Goal: Task Accomplishment & Management: Use online tool/utility

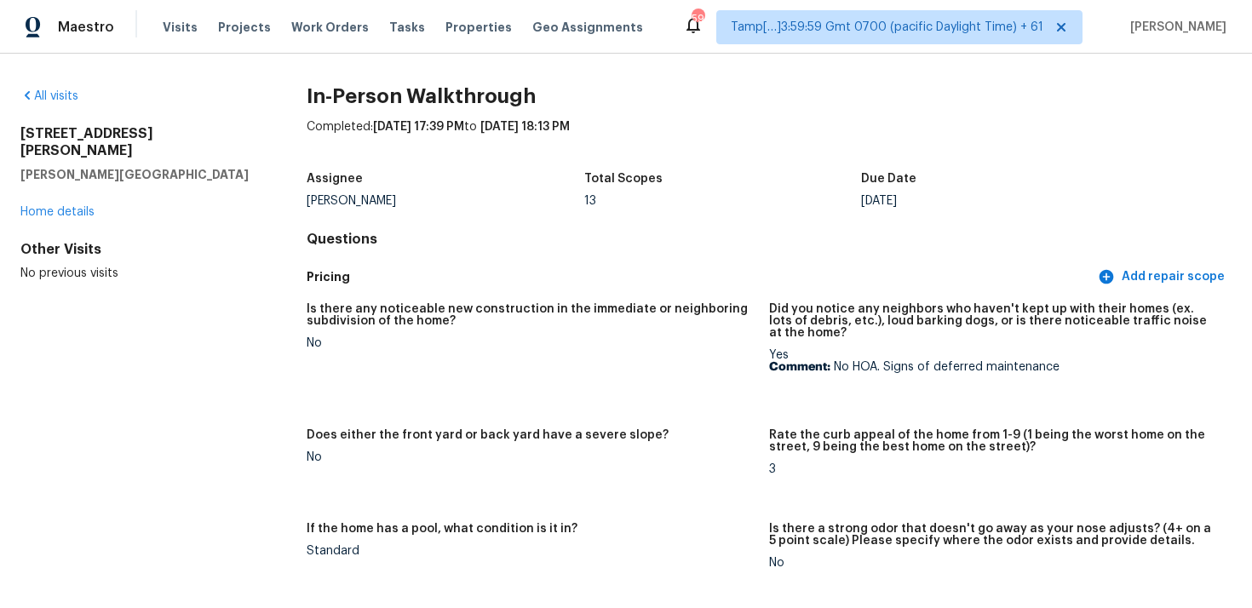
scroll to position [2924, 0]
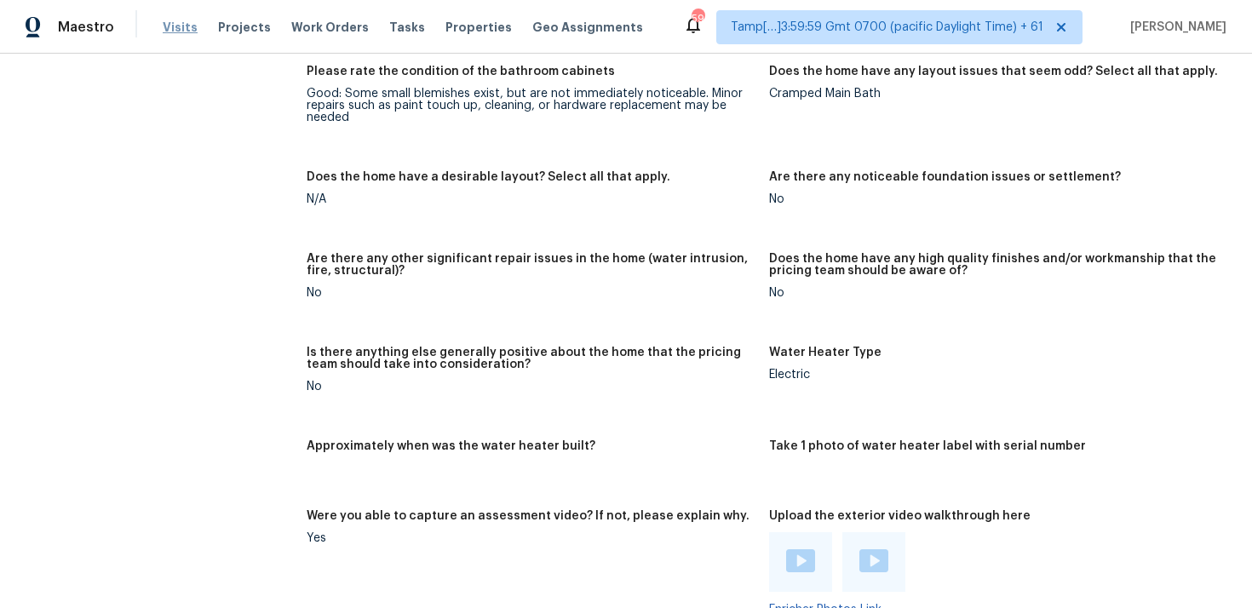
click at [175, 21] on span "Visits" at bounding box center [180, 27] width 35 height 17
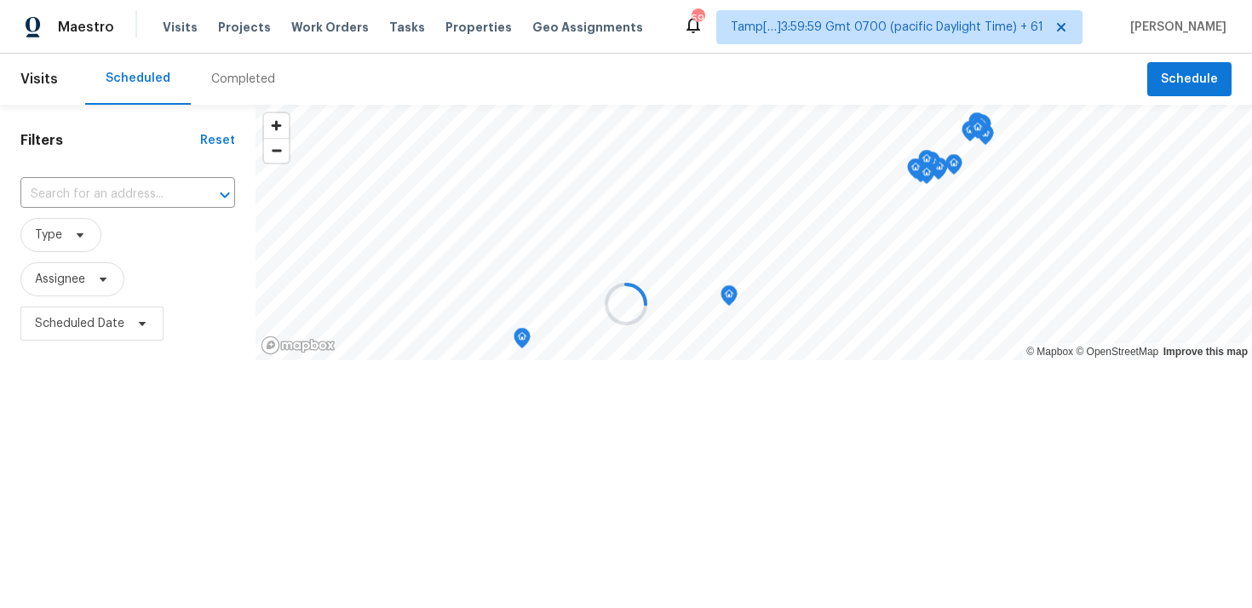
click at [211, 69] on div at bounding box center [626, 304] width 1252 height 608
click at [221, 78] on div at bounding box center [626, 304] width 1252 height 608
click at [221, 78] on div "Completed" at bounding box center [243, 79] width 64 height 17
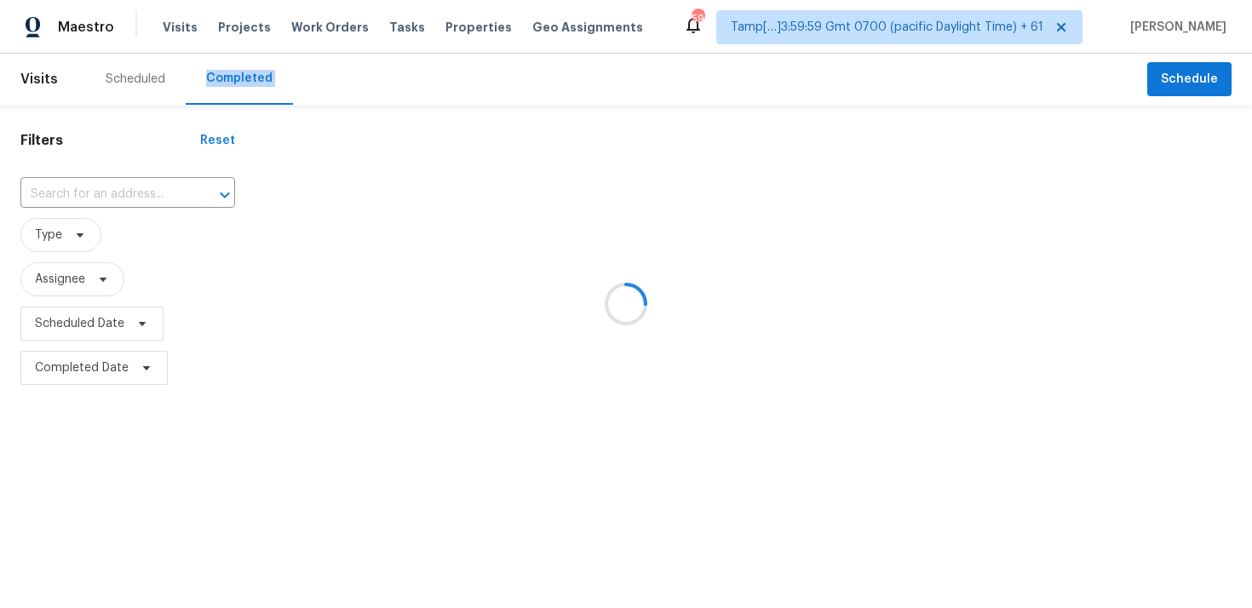
click at [131, 170] on div at bounding box center [626, 304] width 1252 height 608
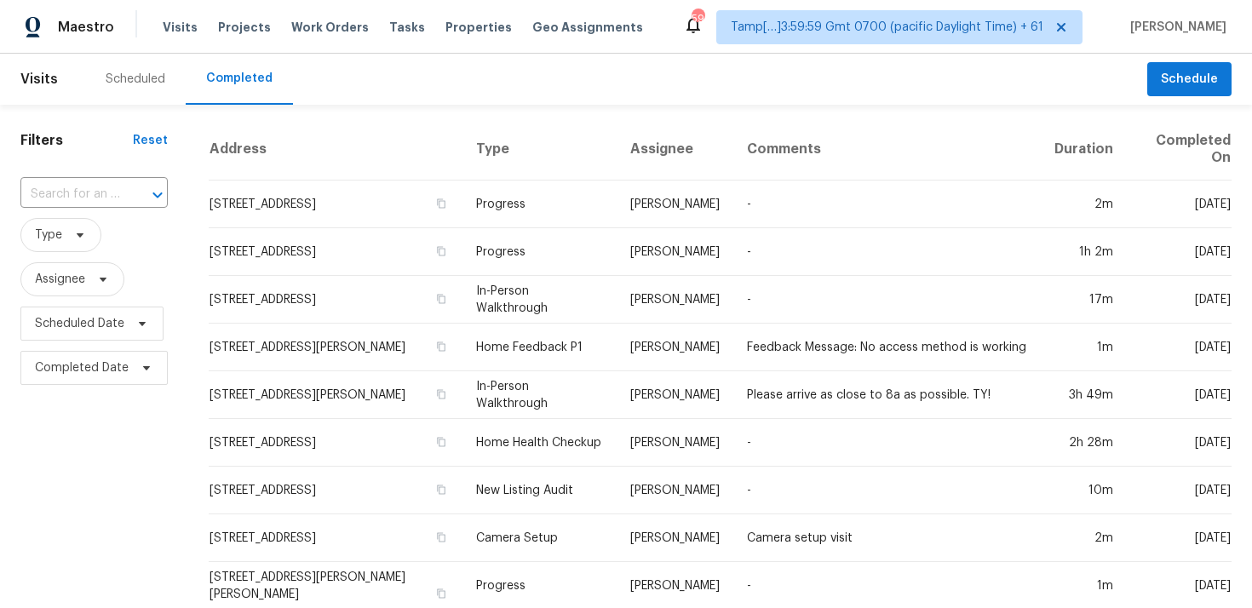
click at [134, 185] on div at bounding box center [146, 195] width 44 height 24
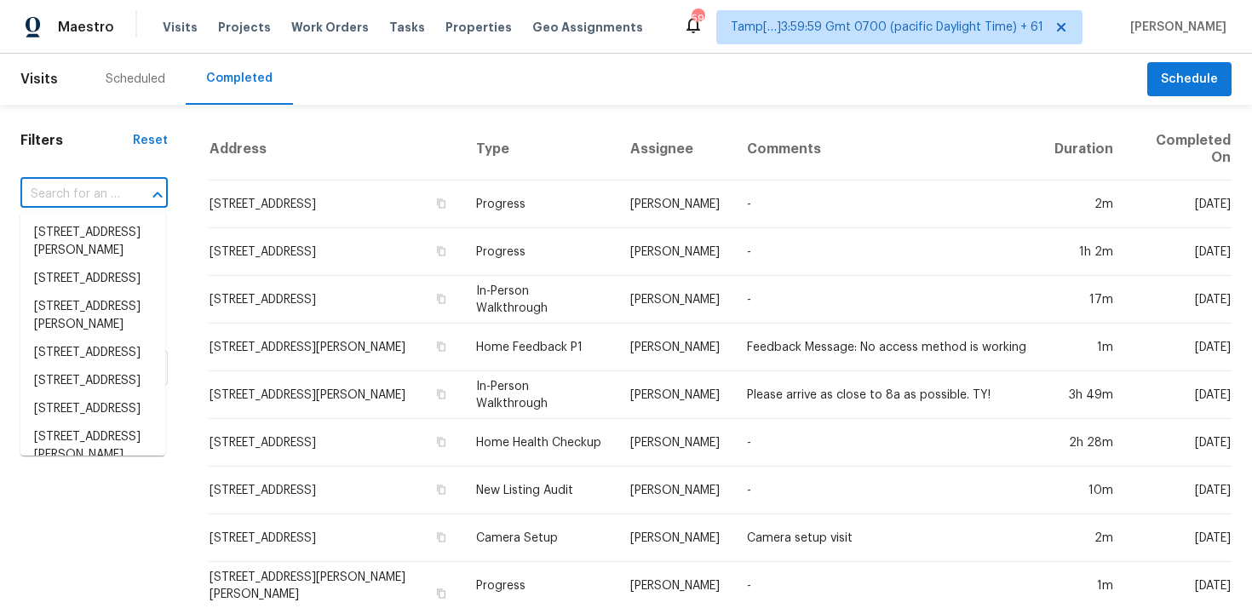
paste input "8120 Bangor Dr, Benbrook, TX 76116"
type input "8120 Bangor Dr, Benbrook, TX 76116"
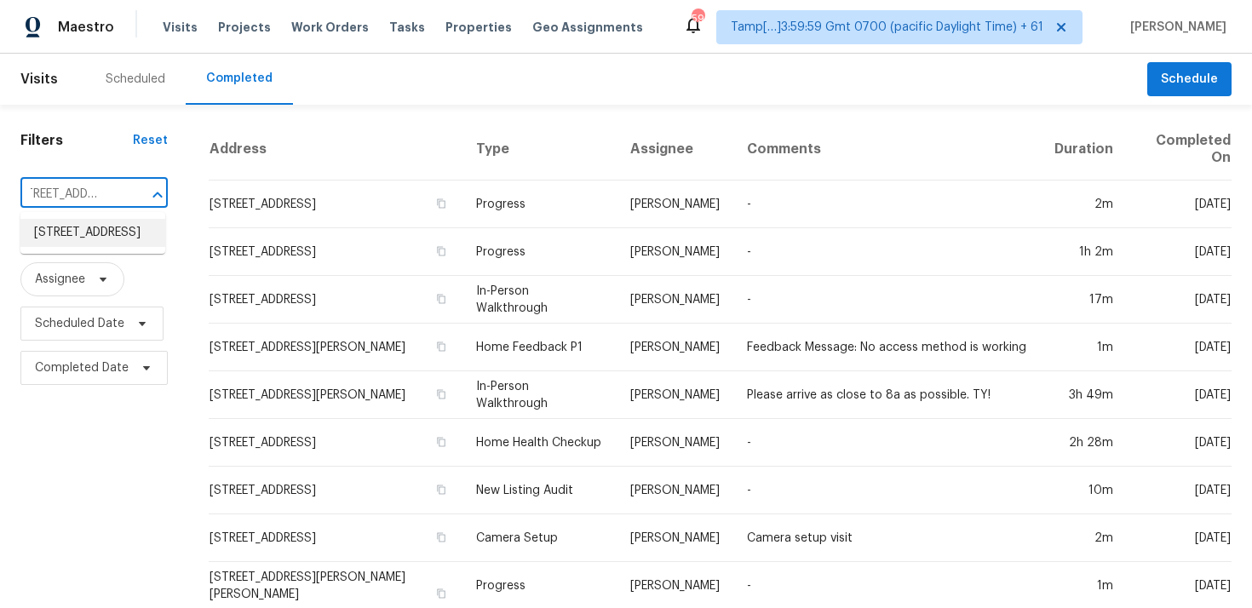
click at [143, 237] on li "8120 Bangor Dr, Benbrook, TX 76116" at bounding box center [92, 233] width 145 height 28
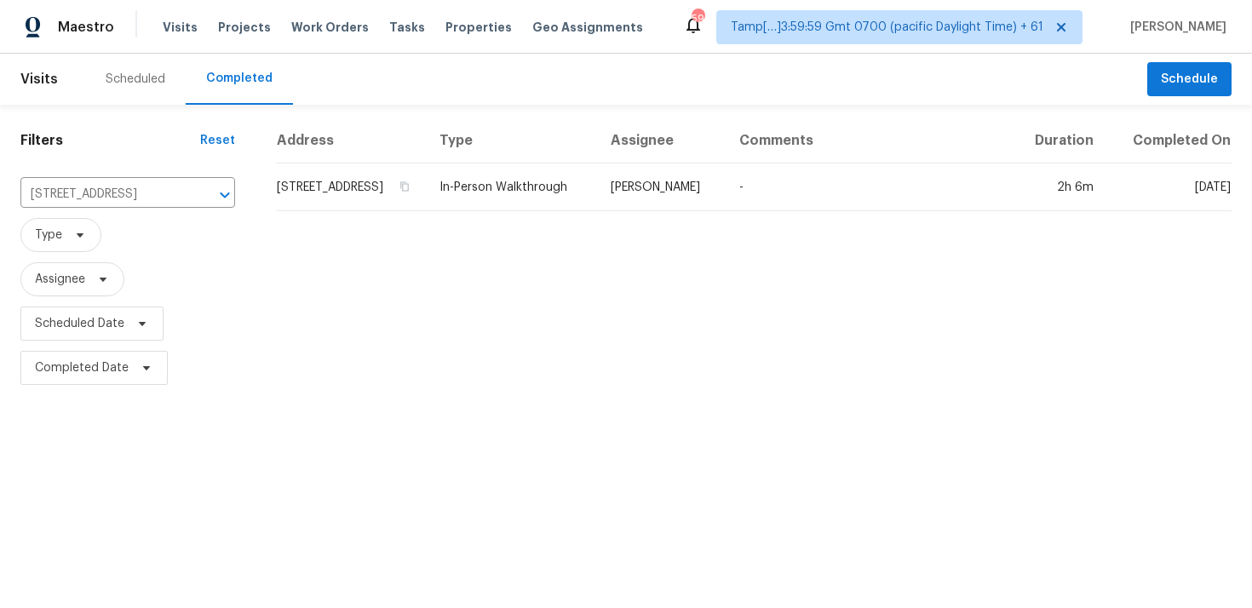
click at [297, 195] on td "8120 Bangor Dr, Benbrook, TX 76116" at bounding box center [351, 188] width 150 height 48
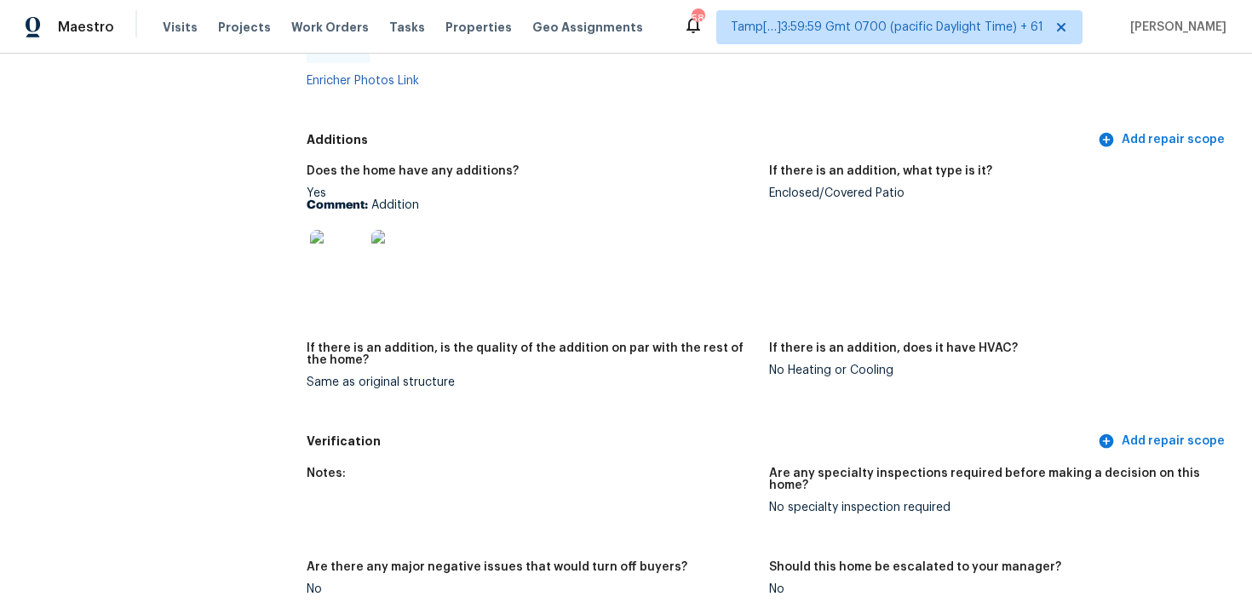
scroll to position [3309, 0]
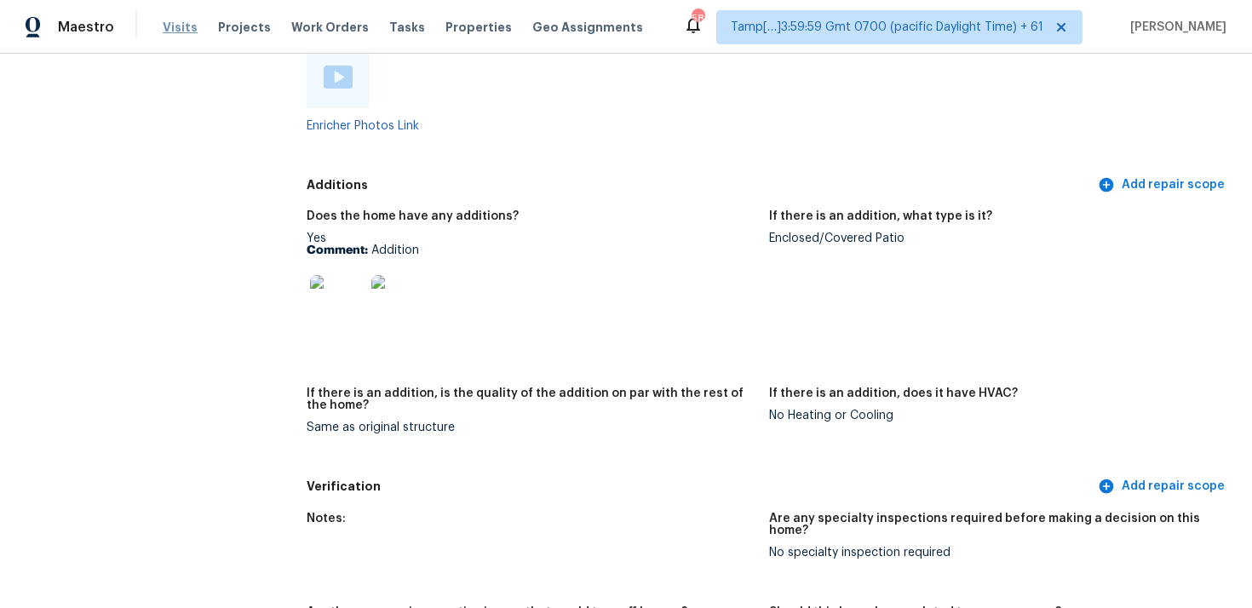
click at [180, 22] on span "Visits" at bounding box center [180, 27] width 35 height 17
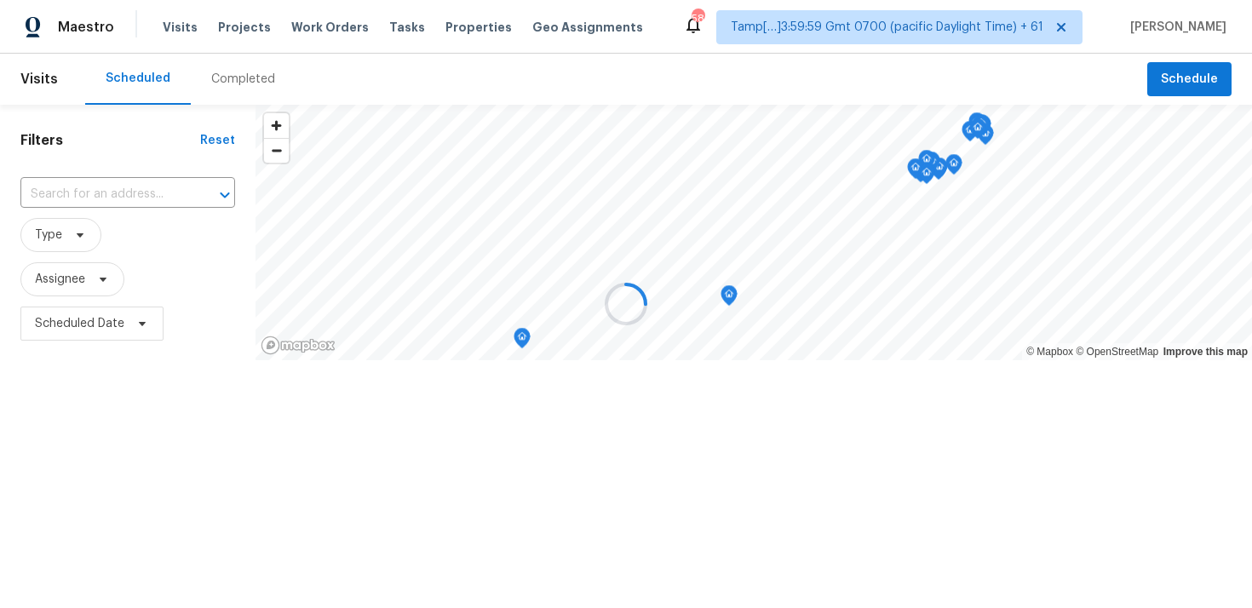
click at [217, 83] on div at bounding box center [626, 304] width 1252 height 608
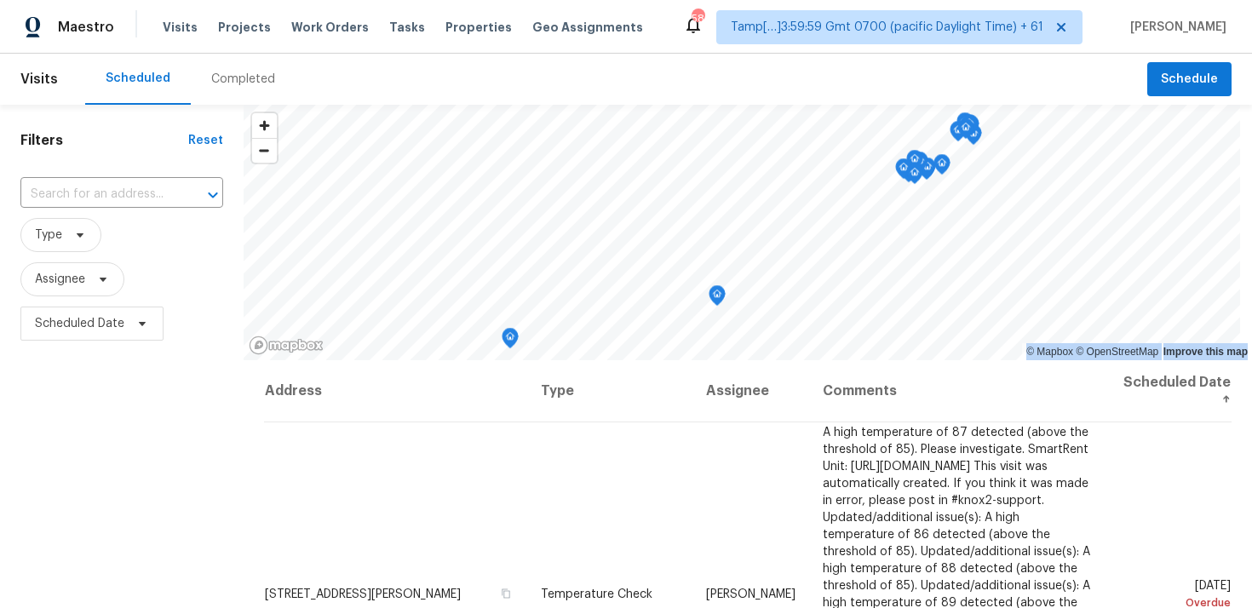
click at [217, 83] on div "Completed" at bounding box center [243, 79] width 64 height 17
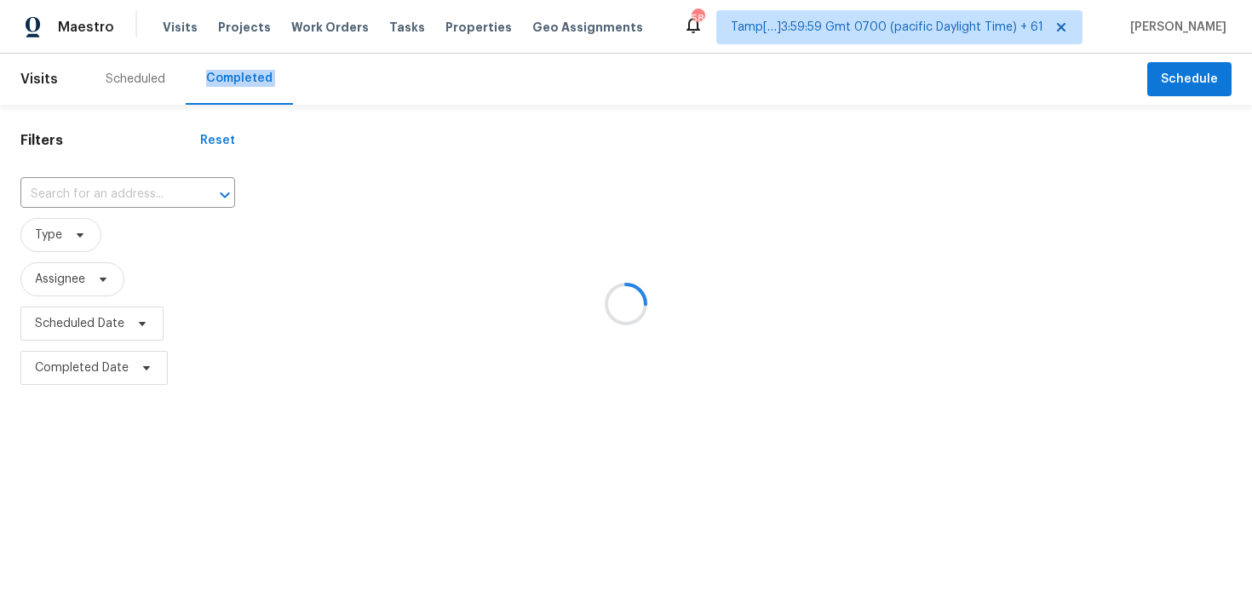
click at [181, 179] on div at bounding box center [626, 304] width 1252 height 608
click at [181, 187] on div at bounding box center [626, 304] width 1252 height 608
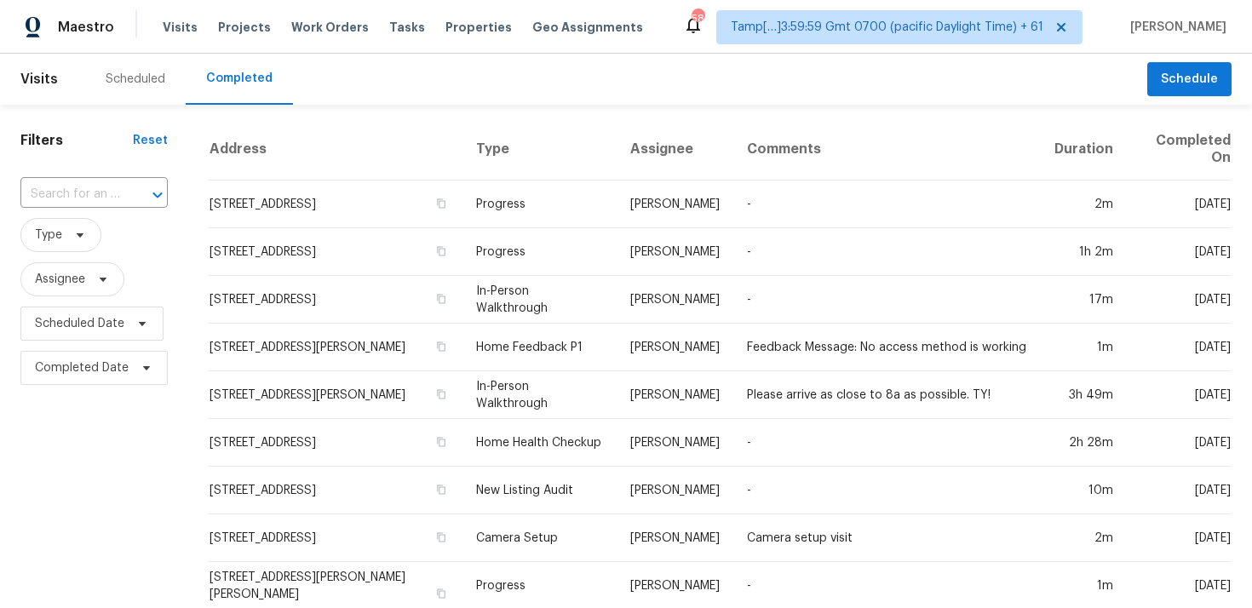
click at [120, 187] on div "​" at bounding box center [93, 194] width 147 height 26
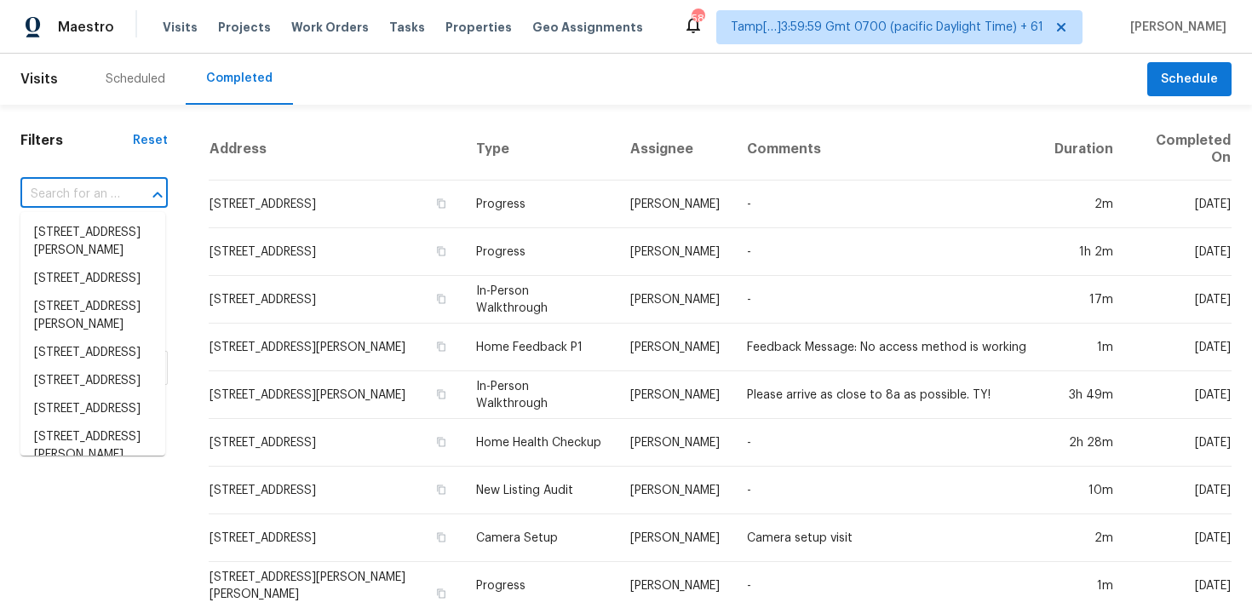
paste input "7875 Nummie Ct, North Charleston, SC 29418"
type input "7875 Nummie Ct, North Charleston, SC 29418"
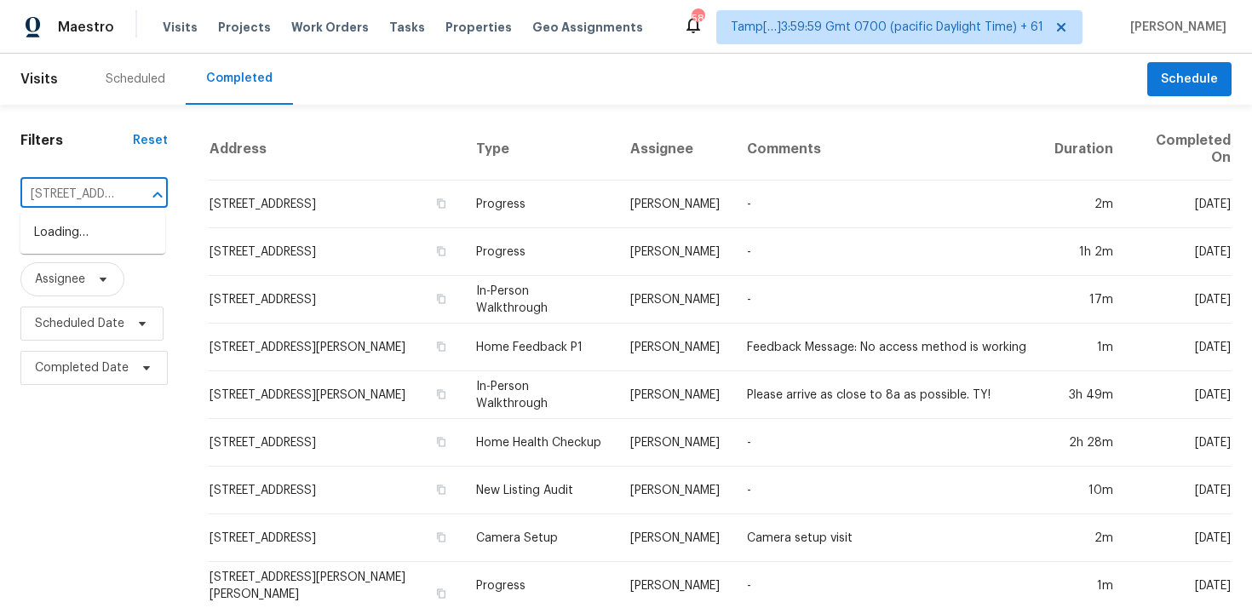
scroll to position [0, 166]
click at [130, 238] on li "7875 Nummie Ct, North Charleston, SC 29418" at bounding box center [92, 233] width 145 height 28
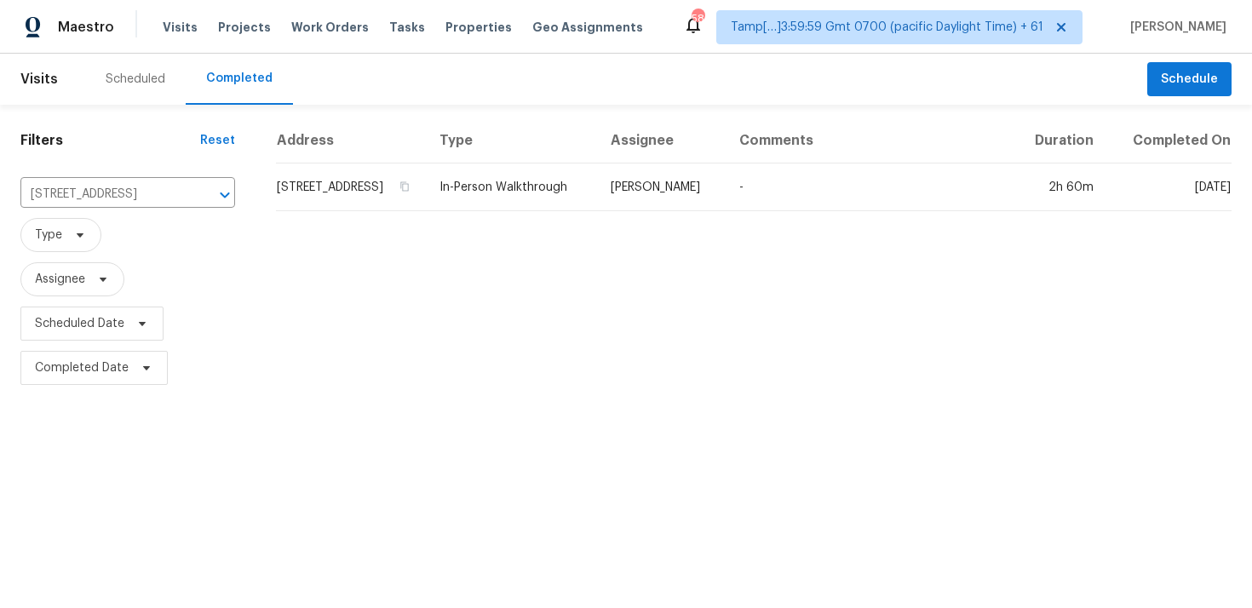
click at [309, 198] on td "7875 Nummie Ct, North Charleston, SC 29418" at bounding box center [351, 188] width 150 height 48
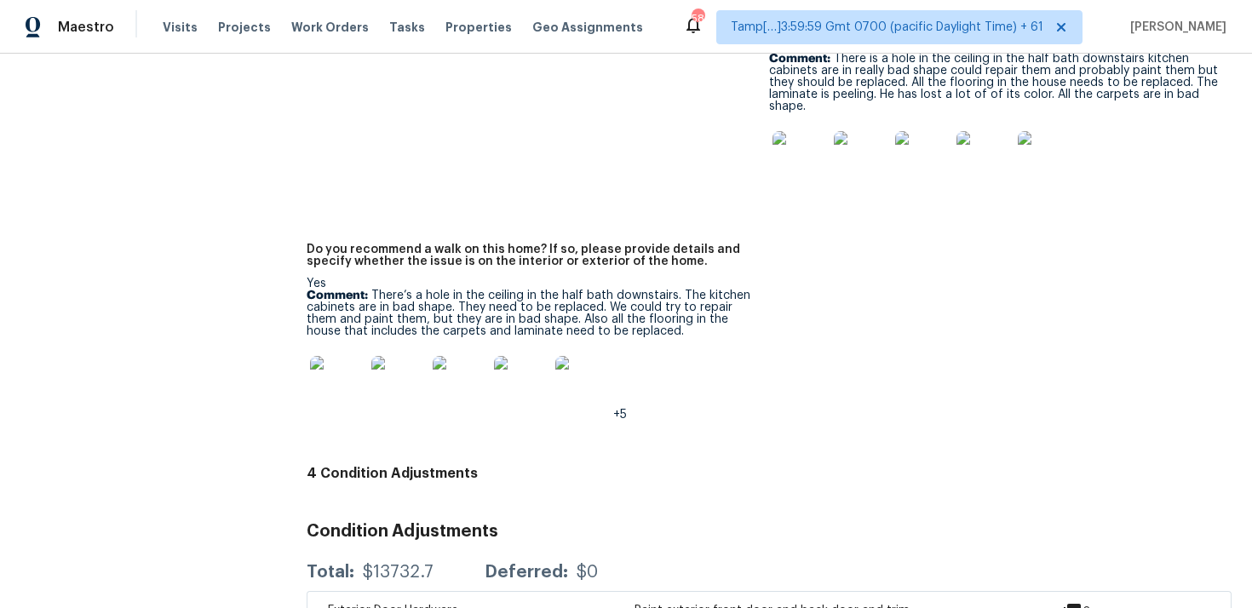
scroll to position [4343, 0]
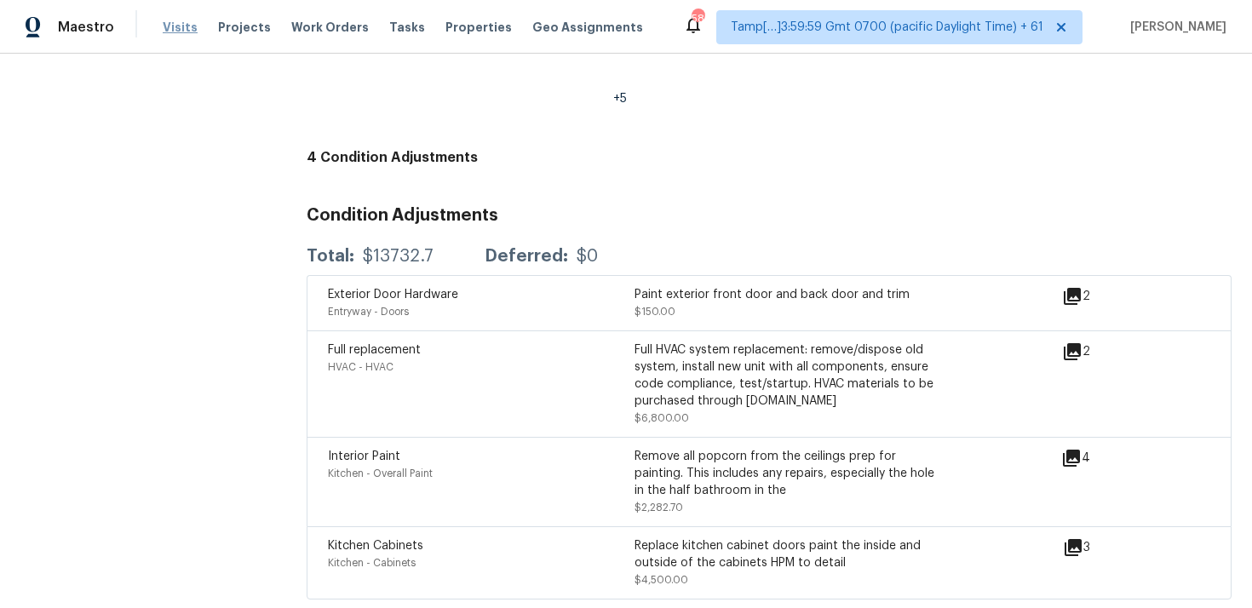
click at [180, 29] on span "Visits" at bounding box center [180, 27] width 35 height 17
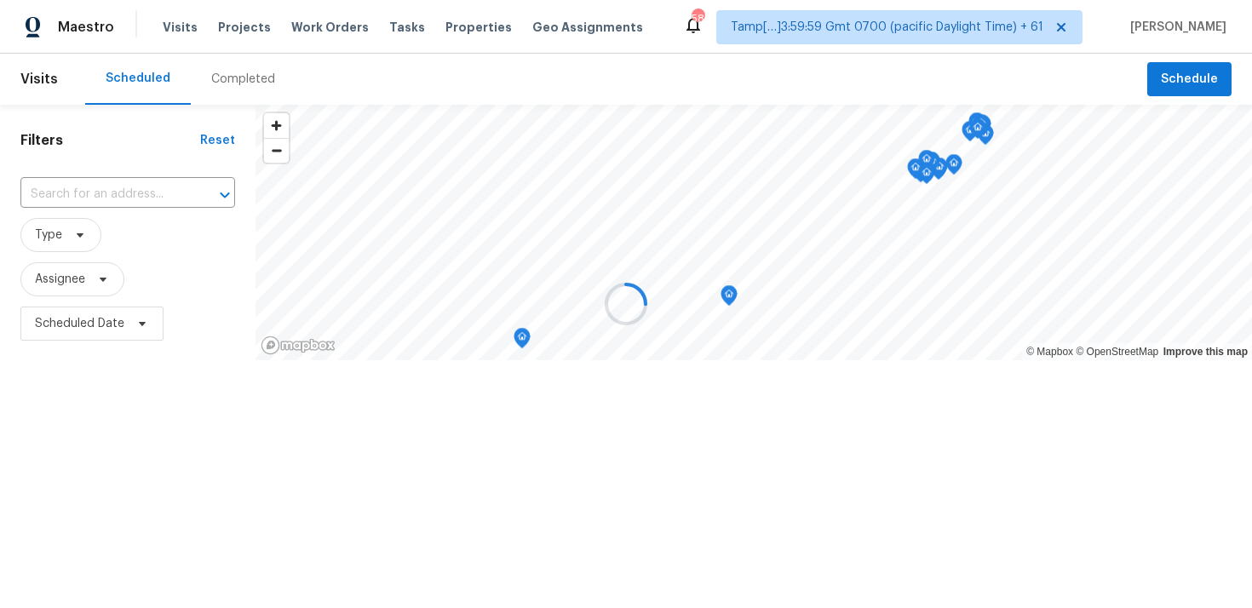
click at [188, 67] on div at bounding box center [626, 304] width 1252 height 608
click at [243, 87] on div at bounding box center [626, 304] width 1252 height 608
click at [243, 87] on div "Completed" at bounding box center [243, 79] width 64 height 17
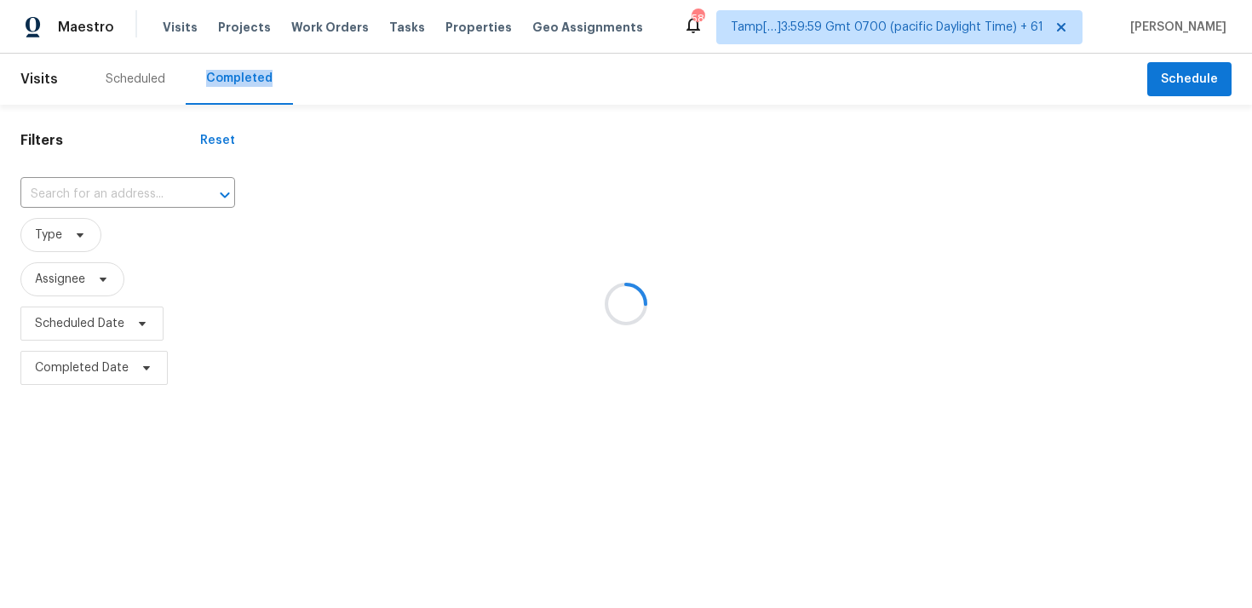
click at [154, 167] on div at bounding box center [626, 304] width 1252 height 608
click at [156, 188] on div at bounding box center [626, 304] width 1252 height 608
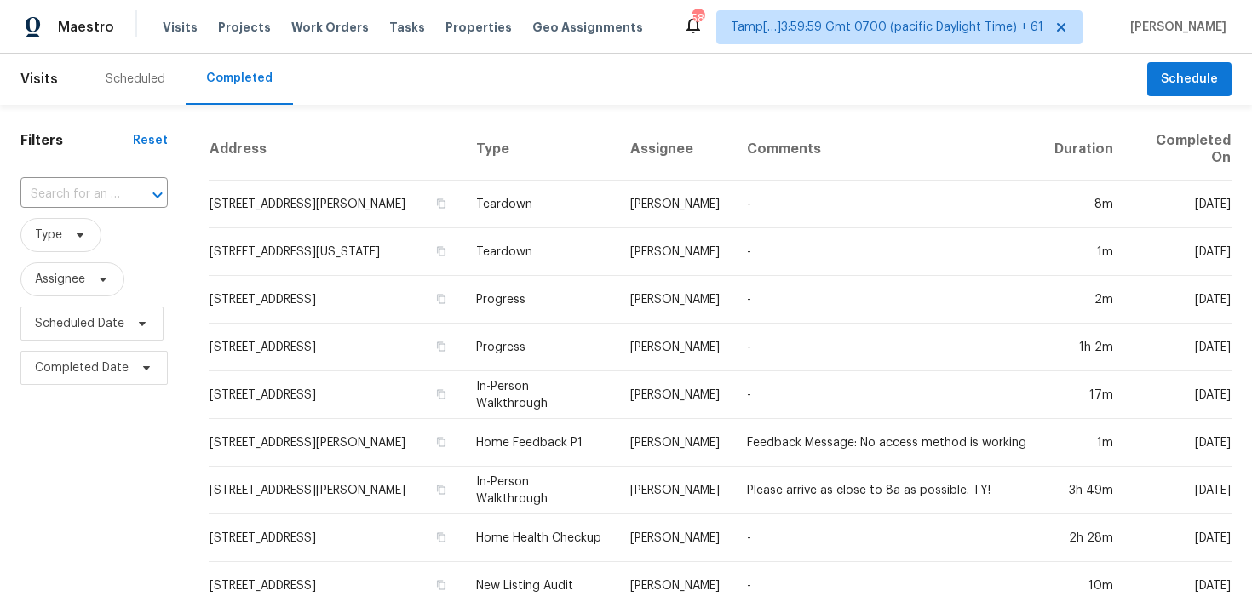
click at [156, 188] on icon "Open" at bounding box center [157, 195] width 20 height 20
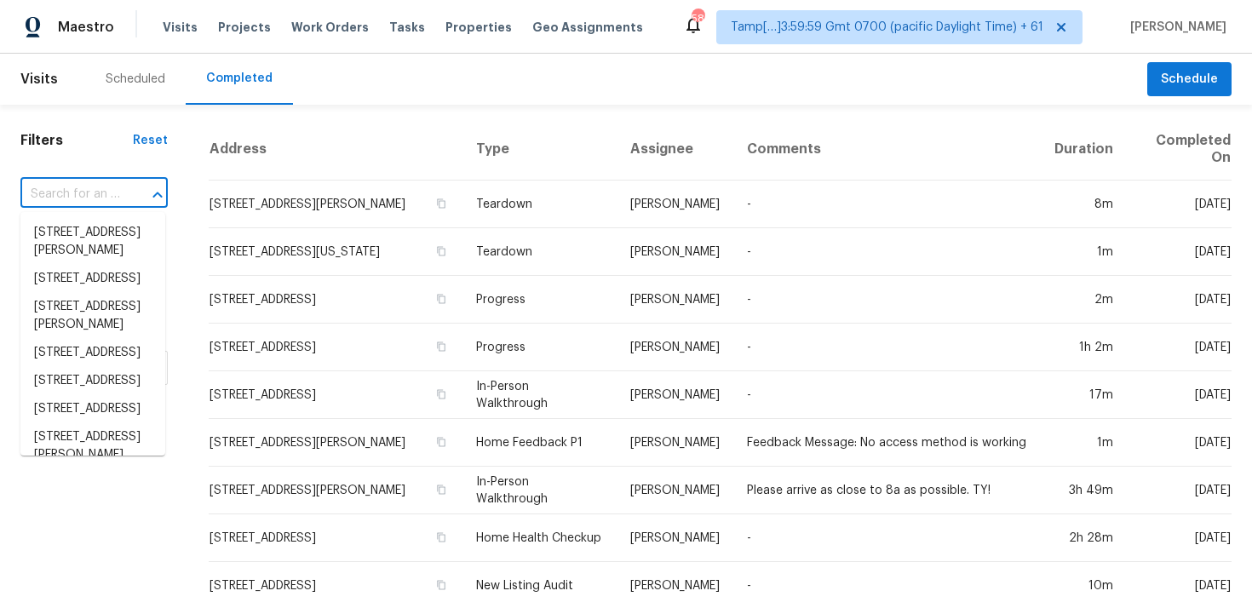
paste input "285 Casper Dr, Spring Hill, TN 37174"
type input "285 Casper Dr, Spring Hill, TN 37174"
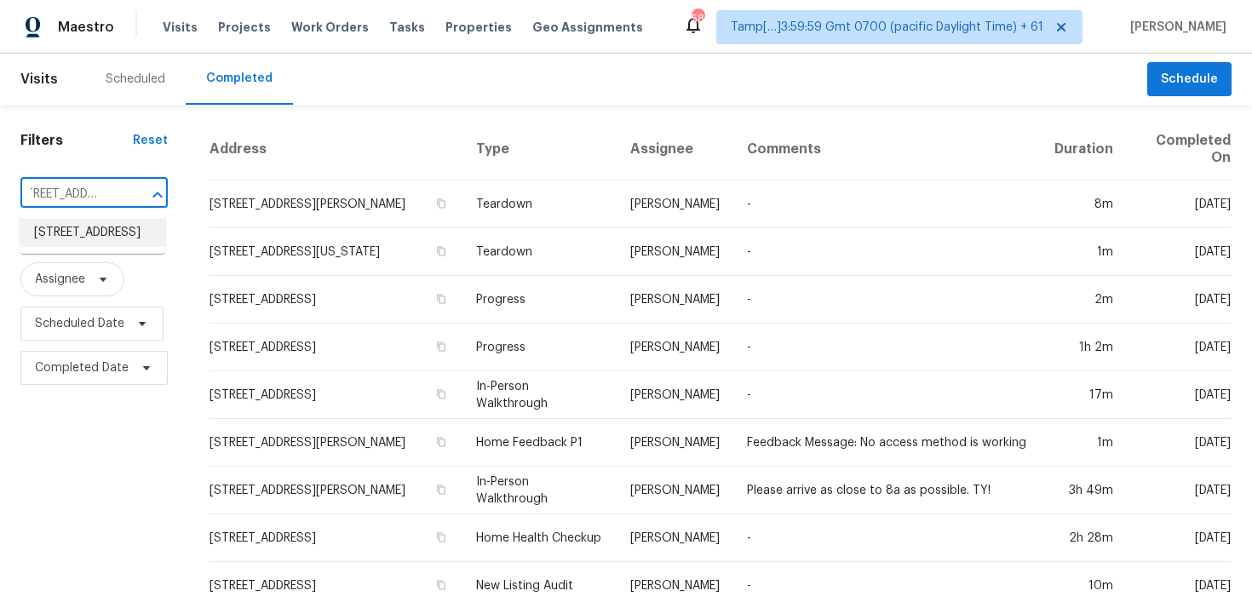
click at [156, 243] on li "285 Casper Dr, Spring Hill, TN 37174" at bounding box center [92, 233] width 145 height 28
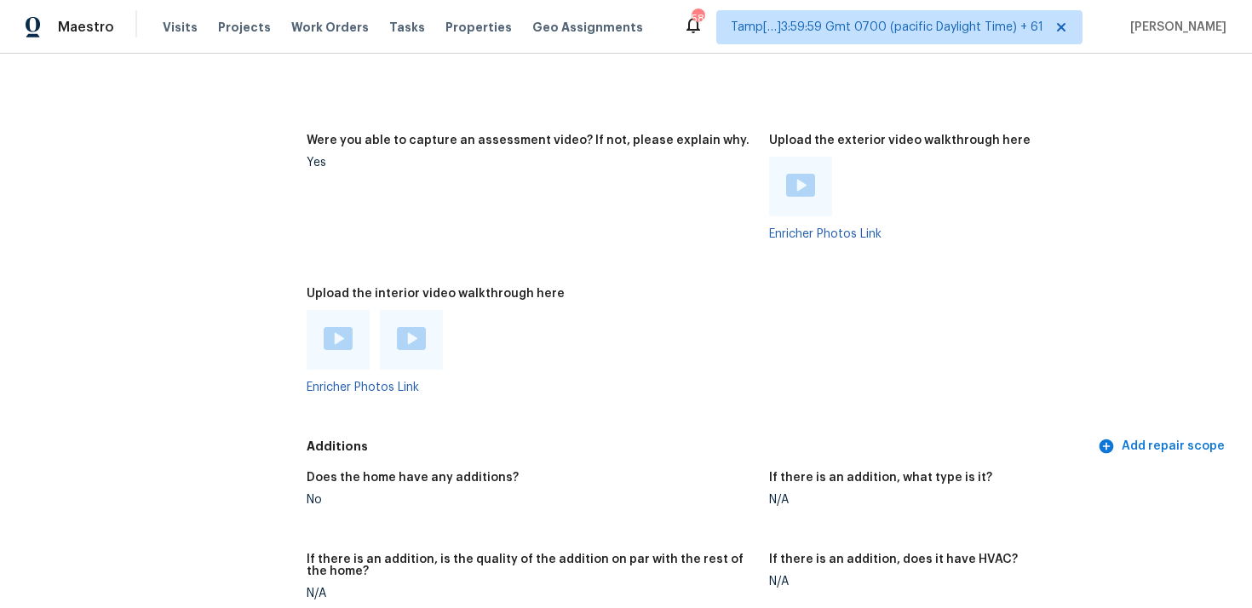
scroll to position [3256, 0]
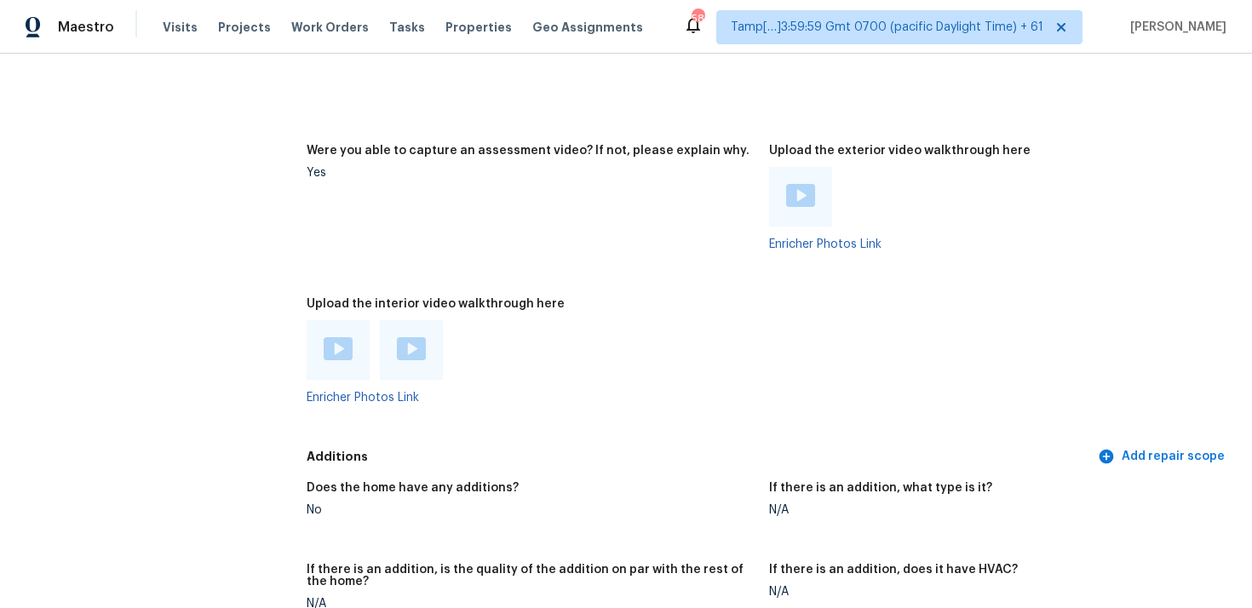
click at [349, 337] on img at bounding box center [338, 348] width 29 height 23
click at [394, 325] on div at bounding box center [411, 350] width 63 height 60
click at [400, 337] on img at bounding box center [411, 348] width 29 height 23
click at [520, 199] on figure "Were you able to capture an assessment video? If not, please explain why. Yes" at bounding box center [538, 211] width 463 height 133
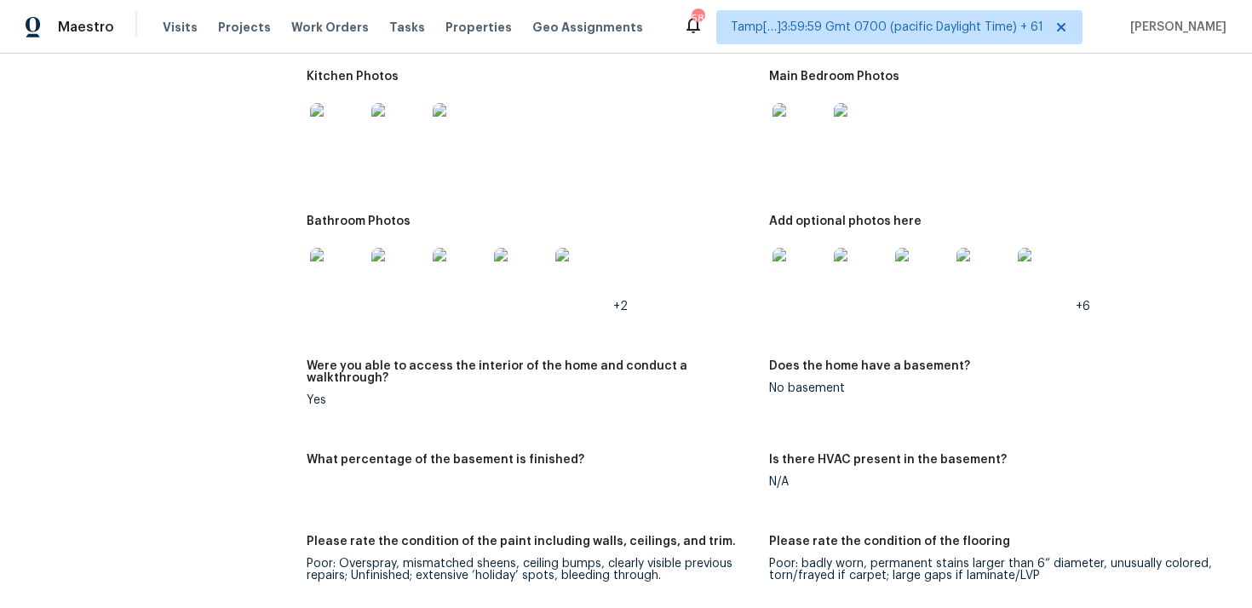
scroll to position [2023, 0]
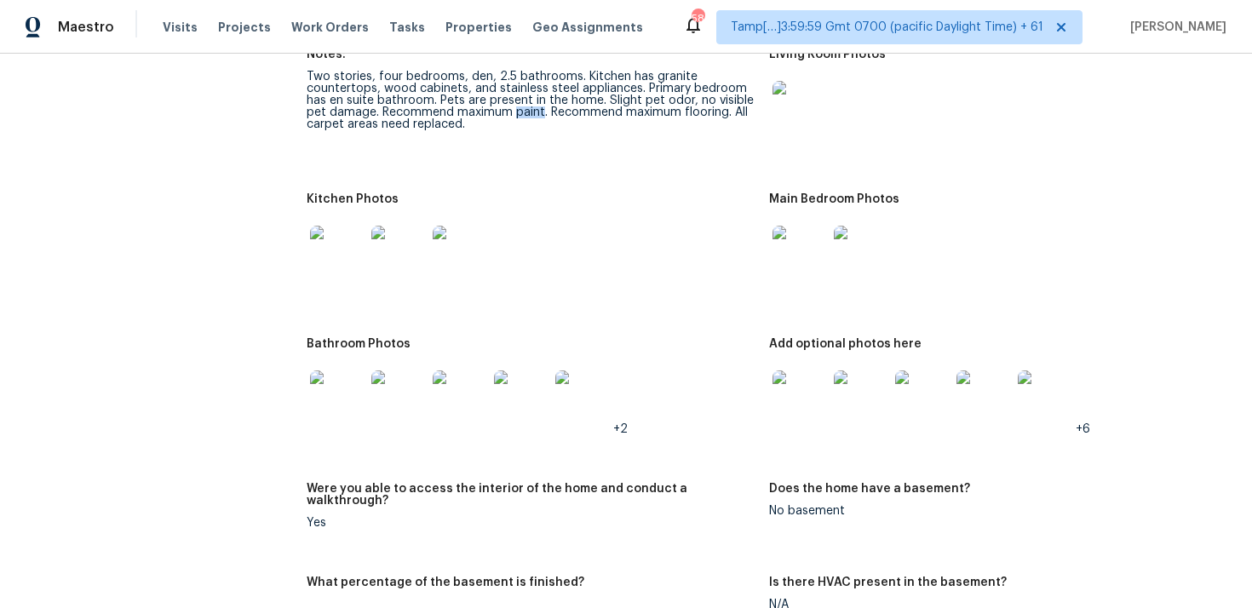
click at [656, 287] on div at bounding box center [531, 253] width 449 height 75
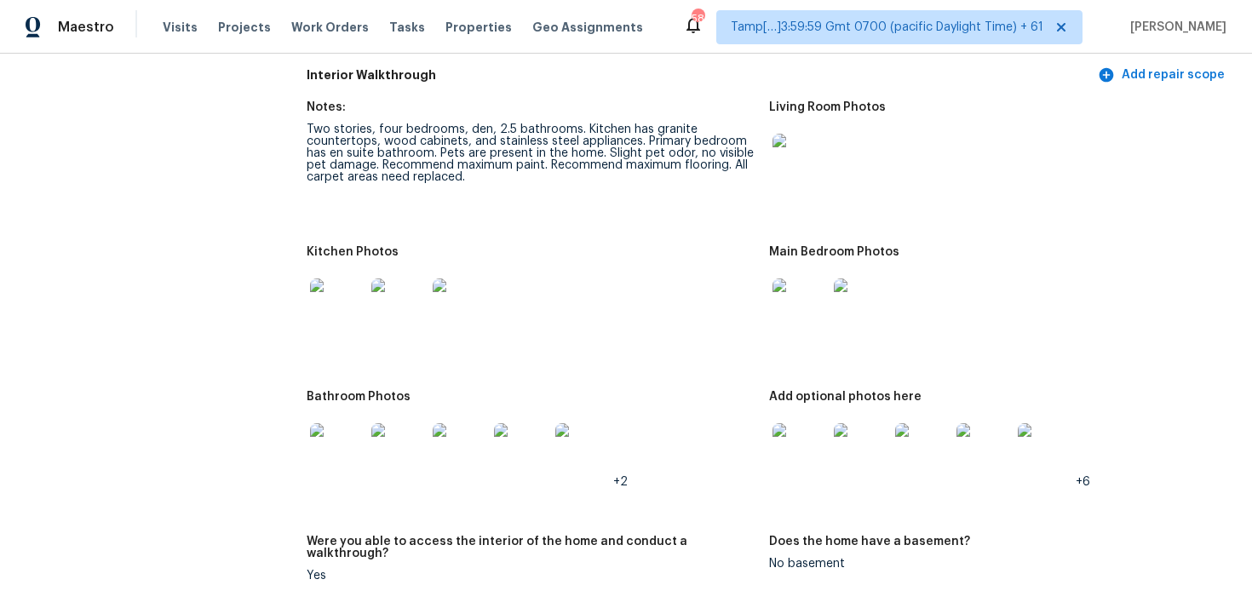
scroll to position [2002, 0]
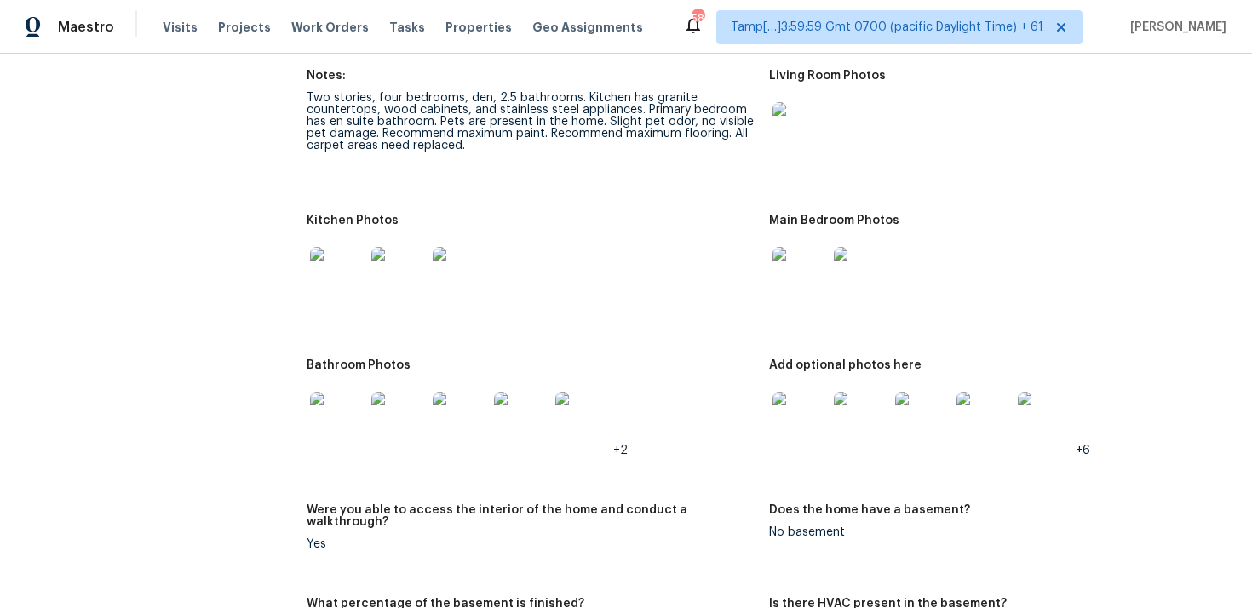
click at [312, 279] on img at bounding box center [337, 274] width 55 height 55
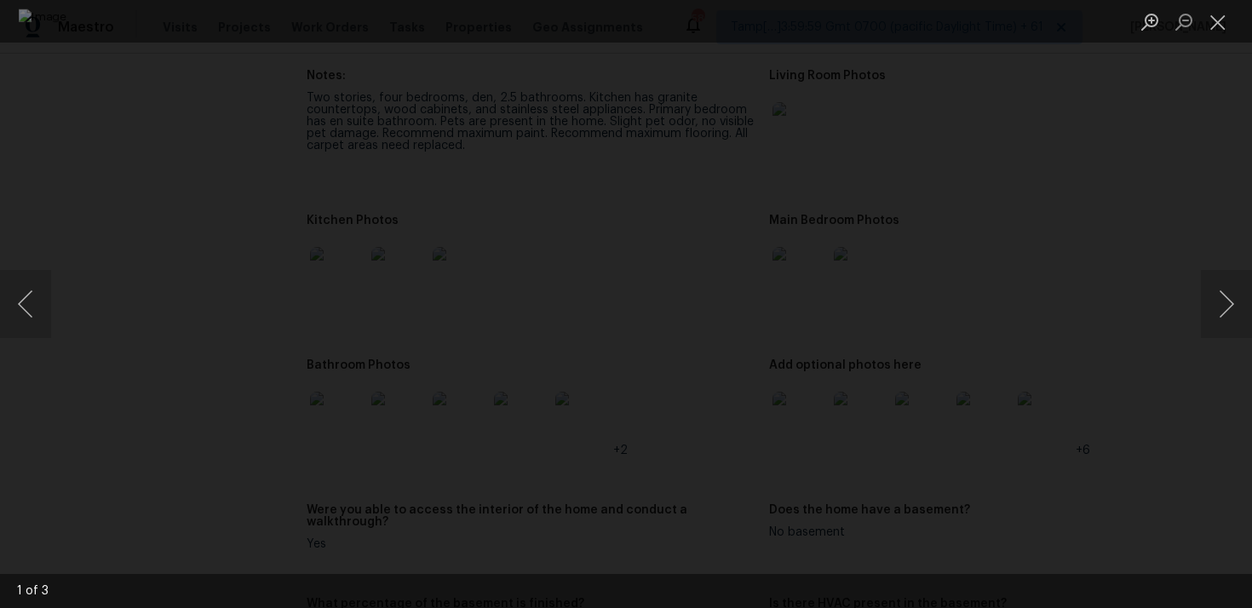
click at [1101, 192] on div "Lightbox" at bounding box center [626, 304] width 1252 height 608
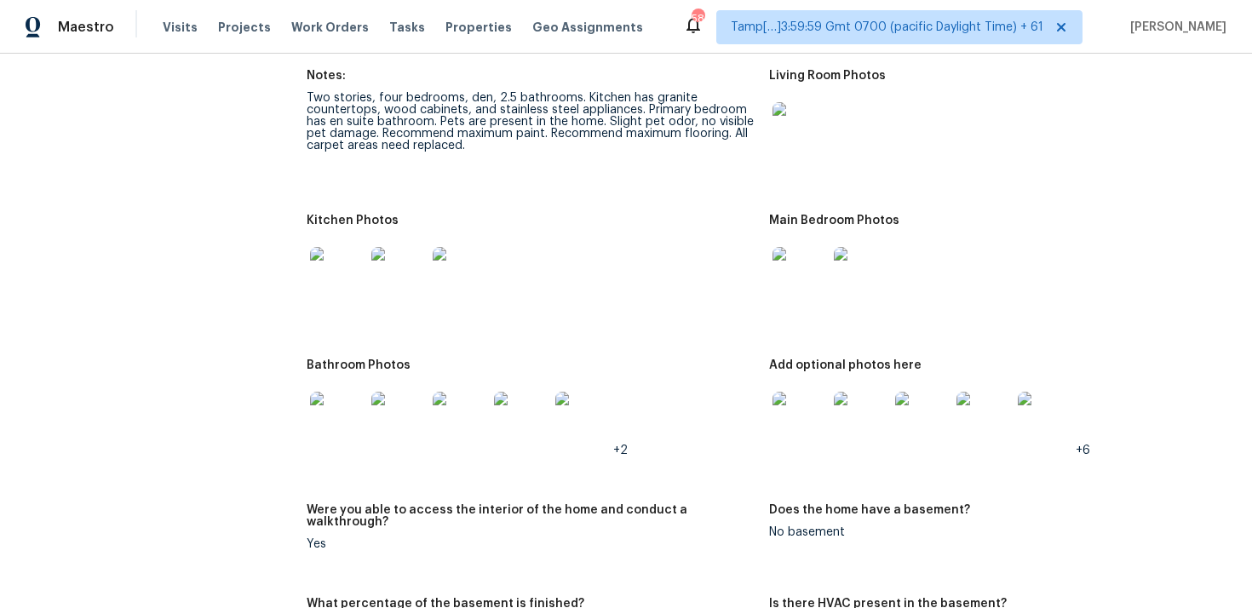
click at [790, 417] on img at bounding box center [800, 419] width 55 height 55
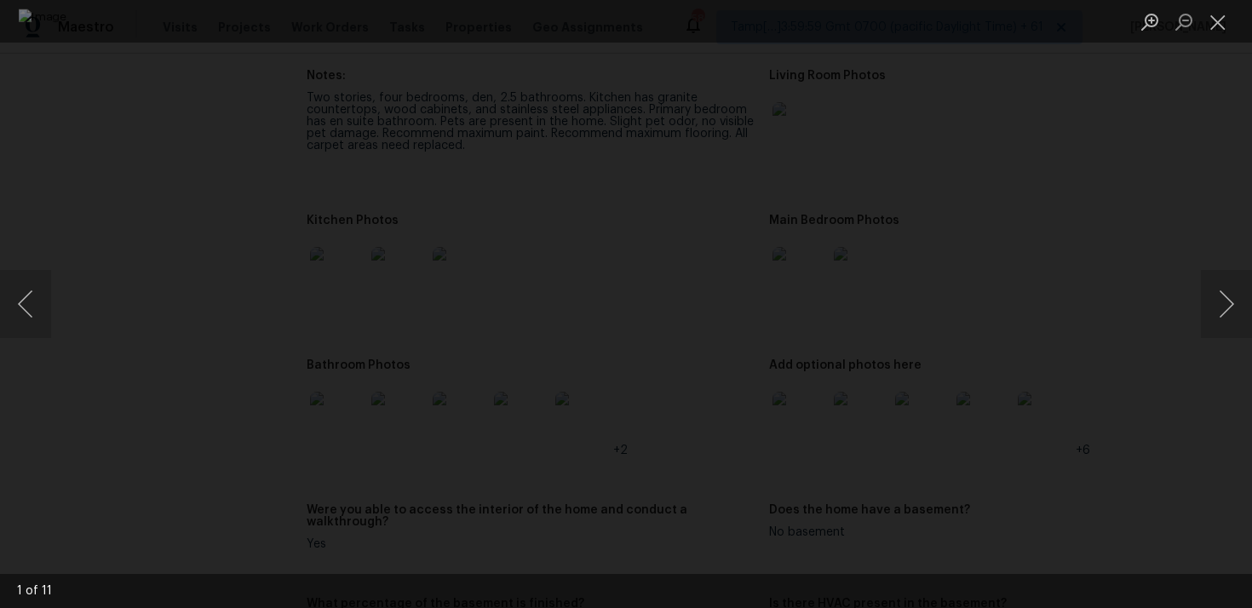
click at [1134, 395] on div "Lightbox" at bounding box center [626, 304] width 1252 height 608
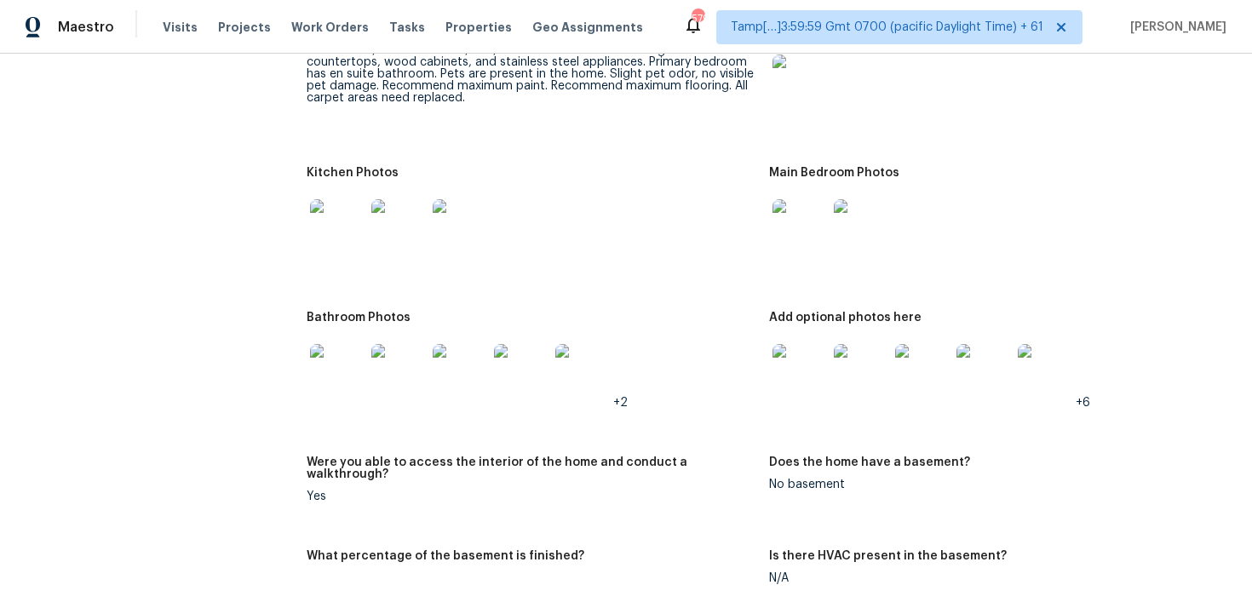
scroll to position [2050, 0]
click at [179, 28] on span "Visits" at bounding box center [180, 27] width 35 height 17
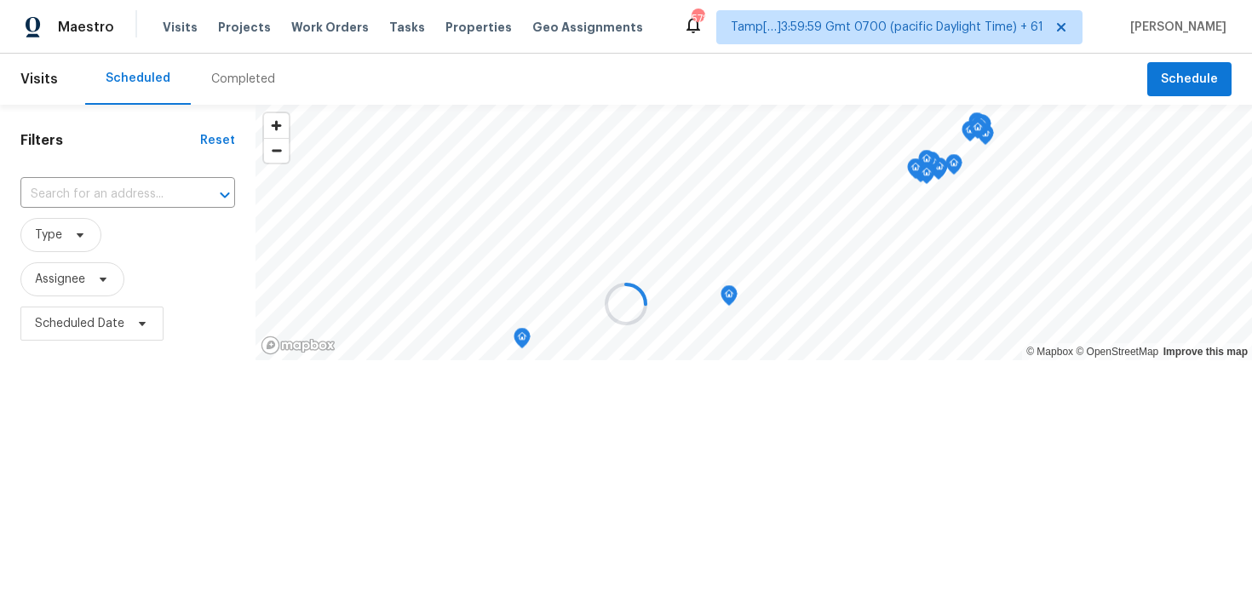
click at [228, 76] on div at bounding box center [626, 304] width 1252 height 608
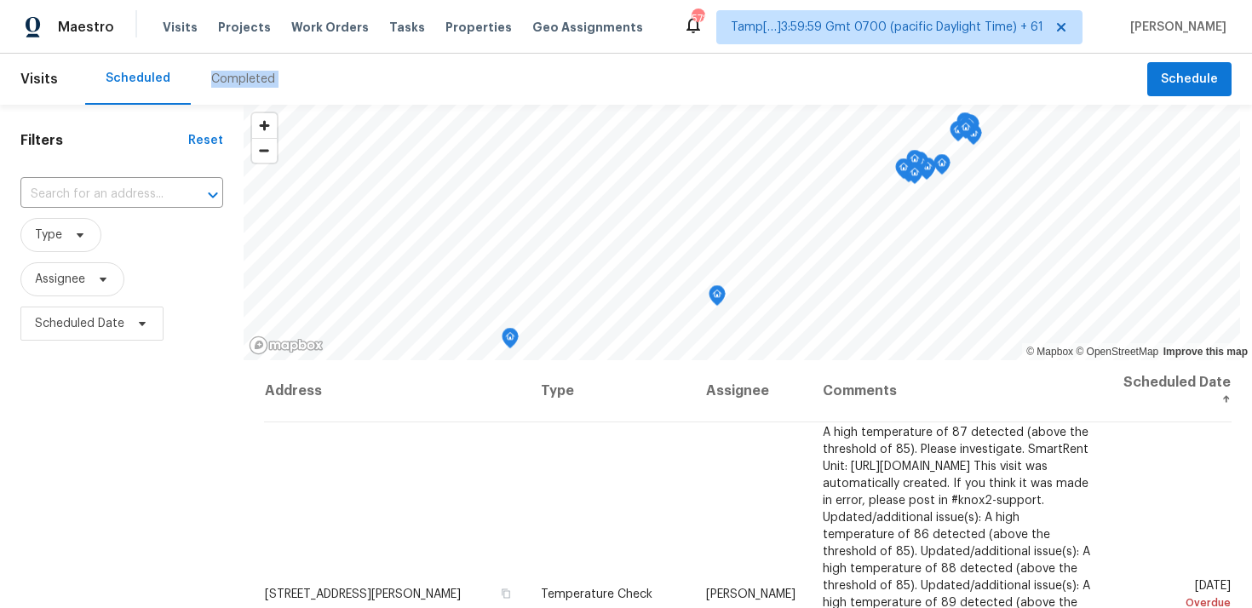
click at [228, 76] on div "Completed" at bounding box center [243, 79] width 64 height 17
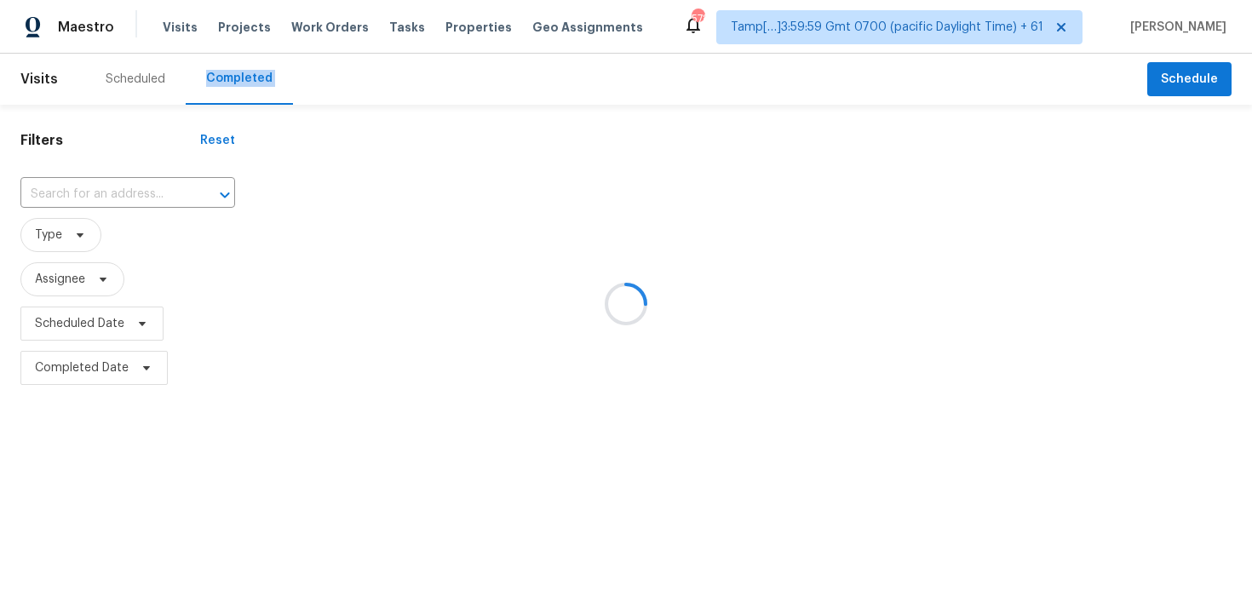
click at [145, 191] on div at bounding box center [626, 304] width 1252 height 608
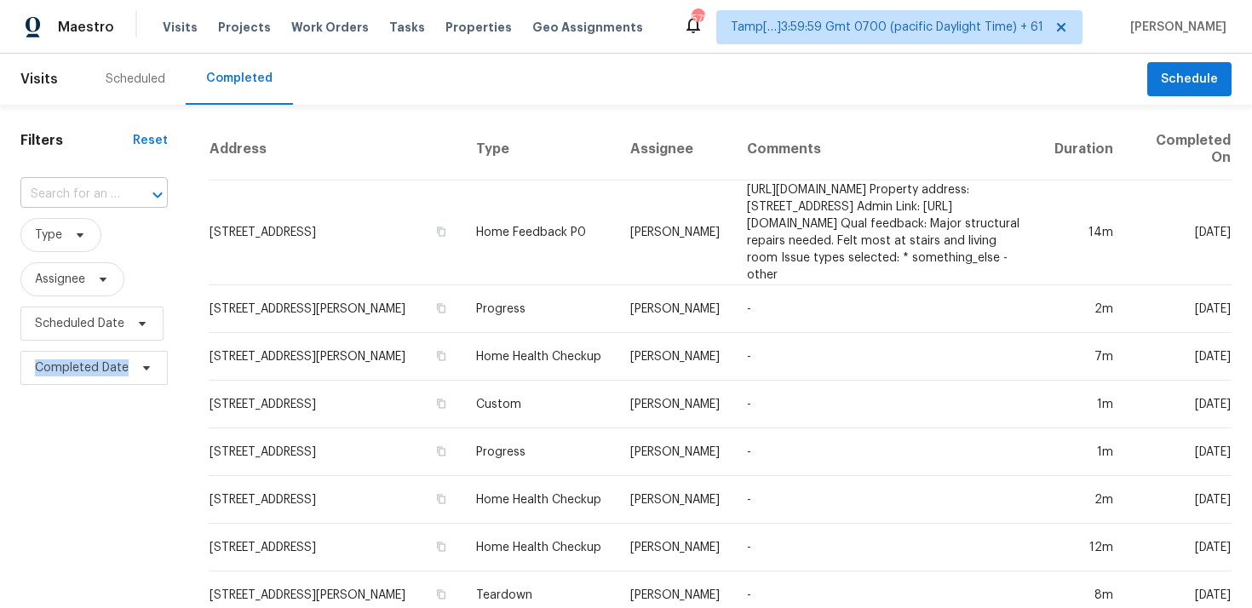
click at [133, 192] on div at bounding box center [146, 195] width 44 height 24
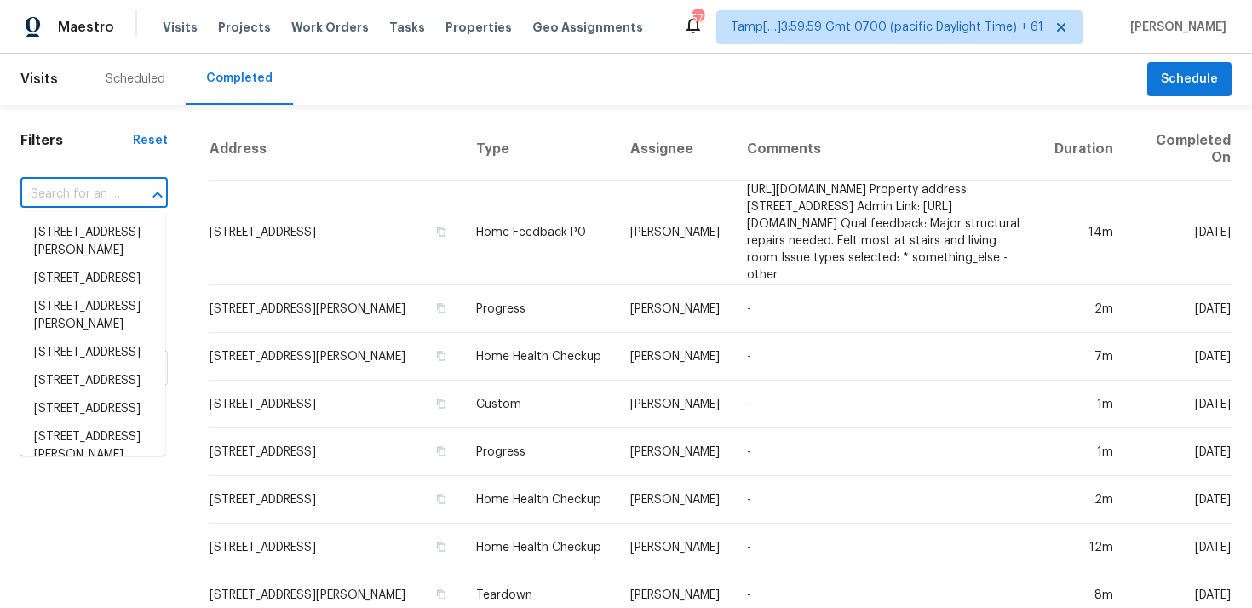
paste input "124 Dover Way, Vacaville, CA 95687"
type input "124 Dover Way, Vacaville, CA 95687"
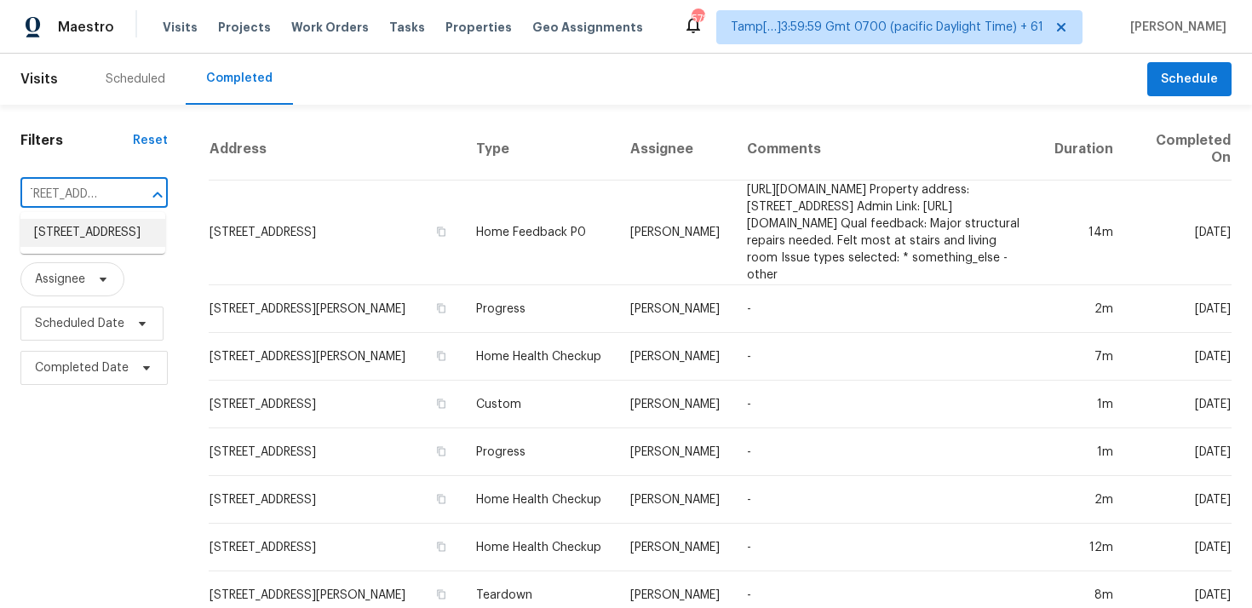
click at [141, 247] on li "124 Dover Way, Vacaville, CA 95687" at bounding box center [92, 233] width 145 height 28
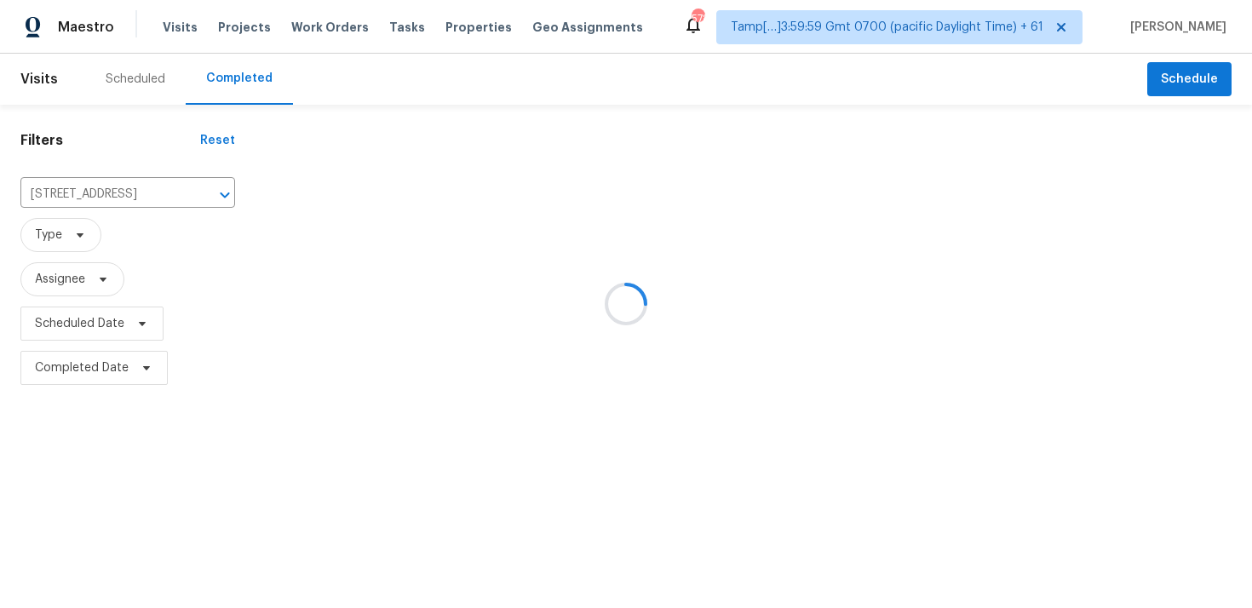
click at [273, 217] on div at bounding box center [754, 254] width 997 height 272
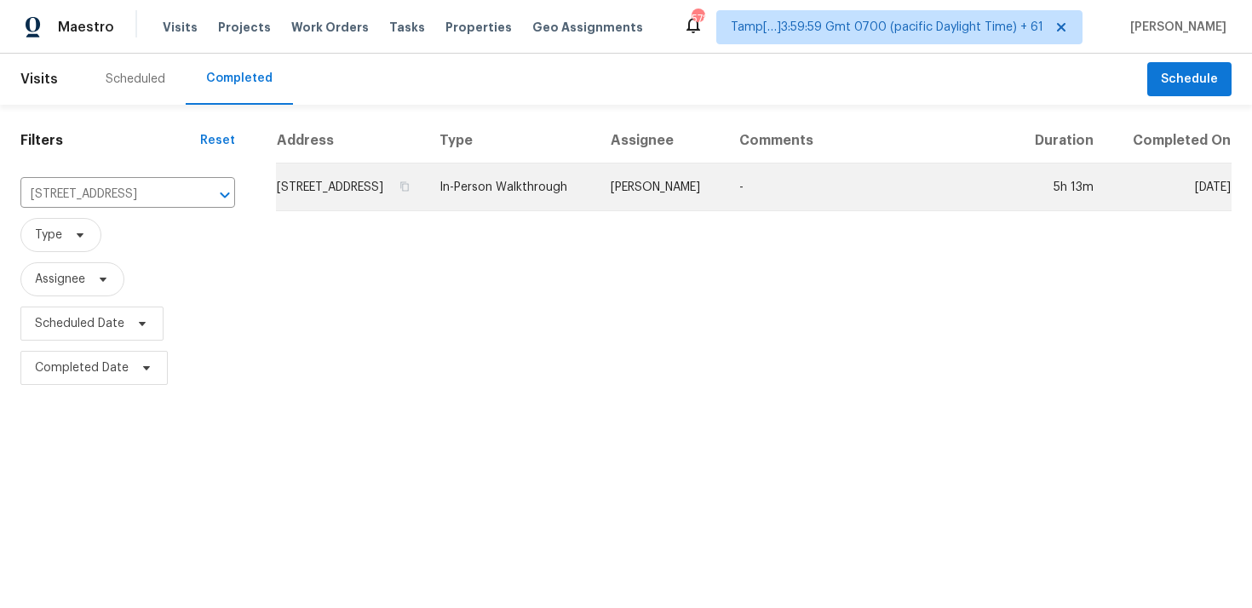
click at [303, 205] on td "124 Dover Way, Vacaville, CA 95687" at bounding box center [351, 188] width 150 height 48
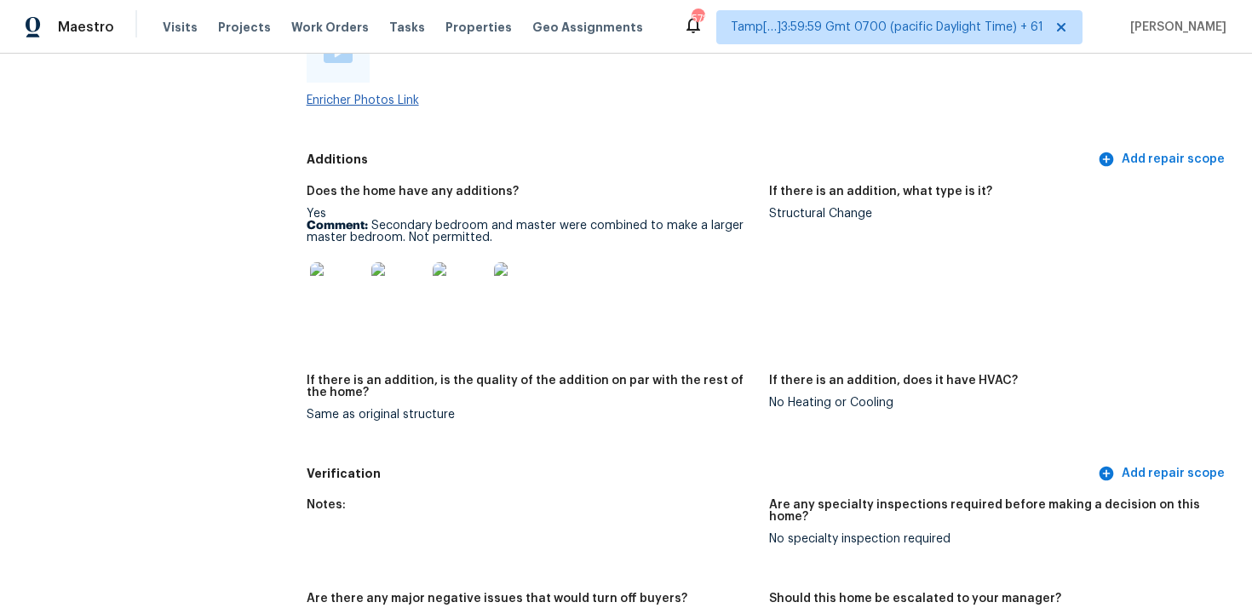
scroll to position [3728, 0]
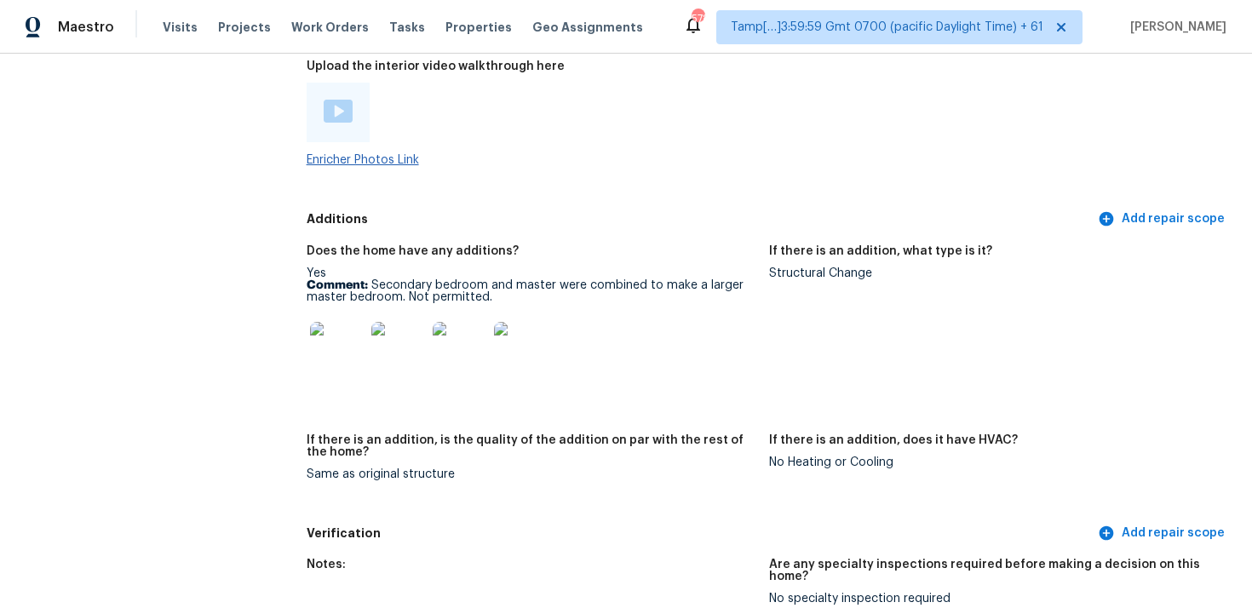
click at [331, 100] on img at bounding box center [338, 111] width 29 height 23
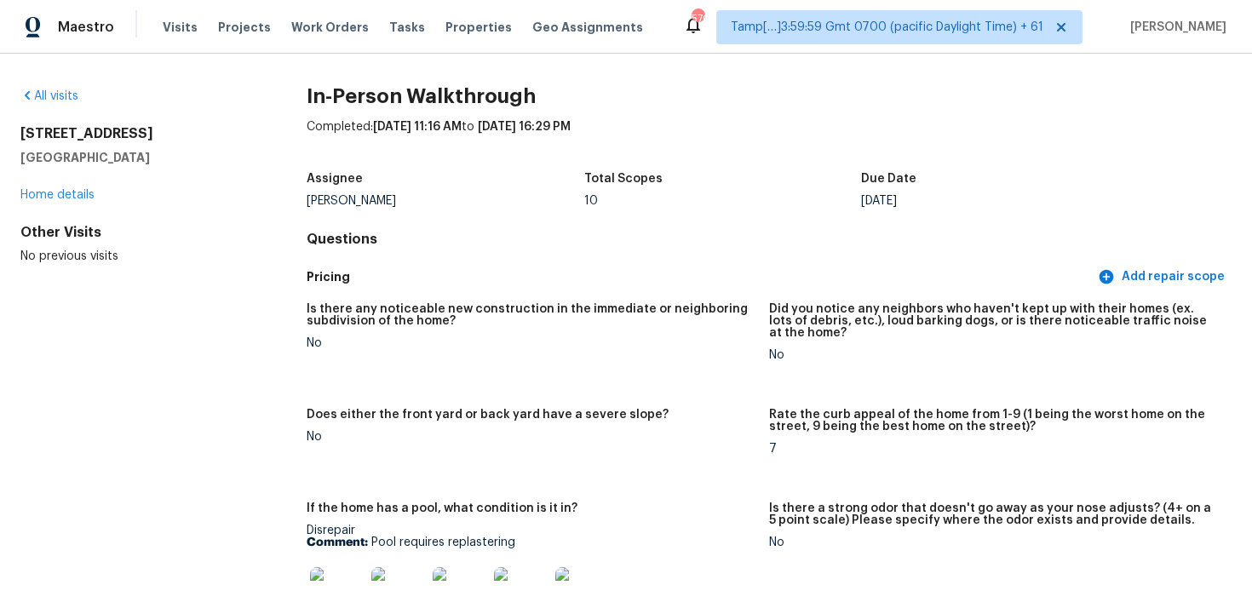
scroll to position [428, 0]
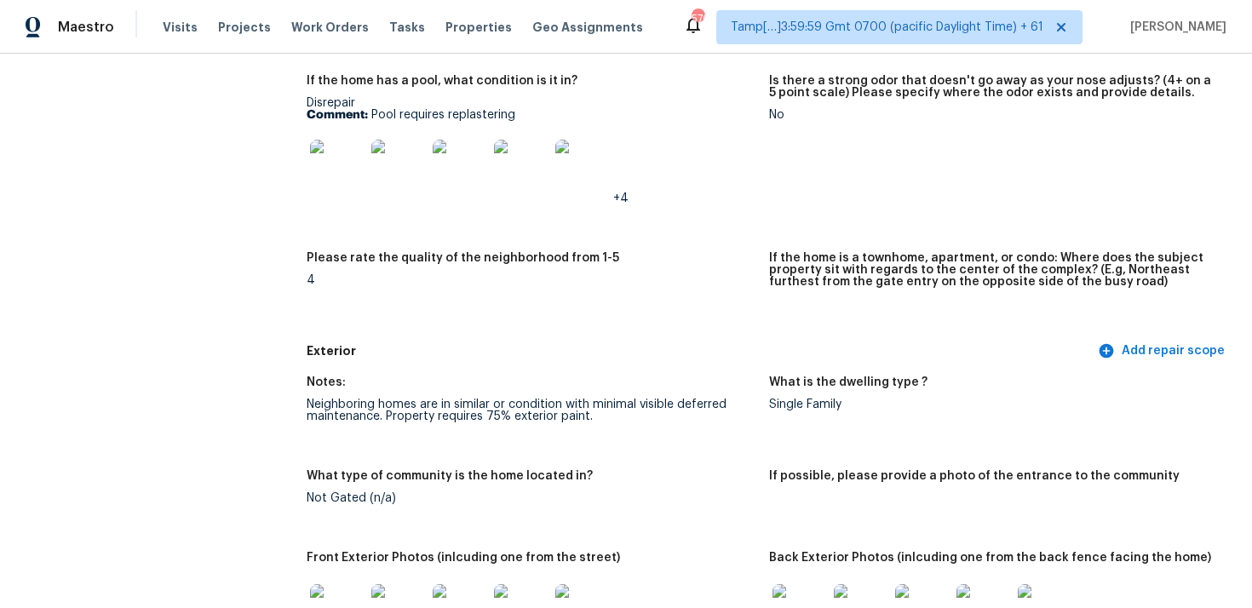
click at [403, 190] on img at bounding box center [398, 167] width 55 height 55
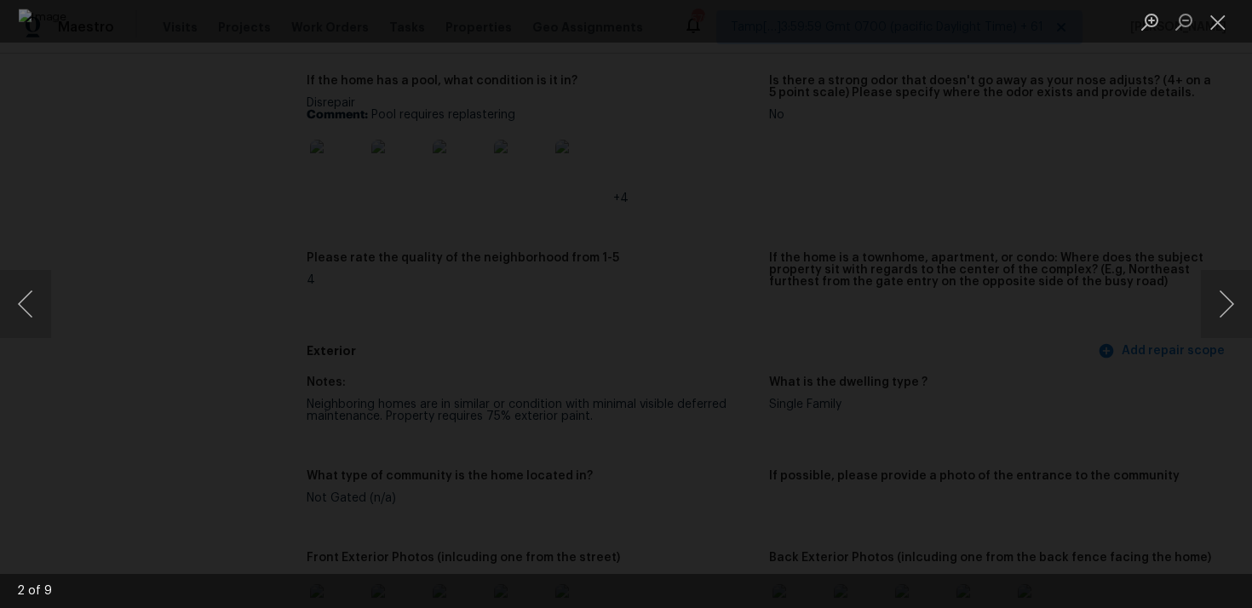
click at [1186, 365] on div "Lightbox" at bounding box center [626, 304] width 1252 height 608
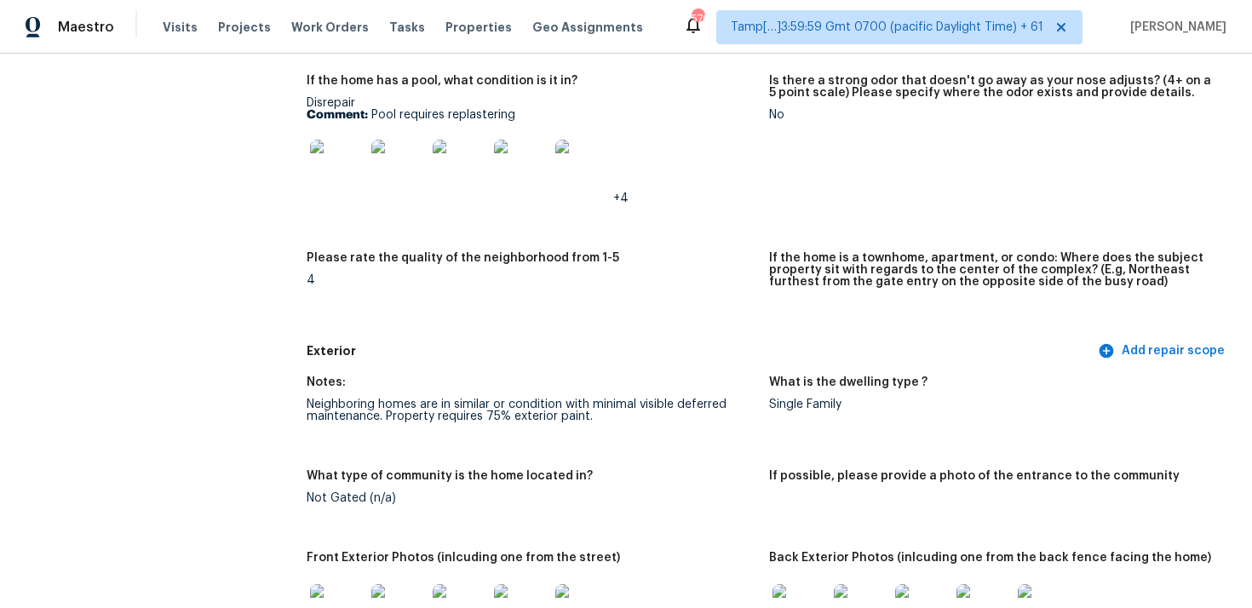
click at [402, 114] on p "Comment: Pool requires replastering" at bounding box center [531, 115] width 449 height 12
drag, startPoint x: 399, startPoint y: 113, endPoint x: 552, endPoint y: 111, distance: 153.4
click at [553, 112] on p "Comment: Pool requires replastering" at bounding box center [531, 115] width 449 height 12
copy p "requires replastering"
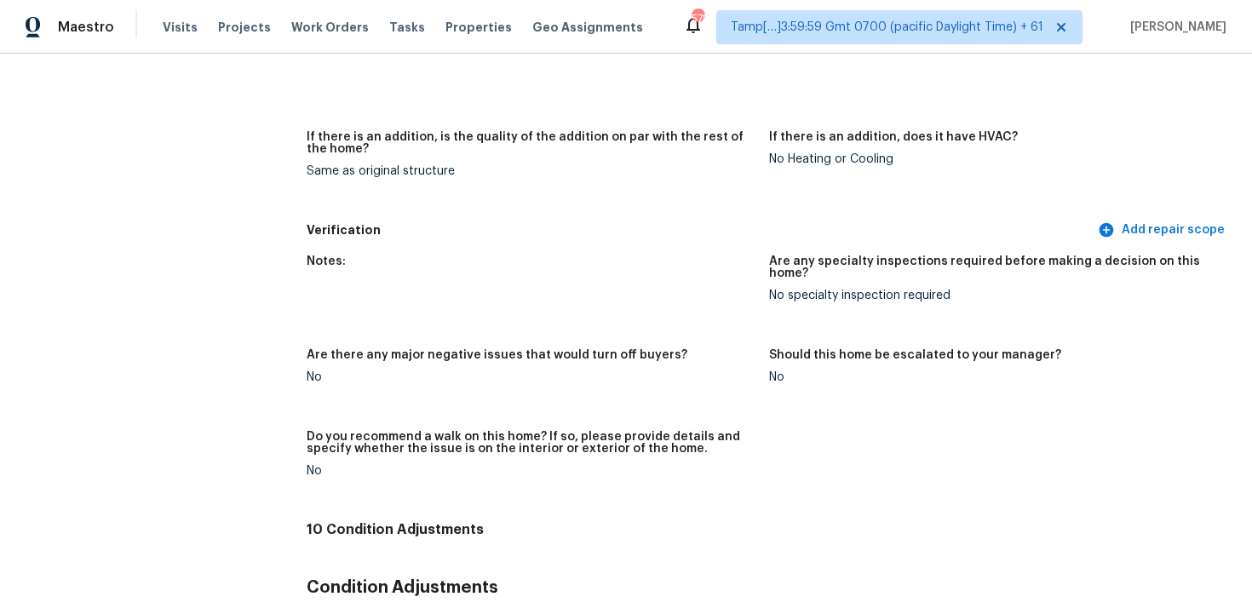
scroll to position [3604, 0]
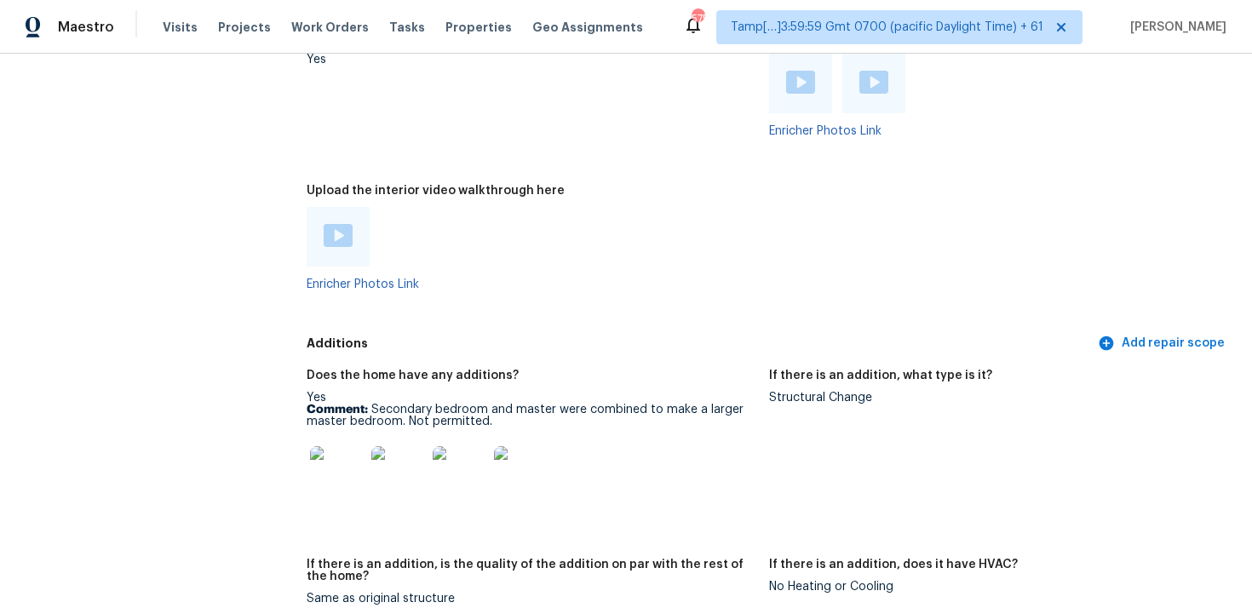
click at [351, 446] on img at bounding box center [337, 473] width 55 height 55
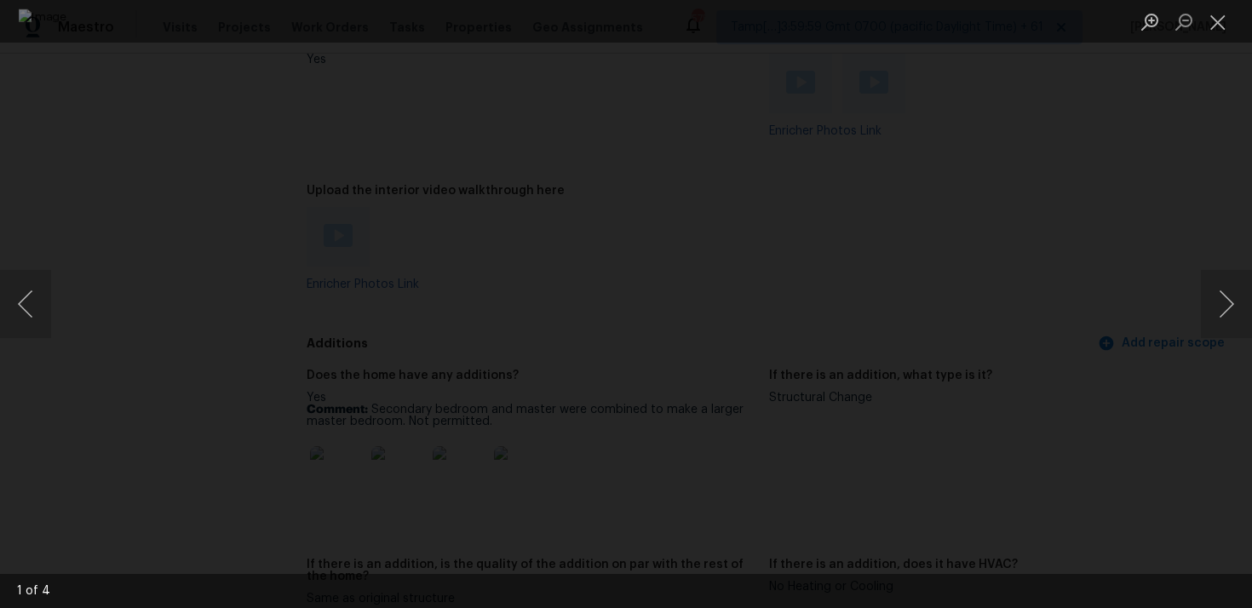
click at [1067, 388] on div "Lightbox" at bounding box center [626, 304] width 1252 height 608
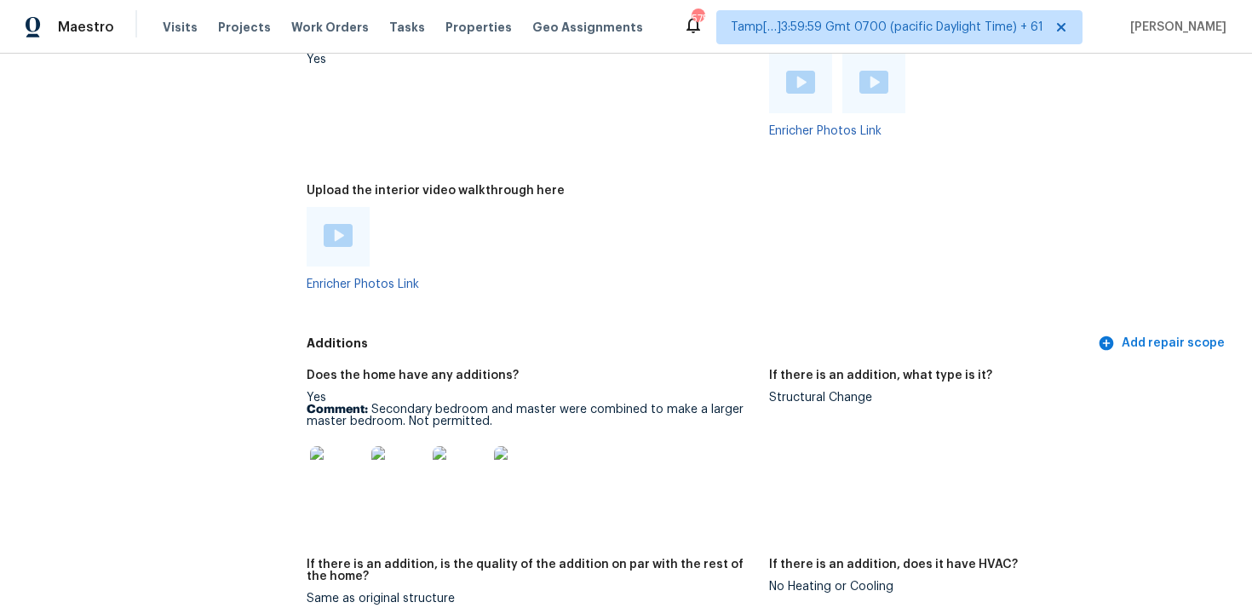
click at [517, 483] on img at bounding box center [521, 473] width 55 height 55
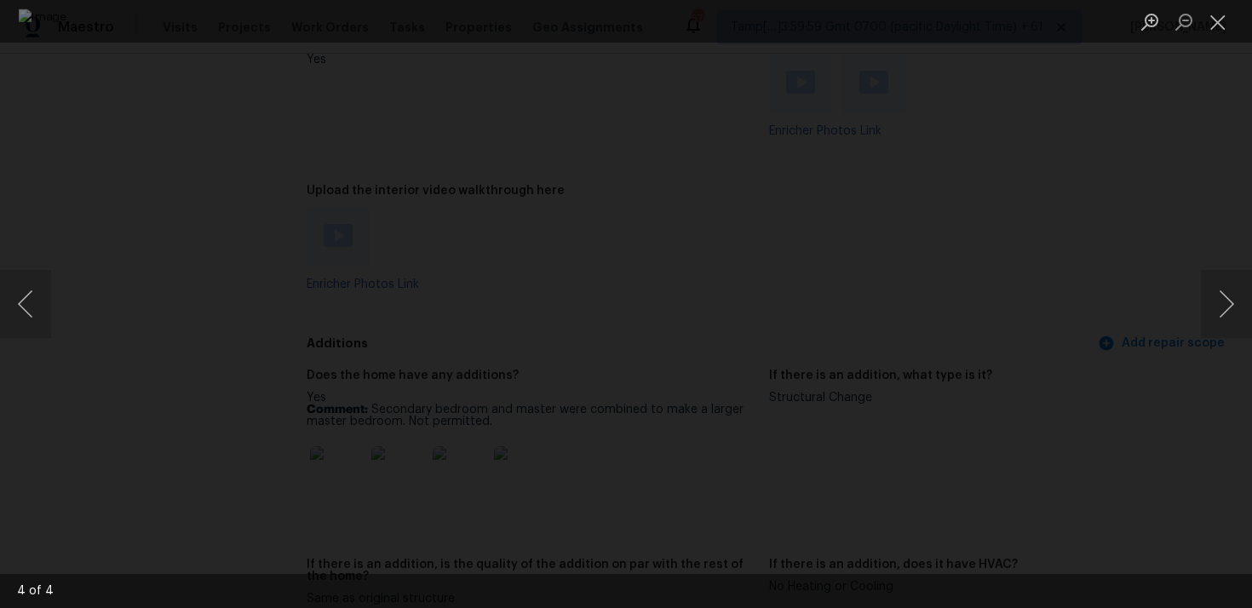
click at [1095, 354] on div "Lightbox" at bounding box center [626, 304] width 1252 height 608
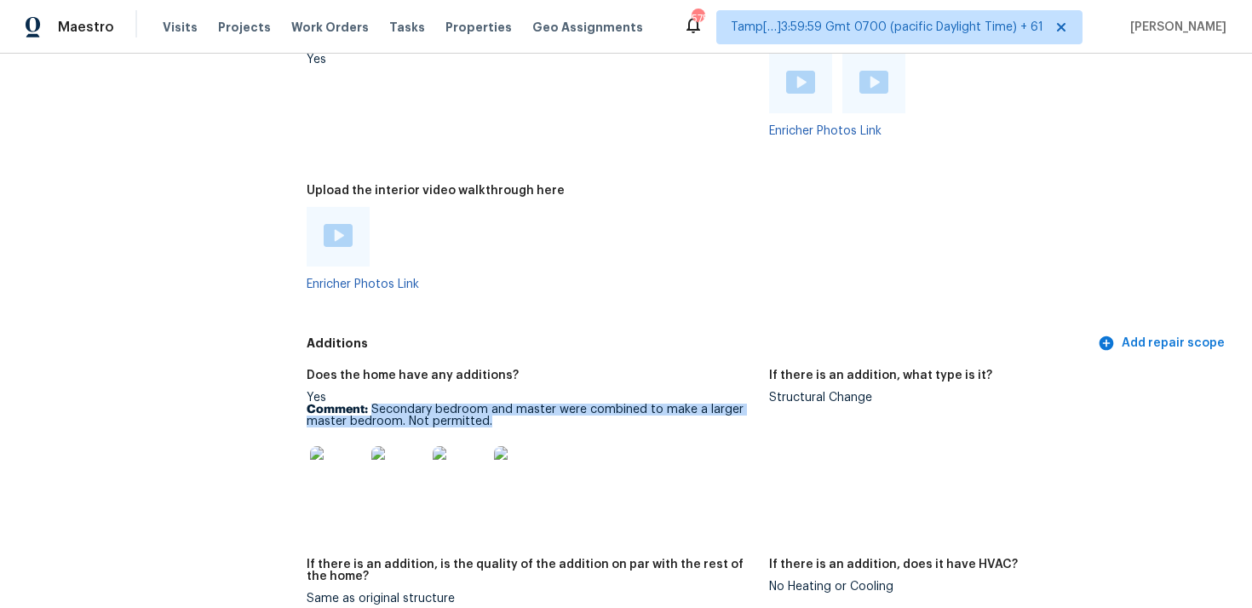
drag, startPoint x: 371, startPoint y: 395, endPoint x: 503, endPoint y: 405, distance: 132.4
click at [503, 405] on p "Comment: Secondary bedroom and master were combined to make a larger master bed…" at bounding box center [531, 416] width 449 height 24
copy p "Secondary bedroom and master were combined to make a larger master bedroom. Not…"
click at [595, 207] on div at bounding box center [531, 237] width 449 height 60
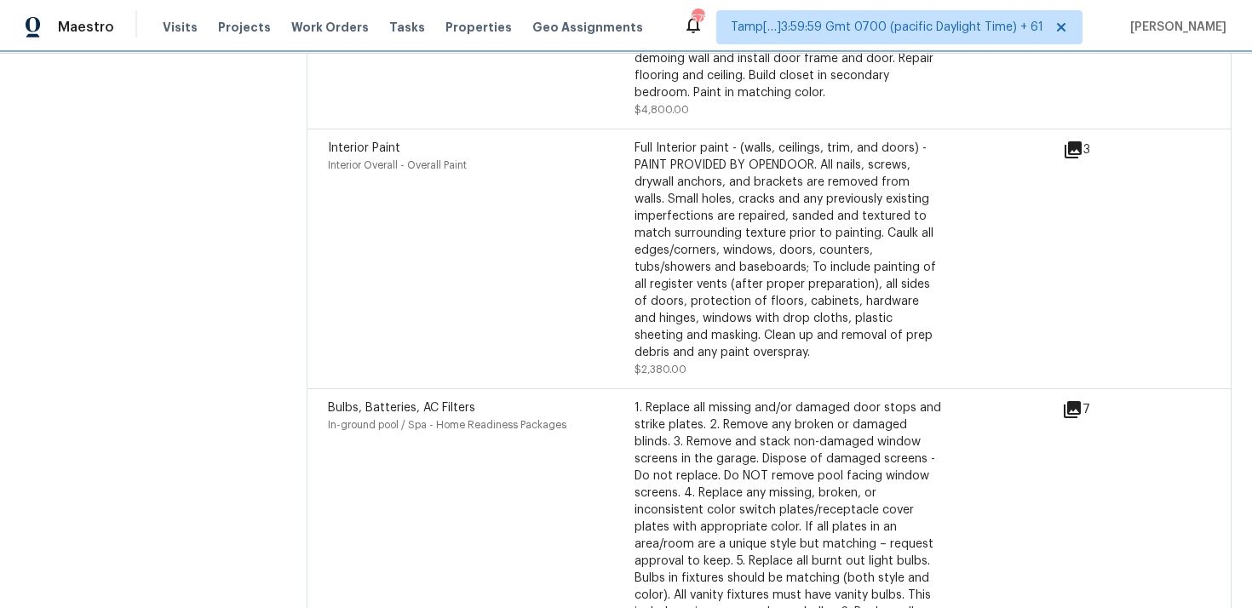
scroll to position [4553, 0]
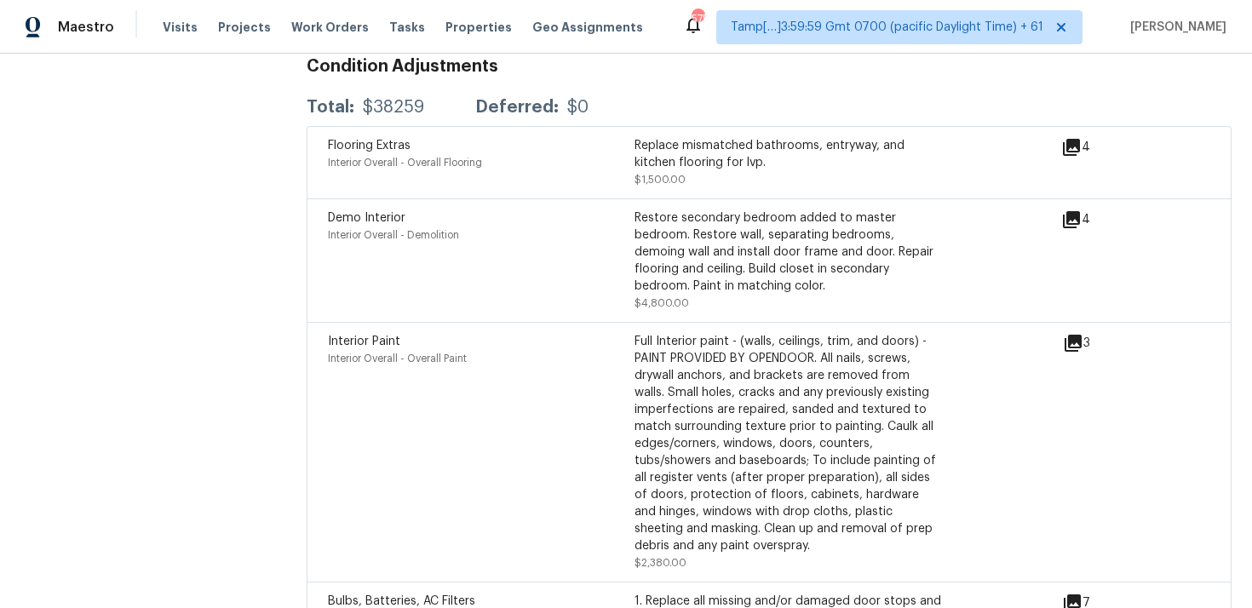
click at [595, 230] on div "Demo Interior Interior Overall - Demolition" at bounding box center [481, 261] width 307 height 102
click at [1098, 210] on div "4" at bounding box center [1102, 220] width 83 height 20
click at [1078, 198] on div "Demo Interior Interior Overall - Demolition Restore secondary bedroom added to …" at bounding box center [769, 260] width 925 height 124
click at [1075, 211] on icon at bounding box center [1071, 219] width 17 height 17
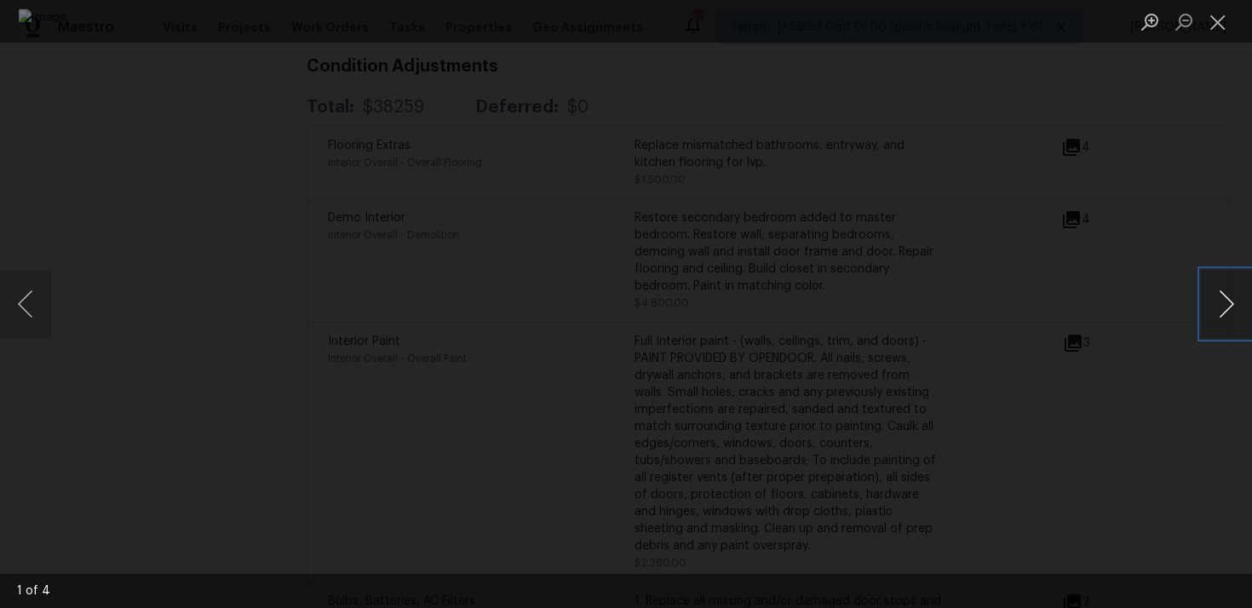
click at [1220, 304] on button "Next image" at bounding box center [1226, 304] width 51 height 68
click at [1135, 234] on div "Lightbox" at bounding box center [626, 304] width 1252 height 608
click at [1108, 200] on div "Lightbox" at bounding box center [626, 304] width 1252 height 608
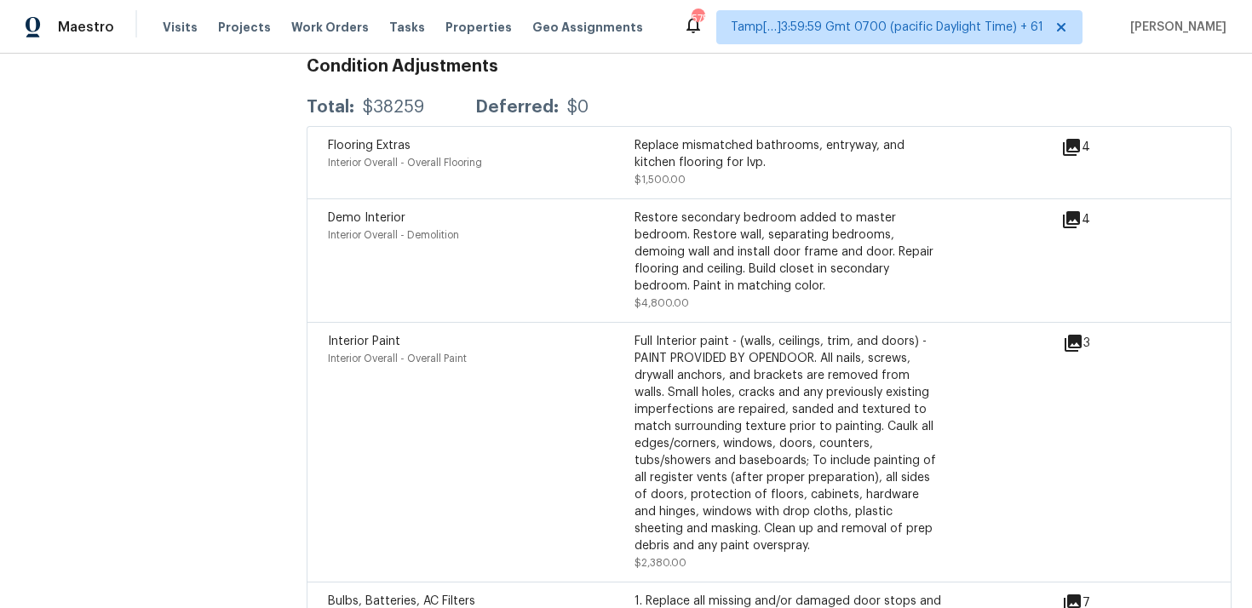
click at [1083, 210] on div "4" at bounding box center [1102, 220] width 83 height 20
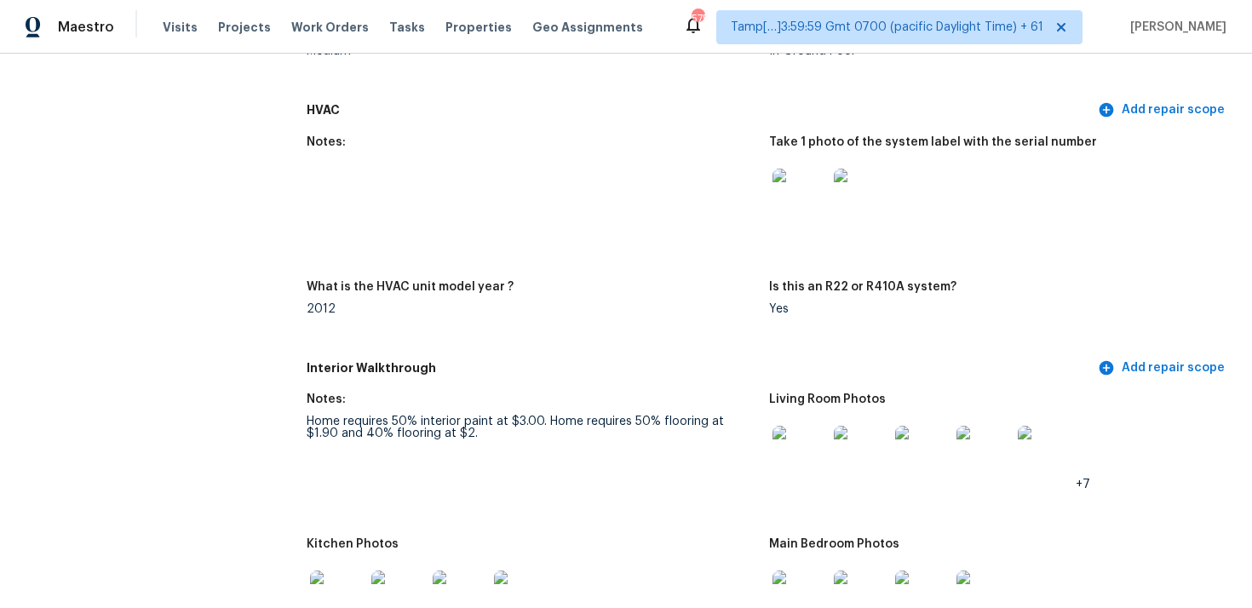
scroll to position [2101, 0]
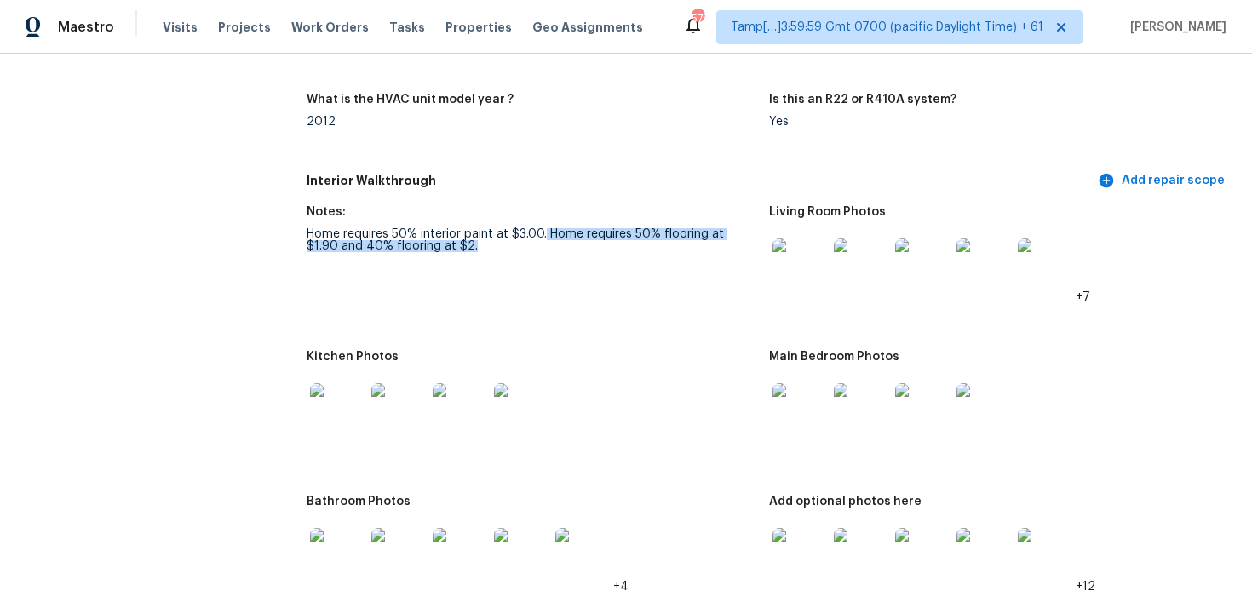
drag, startPoint x: 545, startPoint y: 235, endPoint x: 563, endPoint y: 262, distance: 31.9
click at [563, 262] on figure "Notes: Home requires 50% interior paint at $3.00. Home requires 50% flooring at…" at bounding box center [538, 268] width 463 height 124
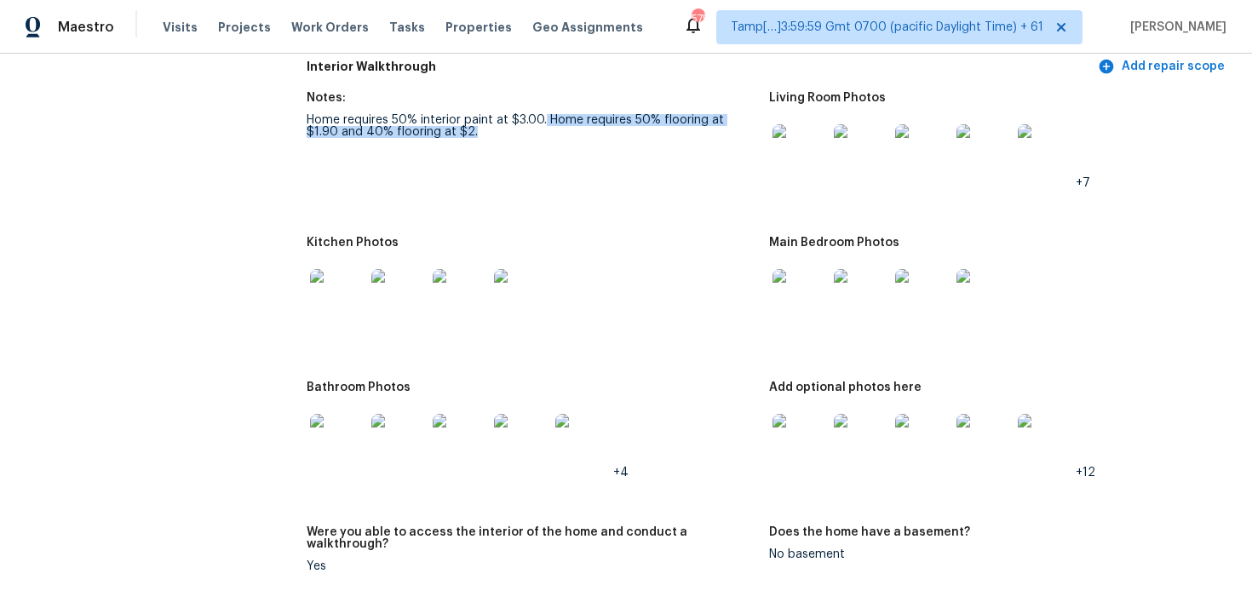
scroll to position [2147, 0]
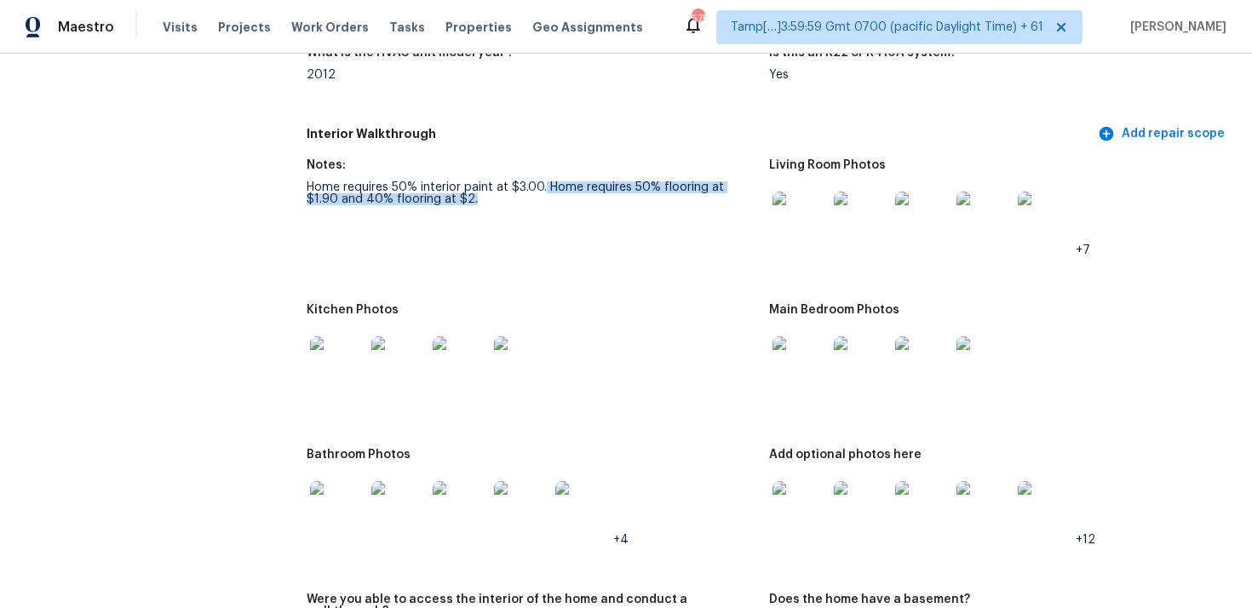
click at [642, 208] on figure "Notes: Home requires 50% interior paint at $3.00. Home requires 50% flooring at…" at bounding box center [538, 221] width 463 height 124
click at [331, 199] on div "Home requires 50% interior paint at $3.00. Home requires 50% flooring at $1.90 …" at bounding box center [531, 193] width 449 height 24
drag, startPoint x: 660, startPoint y: 186, endPoint x: 752, endPoint y: 187, distance: 92.0
click at [752, 187] on div "Home requires 50% interior paint at $3.00. Home requires 50% flooring at $1.90 …" at bounding box center [531, 193] width 449 height 24
drag, startPoint x: 631, startPoint y: 188, endPoint x: 753, endPoint y: 193, distance: 121.9
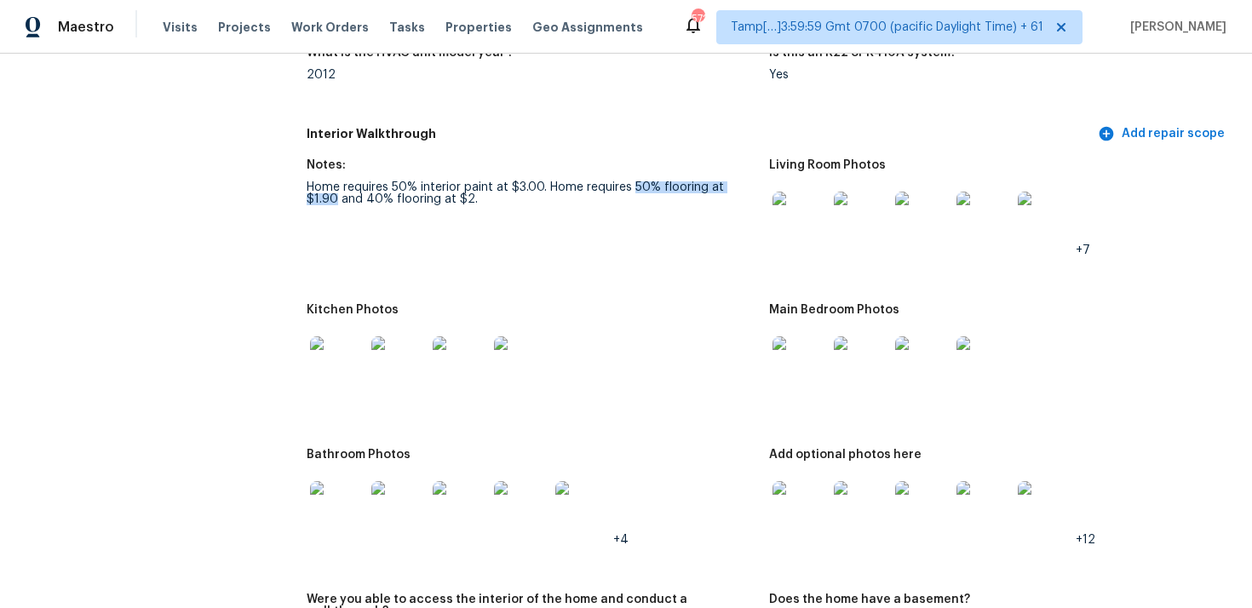
click at [753, 193] on div "Home requires 50% interior paint at $3.00. Home requires 50% flooring at $1.90 …" at bounding box center [531, 193] width 449 height 24
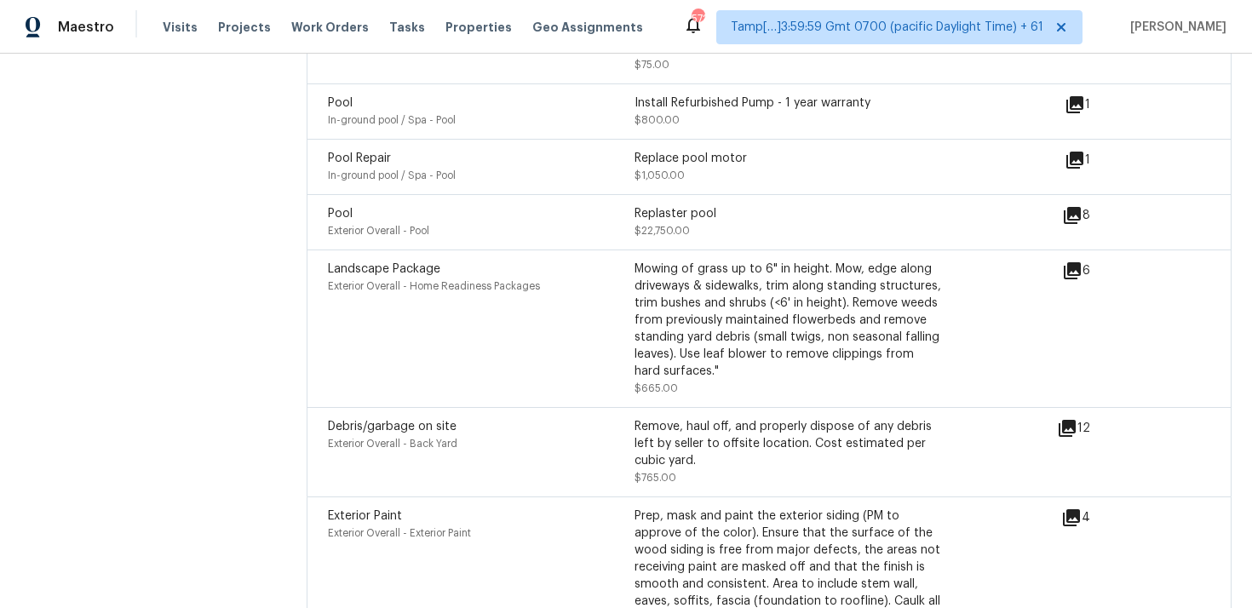
scroll to position [5483, 0]
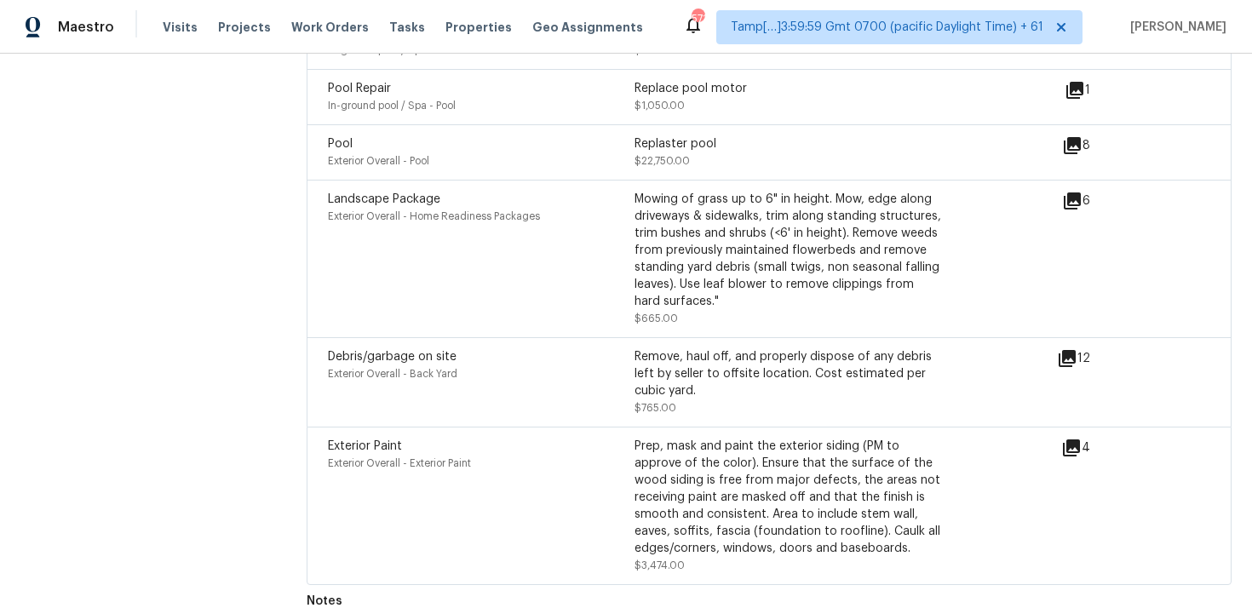
click at [526, 211] on span "Exterior Overall - Home Readiness Packages" at bounding box center [434, 216] width 212 height 10
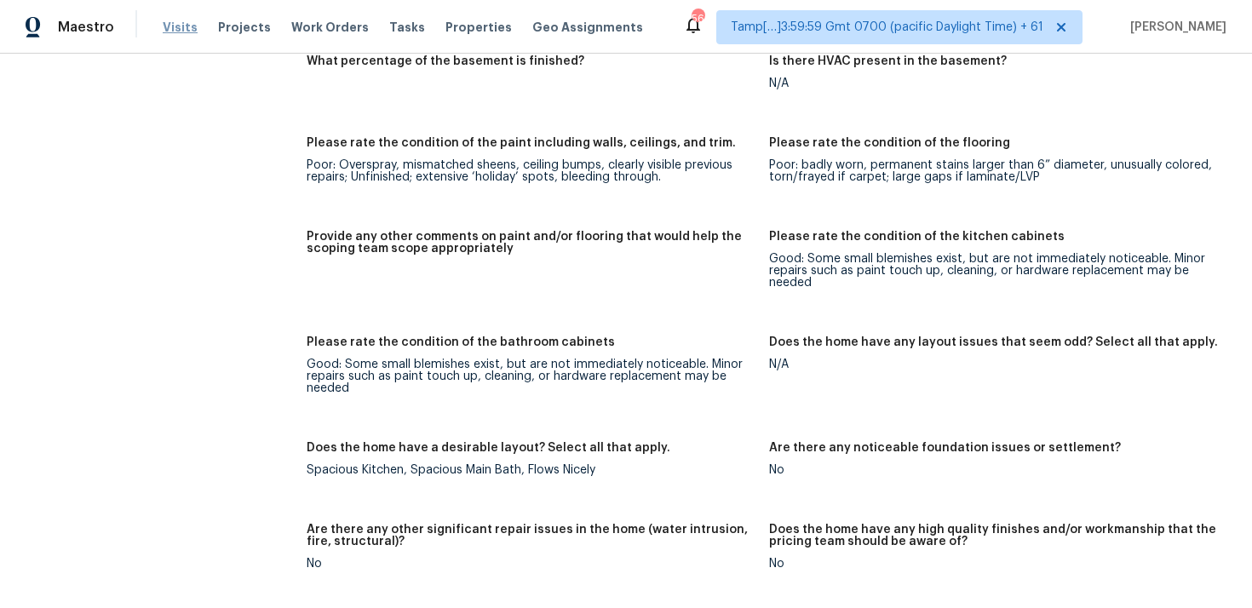
click at [172, 22] on span "Visits" at bounding box center [180, 27] width 35 height 17
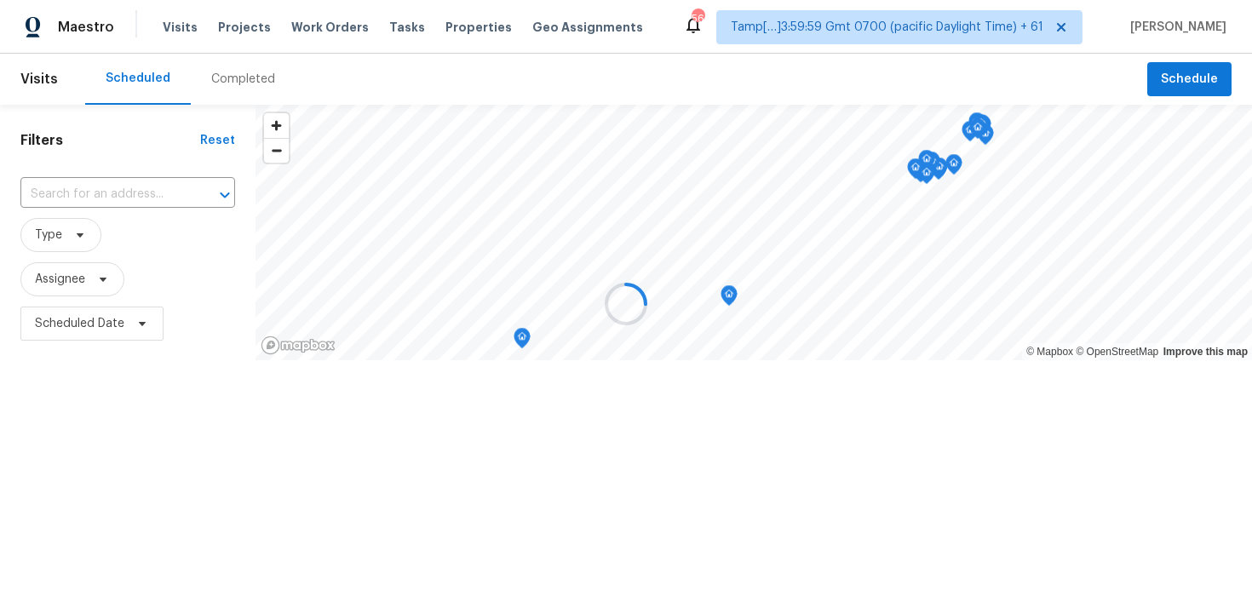
click at [232, 78] on div at bounding box center [626, 304] width 1252 height 608
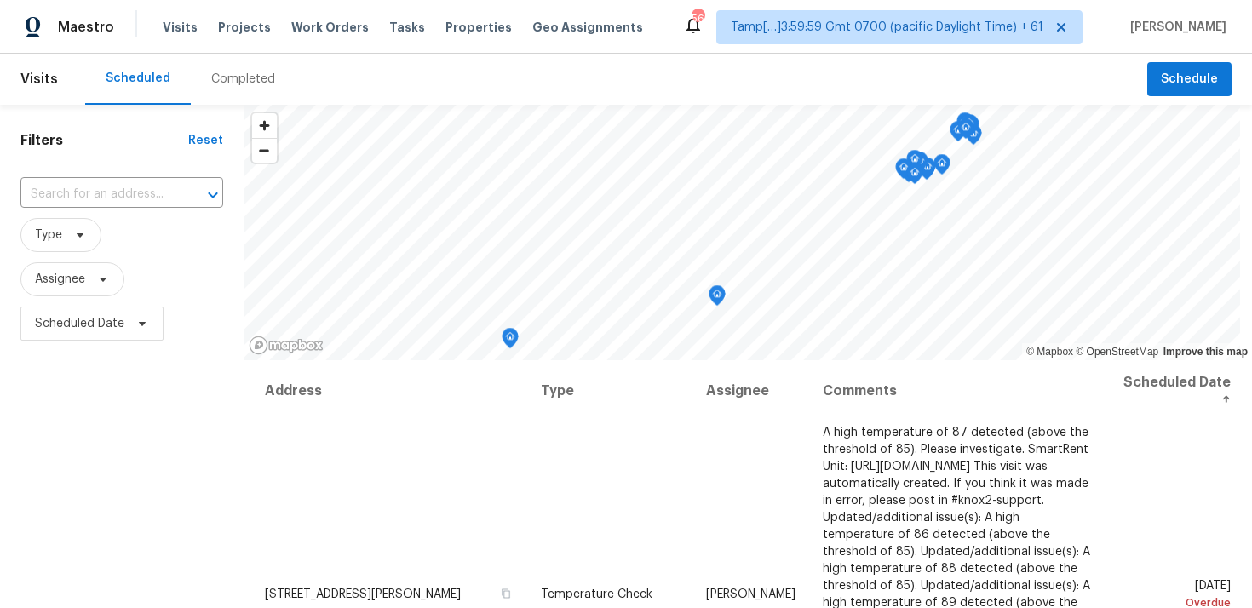
click at [232, 78] on div "Completed" at bounding box center [243, 79] width 64 height 17
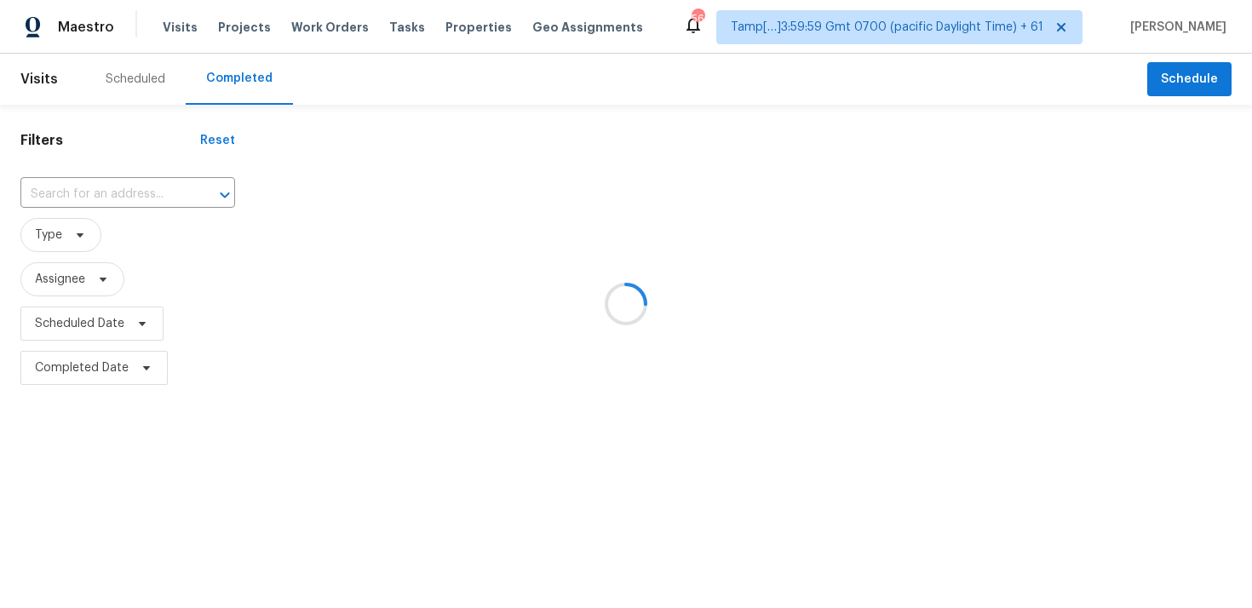
click at [172, 195] on div at bounding box center [626, 304] width 1252 height 608
click at [135, 181] on div at bounding box center [626, 304] width 1252 height 608
click at [191, 198] on div at bounding box center [213, 195] width 44 height 24
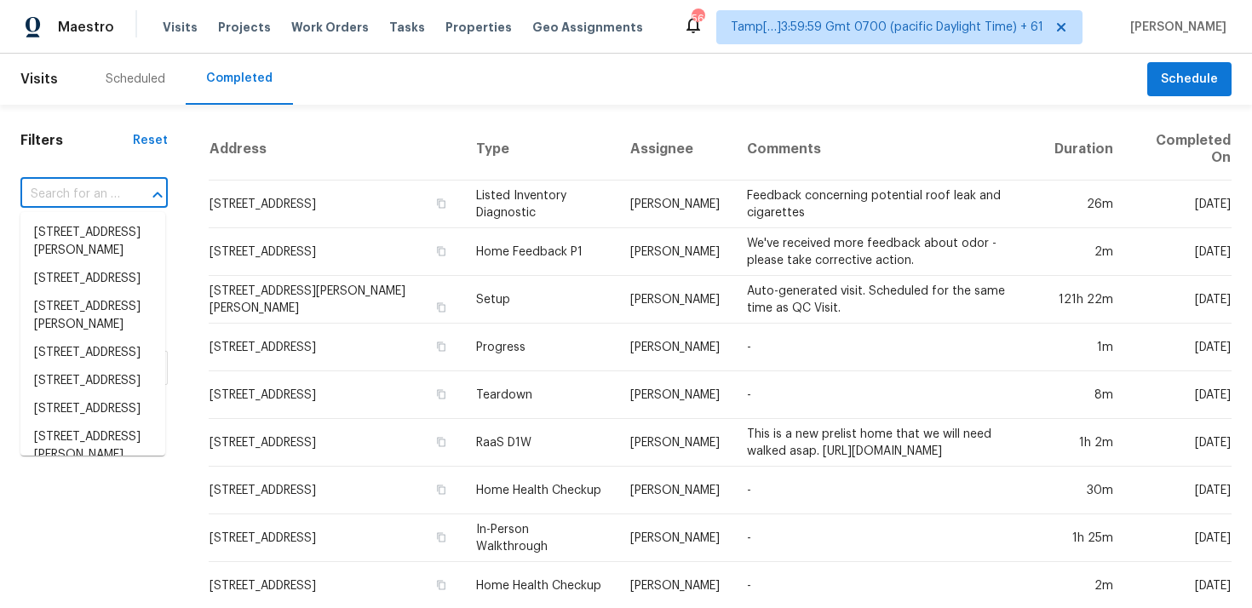
click at [135, 198] on div at bounding box center [146, 195] width 44 height 24
paste input "109 Kingsley Cir # 109, Alabaster, AL 35007"
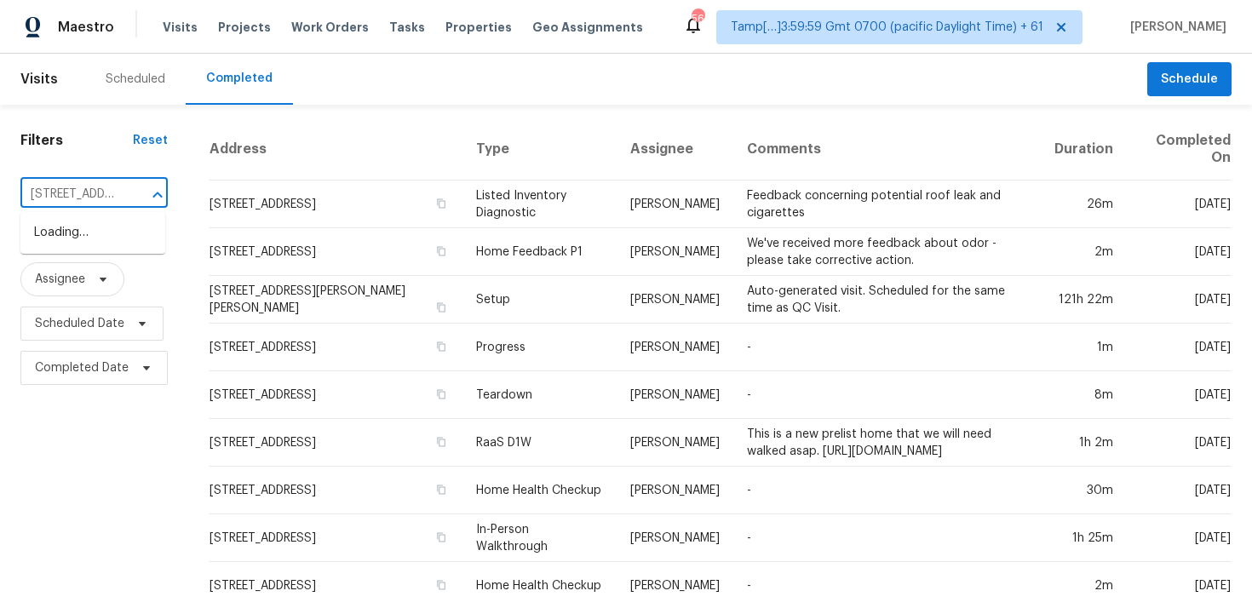
scroll to position [0, 152]
type input "109 Kingsley Cir # 109, Alabaster, AL 35007"
click at [79, 187] on input "text" at bounding box center [70, 194] width 100 height 26
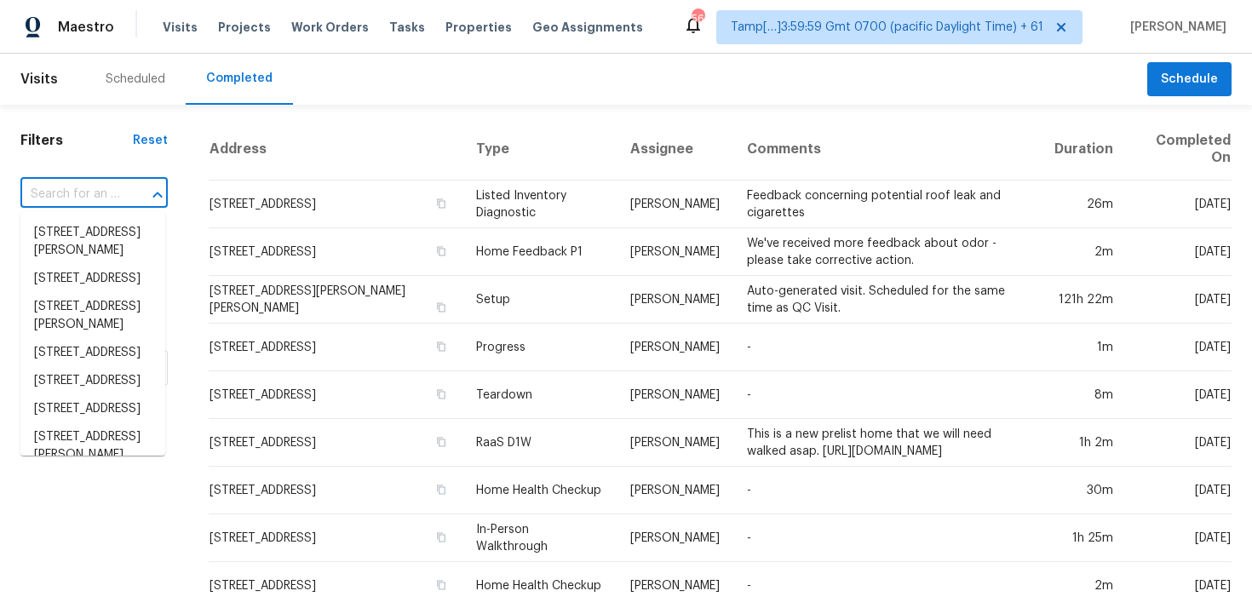
paste input "109 Kingsley Cir # 109, Alabaster, AL 35007"
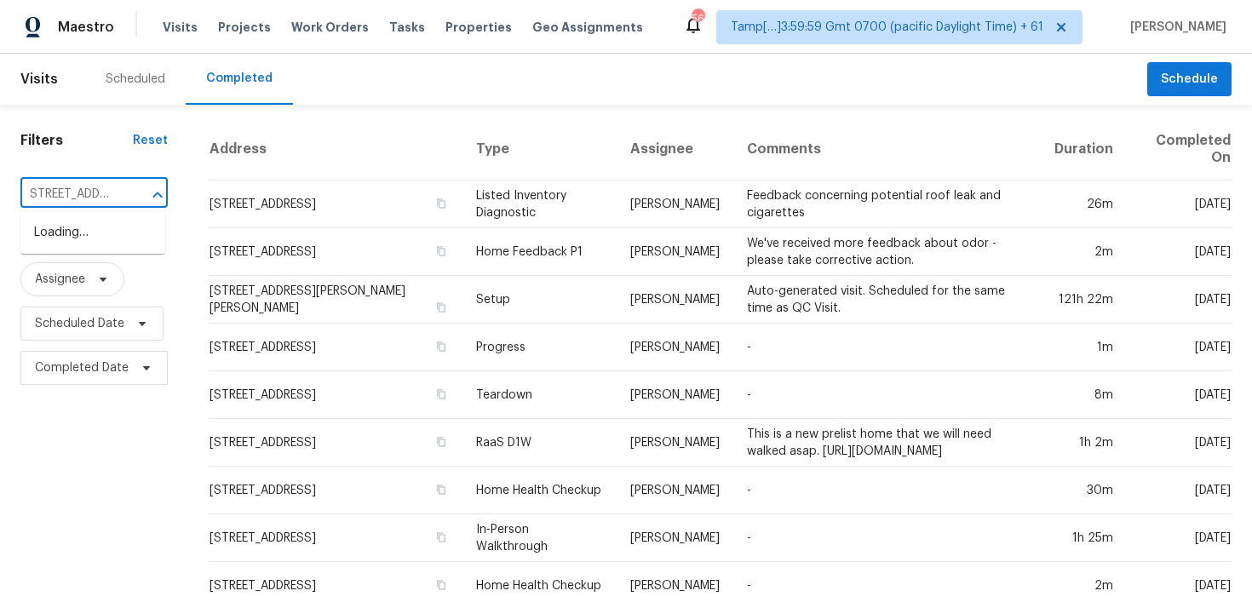
type input "109 Kingsley Cir"
click at [52, 258] on li "109 Kingsley Cir # 109, Alabaster, AL 35007" at bounding box center [92, 242] width 145 height 46
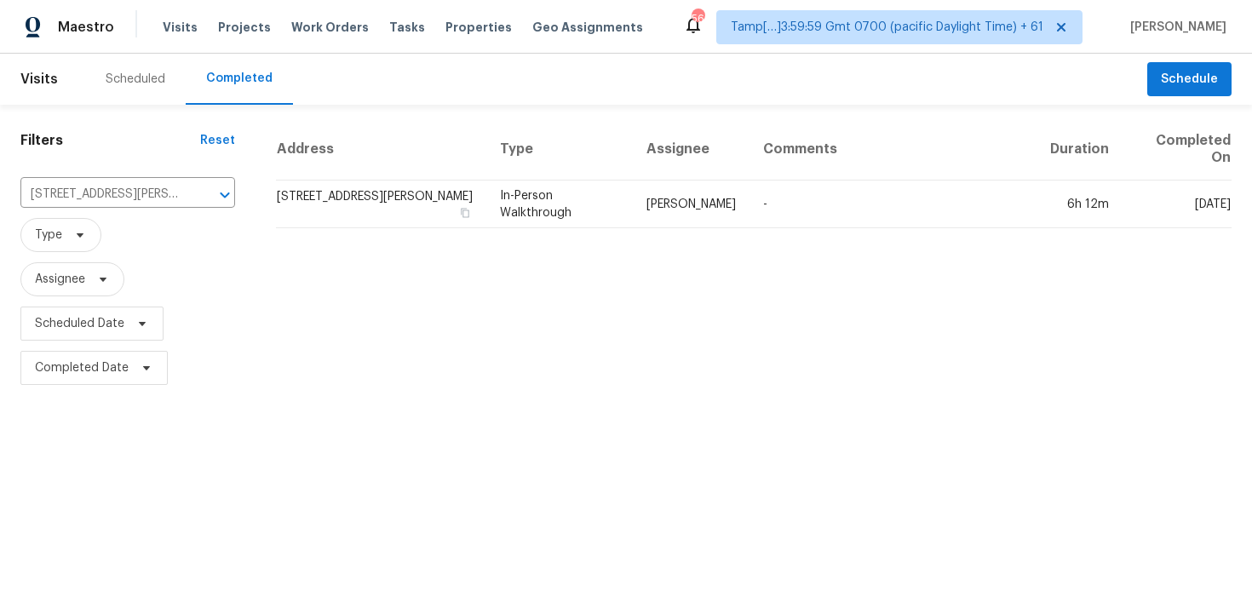
click at [357, 219] on td "109 Kingsley Cir # 109, Alabaster, AL 35007" at bounding box center [381, 205] width 210 height 48
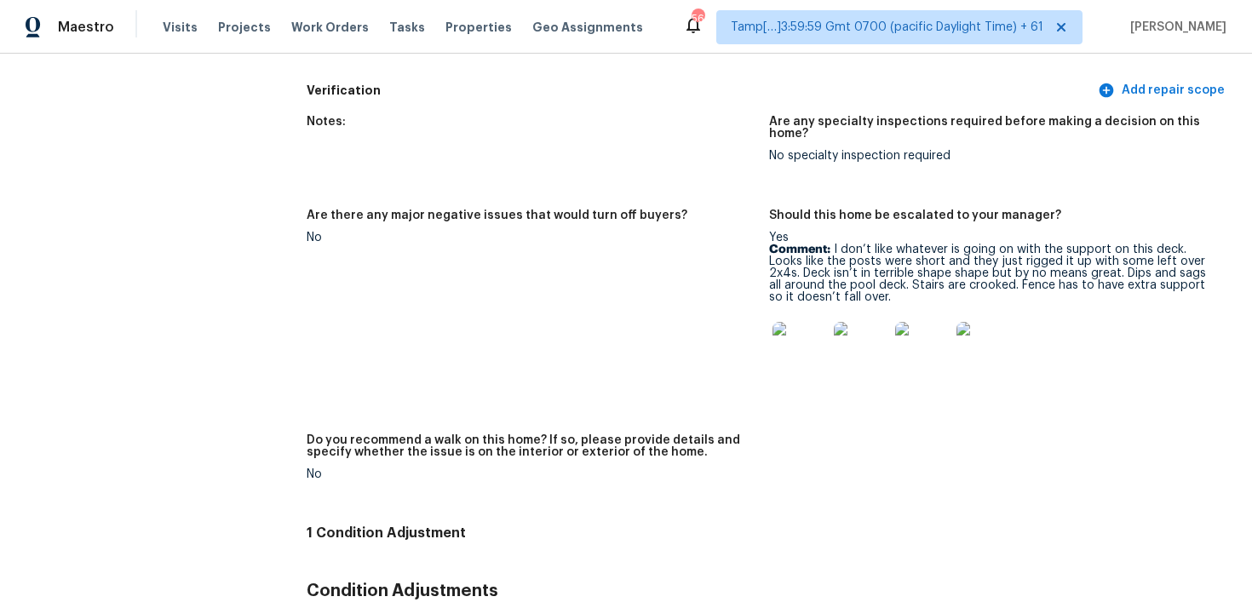
scroll to position [3669, 0]
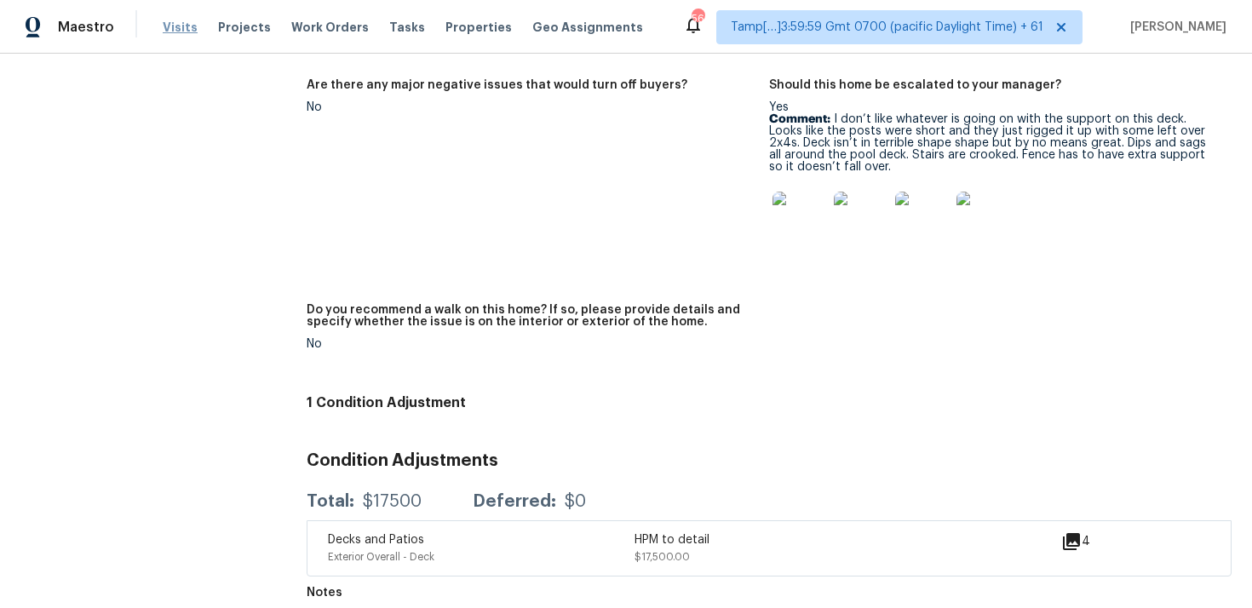
click at [179, 30] on span "Visits" at bounding box center [180, 27] width 35 height 17
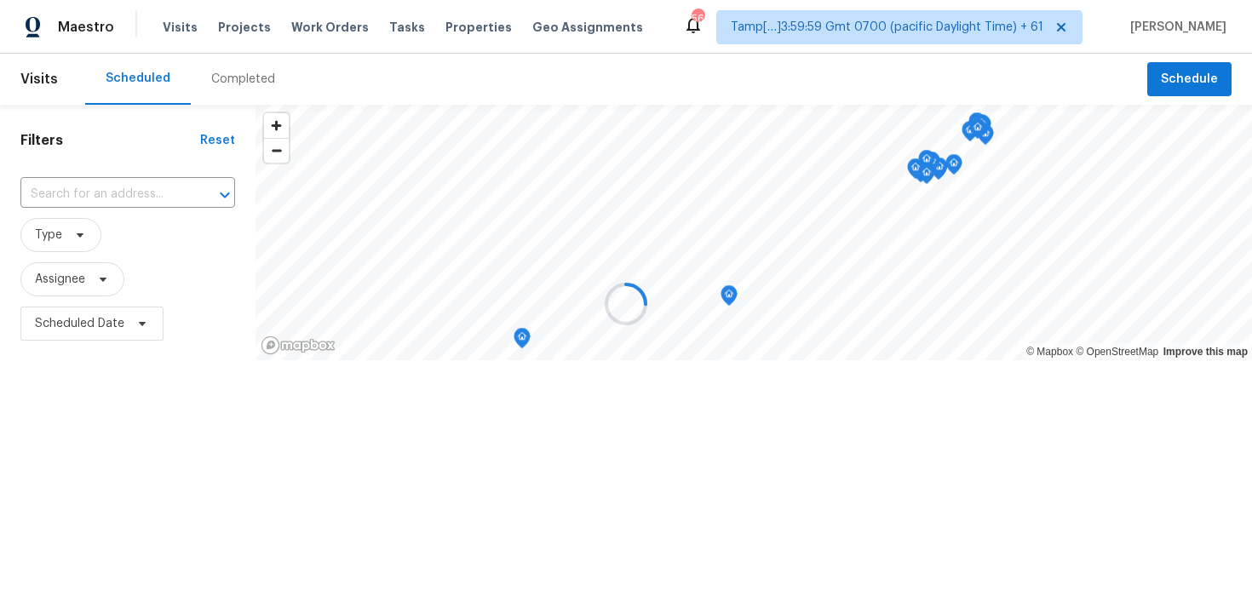
click at [231, 81] on div at bounding box center [626, 304] width 1252 height 608
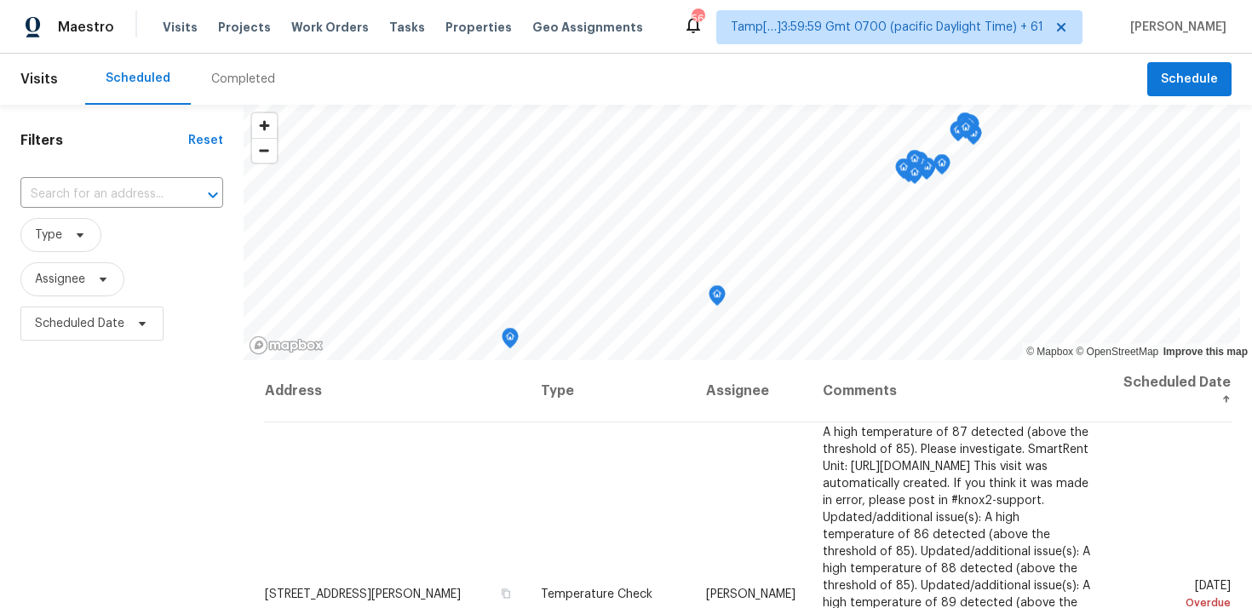
click at [231, 81] on div "Completed" at bounding box center [243, 79] width 64 height 17
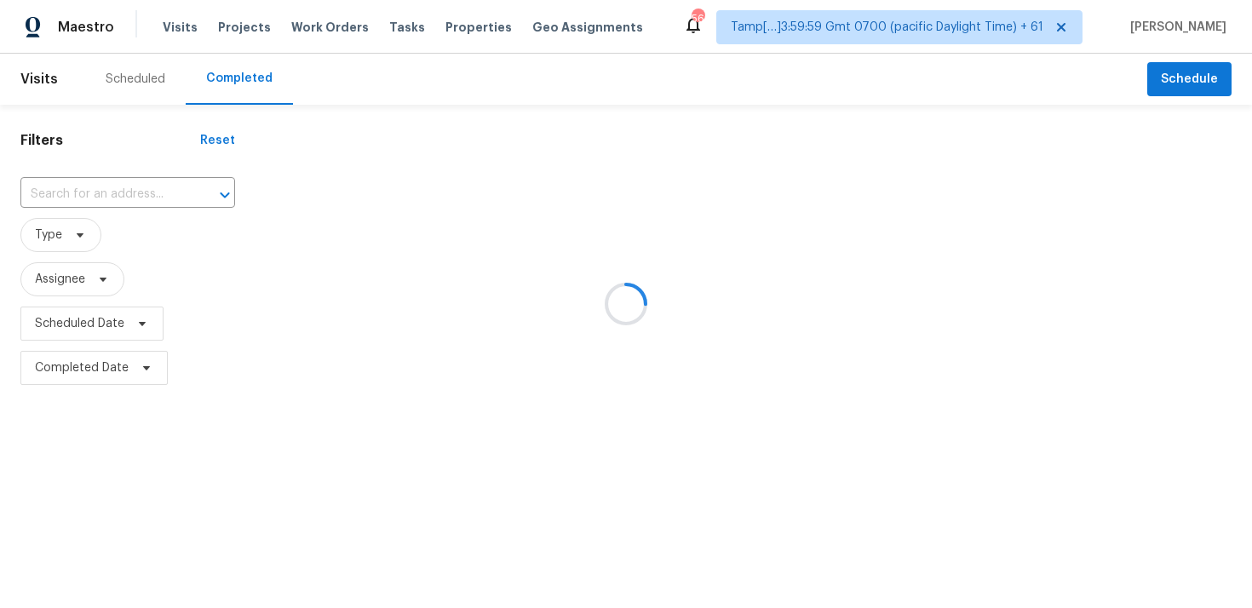
click at [139, 193] on div at bounding box center [626, 304] width 1252 height 608
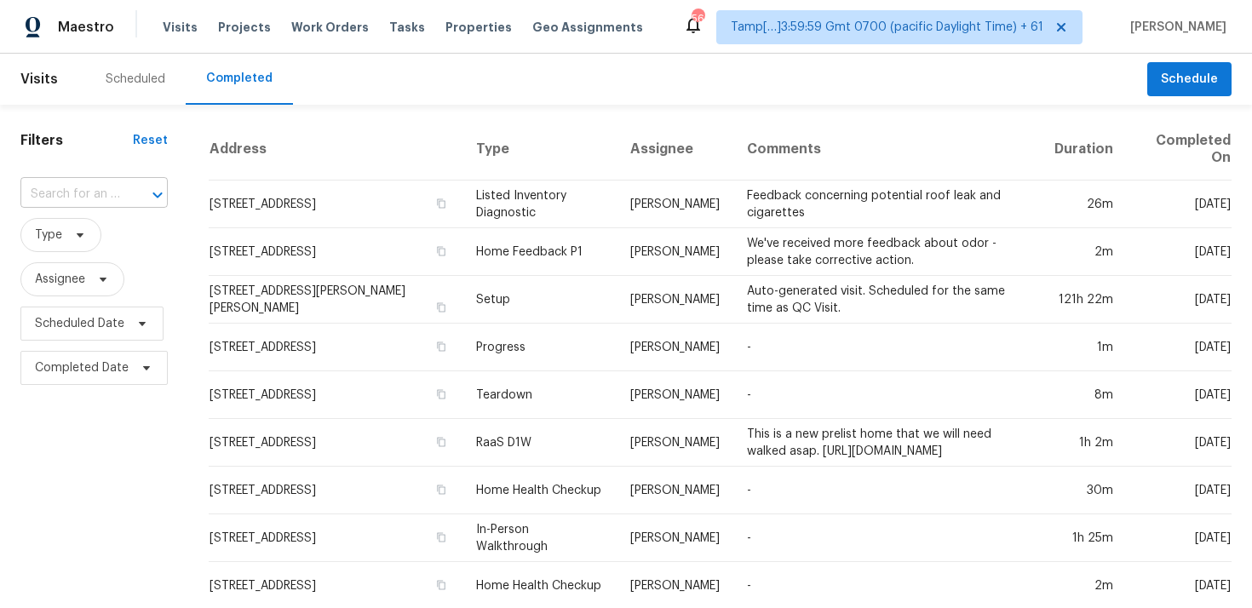
click at [105, 187] on input "text" at bounding box center [70, 194] width 100 height 26
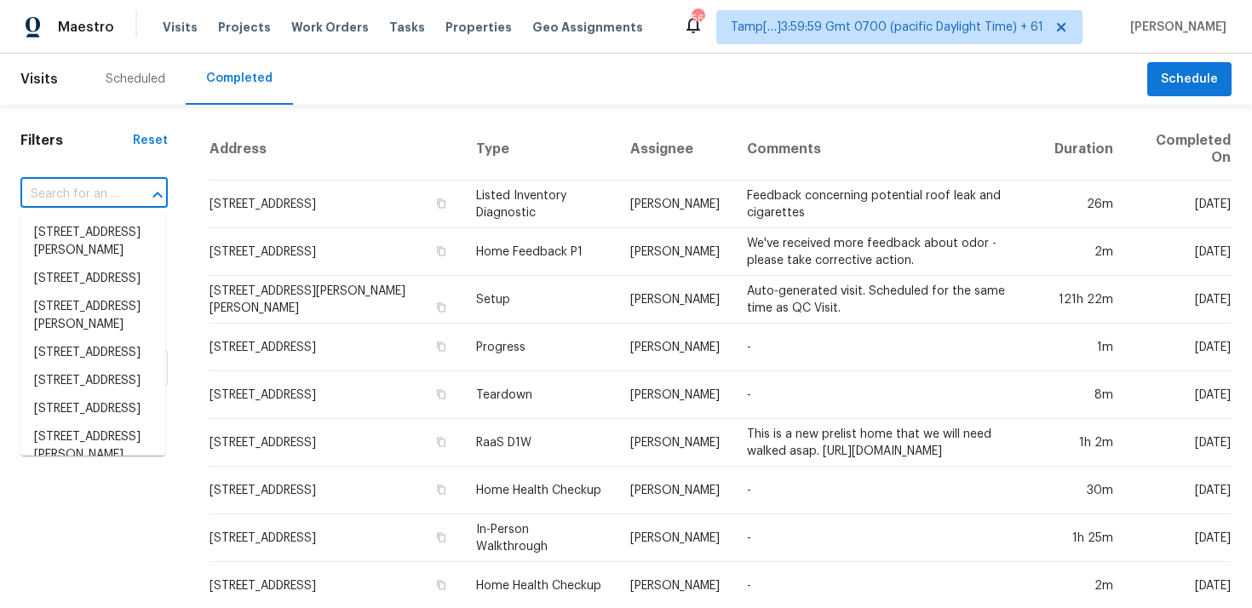
paste input "7517 Hazelton Way, Sacramento, CA 95829"
type input "7517 Hazelton Way, Sacramento, CA 95829"
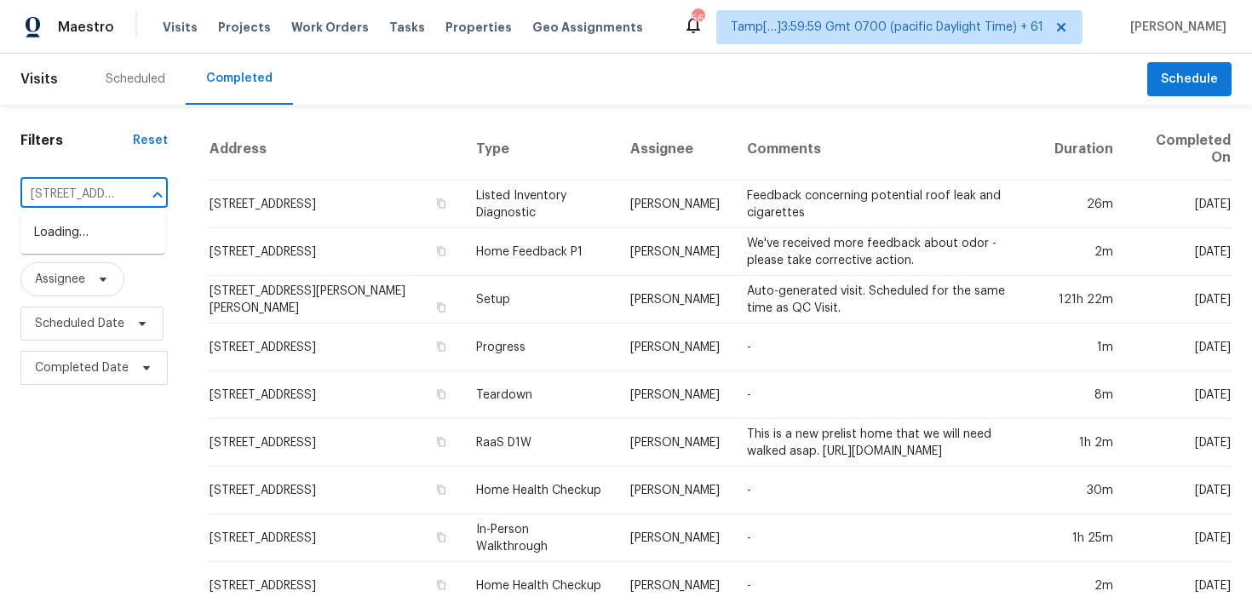
scroll to position [0, 150]
click at [119, 227] on li "7517 Hazelton Way, Sacramento, CA 95829" at bounding box center [92, 242] width 145 height 46
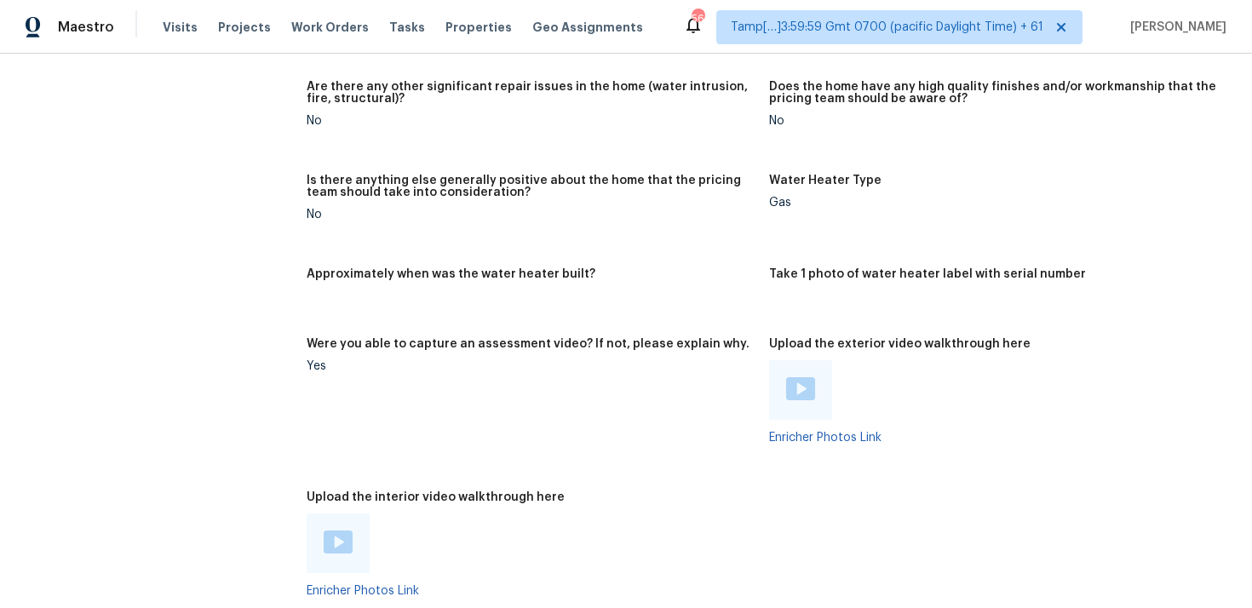
scroll to position [2982, 0]
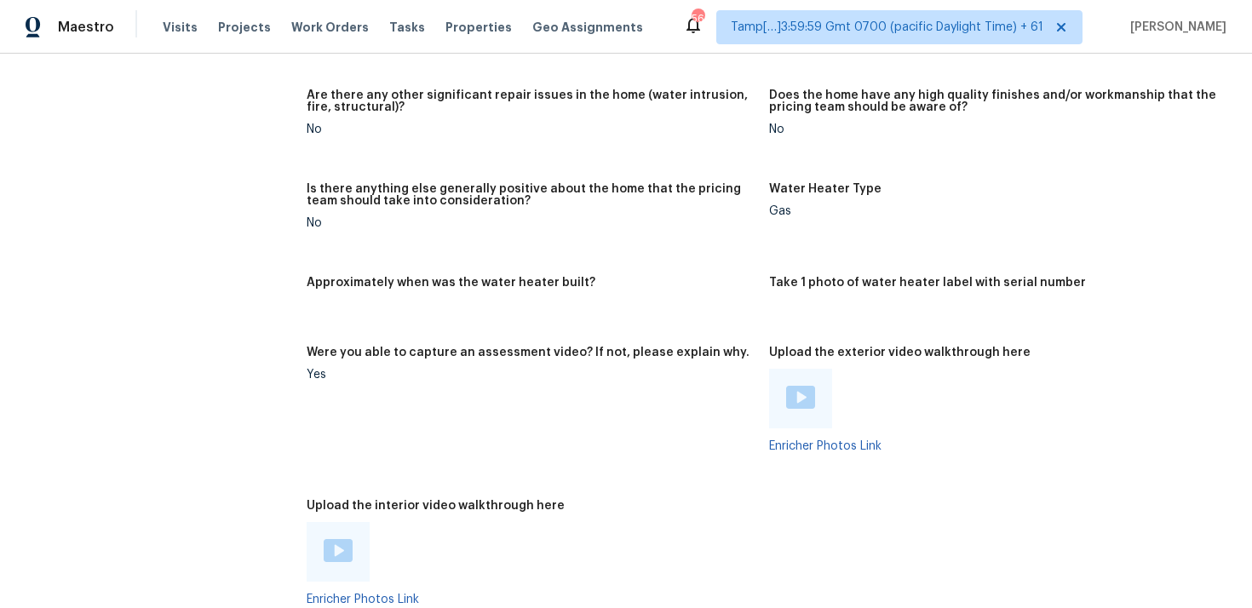
click at [351, 539] on img at bounding box center [338, 550] width 29 height 23
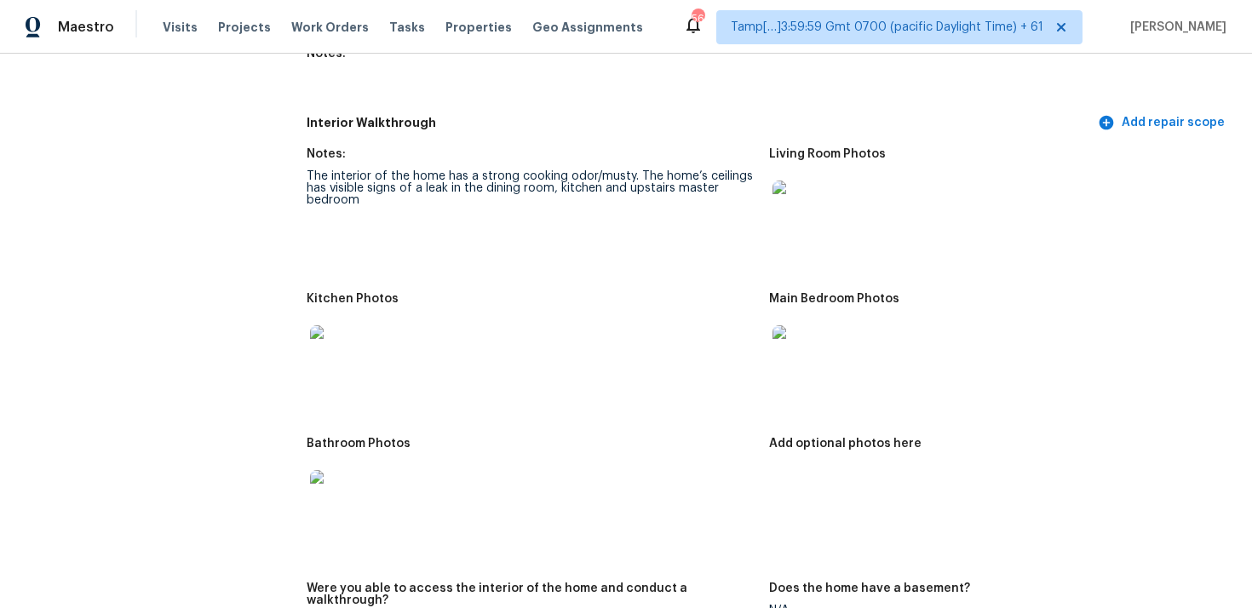
scroll to position [1664, 0]
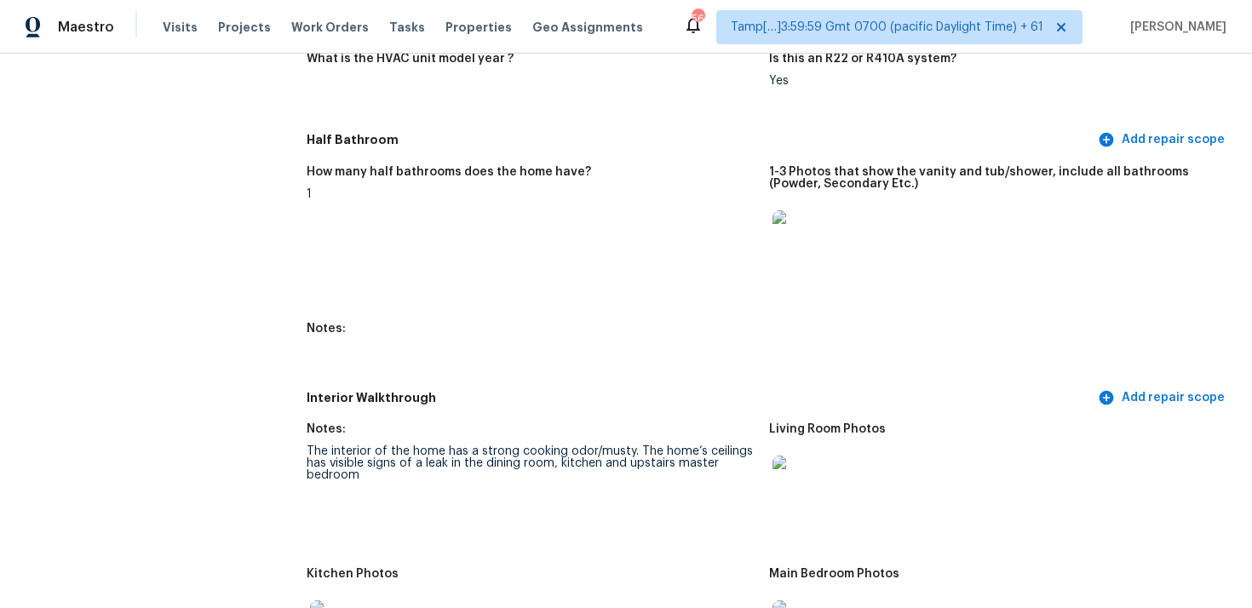
click at [555, 287] on figure "How many half bathrooms does the home have? 1" at bounding box center [538, 234] width 463 height 136
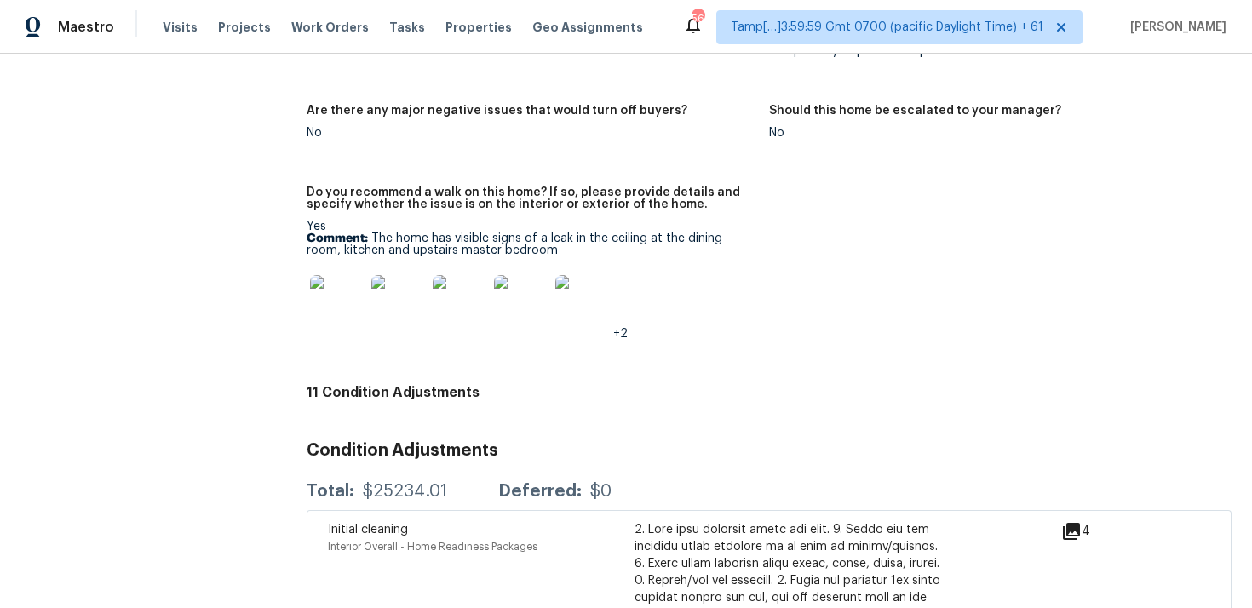
scroll to position [3858, 0]
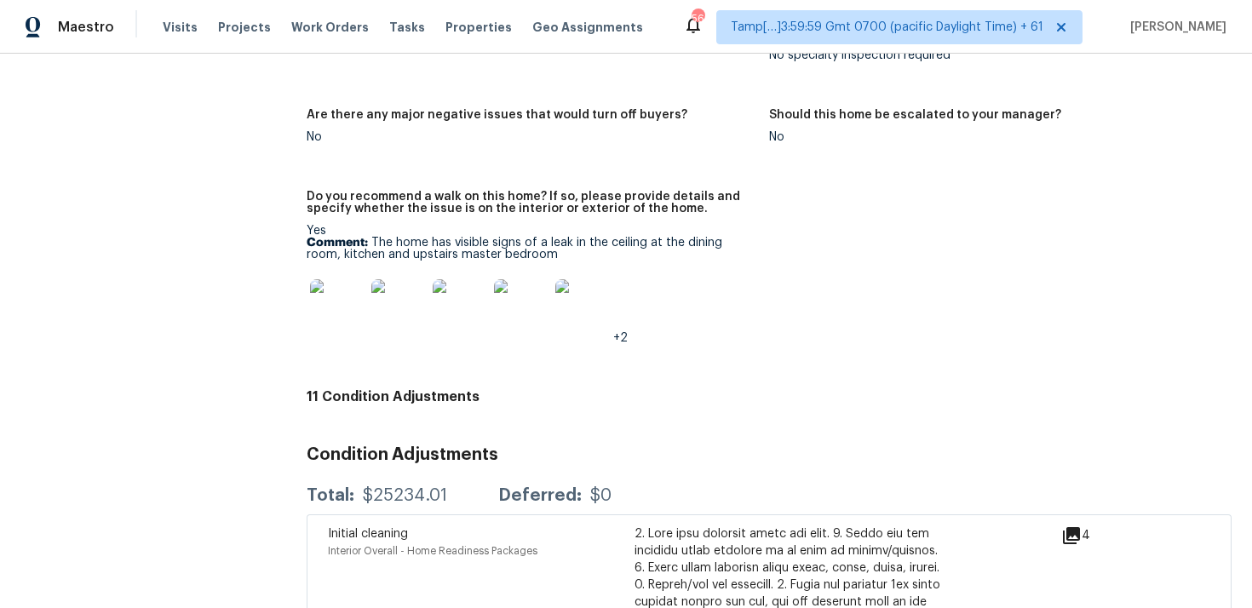
click at [326, 302] on img at bounding box center [337, 306] width 55 height 55
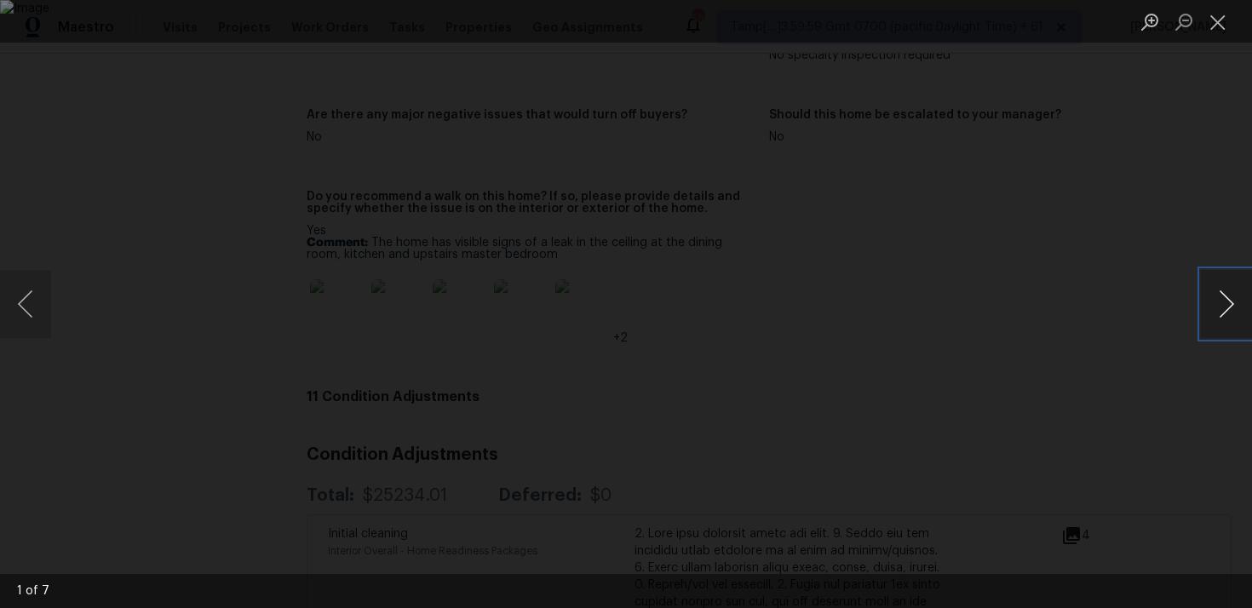
click at [1230, 292] on button "Next image" at bounding box center [1226, 304] width 51 height 68
click at [1205, 302] on button "Next image" at bounding box center [1226, 304] width 51 height 68
click at [1239, 307] on button "Next image" at bounding box center [1226, 304] width 51 height 68
click at [1229, 298] on button "Next image" at bounding box center [1226, 304] width 51 height 68
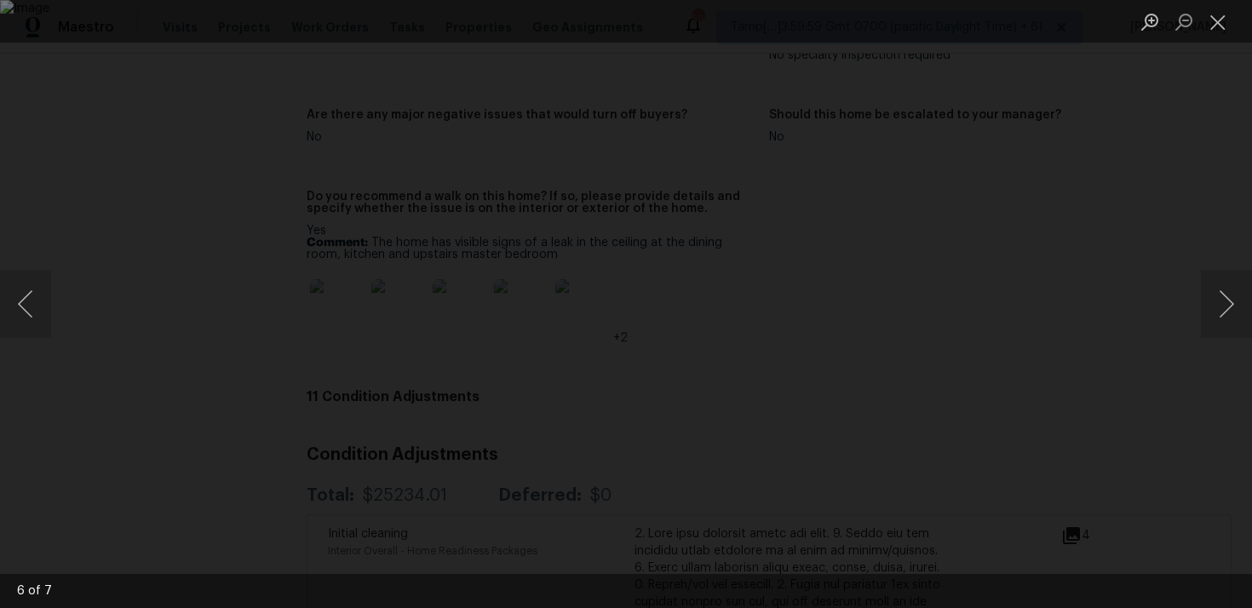
click at [1224, 340] on div "Lightbox" at bounding box center [626, 304] width 1252 height 608
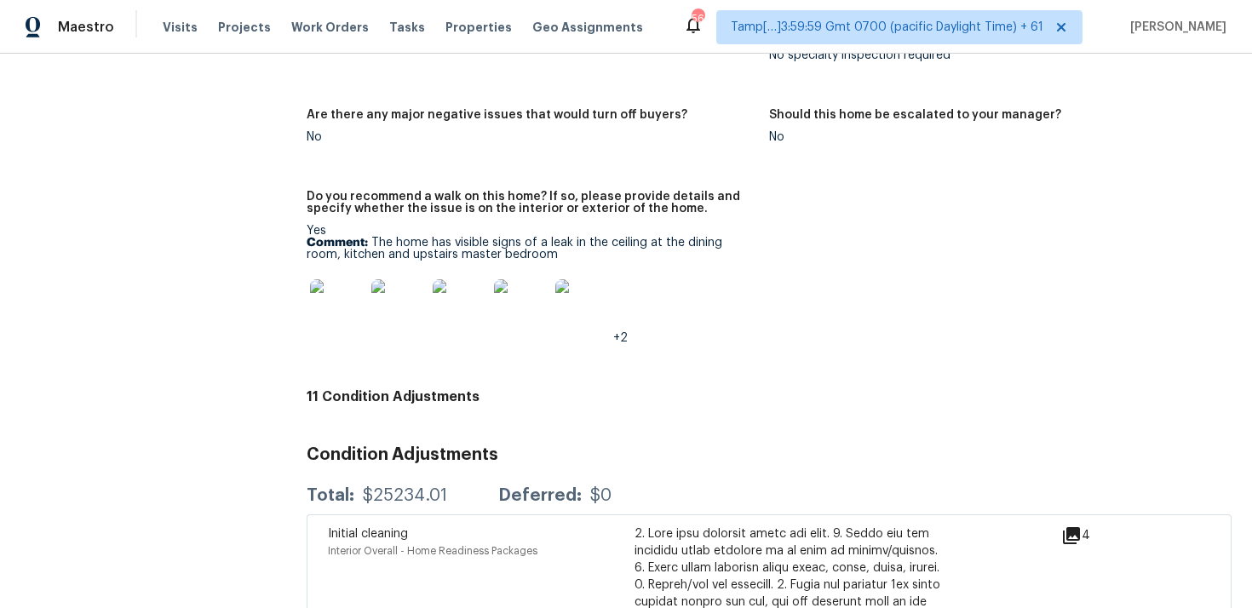
click at [590, 279] on img at bounding box center [582, 306] width 55 height 55
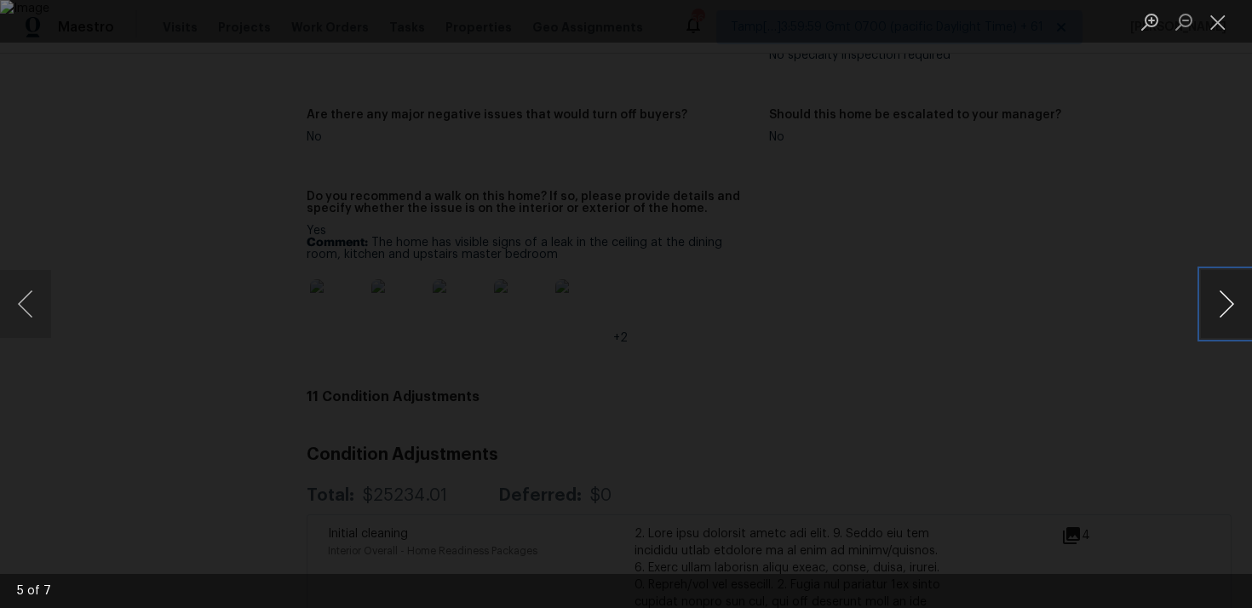
click at [1213, 302] on button "Next image" at bounding box center [1226, 304] width 51 height 68
click at [1170, 267] on div "Lightbox" at bounding box center [626, 304] width 1252 height 608
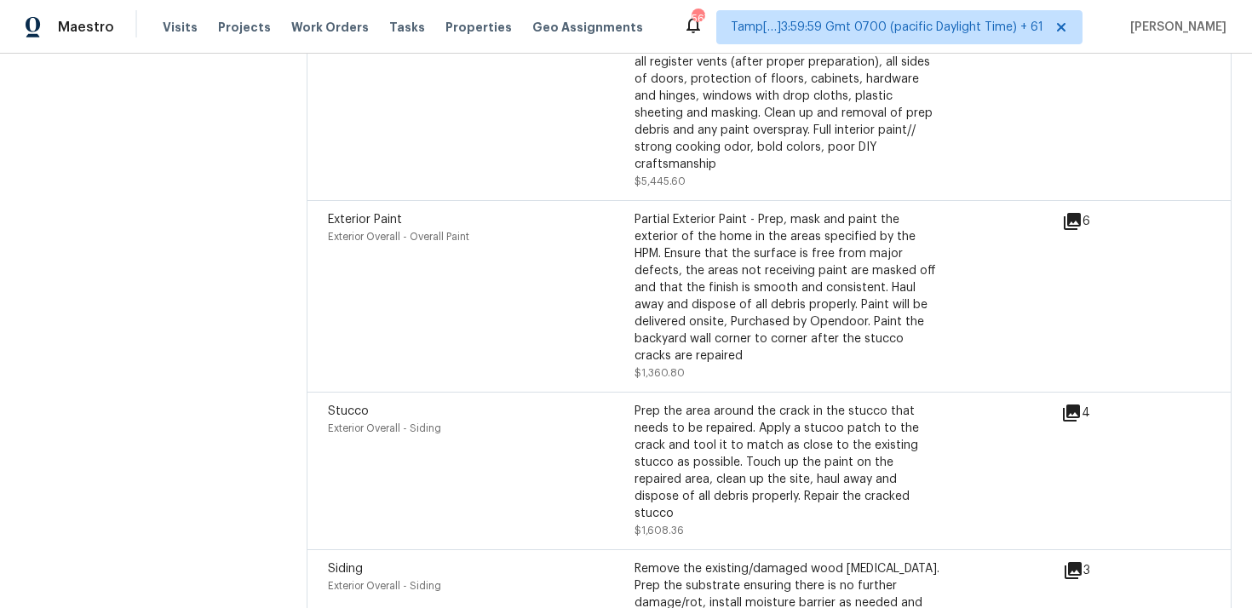
scroll to position [5852, 0]
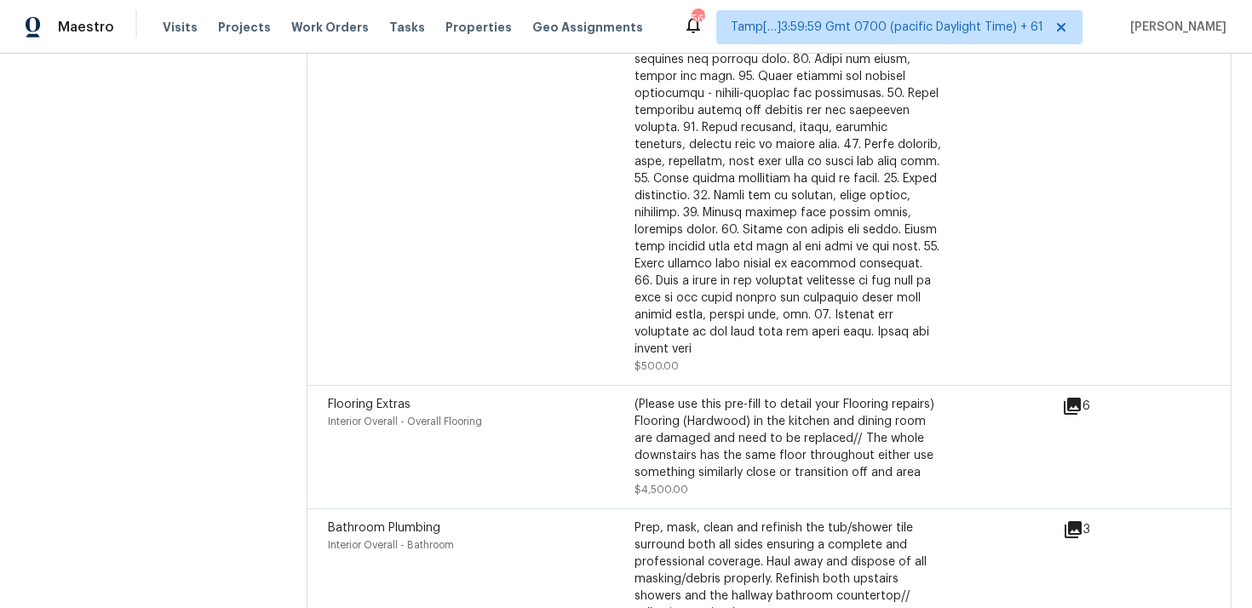
click at [565, 300] on div "Initial cleaning Interior Overall - Home Readiness Packages" at bounding box center [481, 136] width 307 height 477
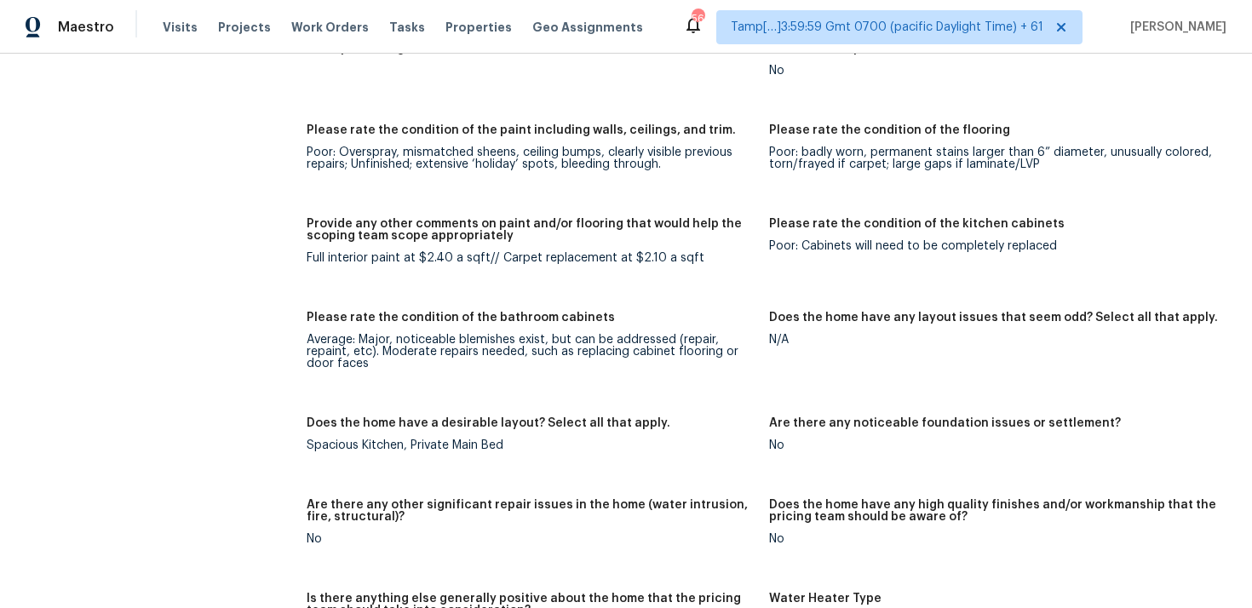
scroll to position [2562, 0]
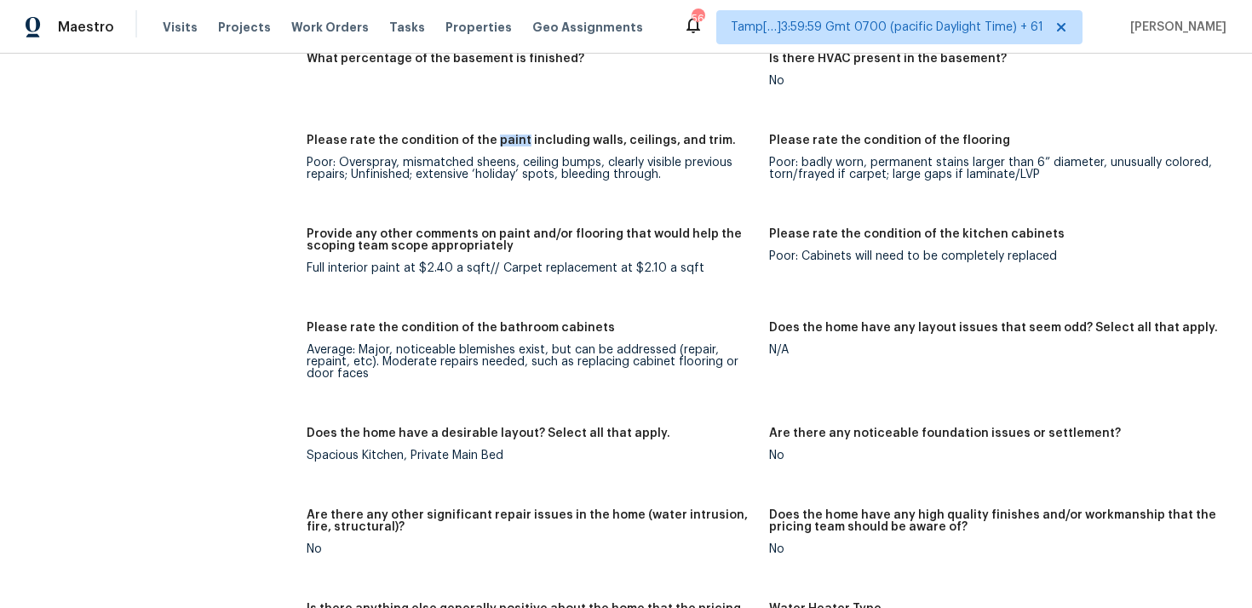
click at [638, 244] on div "Provide any other comments on paint and/or flooring that would help the scoping…" at bounding box center [531, 245] width 449 height 34
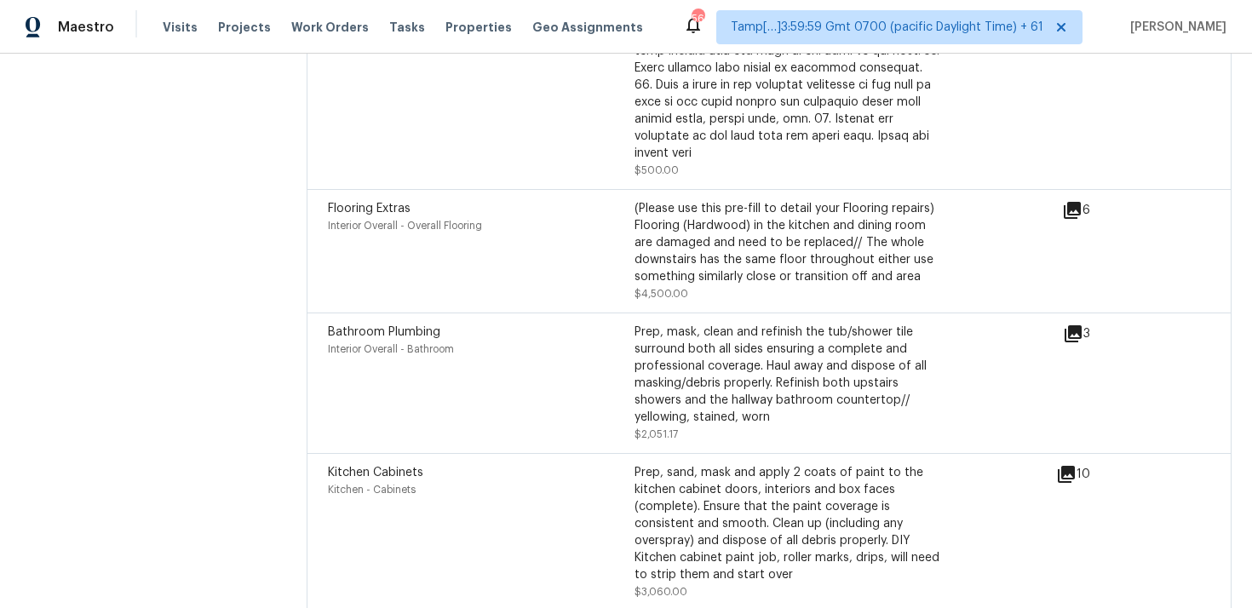
scroll to position [4684, 0]
click at [1070, 198] on icon at bounding box center [1072, 208] width 20 height 20
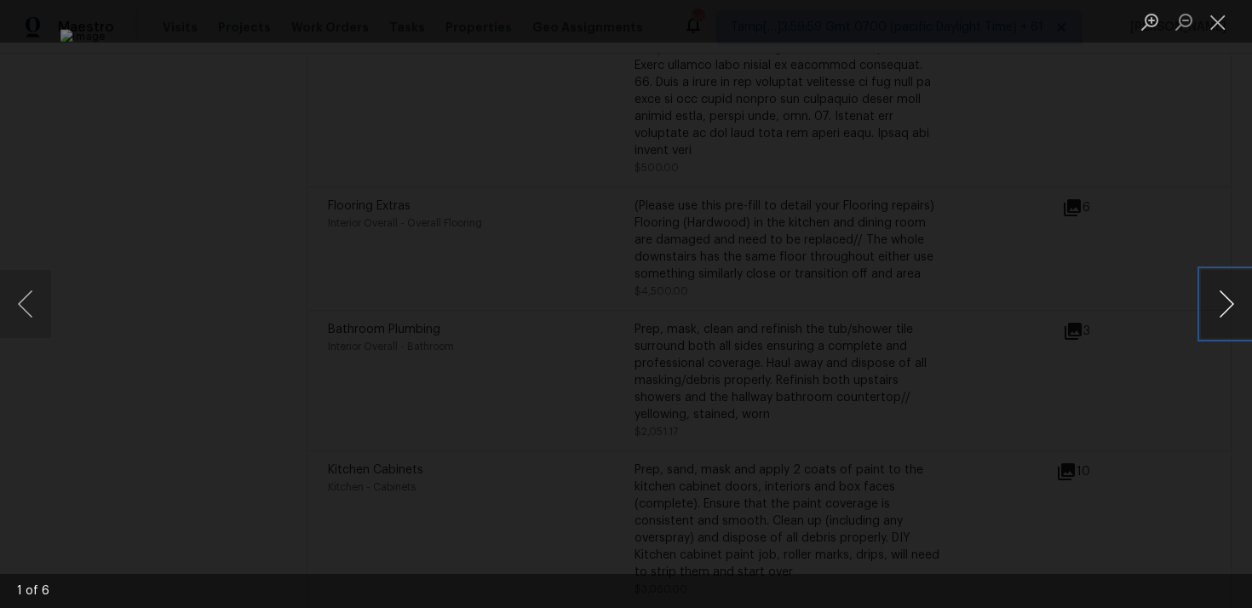
click at [1224, 301] on button "Next image" at bounding box center [1226, 304] width 51 height 68
click at [1224, 302] on button "Next image" at bounding box center [1226, 304] width 51 height 68
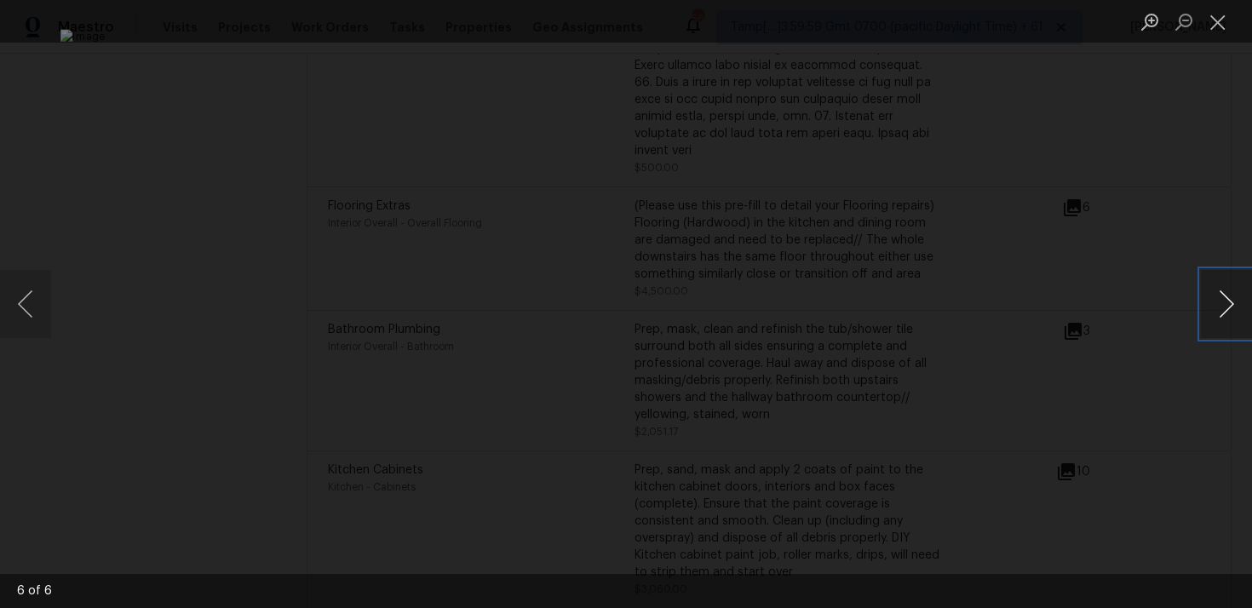
click at [1224, 302] on button "Next image" at bounding box center [1226, 304] width 51 height 68
click at [1165, 190] on div "Lightbox" at bounding box center [626, 304] width 1252 height 608
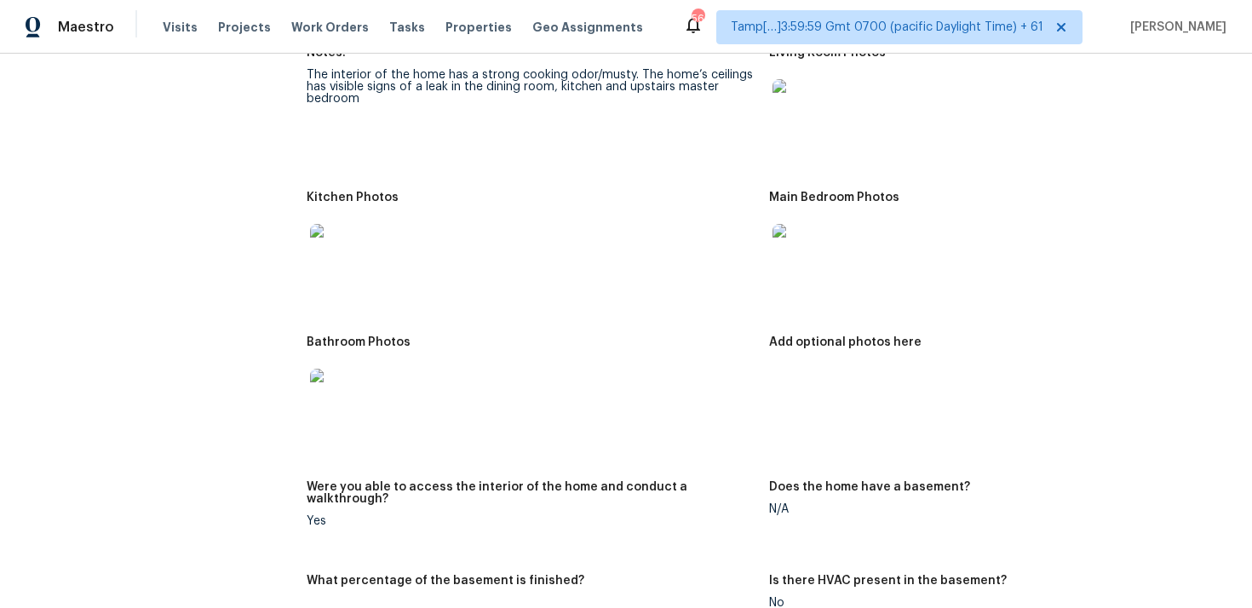
scroll to position [2091, 0]
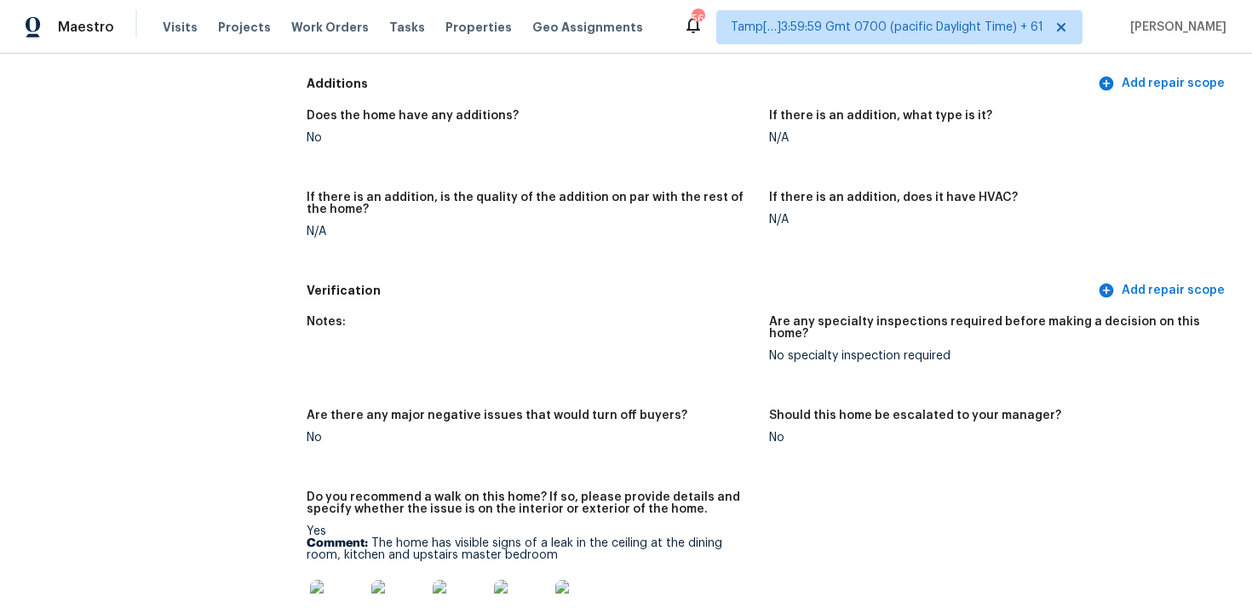
click at [518, 410] on h5 "Are there any major negative issues that would turn off buyers?" at bounding box center [497, 416] width 381 height 12
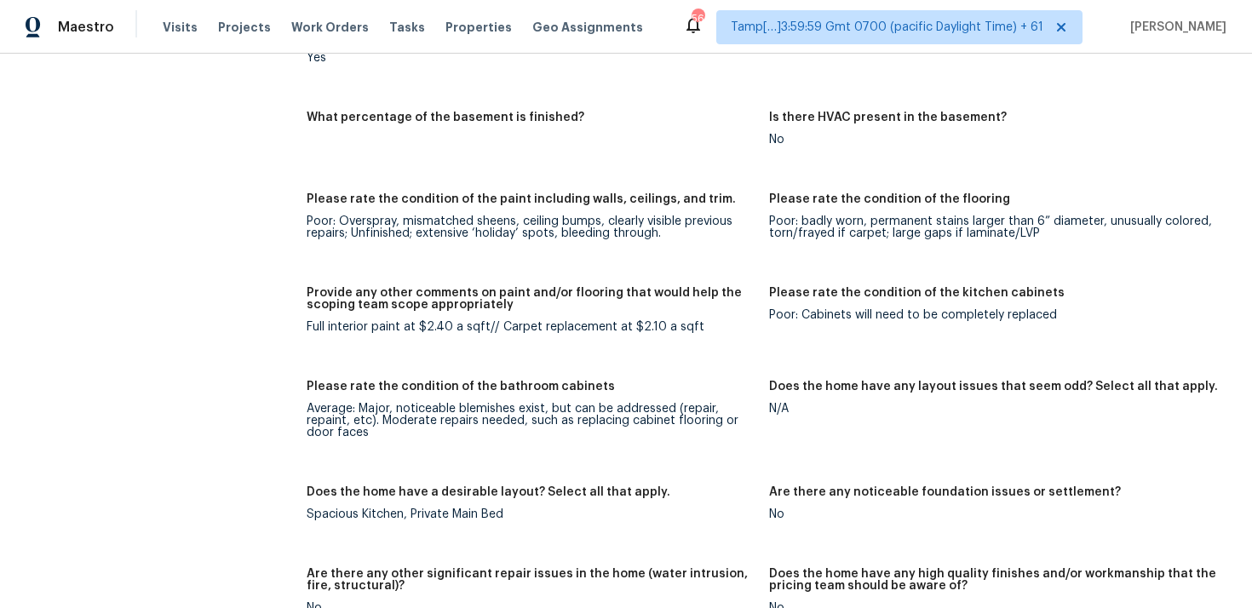
scroll to position [2465, 0]
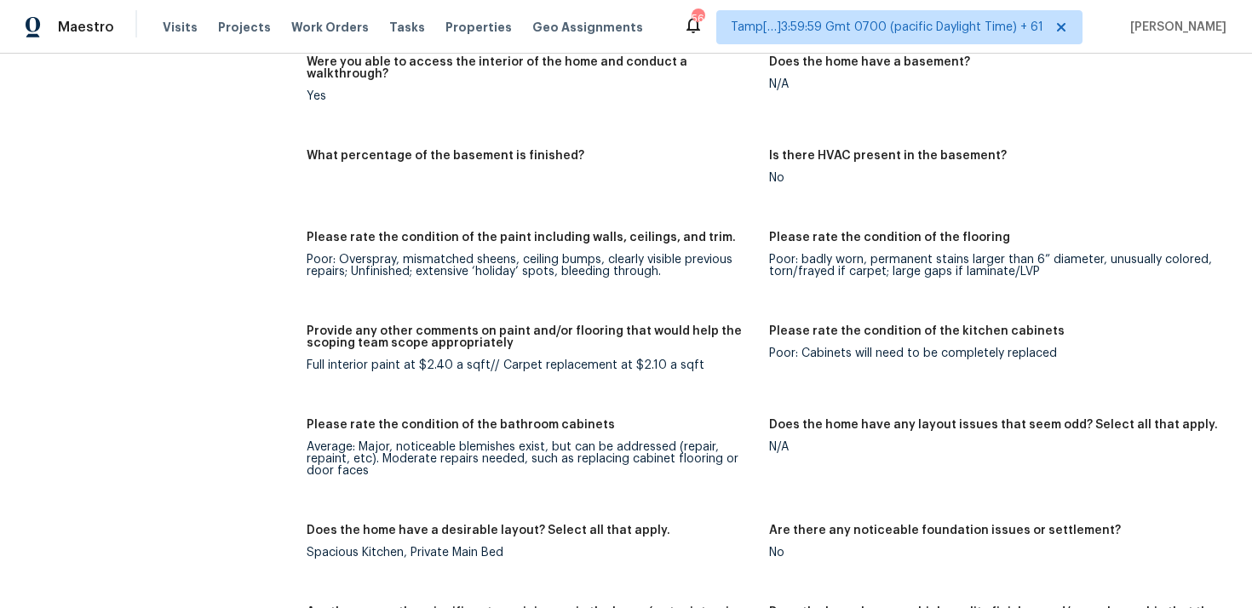
click at [731, 158] on div "What percentage of the basement is finished?" at bounding box center [531, 161] width 449 height 22
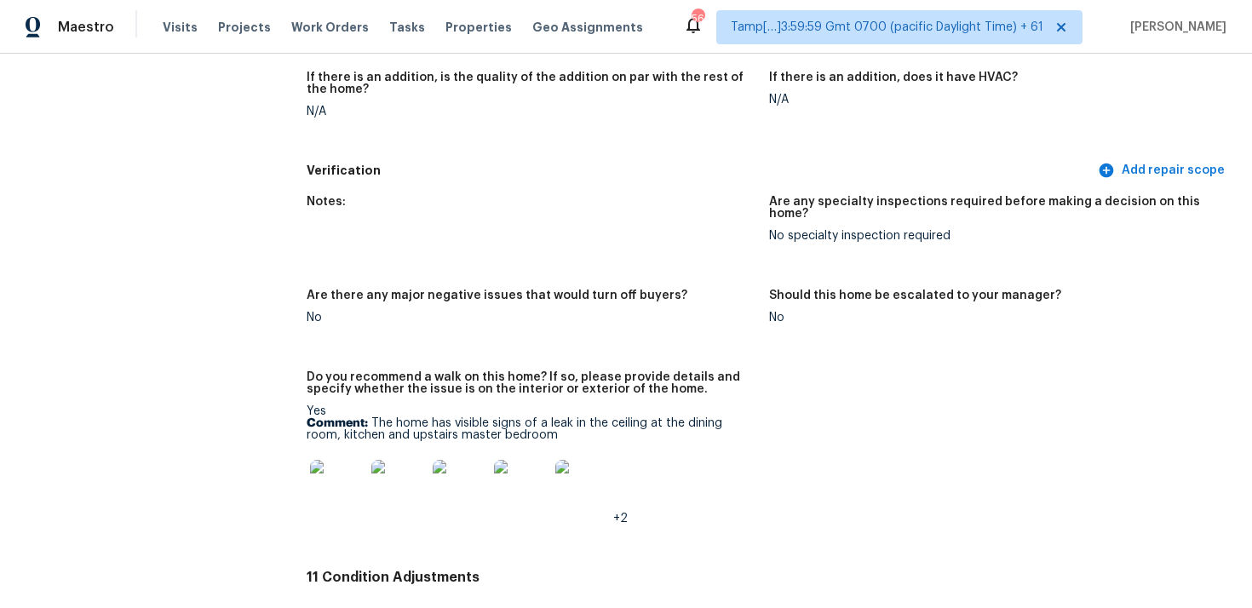
scroll to position [2642, 0]
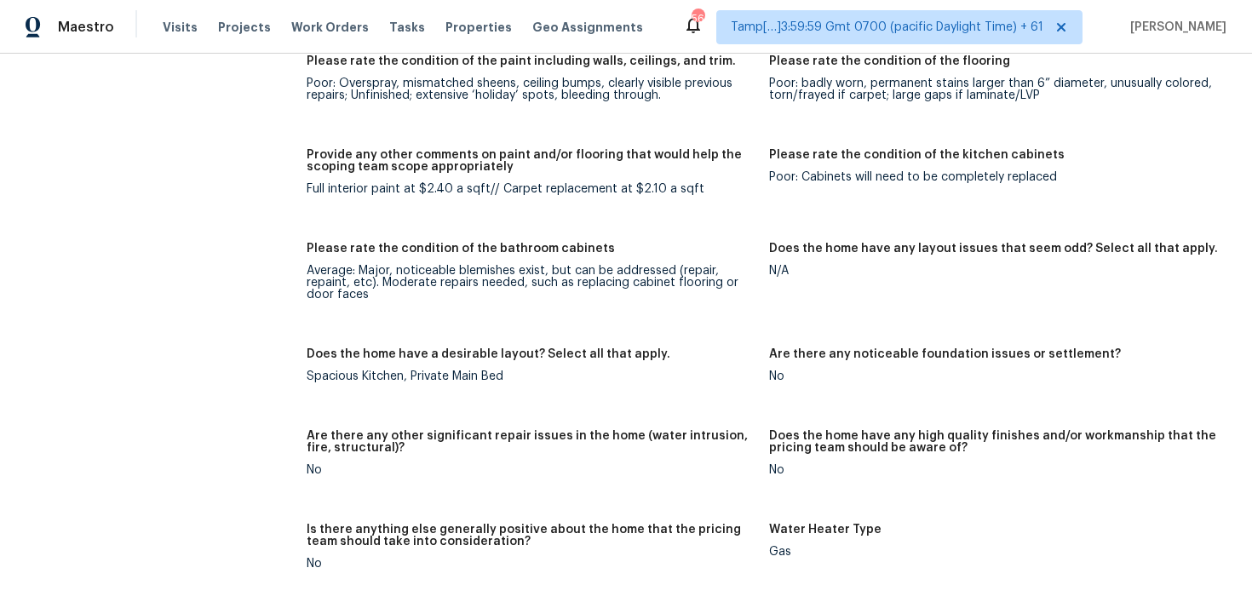
click at [516, 183] on div "Full interior paint at $2.40 a sqft// Carpet replacement at $2.10 a sqft" at bounding box center [531, 189] width 449 height 12
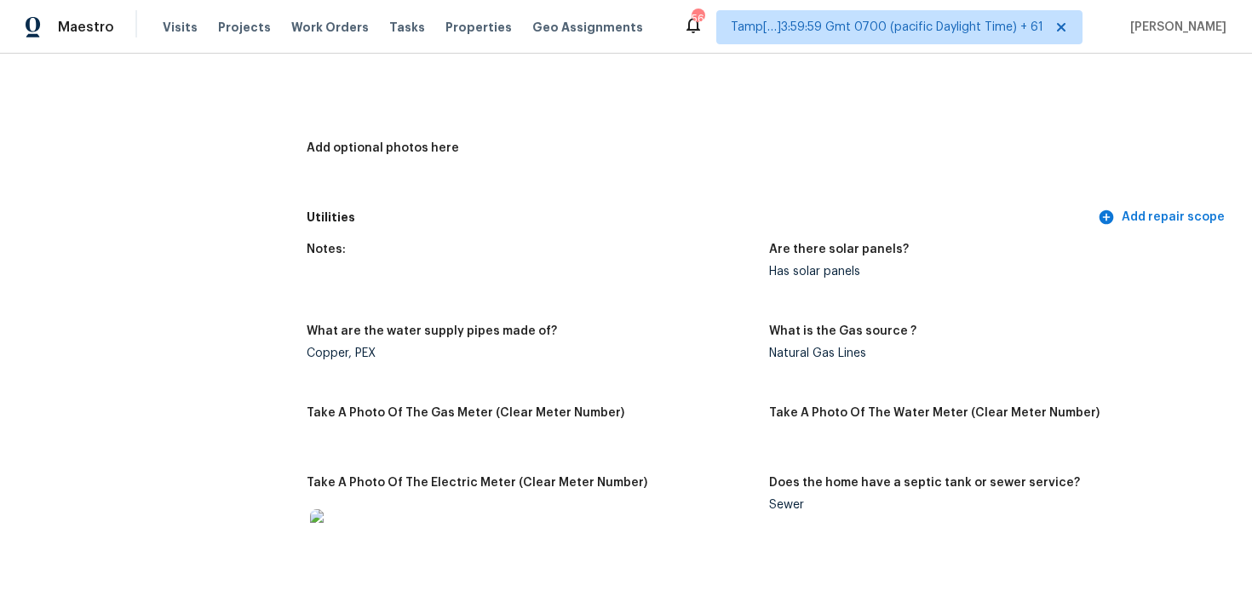
scroll to position [2851, 0]
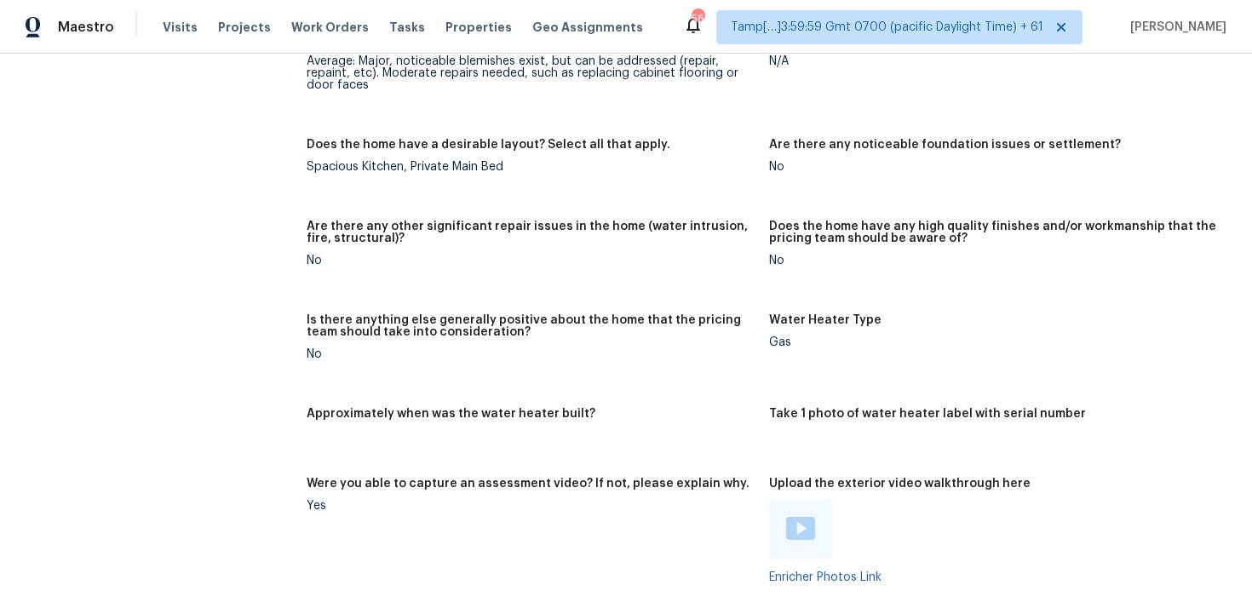
click at [452, 70] on div "Average: Major, noticeable blemishes exist, but can be addressed (repair, repai…" at bounding box center [531, 73] width 449 height 36
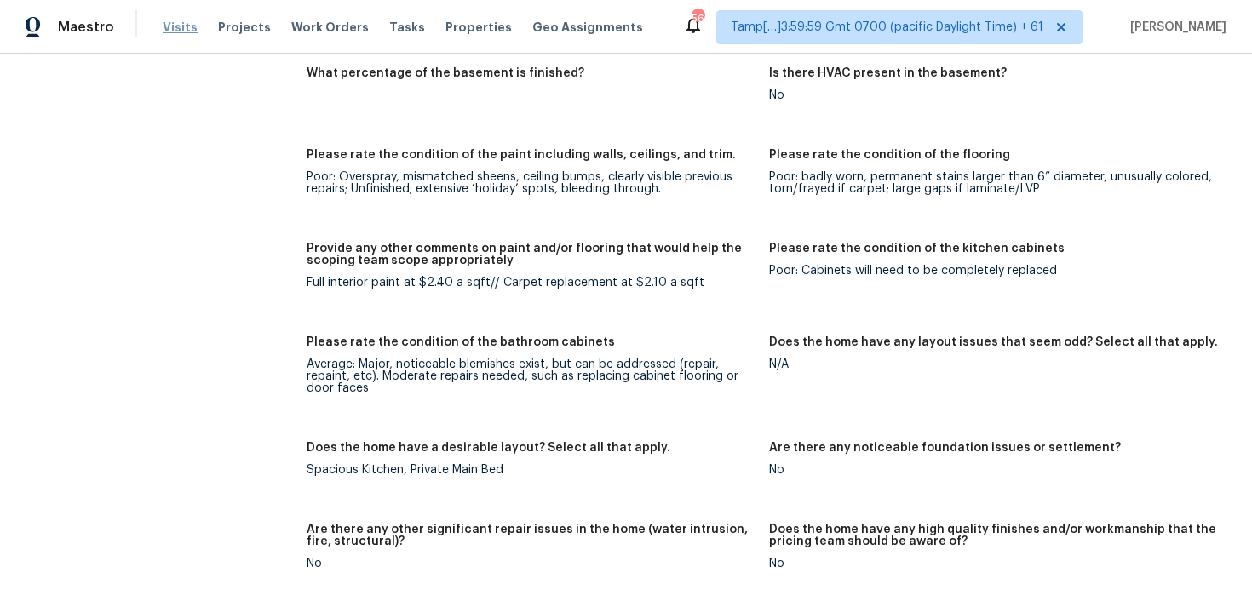
click at [179, 28] on span "Visits" at bounding box center [180, 27] width 35 height 17
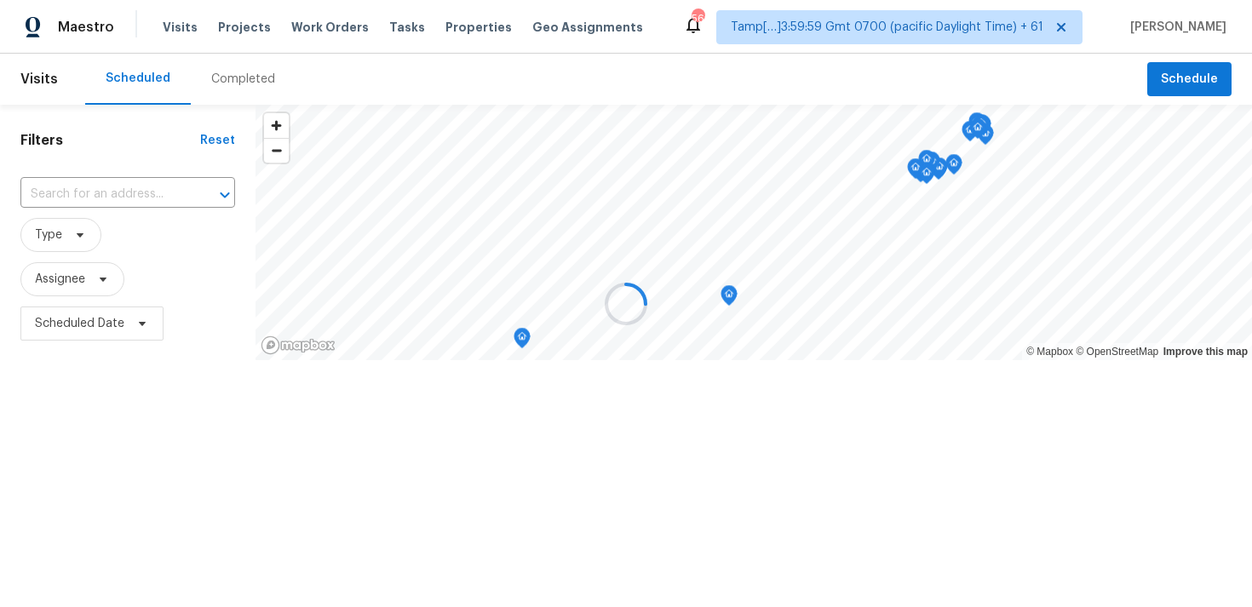
click at [225, 77] on div at bounding box center [626, 303] width 1252 height 607
click at [225, 77] on div "Completed" at bounding box center [243, 79] width 64 height 17
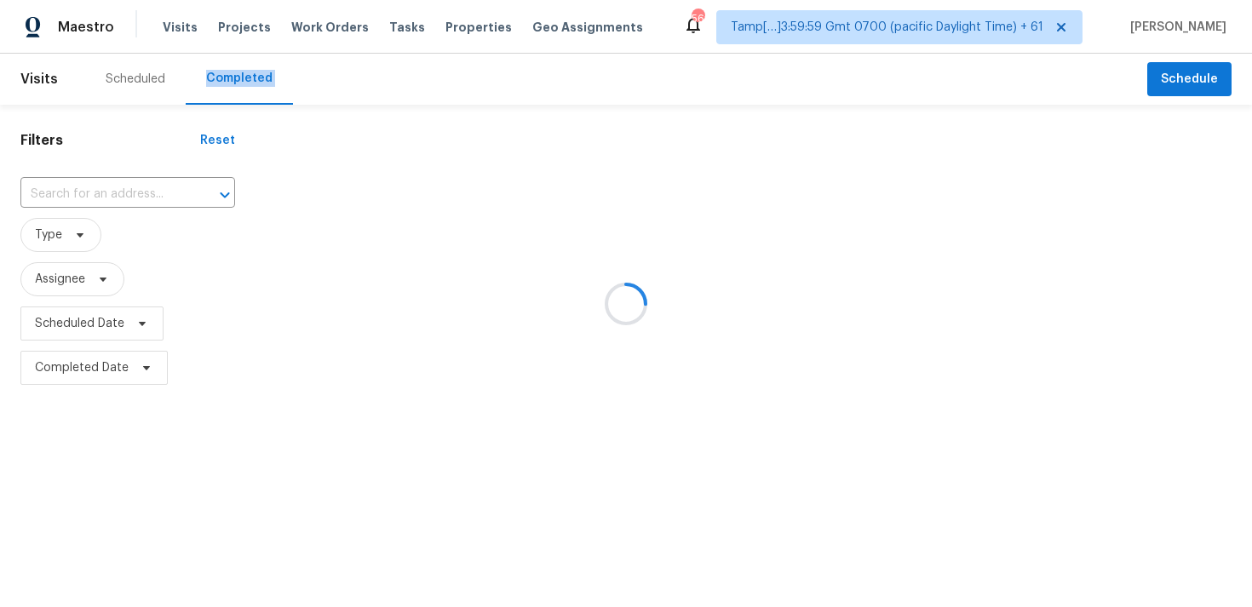
click at [108, 183] on div at bounding box center [626, 303] width 1252 height 607
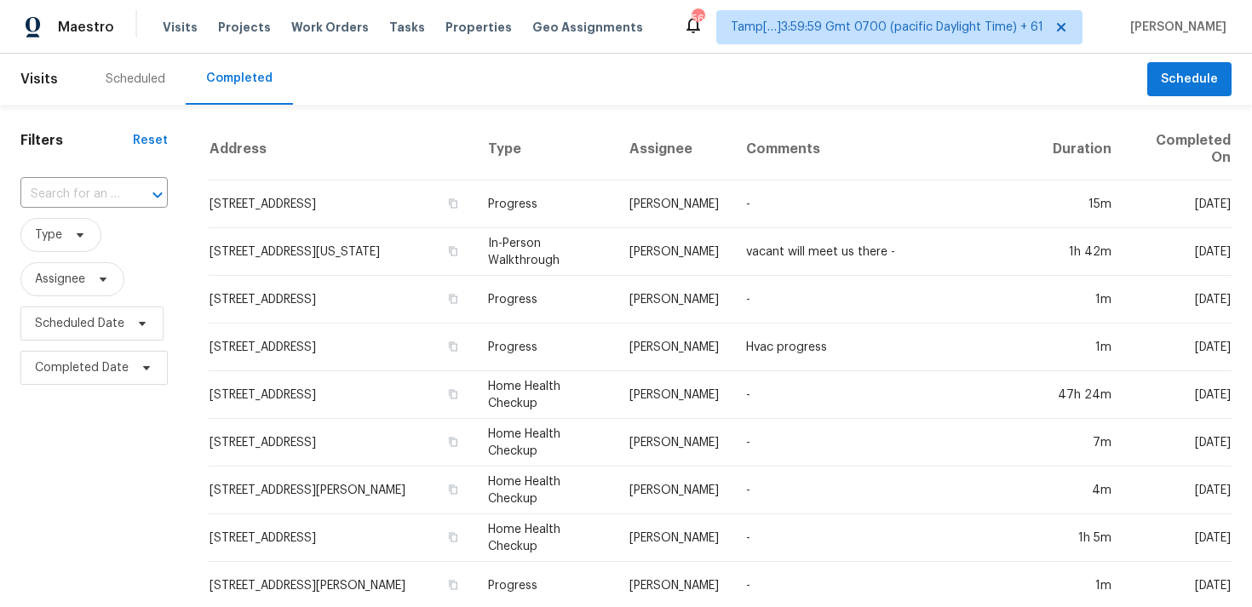
click at [108, 183] on input "text" at bounding box center [70, 194] width 100 height 26
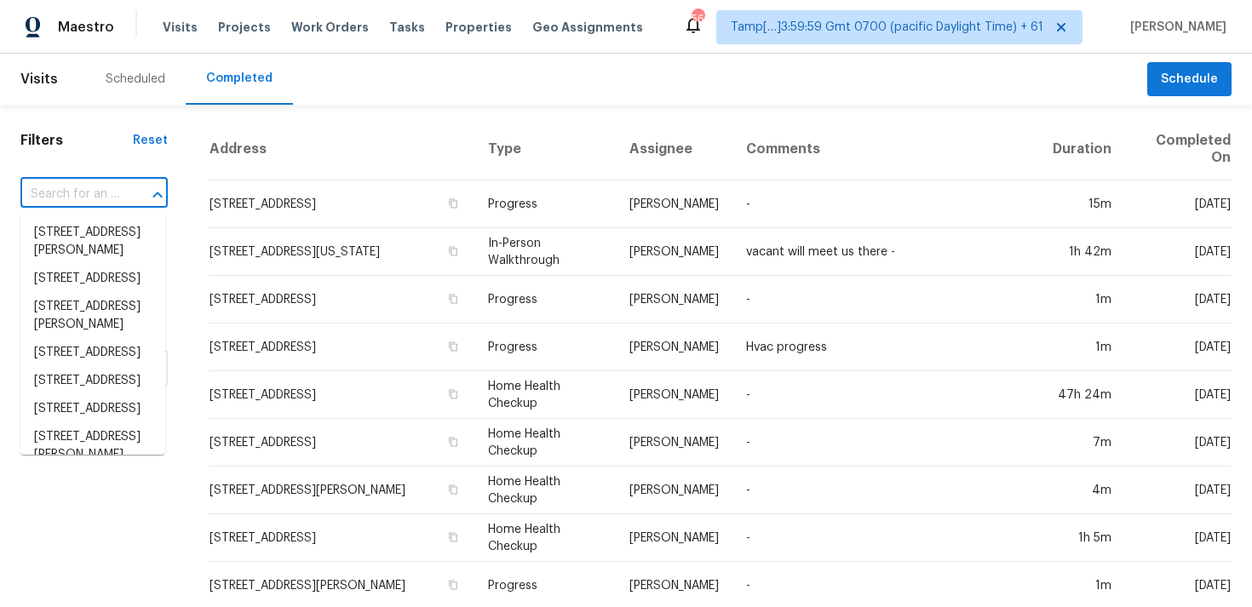
paste input "8641 Village Park Ct, Orangevale, CA 95662"
type input "8641 Village Park Ct, Orangevale, CA 95662"
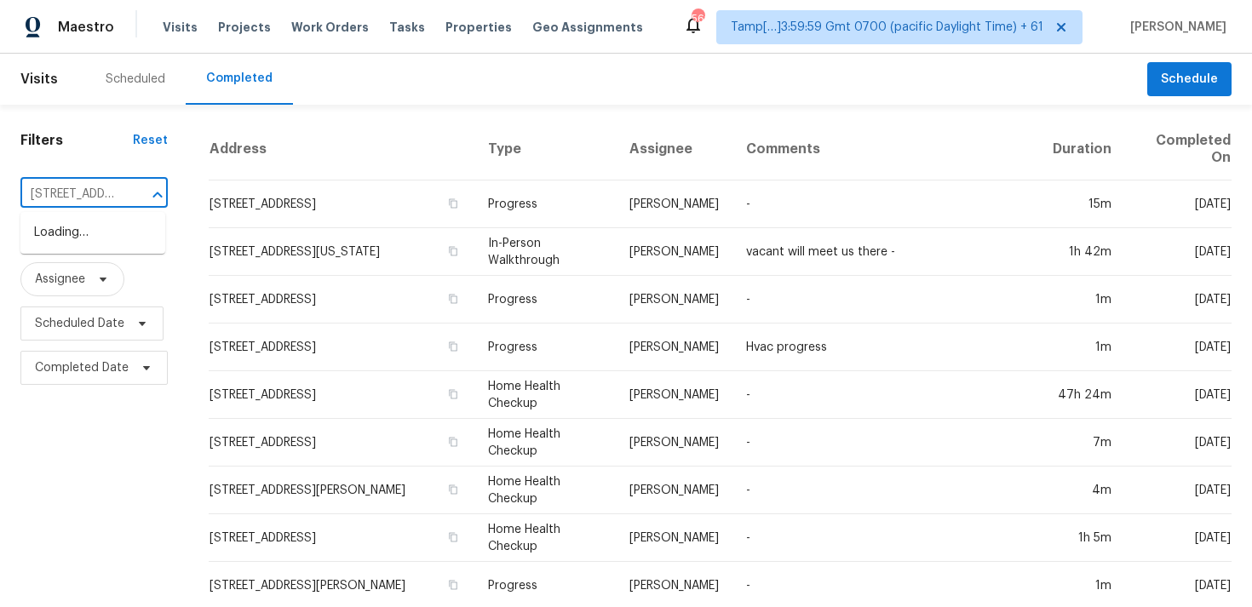
scroll to position [0, 155]
click at [120, 233] on li "8641 Village Park Ct, Orangevale, CA 95662" at bounding box center [92, 233] width 145 height 28
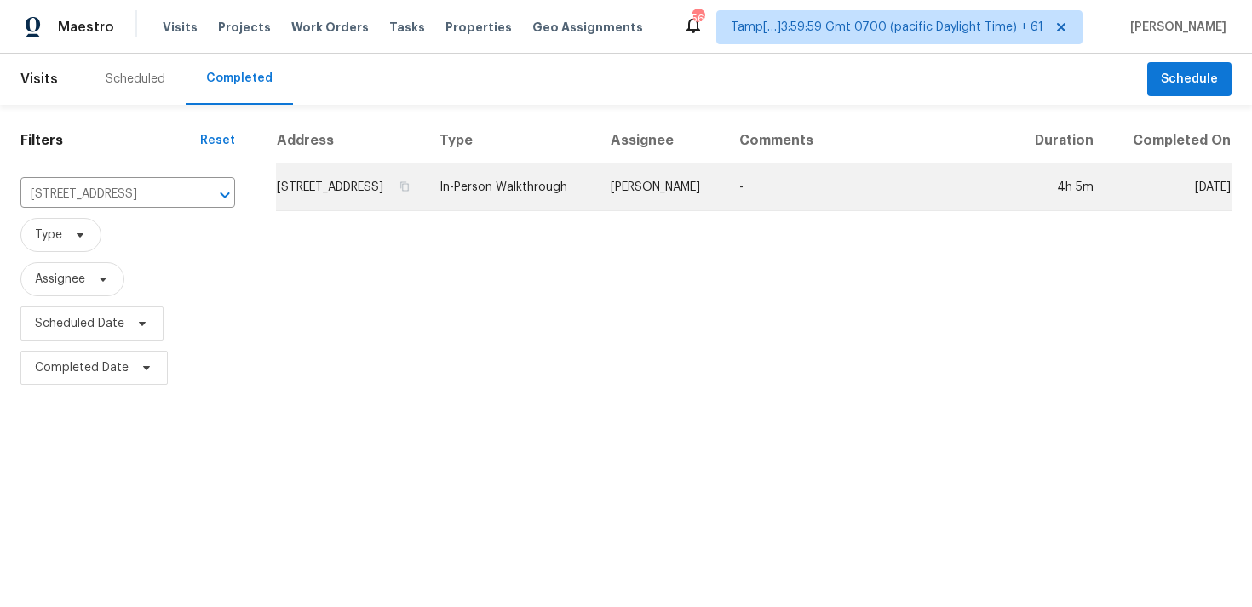
click at [366, 204] on td "8641 Village Park Ct, Orangevale, CA 95662" at bounding box center [351, 188] width 150 height 48
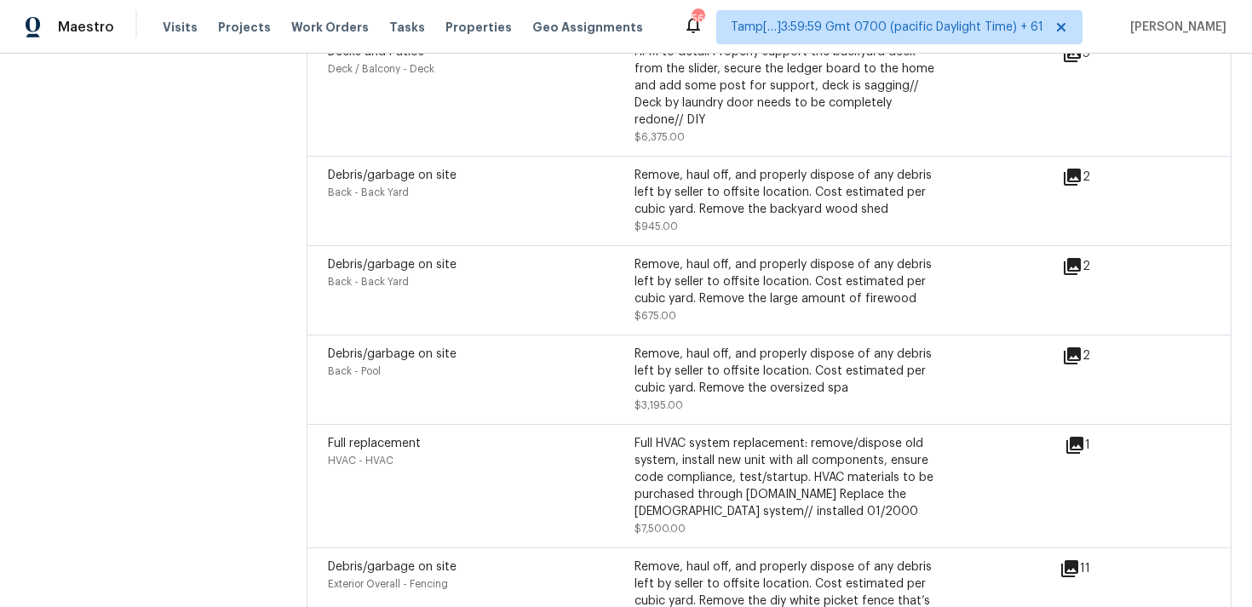
scroll to position [5276, 0]
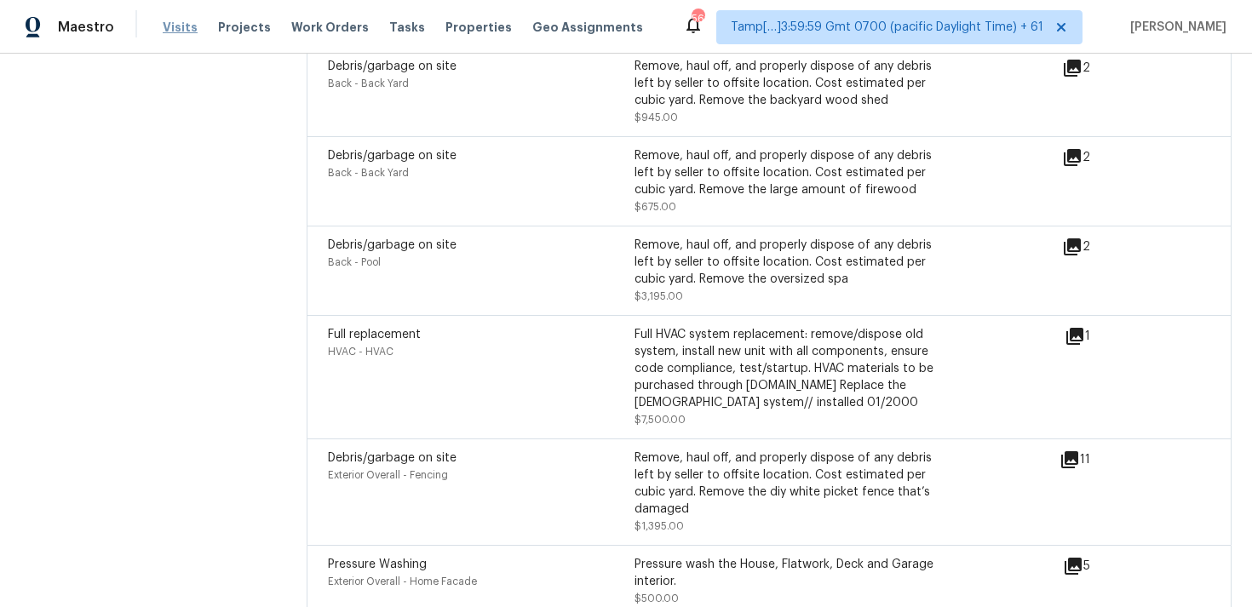
click at [176, 25] on span "Visits" at bounding box center [180, 27] width 35 height 17
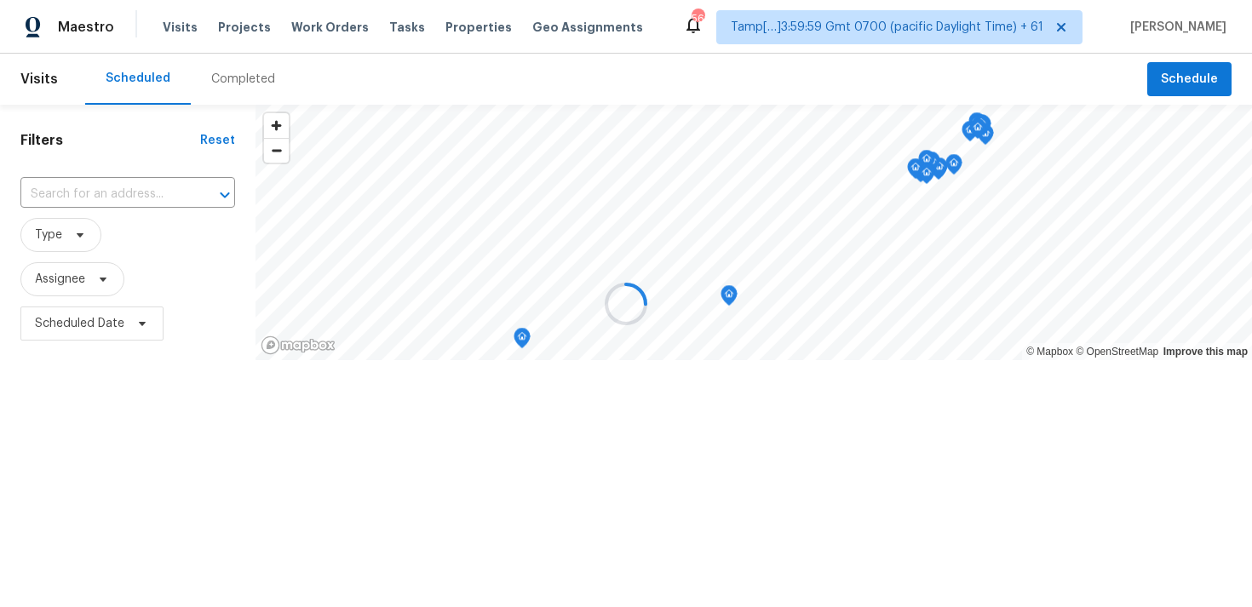
click at [247, 94] on div at bounding box center [626, 303] width 1252 height 607
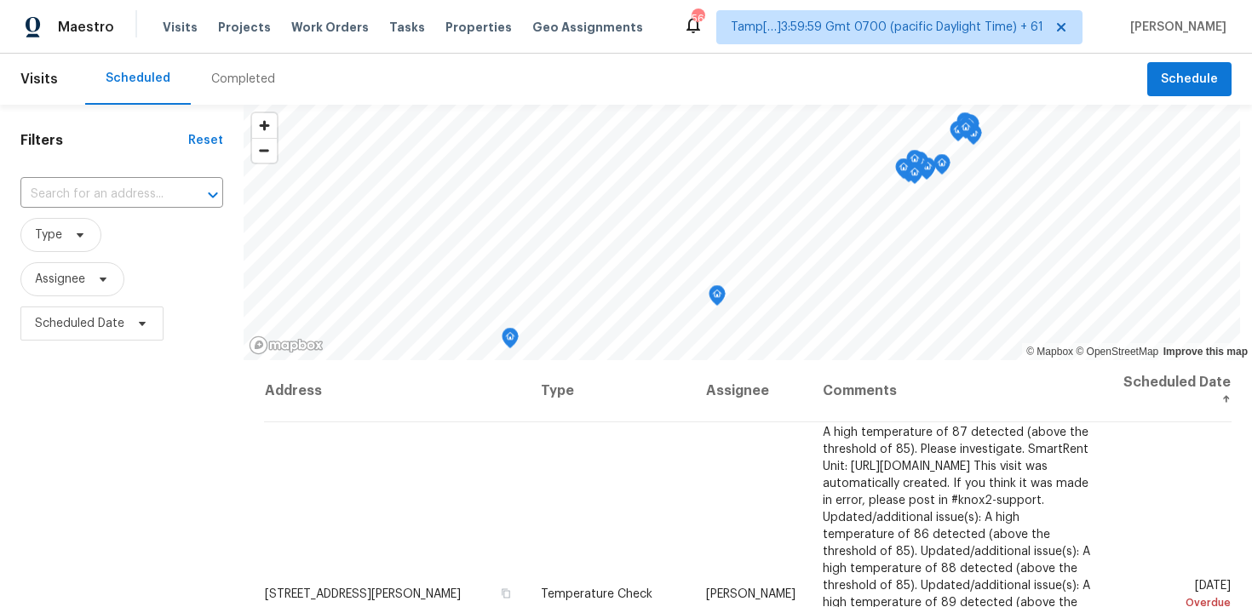
click at [230, 77] on div "Completed" at bounding box center [243, 79] width 64 height 17
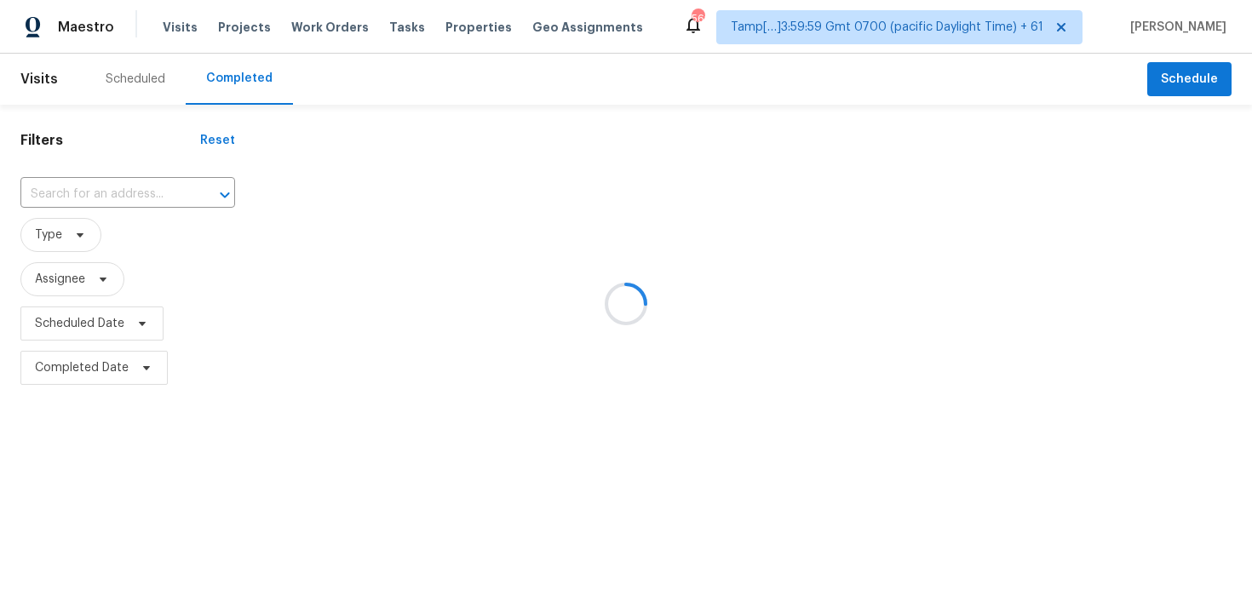
click at [158, 207] on div at bounding box center [626, 303] width 1252 height 607
click at [132, 183] on div at bounding box center [626, 303] width 1252 height 607
click at [135, 197] on div at bounding box center [626, 303] width 1252 height 607
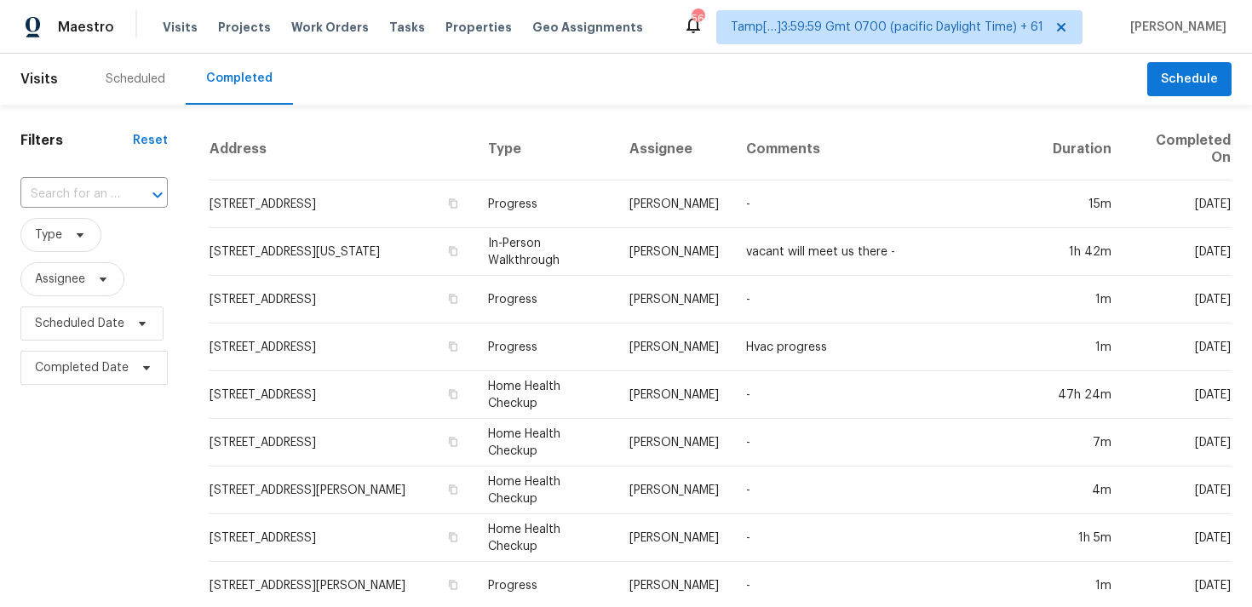
click at [135, 197] on div at bounding box center [146, 195] width 44 height 24
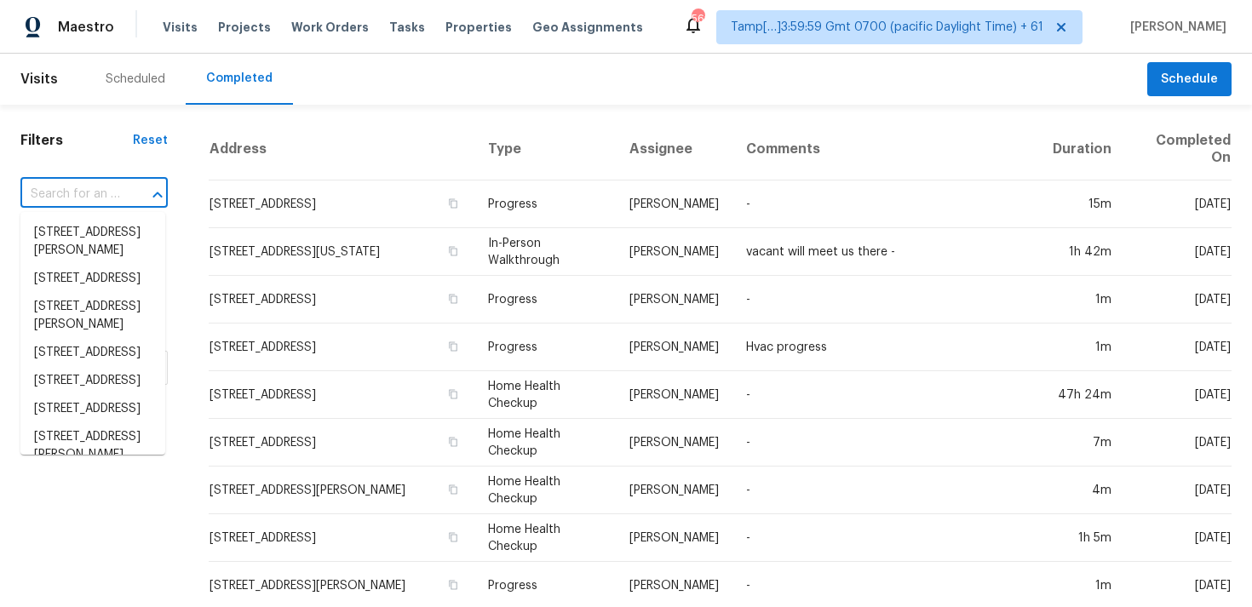
click at [135, 197] on div at bounding box center [146, 195] width 44 height 24
paste input "41914 Estrella Way, Palmdale, CA 93551"
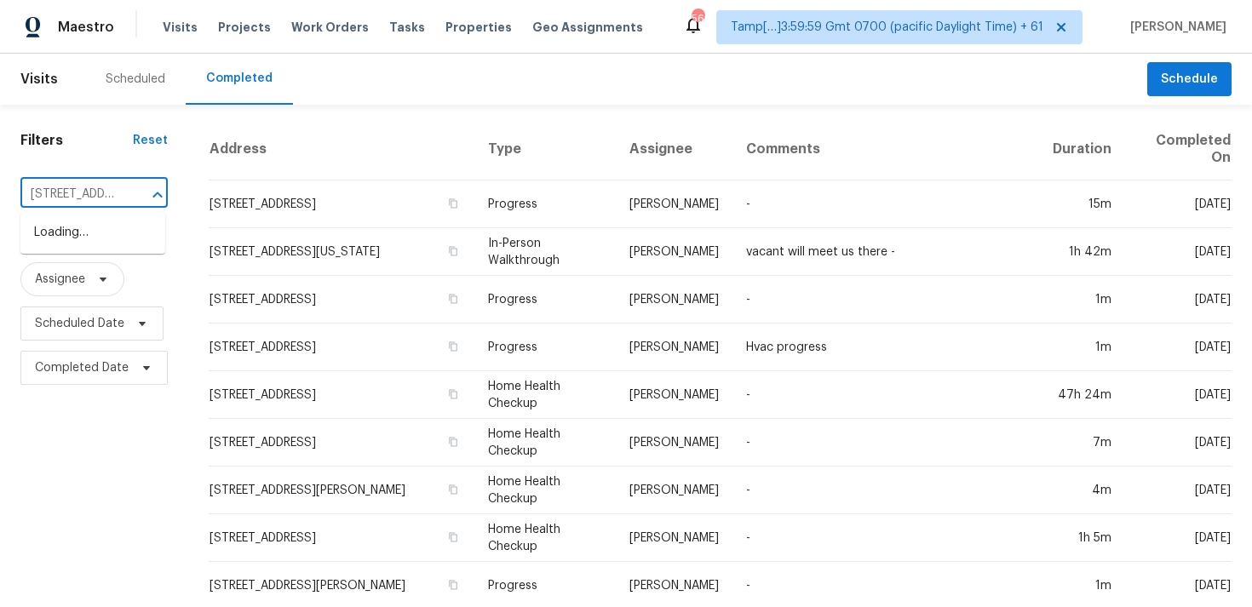
scroll to position [0, 129]
type input "41914 Estrella Way, Palmdale, CA 93551"
click at [114, 206] on input "text" at bounding box center [70, 194] width 100 height 26
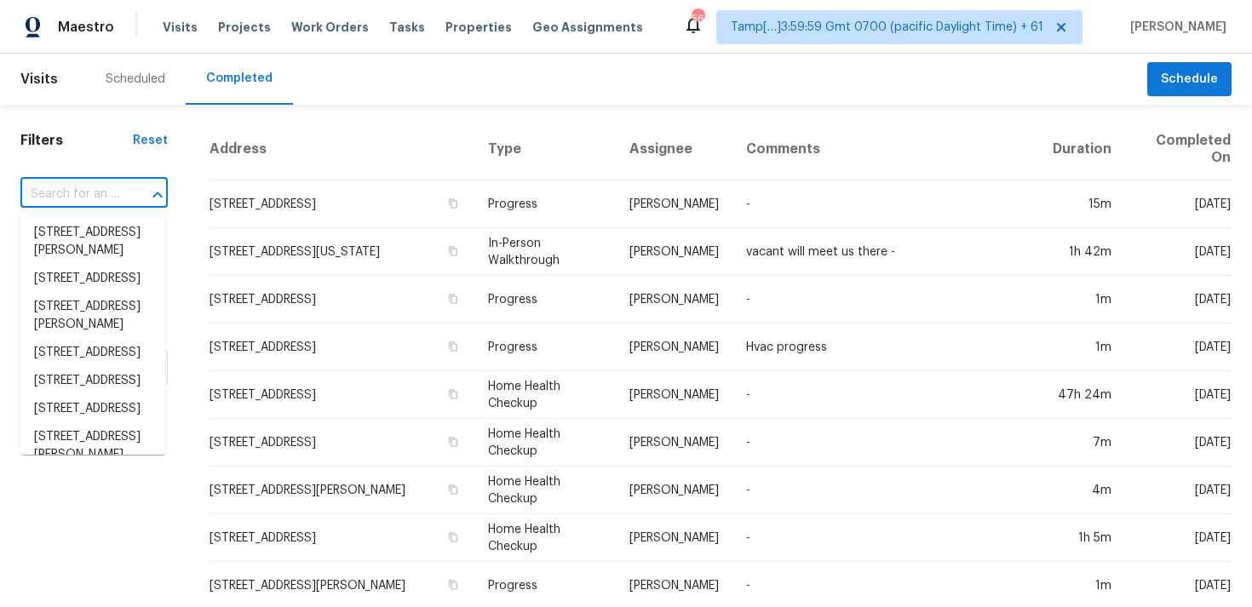
paste input "41914 Estrella Way, Palmdale, CA 93551"
type input "41914 Estrella Way, Palmdale, CA 93551"
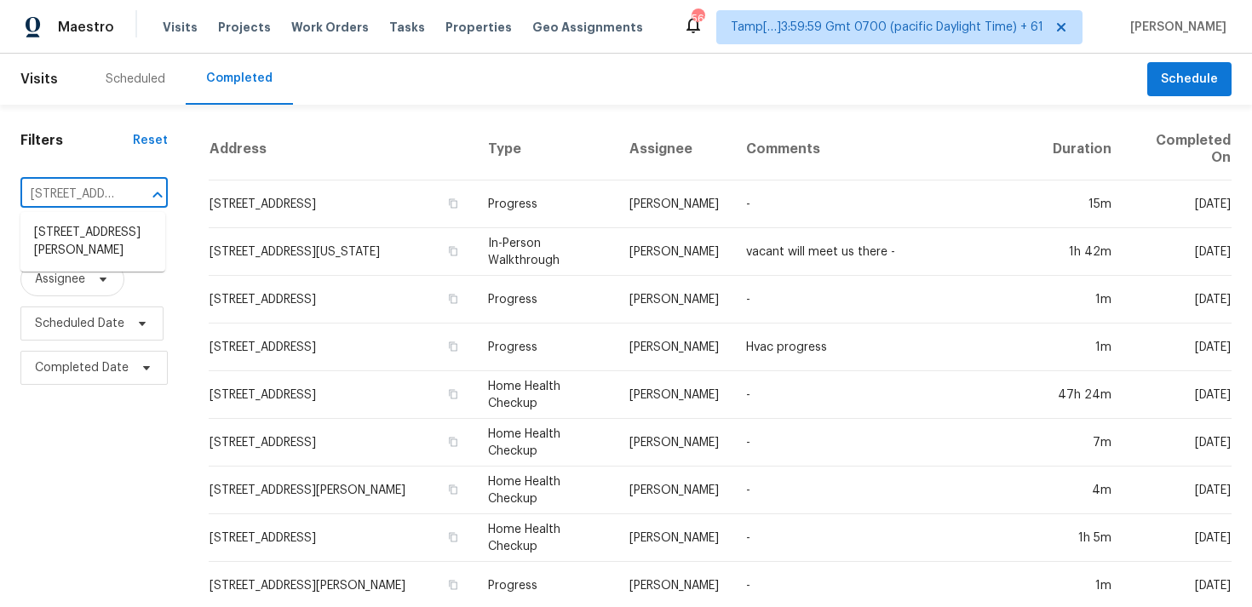
scroll to position [0, 129]
click at [151, 228] on li "41914 Estrella Way, Palmdale, CA 93551" at bounding box center [92, 242] width 145 height 46
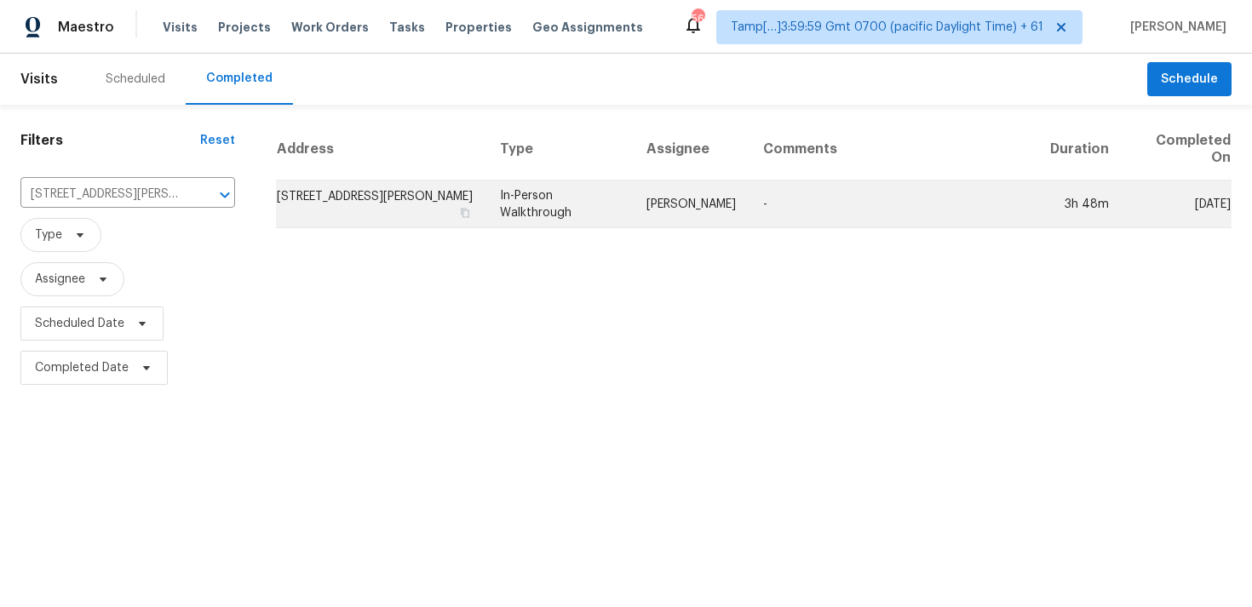
click at [299, 213] on td "41914 Estrella Way, Palmdale, CA 93551" at bounding box center [381, 205] width 210 height 48
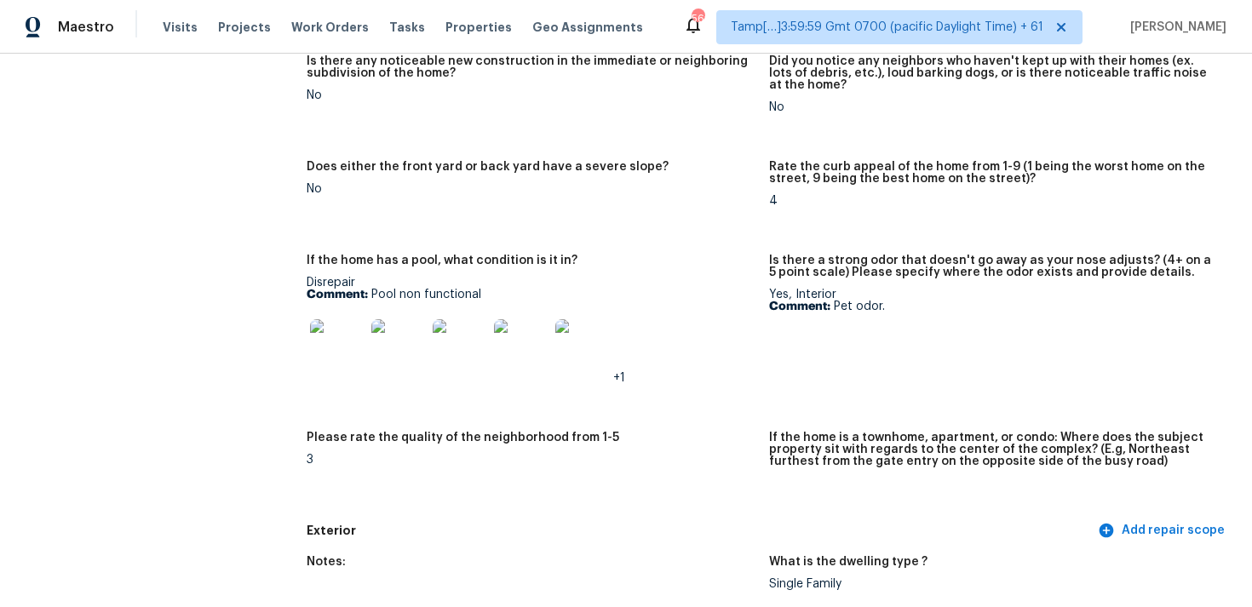
scroll to position [31, 0]
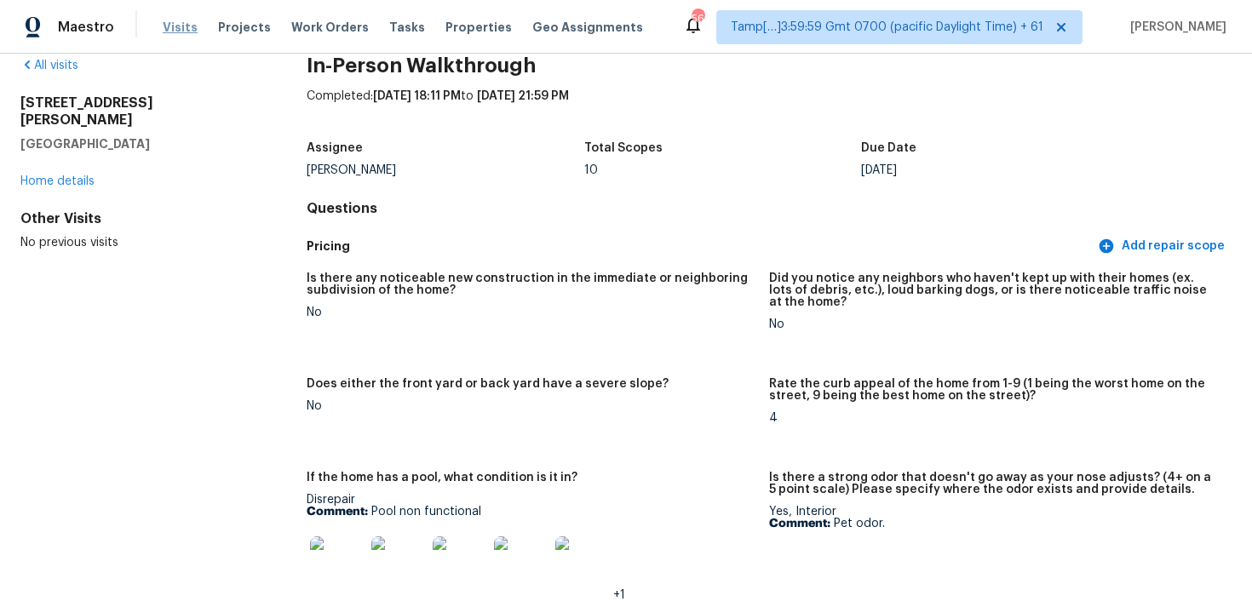
click at [166, 20] on span "Visits" at bounding box center [180, 27] width 35 height 17
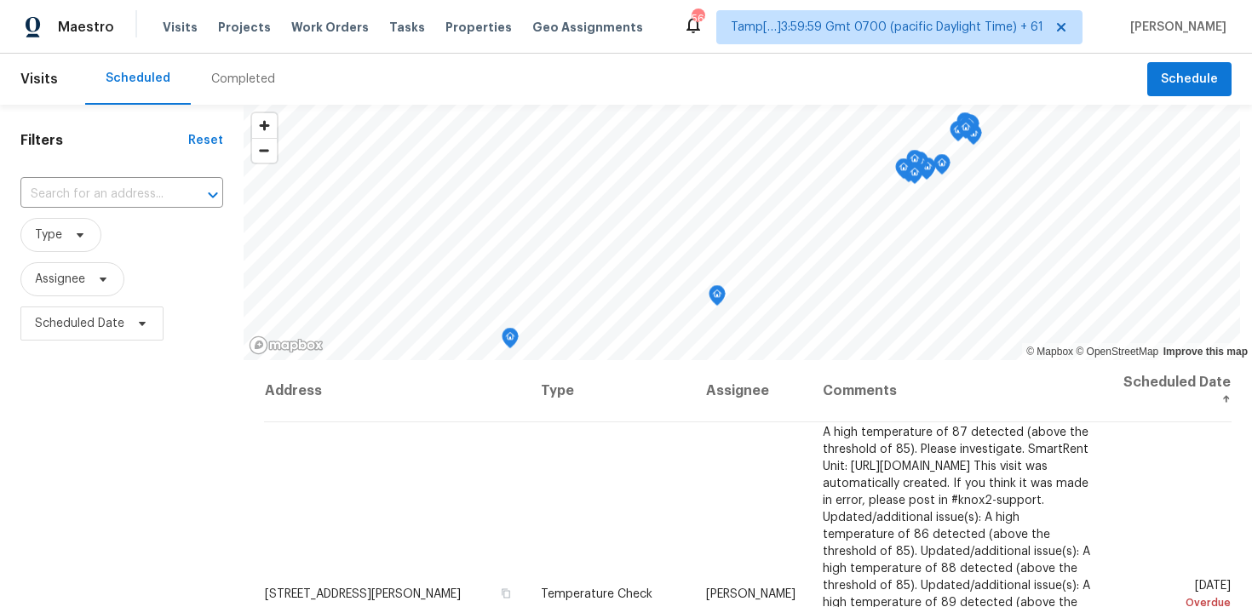
click at [228, 72] on div "Completed" at bounding box center [243, 79] width 64 height 17
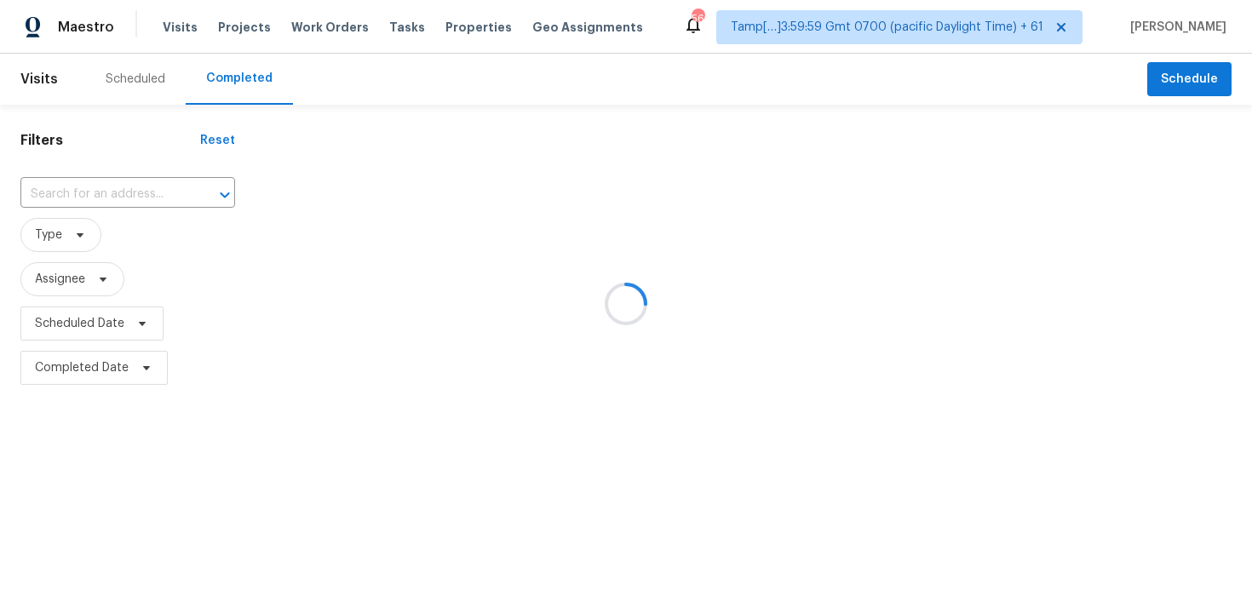
click at [242, 77] on div at bounding box center [626, 303] width 1252 height 607
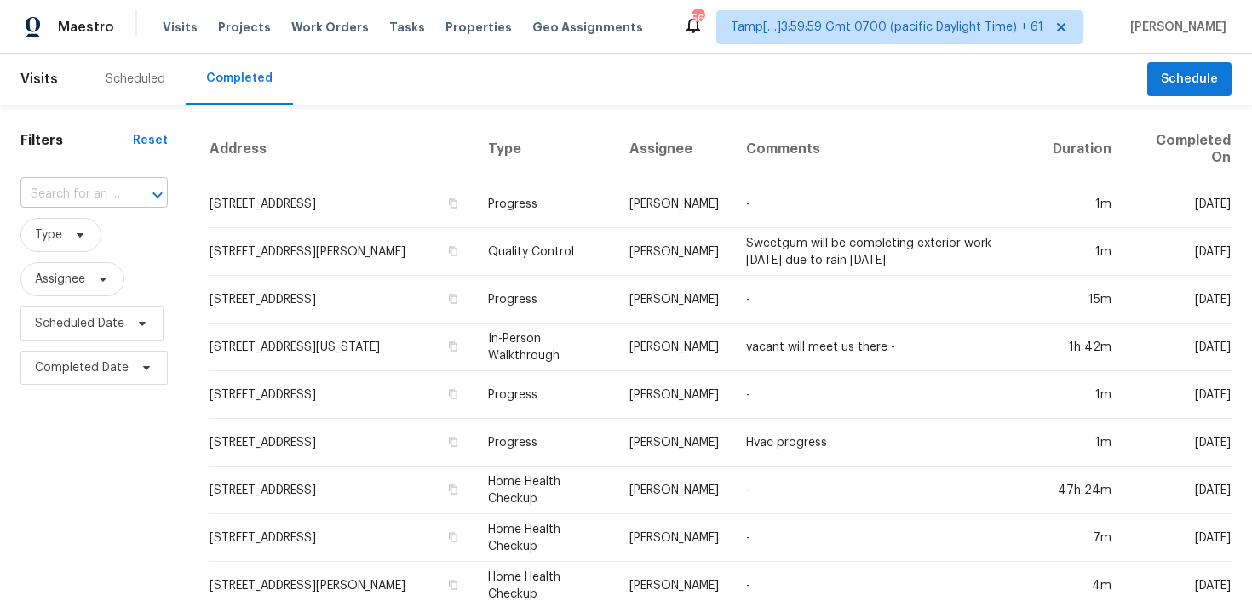
click at [87, 187] on input "text" at bounding box center [70, 194] width 100 height 26
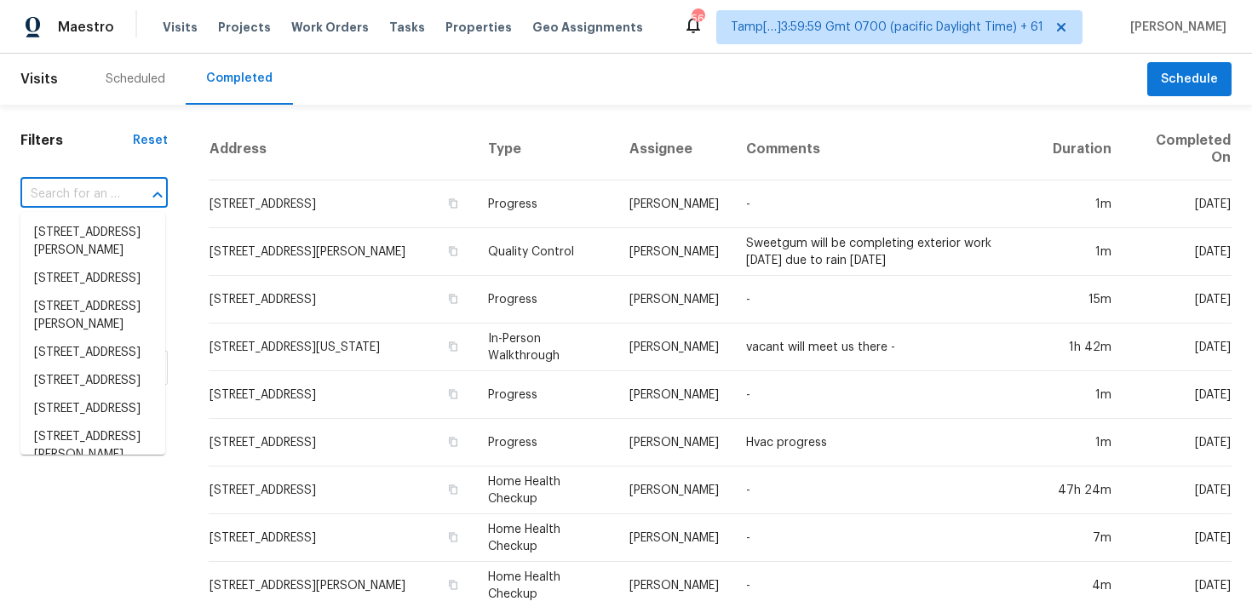
paste input "2106 W Oakey Blvd, Las Vegas, NV 89102"
type input "2106 W Oakey Blvd, Las Vegas, NV 89102"
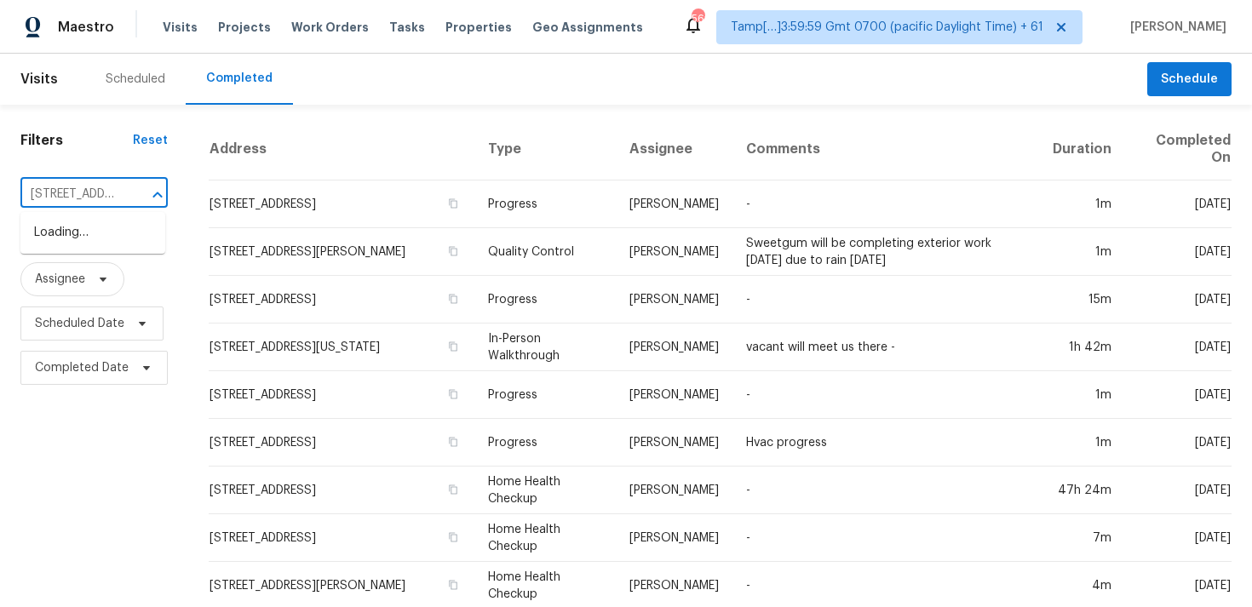
scroll to position [0, 141]
click at [112, 226] on li "2106 W Oakey Blvd, Las Vegas, NV 89102" at bounding box center [92, 233] width 145 height 28
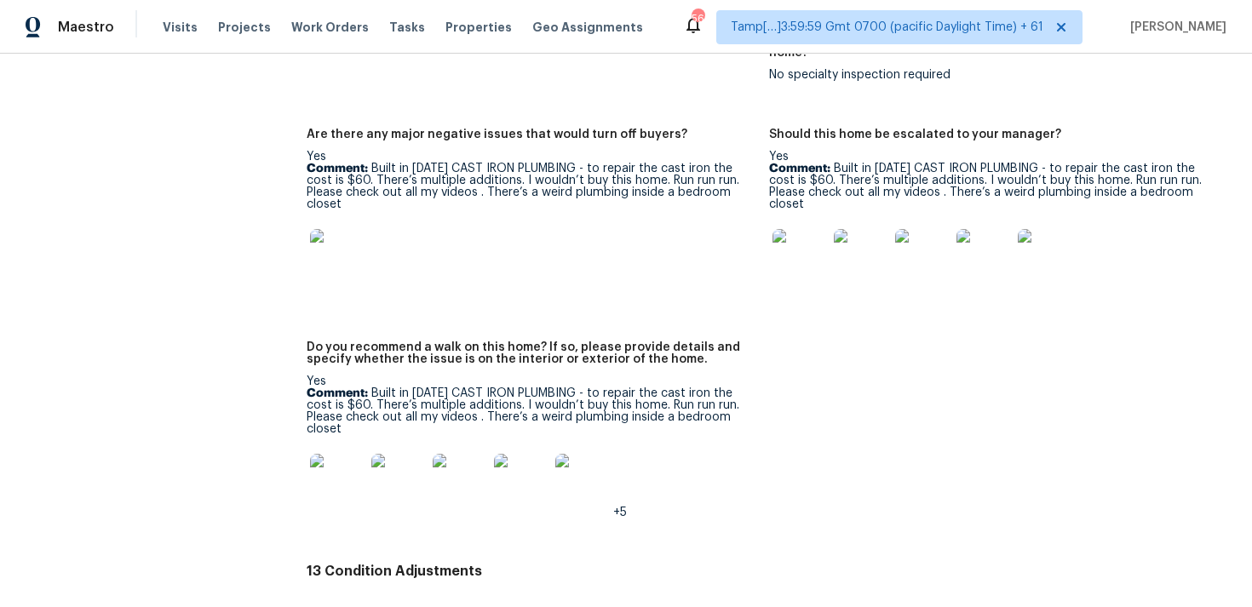
scroll to position [3964, 0]
click at [167, 24] on span "Visits" at bounding box center [180, 27] width 35 height 17
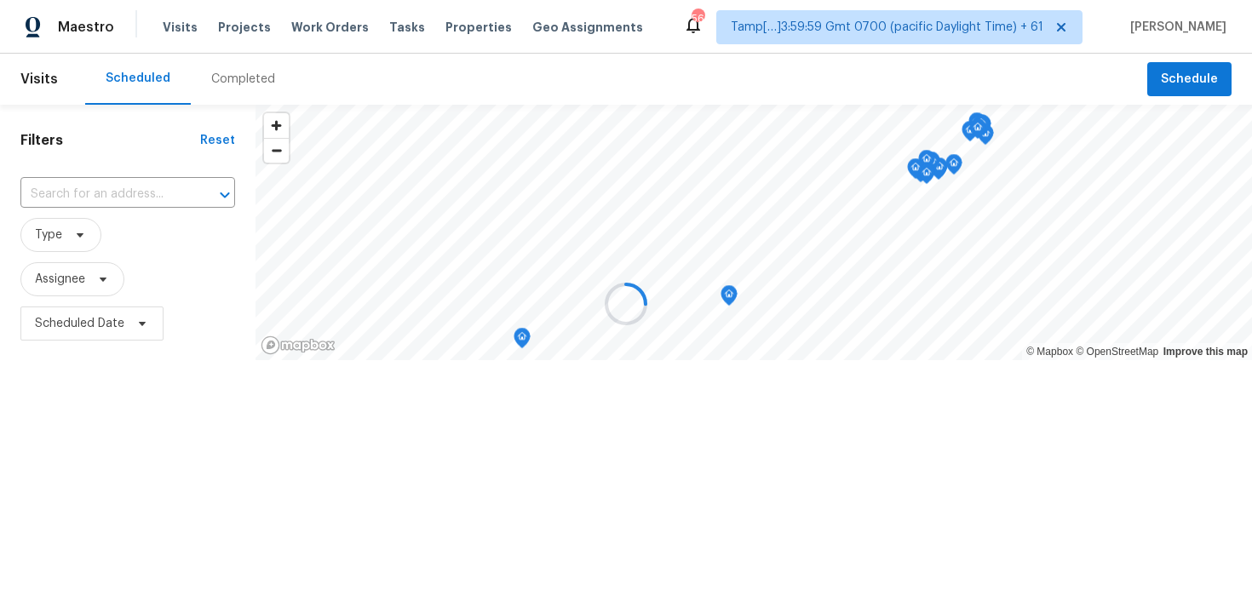
click at [227, 72] on div at bounding box center [626, 303] width 1252 height 607
click at [244, 83] on div at bounding box center [626, 303] width 1252 height 607
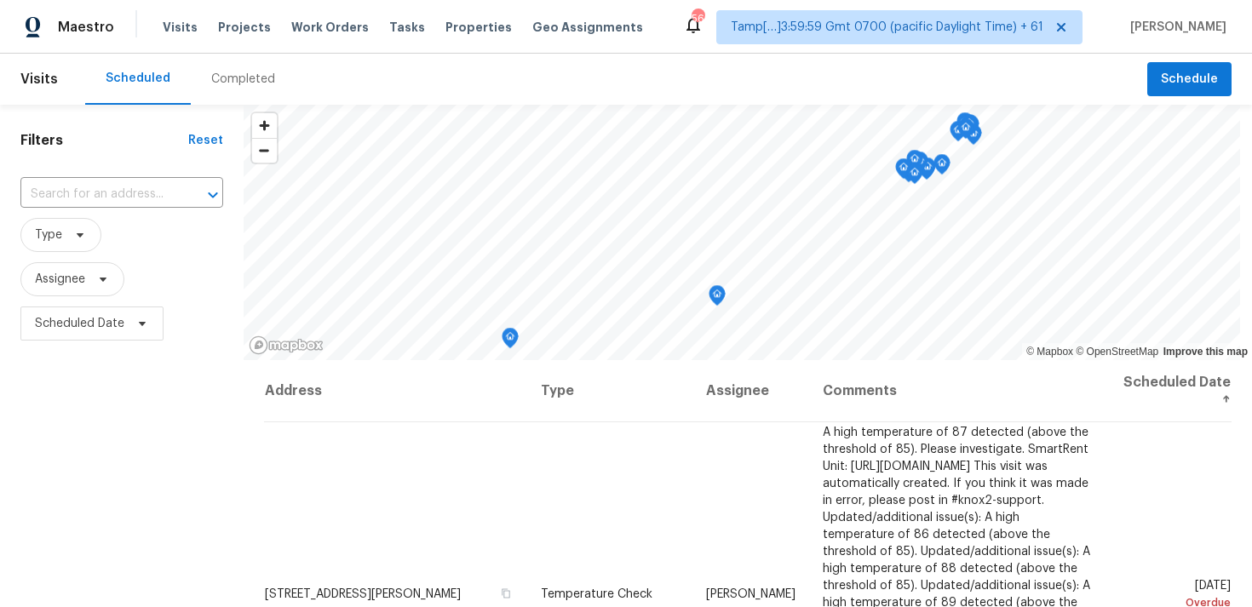
click at [244, 83] on div "Completed" at bounding box center [243, 79] width 64 height 17
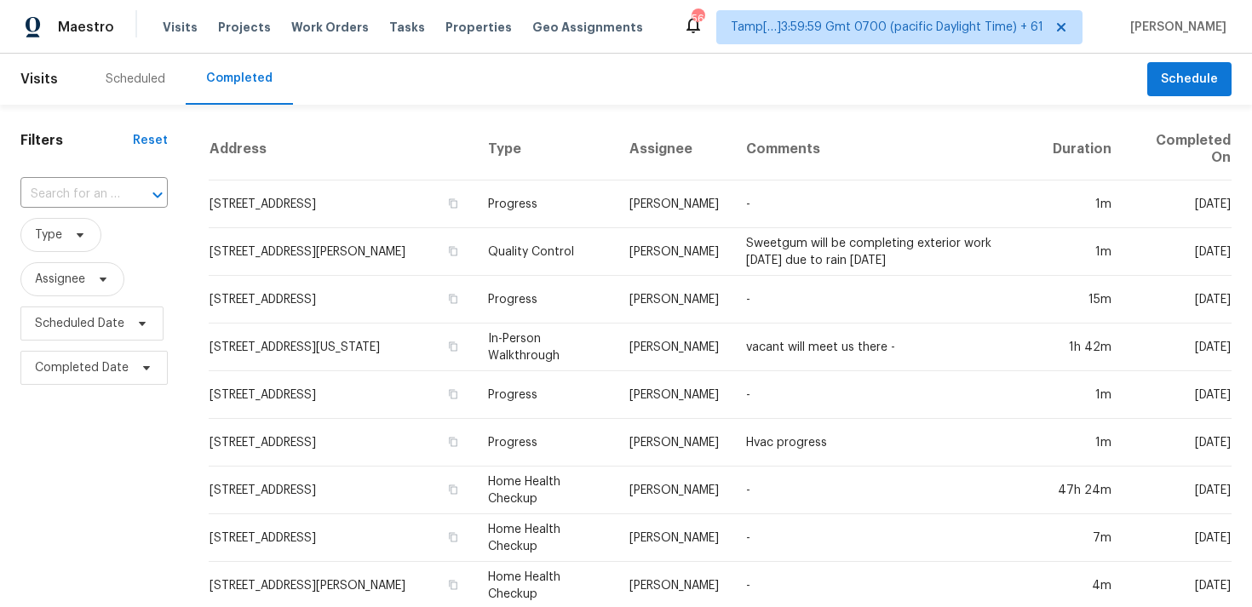
click at [130, 201] on div at bounding box center [146, 195] width 44 height 24
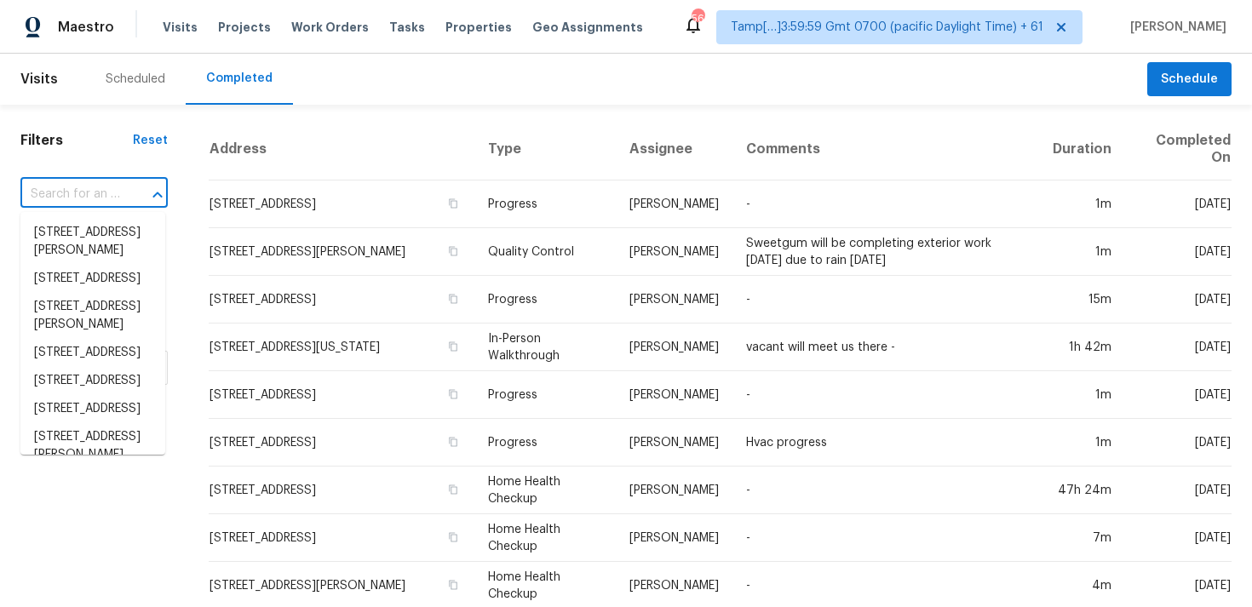
paste input "8716 W Magnolia St, Tolleson, AZ 85353"
type input "8716 W Magnolia St, Tolleson, AZ 85353"
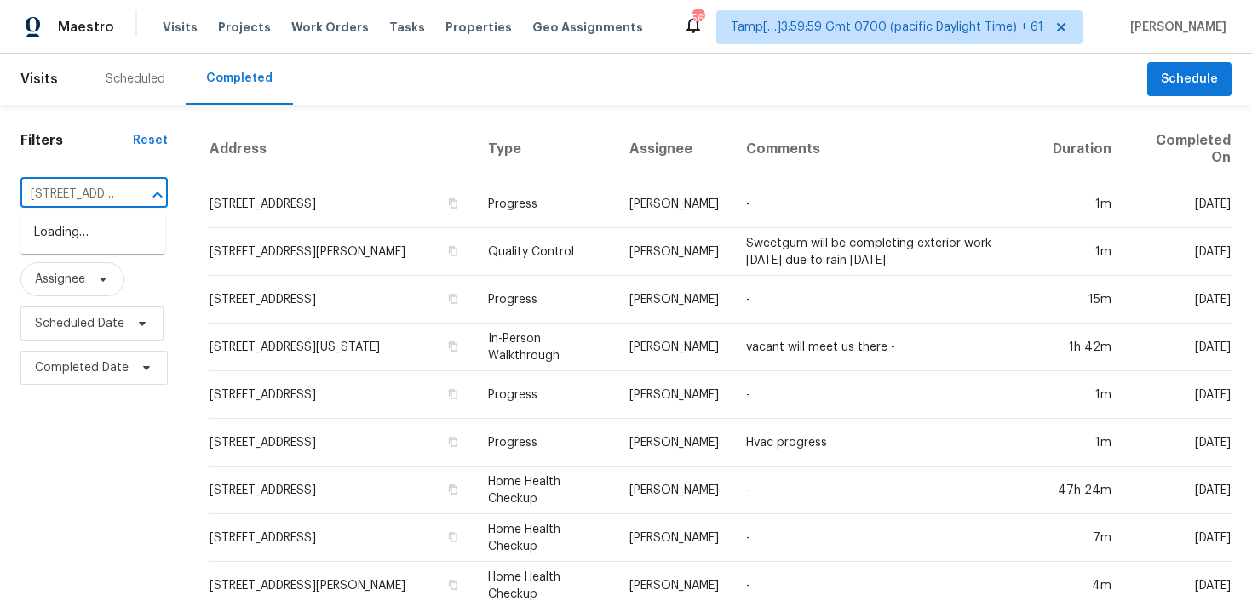
scroll to position [0, 134]
click at [137, 227] on li "8716 W Magnolia St, Tolleson, AZ 85353" at bounding box center [92, 242] width 145 height 46
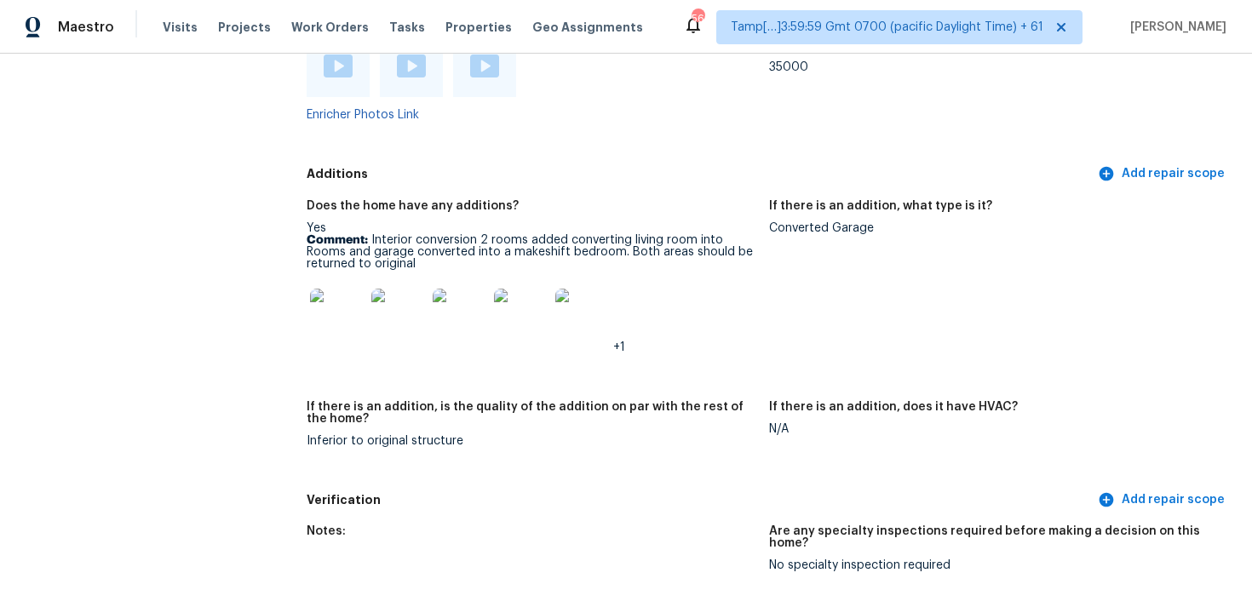
scroll to position [4149, 0]
click at [167, 24] on span "Visits" at bounding box center [180, 27] width 35 height 17
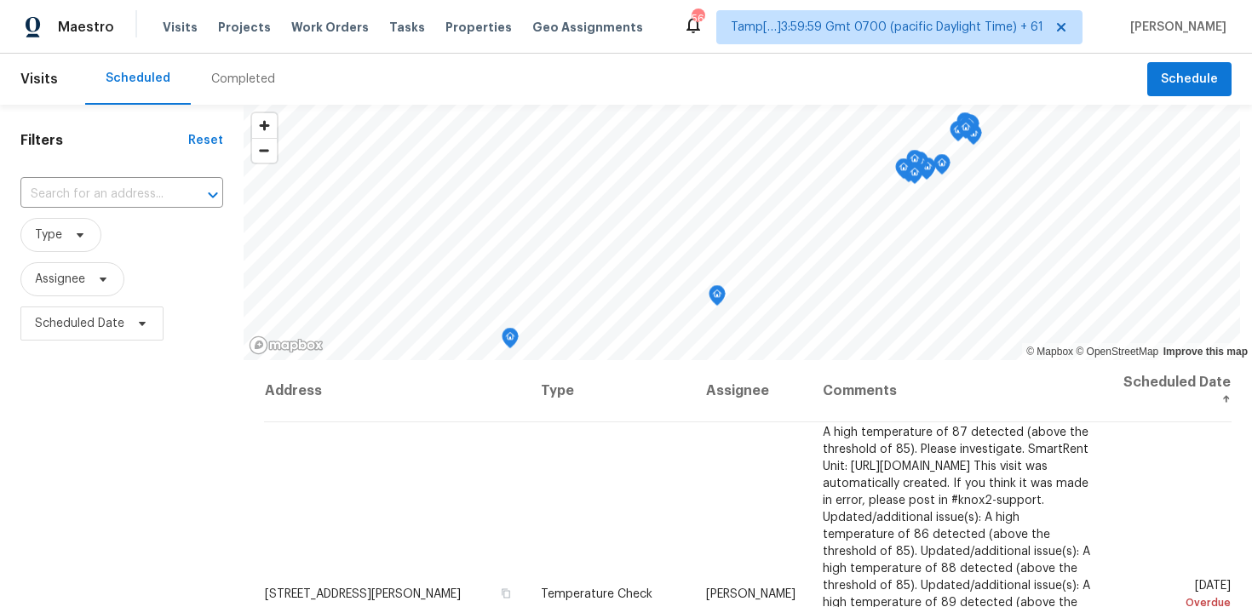
click at [205, 65] on div "Completed" at bounding box center [243, 79] width 105 height 51
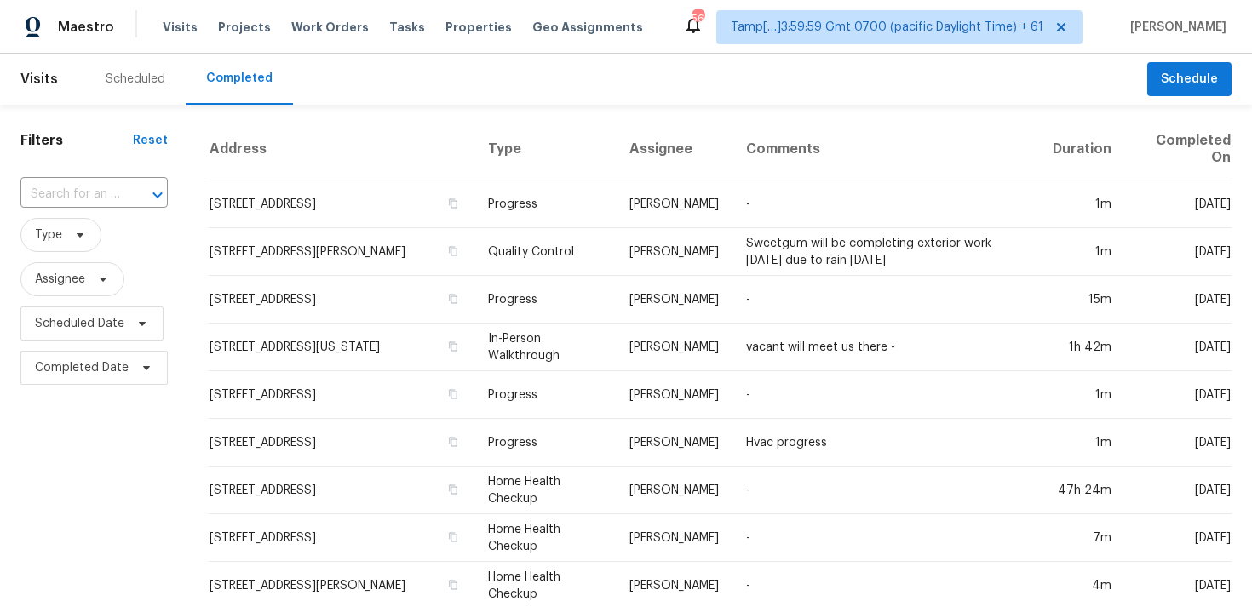
click at [84, 208] on div "​" at bounding box center [93, 194] width 147 height 37
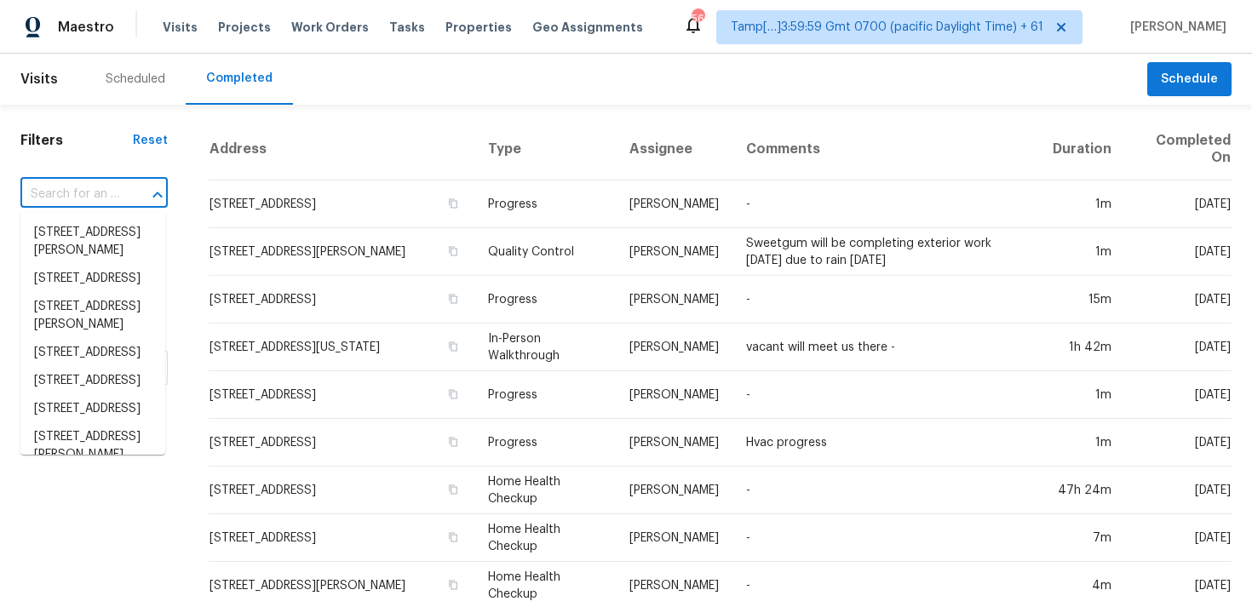
click at [83, 198] on input "text" at bounding box center [70, 194] width 100 height 26
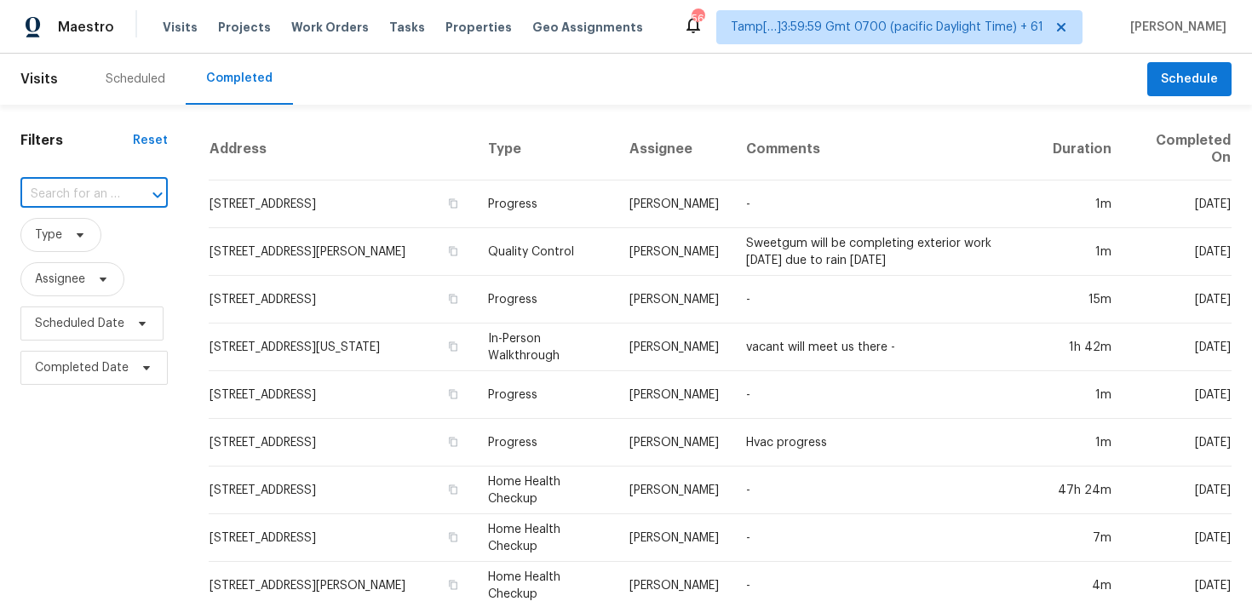
paste input "4996 County Road 214, Keystone Heights, FL 32656"
type input "4996 County Road 214, Keystone Heights, FL 32656"
click at [109, 226] on li "4996 County Road 214, Keystone Heights, FL 32656" at bounding box center [92, 233] width 145 height 28
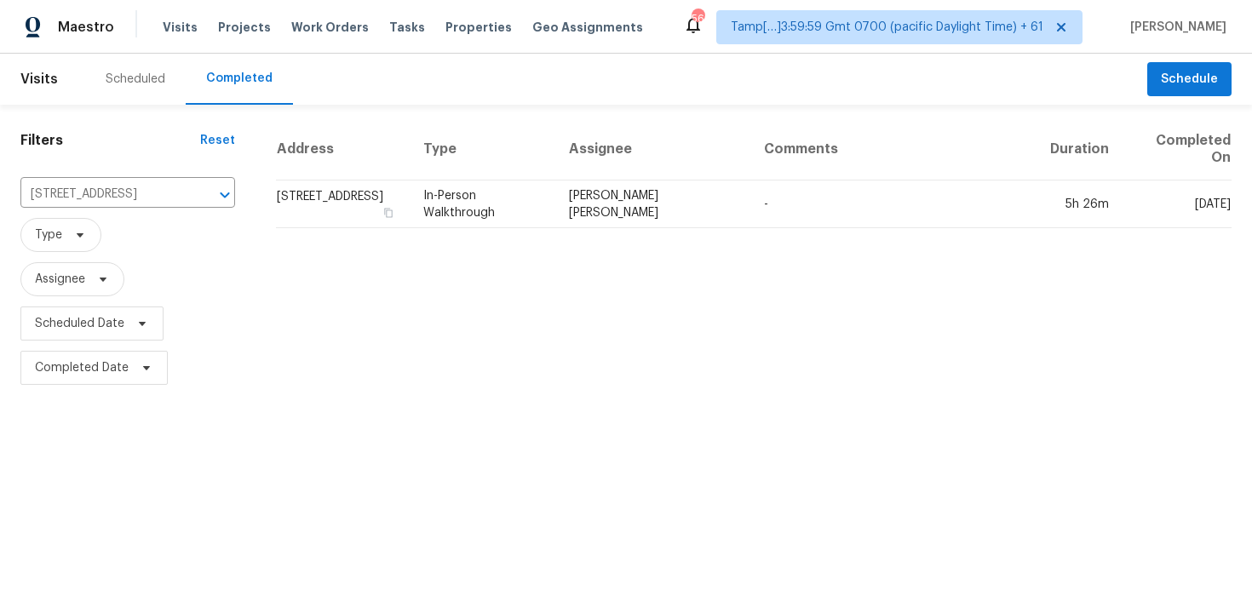
click at [286, 204] on td "4996 County Road 214, Keystone Heights, FL 32656" at bounding box center [343, 205] width 134 height 48
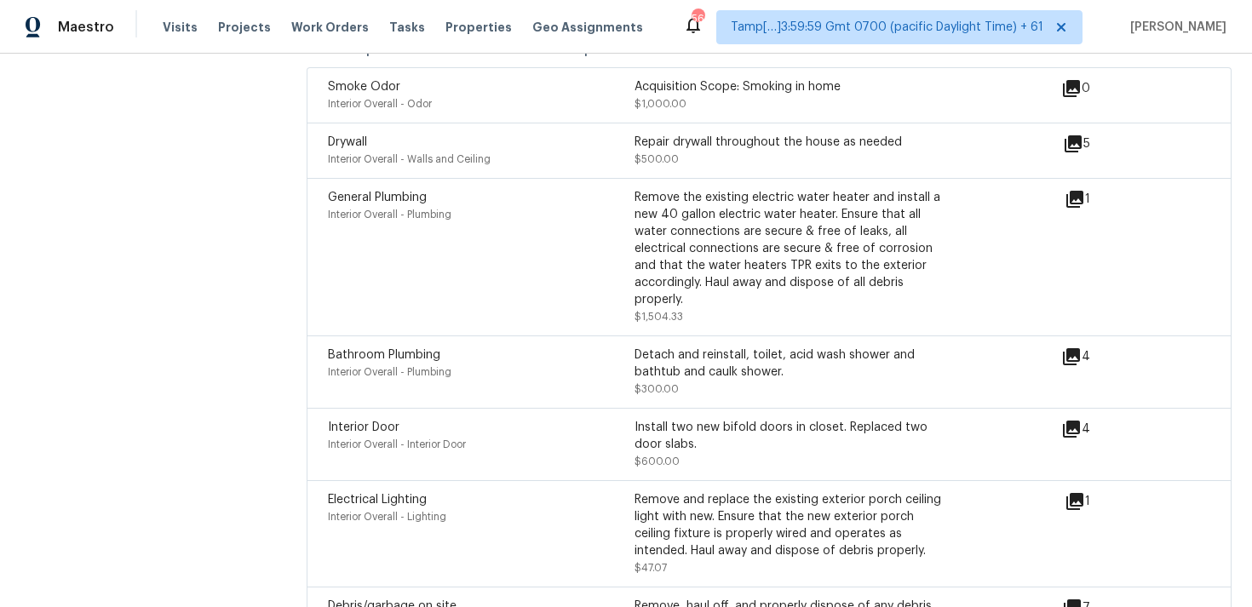
scroll to position [4313, 0]
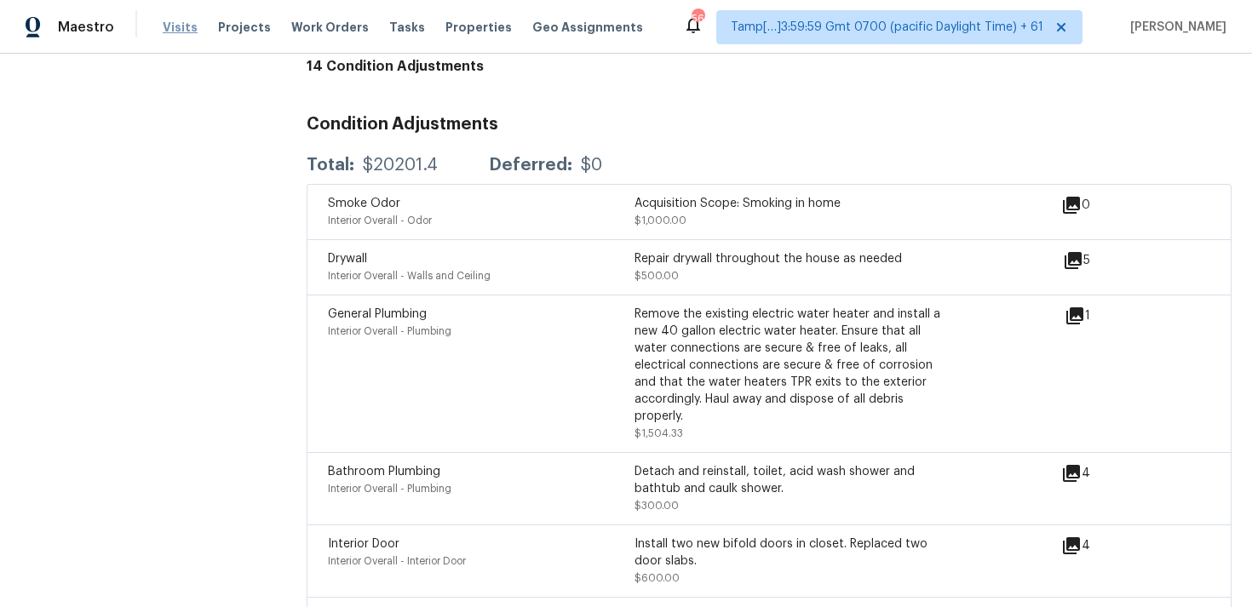
click at [167, 25] on span "Visits" at bounding box center [180, 27] width 35 height 17
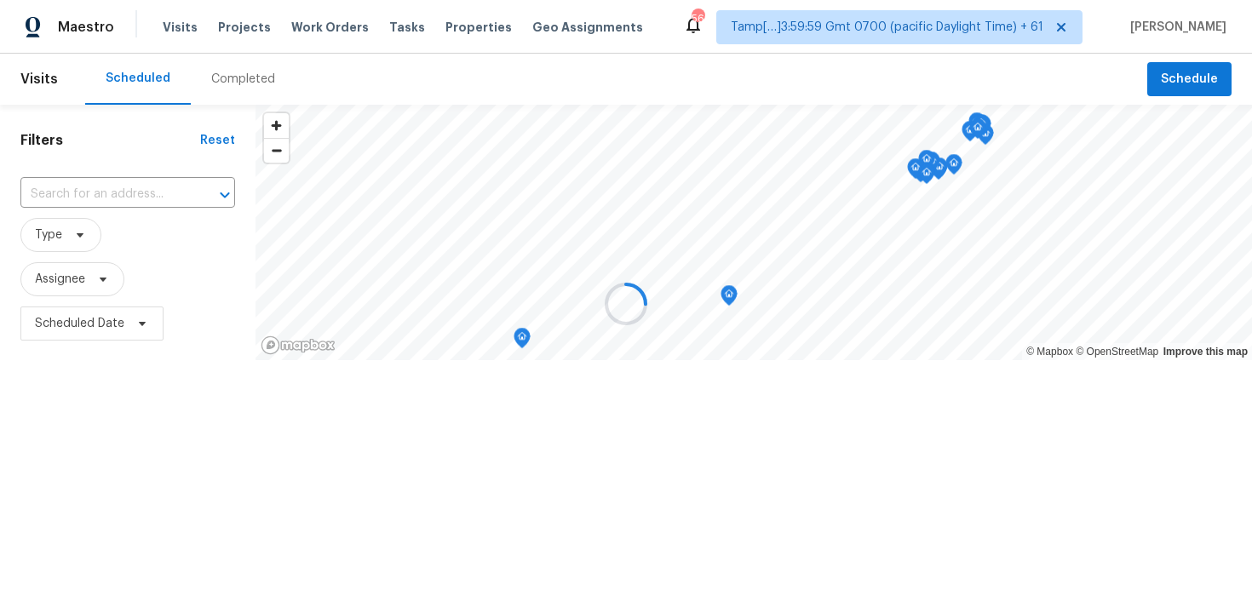
click at [221, 73] on div at bounding box center [626, 303] width 1252 height 607
click at [250, 81] on div at bounding box center [626, 303] width 1252 height 607
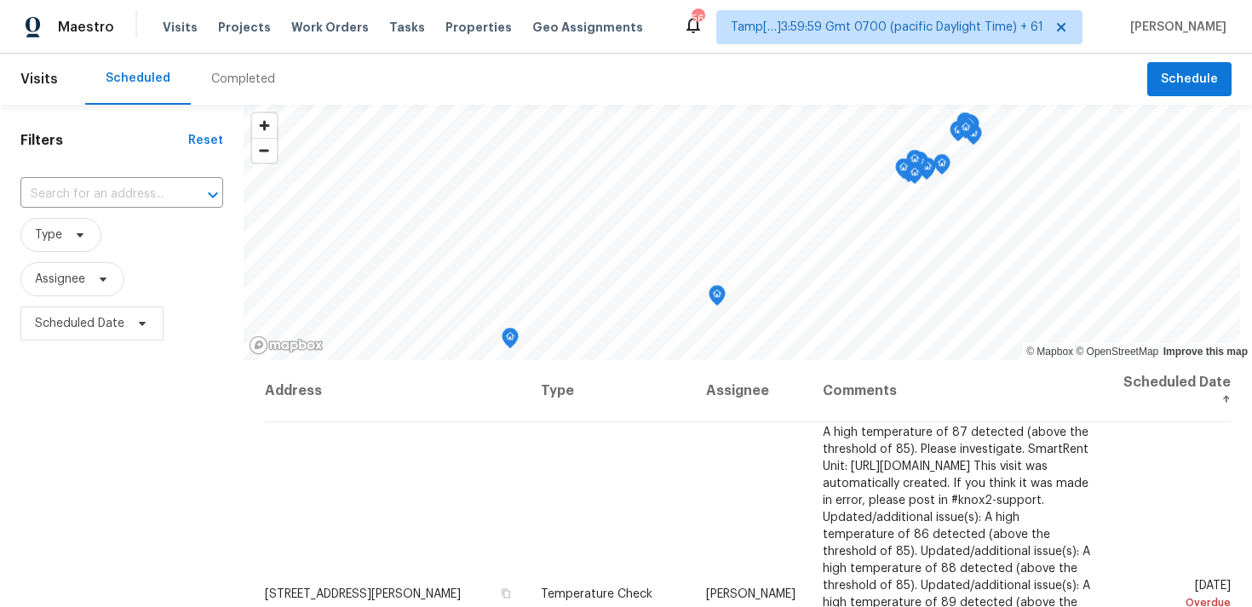
click at [250, 81] on div "Completed" at bounding box center [243, 79] width 64 height 17
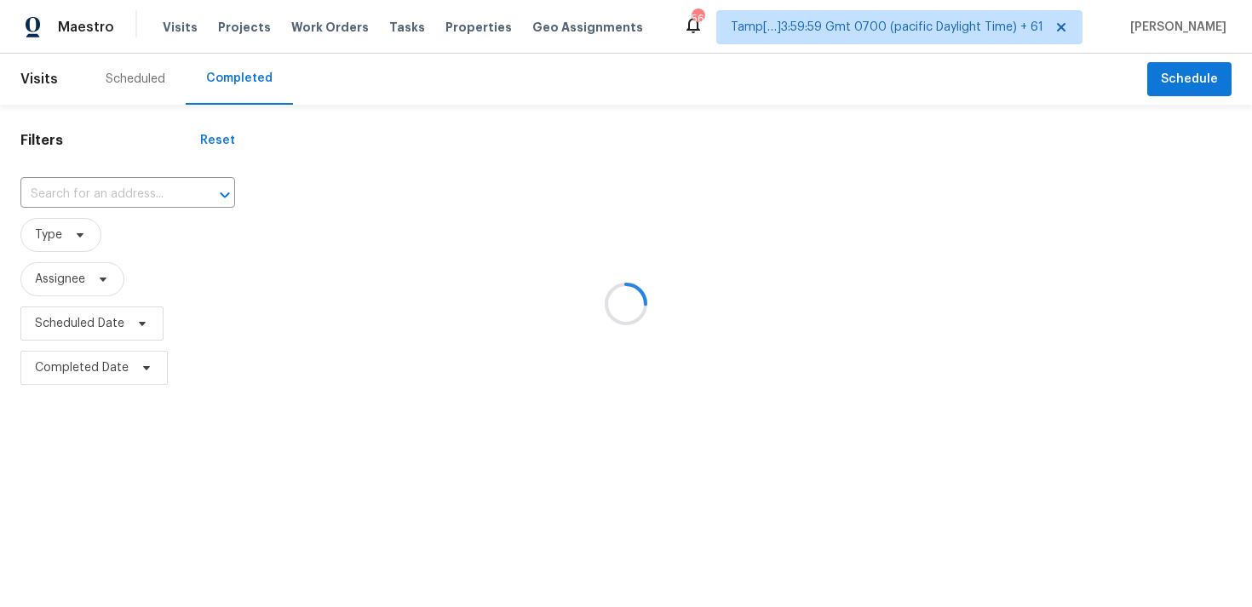
click at [161, 184] on div at bounding box center [626, 303] width 1252 height 607
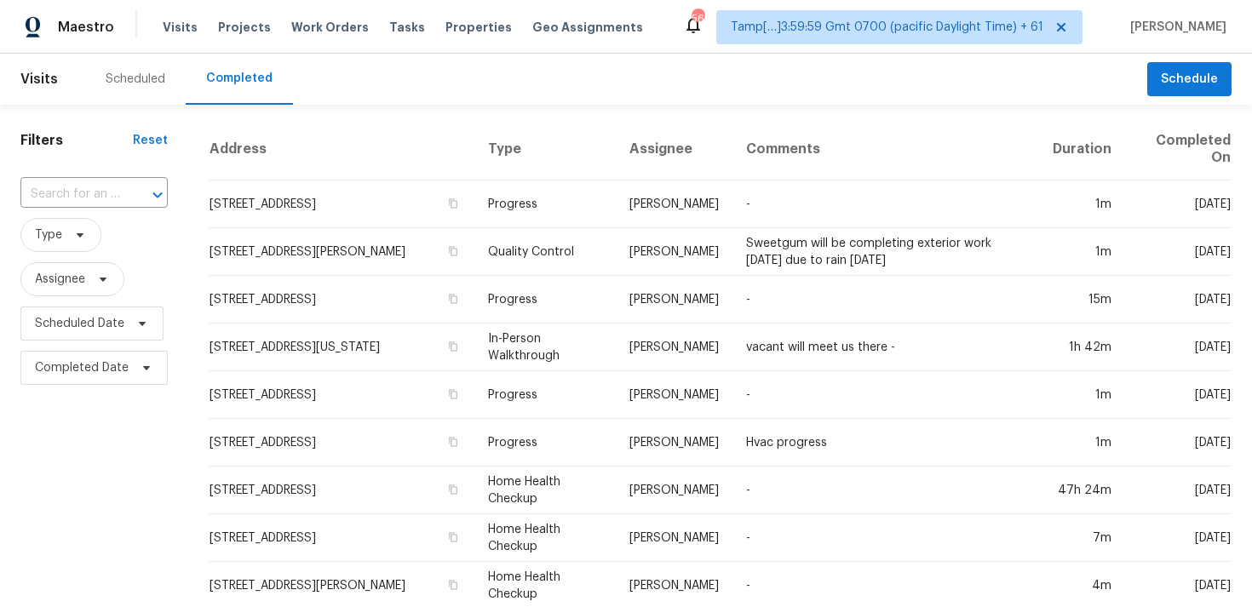
click at [161, 185] on icon "Open" at bounding box center [157, 195] width 20 height 20
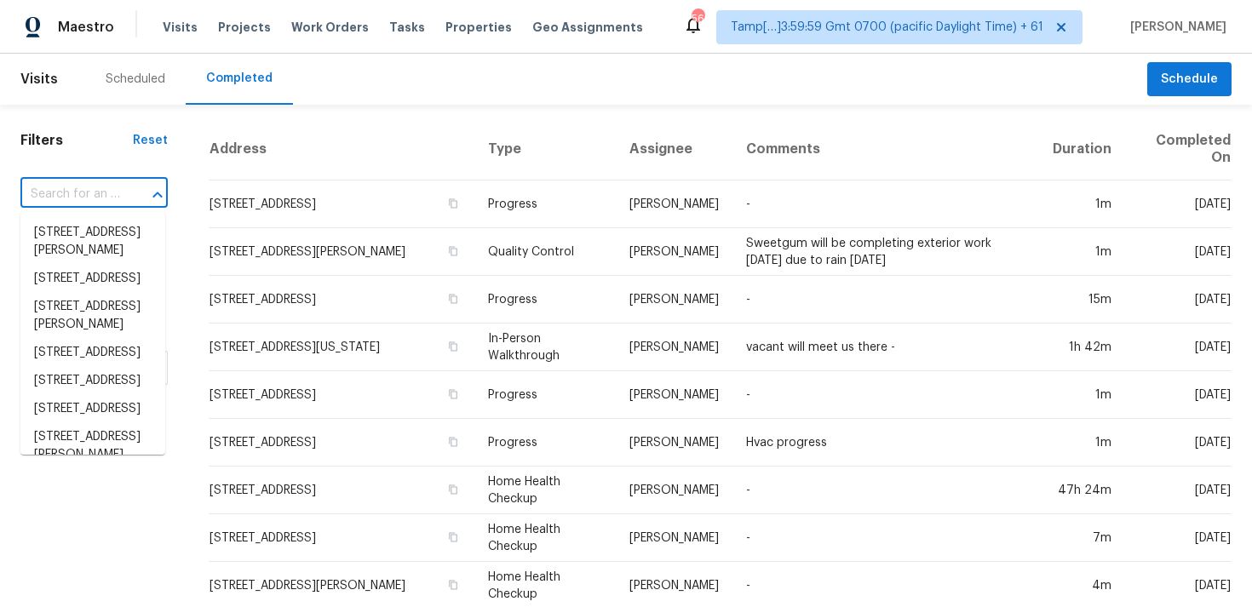
paste input "1609 Nichole Woods Dr, Houston, TX 77047"
type input "1609 Nichole Woods Dr, Houston, TX 77047"
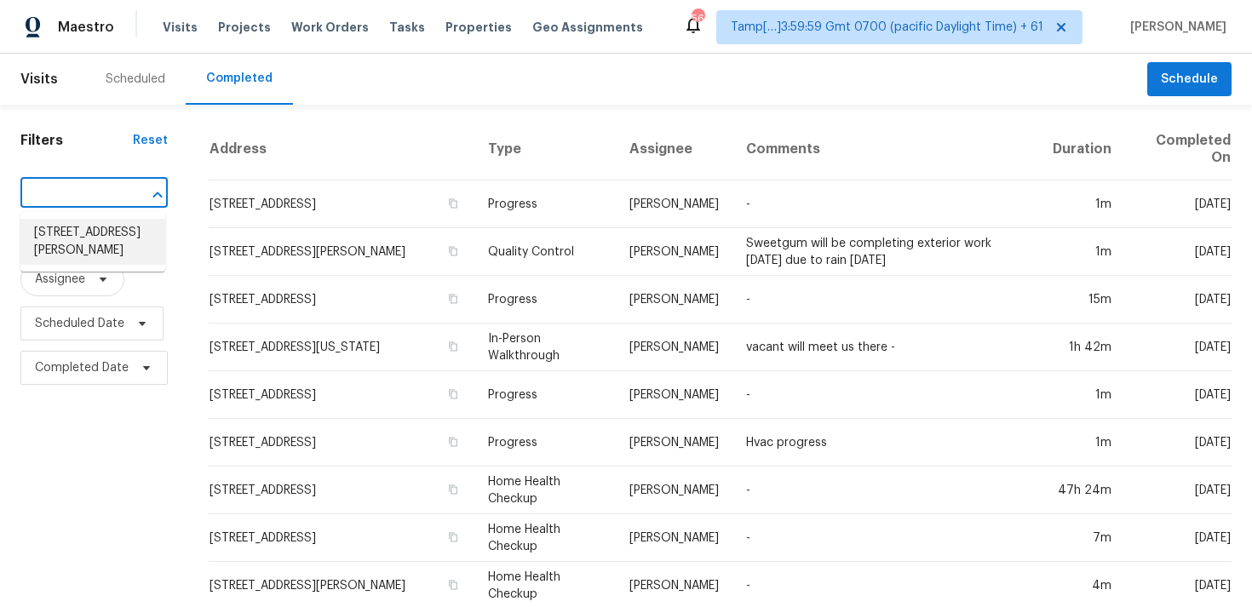
click at [113, 246] on li "1609 Nichole Woods Dr, Houston, TX 77047" at bounding box center [92, 242] width 145 height 46
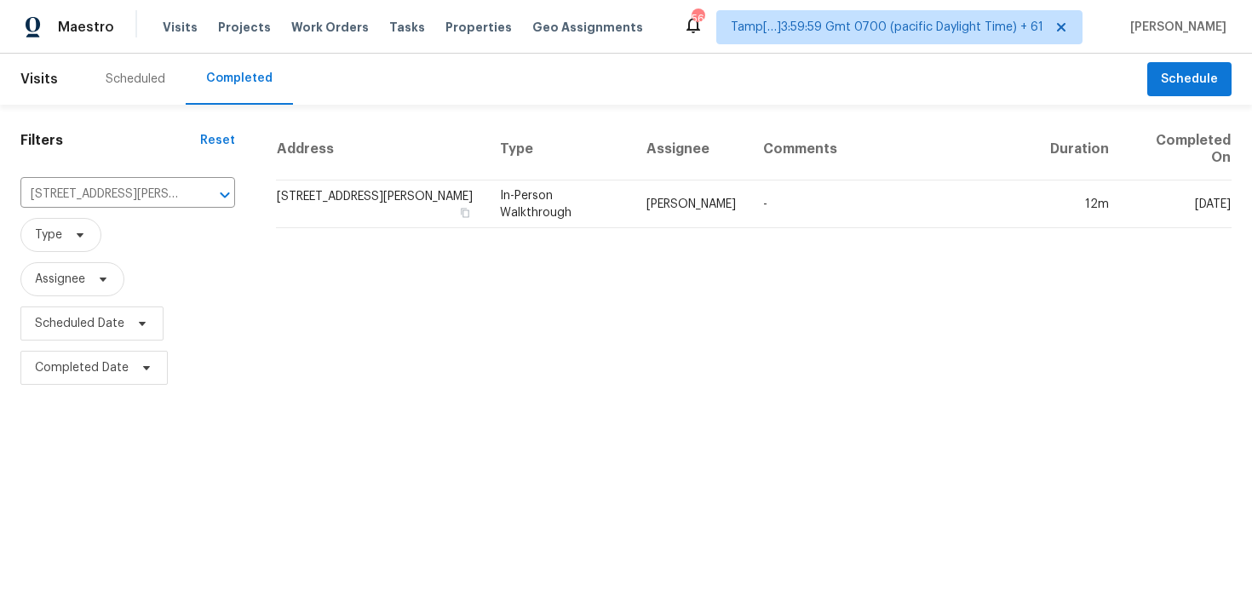
click at [384, 220] on td "1609 Nichole Woods Dr, Houston, TX 77047" at bounding box center [381, 205] width 210 height 48
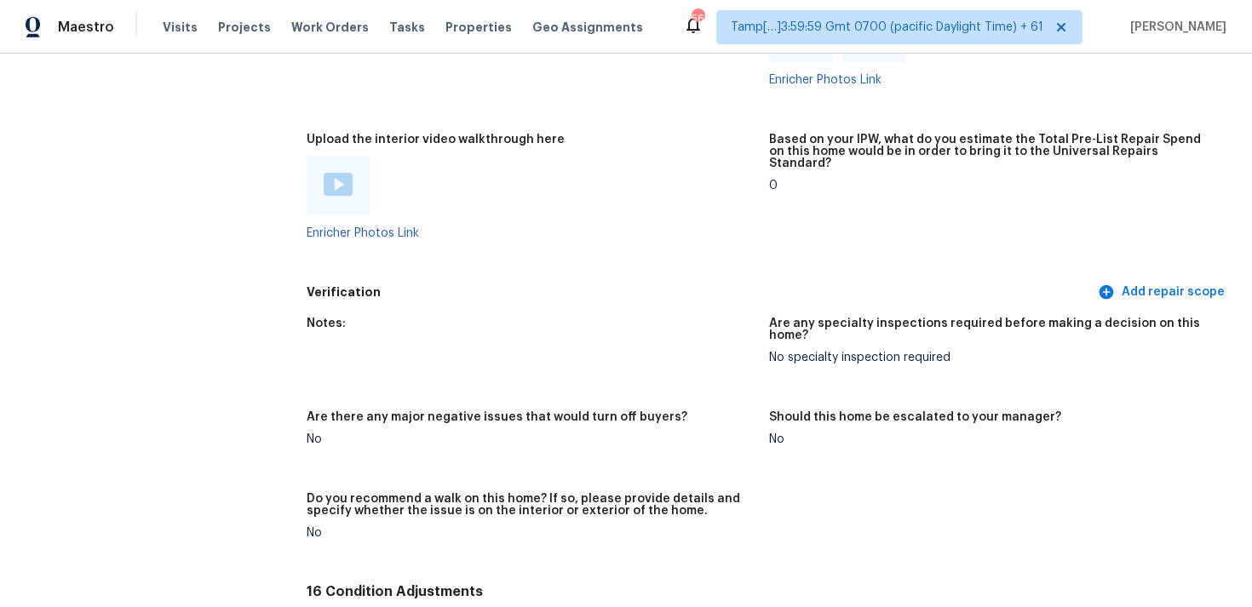
scroll to position [3067, 0]
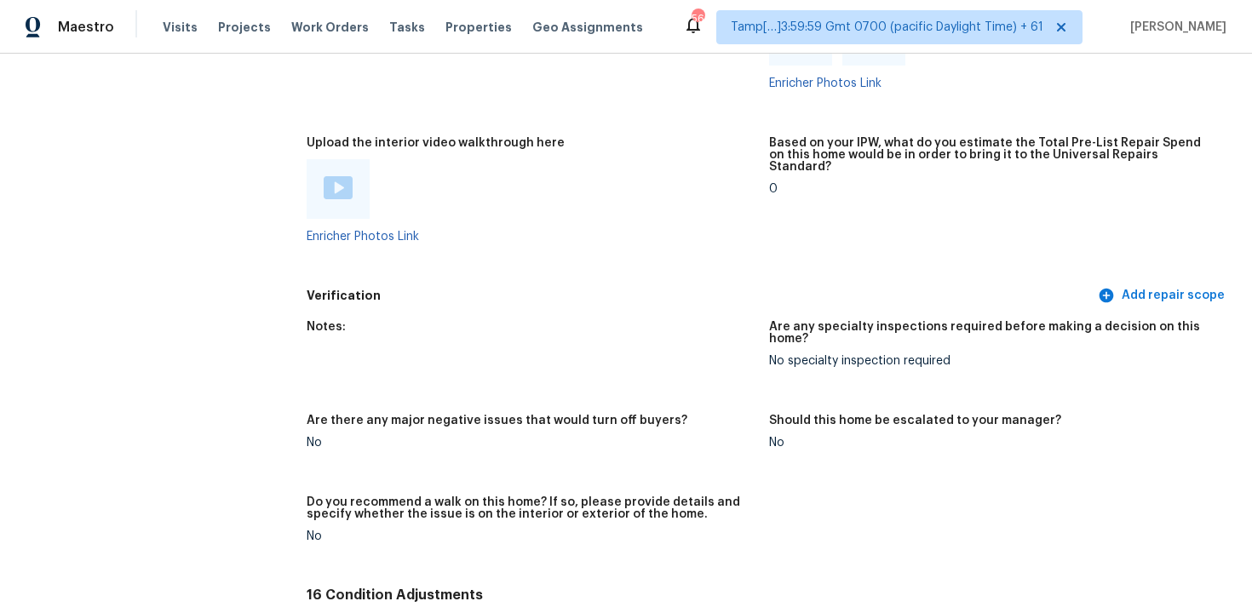
click at [342, 181] on img at bounding box center [338, 187] width 29 height 23
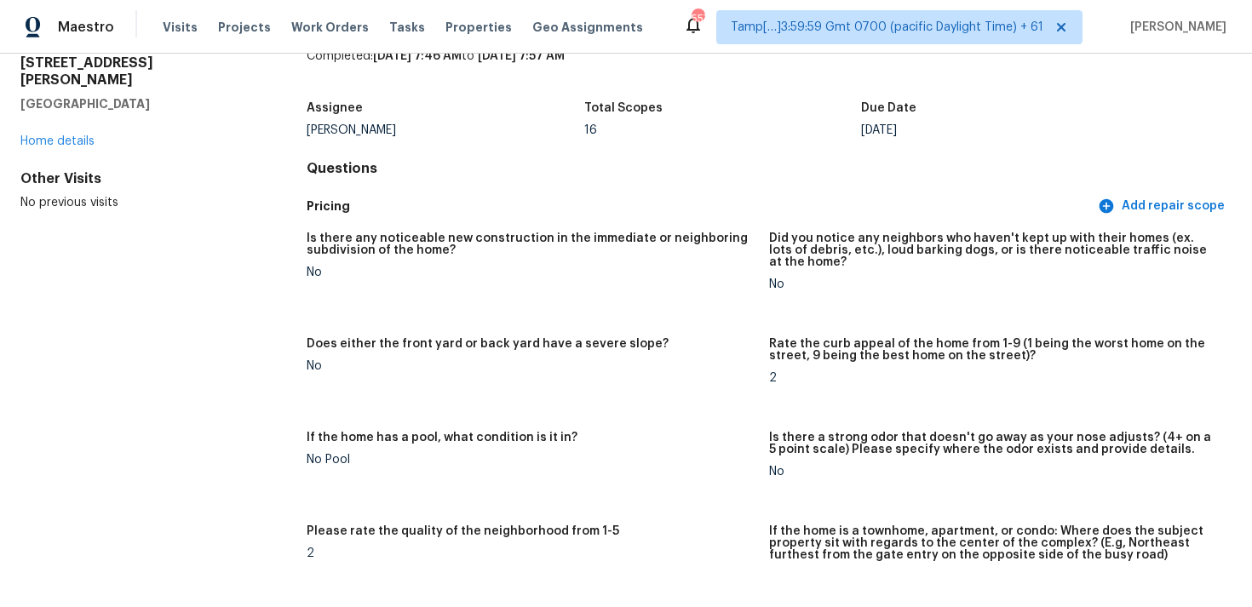
scroll to position [0, 0]
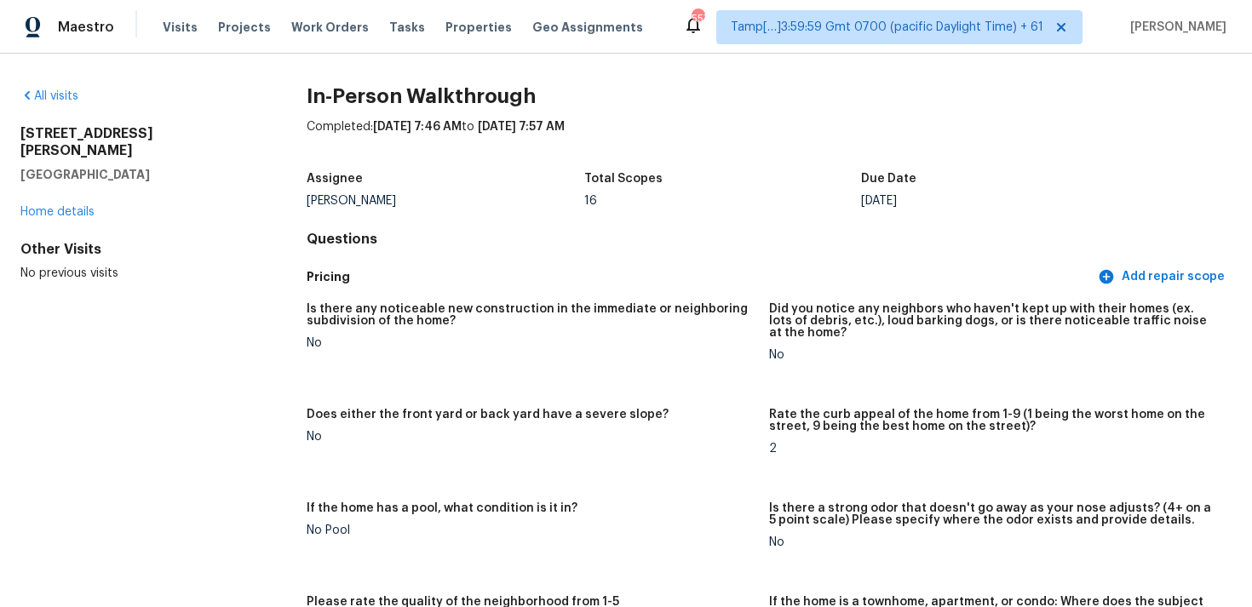
click at [177, 27] on span "Visits" at bounding box center [180, 27] width 35 height 17
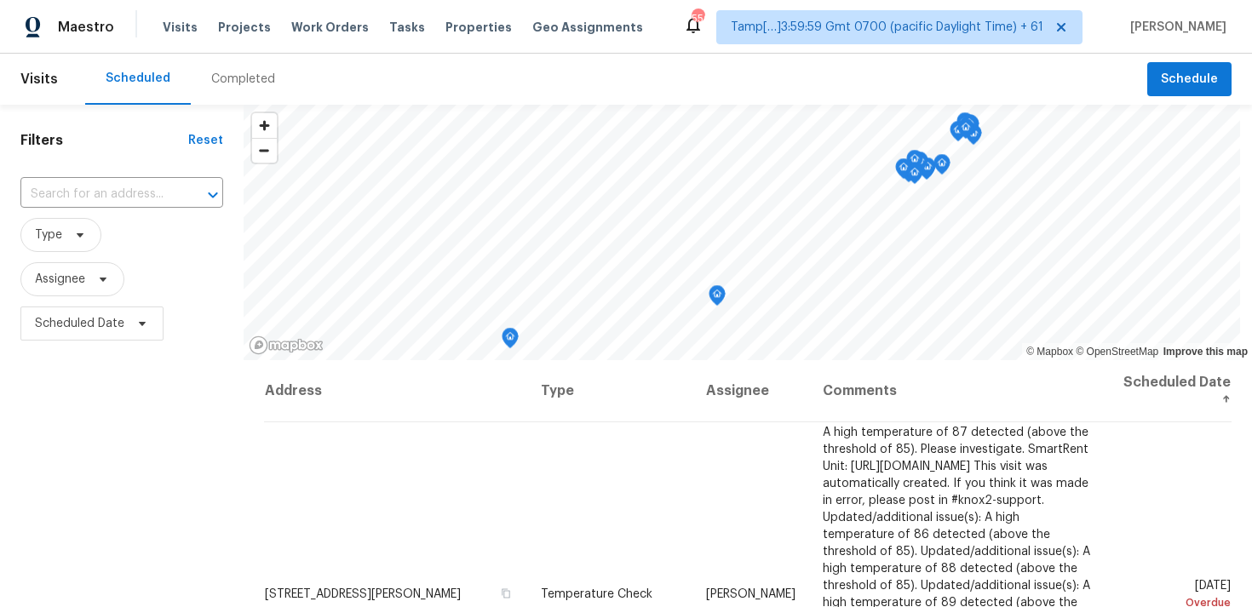
click at [183, 63] on div "Scheduled" at bounding box center [138, 79] width 106 height 51
click at [231, 75] on div "Completed" at bounding box center [243, 79] width 64 height 17
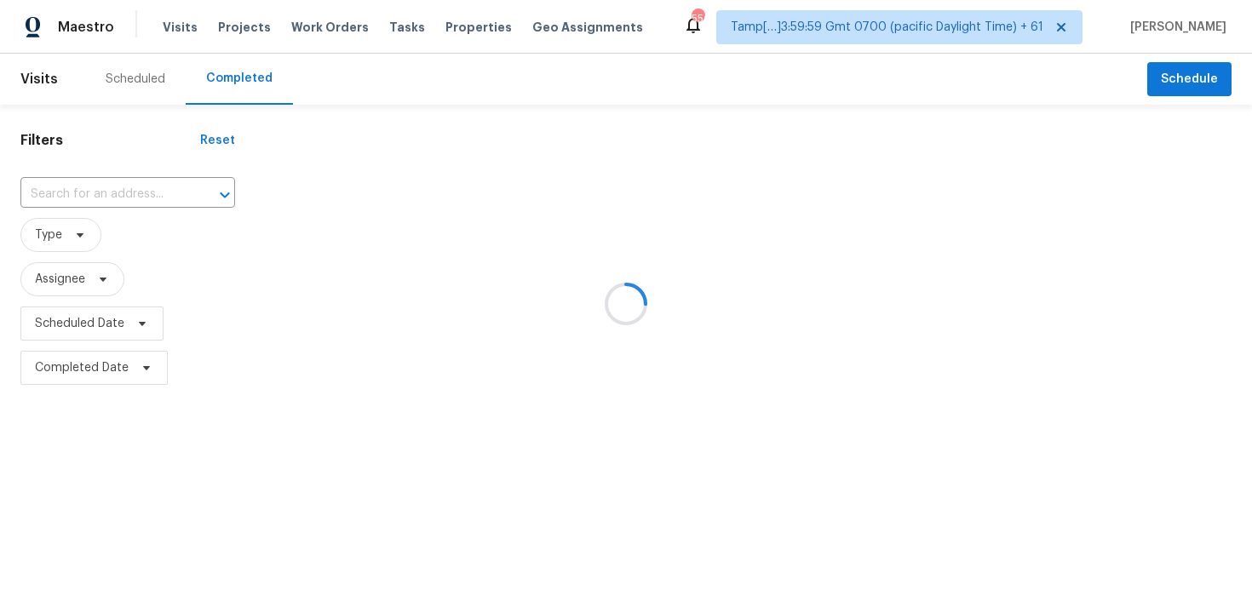
click at [170, 183] on div at bounding box center [626, 303] width 1252 height 607
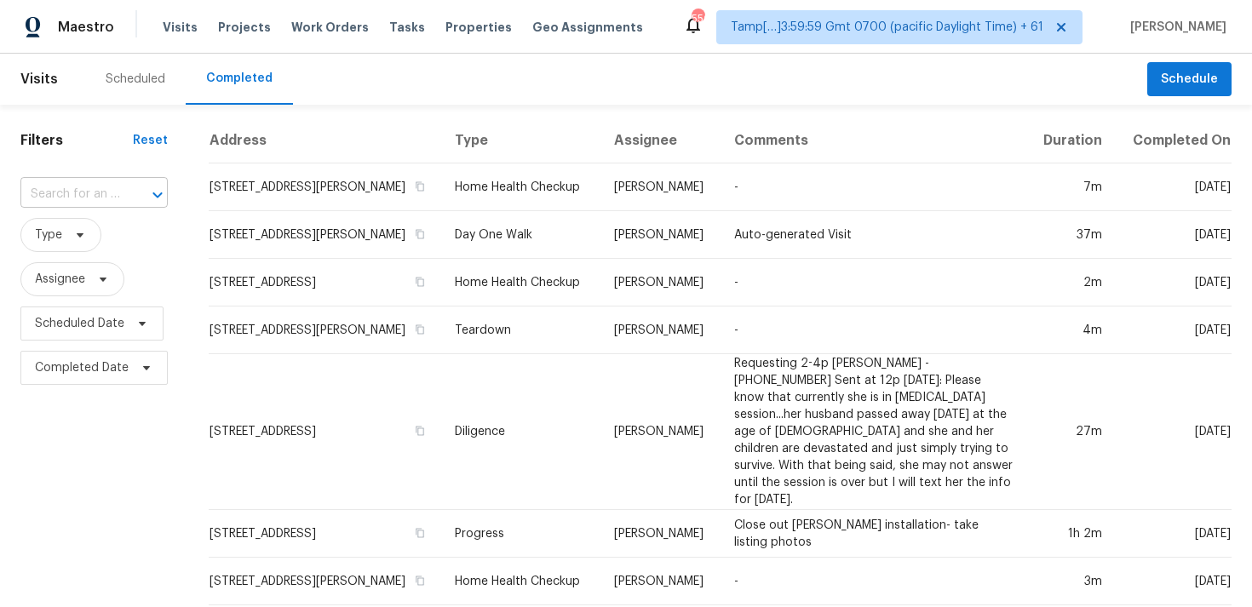
click at [78, 199] on input "text" at bounding box center [70, 194] width 100 height 26
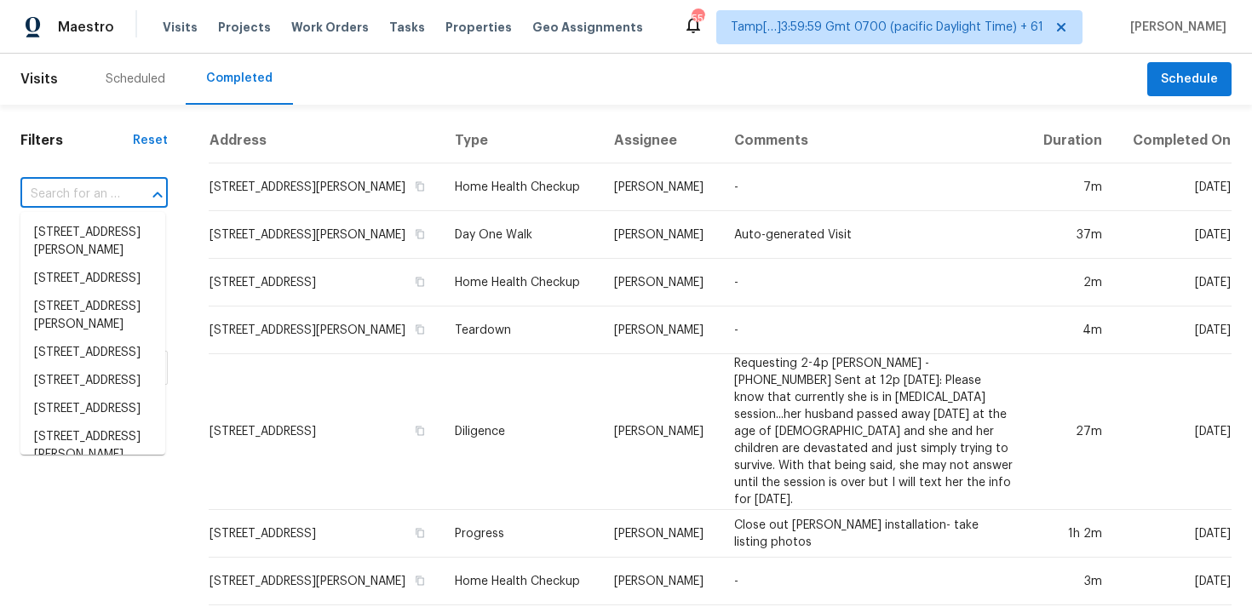
paste input "2530 Belaire Dr, Cumming, GA 30041"
type input "2530 Belaire Dr, Cumming, GA 30041"
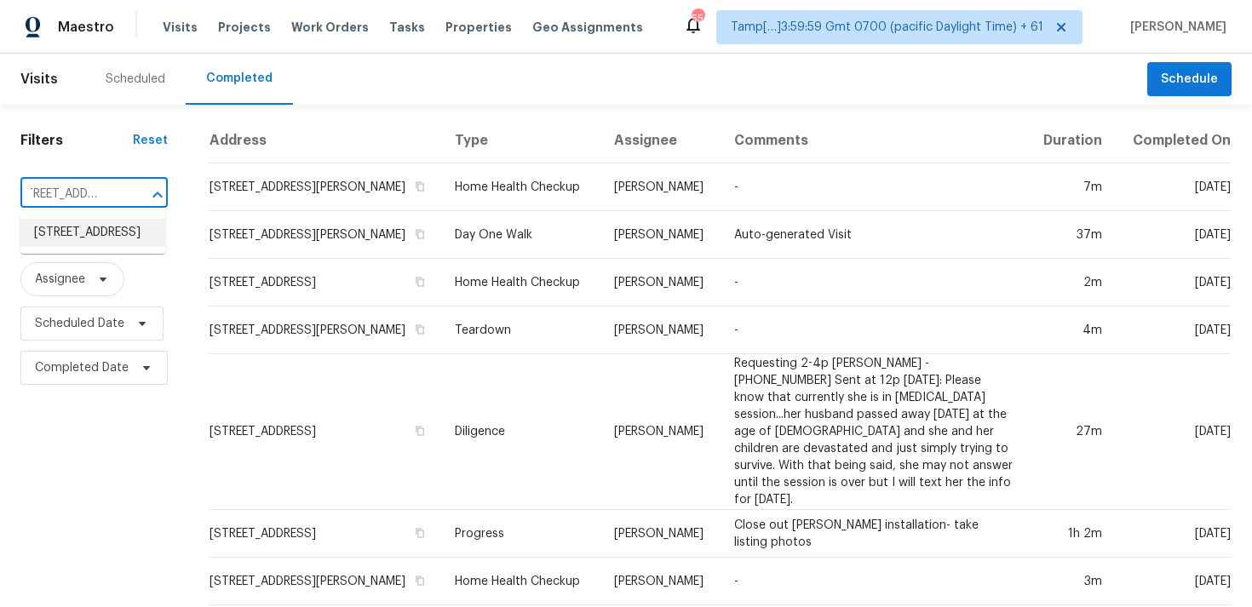
click at [122, 229] on li "2530 Belaire Dr, Cumming, GA 30041" at bounding box center [92, 233] width 145 height 28
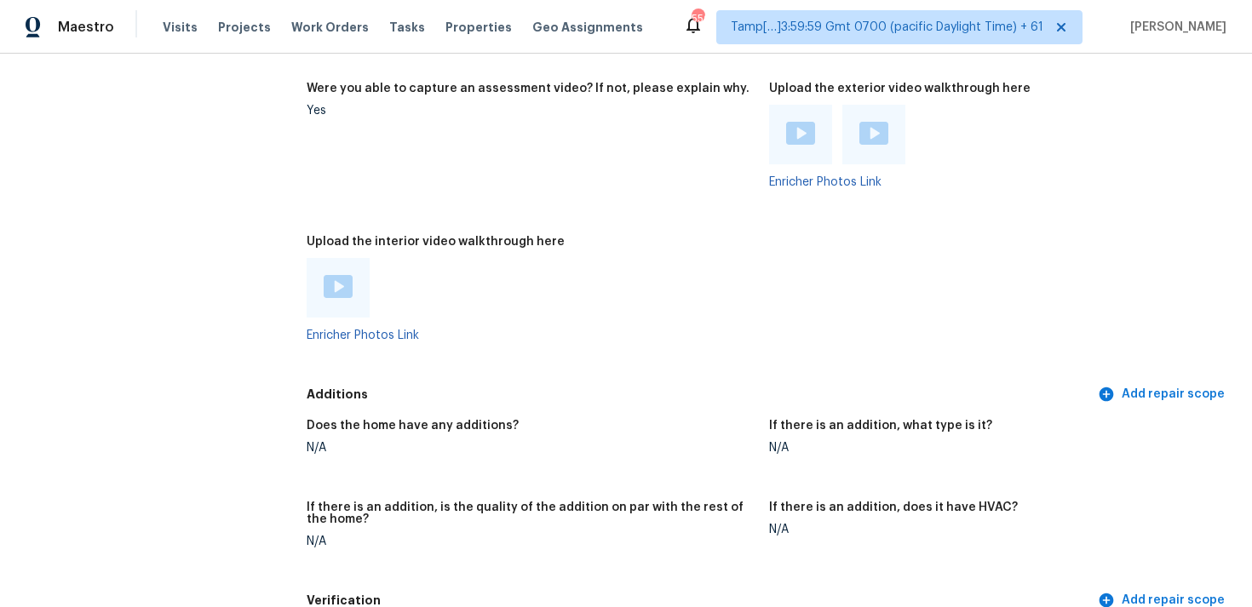
scroll to position [3552, 0]
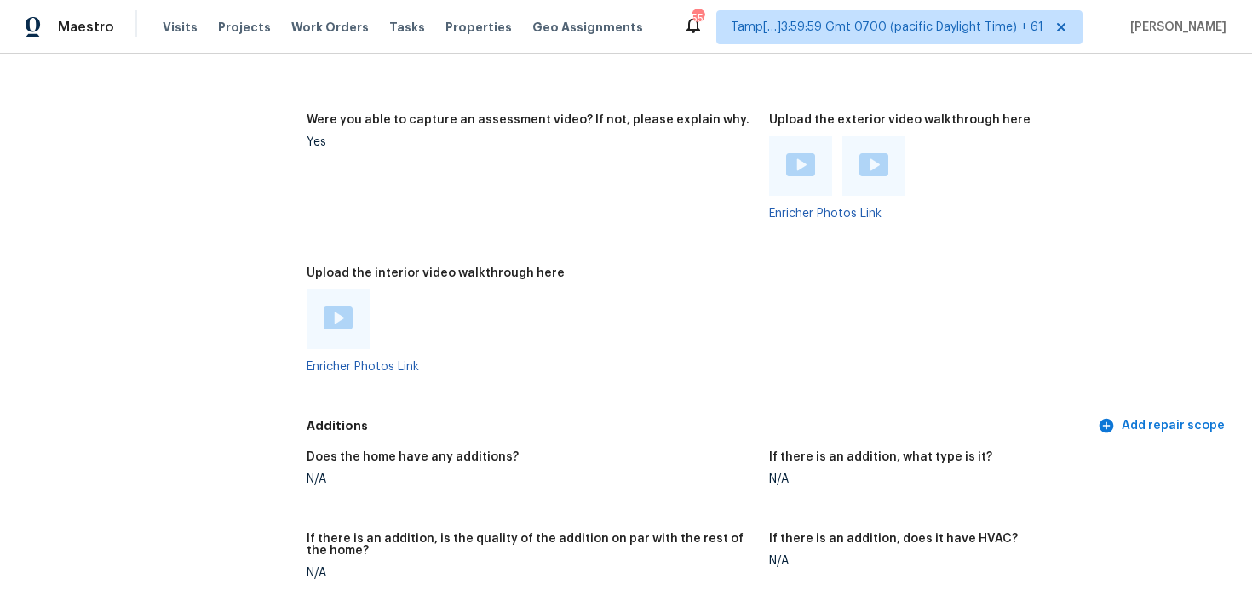
click at [341, 307] on img at bounding box center [338, 318] width 29 height 23
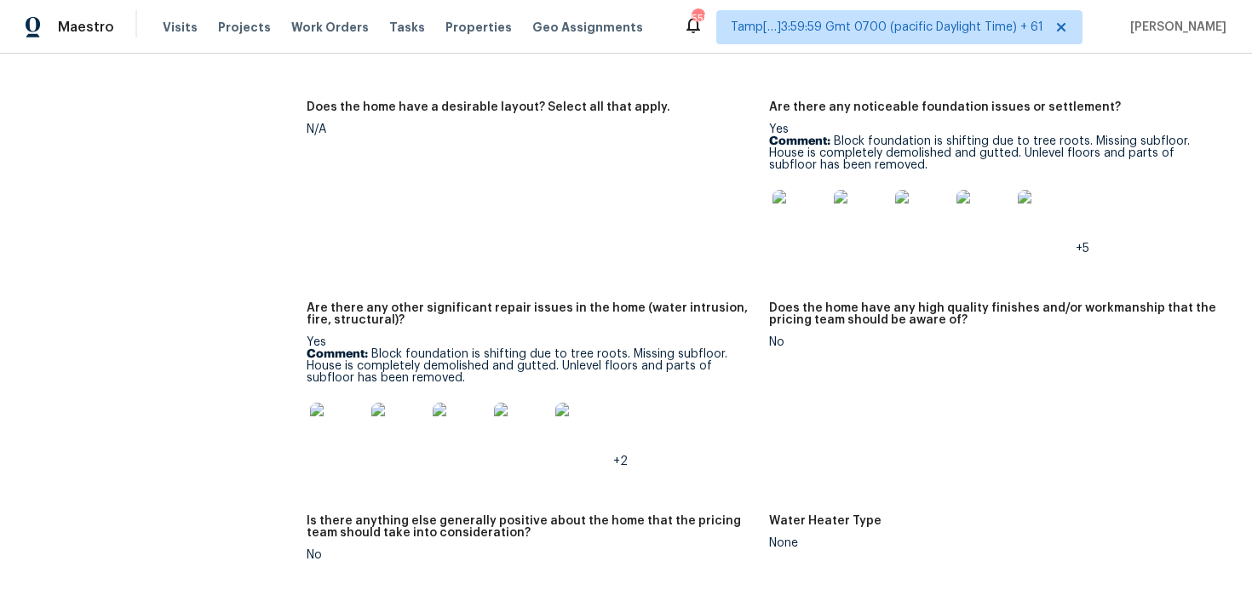
scroll to position [2896, 0]
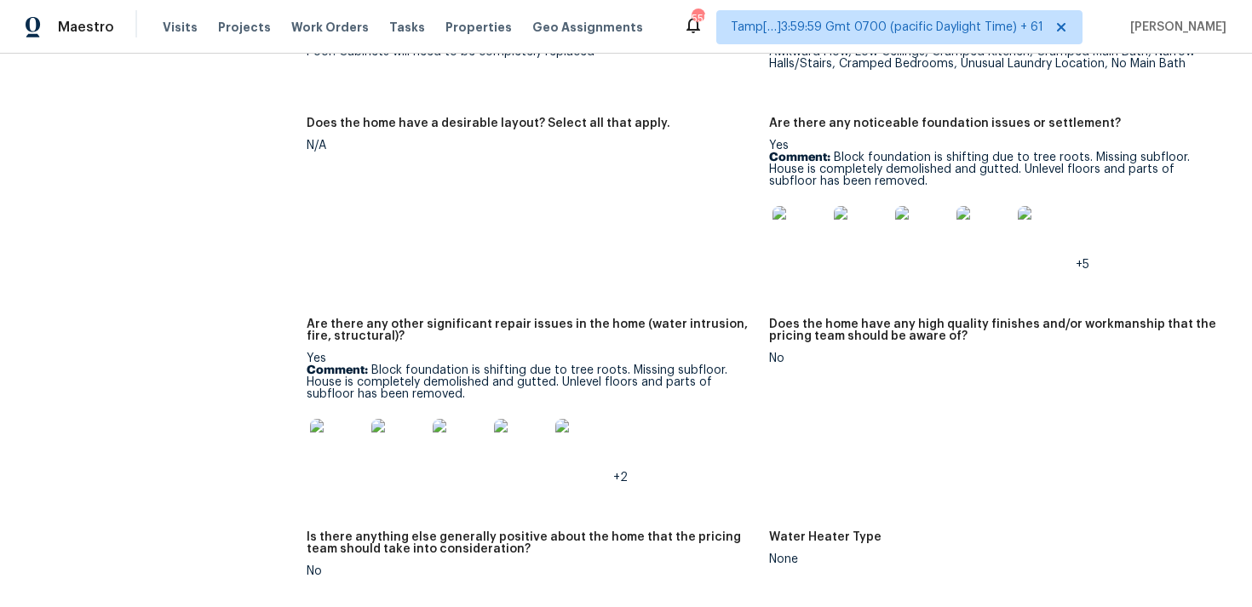
click at [816, 213] on img at bounding box center [800, 233] width 55 height 55
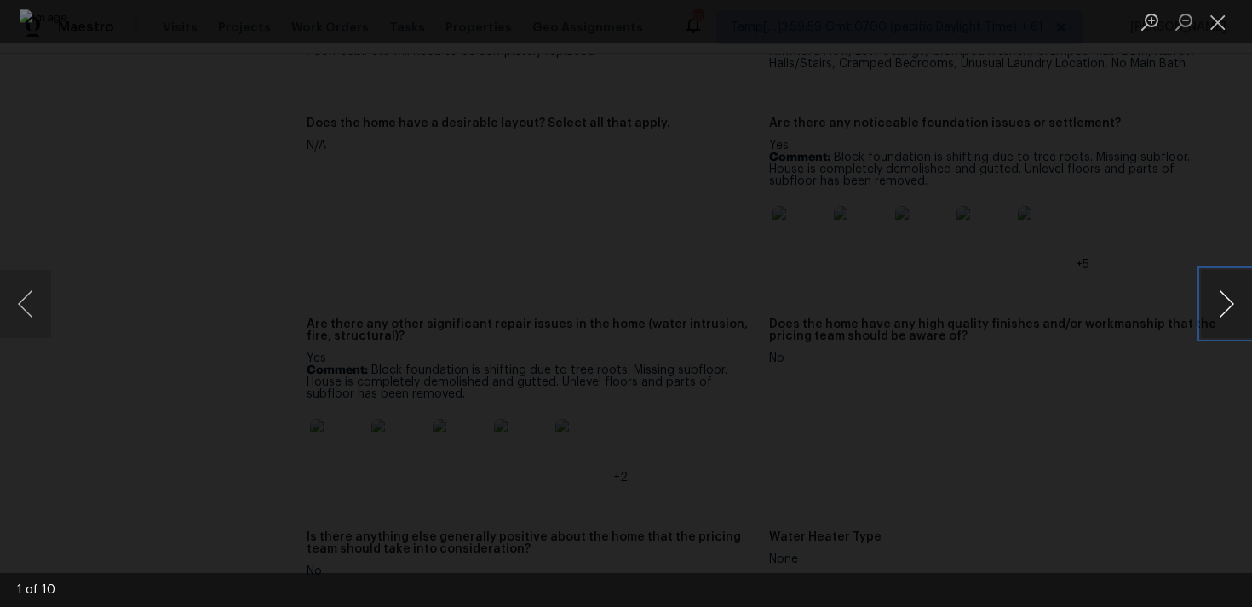
click at [1234, 297] on button "Next image" at bounding box center [1226, 304] width 51 height 68
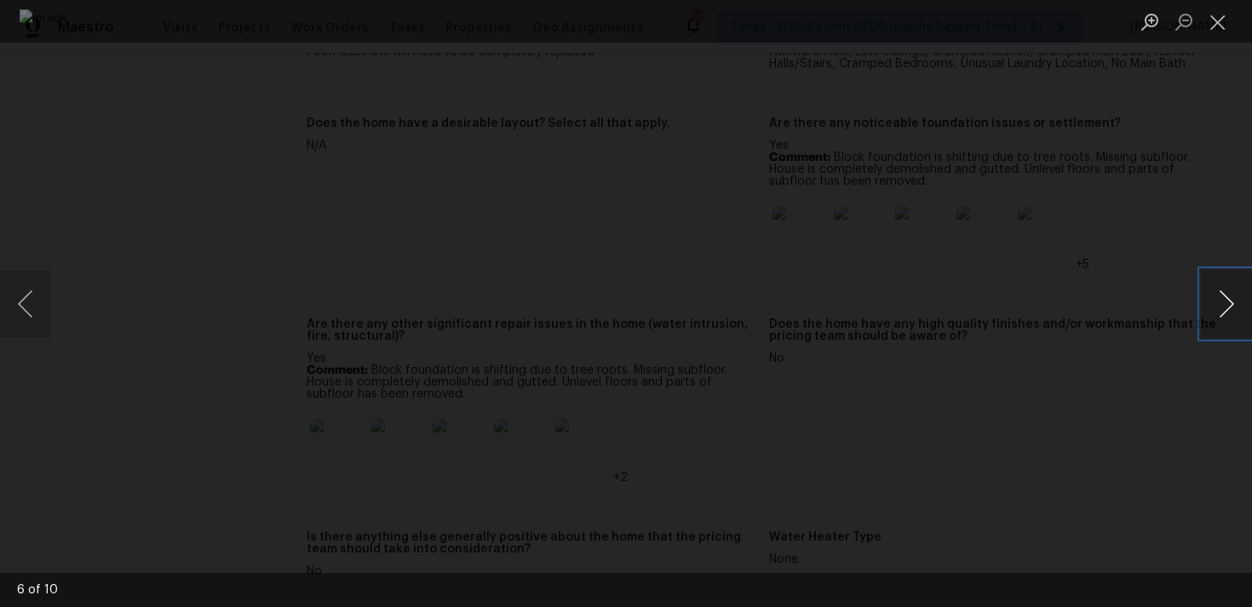
click at [1234, 297] on button "Next image" at bounding box center [1226, 304] width 51 height 68
click at [1214, 262] on div "Lightbox" at bounding box center [626, 303] width 1252 height 607
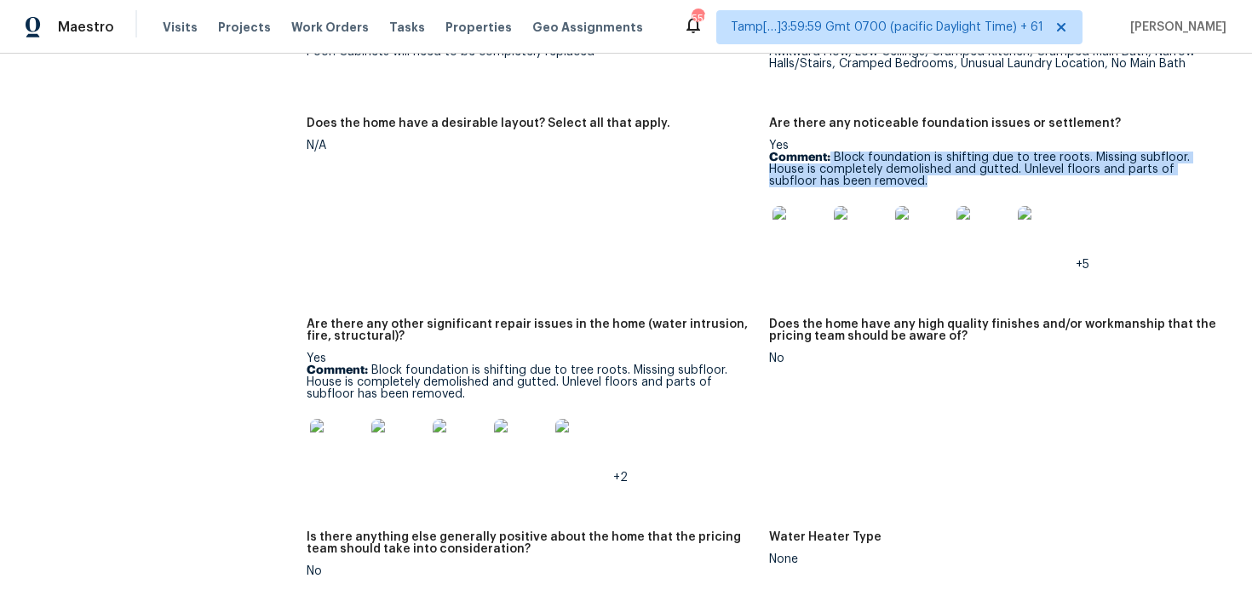
drag, startPoint x: 831, startPoint y: 146, endPoint x: 893, endPoint y: 175, distance: 69.0
click at [893, 175] on p "Comment: Block foundation is shifting due to tree roots. Missing subfloor. Hous…" at bounding box center [993, 170] width 449 height 36
copy p "Block foundation is shifting due to tree roots. Missing subfloor. House is comp…"
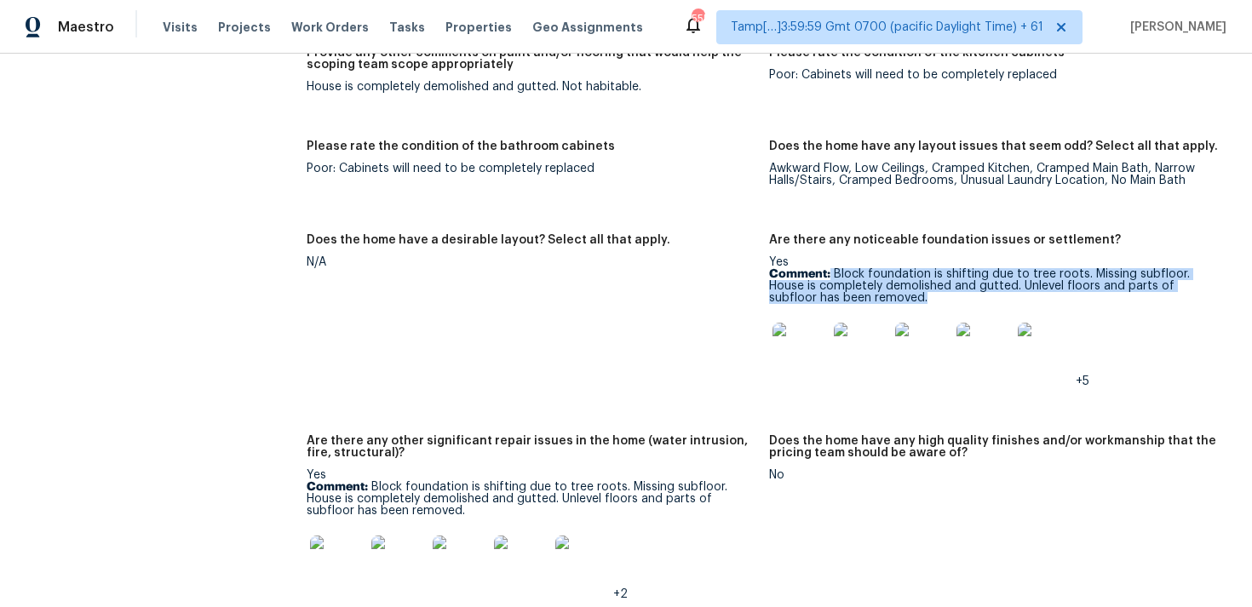
scroll to position [2784, 0]
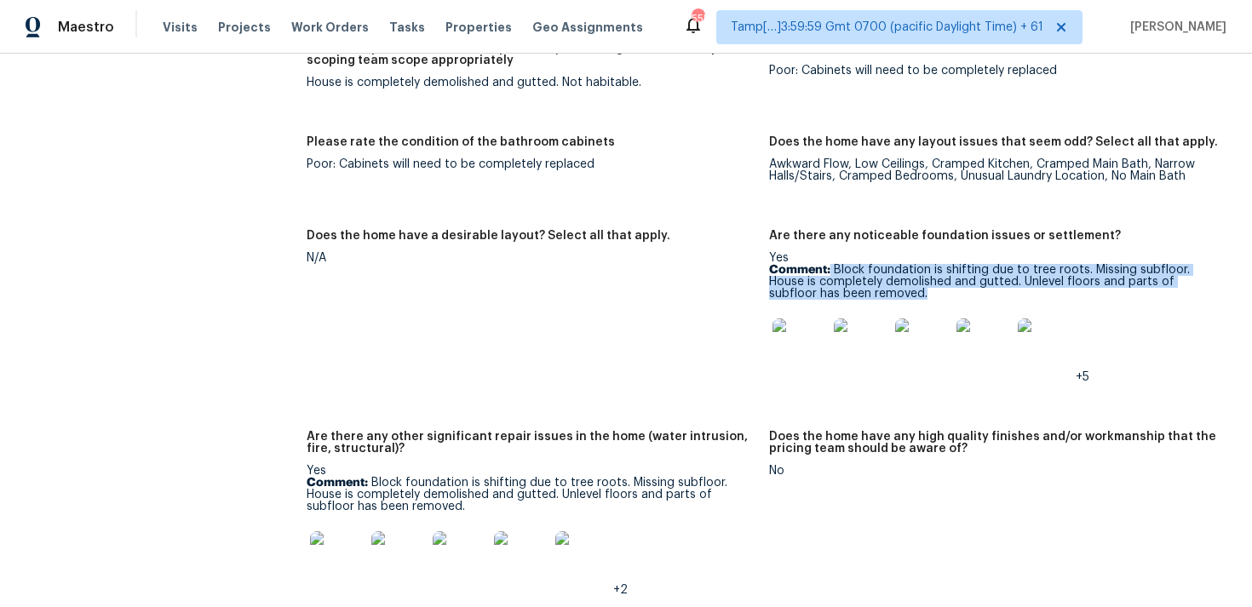
click at [808, 331] on img at bounding box center [800, 346] width 55 height 55
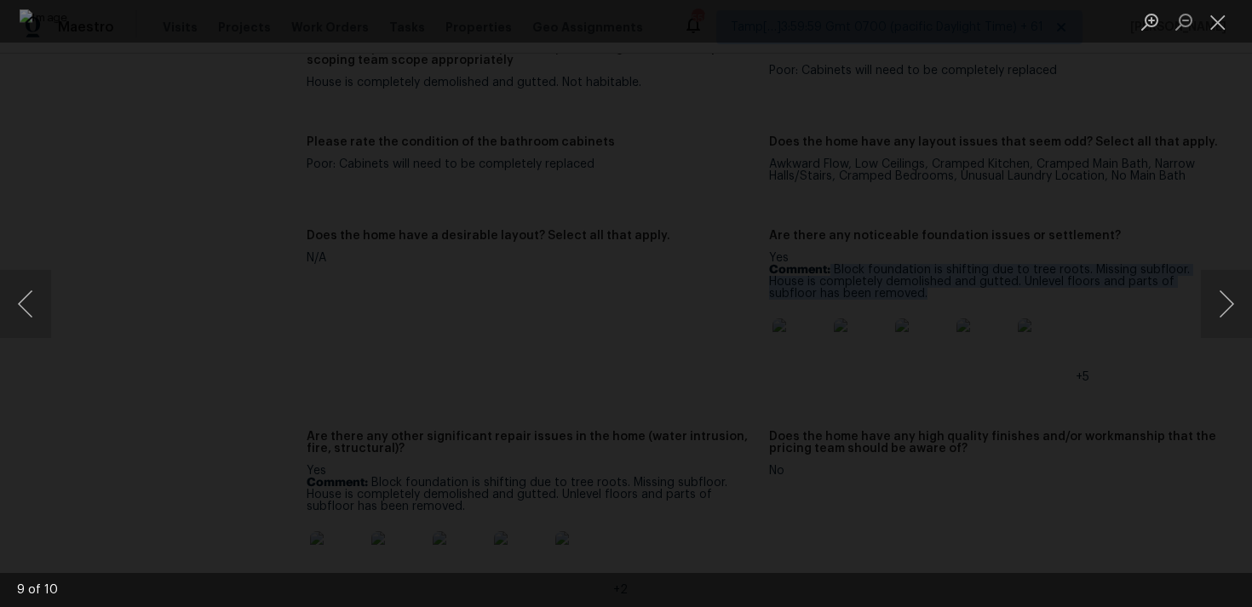
click at [1111, 341] on div "Lightbox" at bounding box center [626, 303] width 1252 height 607
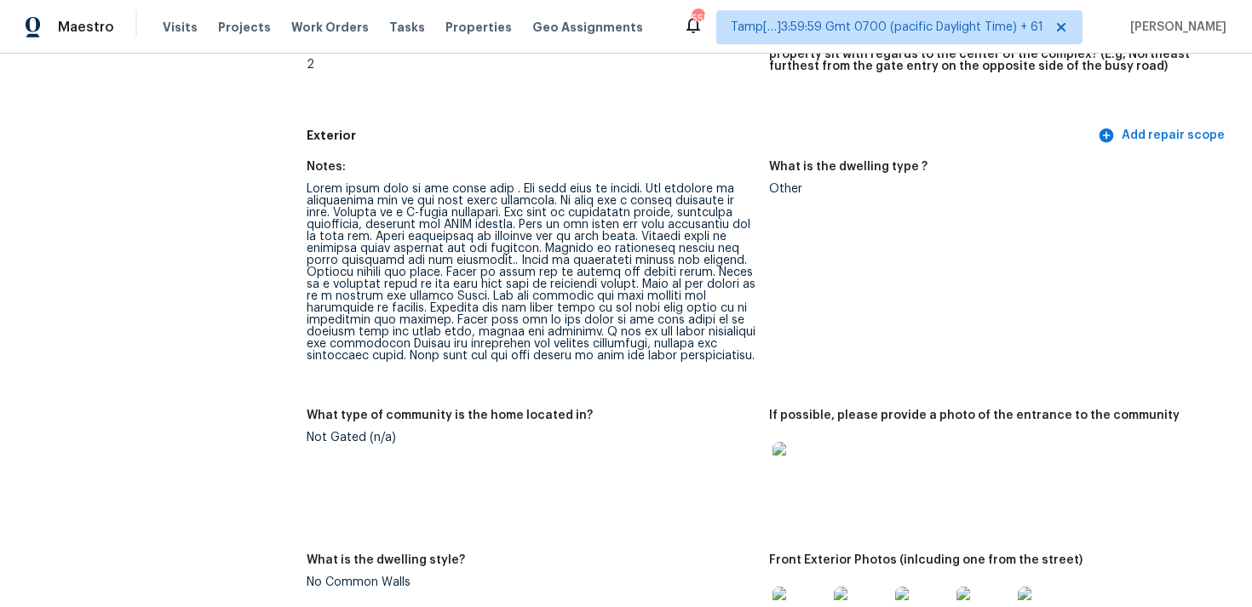
scroll to position [574, 0]
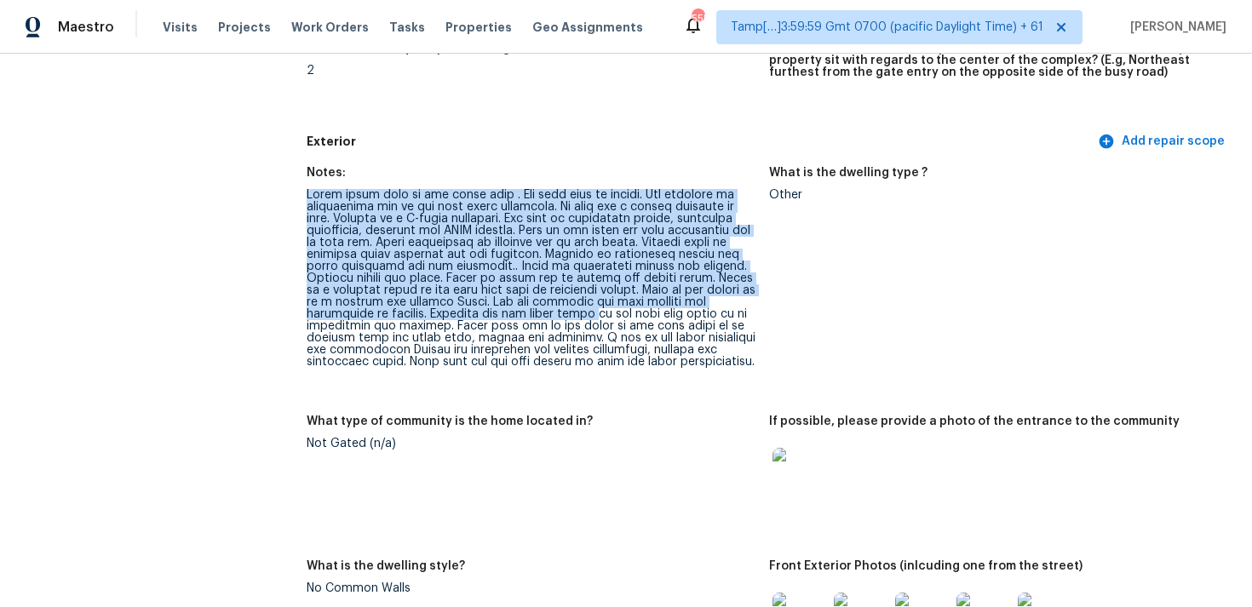
drag, startPoint x: 305, startPoint y: 199, endPoint x: 525, endPoint y: 319, distance: 250.0
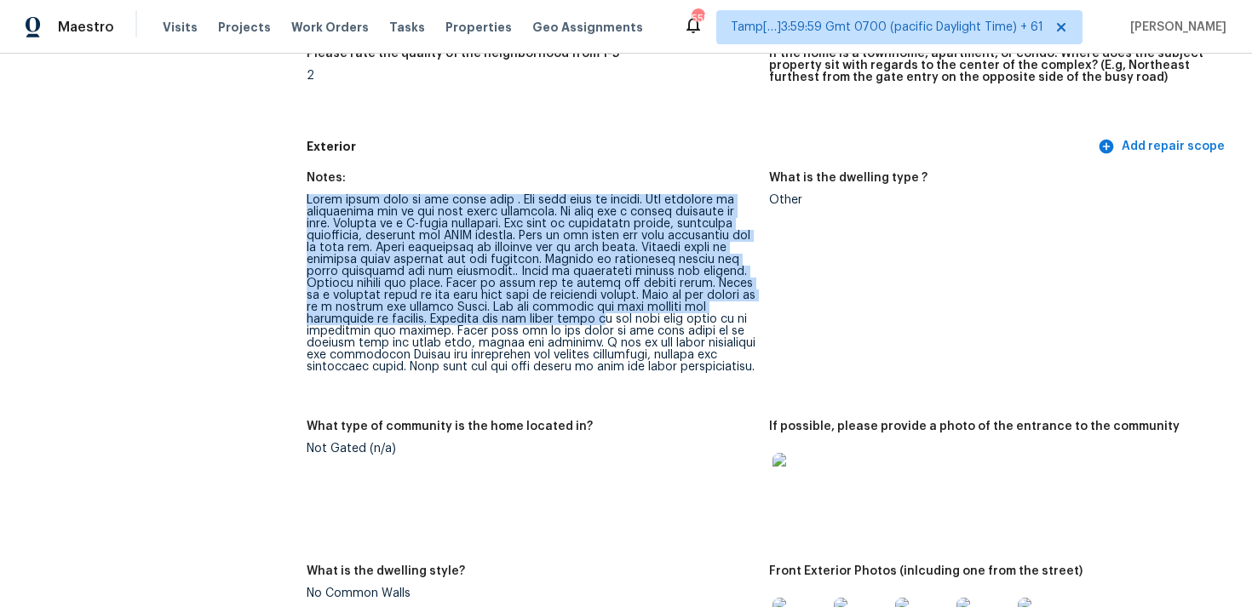
click at [525, 319] on div at bounding box center [531, 283] width 449 height 179
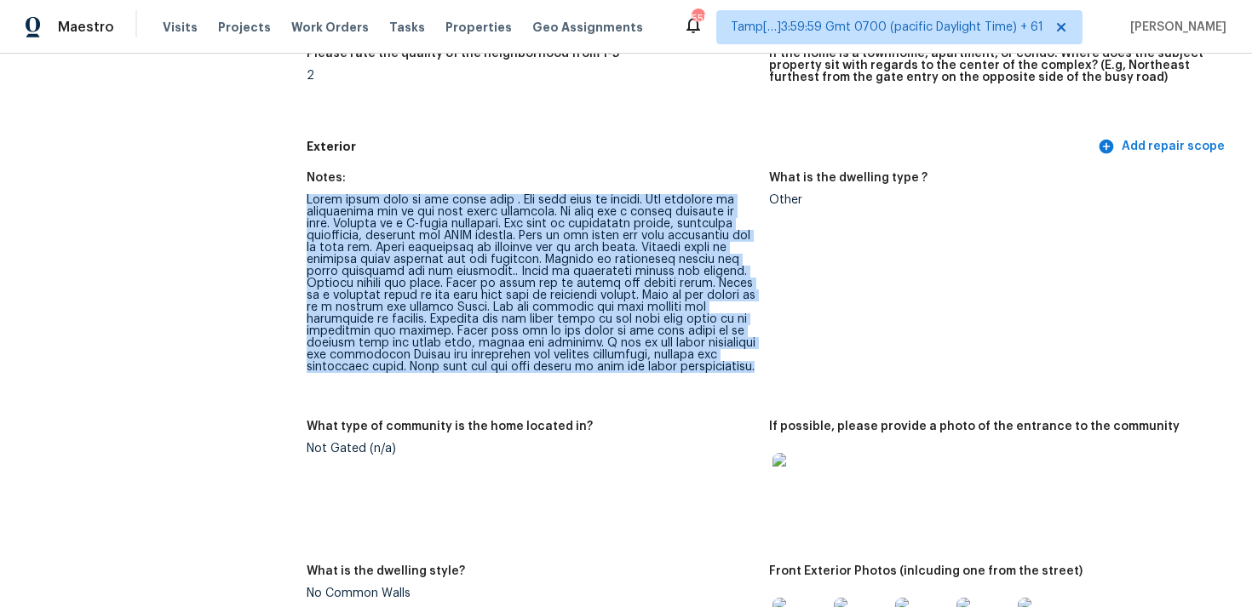
drag, startPoint x: 306, startPoint y: 198, endPoint x: 750, endPoint y: 377, distance: 478.5
click at [750, 377] on figure "Notes:" at bounding box center [538, 286] width 463 height 228
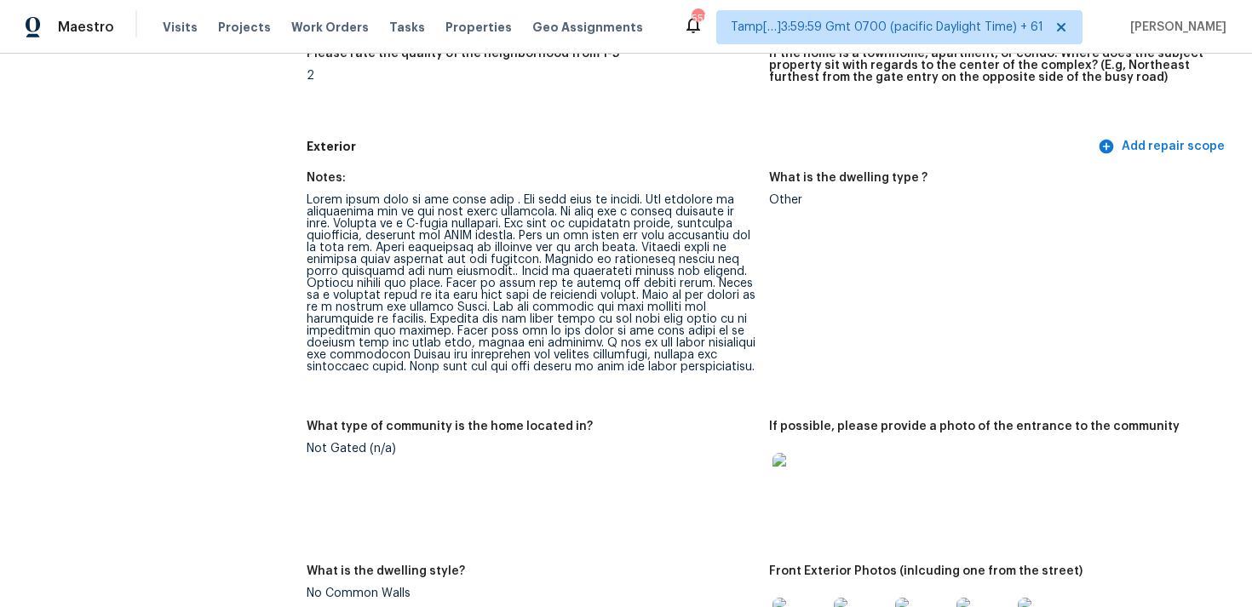
click at [1084, 95] on figure "If the home is a townhome, apartment, or condo: Where does the subject property…" at bounding box center [1000, 84] width 463 height 73
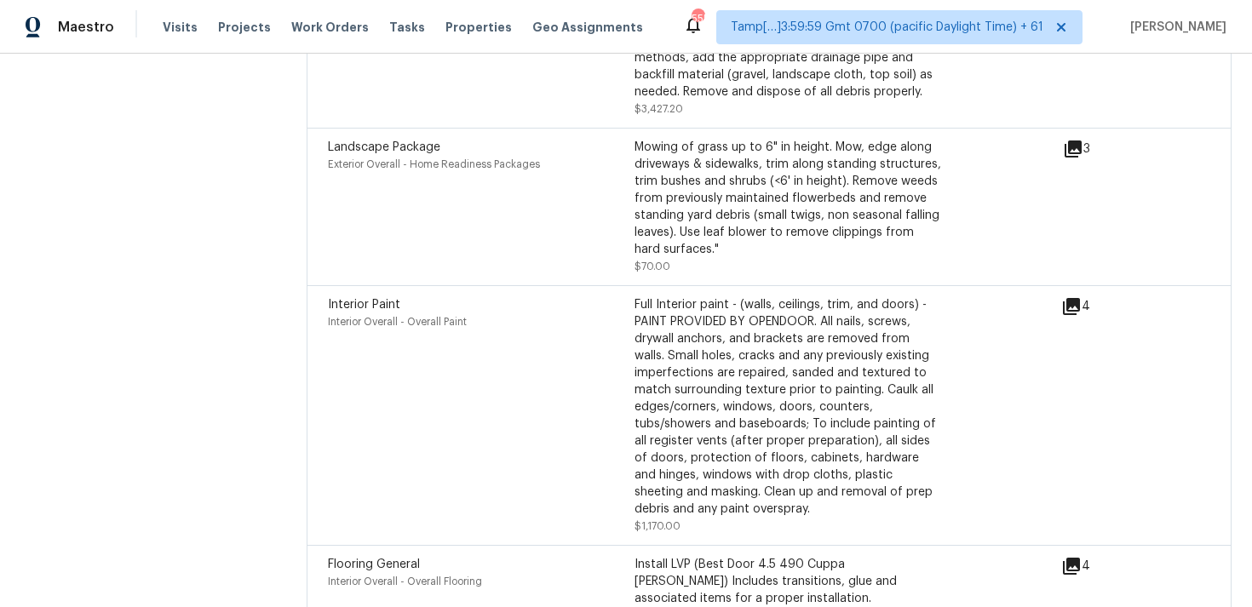
scroll to position [5016, 0]
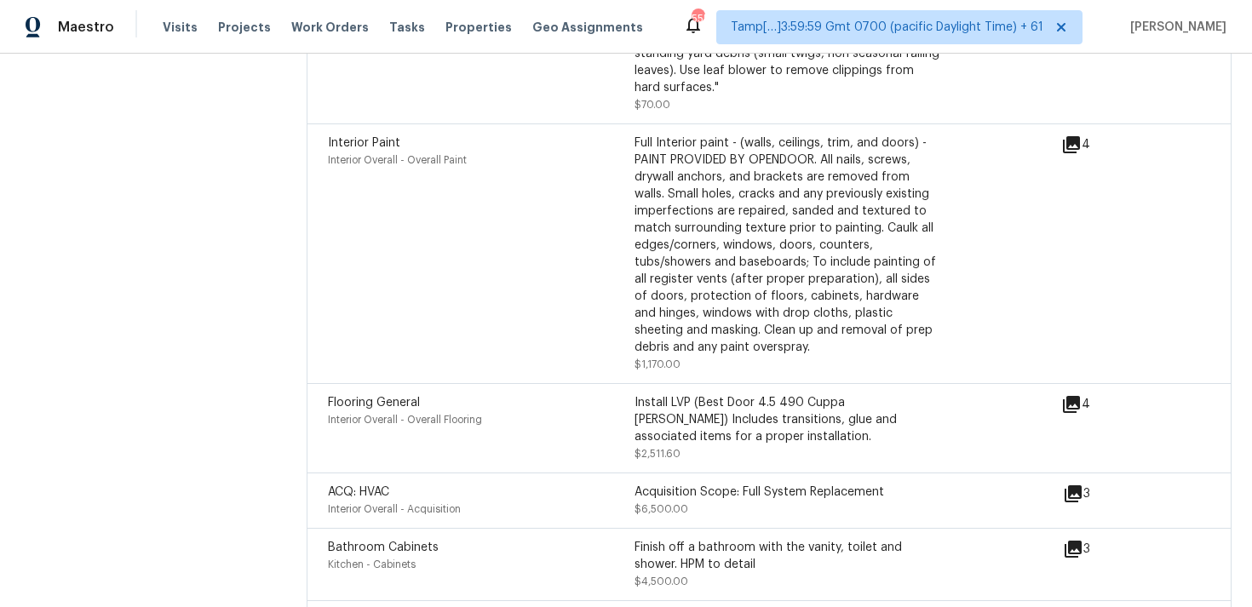
click at [507, 178] on div "Interior Paint Interior Overall - Overall Paint" at bounding box center [481, 254] width 307 height 239
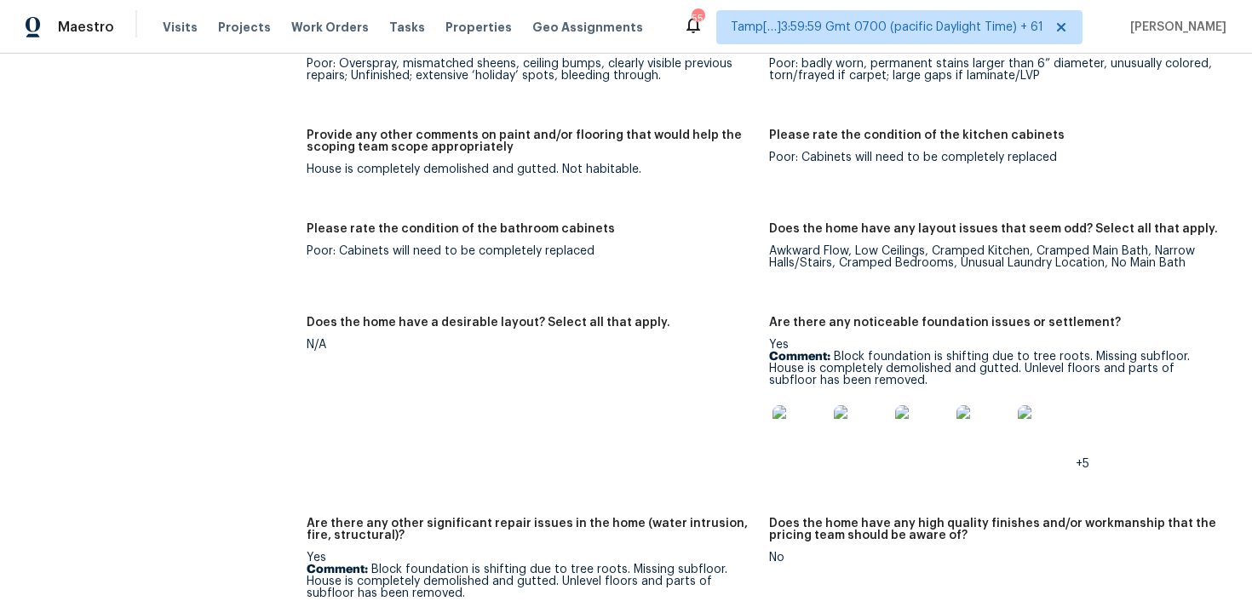
scroll to position [2702, 0]
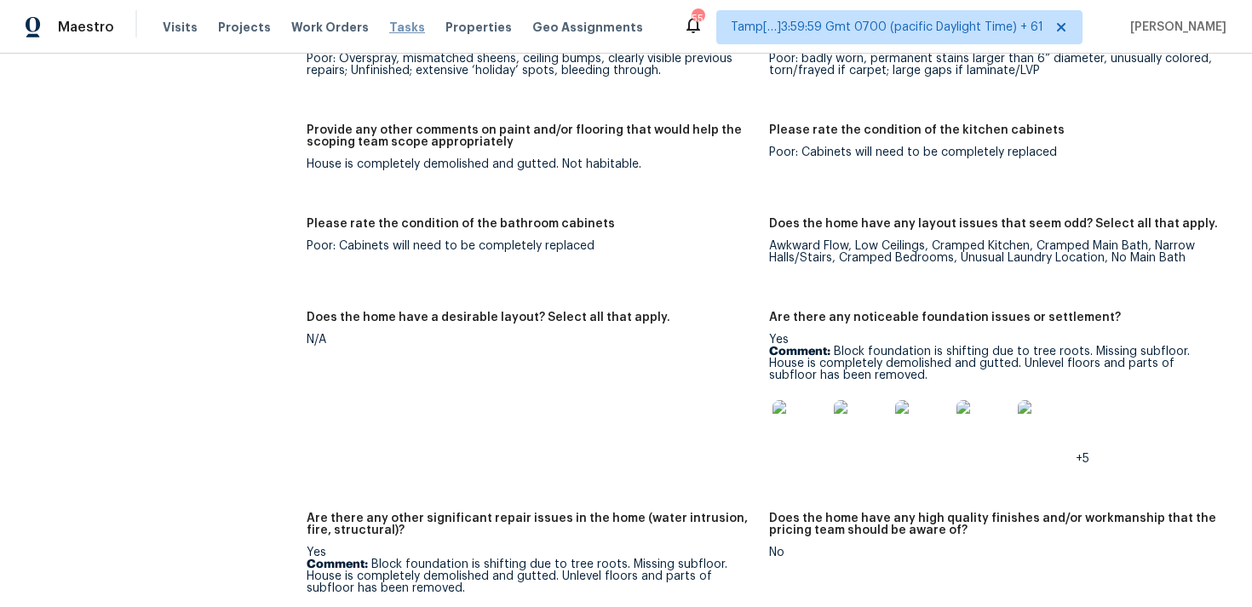
click at [389, 26] on span "Tasks" at bounding box center [407, 27] width 36 height 12
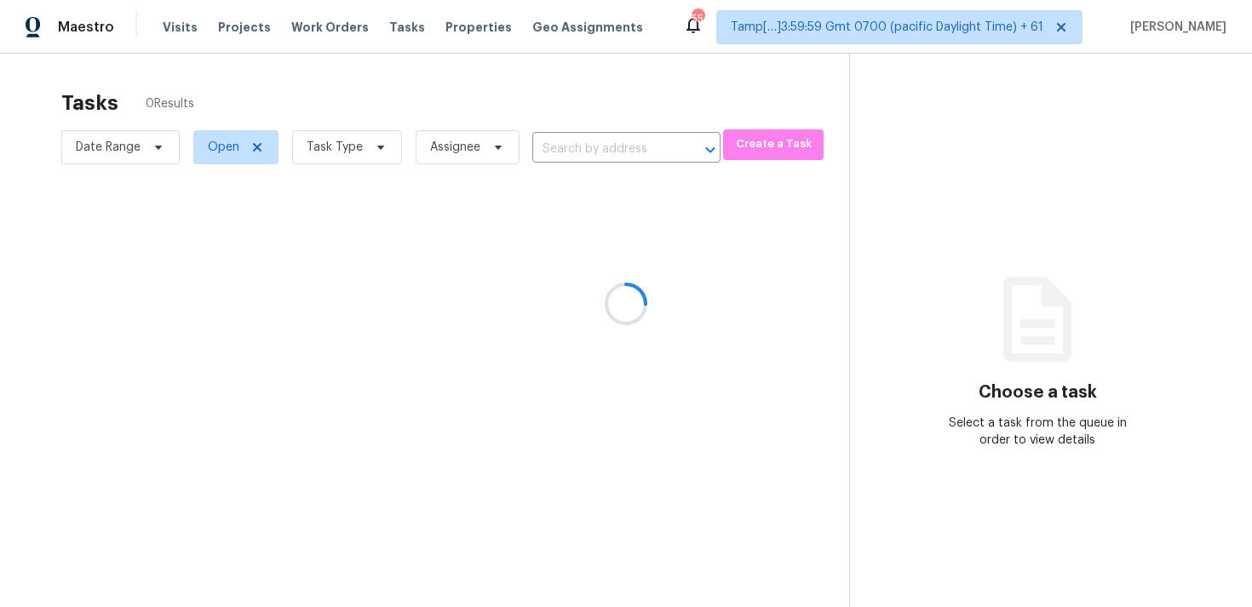
click at [174, 26] on div at bounding box center [626, 303] width 1252 height 607
click at [183, 32] on div at bounding box center [626, 303] width 1252 height 607
click at [175, 18] on div at bounding box center [626, 303] width 1252 height 607
click at [388, 116] on div at bounding box center [626, 303] width 1252 height 607
click at [606, 78] on div at bounding box center [626, 303] width 1252 height 607
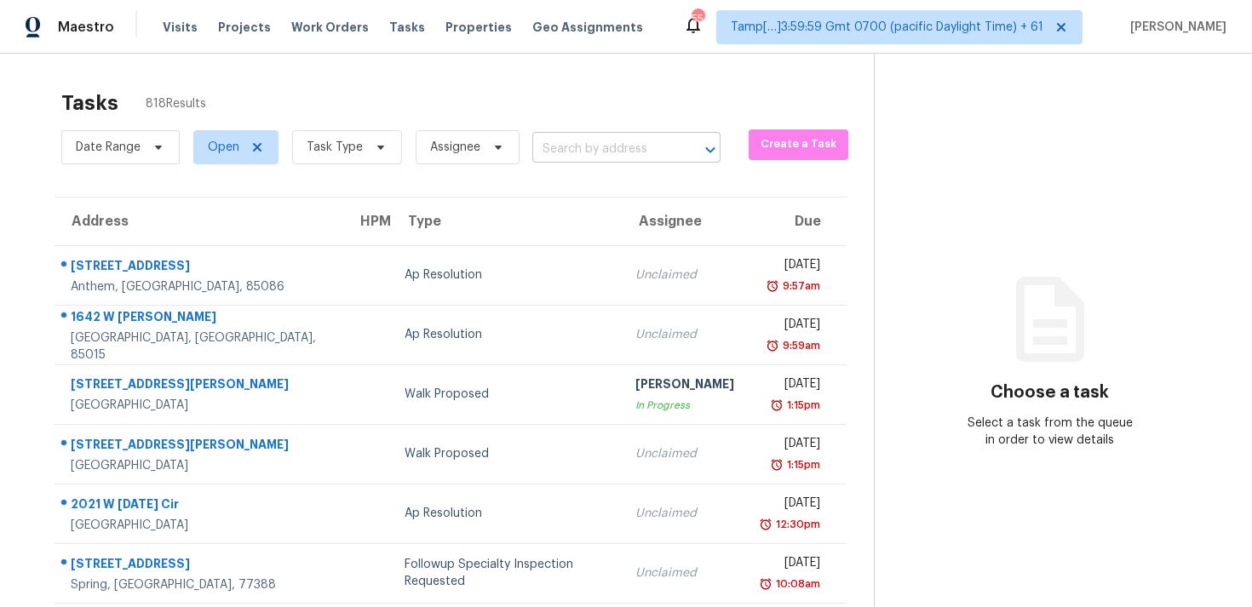
click at [597, 143] on input "text" at bounding box center [602, 149] width 141 height 26
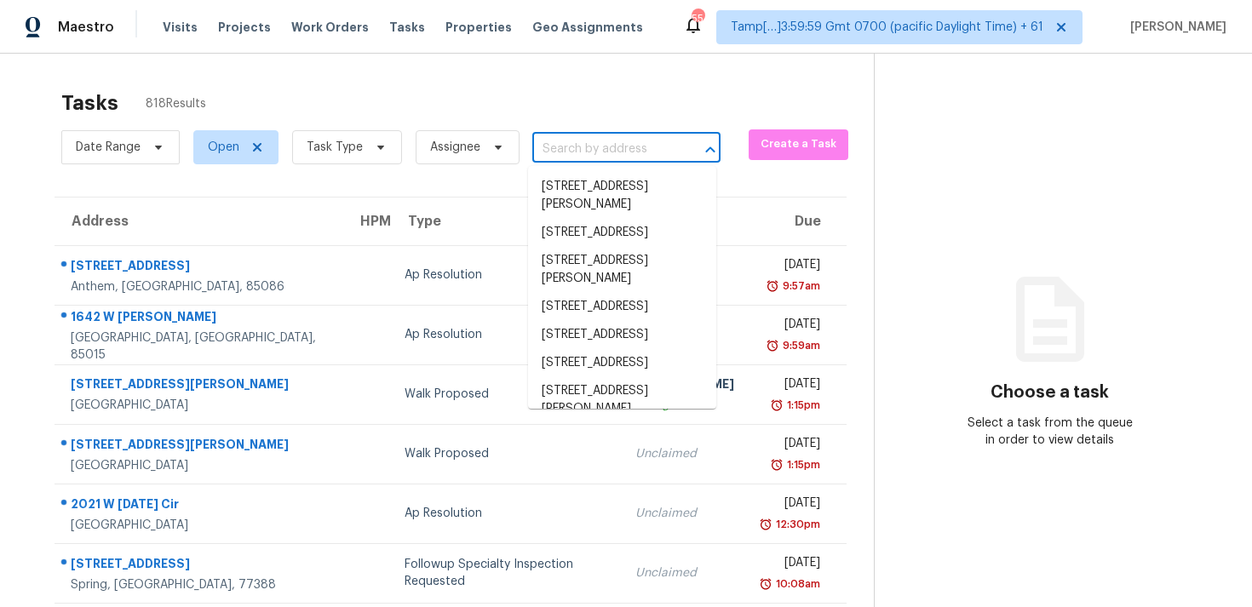
paste input "321 Greenspoint Ct, Clarksville, TN 37042"
type input "321 Greenspoint Ct, Clarksville, TN 37042"
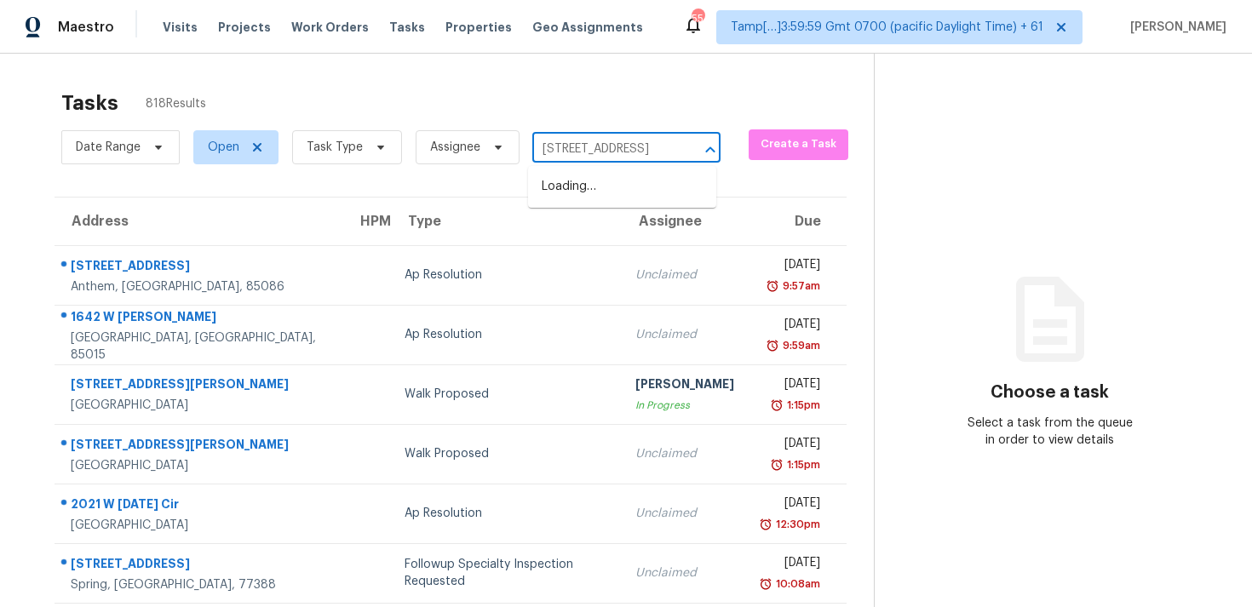
scroll to position [0, 100]
click at [618, 186] on li "321 Greenspoint Ct, Clarksville, TN 37042" at bounding box center [622, 187] width 188 height 28
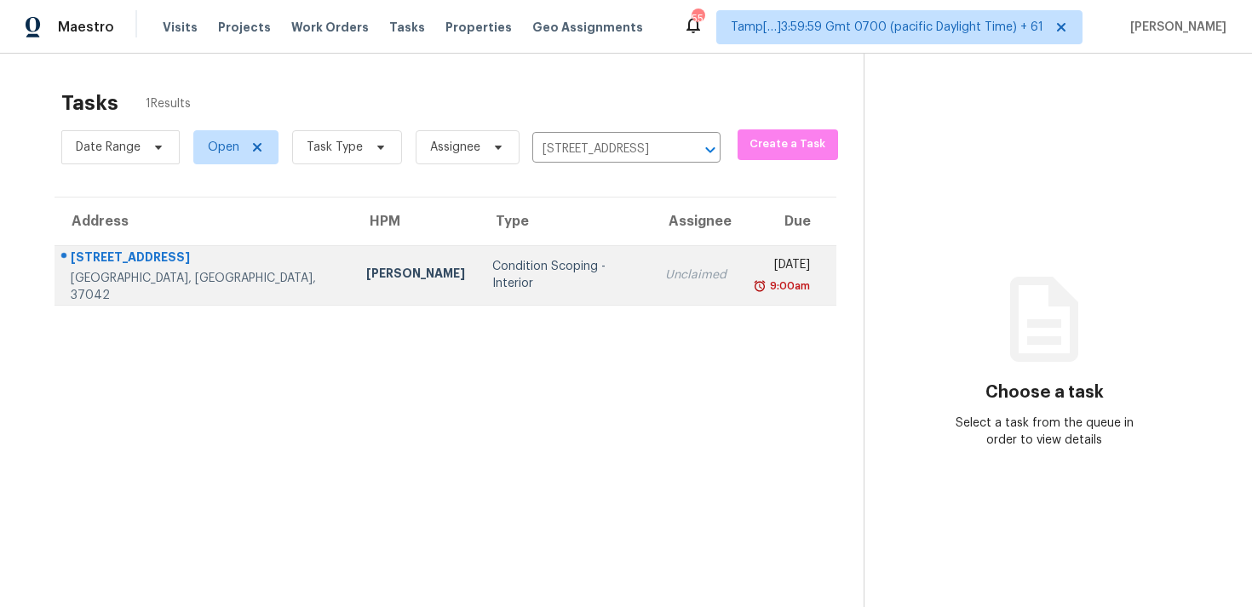
click at [479, 252] on td "Condition Scoping - Interior" at bounding box center [565, 275] width 173 height 60
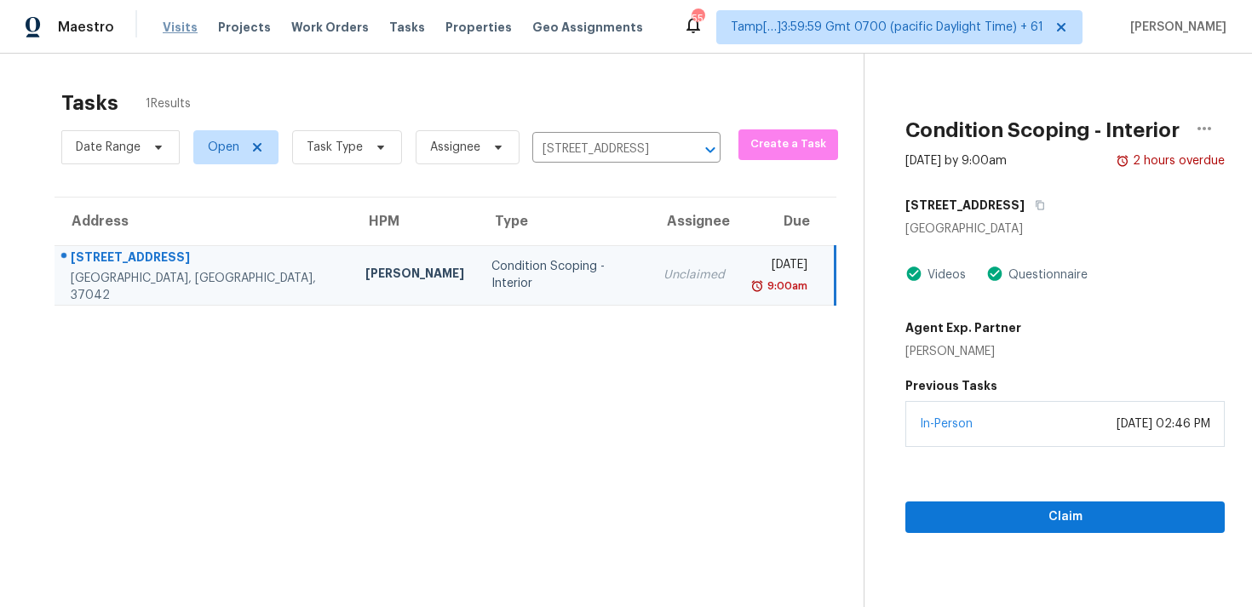
click at [182, 29] on span "Visits" at bounding box center [180, 27] width 35 height 17
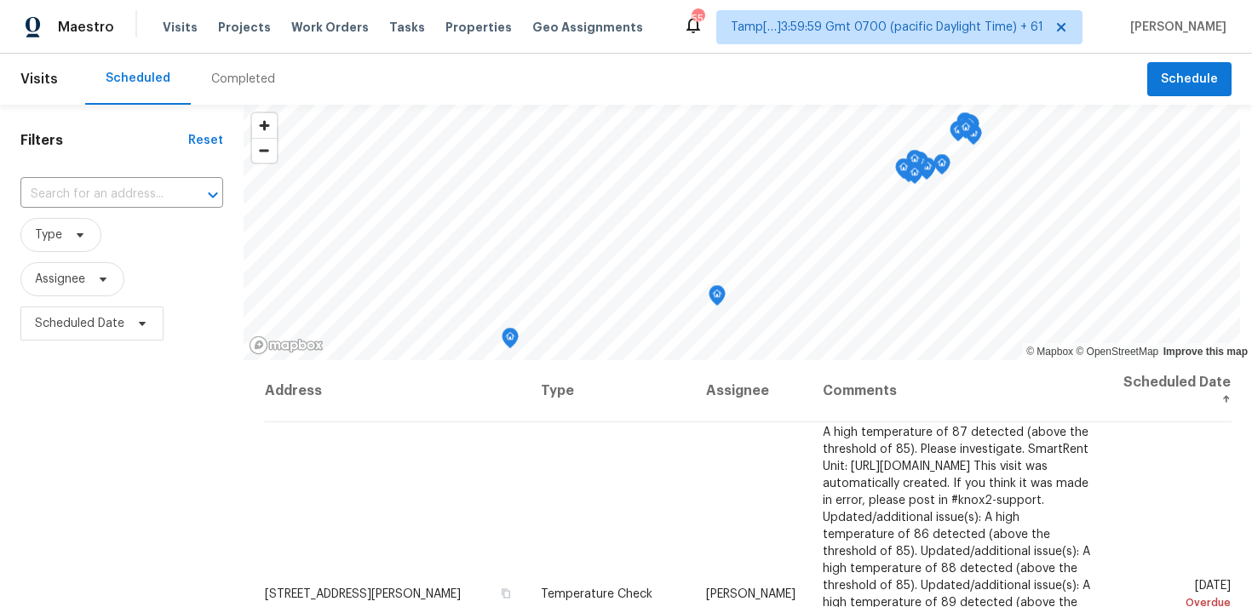
click at [239, 69] on div "Completed" at bounding box center [243, 79] width 105 height 51
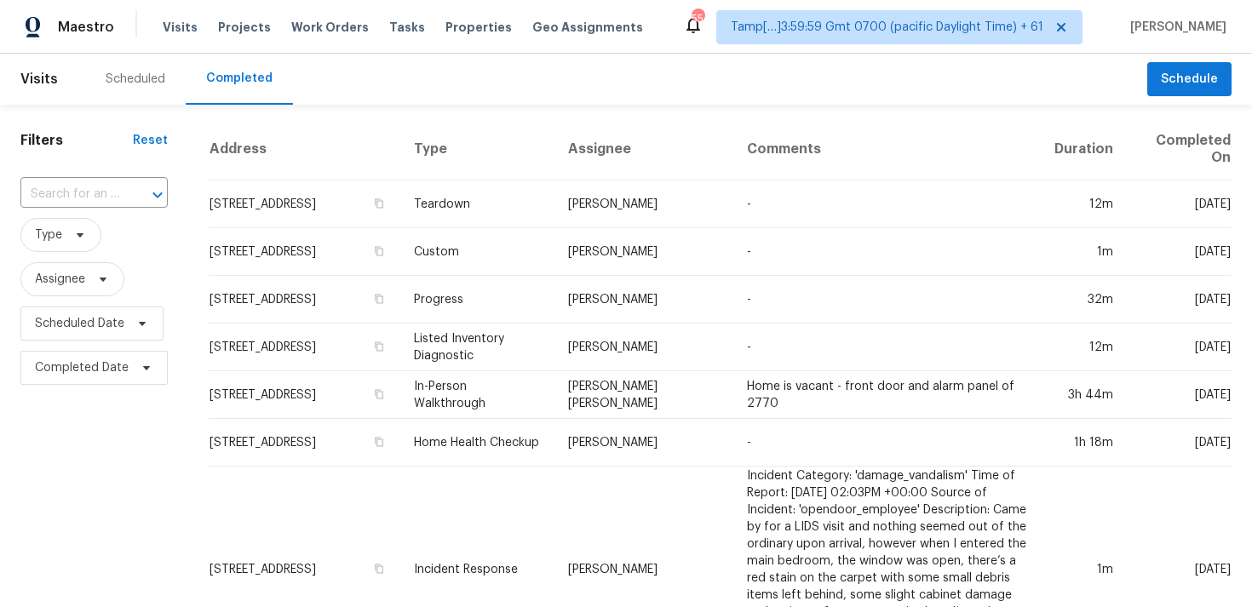
click at [110, 178] on div "​" at bounding box center [93, 194] width 147 height 37
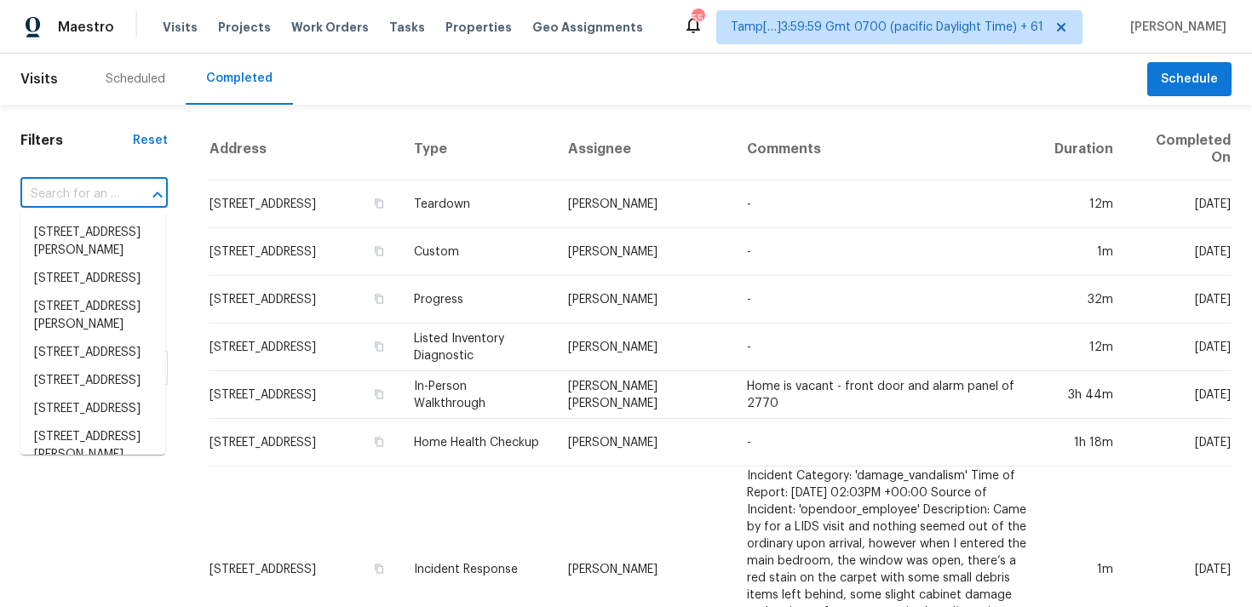
paste input "321 Greenspoint Ct, Clarksville, TN 37042"
type input "321 Greenspoint Ct, Clarksville, TN 37042"
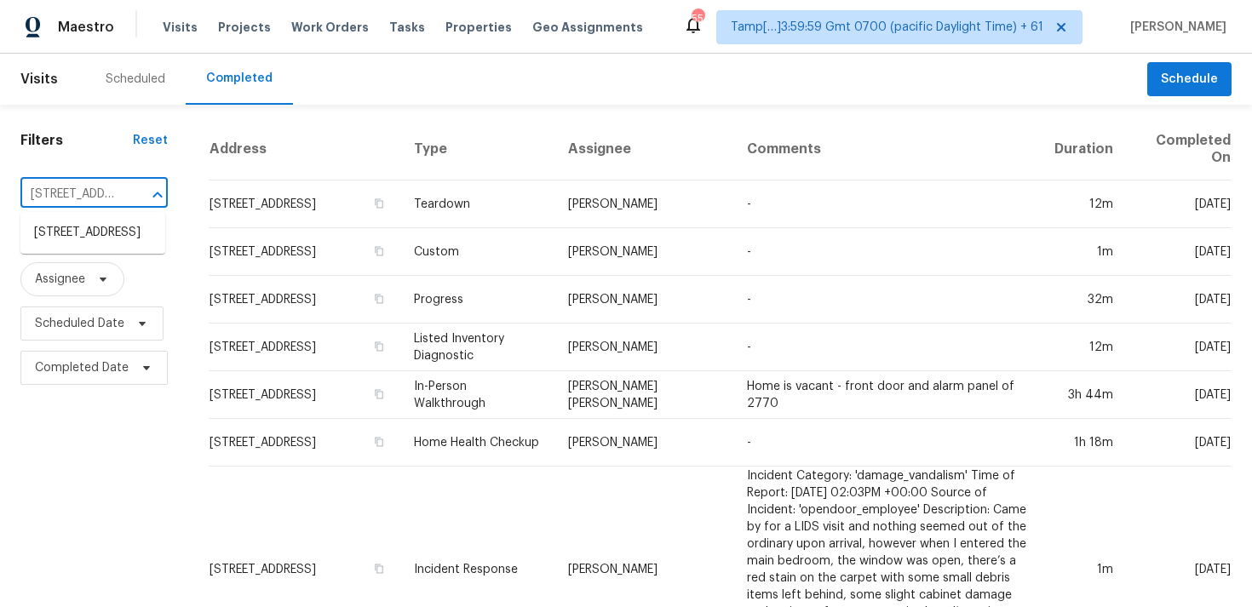
scroll to position [0, 142]
click at [109, 241] on li "321 Greenspoint Ct, Clarksville, TN 37042" at bounding box center [92, 233] width 145 height 28
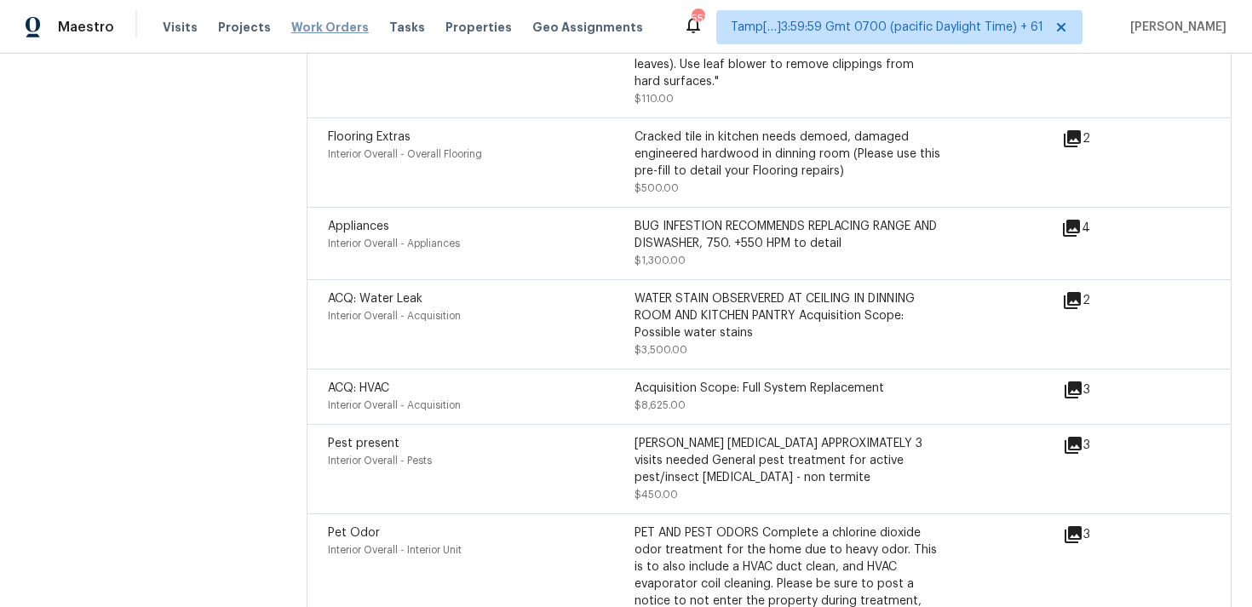
scroll to position [5400, 0]
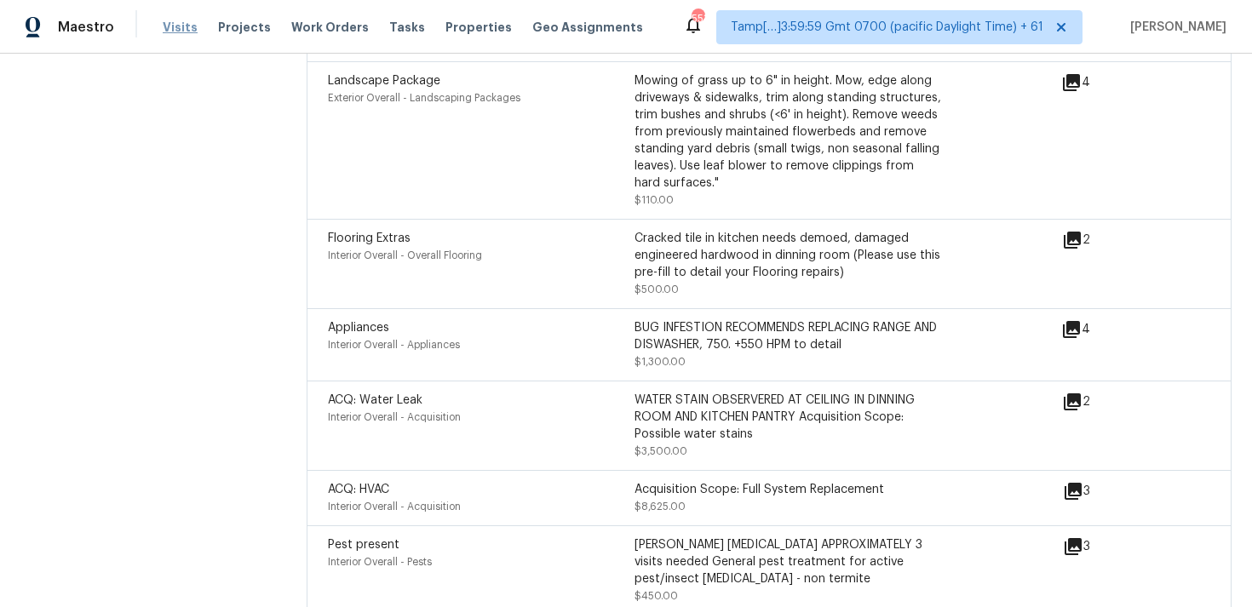
click at [179, 28] on span "Visits" at bounding box center [180, 27] width 35 height 17
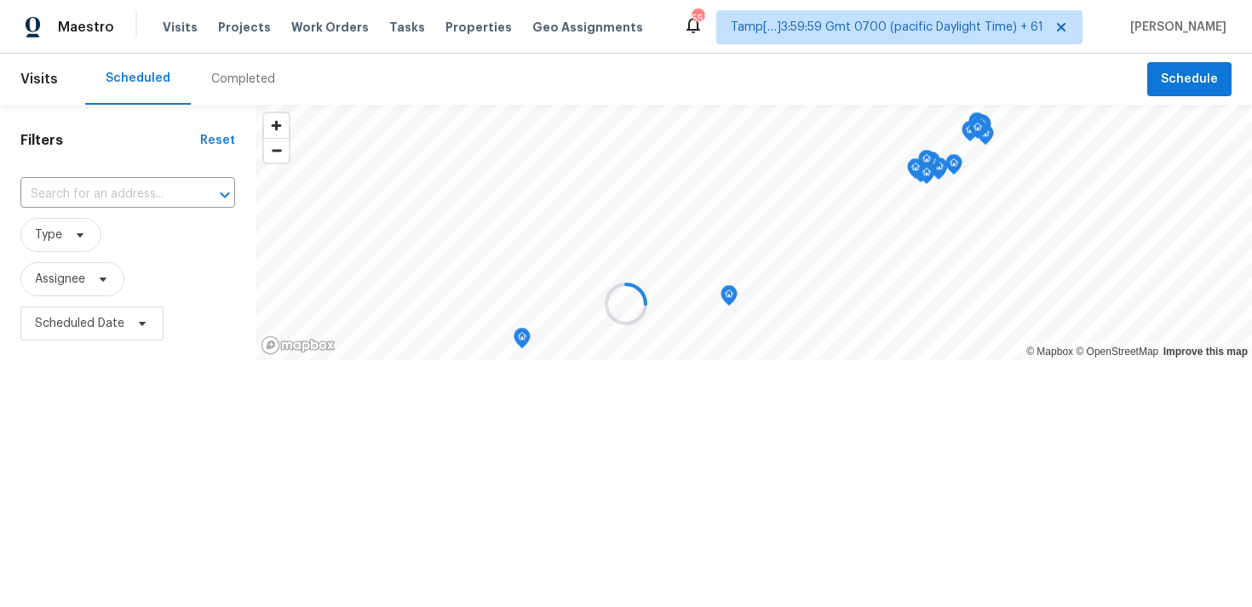
click at [270, 89] on div at bounding box center [626, 303] width 1252 height 607
click at [248, 68] on div at bounding box center [626, 303] width 1252 height 607
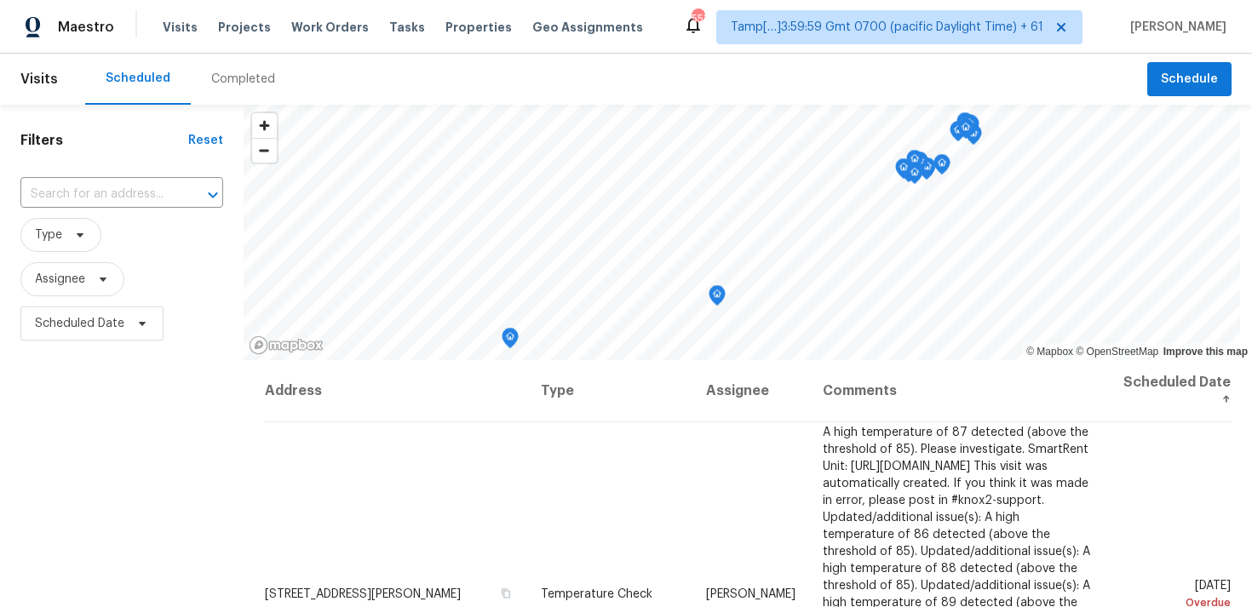
click at [248, 69] on div "Completed" at bounding box center [243, 79] width 105 height 51
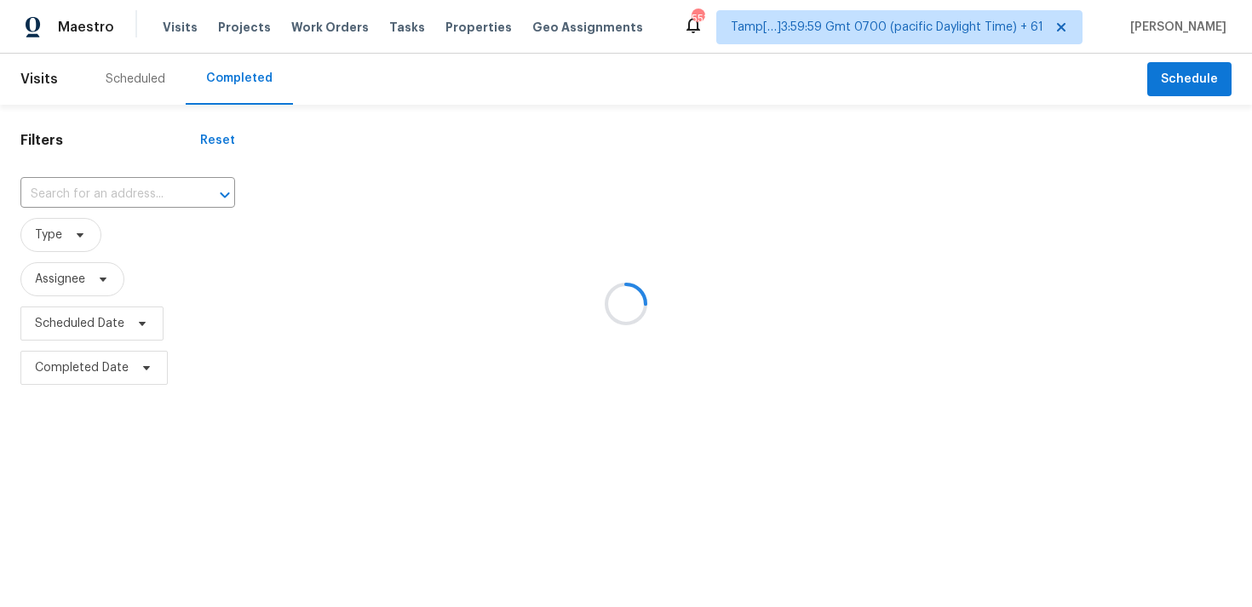
click at [121, 191] on div at bounding box center [626, 303] width 1252 height 607
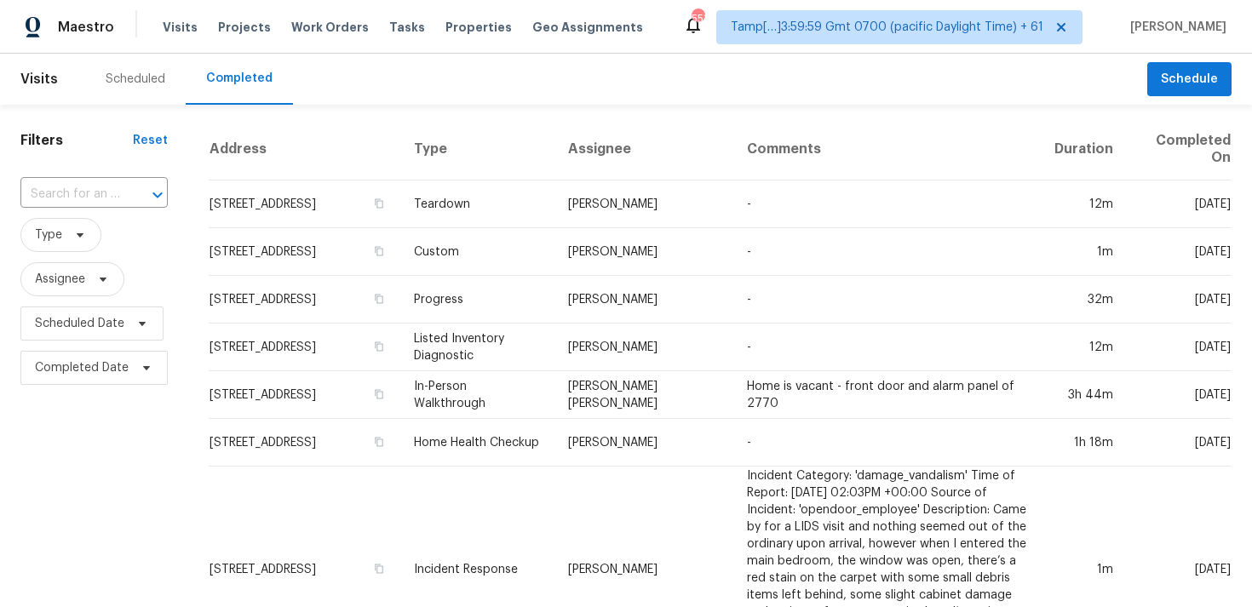
click at [124, 191] on div at bounding box center [146, 195] width 44 height 24
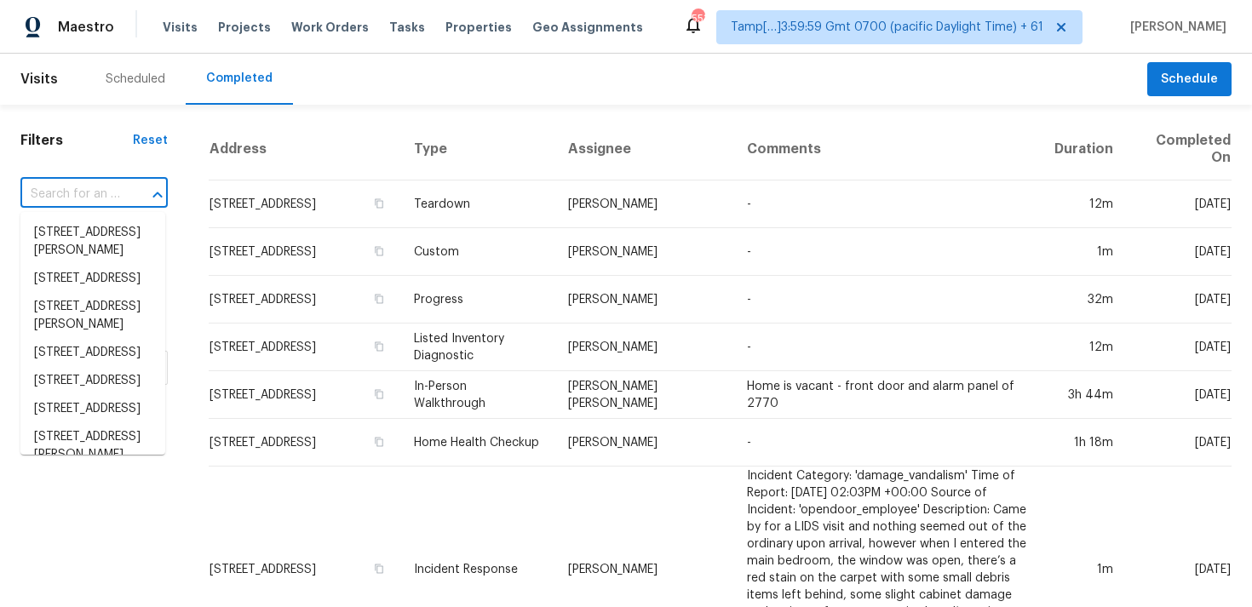
paste input "4996 County Road 214, Keystone Heights, FL 32656"
type input "4996 County Road 214, Keystone Heights, FL 32656"
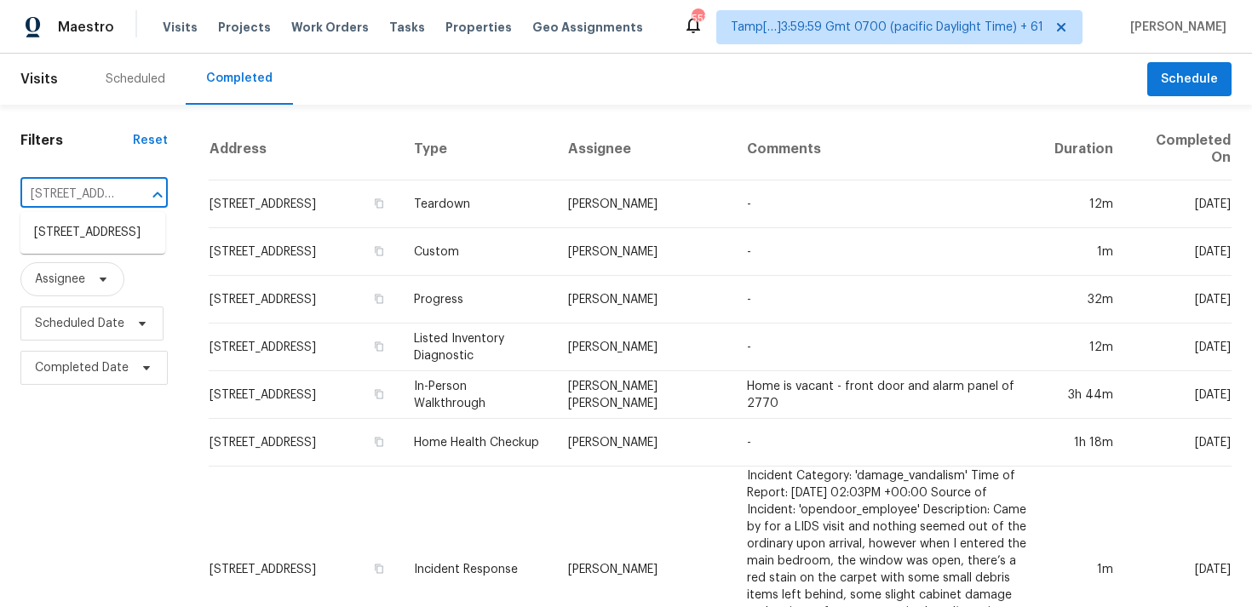
scroll to position [0, 200]
click at [121, 233] on li "4996 County Road 214, Keystone Heights, FL 32656" at bounding box center [92, 233] width 145 height 28
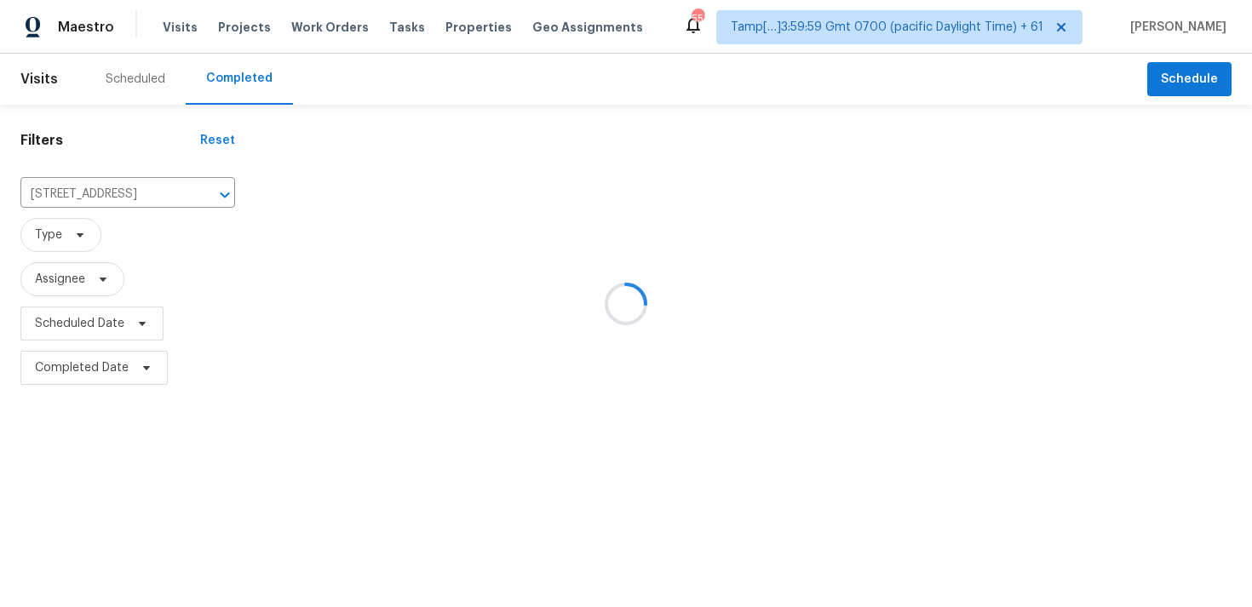
click at [308, 206] on div at bounding box center [626, 303] width 1252 height 607
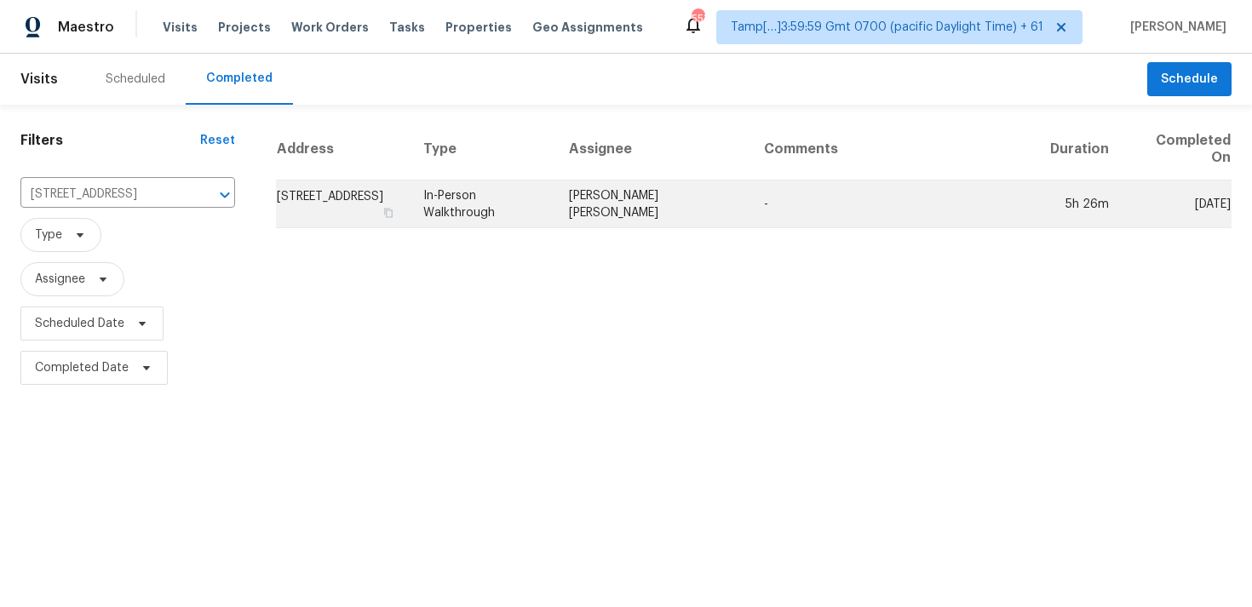
click at [781, 215] on td "-" at bounding box center [893, 205] width 287 height 48
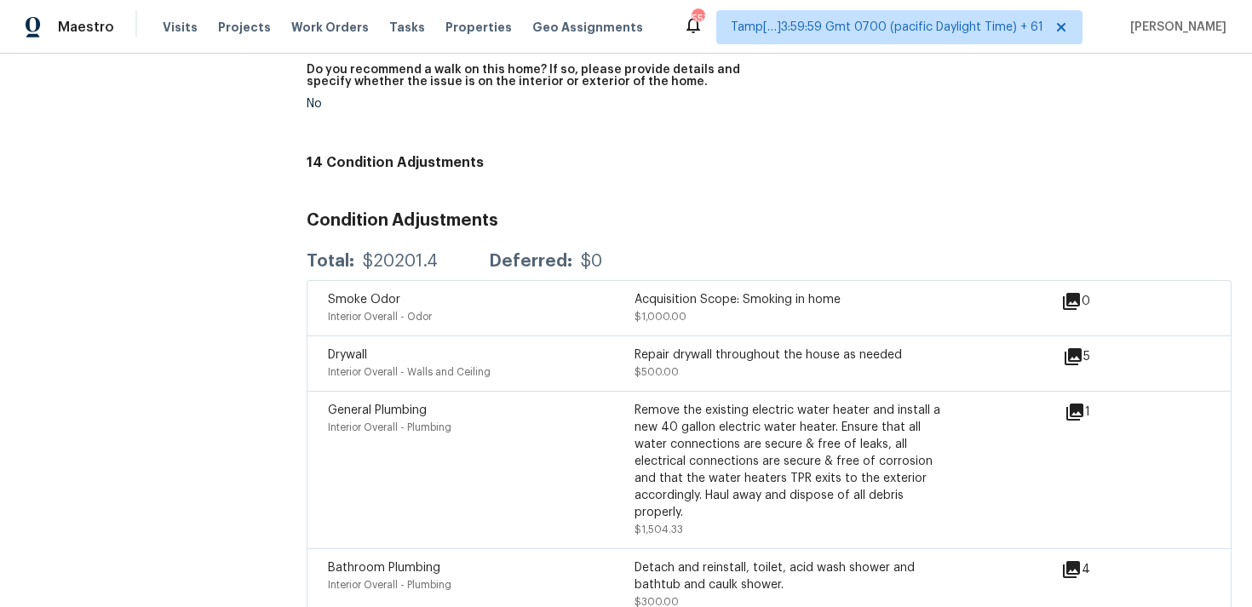
scroll to position [4216, 0]
click at [164, 29] on span "Visits" at bounding box center [180, 27] width 35 height 17
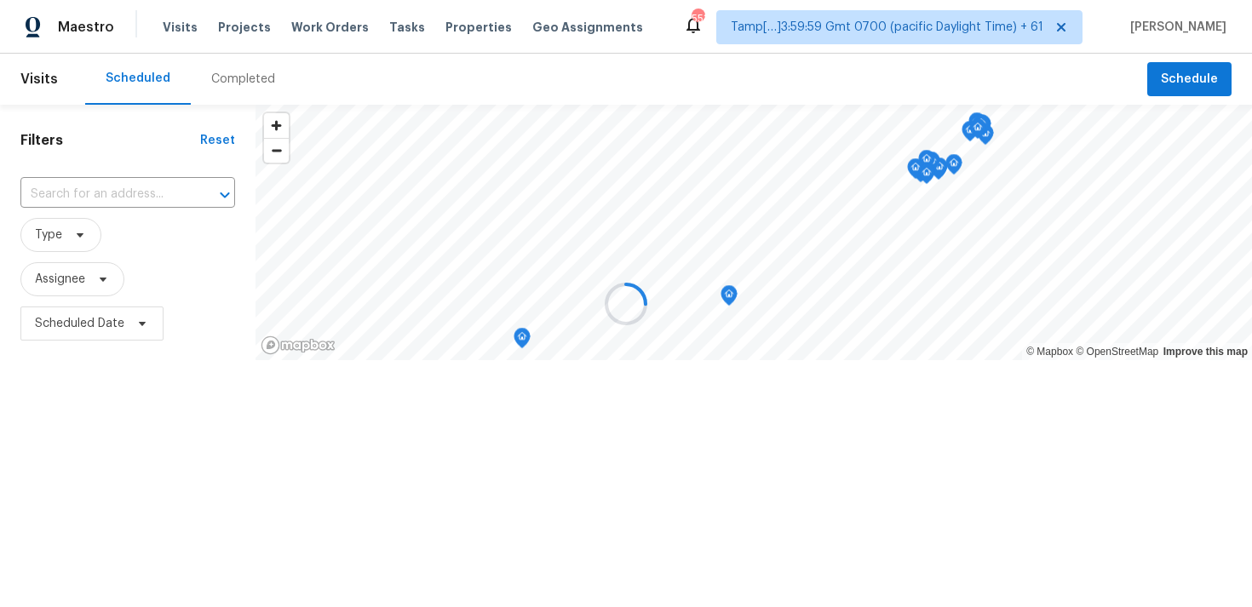
click at [236, 72] on div at bounding box center [626, 303] width 1252 height 607
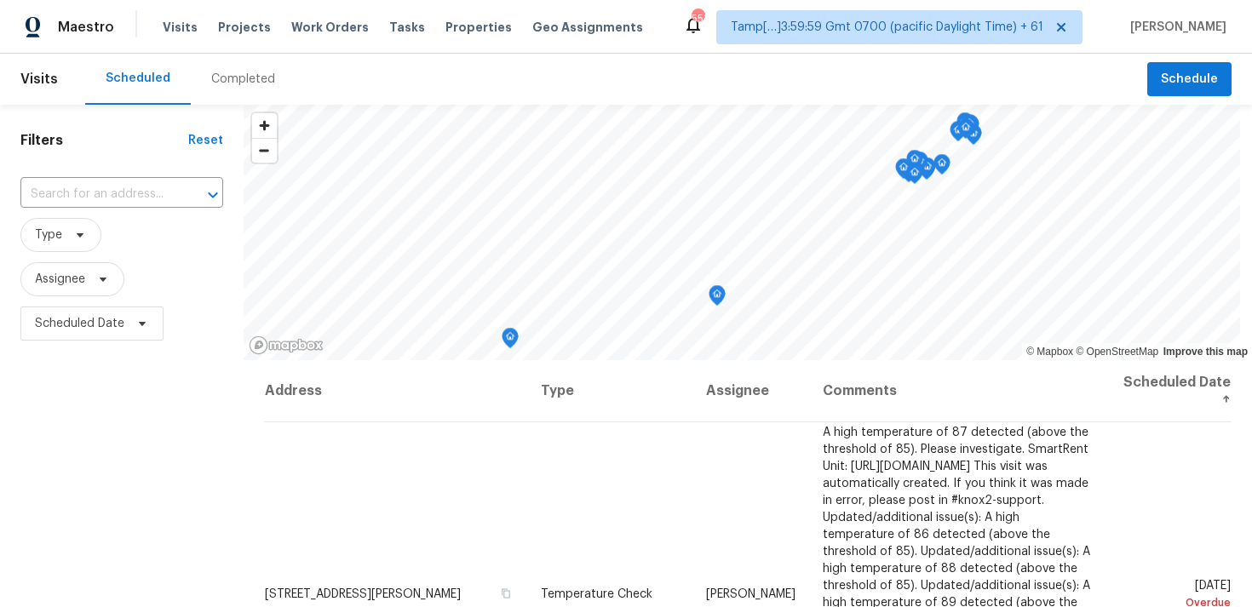
click at [236, 72] on div "Completed" at bounding box center [243, 79] width 64 height 17
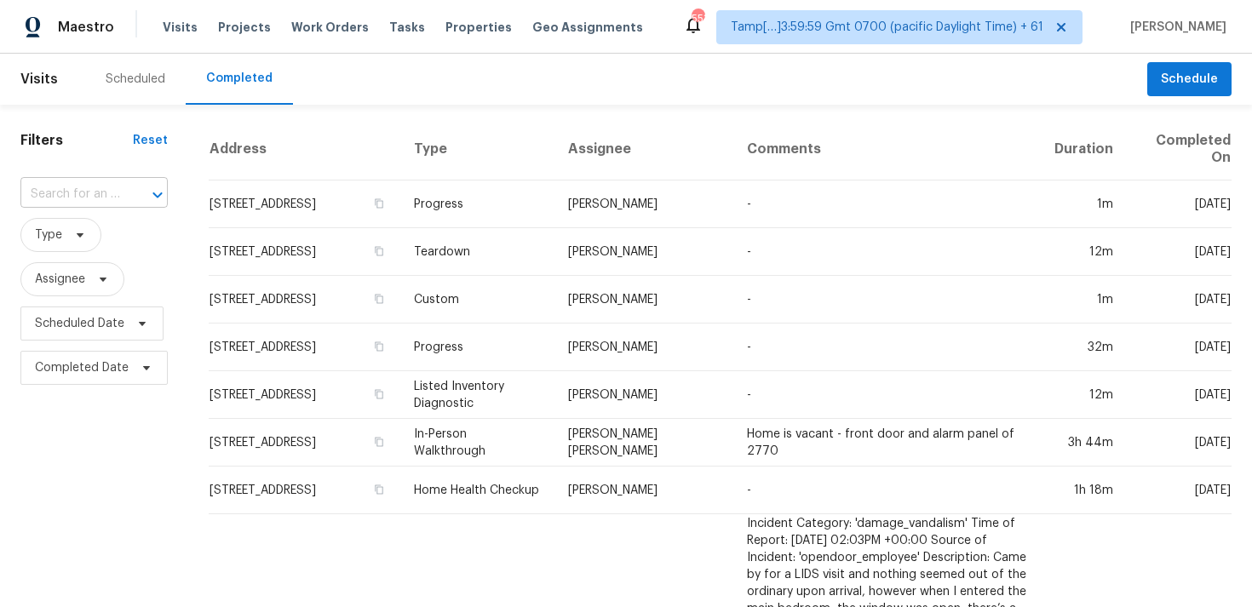
click at [102, 198] on input "text" at bounding box center [70, 194] width 100 height 26
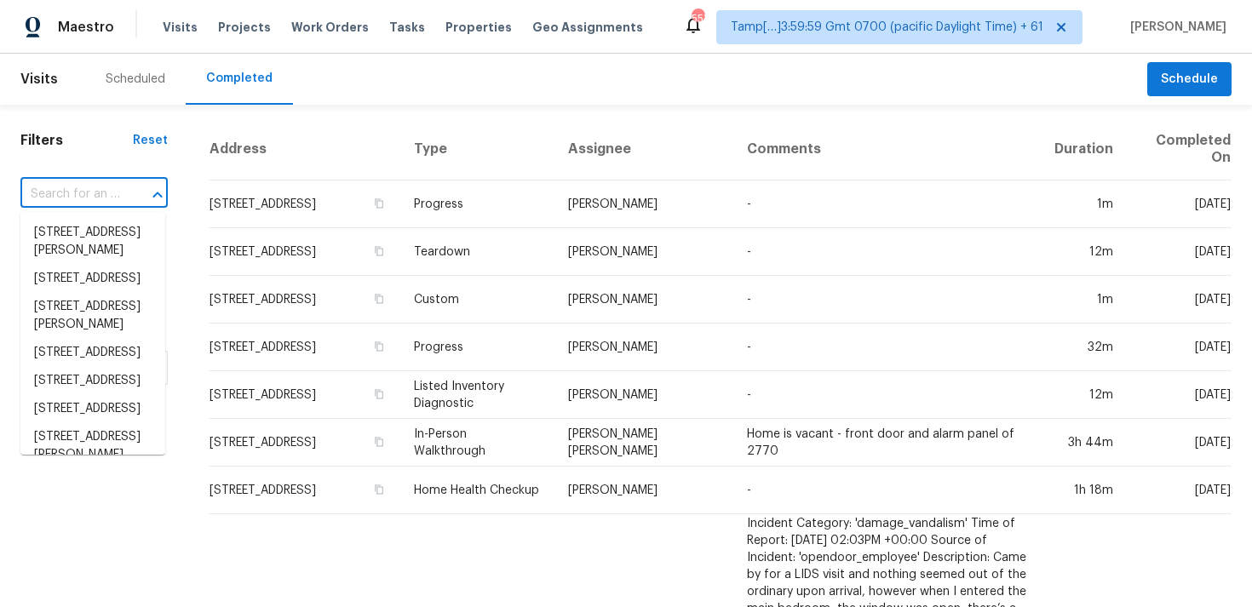
paste input "109 Kingsley Cir # 109, Alabaster, AL 35007"
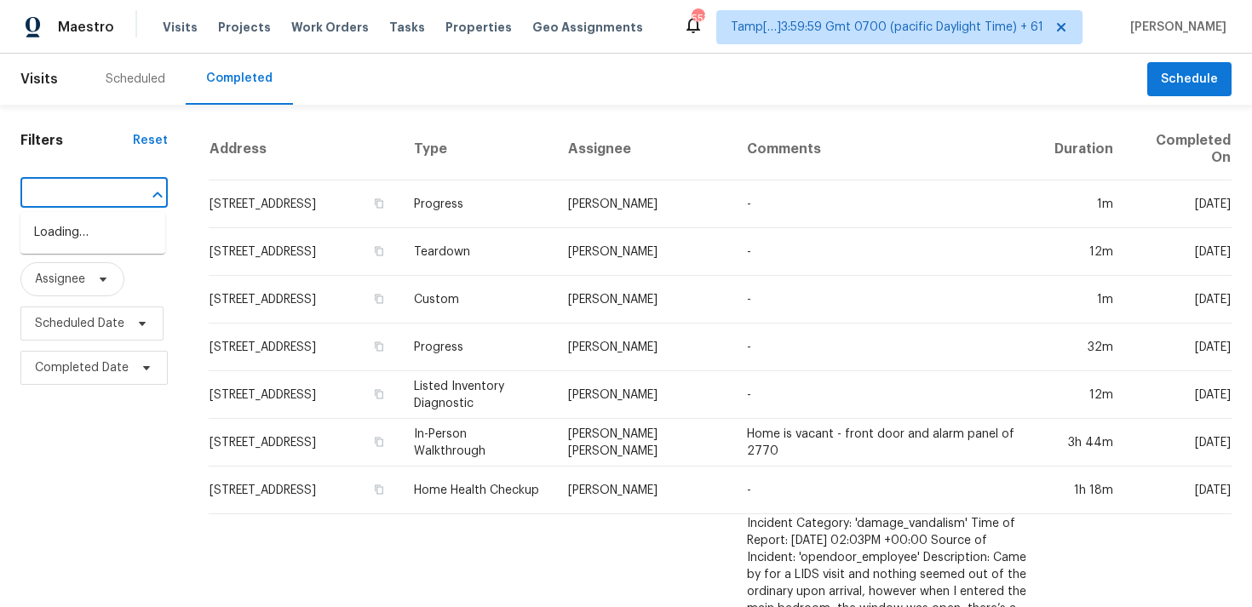
scroll to position [0, 93]
type input "109 Kingsley Cir"
click at [90, 252] on li "109 Kingsley Cir # 109, Alabaster, AL 35007" at bounding box center [92, 242] width 145 height 46
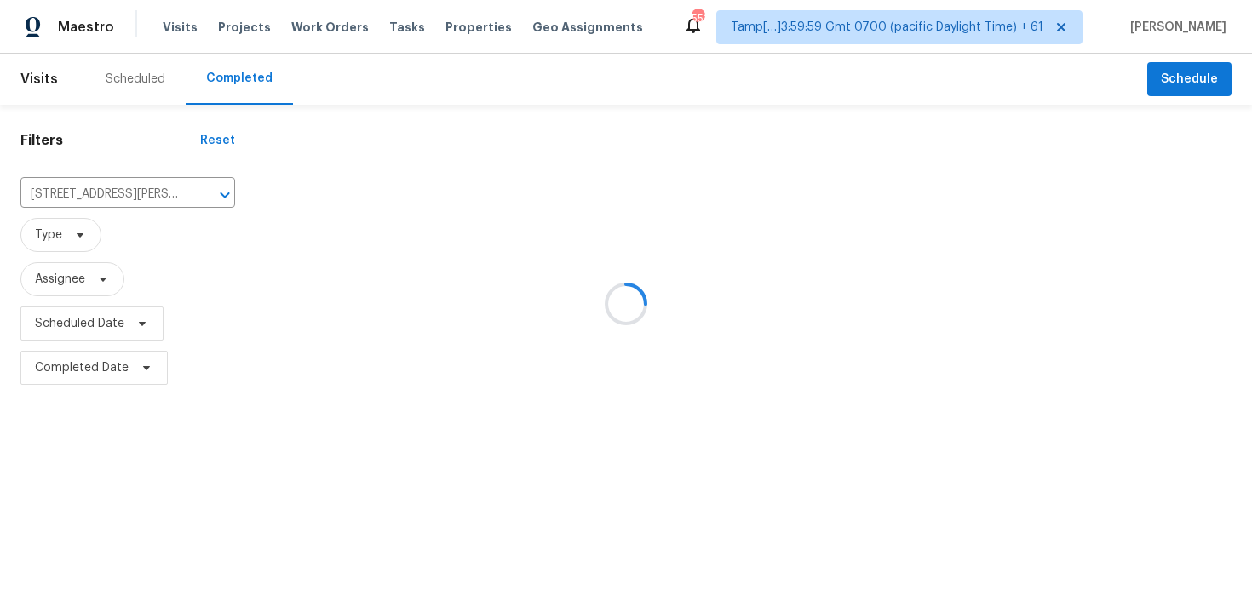
click at [382, 207] on div at bounding box center [626, 303] width 1252 height 607
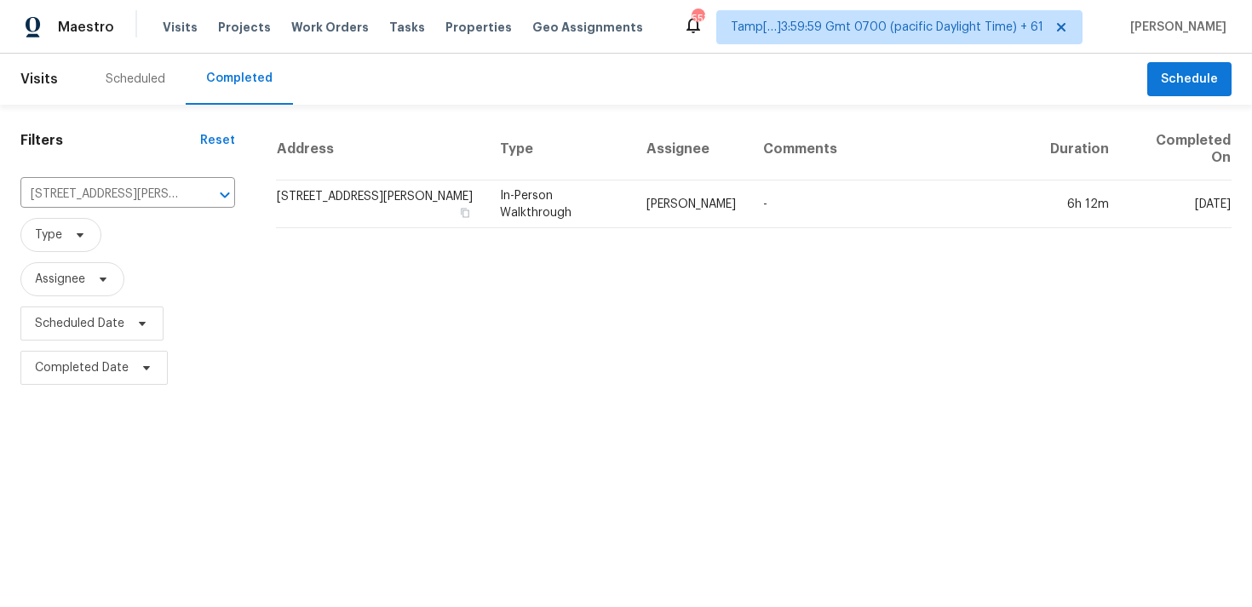
click at [382, 207] on td "109 Kingsley Cir # 109, Alabaster, AL 35007" at bounding box center [381, 205] width 210 height 48
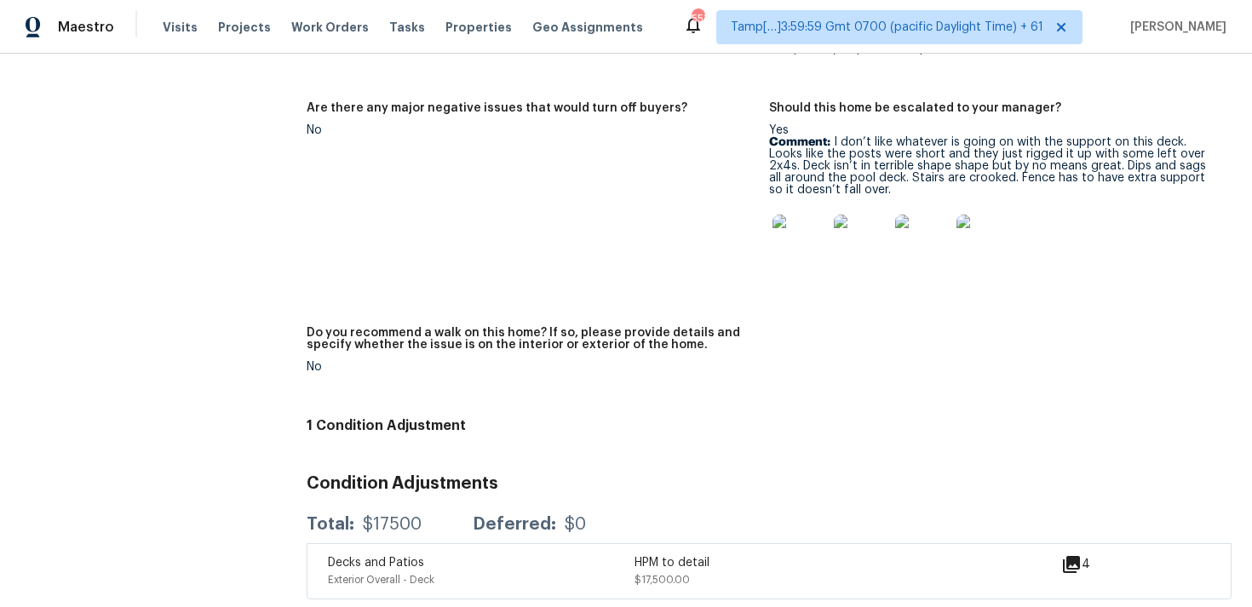
scroll to position [3645, 0]
click at [807, 218] on img at bounding box center [800, 243] width 55 height 55
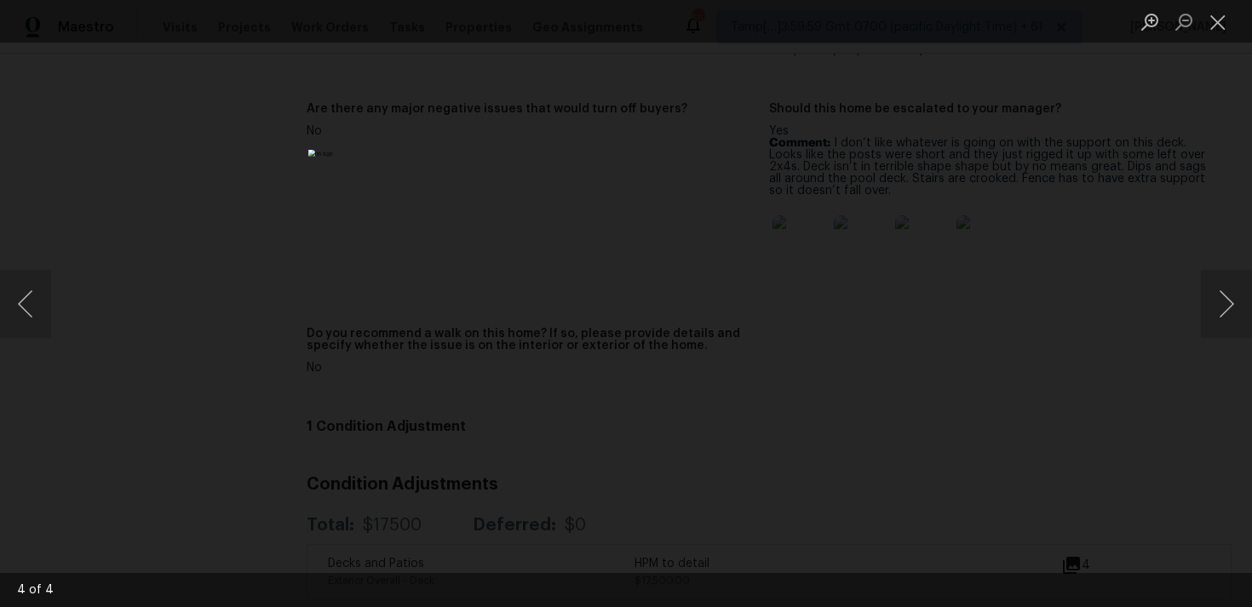
click at [952, 383] on div "Lightbox" at bounding box center [626, 303] width 1252 height 607
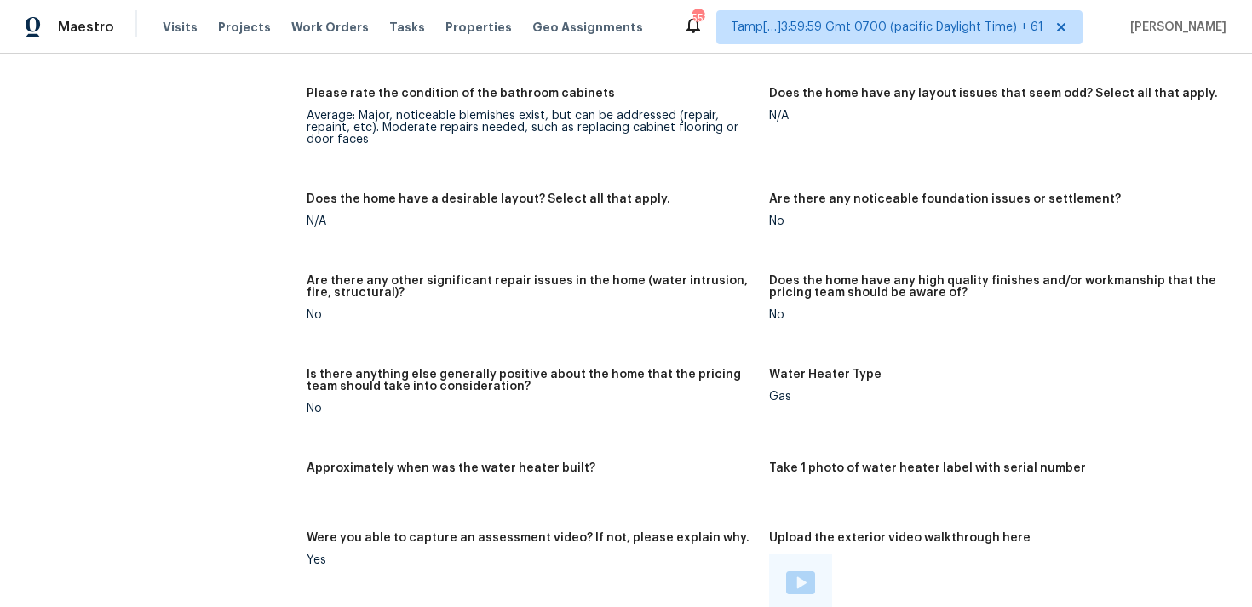
scroll to position [2656, 0]
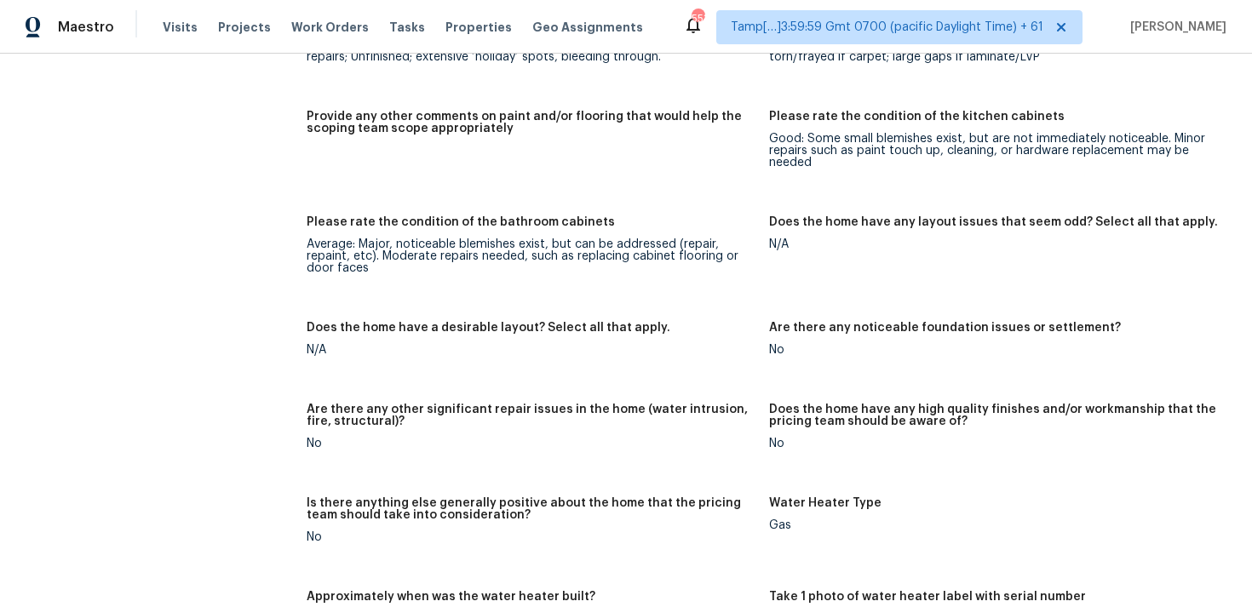
click at [521, 221] on h5 "Please rate the condition of the bathroom cabinets" at bounding box center [461, 222] width 308 height 12
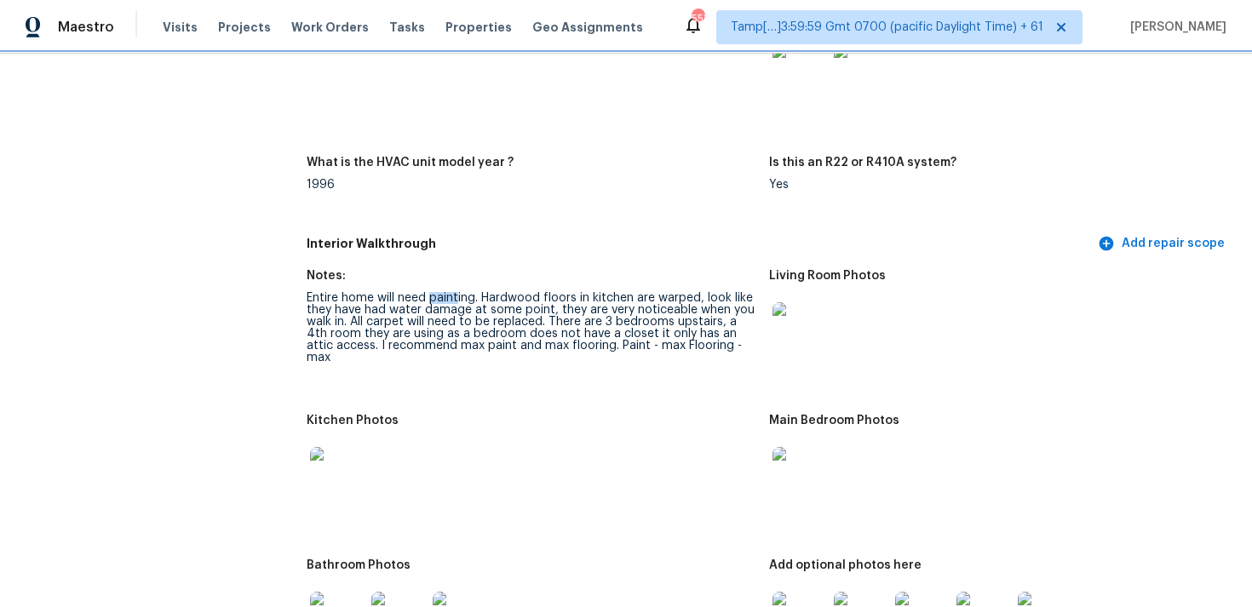
scroll to position [1719, 0]
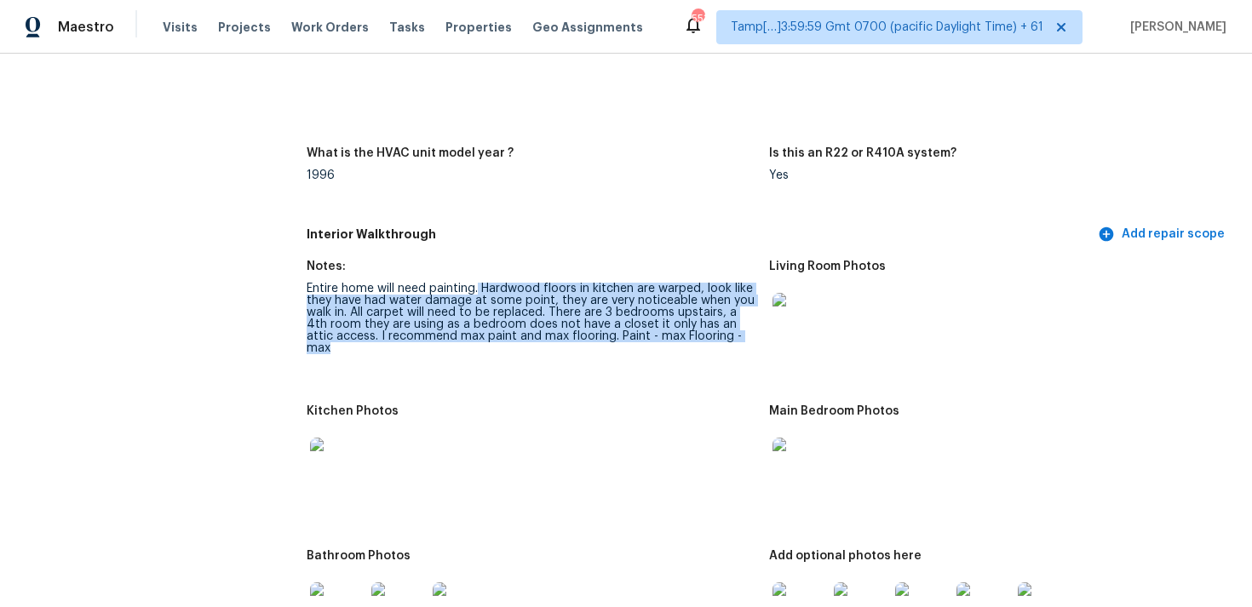
drag, startPoint x: 480, startPoint y: 288, endPoint x: 589, endPoint y: 348, distance: 125.4
click at [589, 351] on figure "Notes: Entire home will need painting. Hardwood floors in kitchen are warped, l…" at bounding box center [538, 323] width 463 height 124
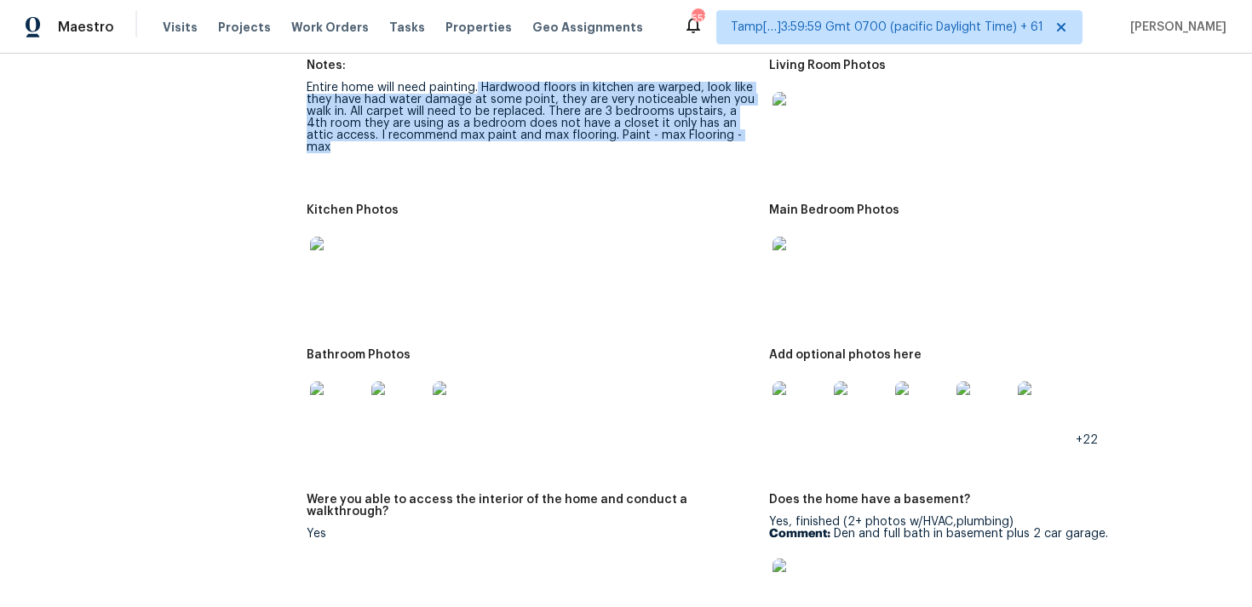
scroll to position [1716, 0]
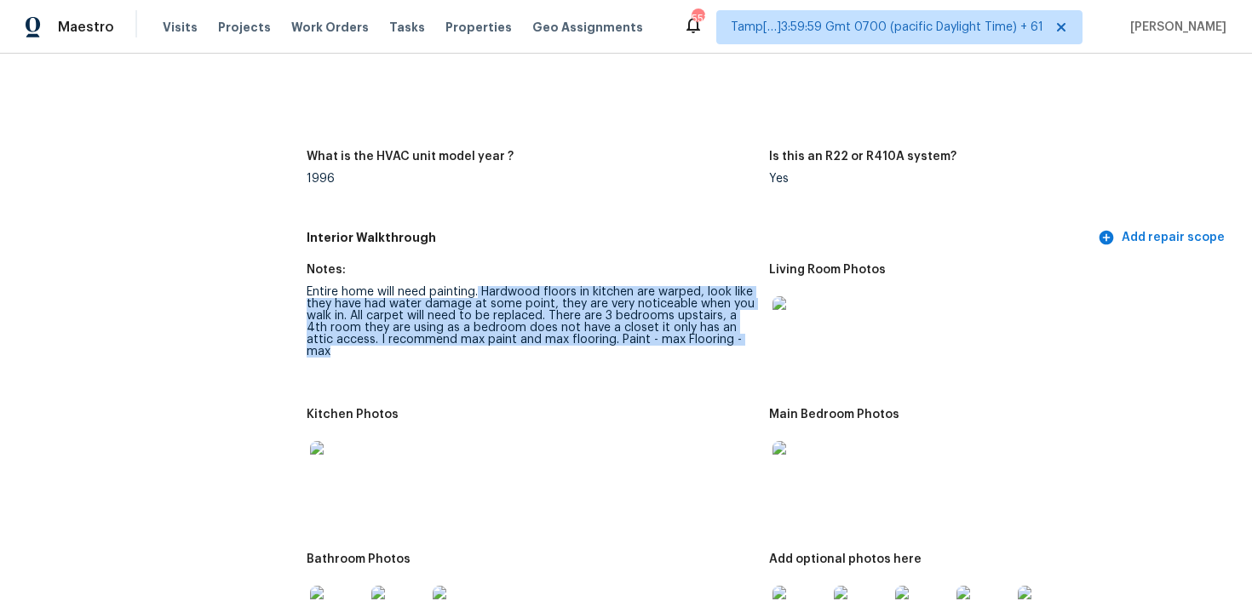
click at [580, 339] on div "Entire home will need painting. Hardwood floors in kitchen are warped, look lik…" at bounding box center [531, 322] width 449 height 72
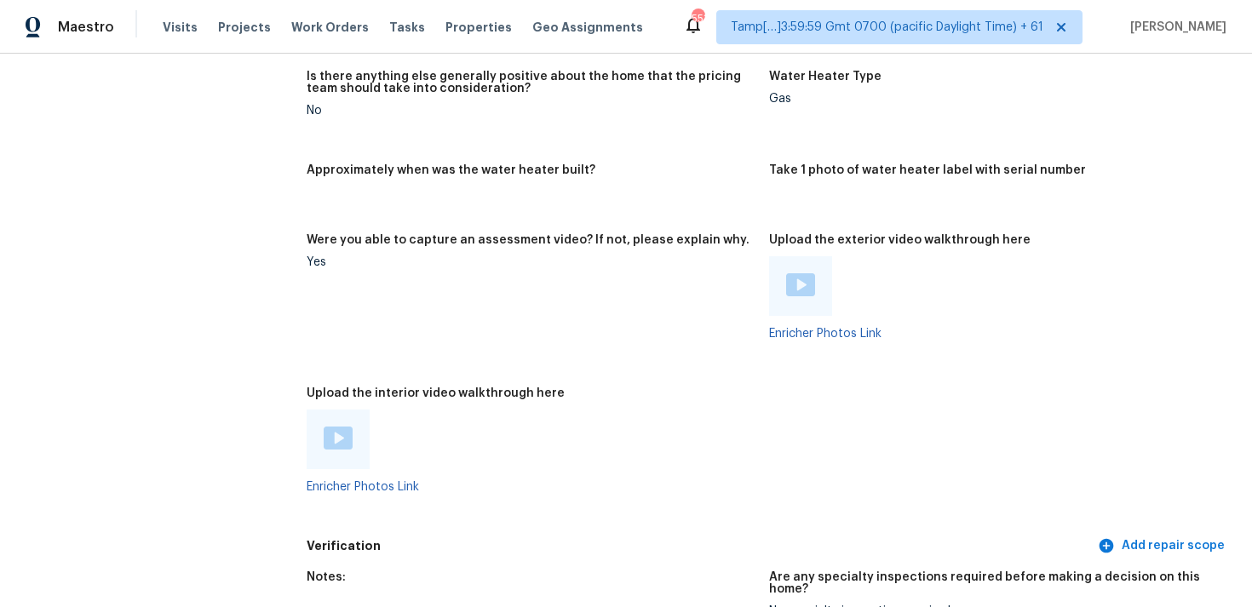
scroll to position [3074, 0]
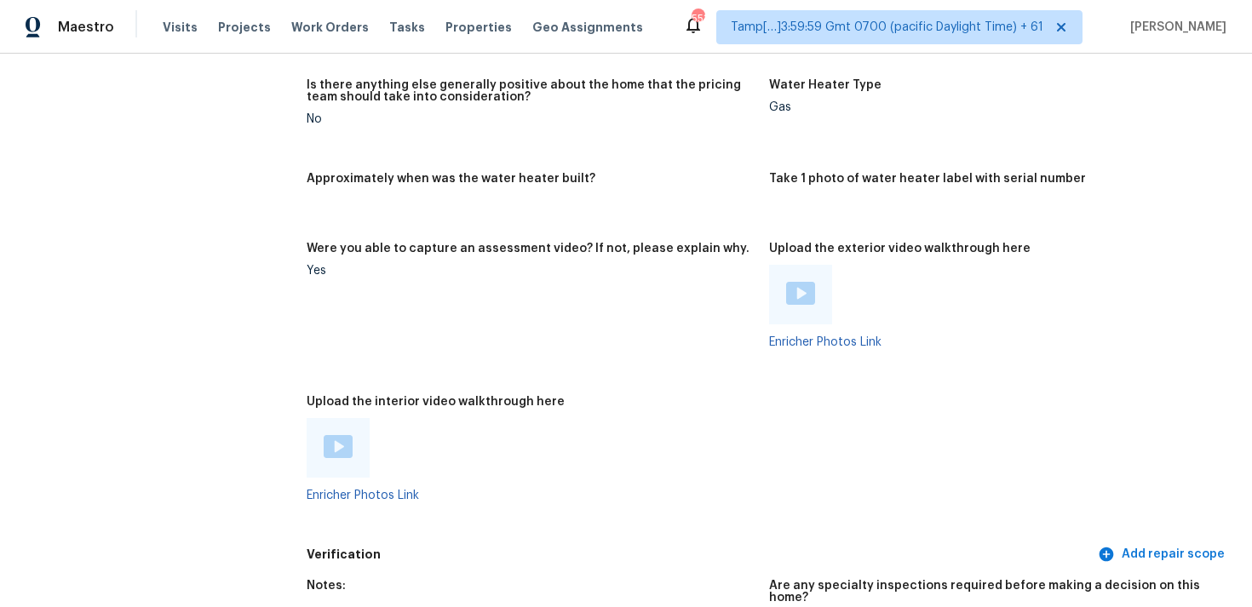
click at [341, 440] on img at bounding box center [338, 446] width 29 height 23
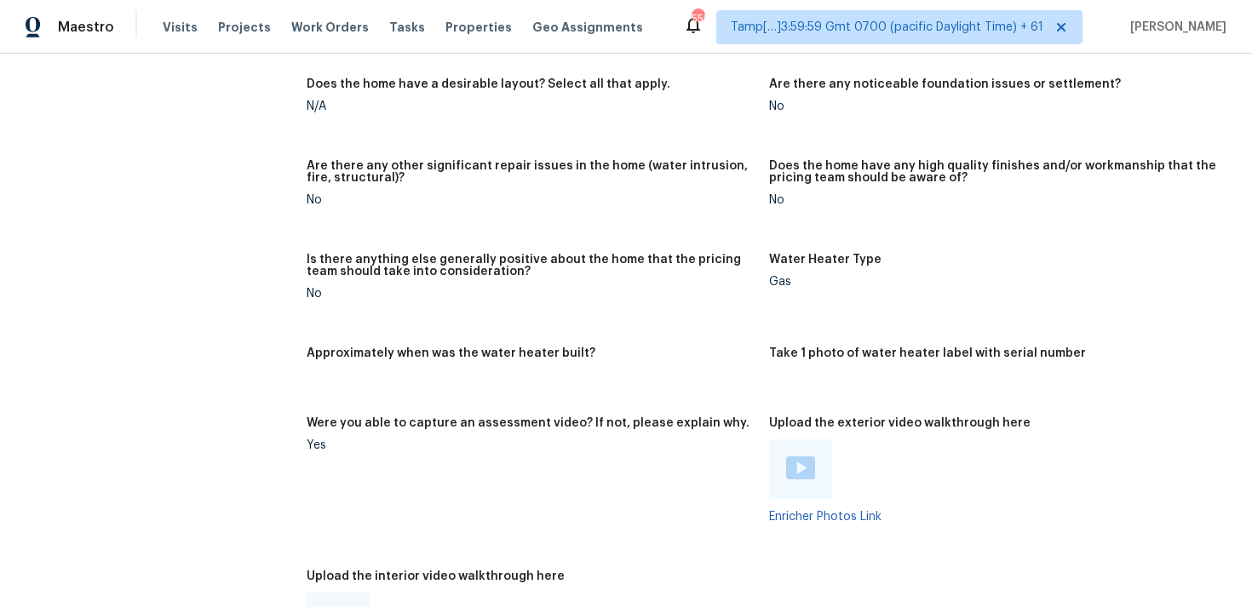
scroll to position [2453, 0]
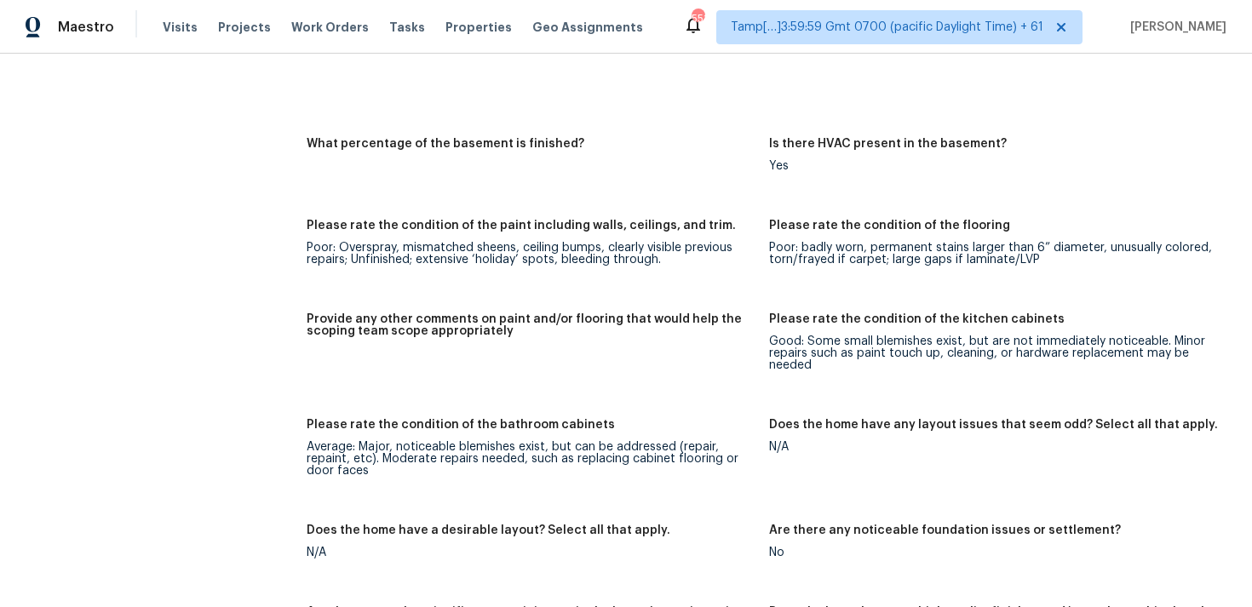
click at [532, 149] on h5 "What percentage of the basement is finished?" at bounding box center [446, 144] width 278 height 12
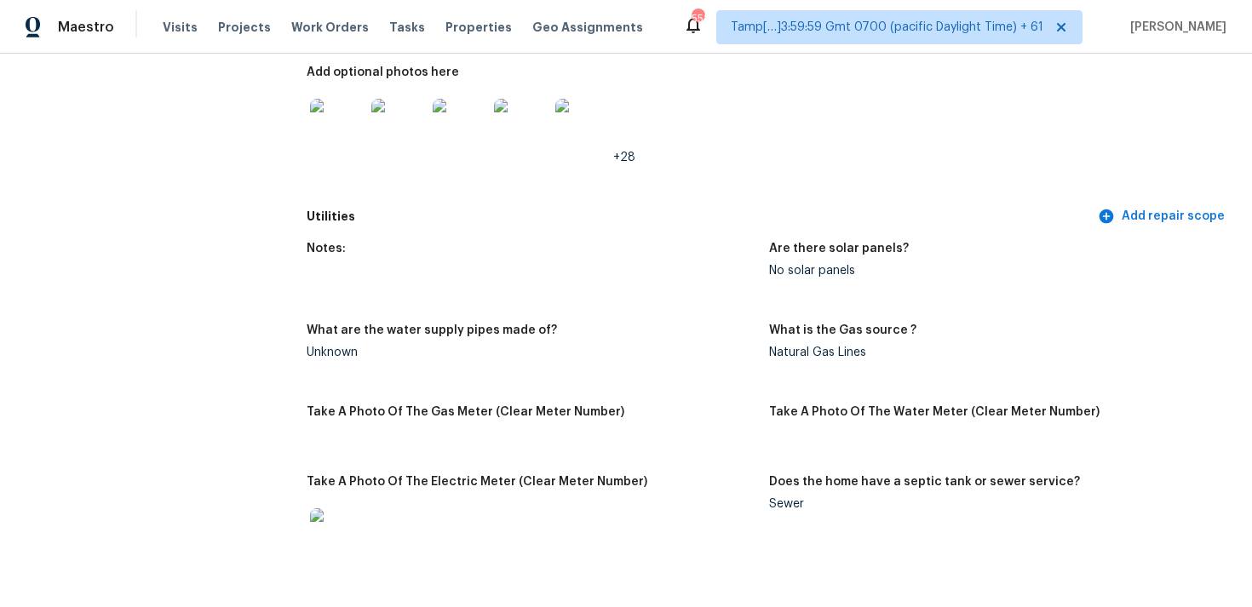
scroll to position [2548, 0]
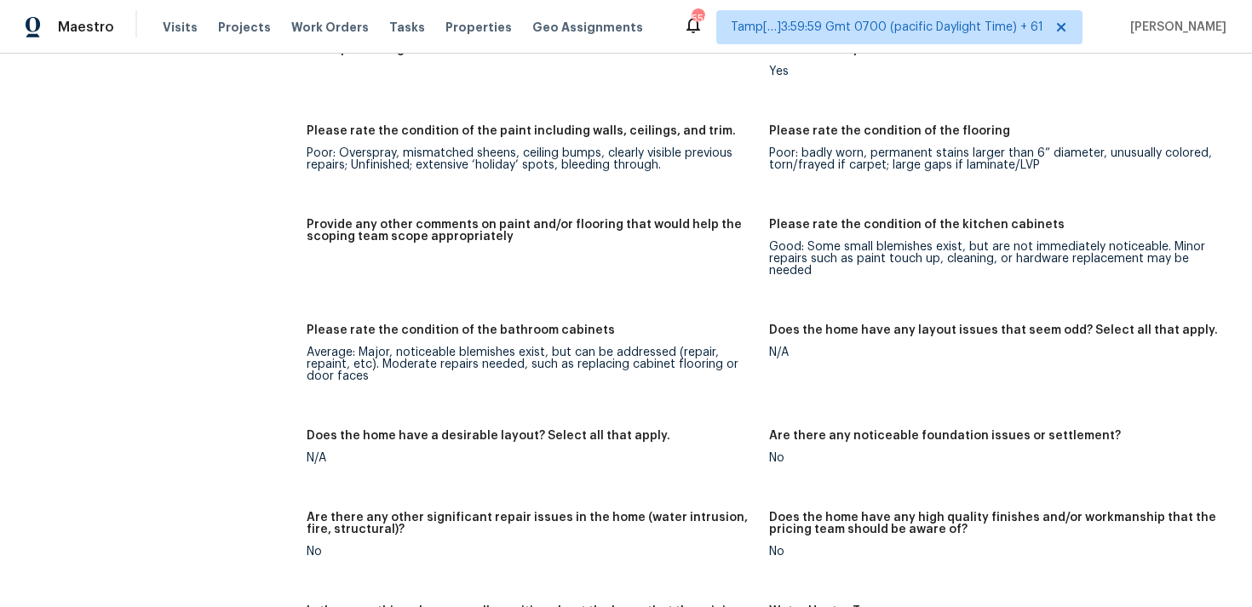
click at [449, 141] on div "Please rate the condition of the paint including walls, ceilings, and trim." at bounding box center [531, 136] width 449 height 22
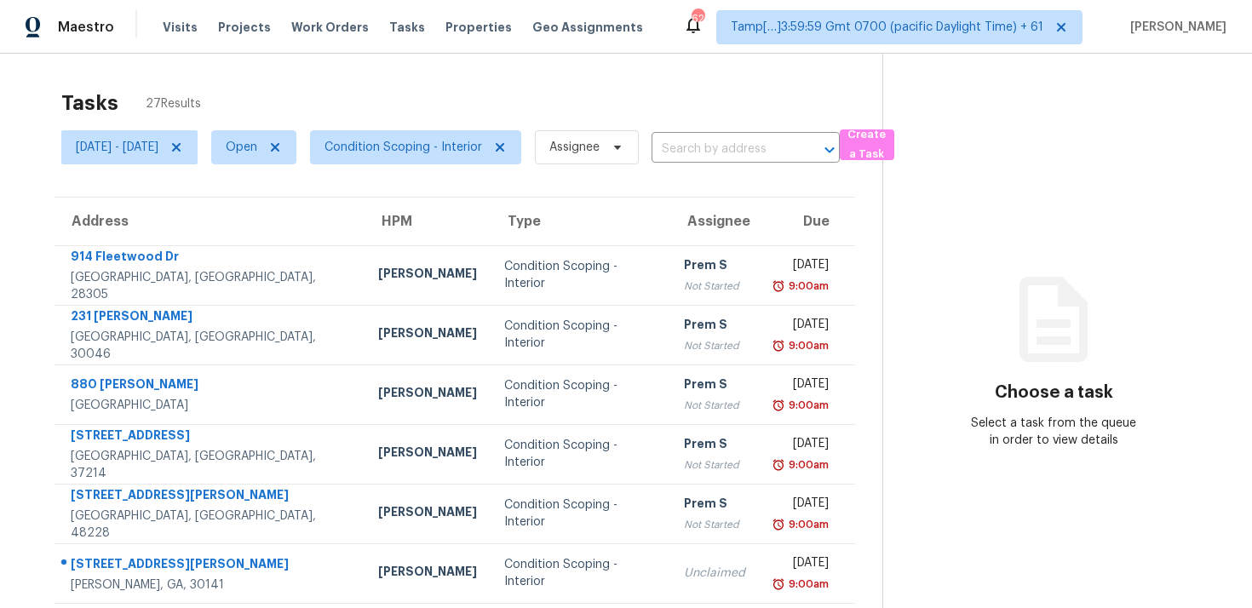
scroll to position [279, 0]
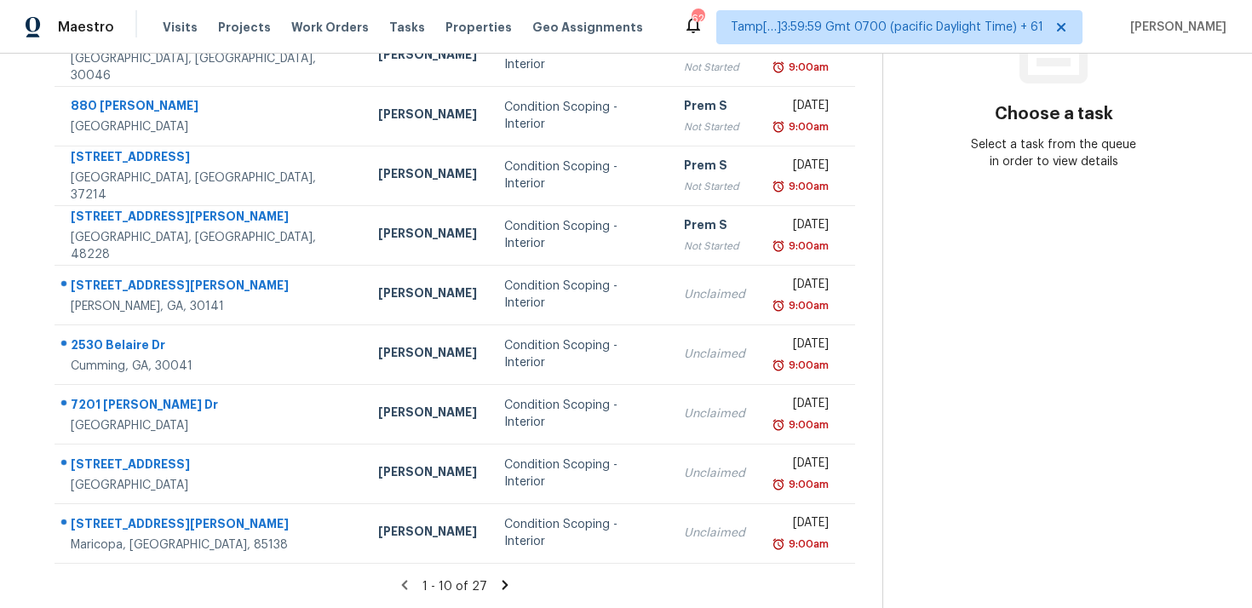
click at [510, 590] on icon at bounding box center [504, 585] width 15 height 15
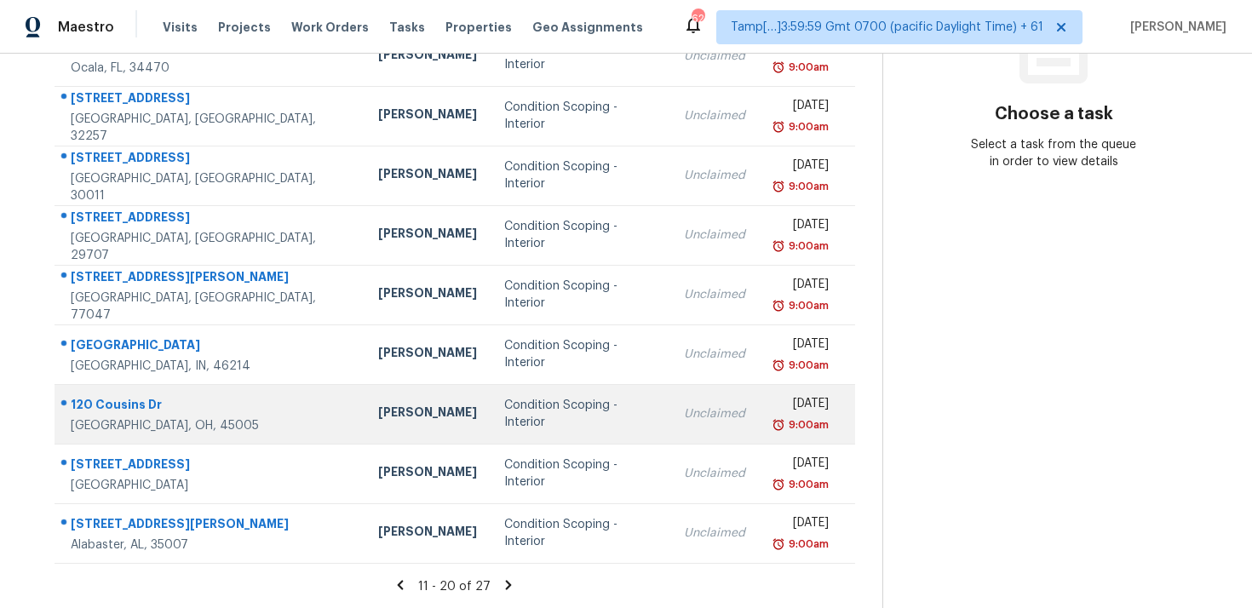
click at [515, 416] on div "Condition Scoping - Interior" at bounding box center [580, 414] width 152 height 34
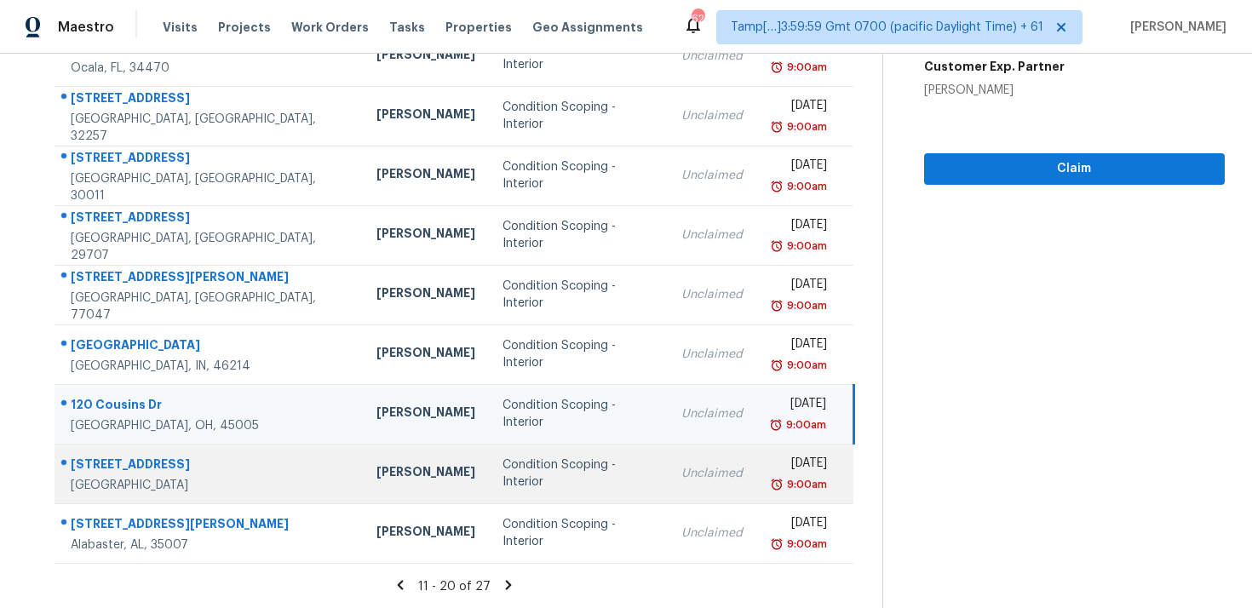
click at [515, 472] on div "Condition Scoping - Interior" at bounding box center [579, 474] width 152 height 34
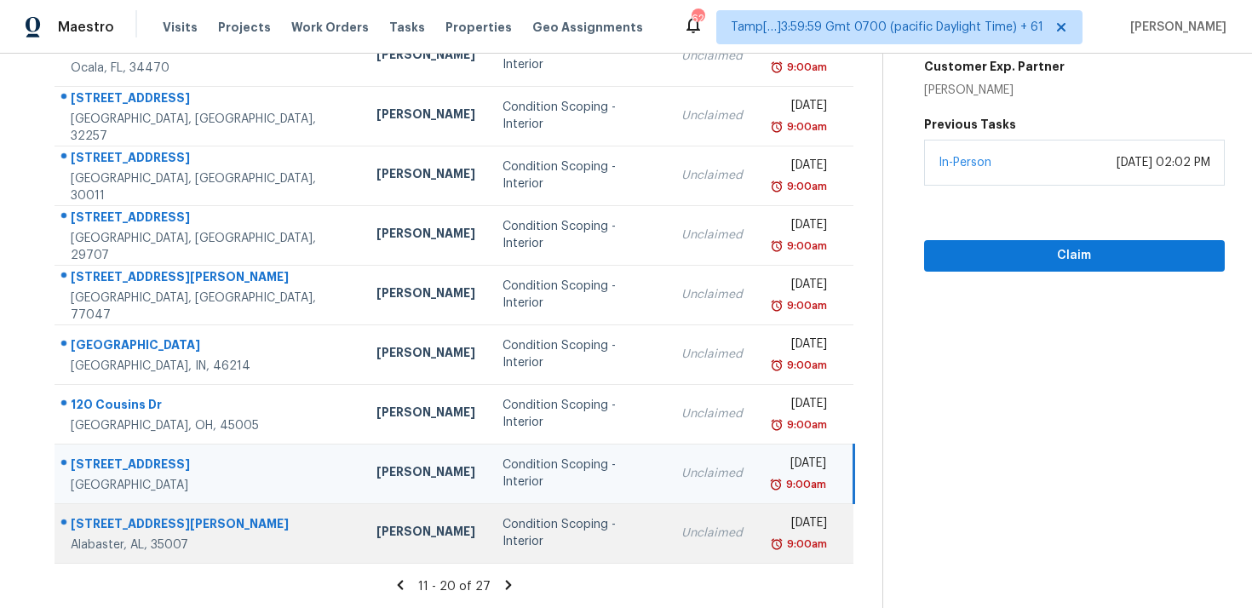
click at [519, 507] on td "Condition Scoping - Interior" at bounding box center [578, 533] width 179 height 60
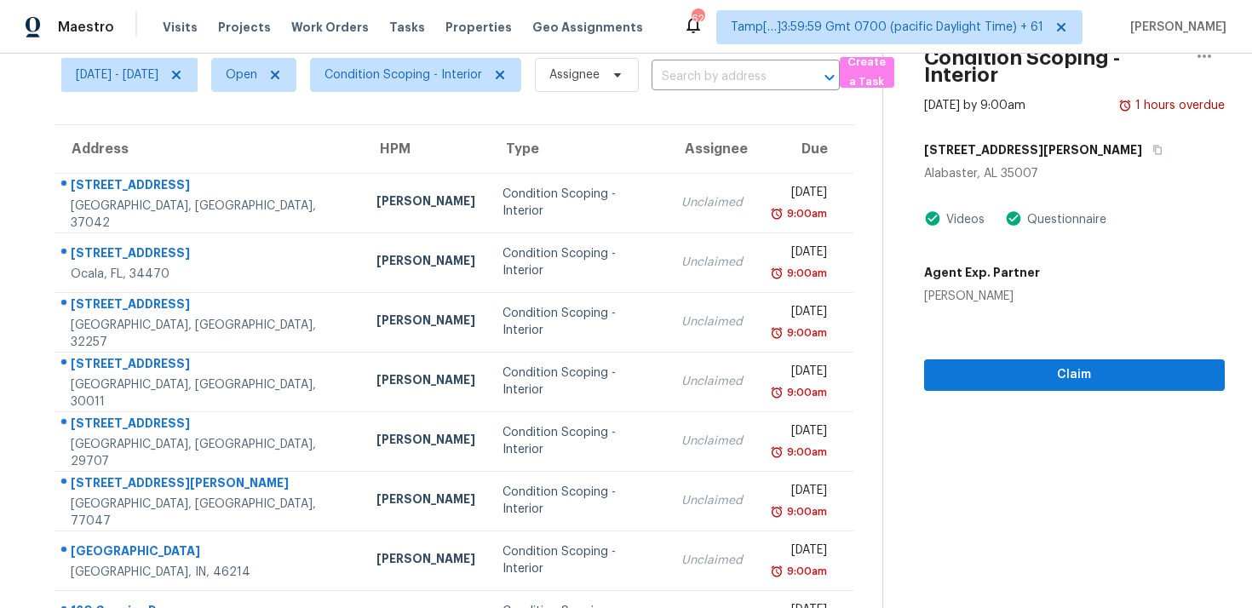
scroll to position [40, 0]
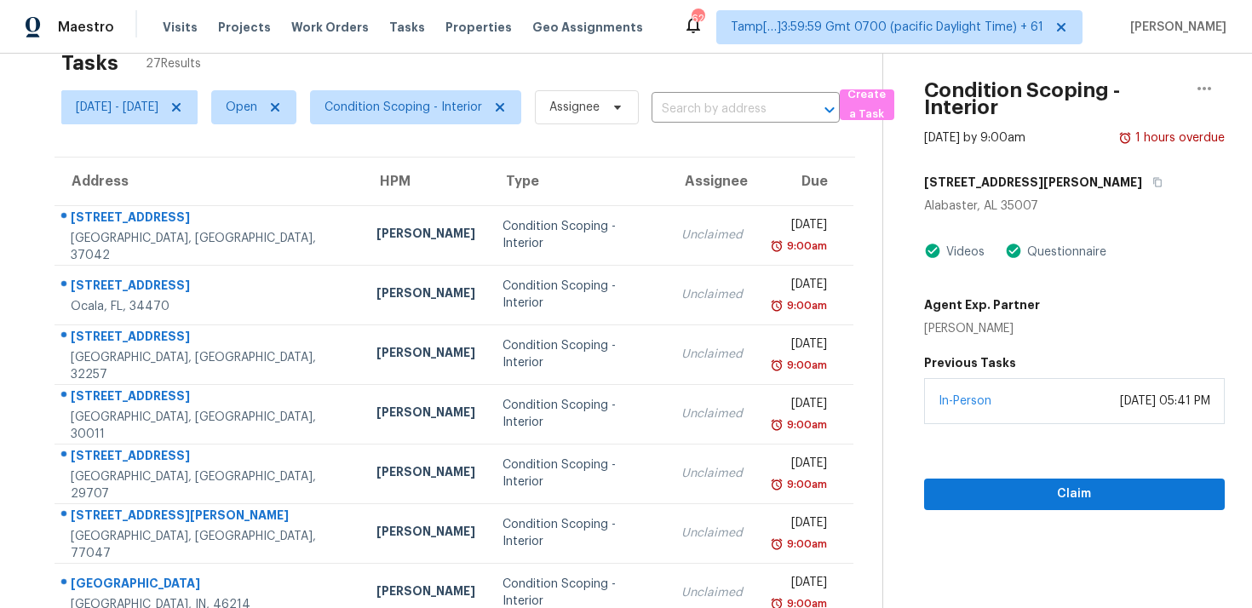
click at [1066, 170] on div "109 Kingsley Cir" at bounding box center [1074, 182] width 301 height 31
click at [1142, 170] on button "button" at bounding box center [1153, 182] width 23 height 31
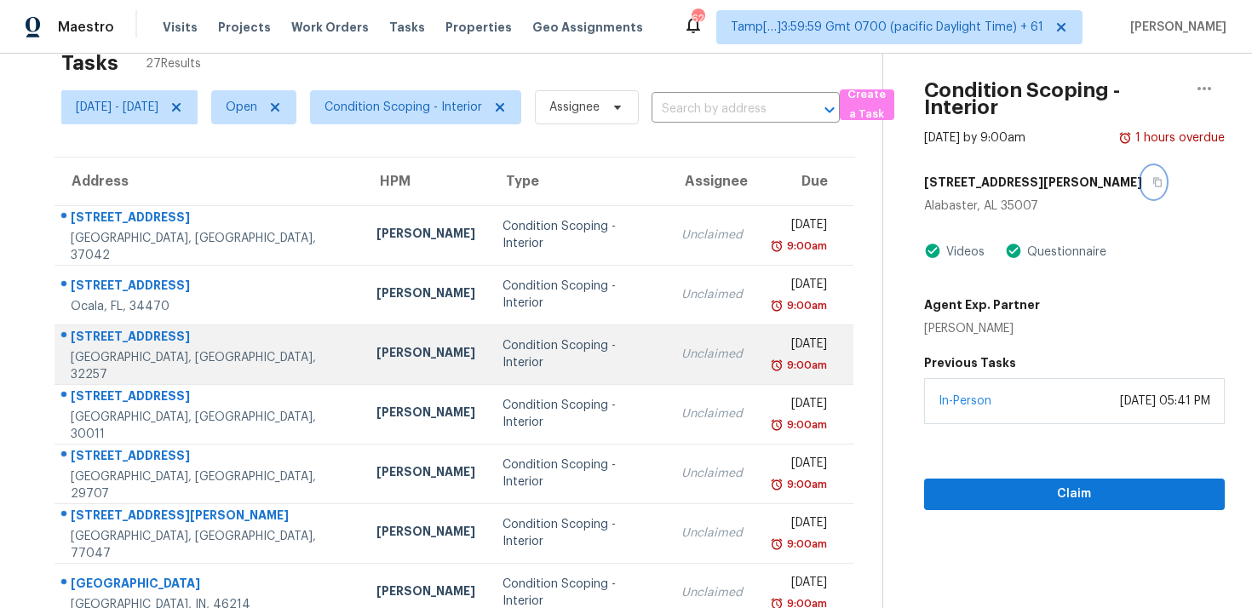
scroll to position [279, 0]
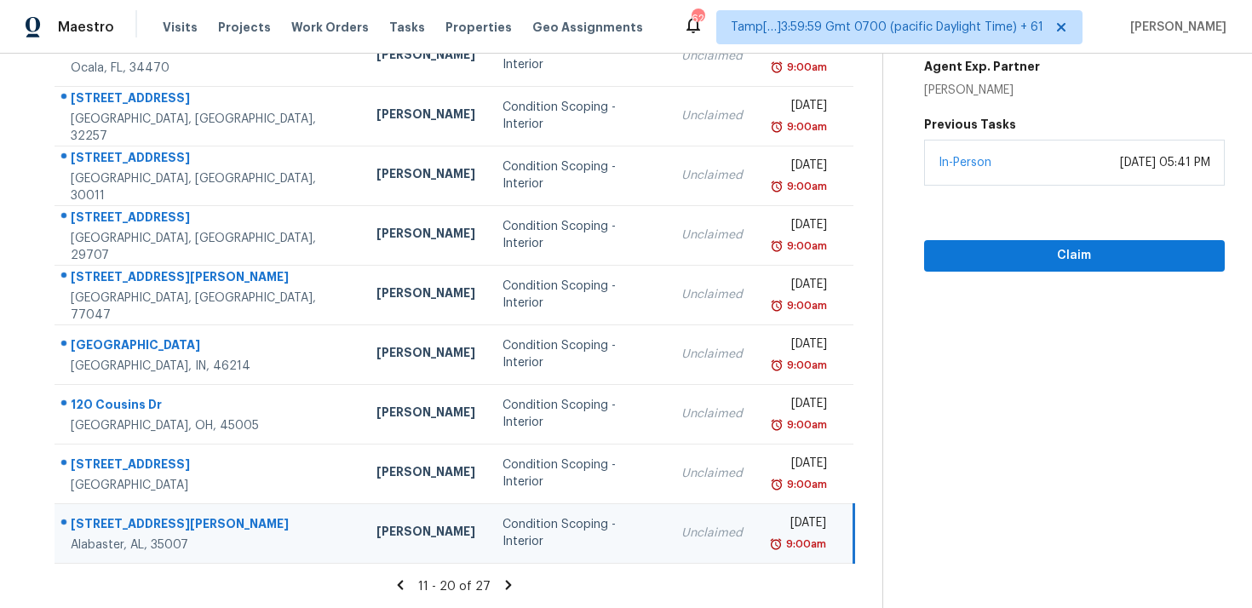
click at [511, 580] on icon at bounding box center [509, 584] width 6 height 9
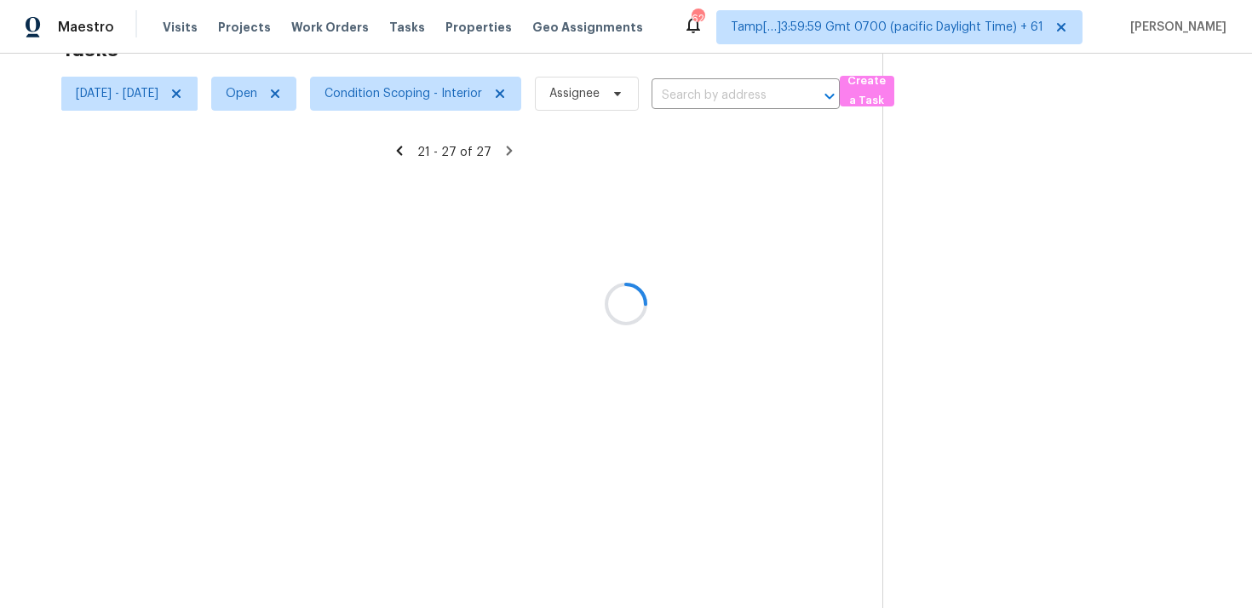
scroll to position [100, 0]
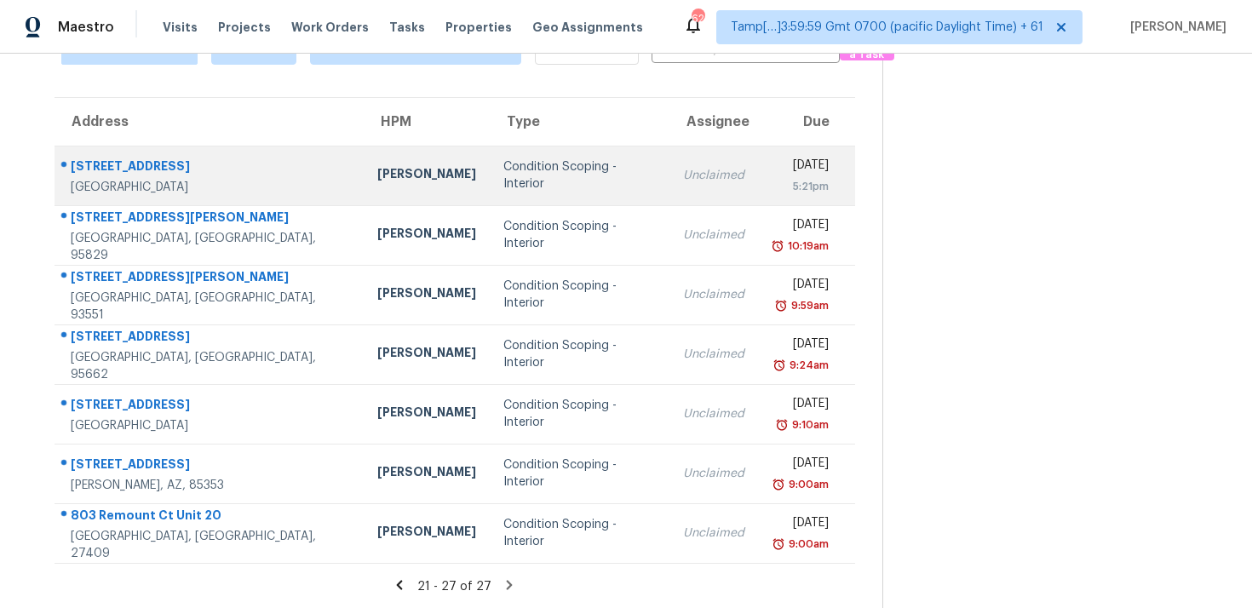
click at [515, 199] on td "Condition Scoping - Interior" at bounding box center [580, 176] width 180 height 60
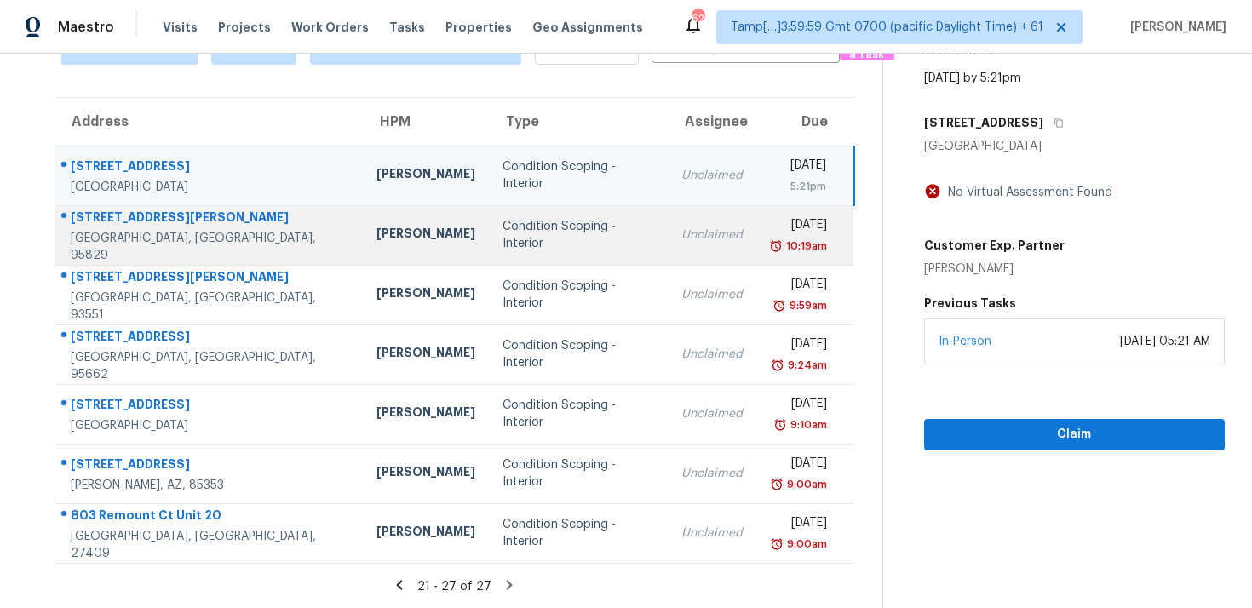
click at [523, 233] on div "Condition Scoping - Interior" at bounding box center [579, 235] width 152 height 34
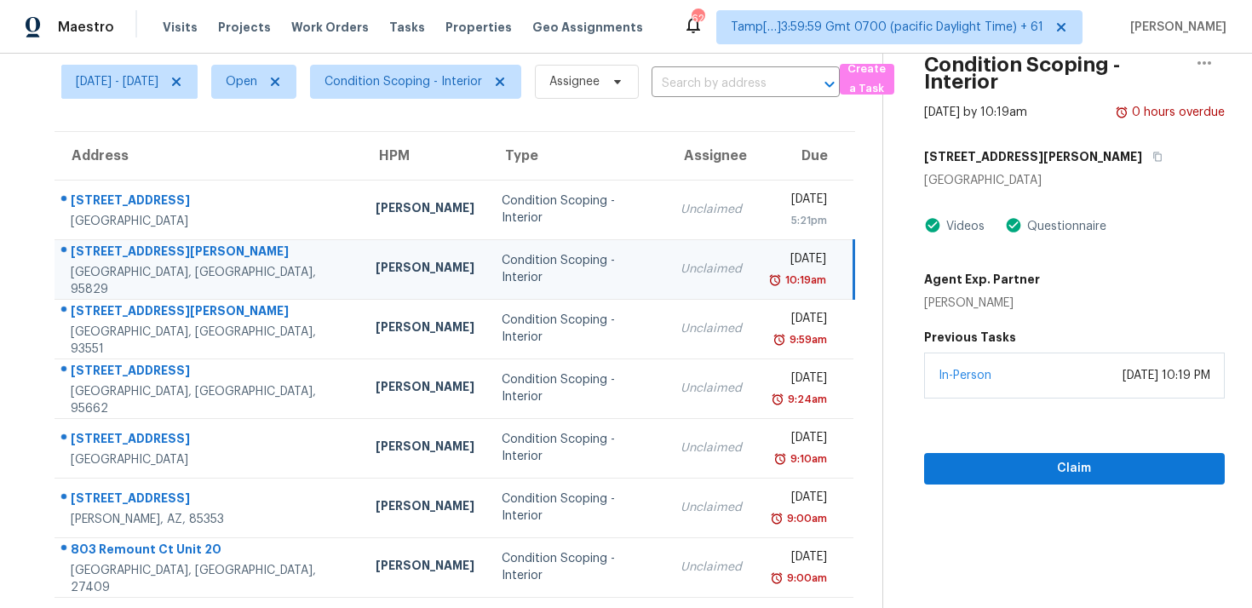
scroll to position [63, 0]
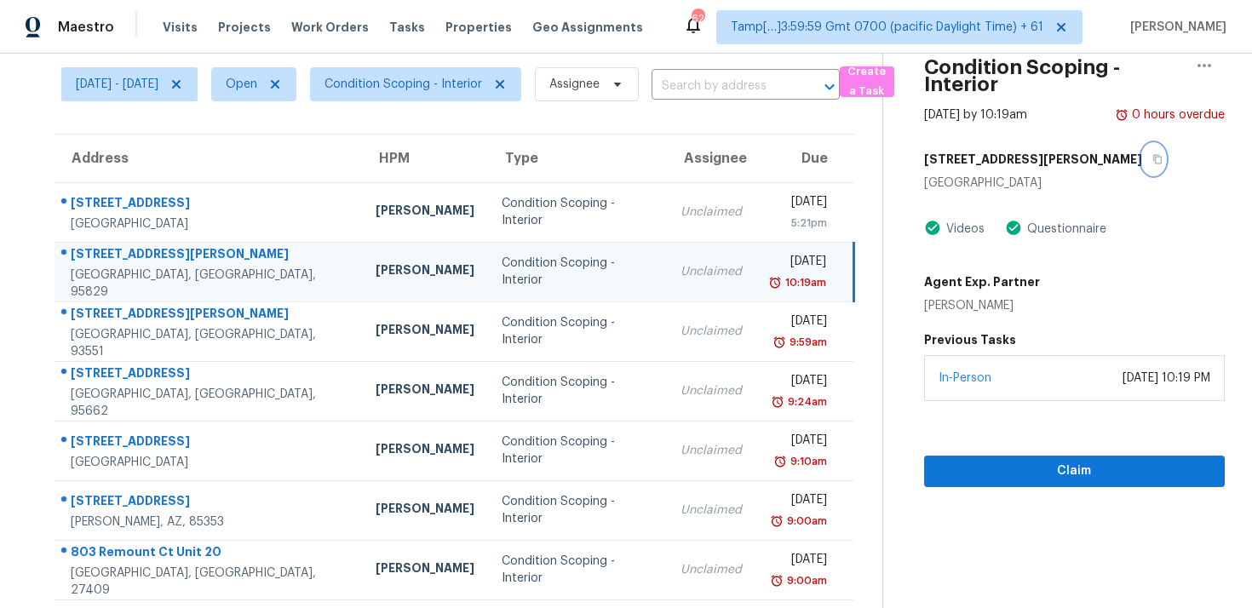
click at [1142, 159] on button "button" at bounding box center [1153, 159] width 23 height 31
click at [976, 416] on div "Claim" at bounding box center [1074, 444] width 301 height 86
click at [1003, 462] on span "Claim" at bounding box center [1074, 471] width 273 height 21
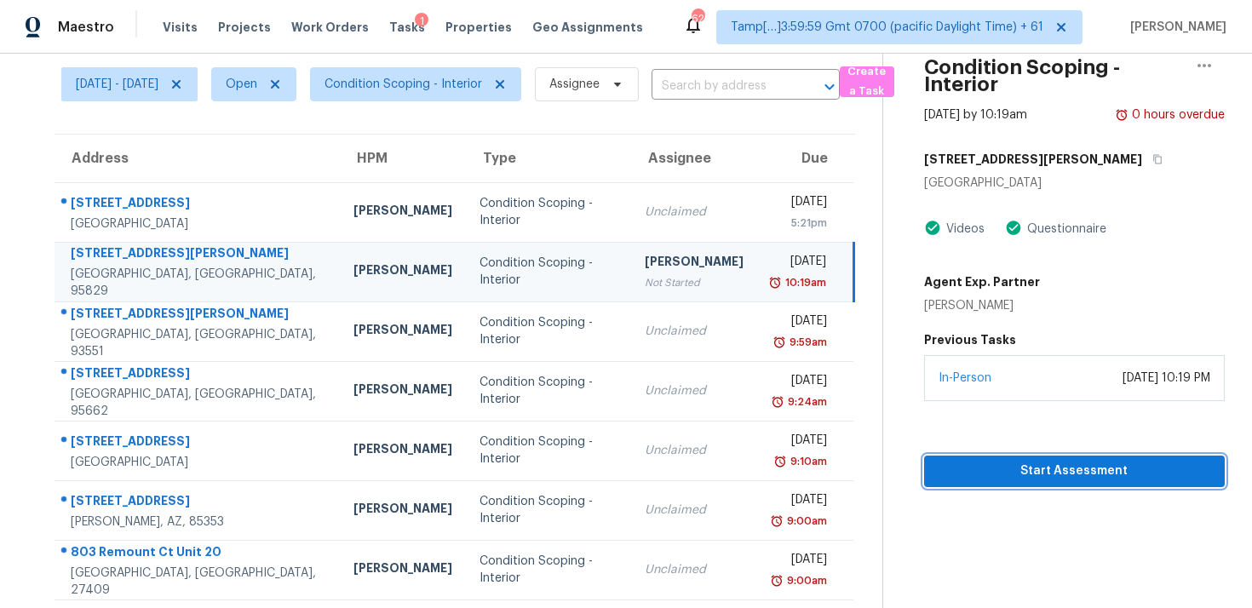
click at [1003, 462] on span "Start Assessment" at bounding box center [1074, 471] width 273 height 21
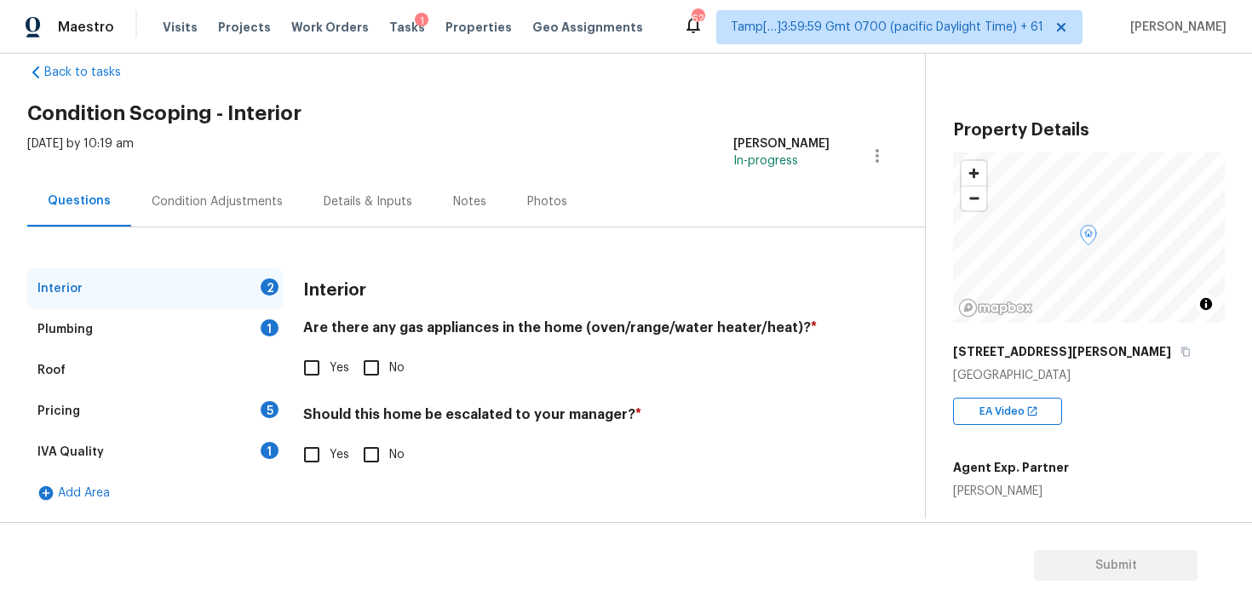
click at [334, 446] on span "Yes" at bounding box center [340, 455] width 20 height 18
click at [330, 446] on input "Yes" at bounding box center [312, 455] width 36 height 36
checkbox input "true"
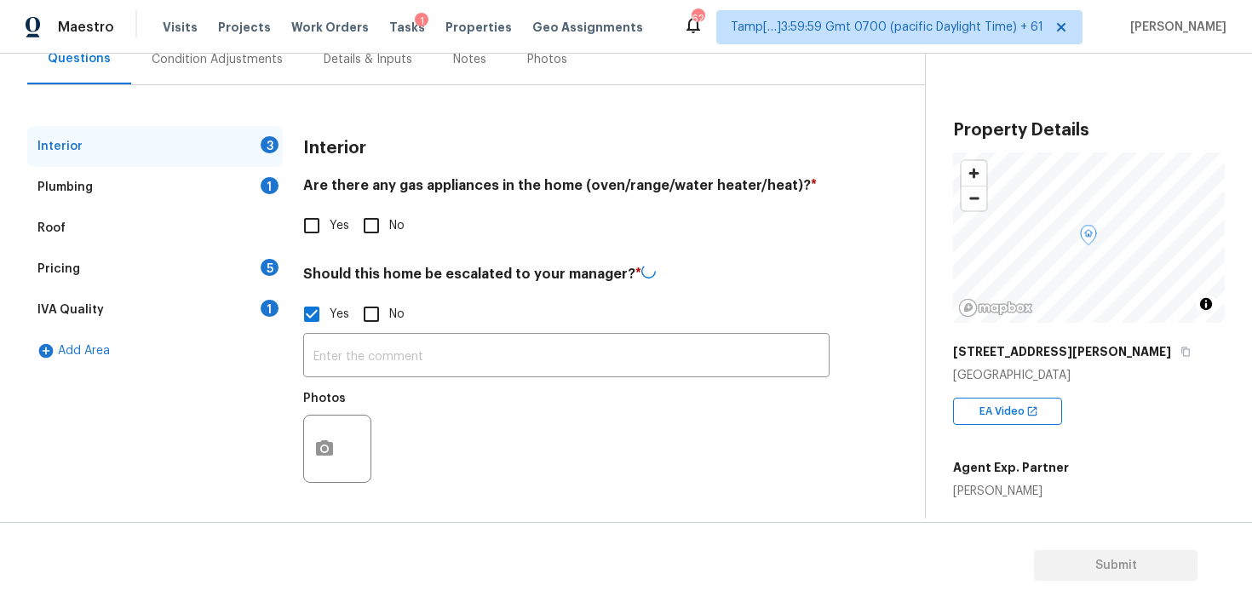
scroll to position [171, 0]
click at [359, 367] on input "text" at bounding box center [566, 357] width 526 height 40
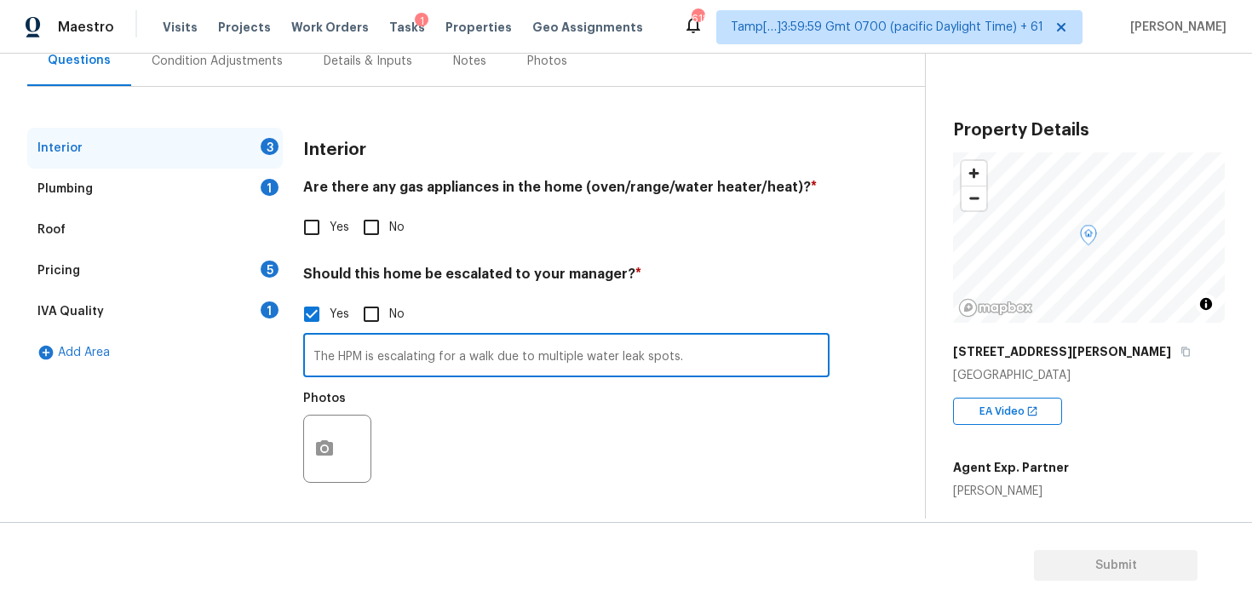
type input "The HPM is escalating for a walk due to multiple water leak spots."
click at [296, 445] on div "Interior 3 Plumbing 1 Roof Pricing 5 IVA Quality 1 Add Area Interior Are there …" at bounding box center [455, 321] width 857 height 386
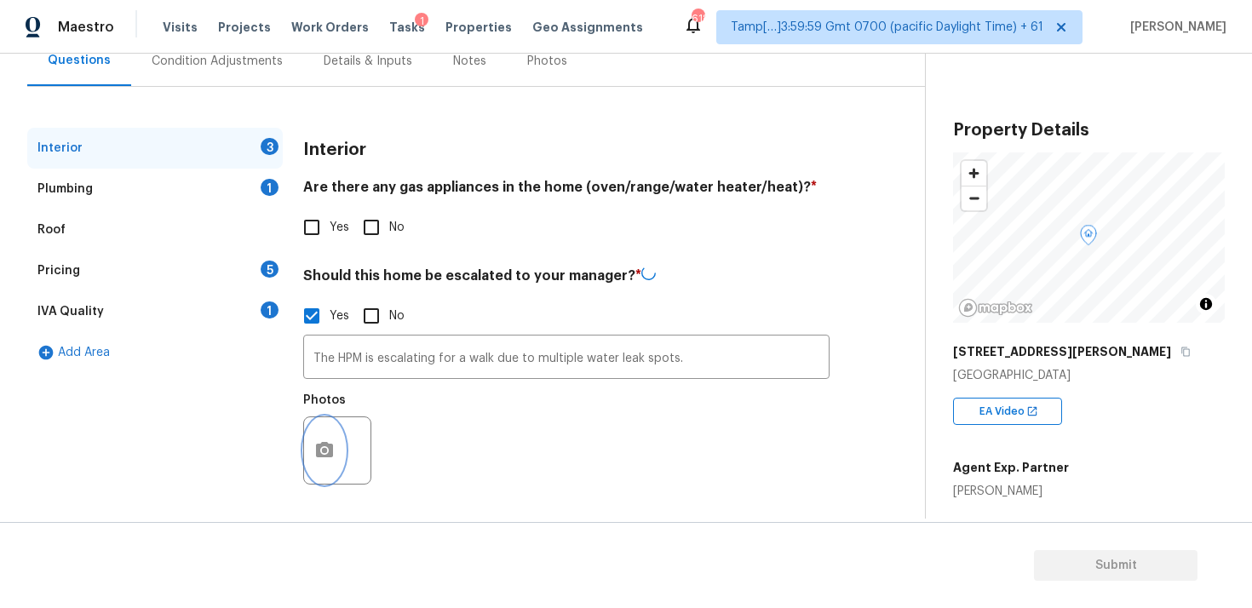
click at [336, 440] on button "button" at bounding box center [324, 450] width 41 height 66
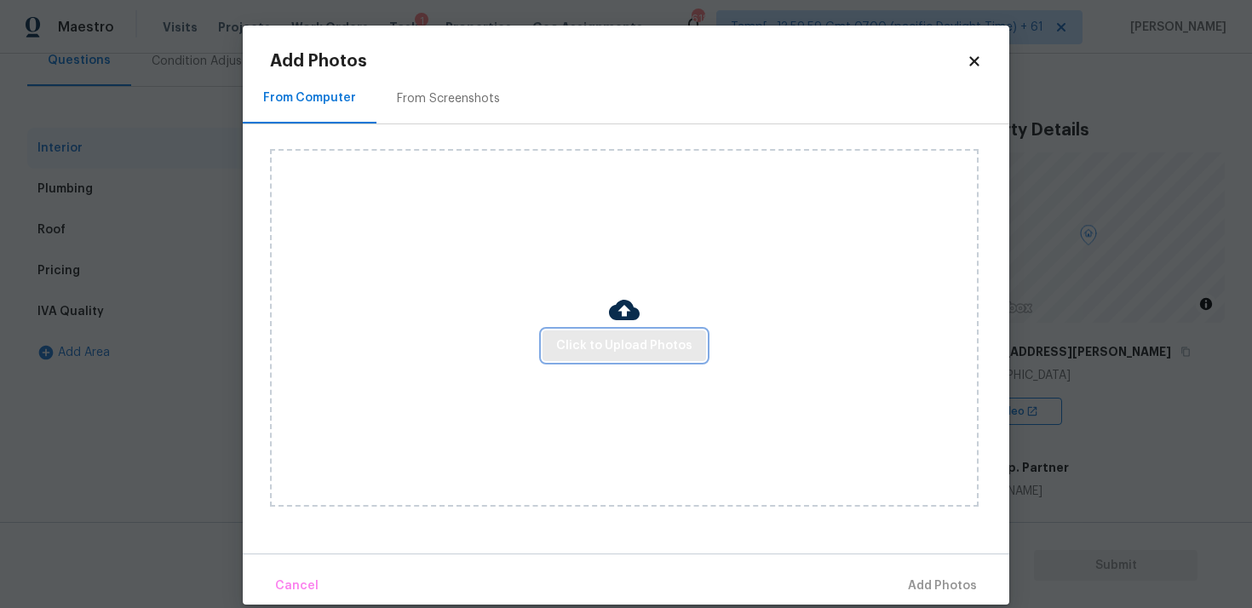
click at [599, 343] on span "Click to Upload Photos" at bounding box center [624, 346] width 136 height 21
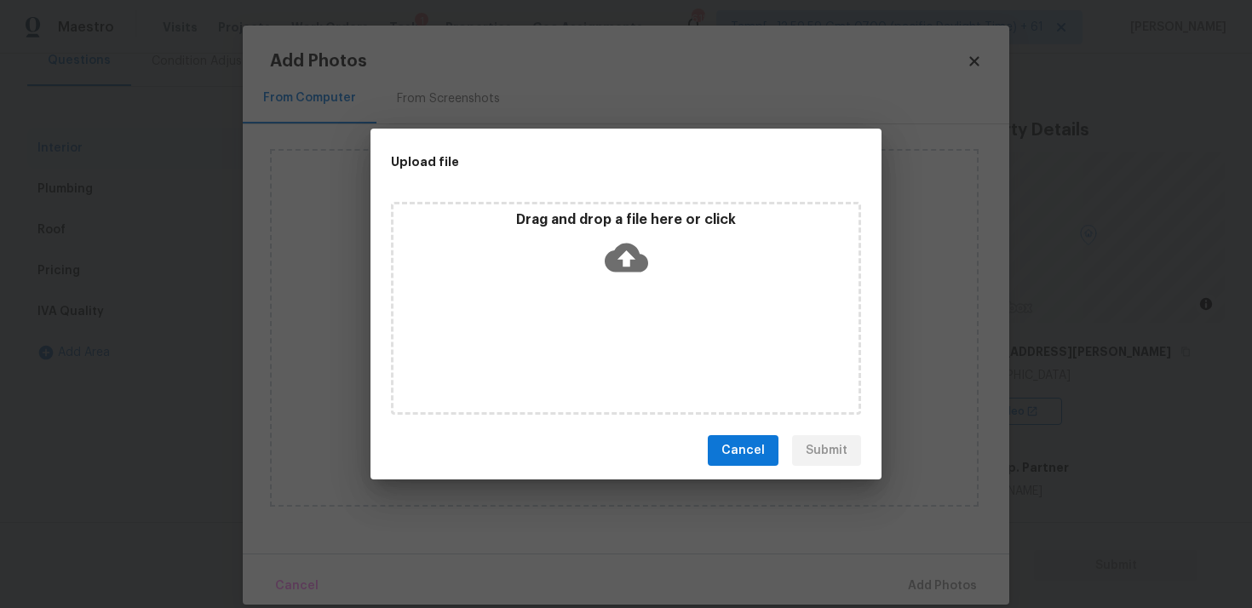
click at [637, 232] on div "Drag and drop a file here or click" at bounding box center [626, 247] width 465 height 73
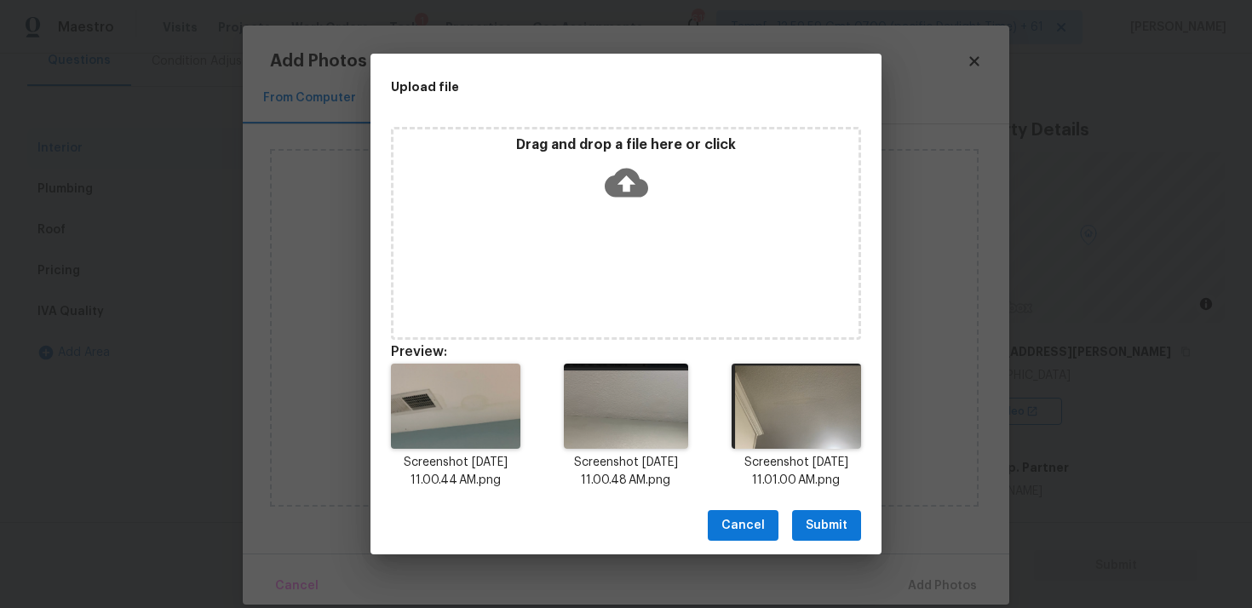
click at [833, 529] on span "Submit" at bounding box center [827, 525] width 42 height 21
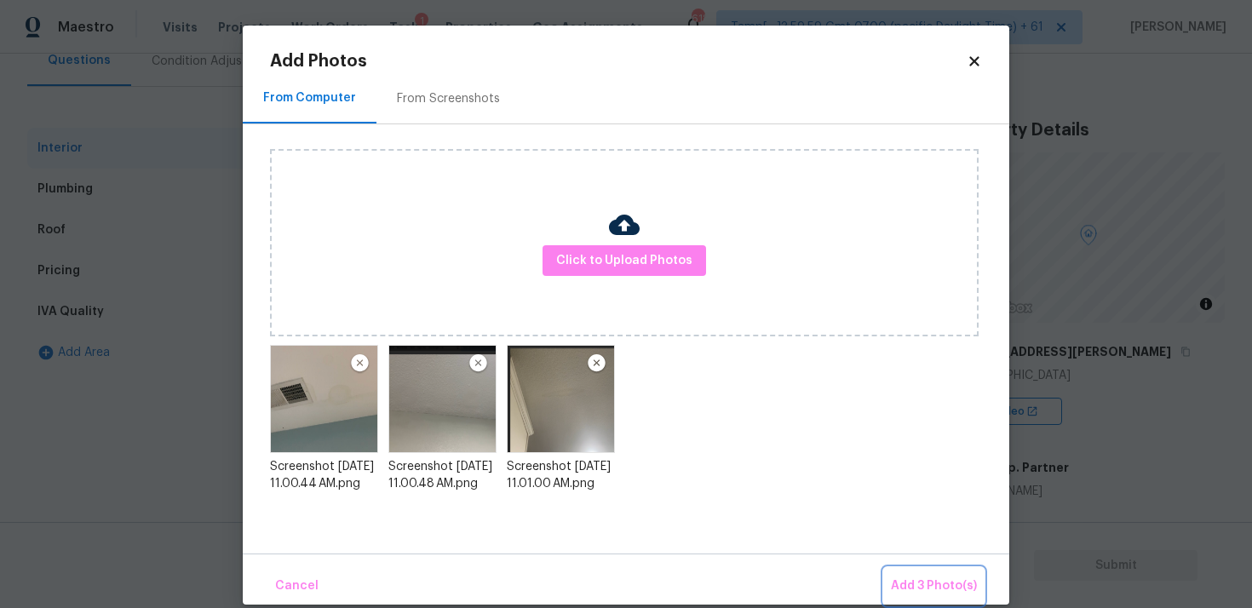
click at [912, 568] on button "Add 3 Photo(s)" at bounding box center [934, 586] width 100 height 37
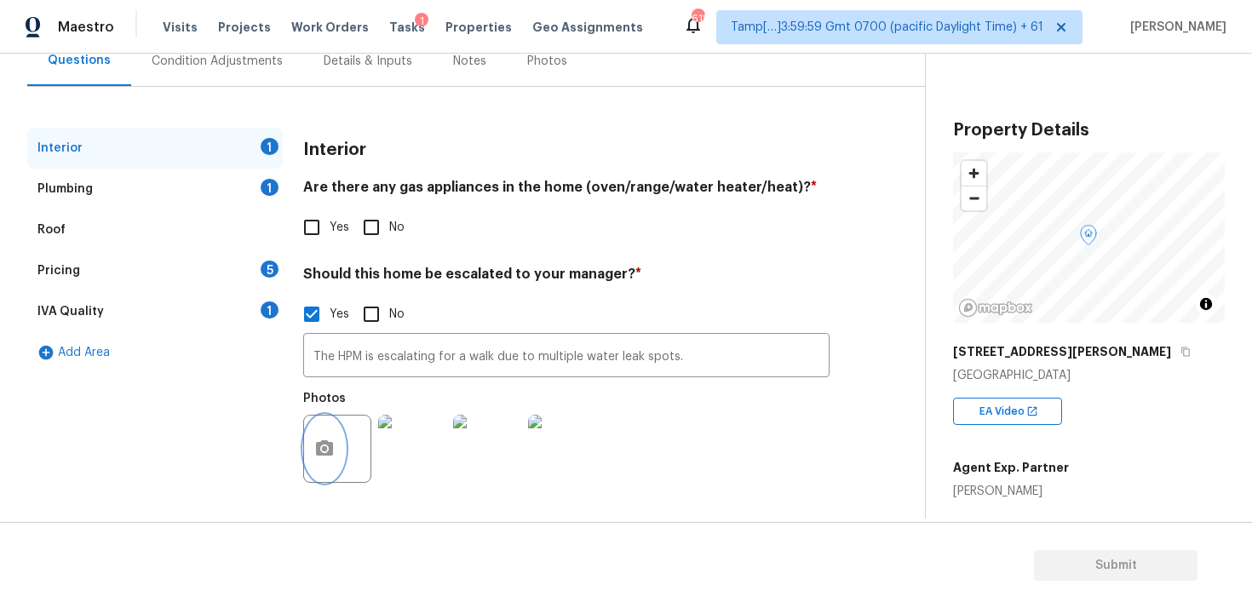
scroll to position [115, 0]
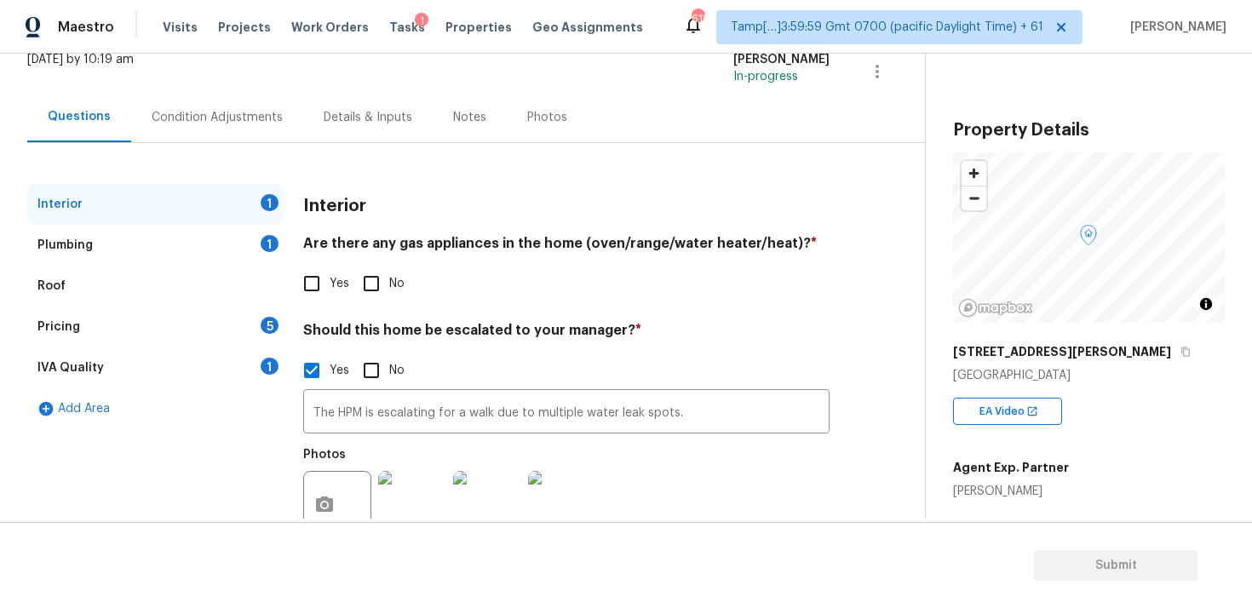
click at [211, 112] on div "Condition Adjustments" at bounding box center [217, 117] width 131 height 17
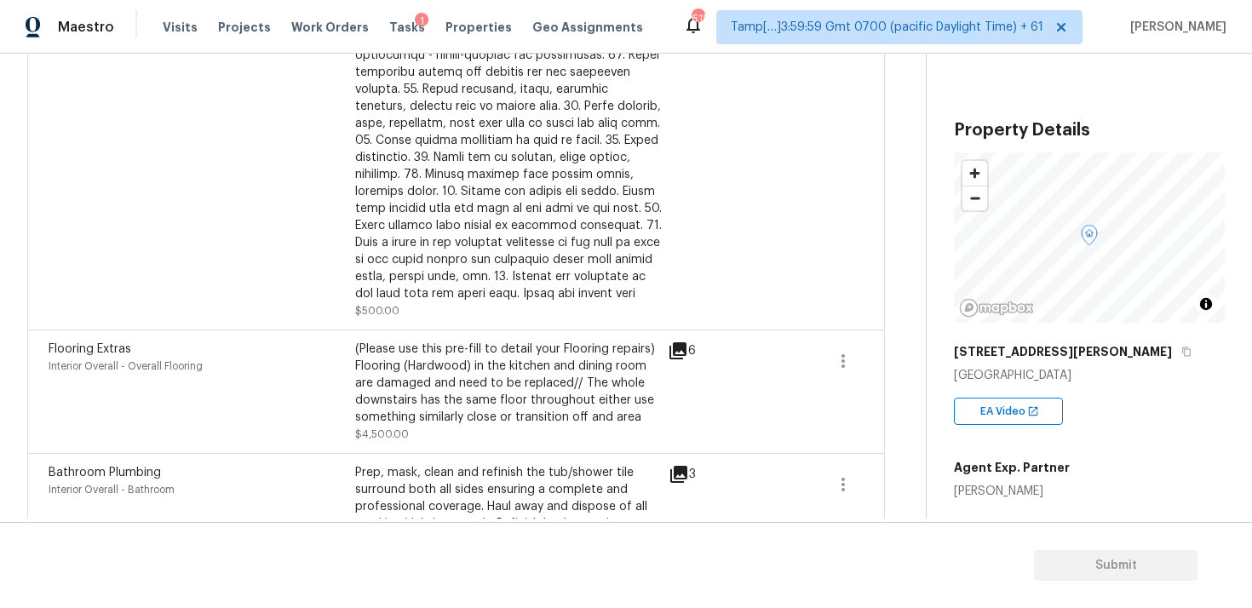
scroll to position [572, 0]
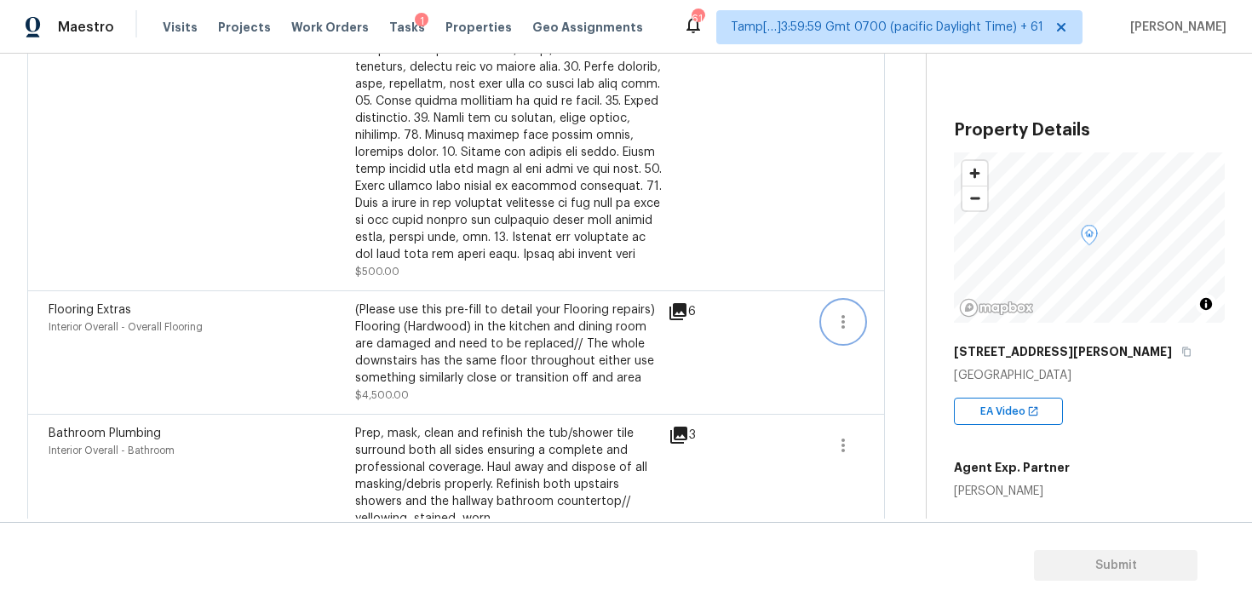
click at [840, 321] on icon "button" at bounding box center [843, 322] width 20 height 20
click at [886, 320] on div "Edit" at bounding box center [939, 319] width 133 height 17
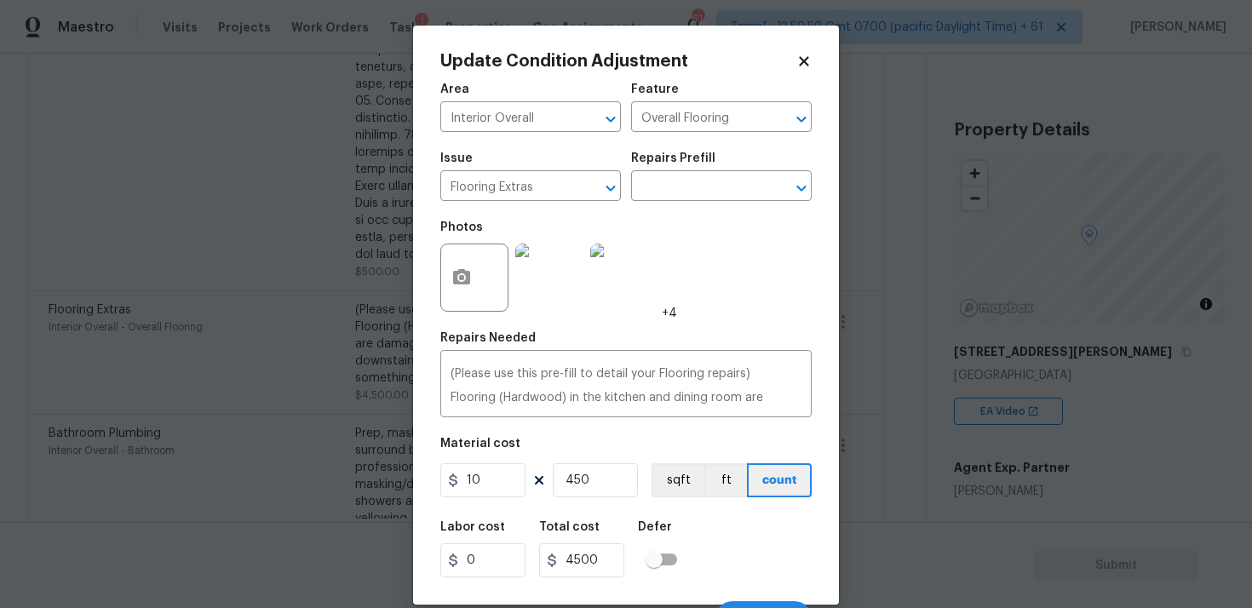
click at [869, 383] on body "Maestro Visits Projects Work Orders Tasks 1 Properties Geo Assignments 614 Tamp…" at bounding box center [626, 304] width 1252 height 608
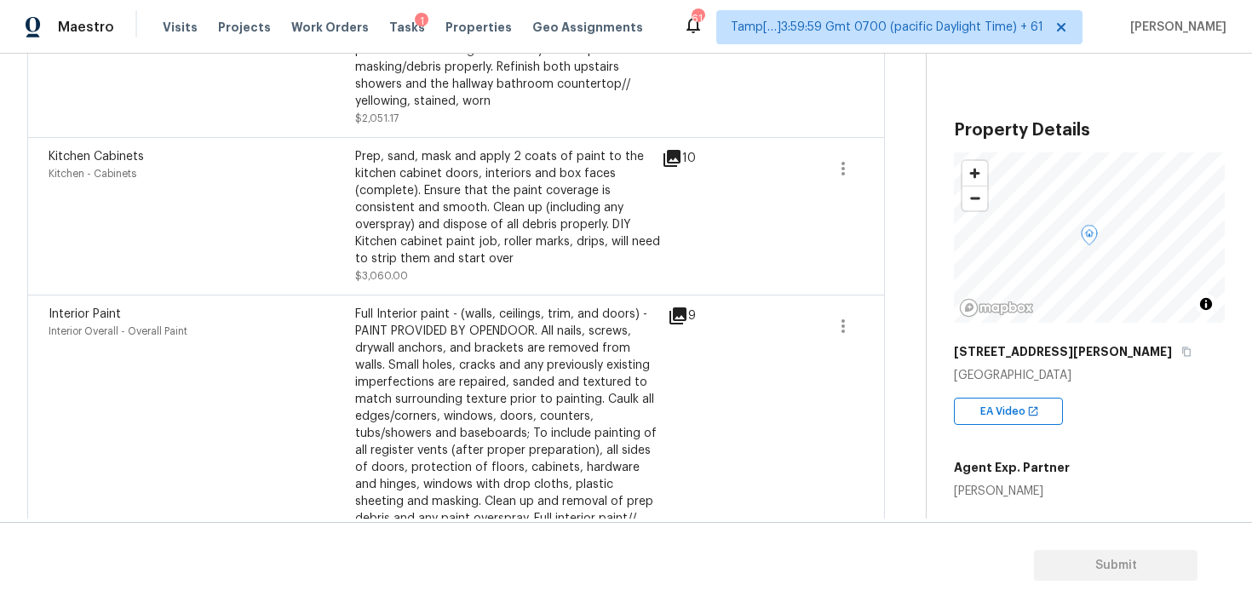
scroll to position [992, 0]
click at [847, 336] on button "button" at bounding box center [843, 322] width 41 height 41
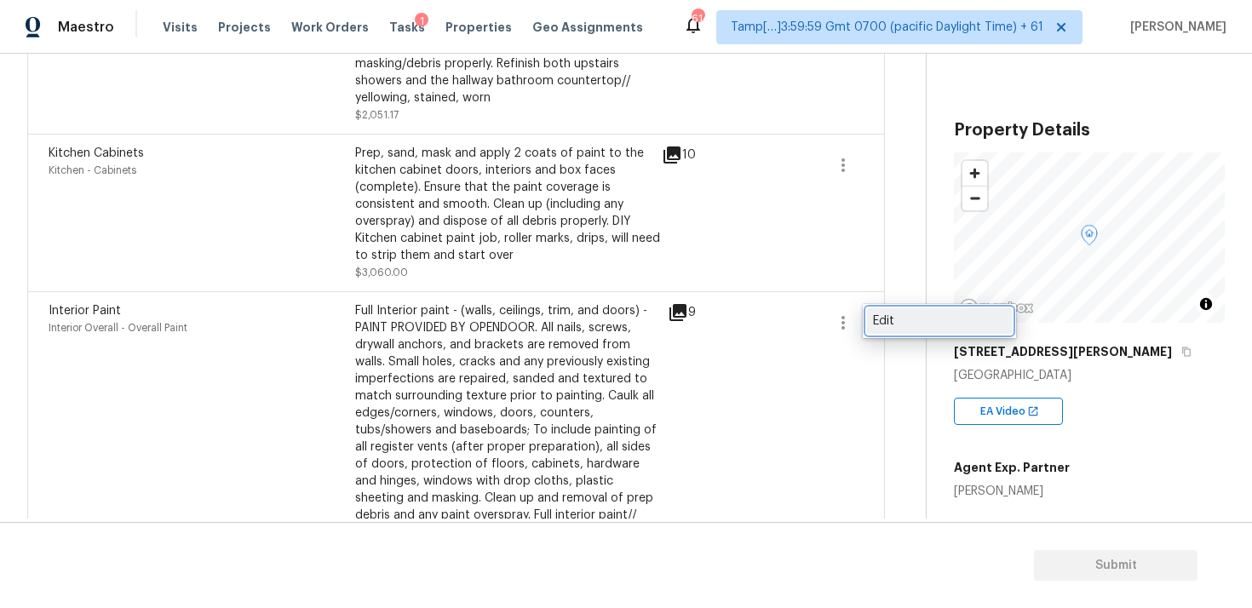
click at [905, 318] on div "Edit" at bounding box center [939, 321] width 133 height 17
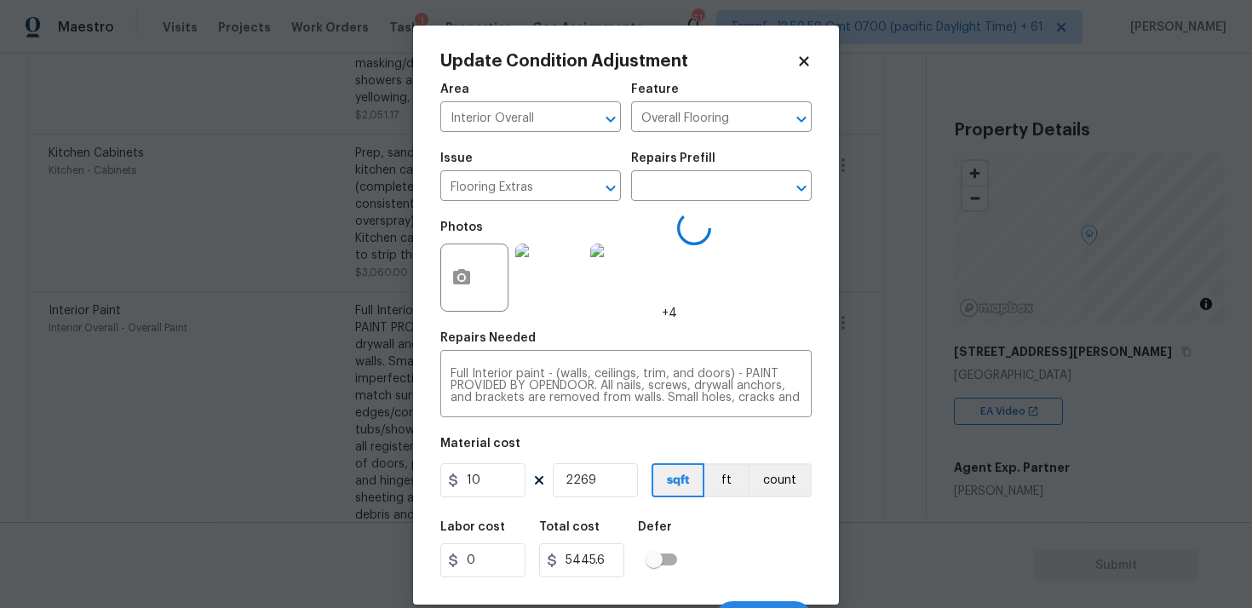
type input "Overall Paint"
type input "Interior Paint"
type input "2.4"
click at [882, 388] on body "Maestro Visits Projects Work Orders Tasks 1 Properties Geo Assignments 614 Tamp…" at bounding box center [626, 304] width 1252 height 608
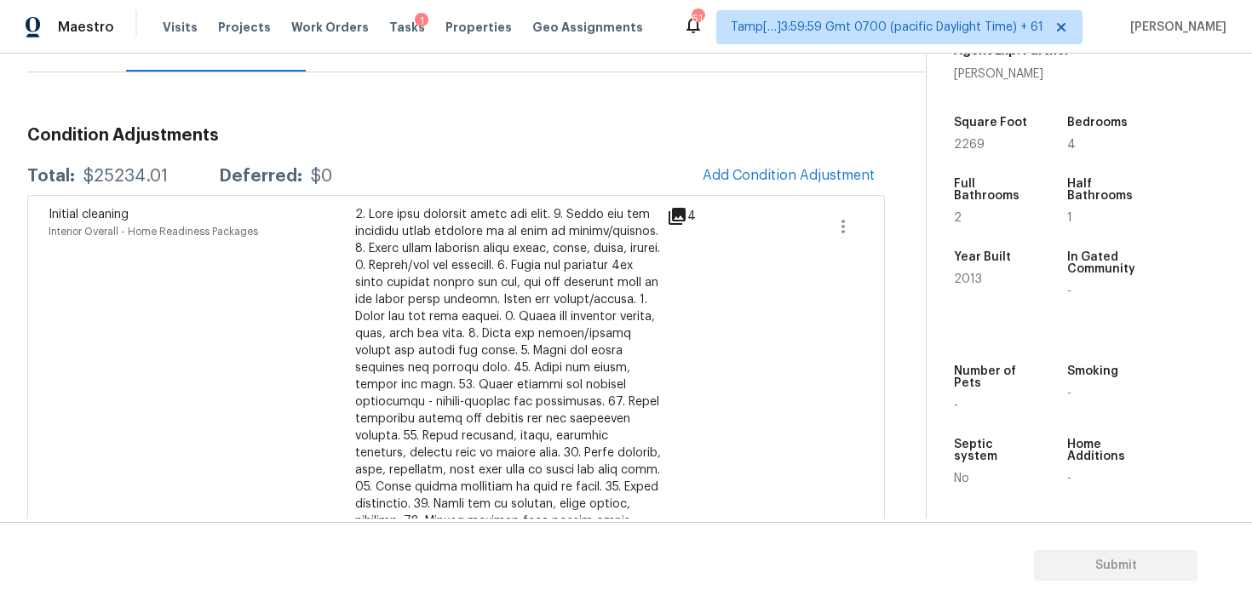
scroll to position [0, 0]
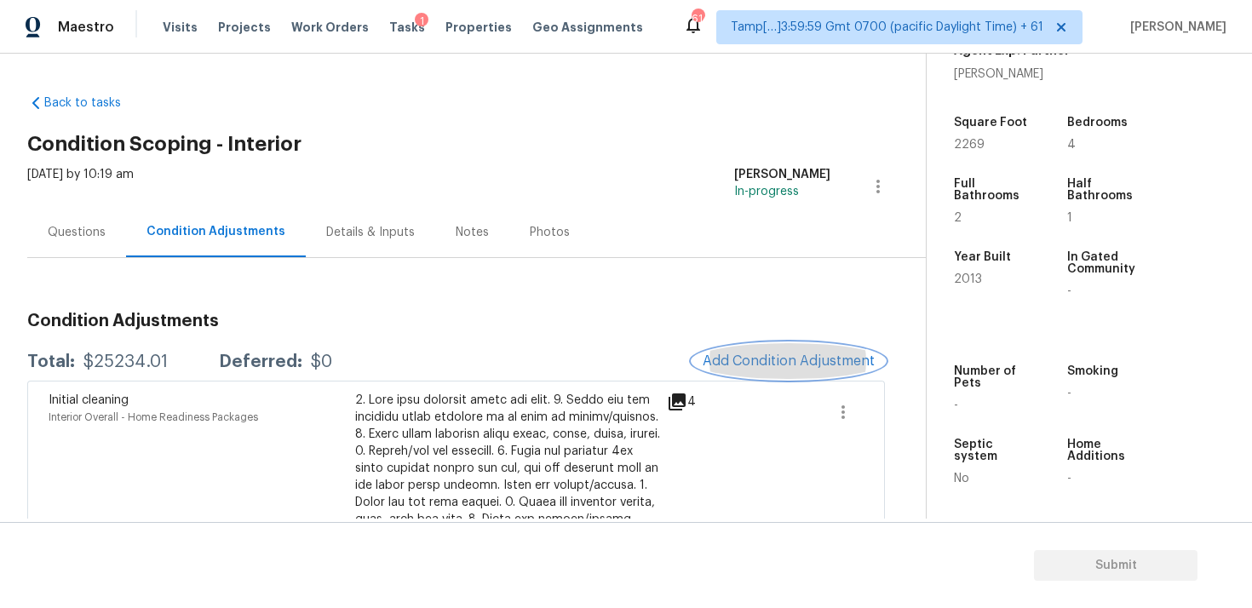
click at [765, 343] on button "Add Condition Adjustment" at bounding box center [789, 361] width 193 height 36
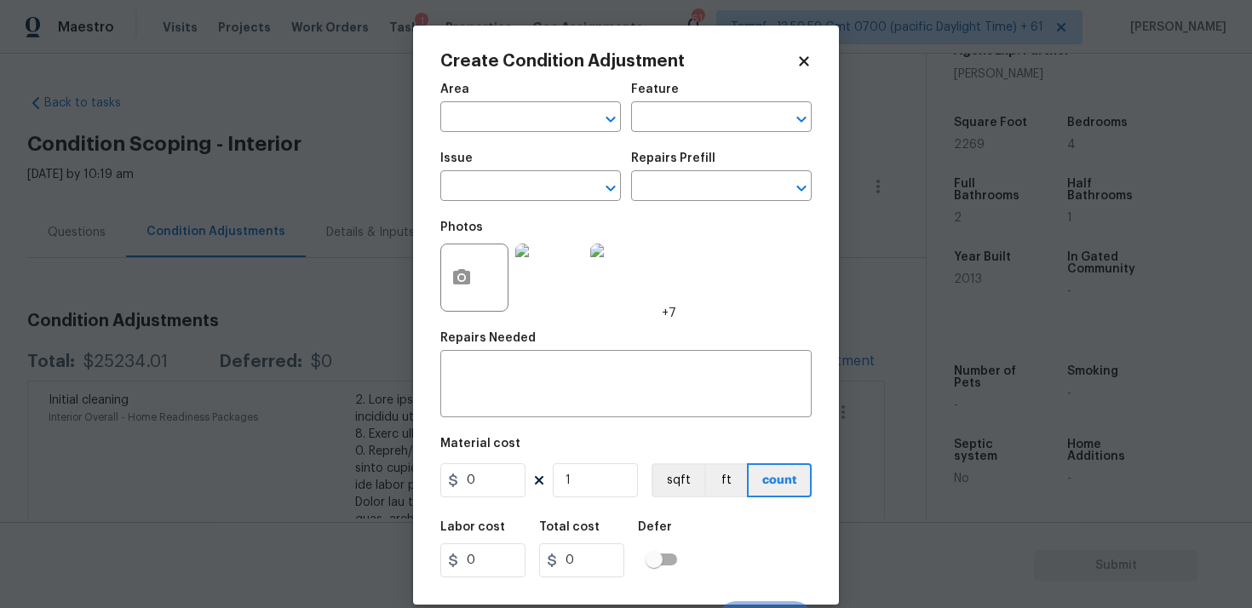
click at [538, 134] on span "Area ​" at bounding box center [530, 107] width 181 height 69
click at [532, 122] on input "text" at bounding box center [506, 119] width 133 height 26
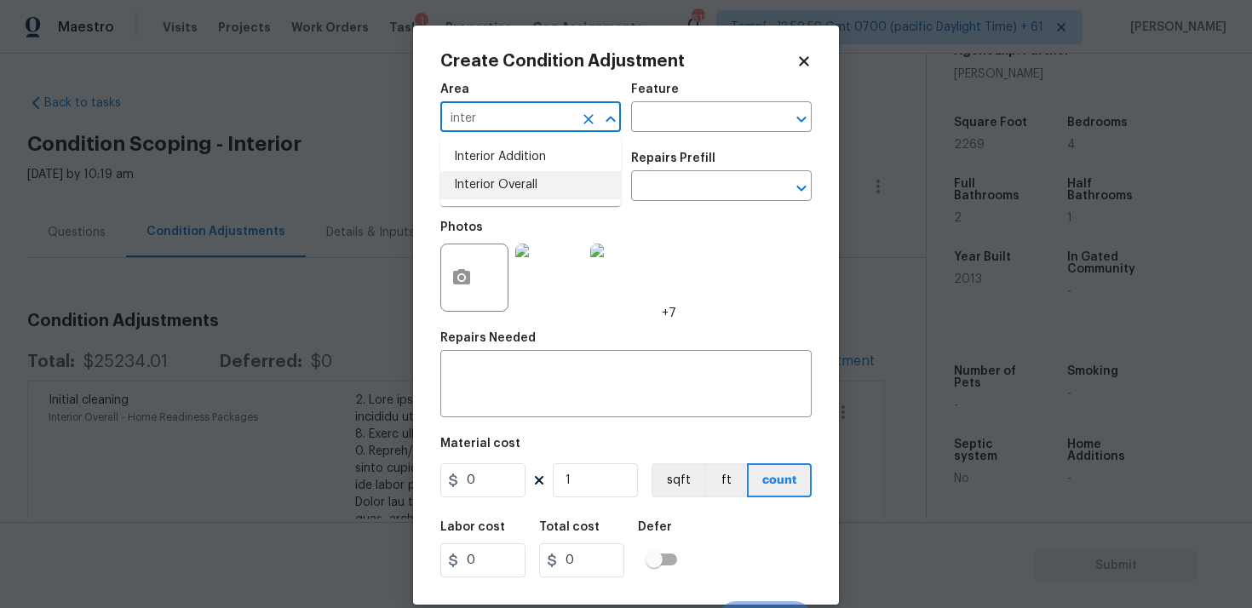
click at [519, 175] on li "Interior Overall" at bounding box center [530, 185] width 181 height 28
type input "Interior Overall"
click at [527, 196] on input "text" at bounding box center [506, 188] width 133 height 26
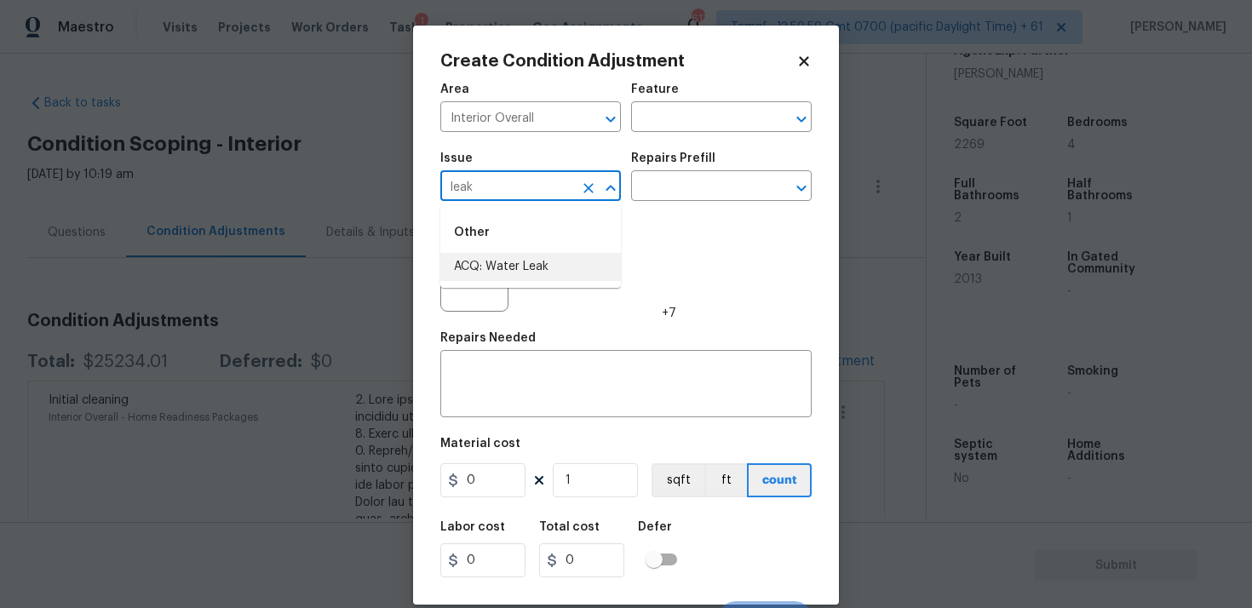
click at [510, 276] on li "ACQ: Water Leak" at bounding box center [530, 267] width 181 height 28
type input "ACQ: Water Leak"
click at [469, 271] on icon "button" at bounding box center [461, 277] width 20 height 20
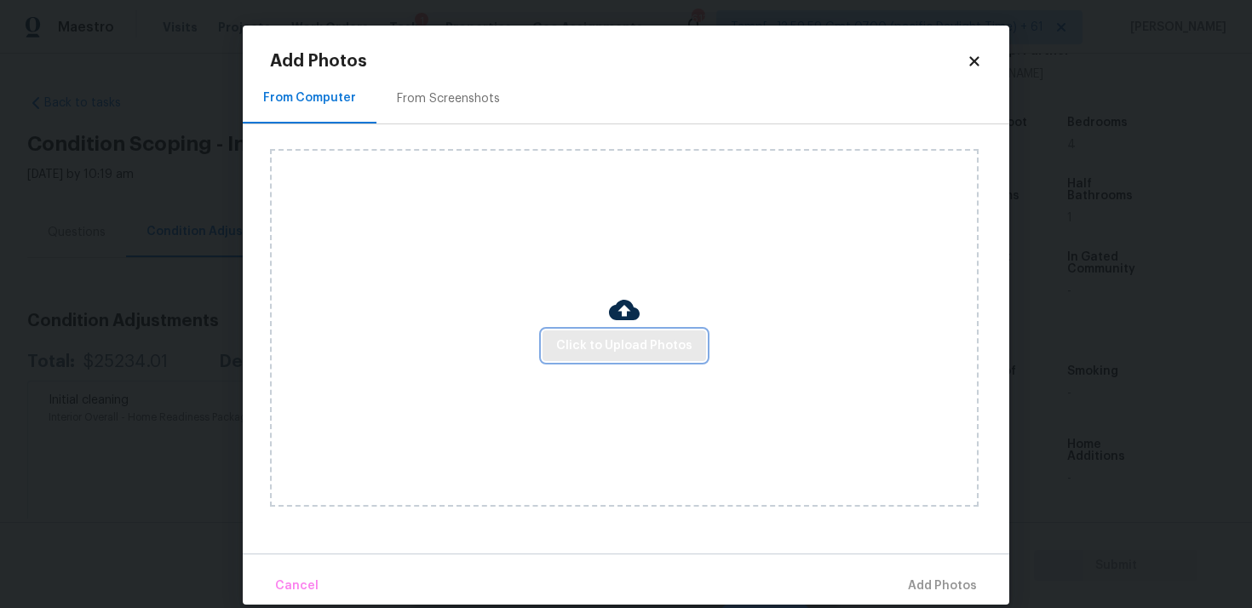
click at [635, 346] on span "Click to Upload Photos" at bounding box center [624, 346] width 136 height 21
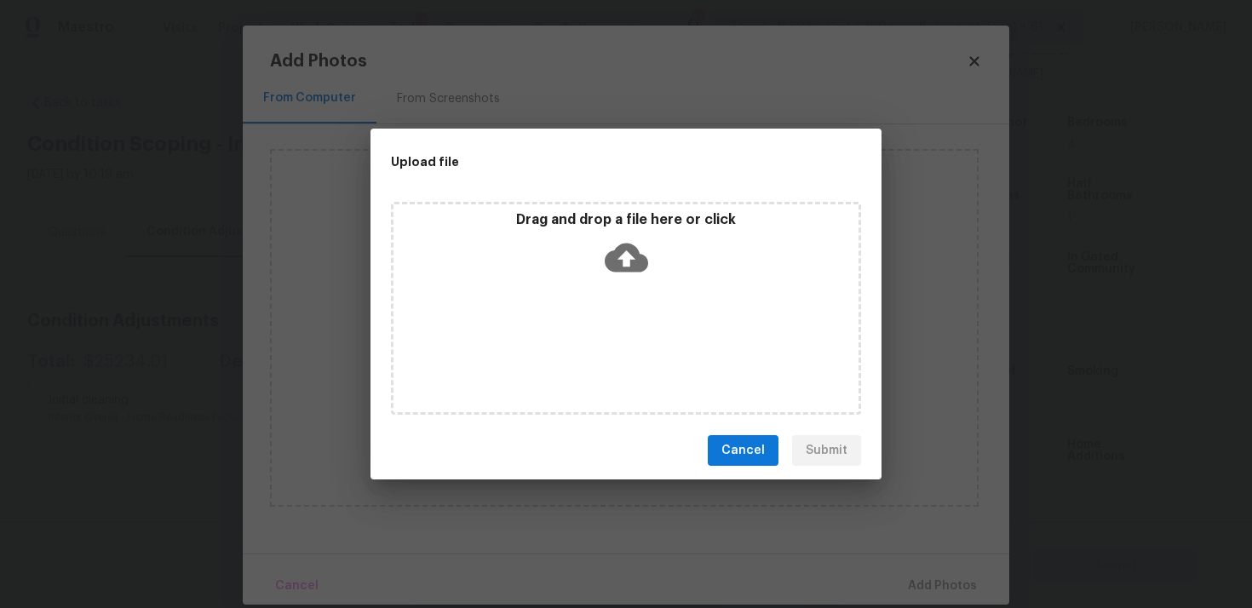
click at [625, 226] on p "Drag and drop a file here or click" at bounding box center [626, 220] width 465 height 18
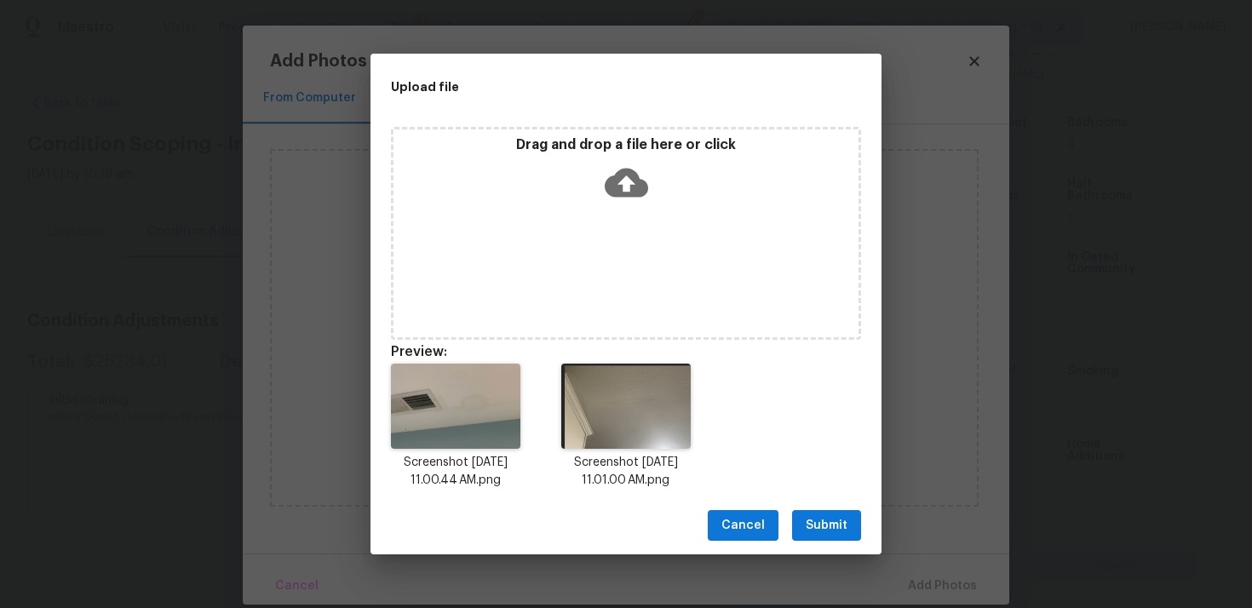
scroll to position [14, 0]
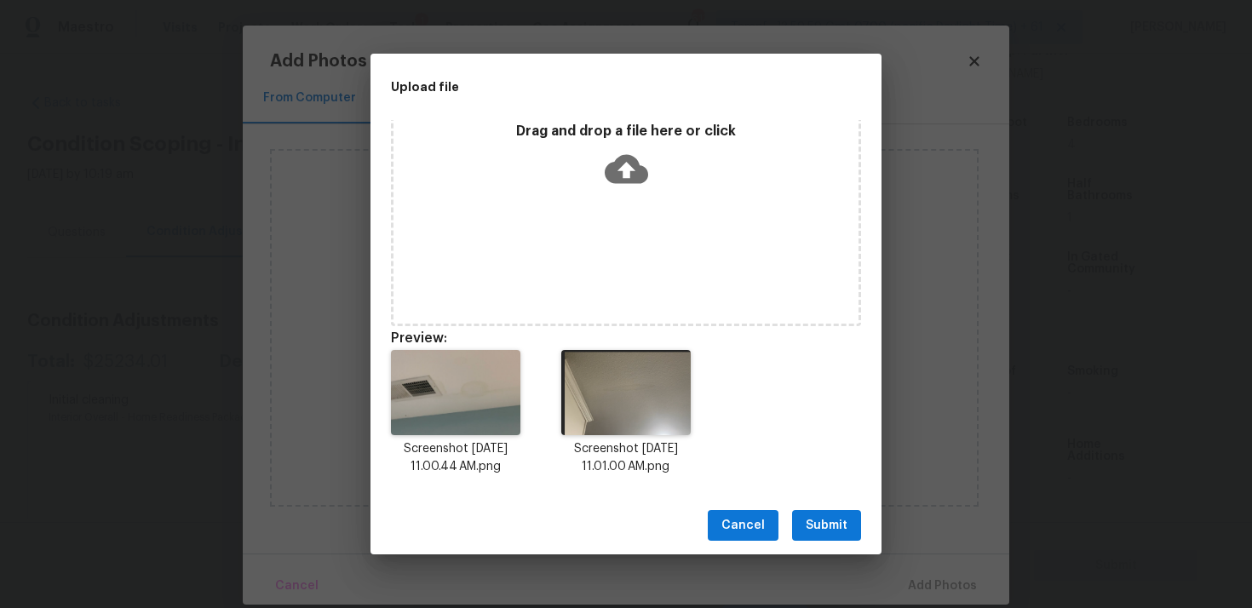
click at [827, 505] on div "Cancel Submit" at bounding box center [626, 526] width 511 height 59
click at [834, 523] on span "Submit" at bounding box center [827, 525] width 42 height 21
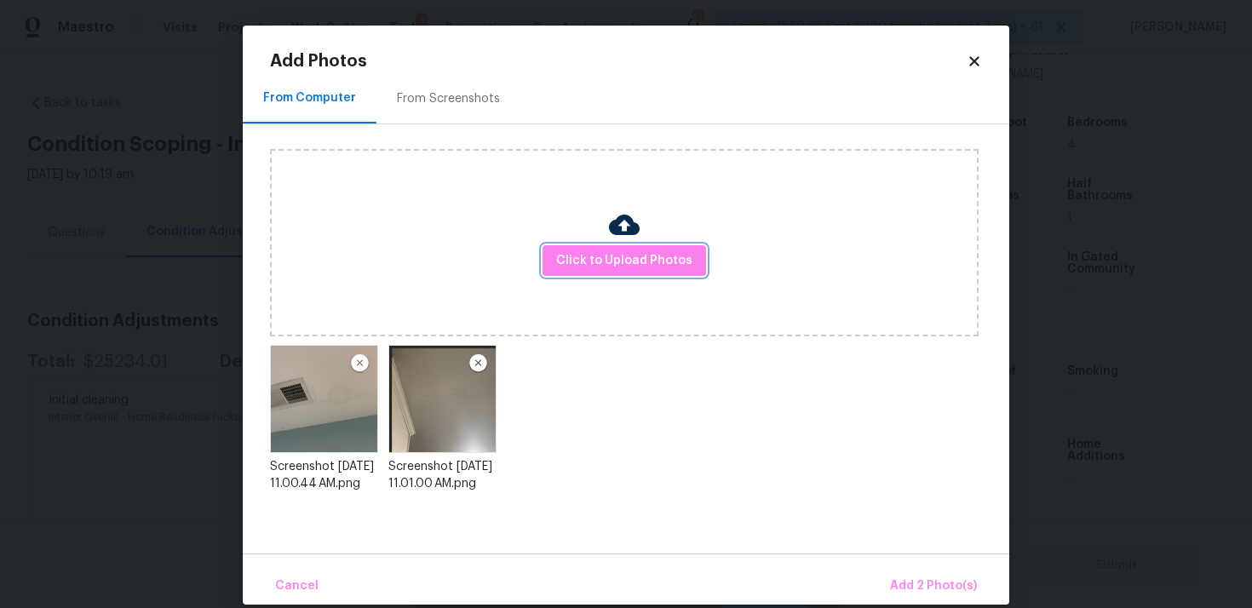
scroll to position [0, 0]
click at [905, 566] on div "Cancel Add 2 Photo(s)" at bounding box center [626, 579] width 767 height 51
click at [917, 588] on span "Add 2 Photo(s)" at bounding box center [933, 586] width 87 height 21
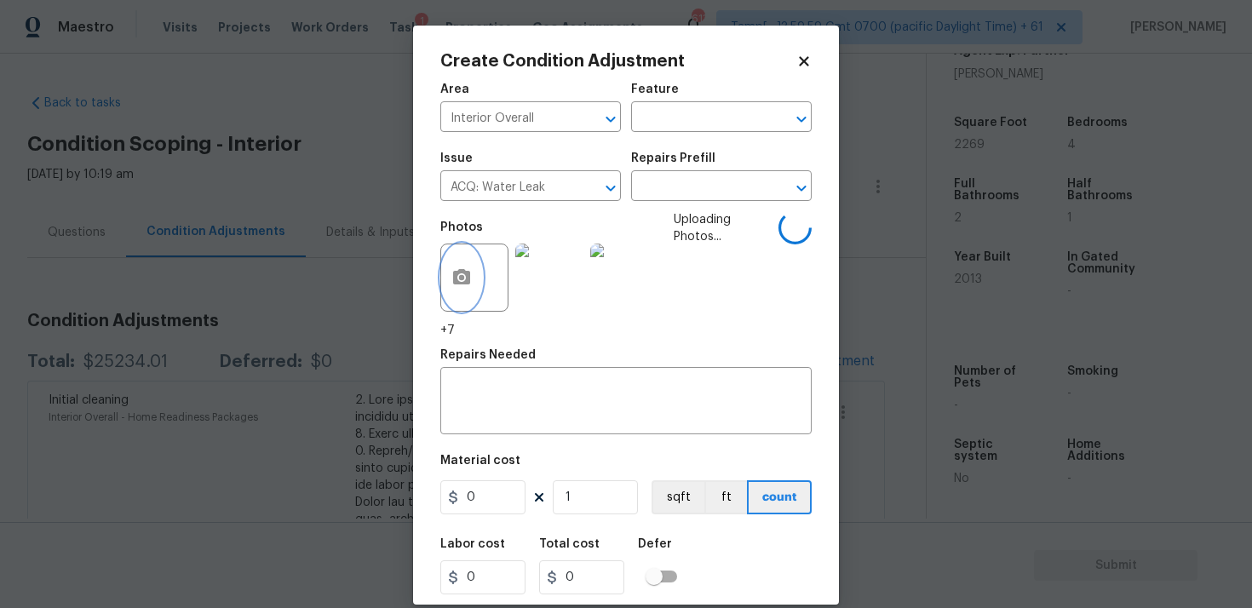
scroll to position [45, 0]
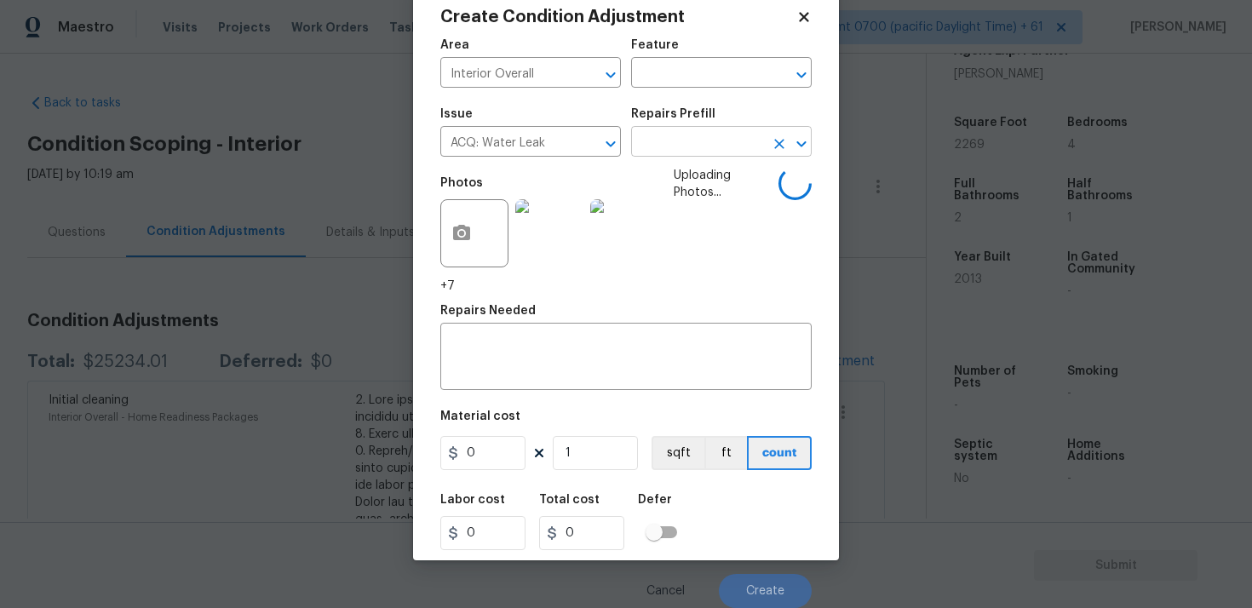
click at [677, 144] on input "text" at bounding box center [697, 143] width 133 height 26
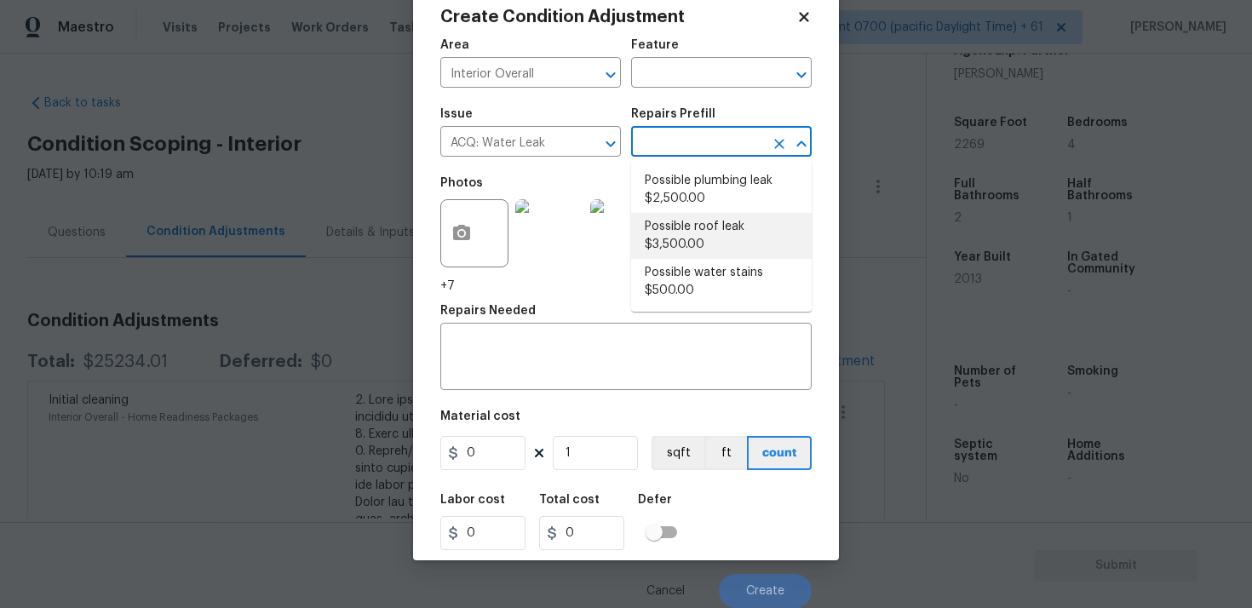
click at [691, 218] on li "Possible roof leak $3,500.00" at bounding box center [721, 236] width 181 height 46
type input "Acquisition"
type textarea "Acquisition Scope: Possible roof leak"
type input "3500"
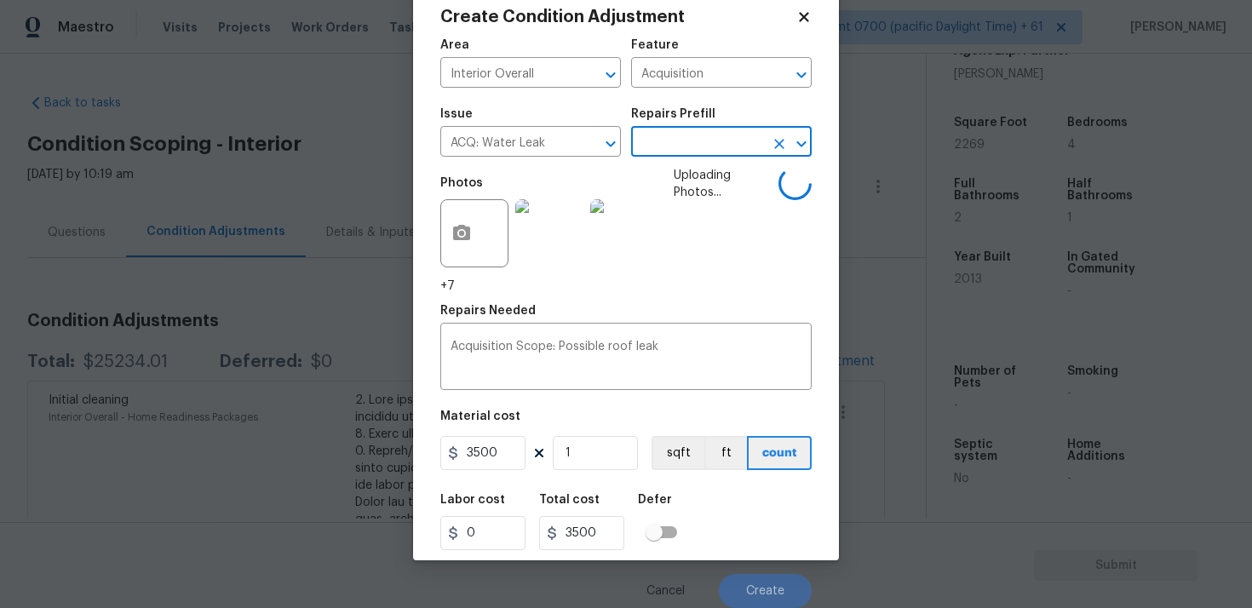
click at [689, 148] on input "text" at bounding box center [697, 143] width 133 height 26
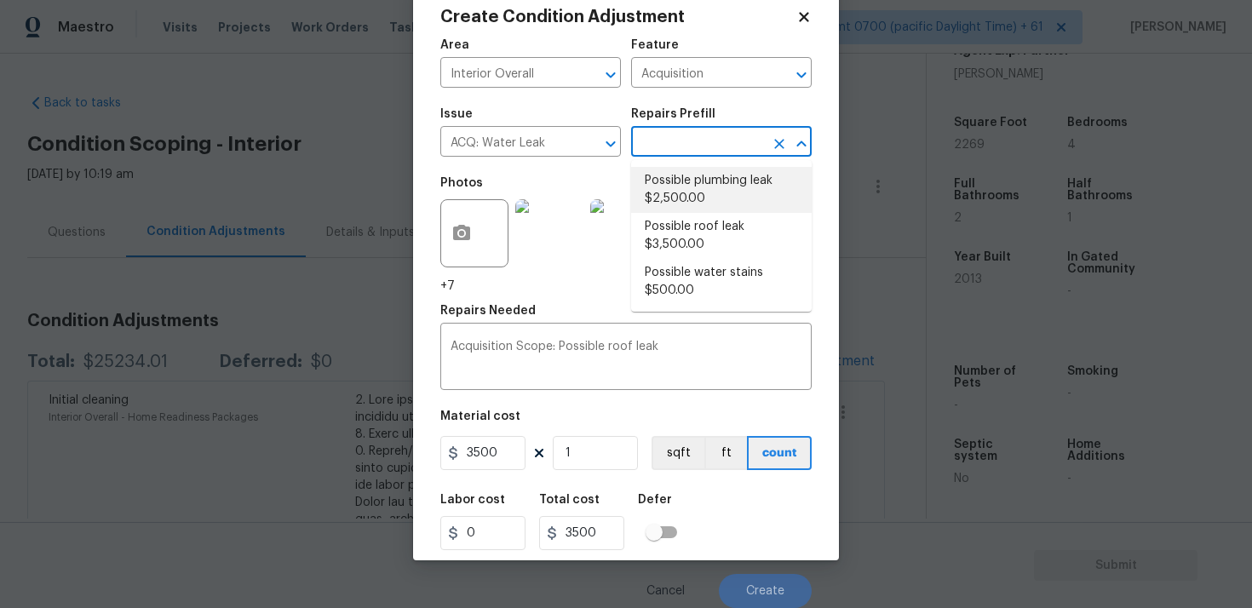
click at [691, 194] on li "Possible plumbing leak $2,500.00" at bounding box center [721, 190] width 181 height 46
type textarea "Acquisition Scope: Possible plumbing leak"
type input "2500"
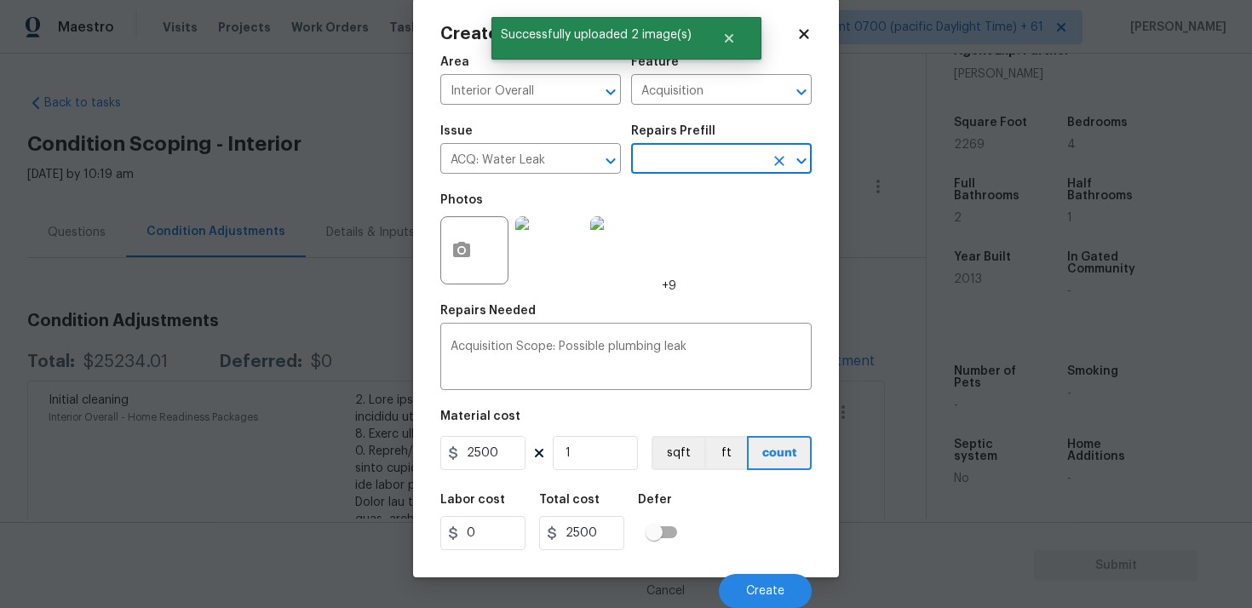
scroll to position [28, 0]
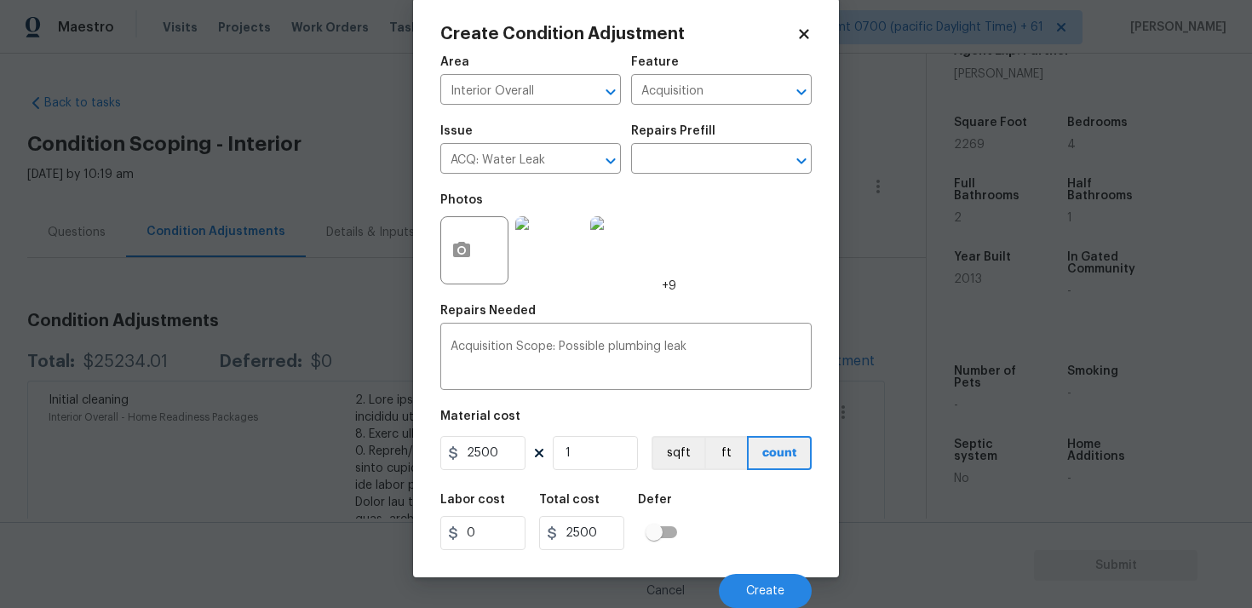
click at [681, 424] on div "Material cost" at bounding box center [625, 422] width 371 height 22
click at [739, 587] on button "Create" at bounding box center [765, 591] width 93 height 34
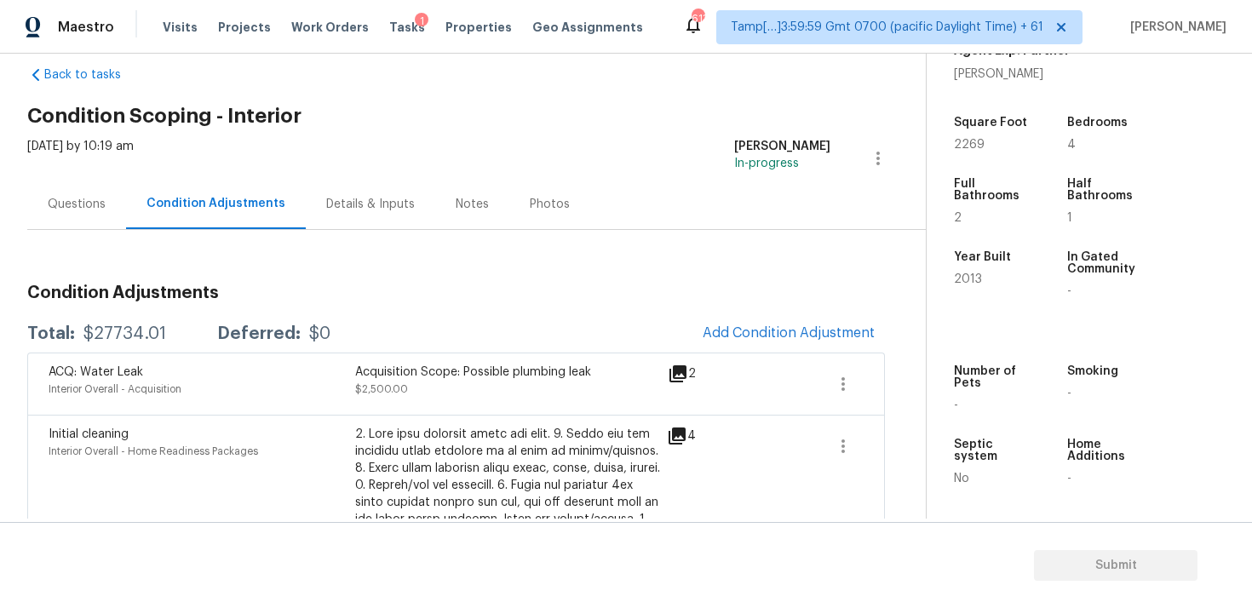
scroll to position [0, 0]
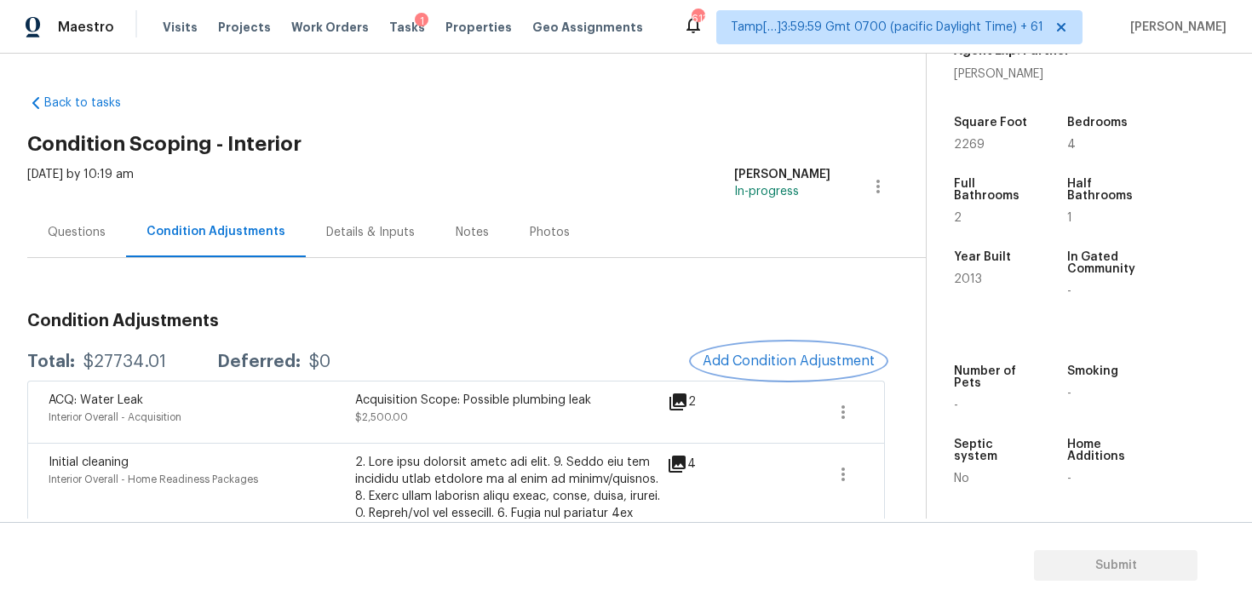
click at [811, 365] on span "Add Condition Adjustment" at bounding box center [789, 361] width 172 height 15
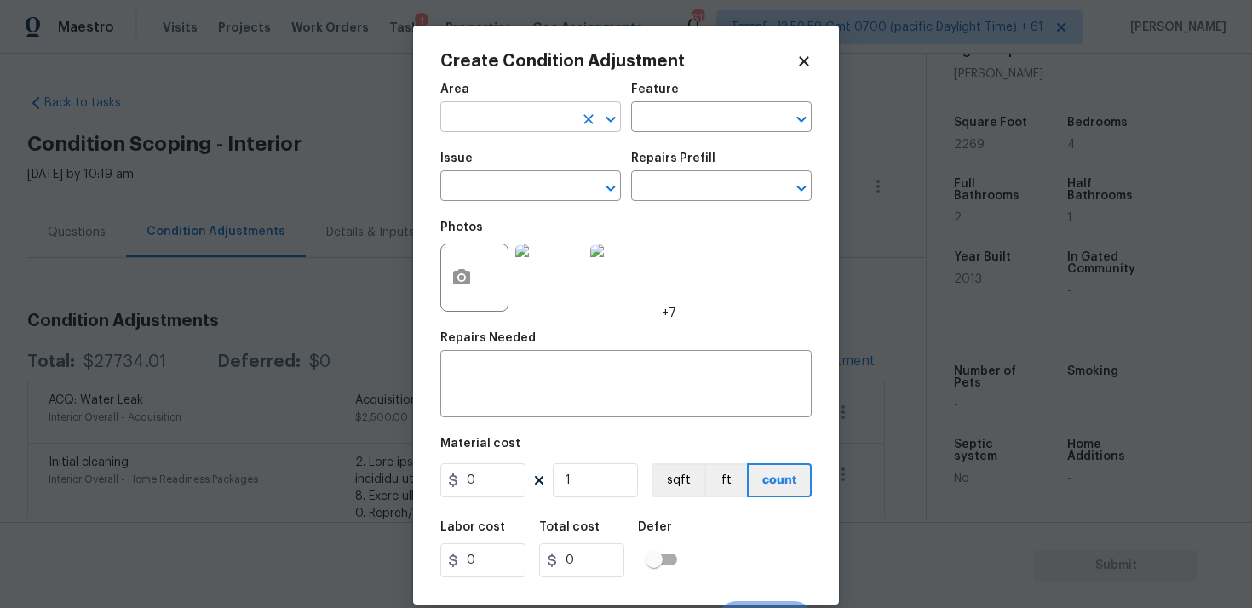
click at [494, 122] on input "text" at bounding box center [506, 119] width 133 height 26
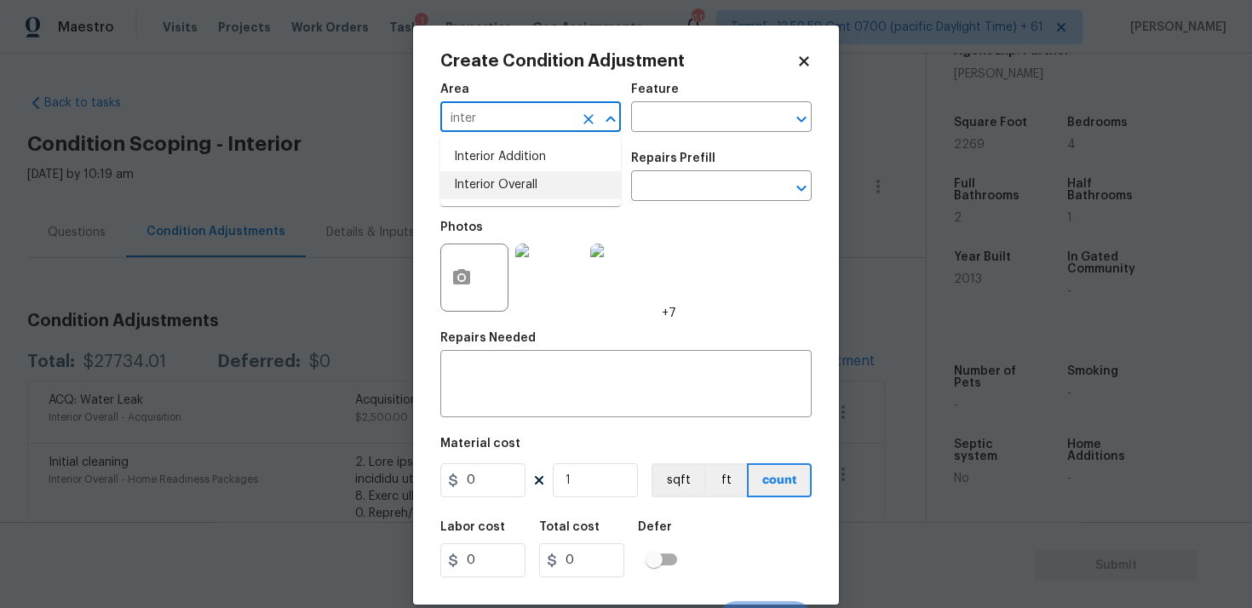
click at [492, 175] on li "Interior Overall" at bounding box center [530, 185] width 181 height 28
type input "Interior Overall"
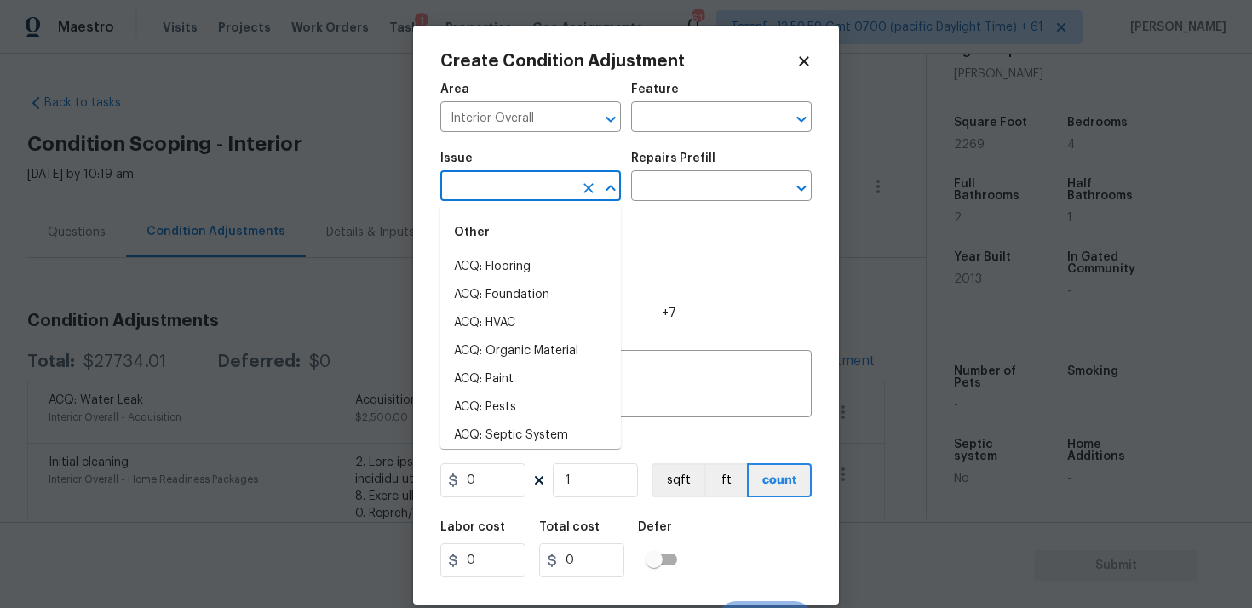
click at [492, 175] on input "text" at bounding box center [506, 188] width 133 height 26
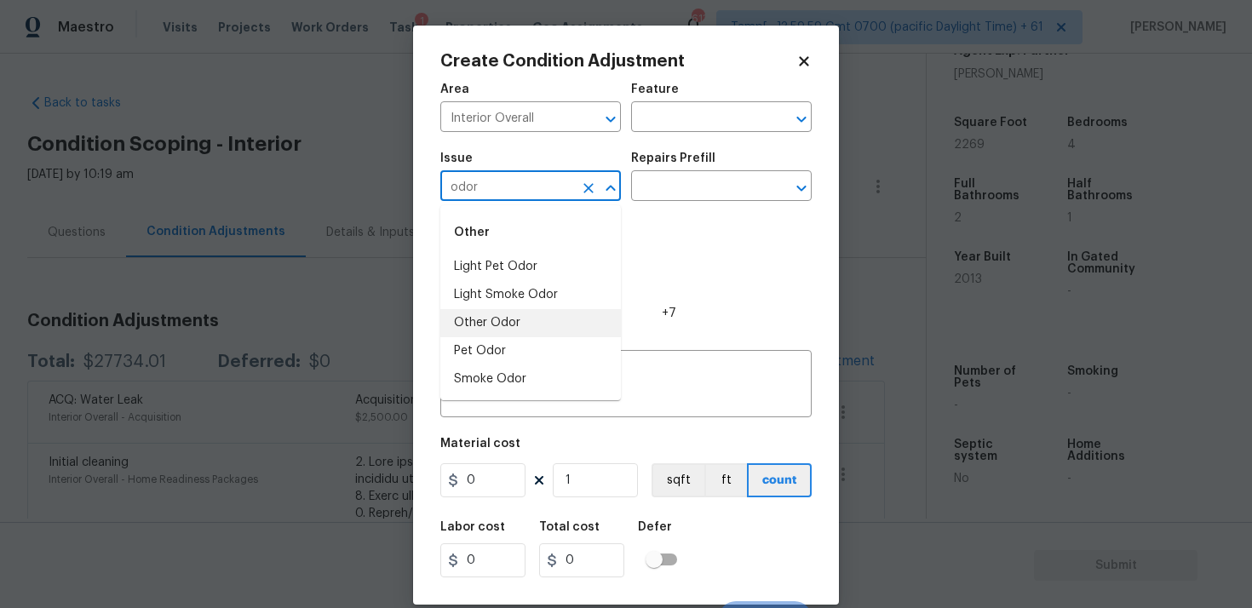
click at [501, 326] on li "Other Odor" at bounding box center [530, 323] width 181 height 28
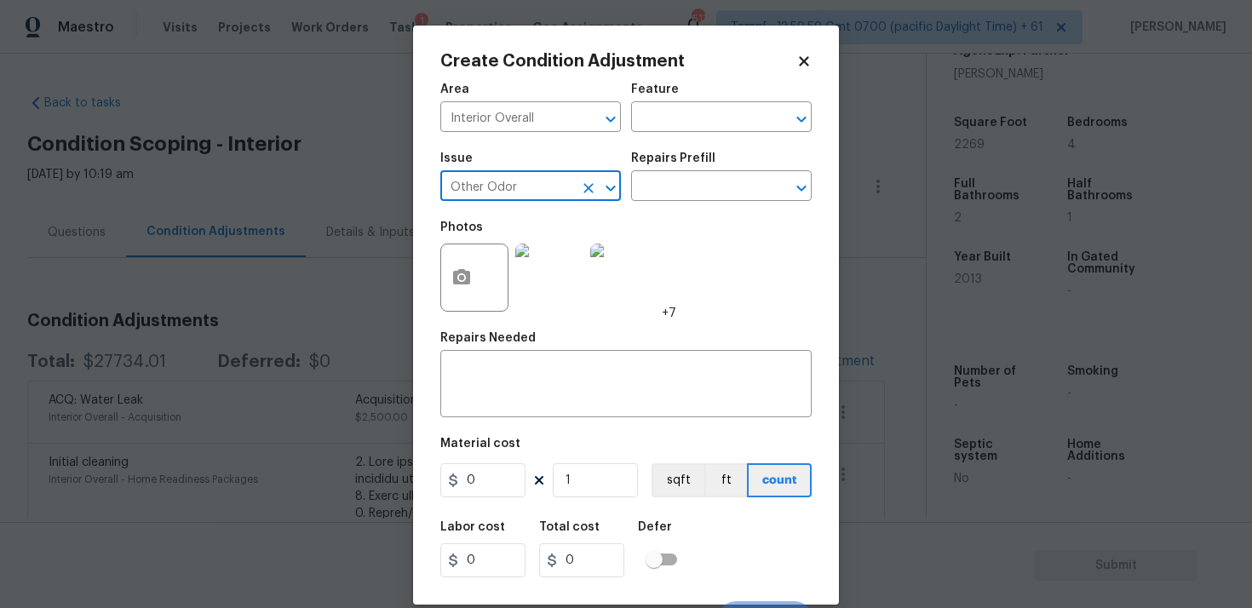
type input "Other Odor"
click at [709, 173] on div "Repairs Prefill" at bounding box center [721, 163] width 181 height 22
click at [706, 178] on input "text" at bounding box center [697, 188] width 133 height 26
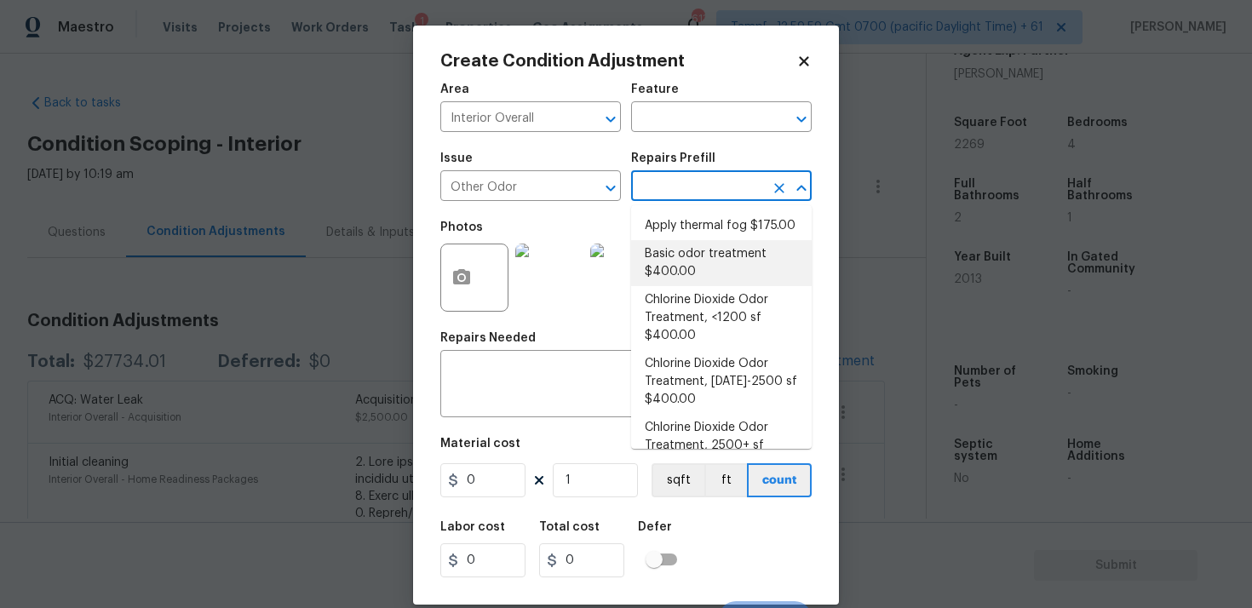
click at [699, 252] on li "Basic odor treatment $400.00" at bounding box center [721, 263] width 181 height 46
type textarea "OD Odor Protocol: Heavy Odor present. Remediate home odor. Including but not li…"
type input "400"
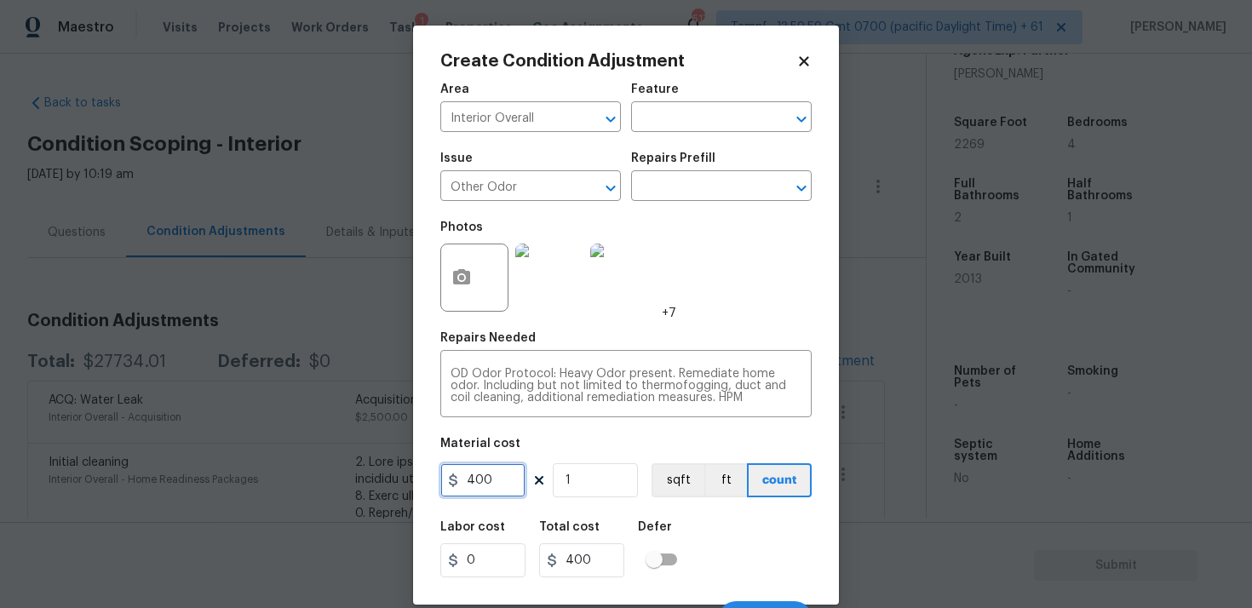
click at [503, 486] on input "400" at bounding box center [482, 480] width 85 height 34
type input "1000"
click at [674, 533] on div "Defer" at bounding box center [662, 532] width 49 height 22
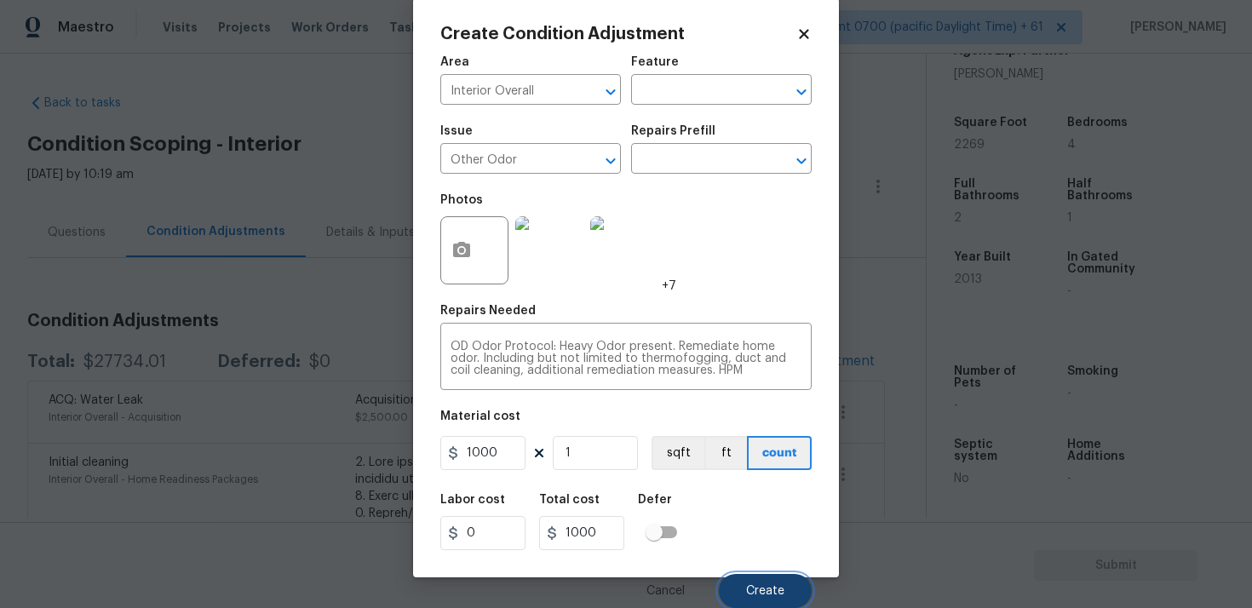
click at [745, 583] on button "Create" at bounding box center [765, 591] width 93 height 34
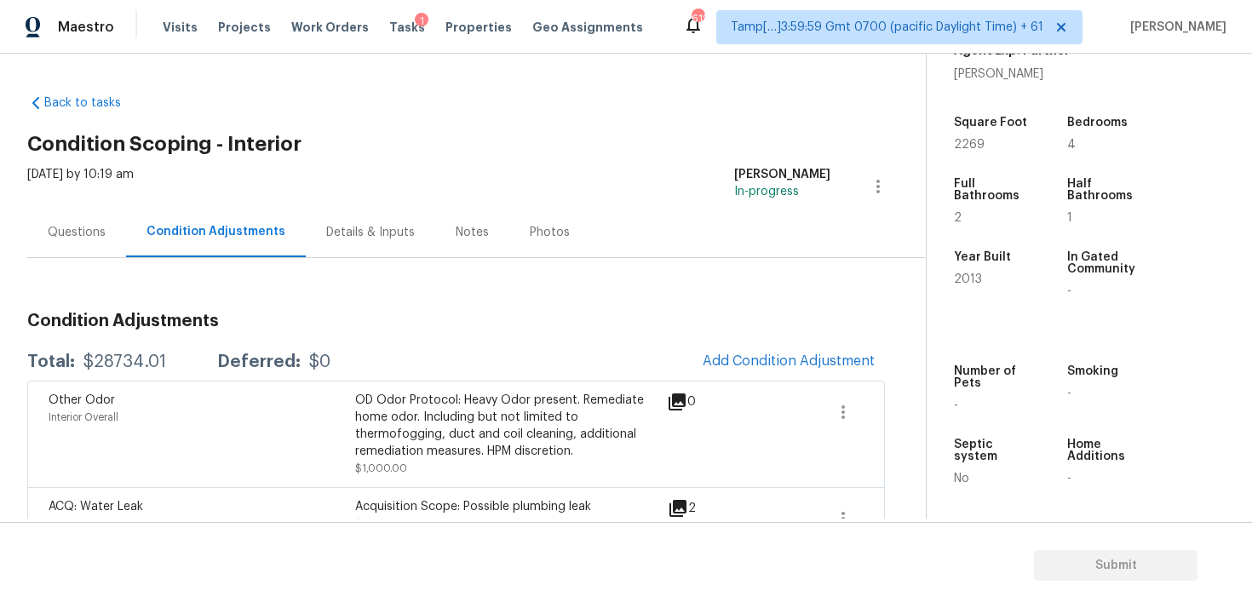
scroll to position [112, 0]
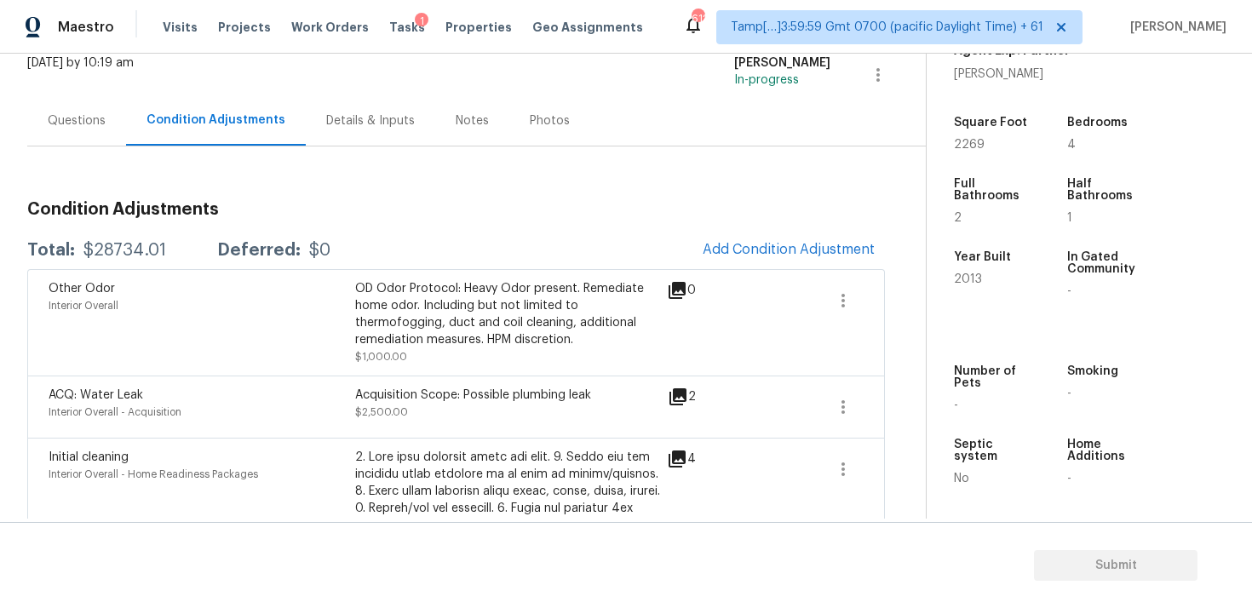
click at [769, 240] on button "Add Condition Adjustment" at bounding box center [789, 250] width 193 height 36
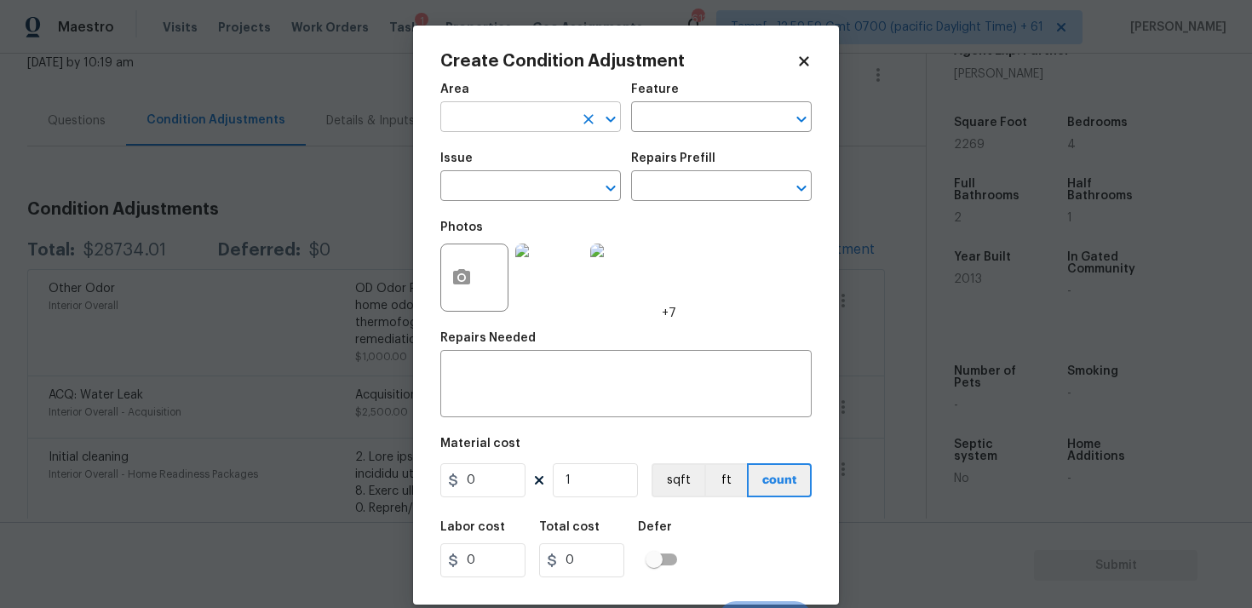
click at [512, 117] on input "text" at bounding box center [506, 119] width 133 height 26
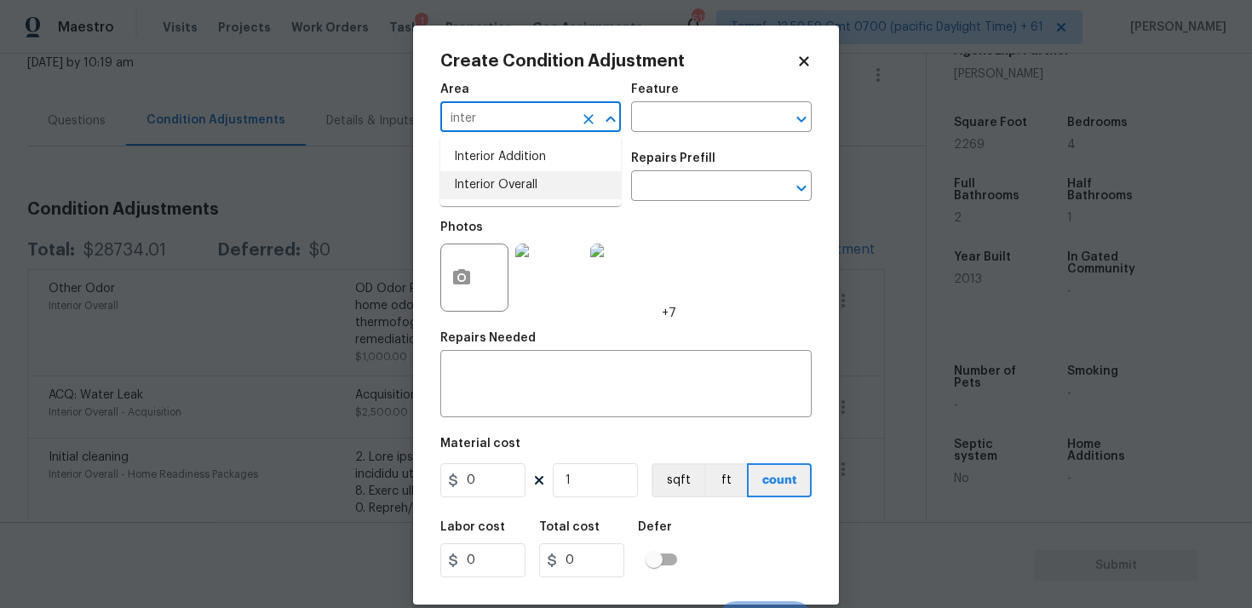
click at [530, 177] on li "Interior Overall" at bounding box center [530, 185] width 181 height 28
type input "Interior Overall"
click at [530, 177] on input "text" at bounding box center [506, 188] width 133 height 26
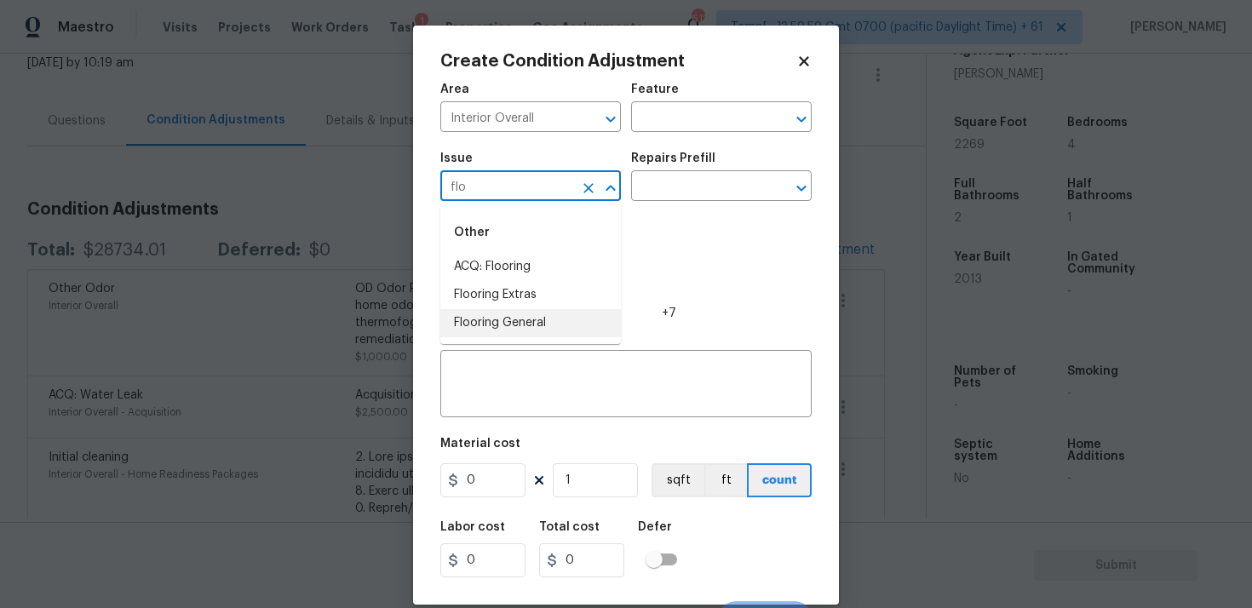
click at [525, 315] on li "Flooring General" at bounding box center [530, 323] width 181 height 28
type input "Flooring General"
click at [694, 183] on input "text" at bounding box center [697, 188] width 133 height 26
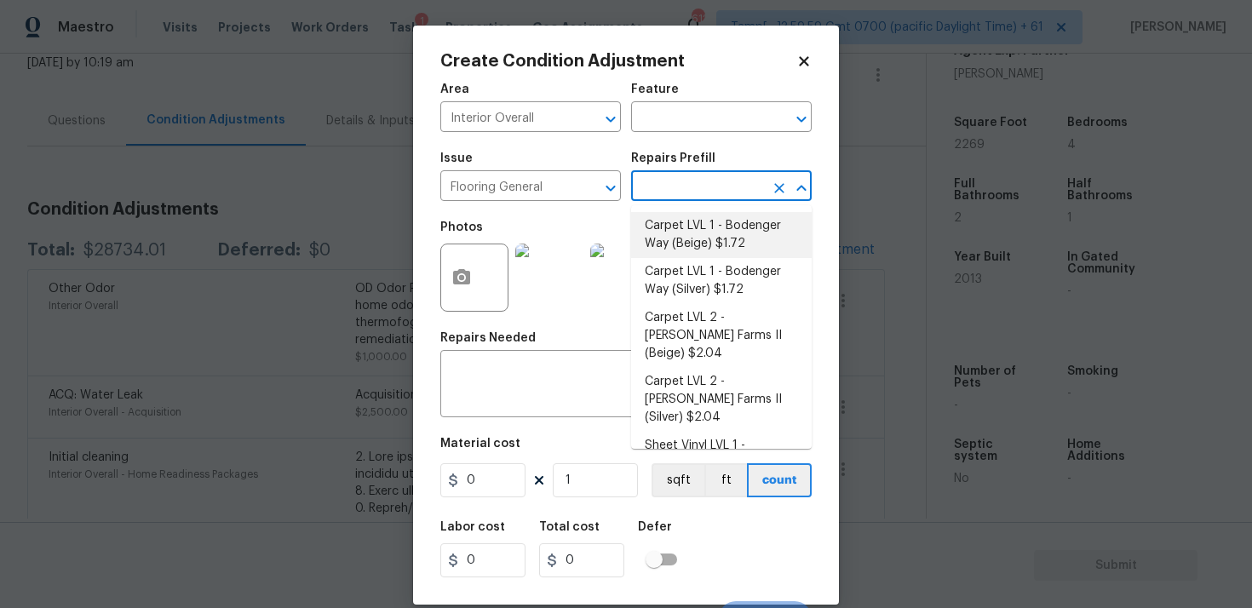
click at [698, 220] on li "Carpet LVL 1 - Bodenger Way (Beige) $1.72" at bounding box center [721, 235] width 181 height 46
type input "Overall Flooring"
type textarea "Install new carpet. (Bodenger Way 749 Bird Bath, Beige) at all previously carpe…"
type input "1.72"
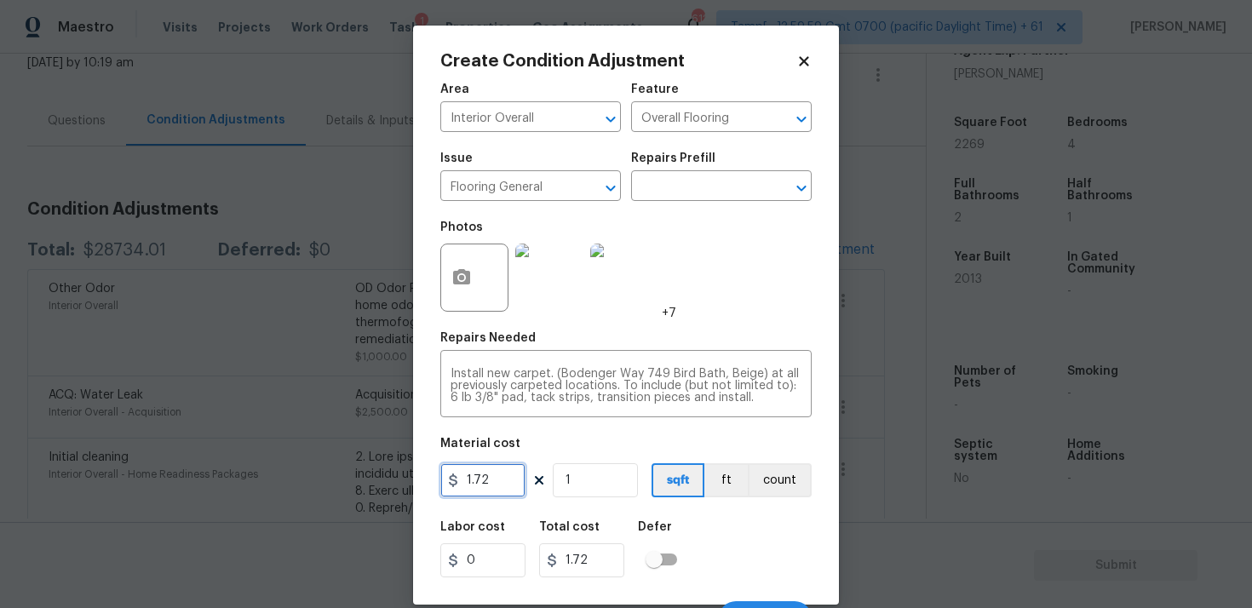
click at [494, 491] on input "1.72" at bounding box center [482, 480] width 85 height 34
type input "2.1"
click at [595, 480] on input "1" at bounding box center [595, 480] width 85 height 34
type input "18"
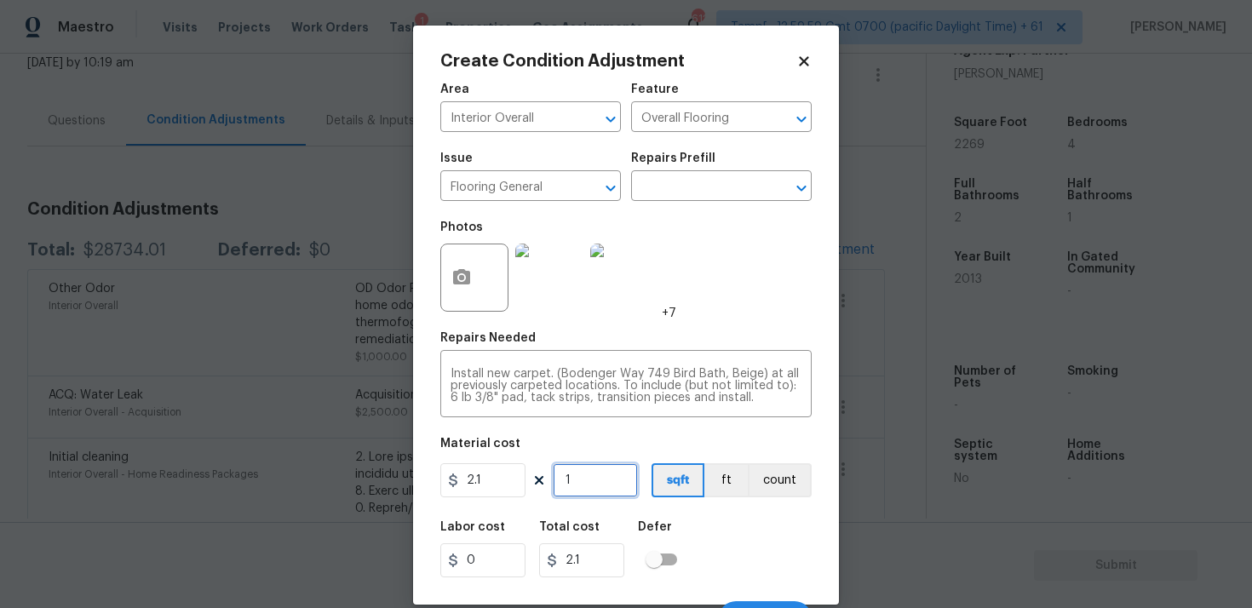
type input "37.8"
type input "181"
type input "380.1"
type input "1819"
type input "3819.9"
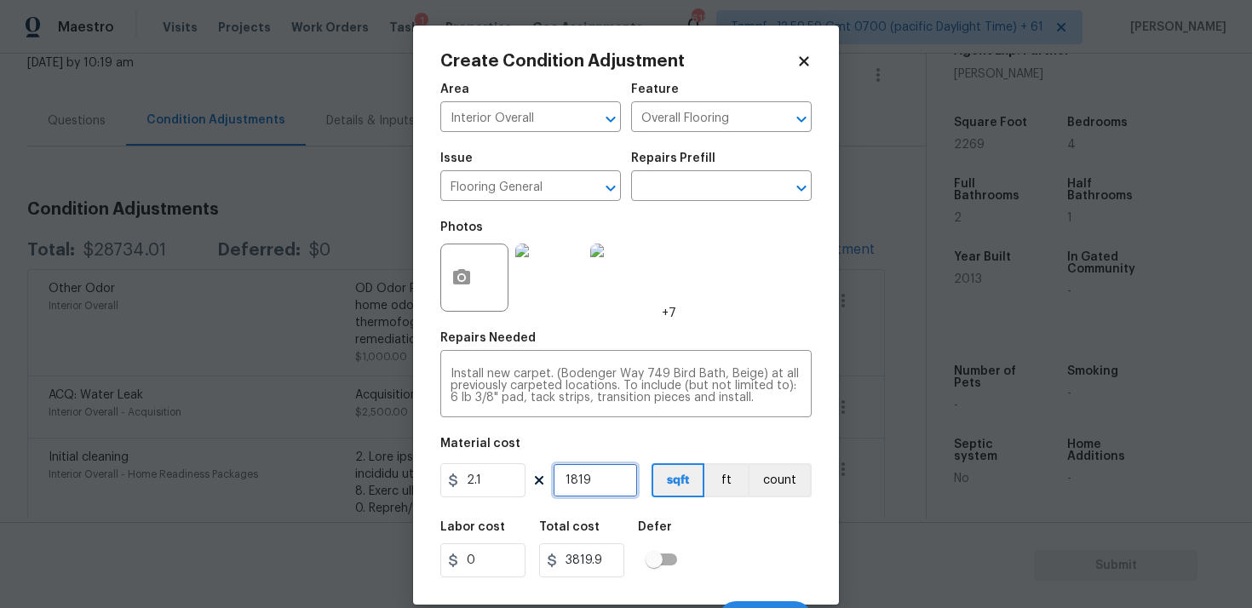
type input "1819"
click at [720, 526] on div "Labor cost 0 Total cost 3819.9 Defer" at bounding box center [625, 549] width 371 height 77
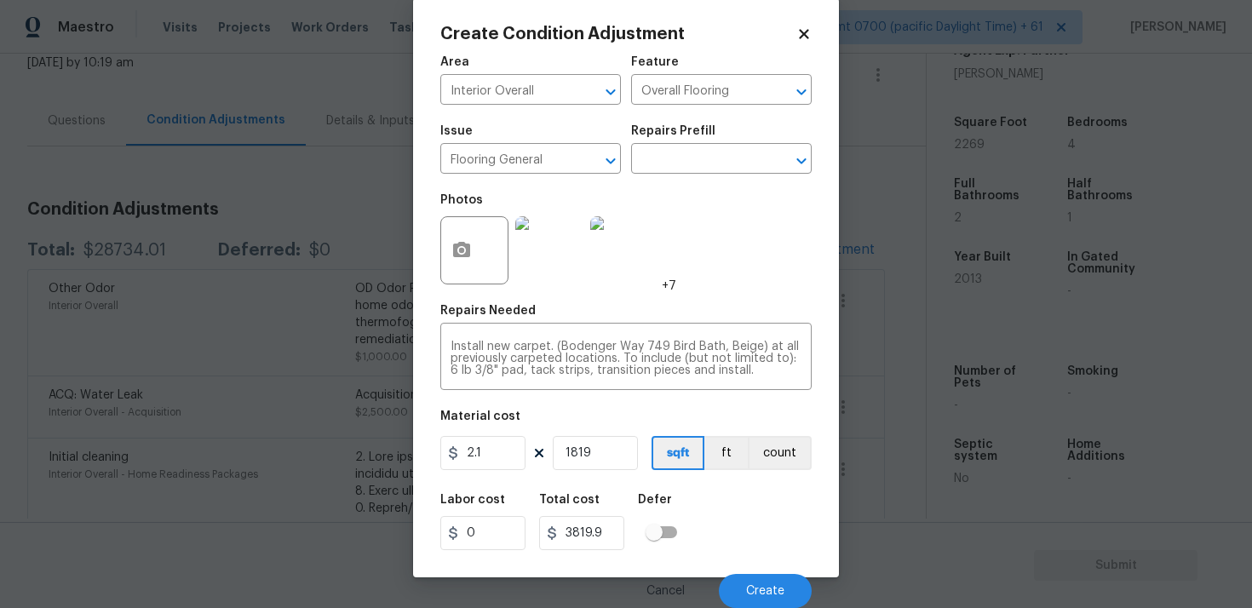
click at [779, 571] on div "Cancel Create" at bounding box center [625, 585] width 371 height 48
click at [774, 576] on button "Create" at bounding box center [765, 591] width 93 height 34
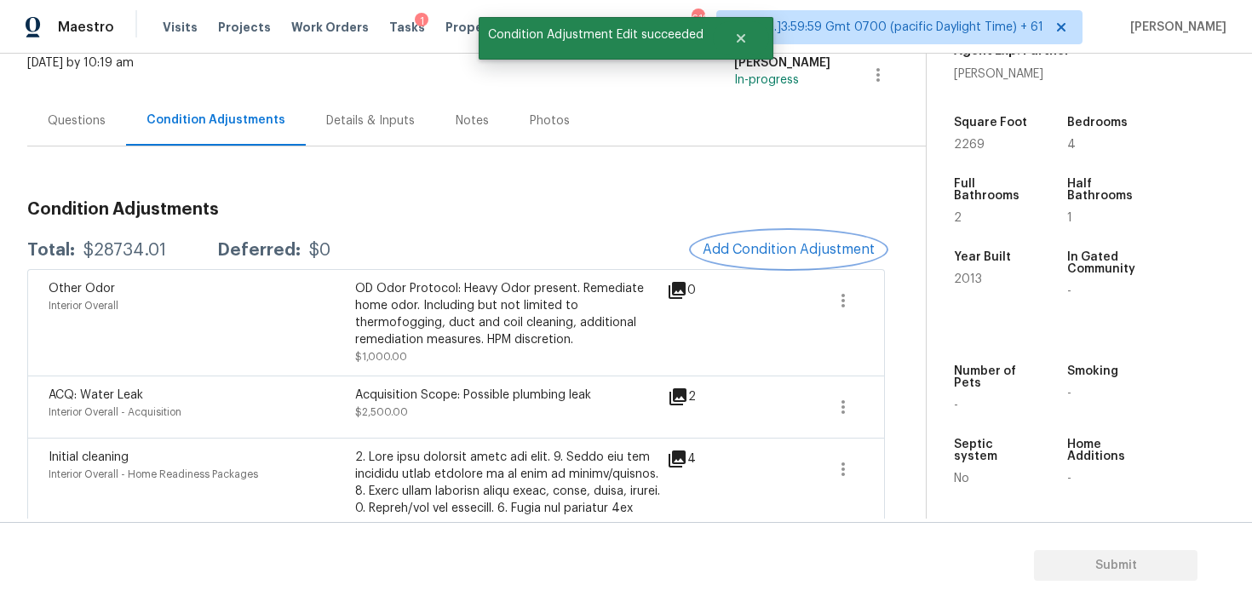
scroll to position [0, 0]
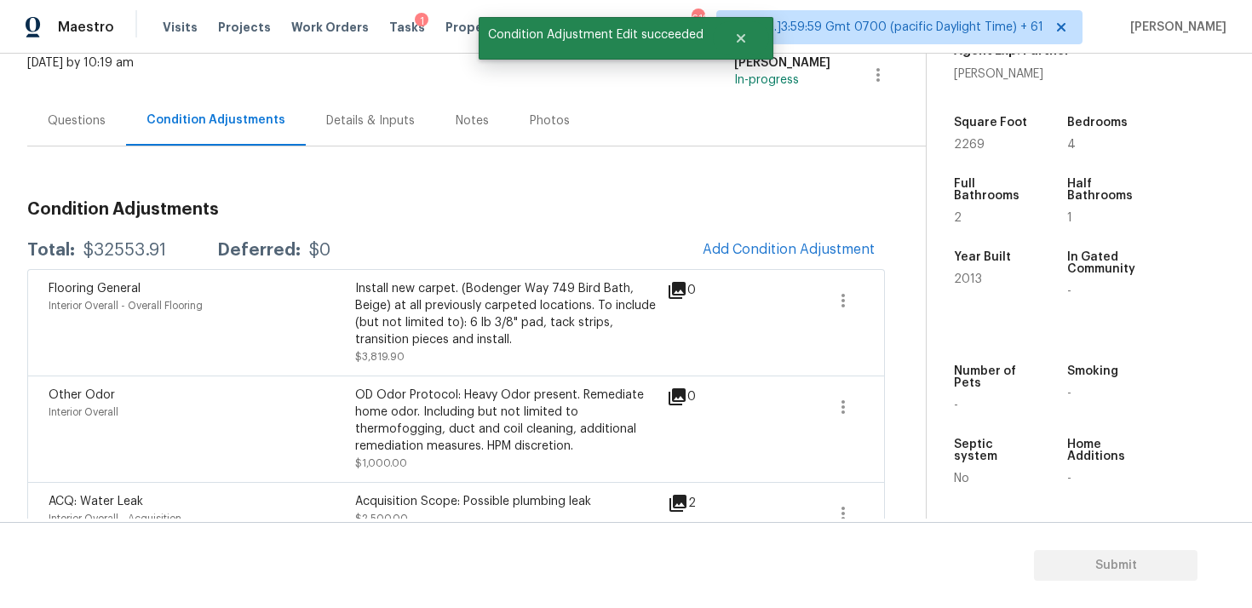
click at [91, 106] on div "Questions" at bounding box center [76, 120] width 99 height 50
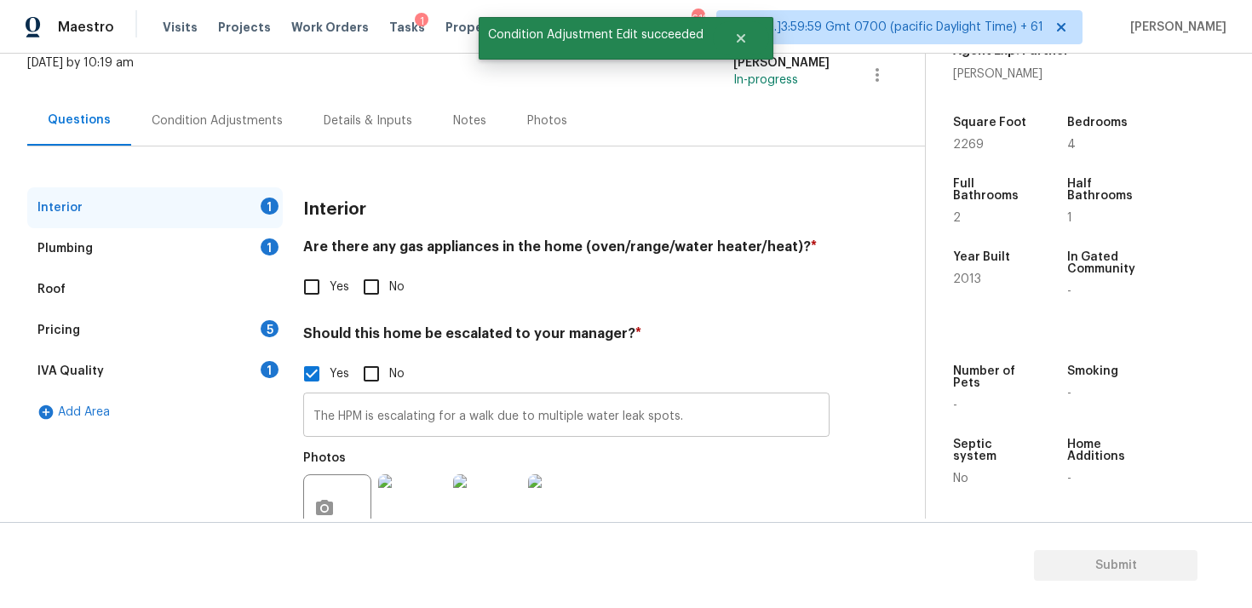
click at [707, 416] on input "The HPM is escalating for a walk due to multiple water leak spots." at bounding box center [566, 417] width 526 height 40
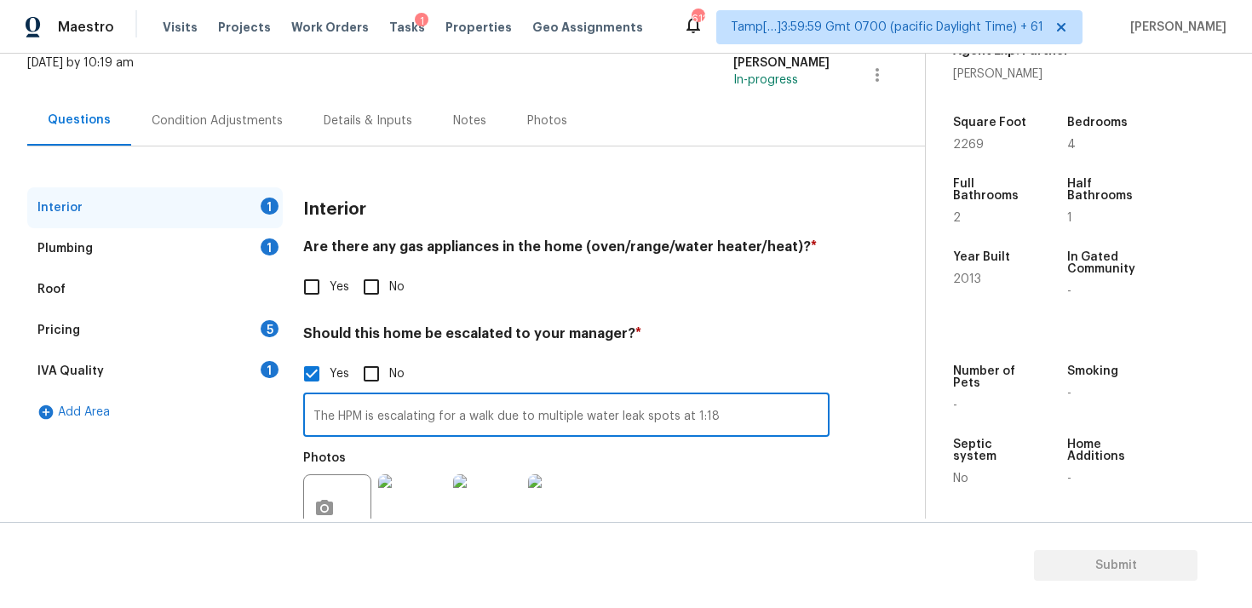
type input "The HPM is escalating for a walk due to multiple water leak spots at 1:18"
click at [814, 270] on div "Yes No" at bounding box center [566, 287] width 526 height 36
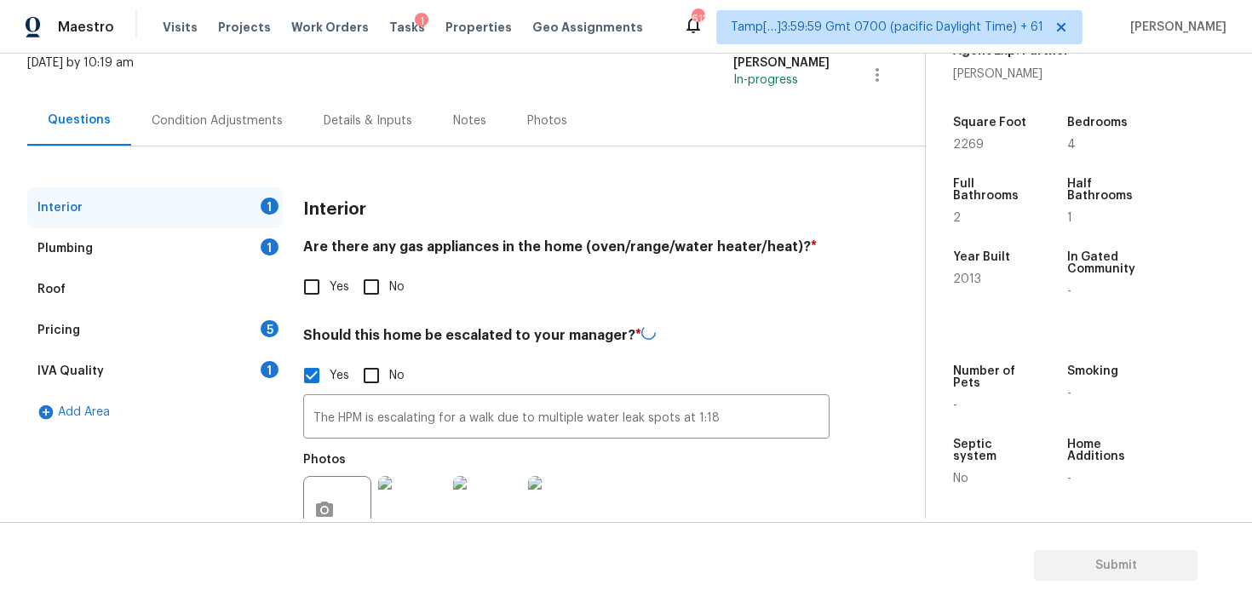
click at [251, 135] on div "Condition Adjustments" at bounding box center [217, 120] width 172 height 50
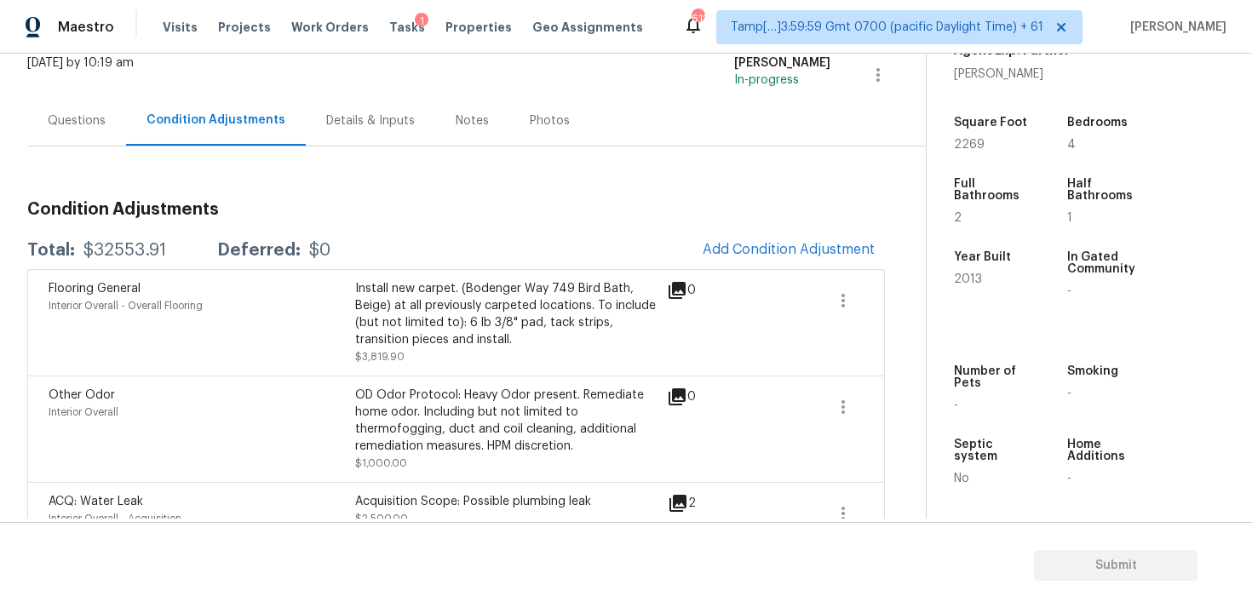
click at [68, 118] on div "Questions" at bounding box center [77, 120] width 58 height 17
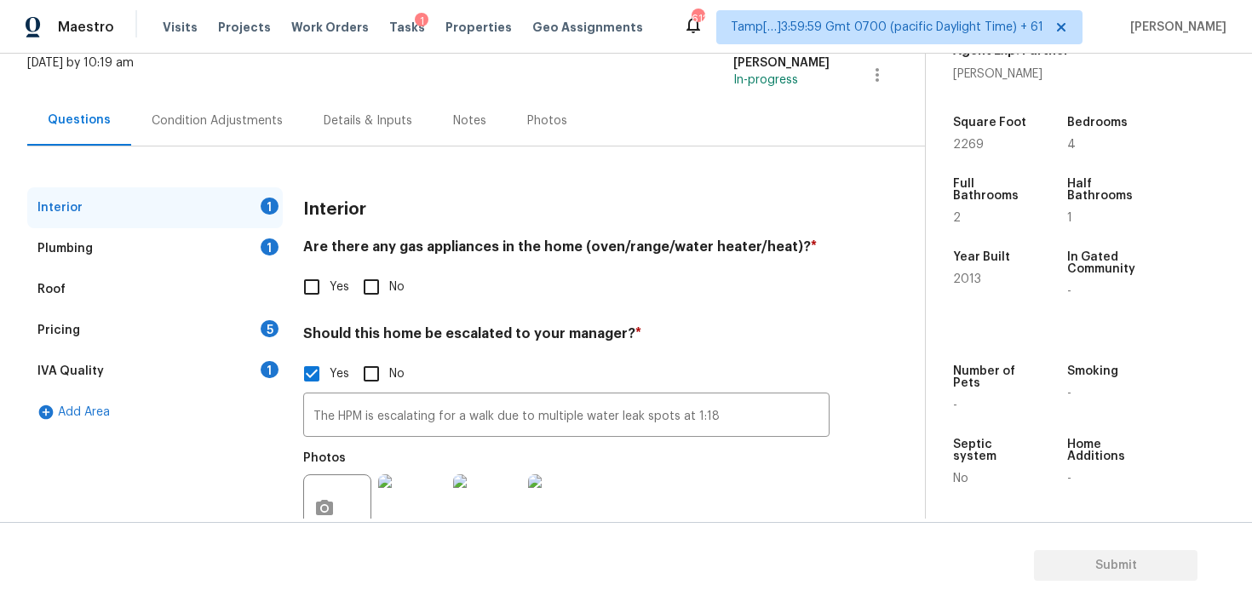
scroll to position [171, 0]
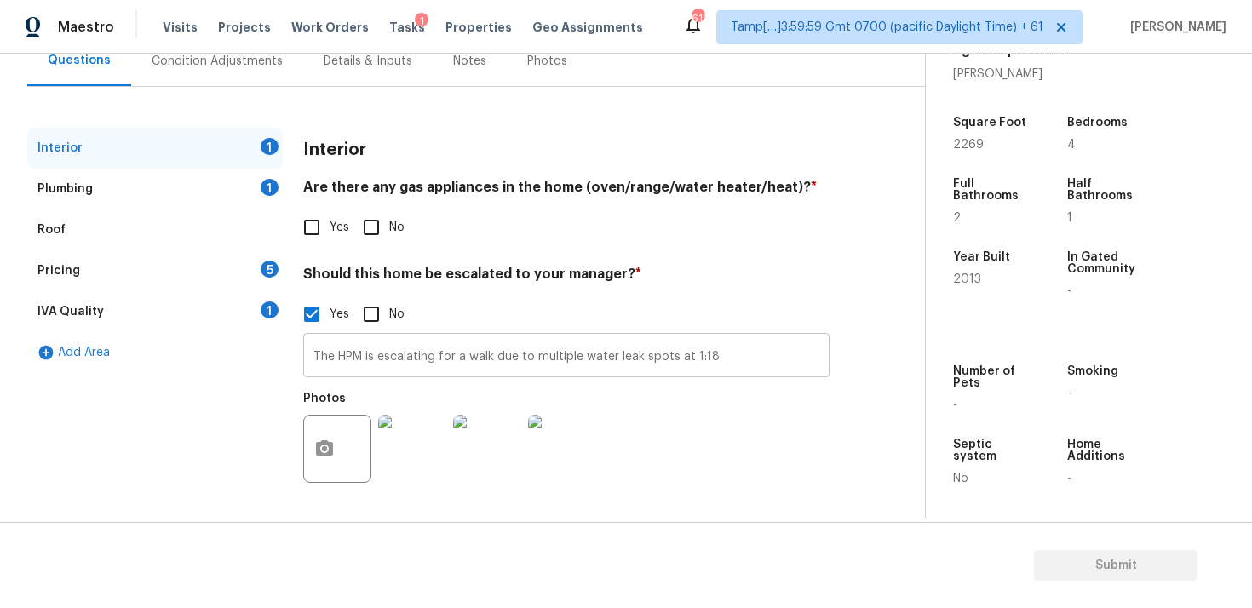
click at [728, 351] on input "The HPM is escalating for a walk due to multiple water leak spots at 1:18" at bounding box center [566, 357] width 526 height 40
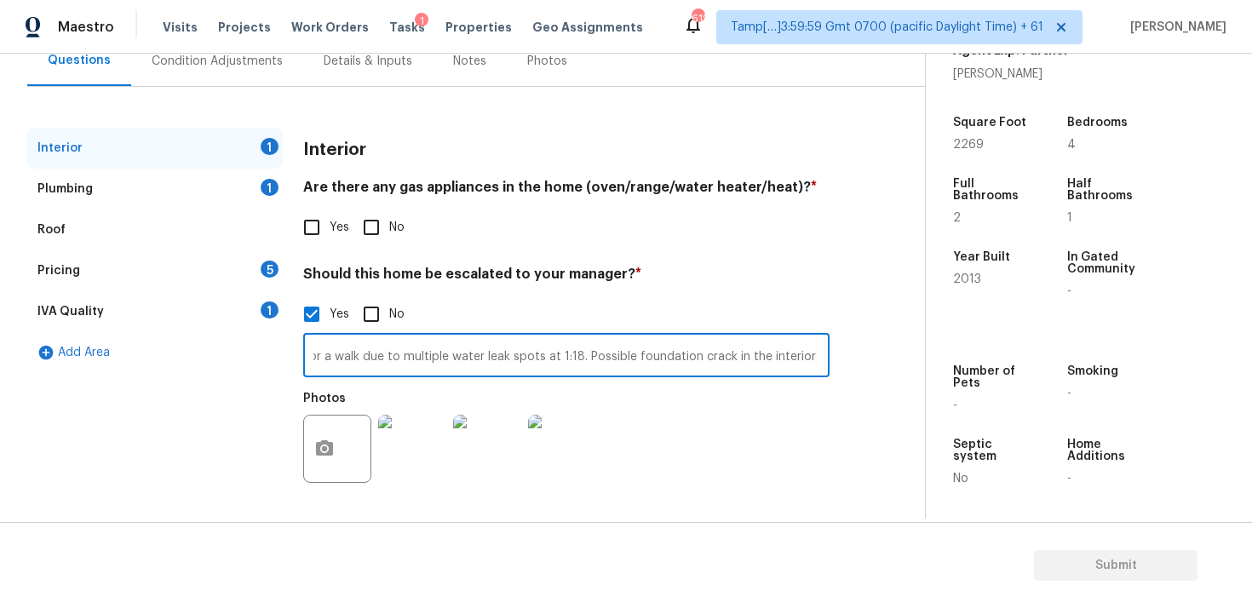
scroll to position [0, 0]
click at [800, 353] on input "The HPM is escalating for a walk due to multiple water leak spots at 1:18. Poss…" at bounding box center [566, 357] width 526 height 40
type input "The HPM is escalating for a walk due to multiple water leak spots at 1:18. Poss…"
click at [334, 443] on icon "button" at bounding box center [324, 449] width 20 height 20
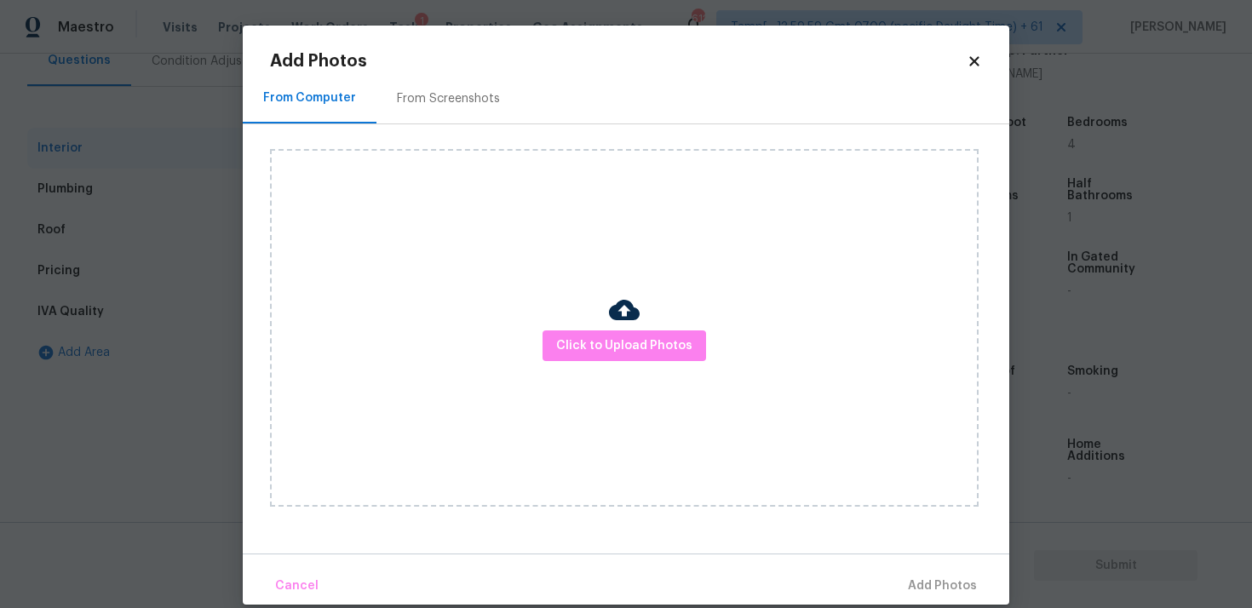
scroll to position [0, 0]
click at [618, 348] on span "Click to Upload Photos" at bounding box center [624, 346] width 136 height 21
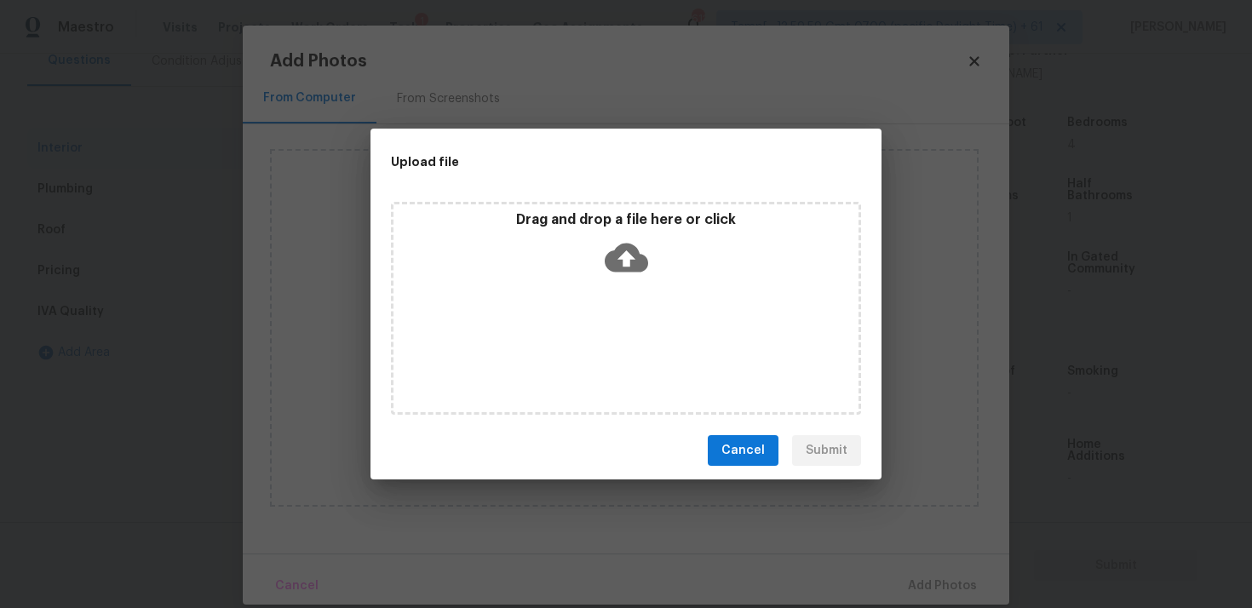
click at [618, 275] on icon at bounding box center [626, 257] width 43 height 43
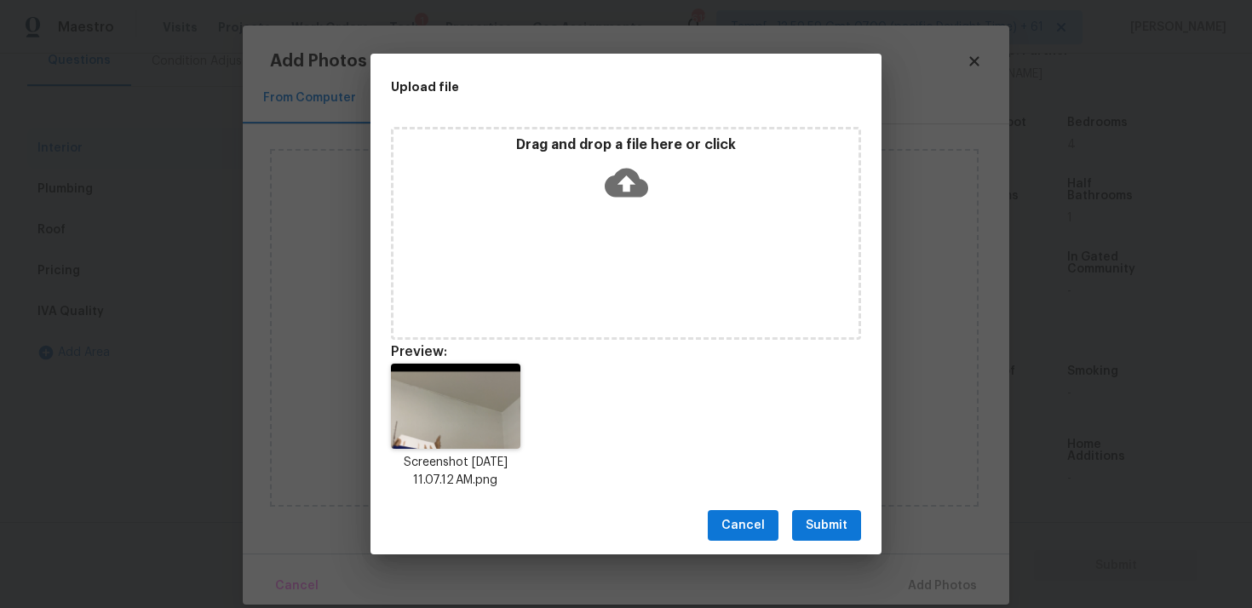
click at [807, 525] on span "Submit" at bounding box center [827, 525] width 42 height 21
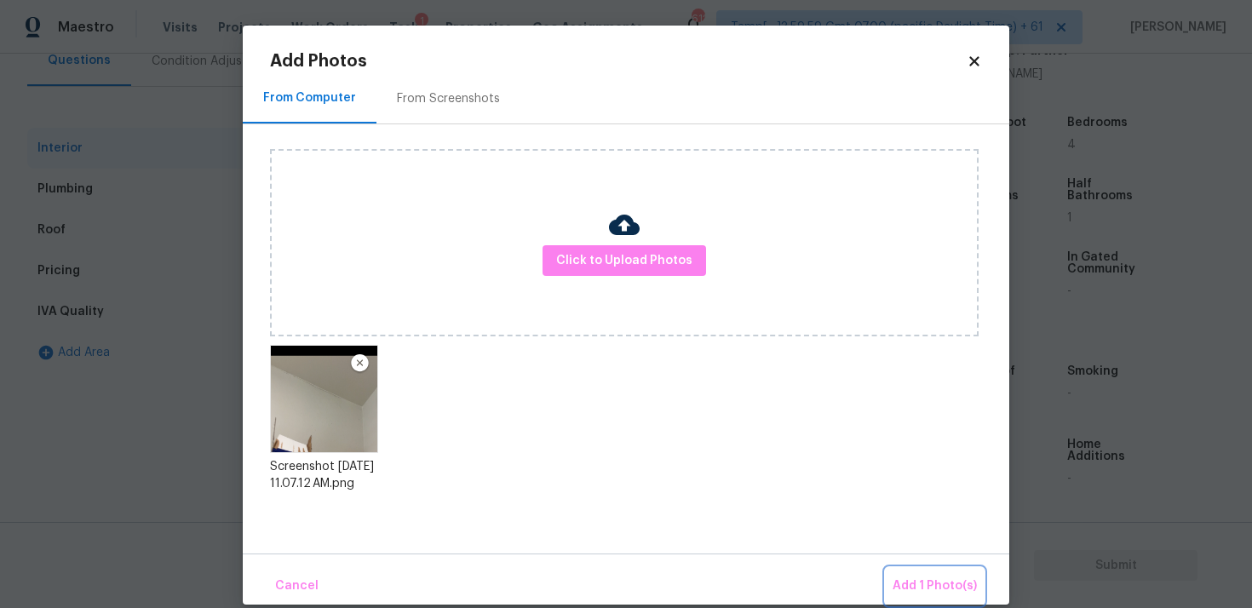
click at [900, 578] on span "Add 1 Photo(s)" at bounding box center [935, 586] width 84 height 21
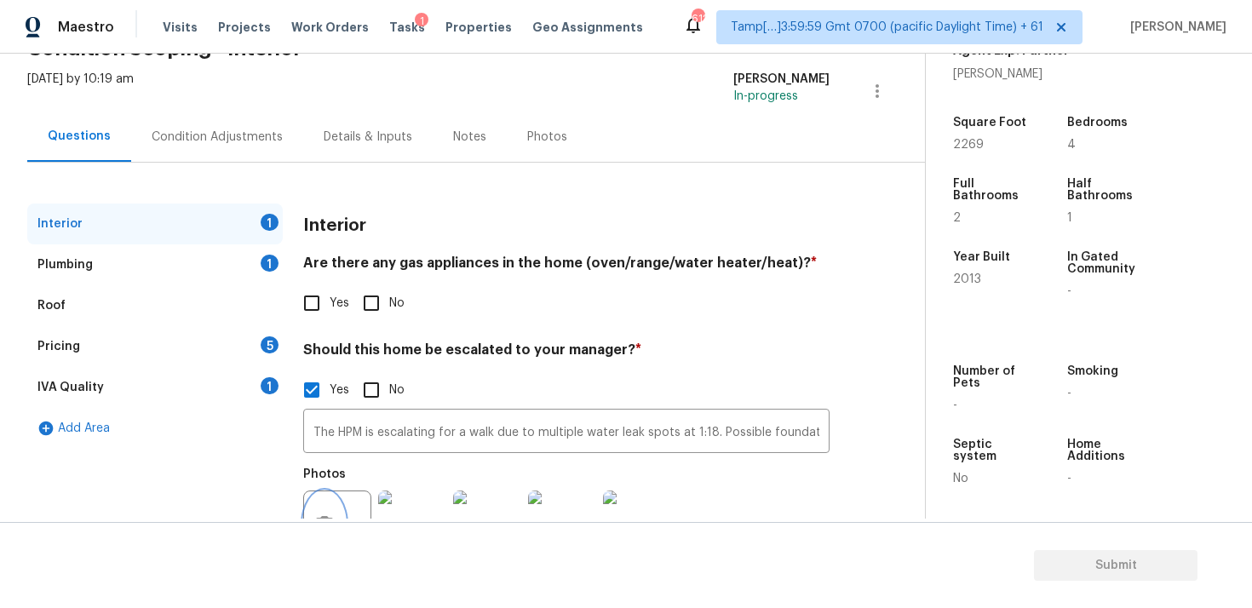
scroll to position [72, 0]
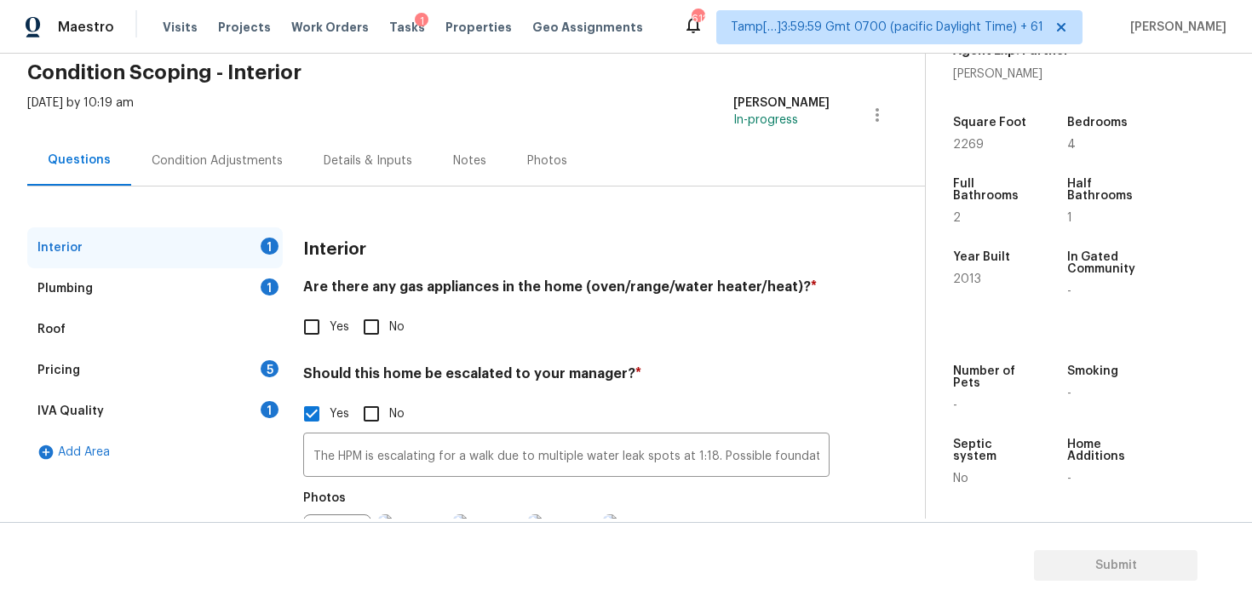
click at [283, 163] on div "Condition Adjustments" at bounding box center [217, 160] width 172 height 50
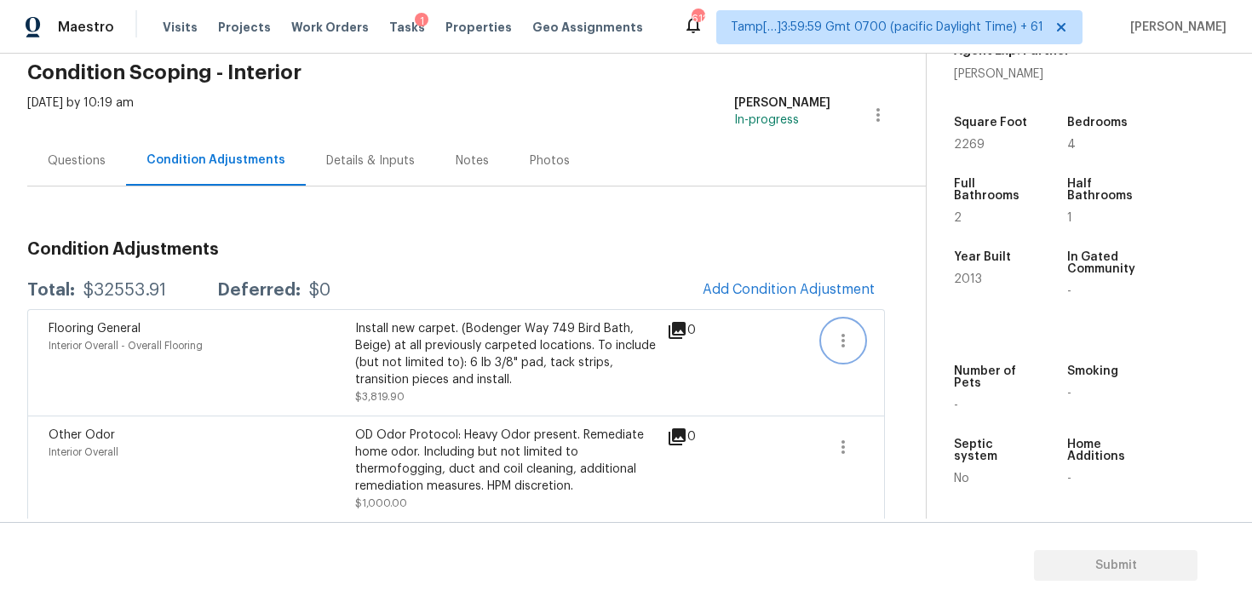
click at [833, 342] on icon "button" at bounding box center [843, 341] width 20 height 20
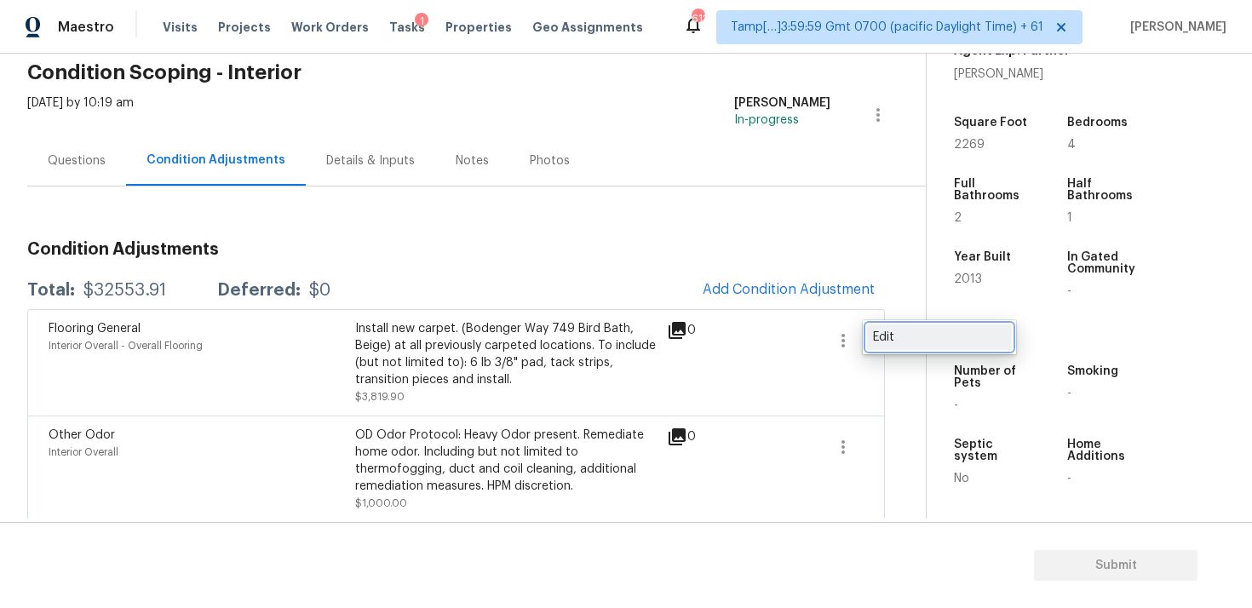
click at [908, 326] on link "Edit" at bounding box center [939, 338] width 145 height 26
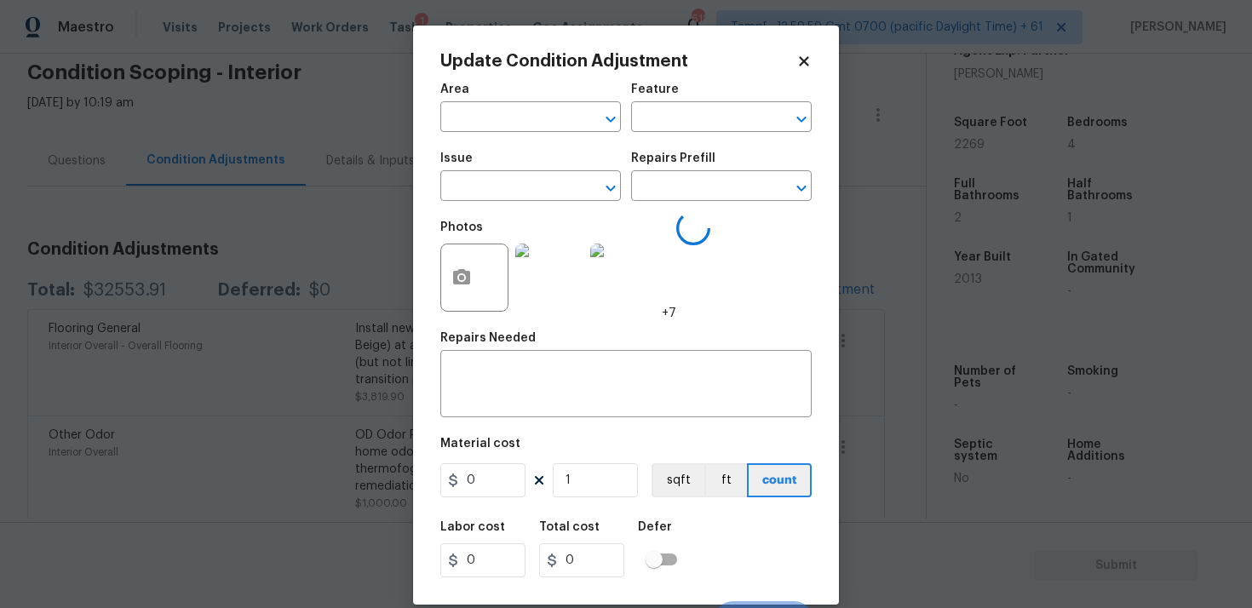
type input "Interior Overall"
type input "Overall Flooring"
type input "Flooring General"
type textarea "Install new carpet. (Bodenger Way 749 Bird Bath, Beige) at all previously carpe…"
type input "2.1"
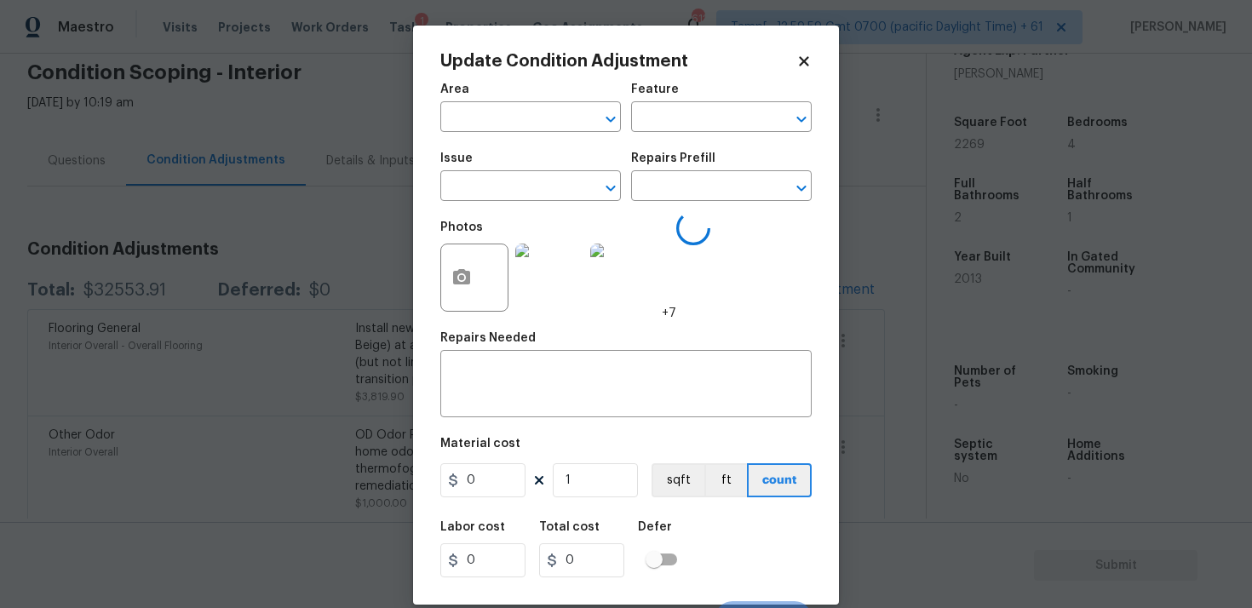
type input "1819"
type input "3819.9"
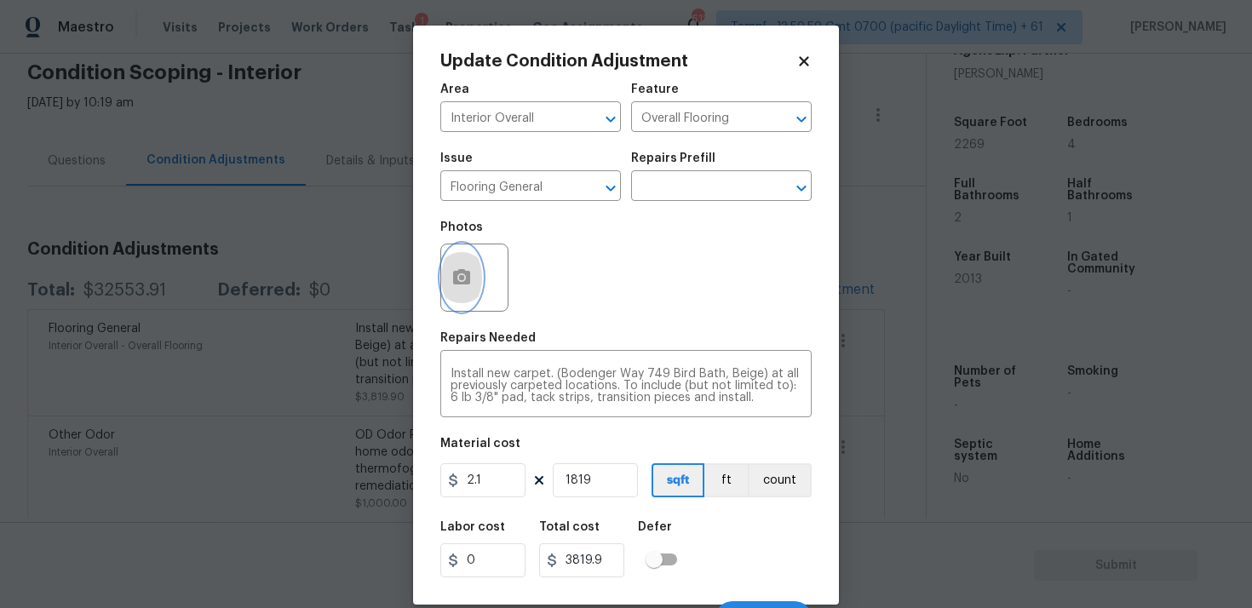
click at [468, 269] on icon "button" at bounding box center [461, 277] width 20 height 20
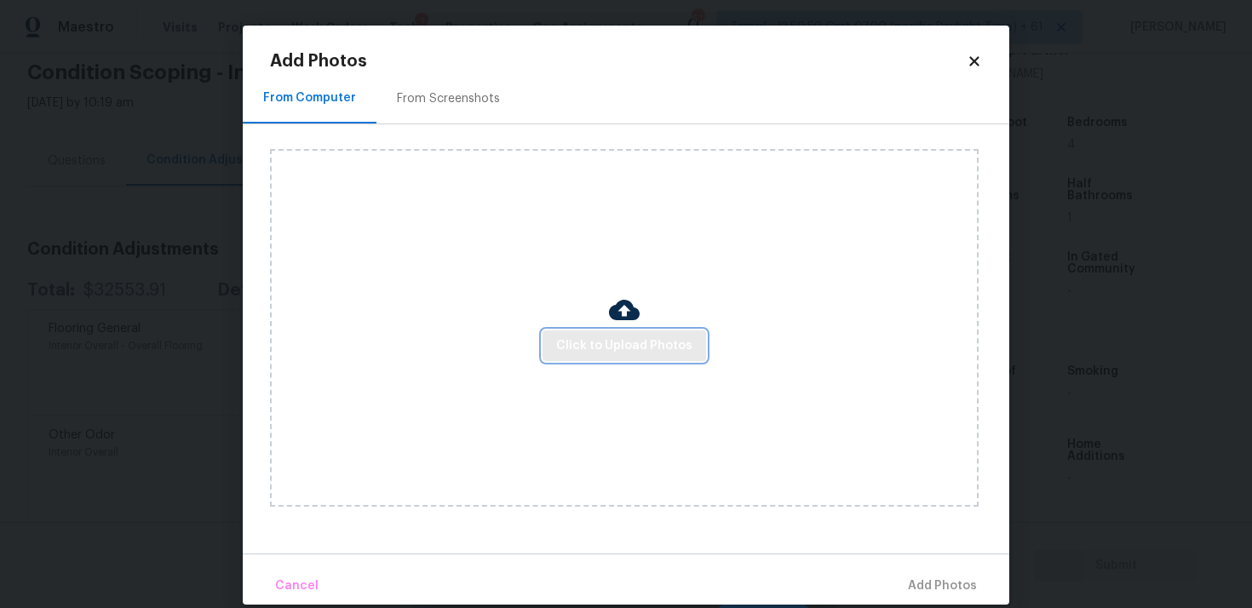
click at [662, 342] on span "Click to Upload Photos" at bounding box center [624, 346] width 136 height 21
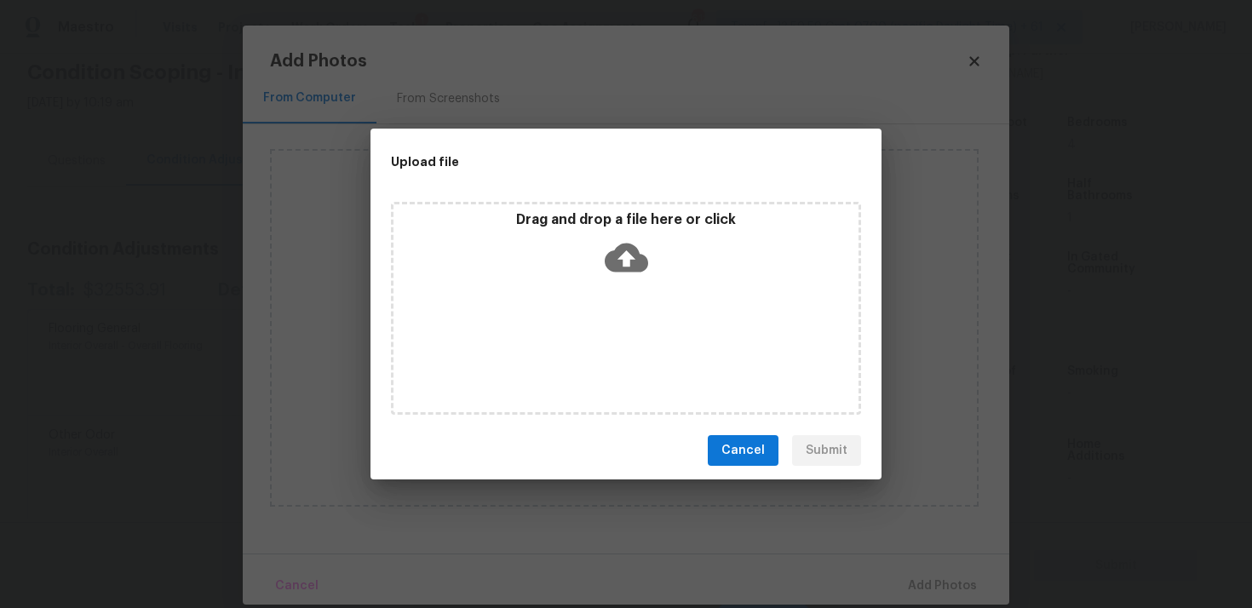
click at [617, 225] on p "Drag and drop a file here or click" at bounding box center [626, 220] width 465 height 18
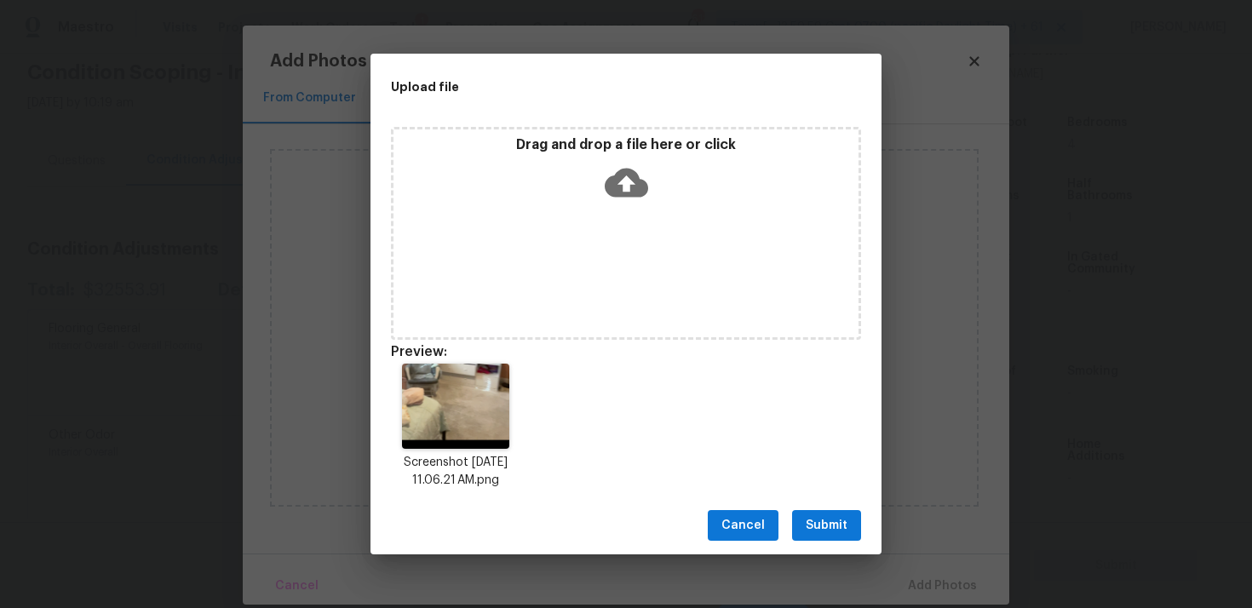
scroll to position [14, 0]
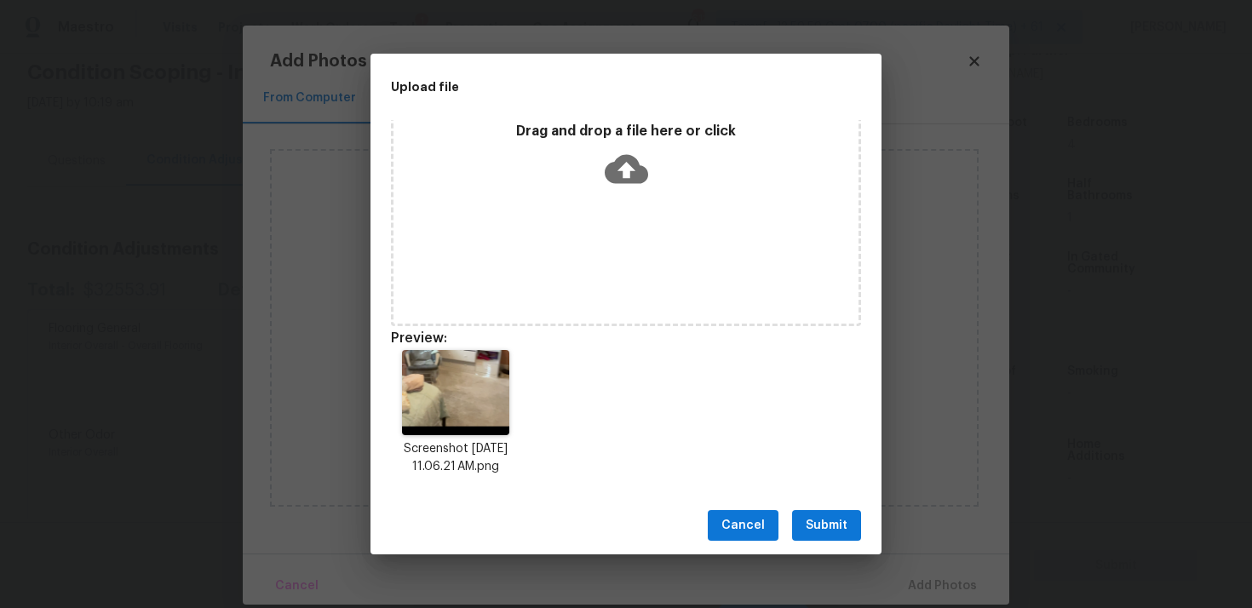
click at [817, 518] on span "Submit" at bounding box center [827, 525] width 42 height 21
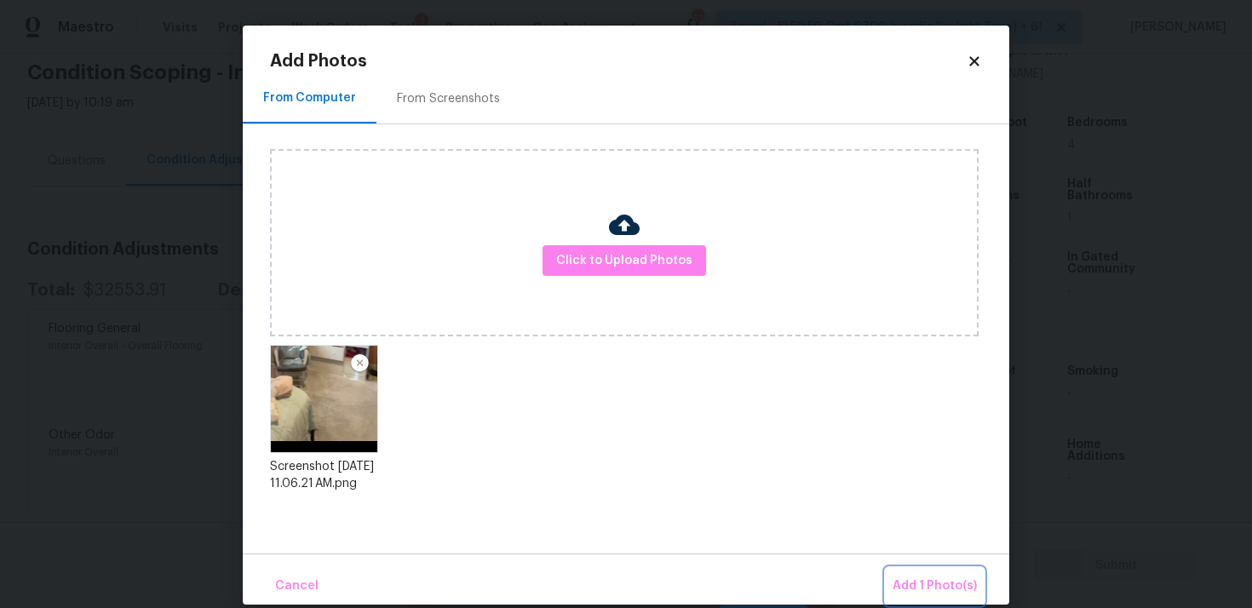
click at [905, 568] on button "Add 1 Photo(s)" at bounding box center [935, 586] width 98 height 37
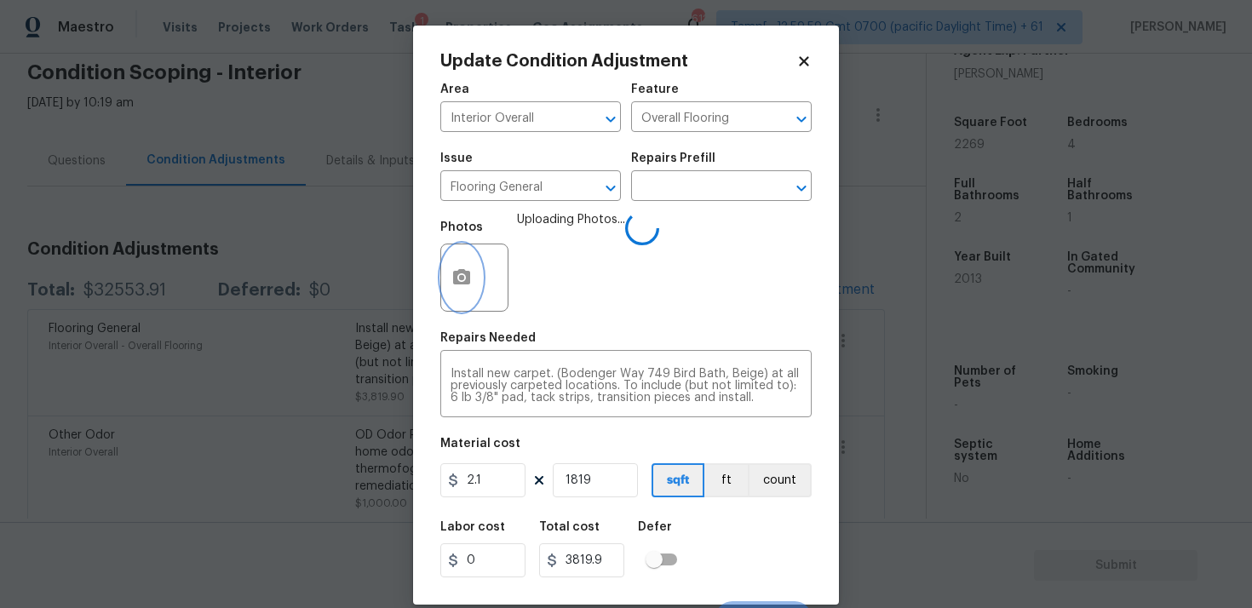
scroll to position [28, 0]
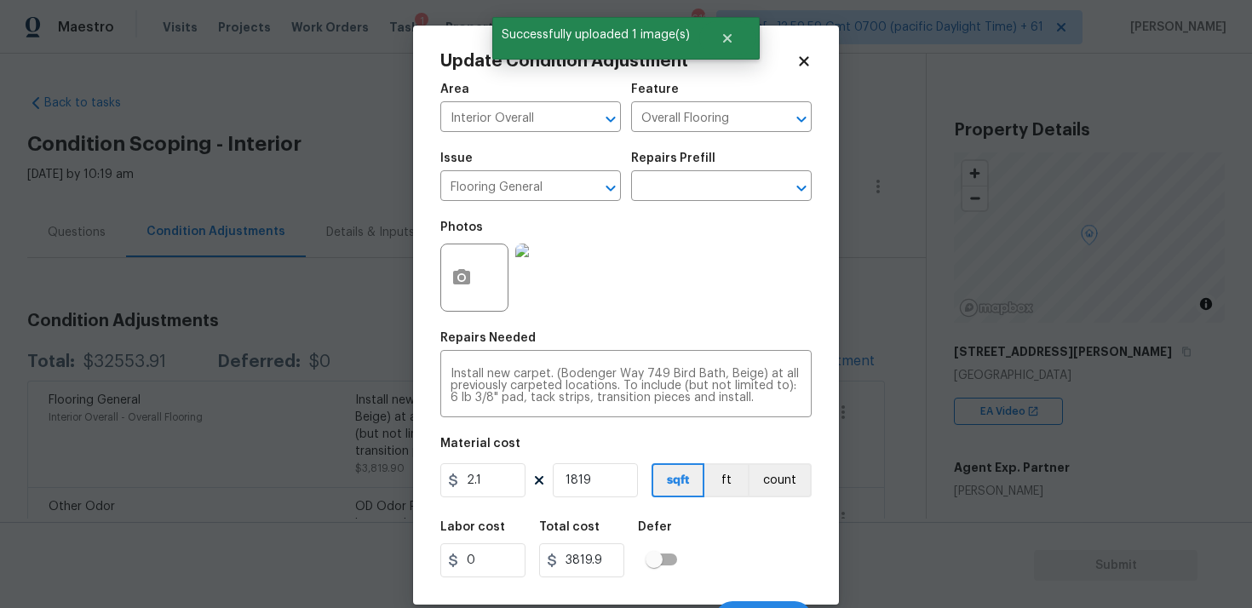
scroll to position [28, 0]
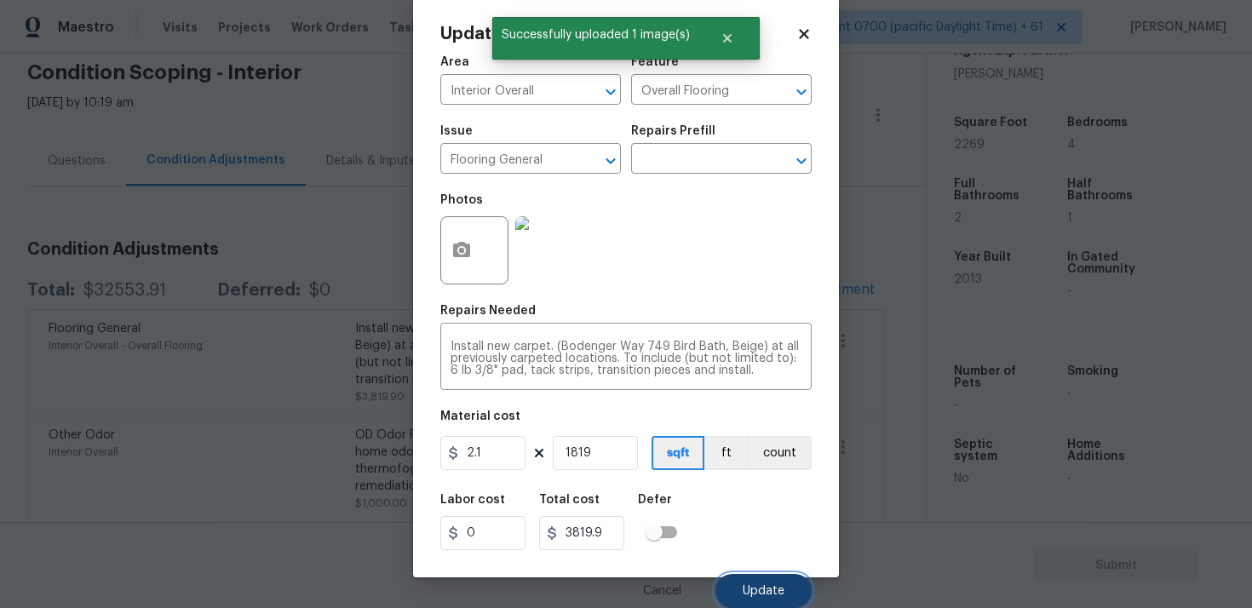
click at [760, 576] on button "Update" at bounding box center [764, 591] width 96 height 34
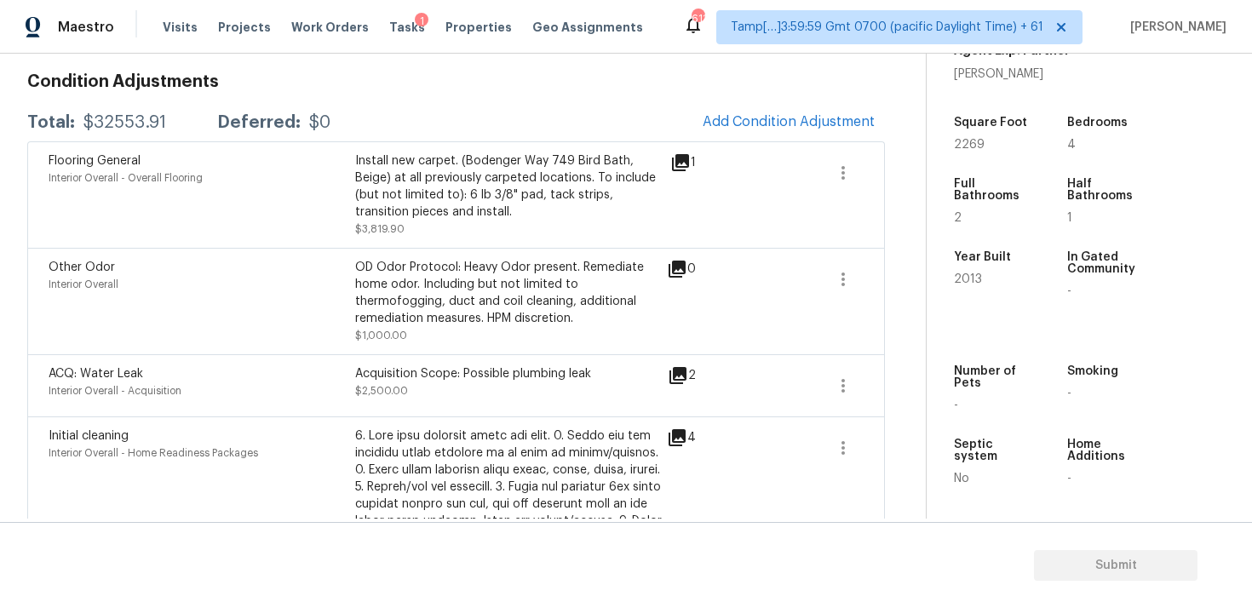
scroll to position [0, 0]
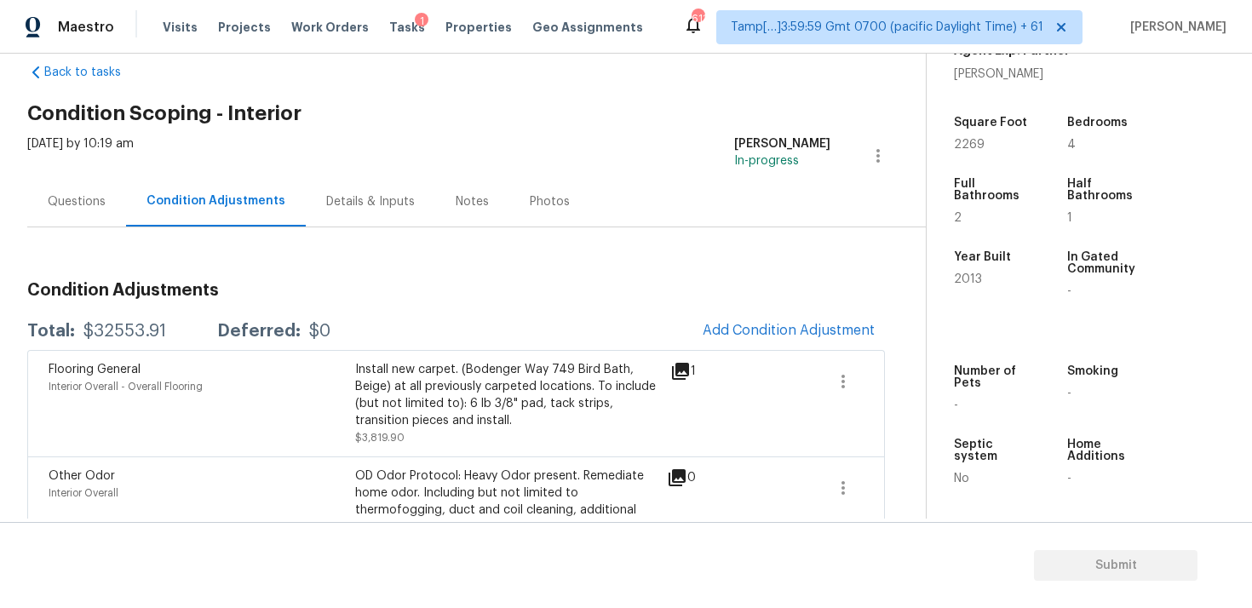
click at [84, 192] on div "Questions" at bounding box center [76, 201] width 99 height 50
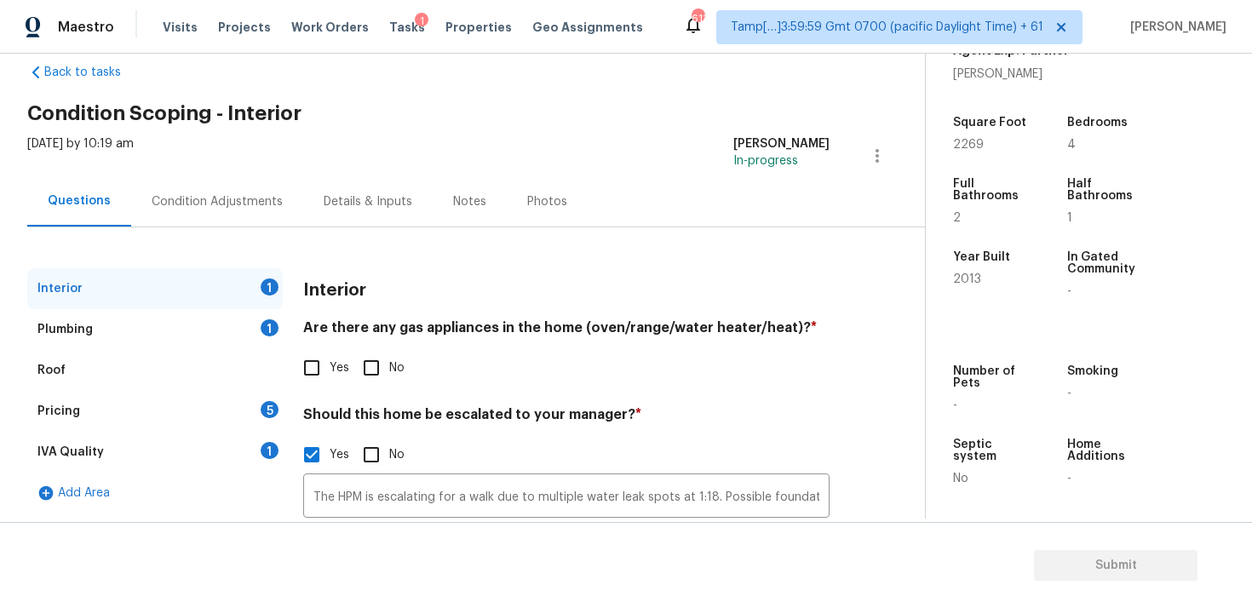
scroll to position [171, 0]
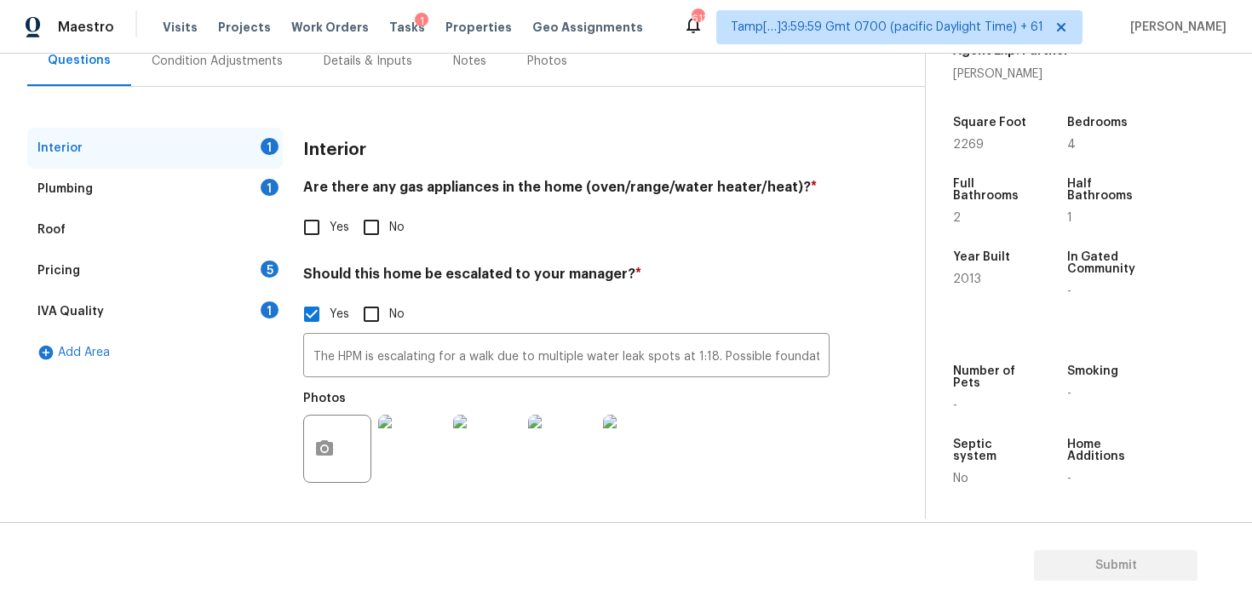
click at [297, 223] on input "Yes" at bounding box center [312, 228] width 36 height 36
checkbox input "true"
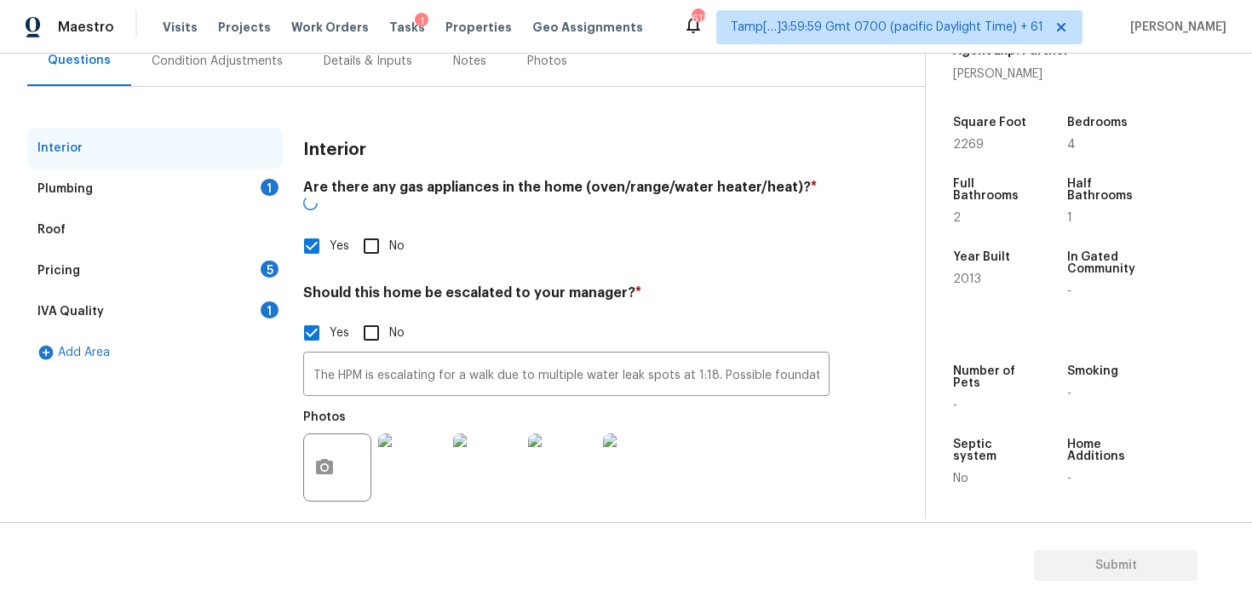
click at [262, 200] on div "Plumbing 1" at bounding box center [155, 189] width 256 height 41
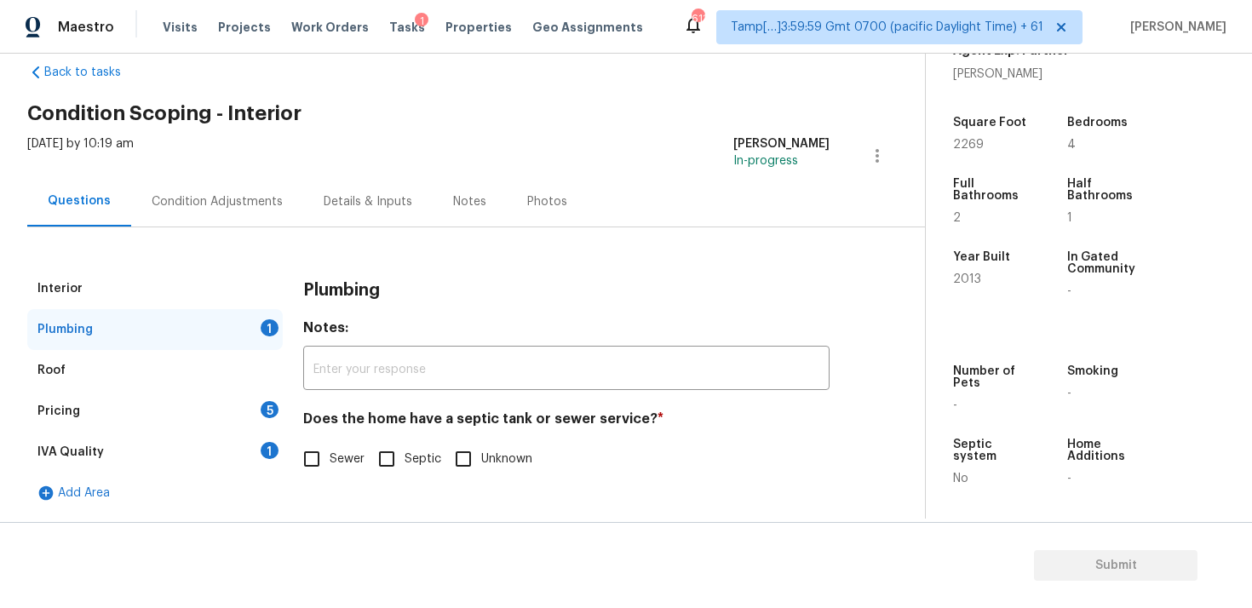
scroll to position [31, 0]
click at [316, 457] on input "Sewer" at bounding box center [312, 459] width 36 height 36
checkbox input "true"
click at [256, 400] on div "Pricing 5" at bounding box center [155, 411] width 256 height 41
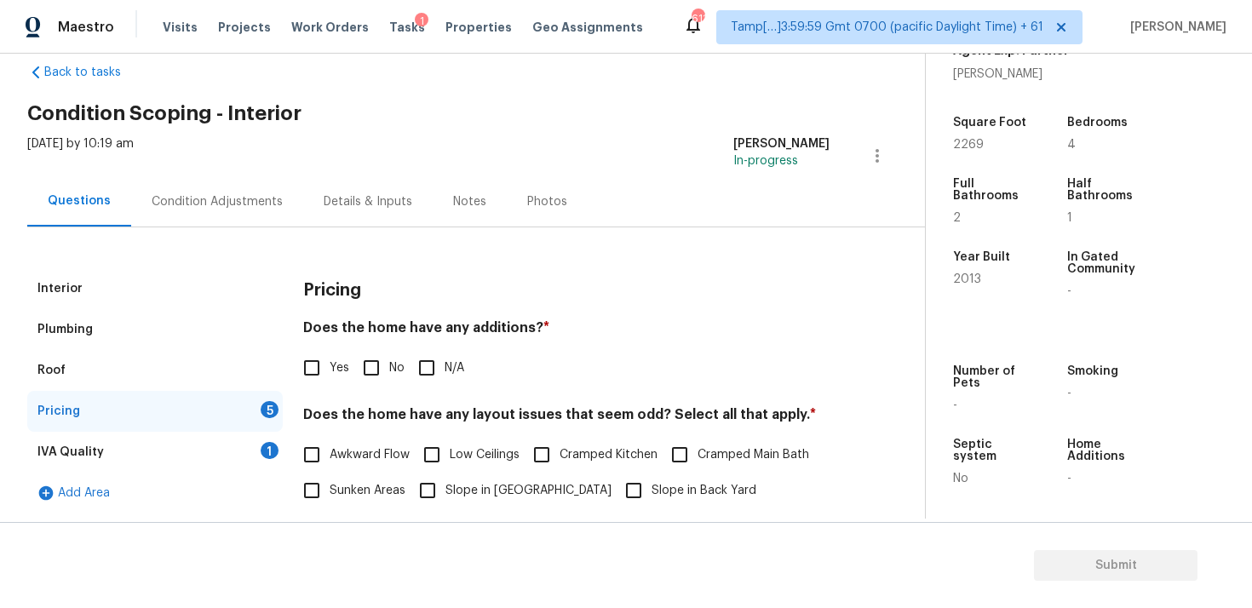
click at [367, 367] on input "No" at bounding box center [372, 368] width 36 height 36
checkbox input "true"
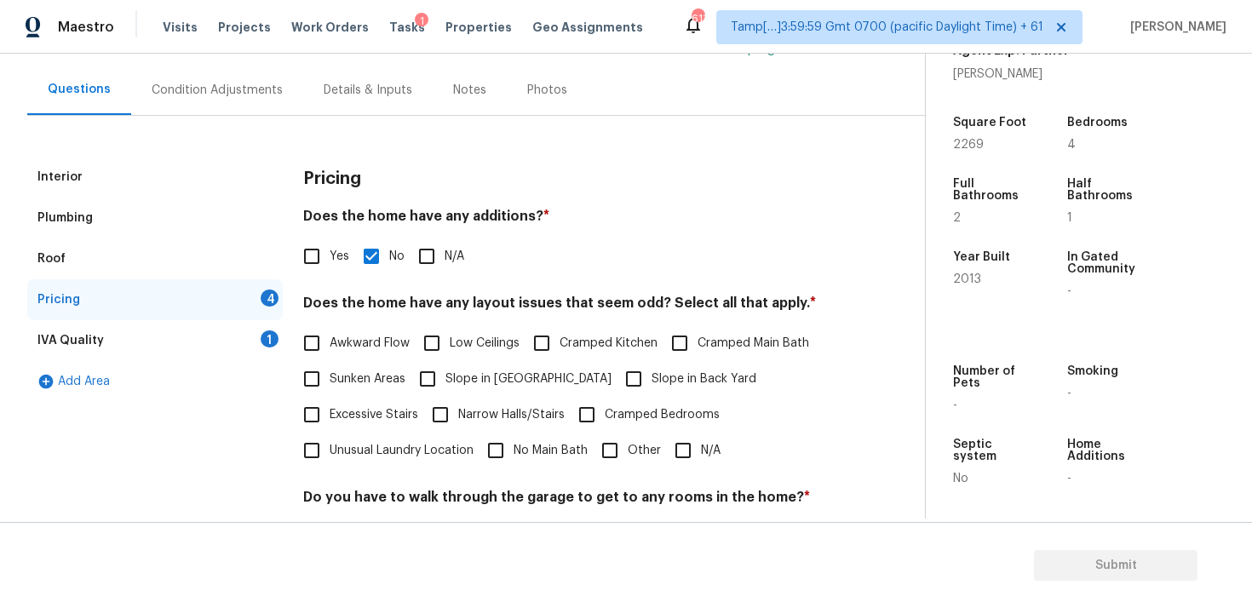
click at [679, 446] on input "N/A" at bounding box center [683, 451] width 36 height 36
checkbox input "true"
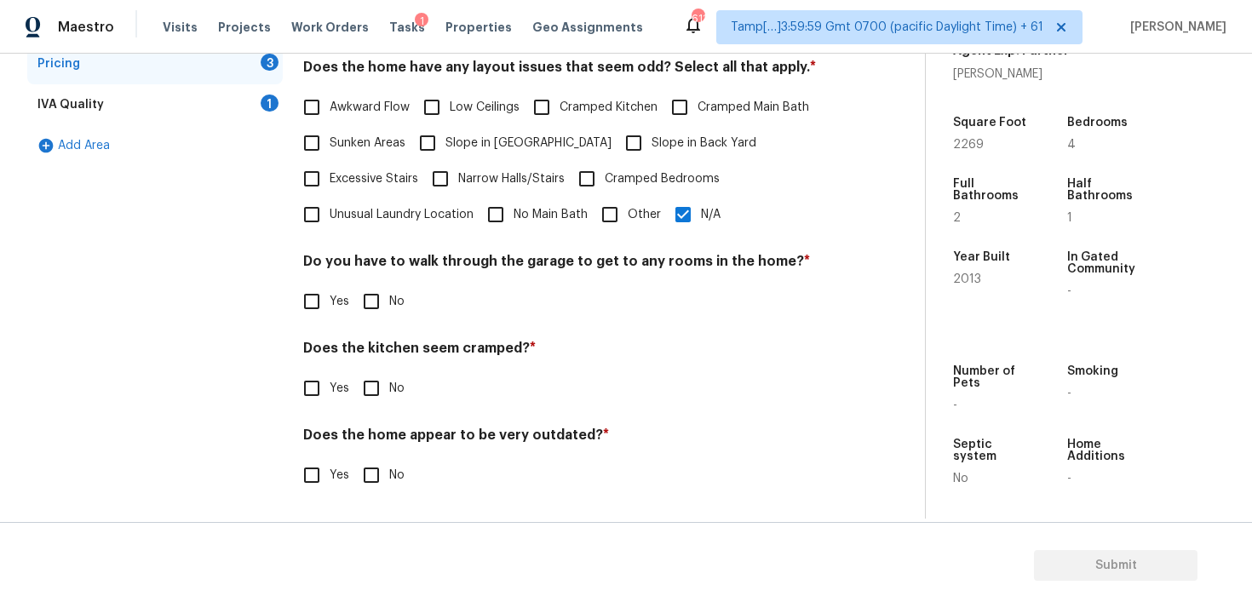
scroll to position [378, 0]
click at [386, 291] on input "No" at bounding box center [372, 302] width 36 height 36
checkbox input "true"
click at [365, 399] on input "No" at bounding box center [372, 390] width 36 height 36
checkbox input "true"
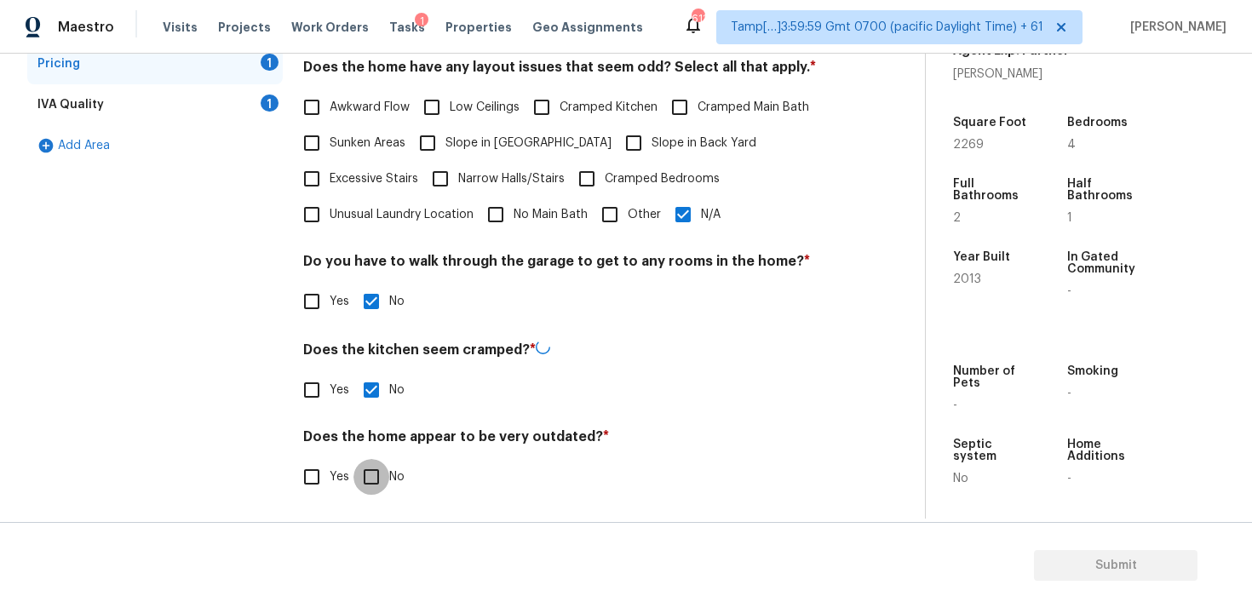
click at [382, 468] on input "No" at bounding box center [372, 477] width 36 height 36
checkbox input "true"
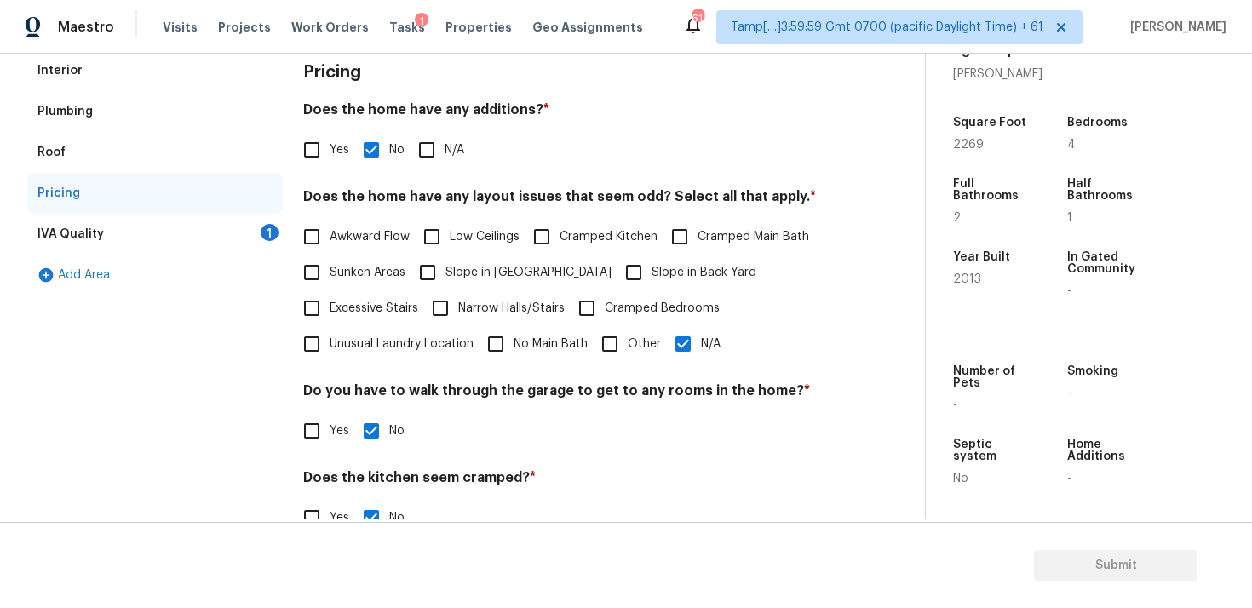
click at [261, 238] on div "IVA Quality 1" at bounding box center [155, 234] width 256 height 41
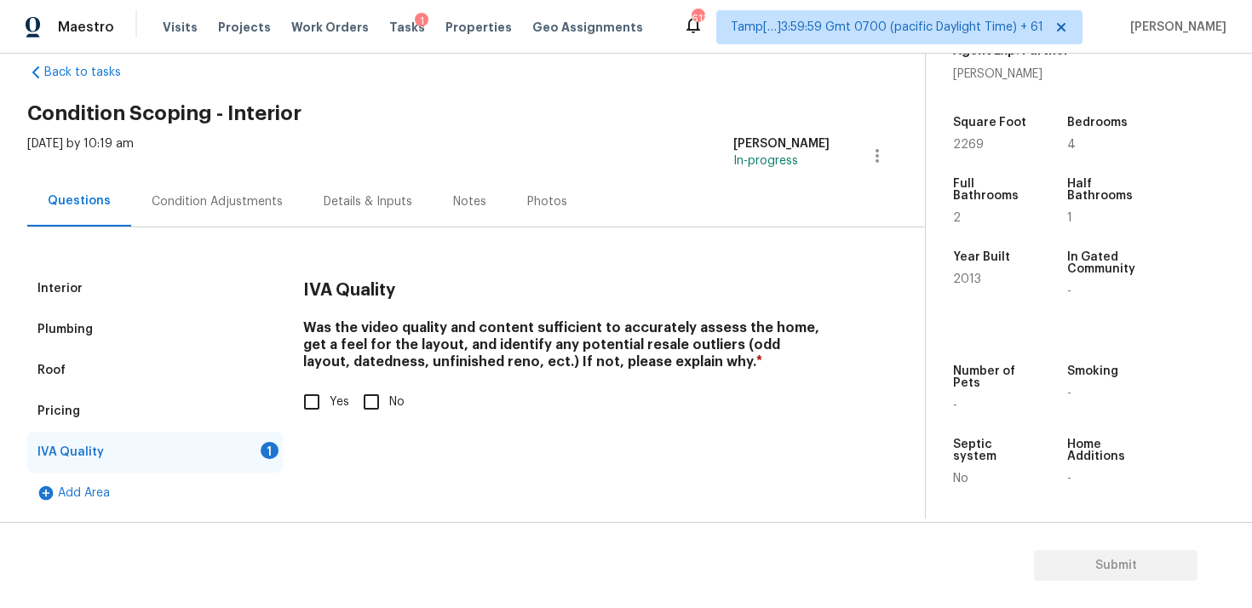
click at [320, 408] on input "Yes" at bounding box center [312, 402] width 36 height 36
checkbox input "true"
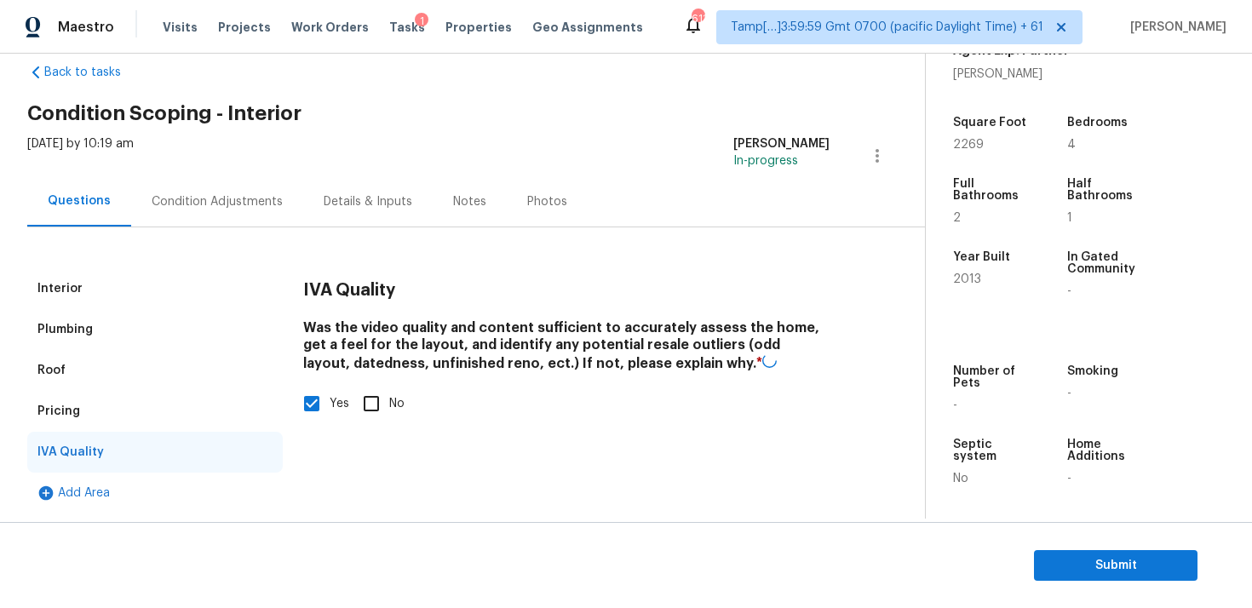
click at [239, 206] on div "Condition Adjustments" at bounding box center [217, 201] width 131 height 17
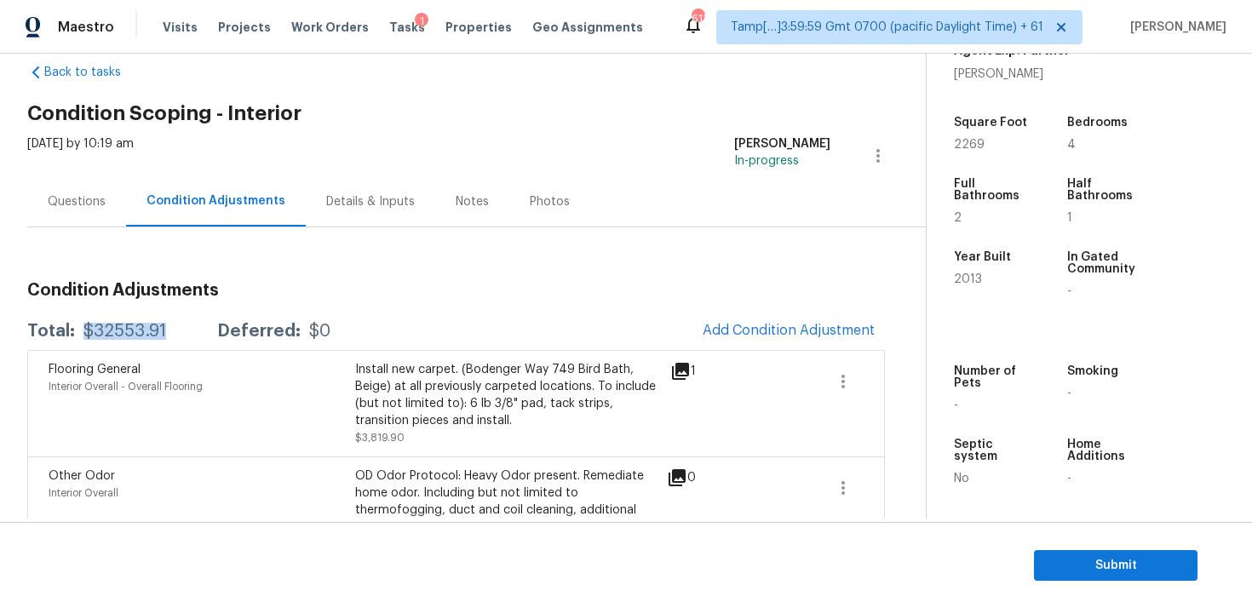
drag, startPoint x: 85, startPoint y: 329, endPoint x: 168, endPoint y: 328, distance: 82.6
click at [168, 331] on div "Total: $32553.91 Deferred: $0" at bounding box center [178, 331] width 303 height 17
copy div "$32553.91"
click at [88, 210] on div "Questions" at bounding box center [76, 201] width 99 height 50
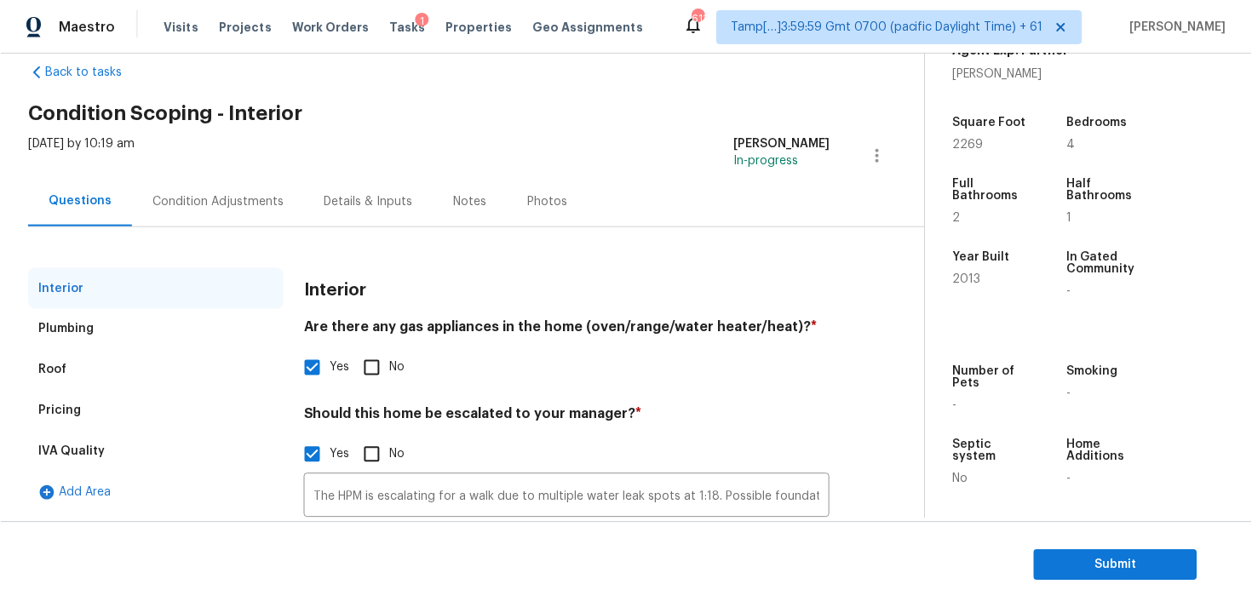
scroll to position [171, 0]
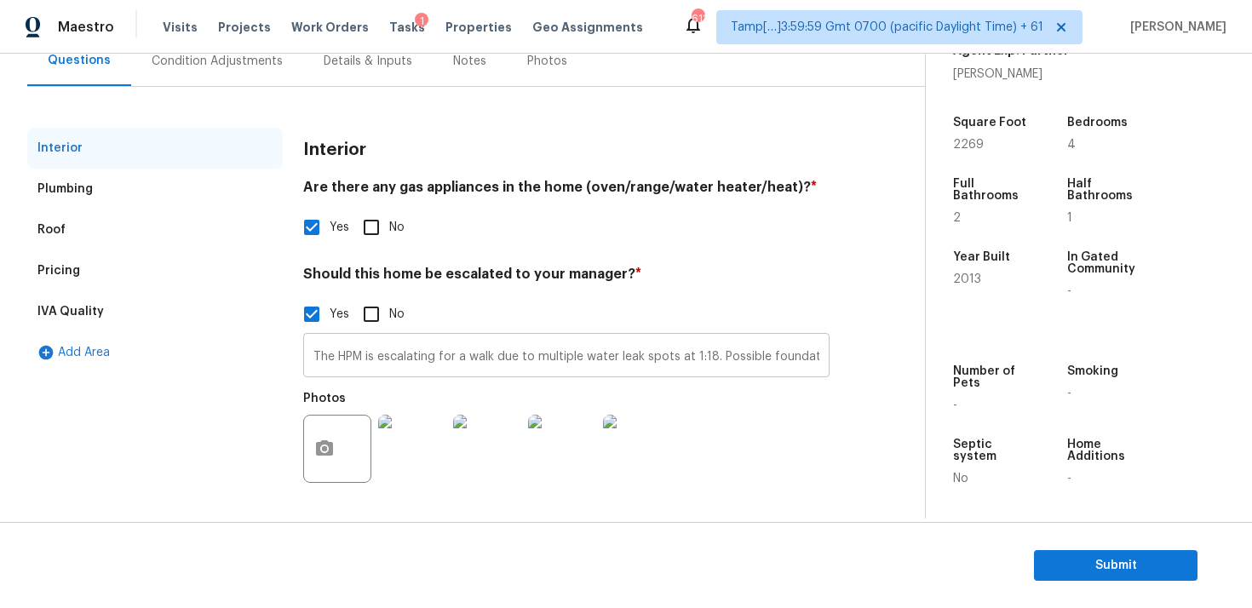
click at [481, 364] on input "The HPM is escalating for a walk due to multiple water leak spots at 1:18. Poss…" at bounding box center [566, 357] width 526 height 40
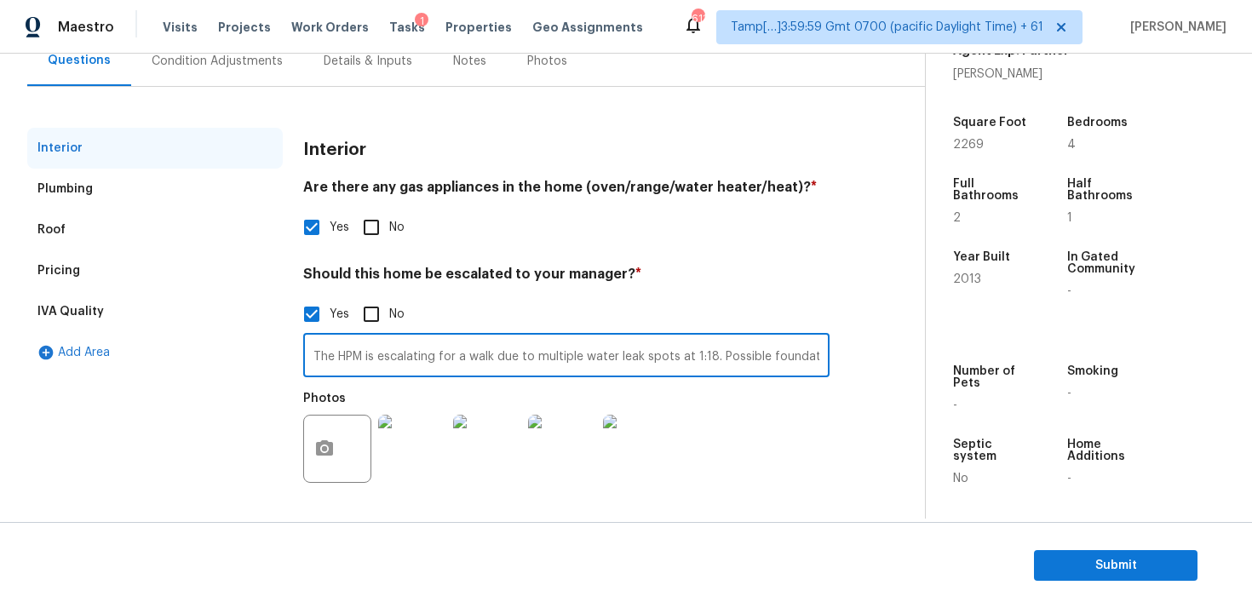
click at [481, 364] on input "The HPM is escalating for a walk due to multiple water leak spots at 1:18. Poss…" at bounding box center [566, 357] width 526 height 40
click at [213, 75] on div "Condition Adjustments" at bounding box center [217, 61] width 172 height 50
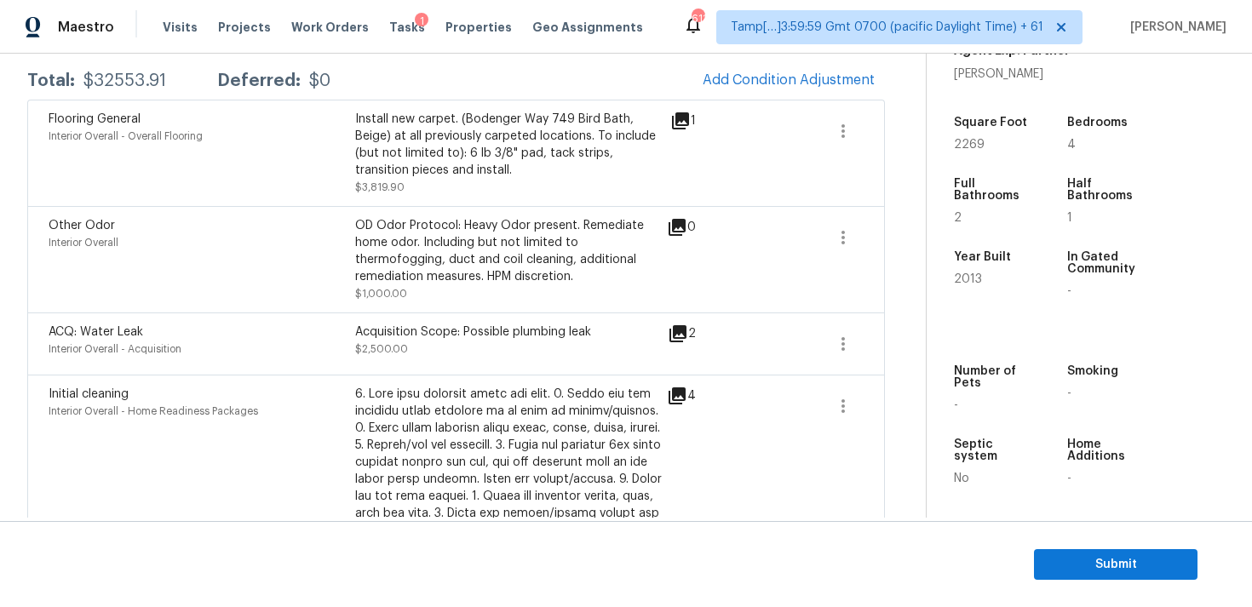
scroll to position [299, 0]
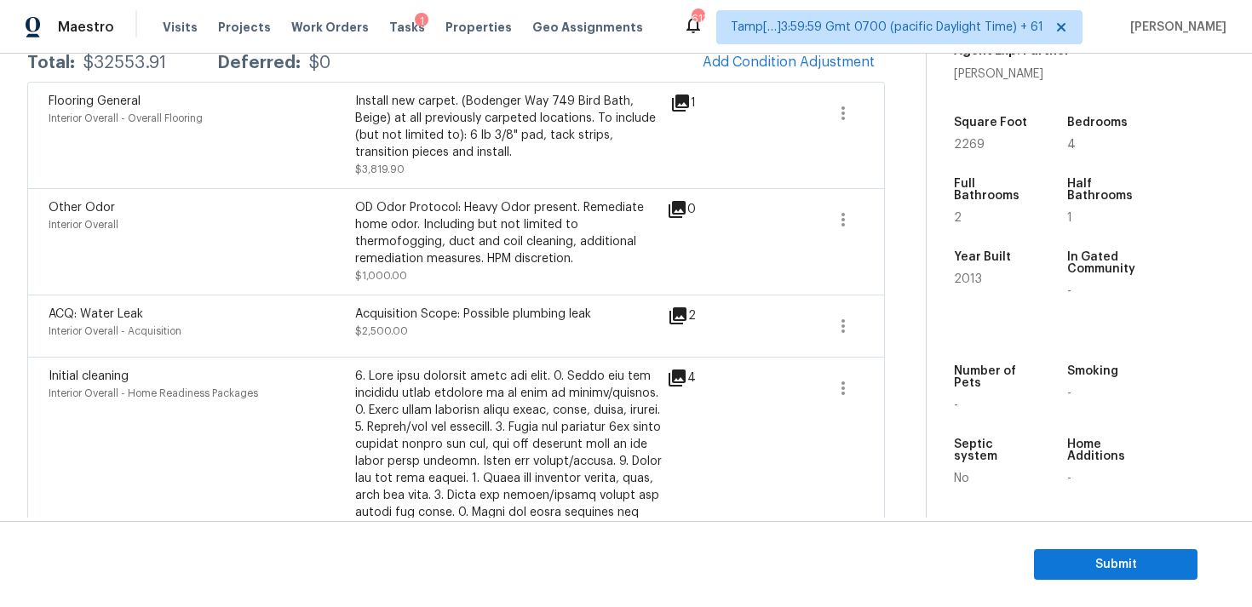
click at [1032, 559] on section "Submit" at bounding box center [626, 564] width 1252 height 87
click at [1127, 566] on span "Submit" at bounding box center [1116, 565] width 136 height 21
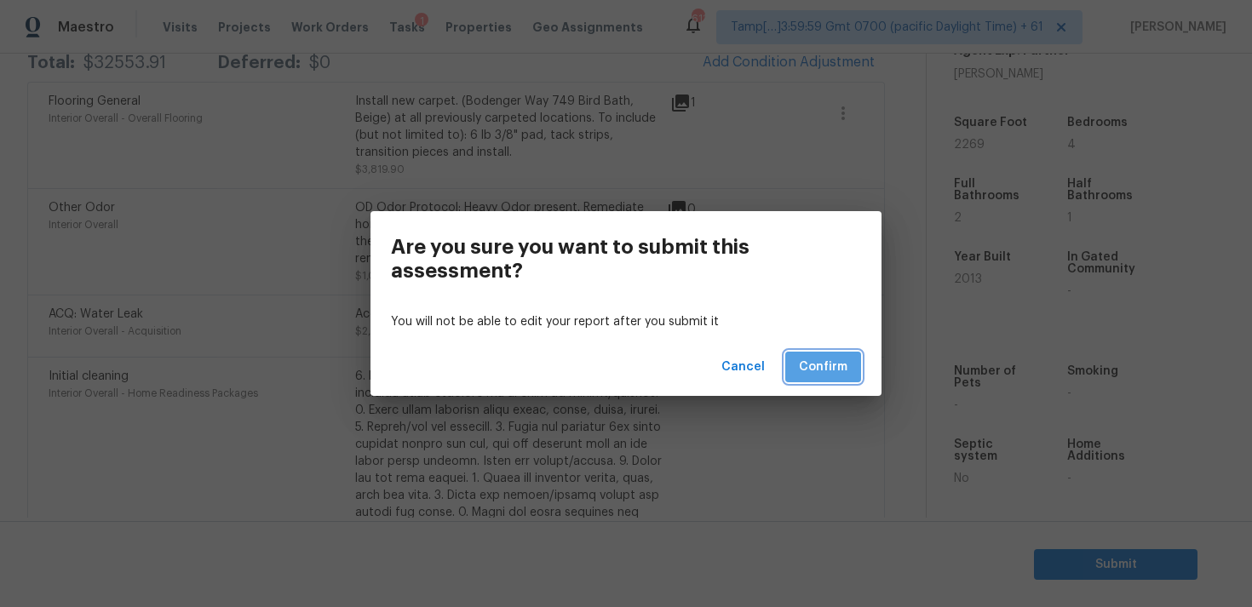
click at [832, 371] on span "Confirm" at bounding box center [823, 367] width 49 height 21
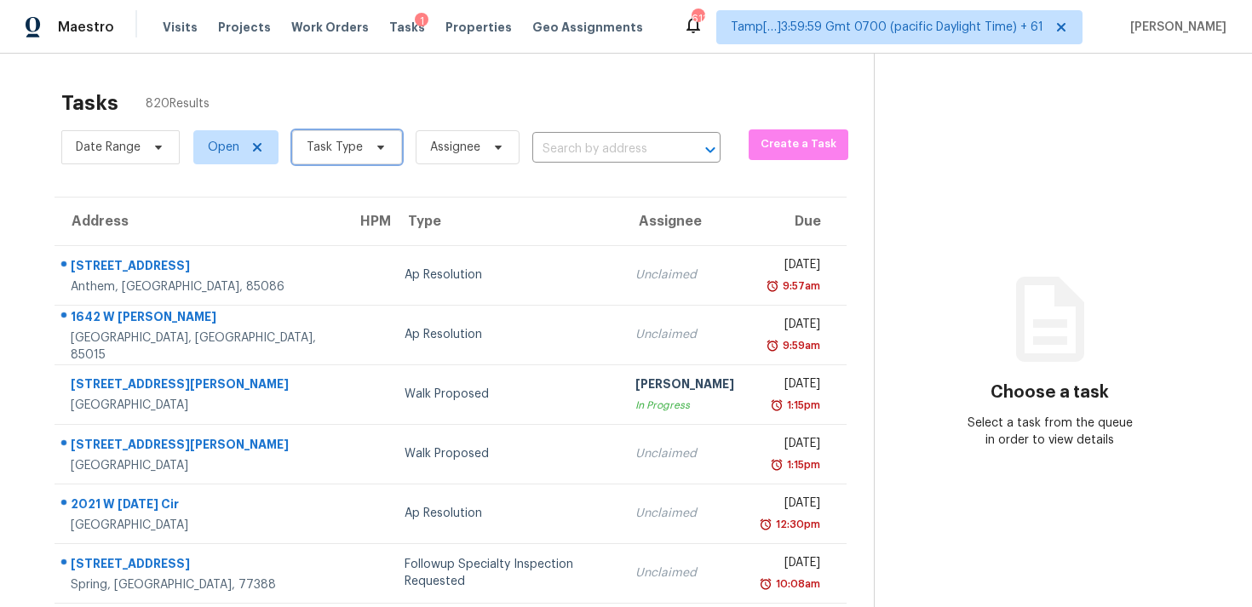
click at [346, 135] on span "Task Type" at bounding box center [347, 147] width 110 height 34
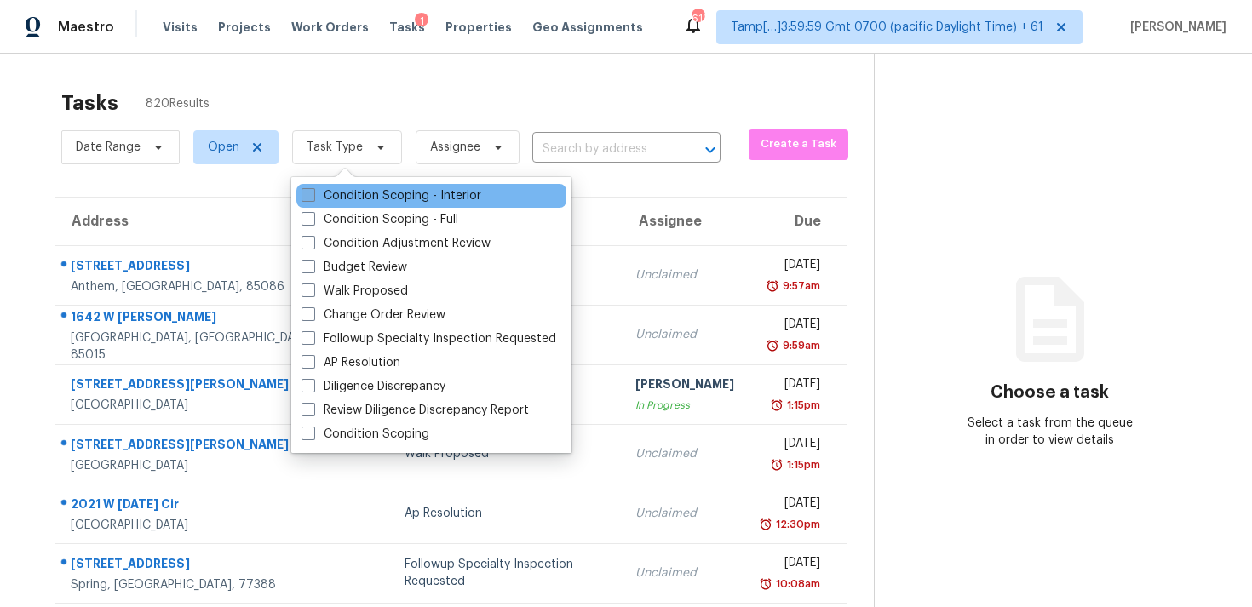
click at [360, 201] on label "Condition Scoping - Interior" at bounding box center [392, 195] width 180 height 17
click at [313, 198] on input "Condition Scoping - Interior" at bounding box center [307, 192] width 11 height 11
checkbox input "true"
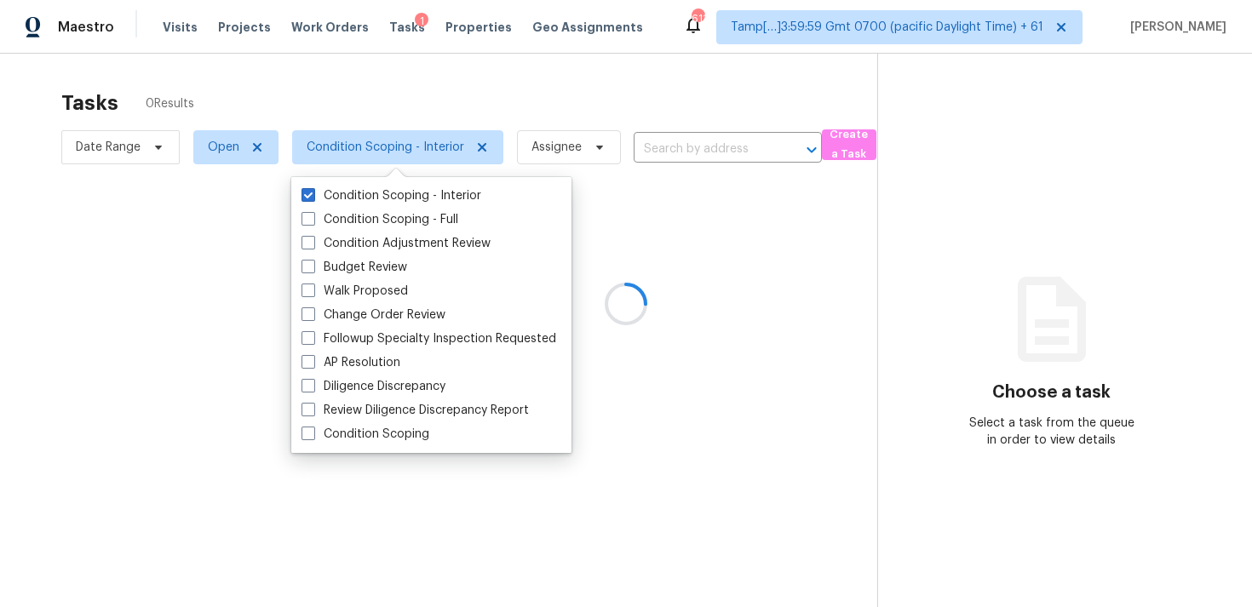
click at [170, 147] on div at bounding box center [626, 303] width 1252 height 607
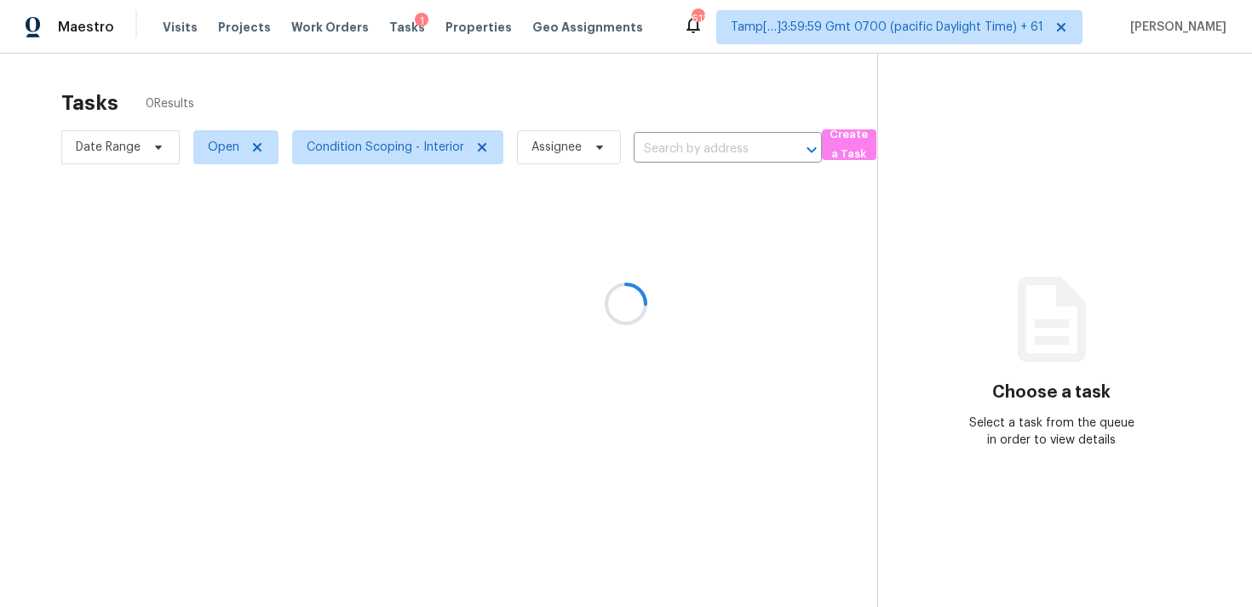
click at [164, 143] on div at bounding box center [626, 303] width 1252 height 607
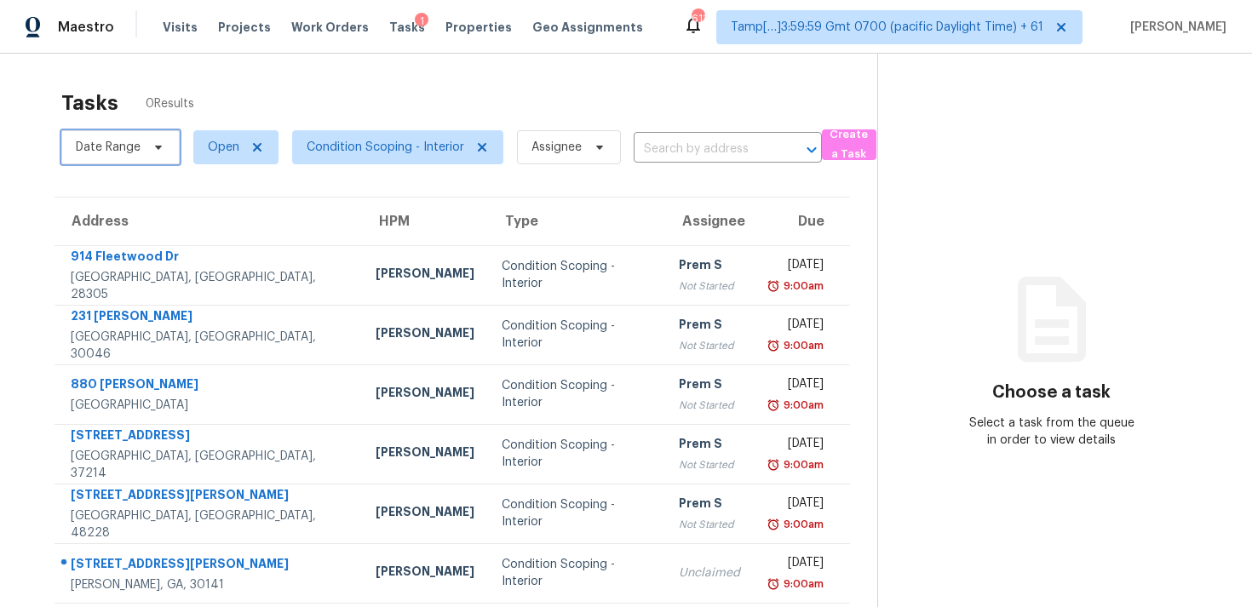
click at [164, 143] on icon at bounding box center [159, 148] width 14 height 14
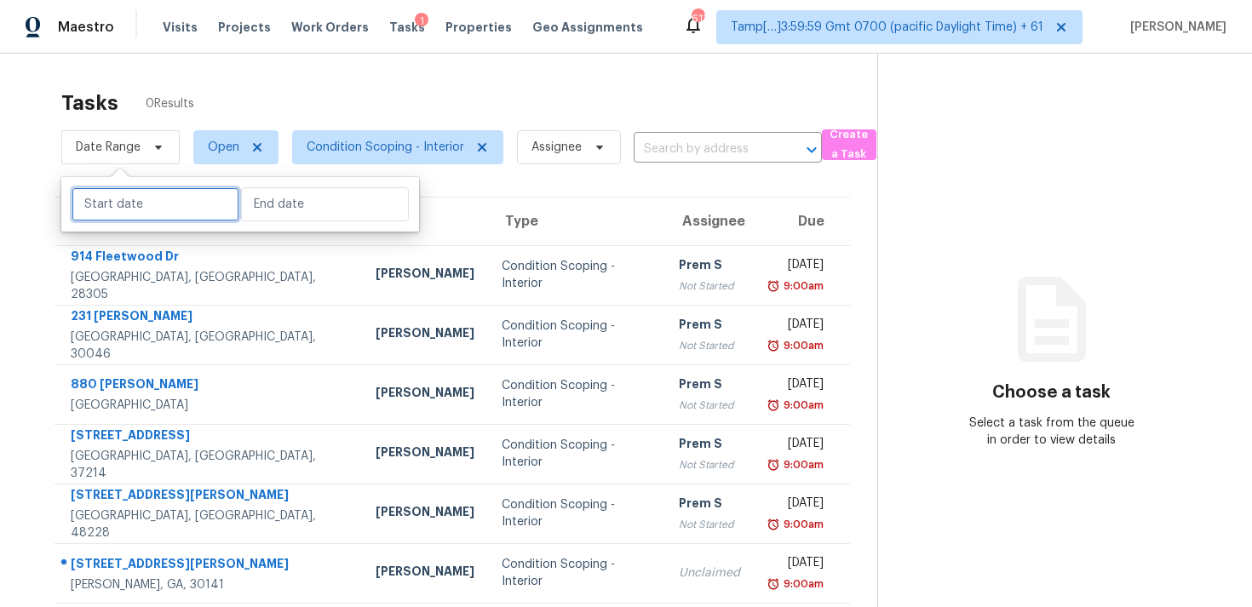
click at [96, 198] on input "text" at bounding box center [156, 204] width 168 height 34
select select "8"
select select "2025"
select select "9"
select select "2025"
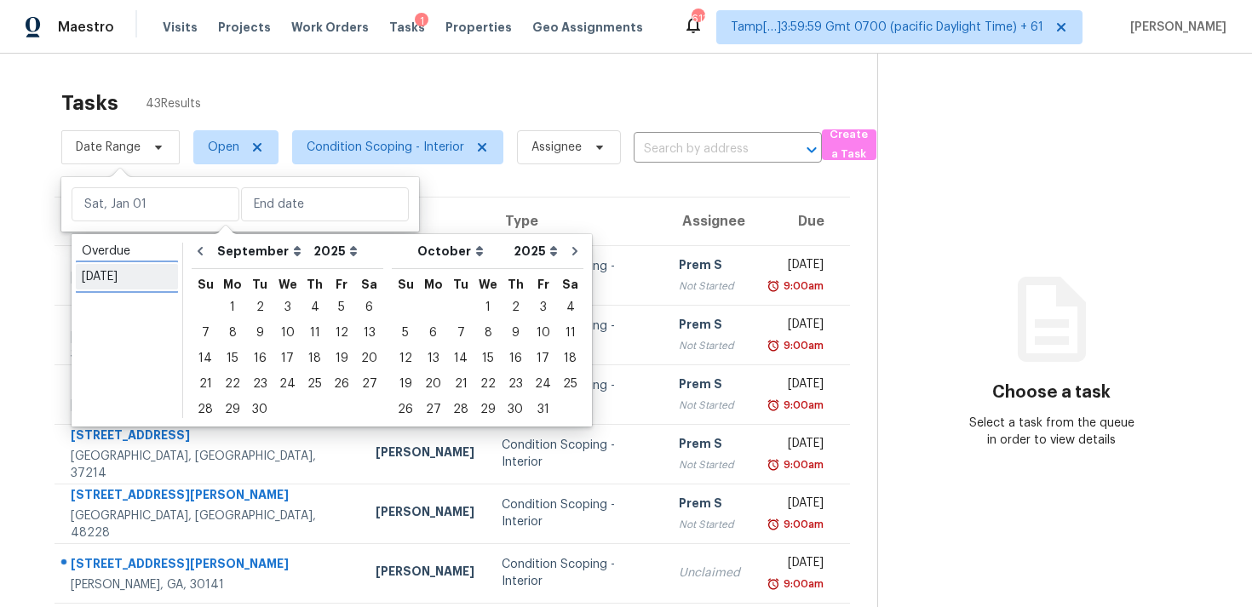
click at [122, 274] on div "[DATE]" at bounding box center [127, 276] width 90 height 17
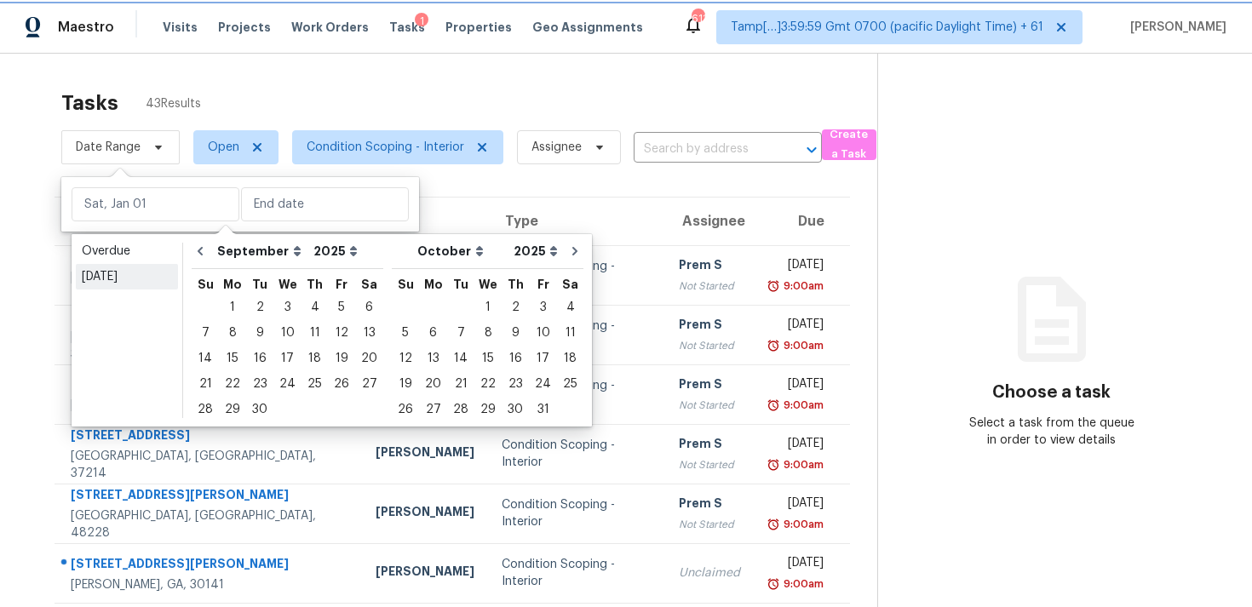
type input "[DATE]"
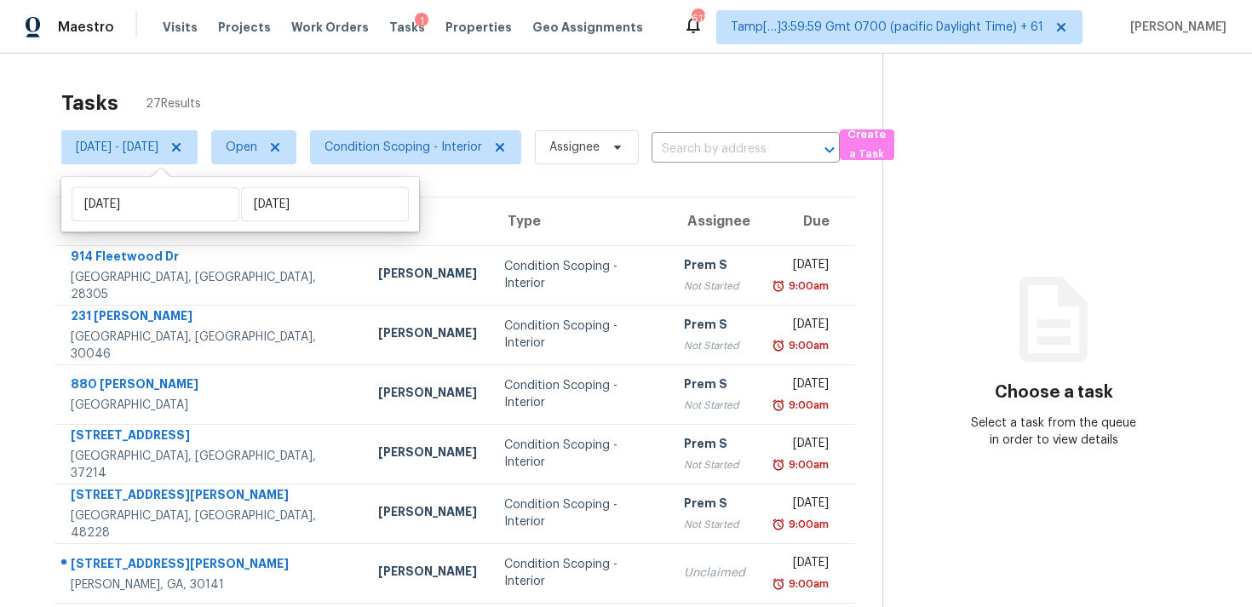
click at [318, 89] on div "Tasks 27 Results" at bounding box center [471, 103] width 821 height 44
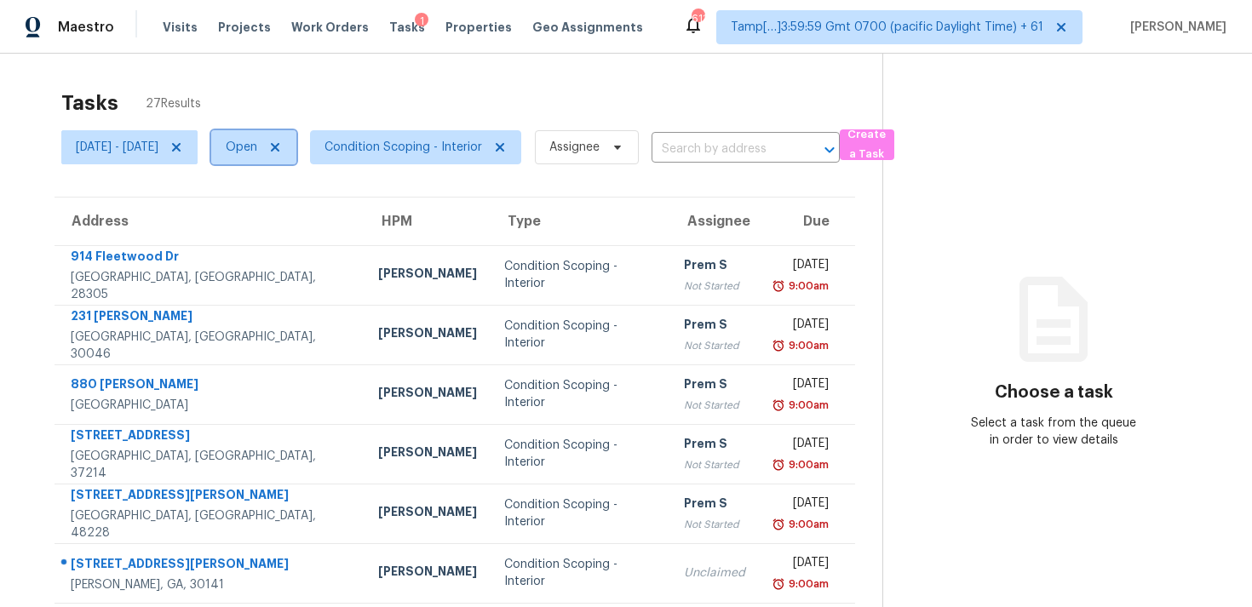
click at [296, 148] on span "Open" at bounding box center [253, 147] width 85 height 34
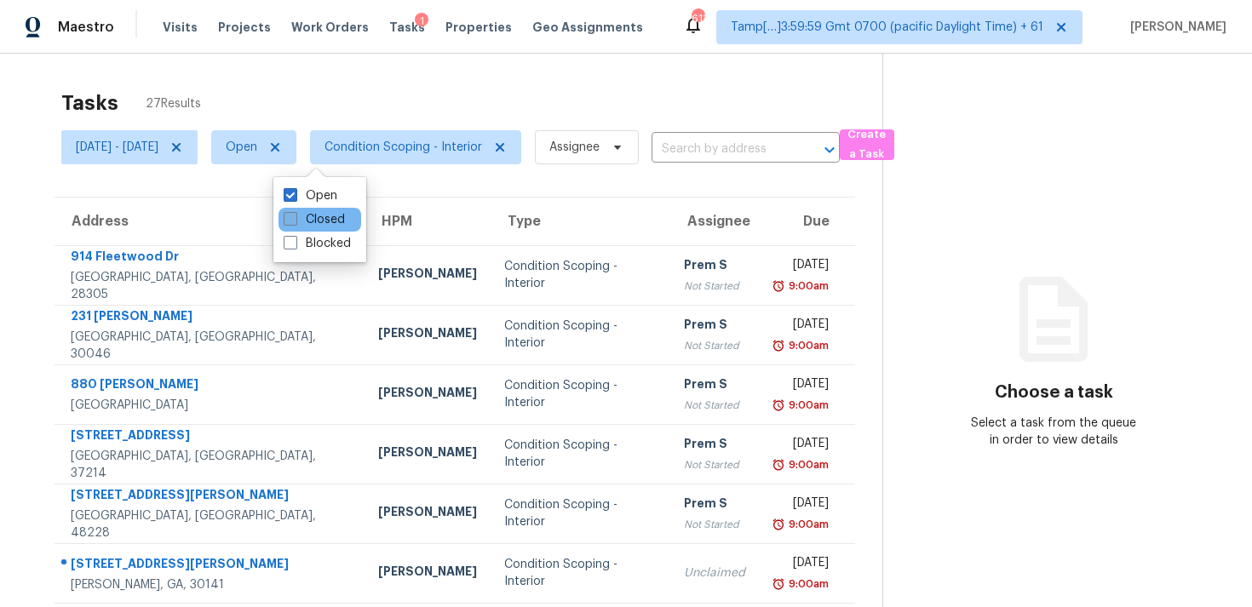
click at [325, 218] on label "Closed" at bounding box center [314, 219] width 61 height 17
click at [295, 218] on input "Closed" at bounding box center [289, 216] width 11 height 11
checkbox input "true"
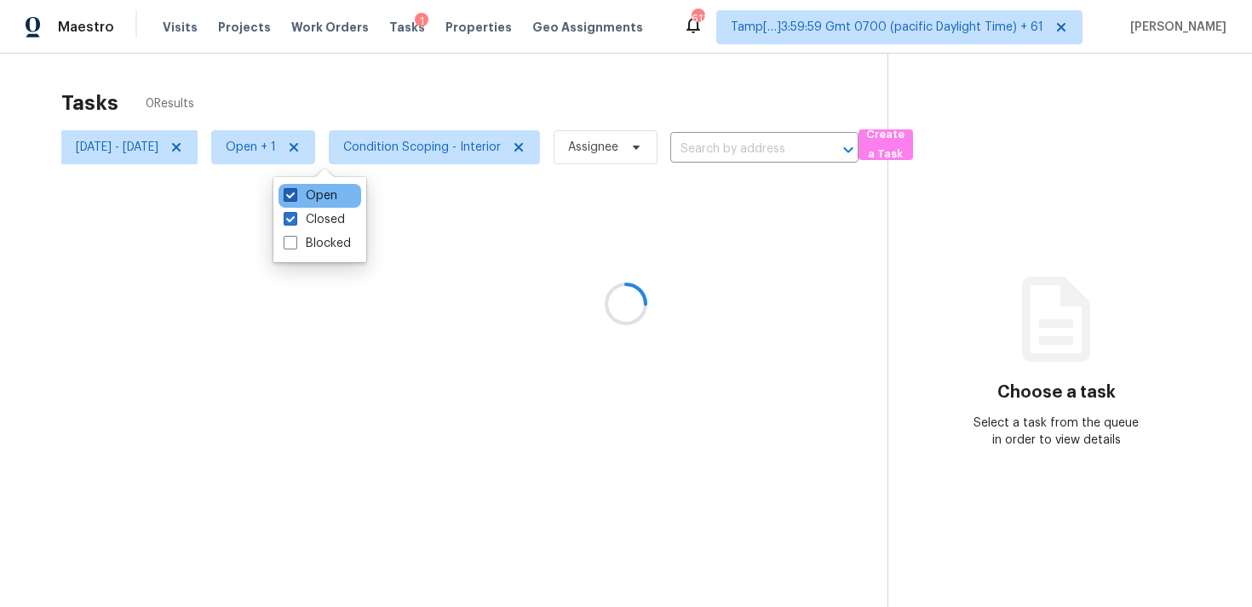
click at [325, 194] on label "Open" at bounding box center [311, 195] width 54 height 17
click at [295, 194] on input "Open" at bounding box center [289, 192] width 11 height 11
checkbox input "false"
click at [379, 100] on div at bounding box center [626, 303] width 1252 height 607
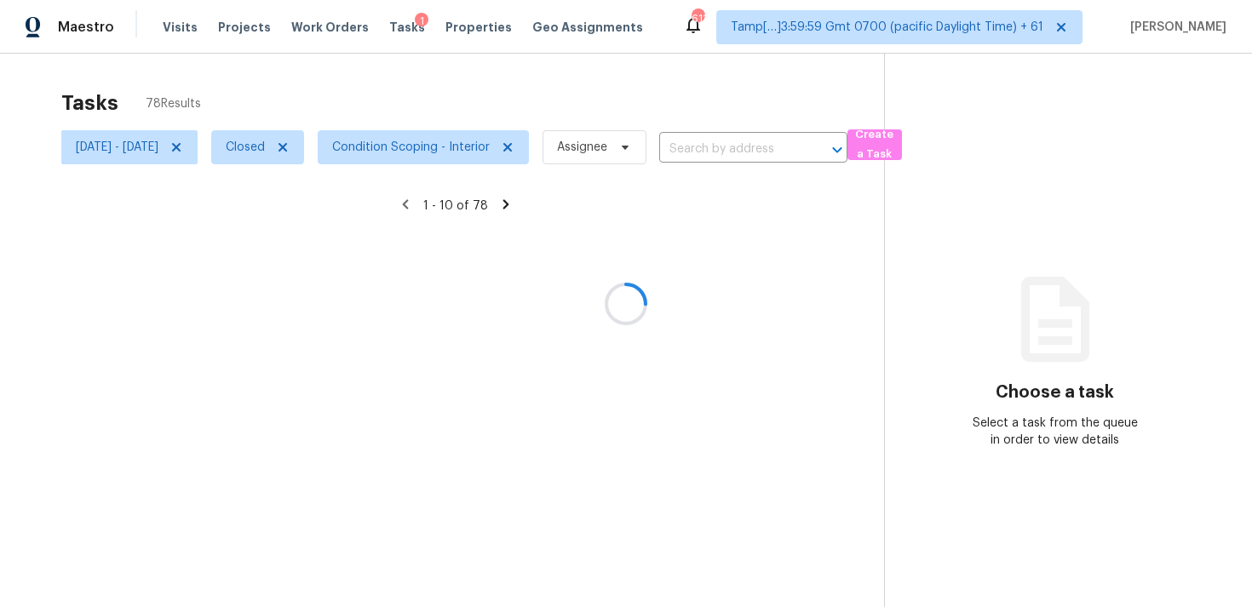
click at [615, 145] on div at bounding box center [626, 303] width 1252 height 607
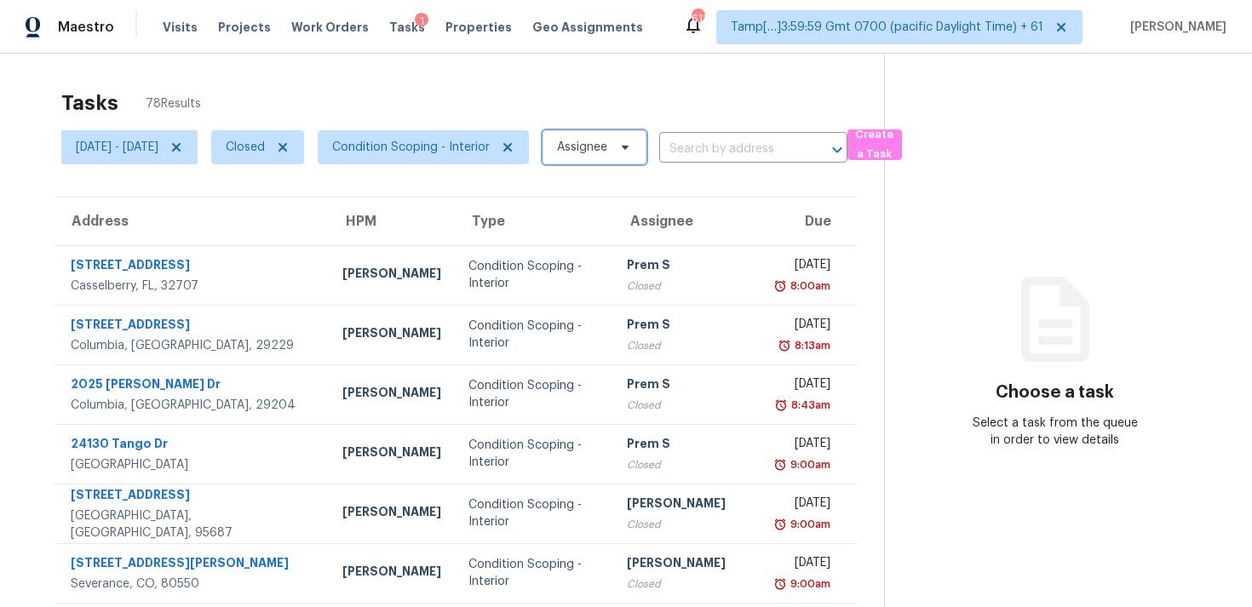
click at [615, 145] on span "Assignee" at bounding box center [595, 147] width 104 height 34
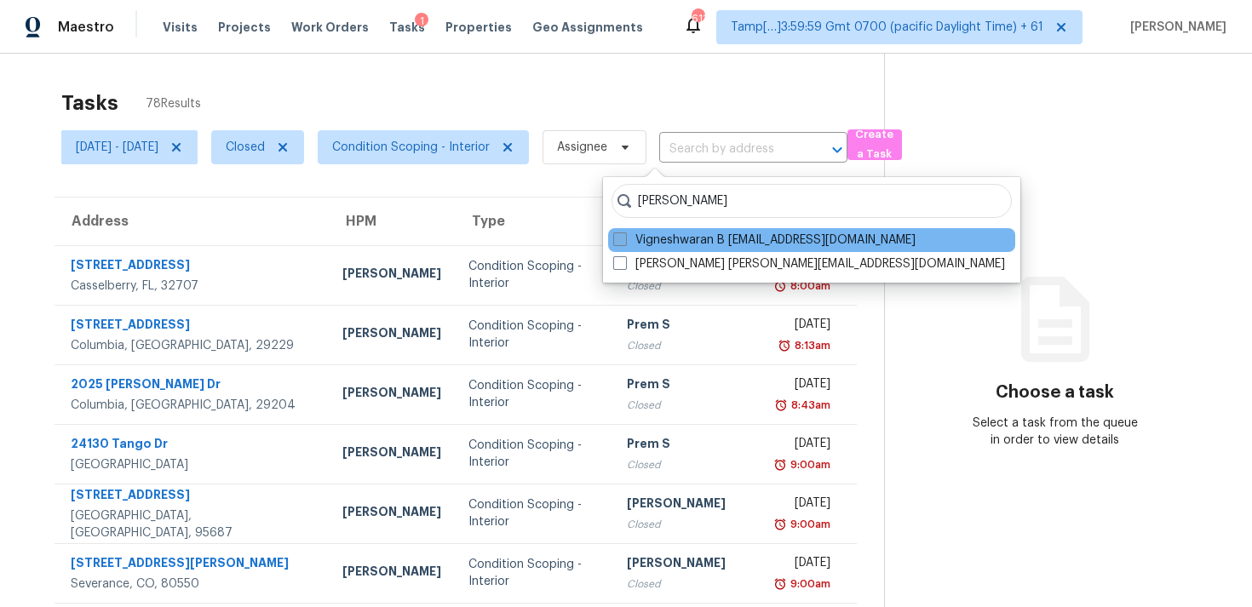
type input "vigneshwaran"
click at [631, 233] on label "Vigneshwaran B vigneshwaran.b@opendoor.com" at bounding box center [764, 240] width 302 height 17
click at [624, 233] on input "Vigneshwaran B vigneshwaran.b@opendoor.com" at bounding box center [618, 237] width 11 height 11
checkbox input "true"
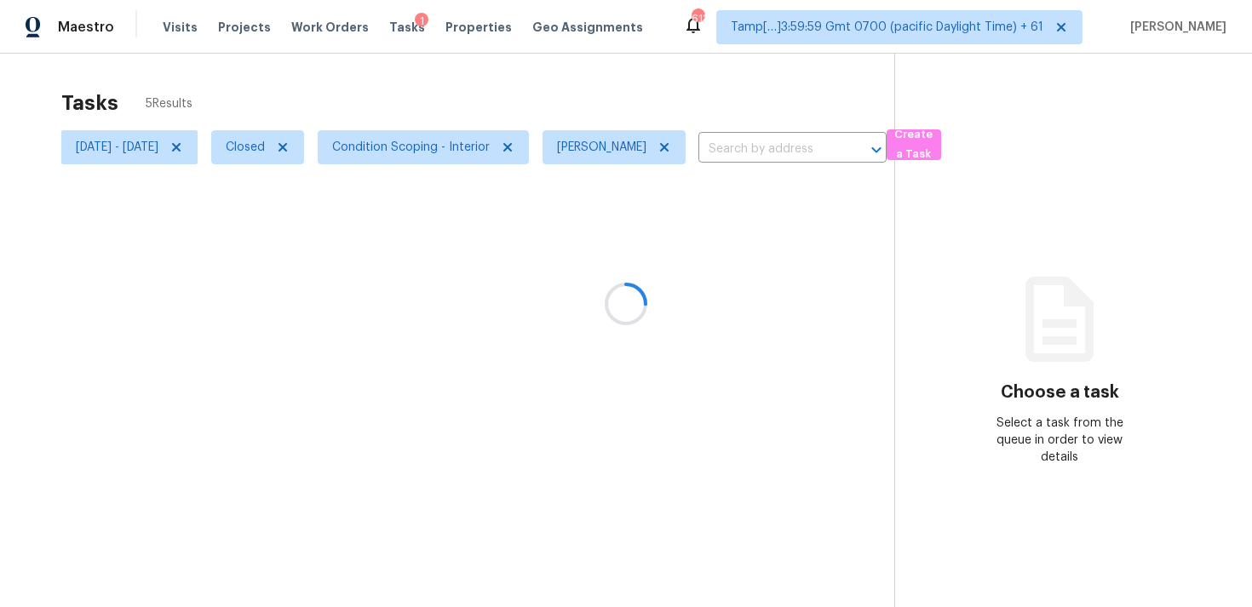
click at [611, 78] on div at bounding box center [626, 303] width 1252 height 607
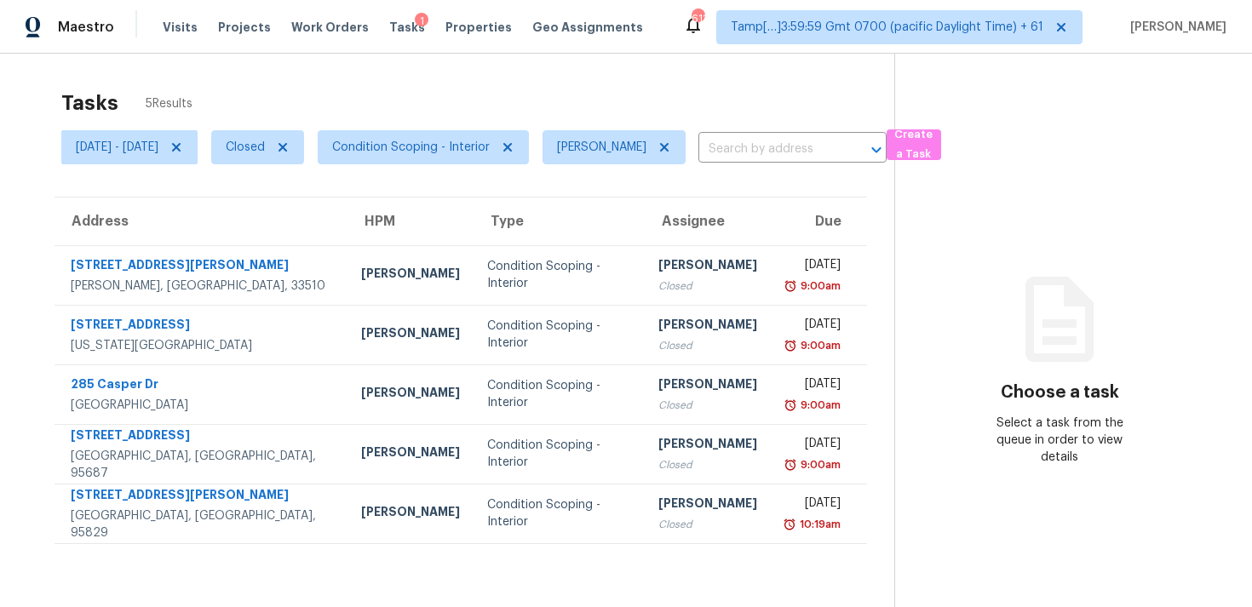
scroll to position [54, 0]
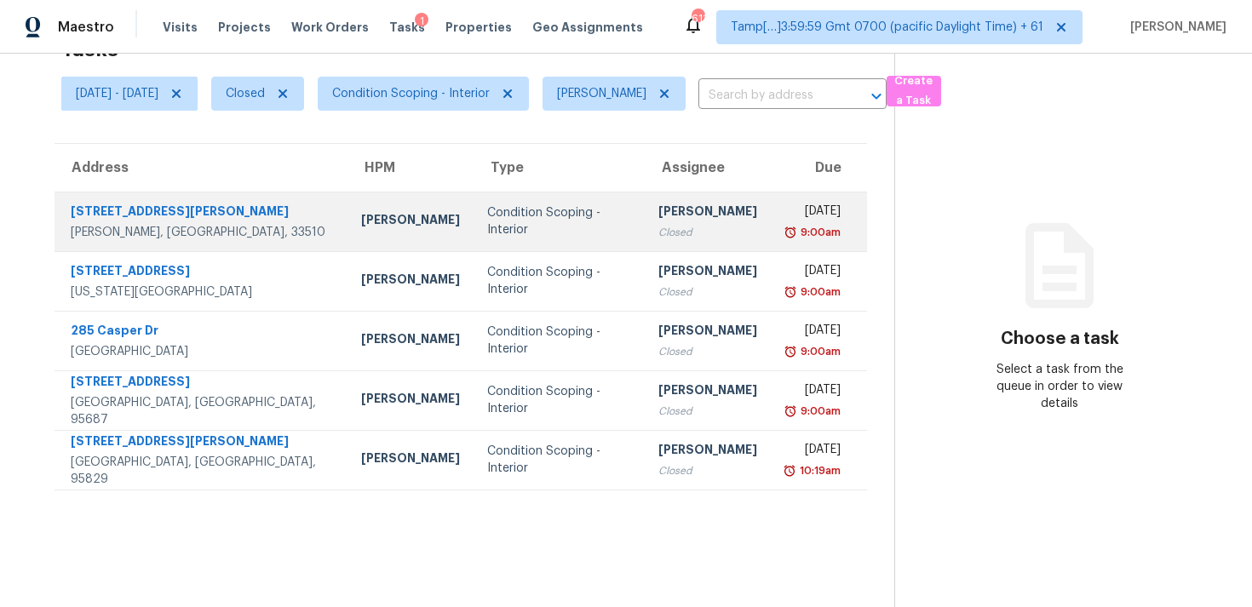
click at [658, 226] on div "Closed" at bounding box center [707, 232] width 99 height 17
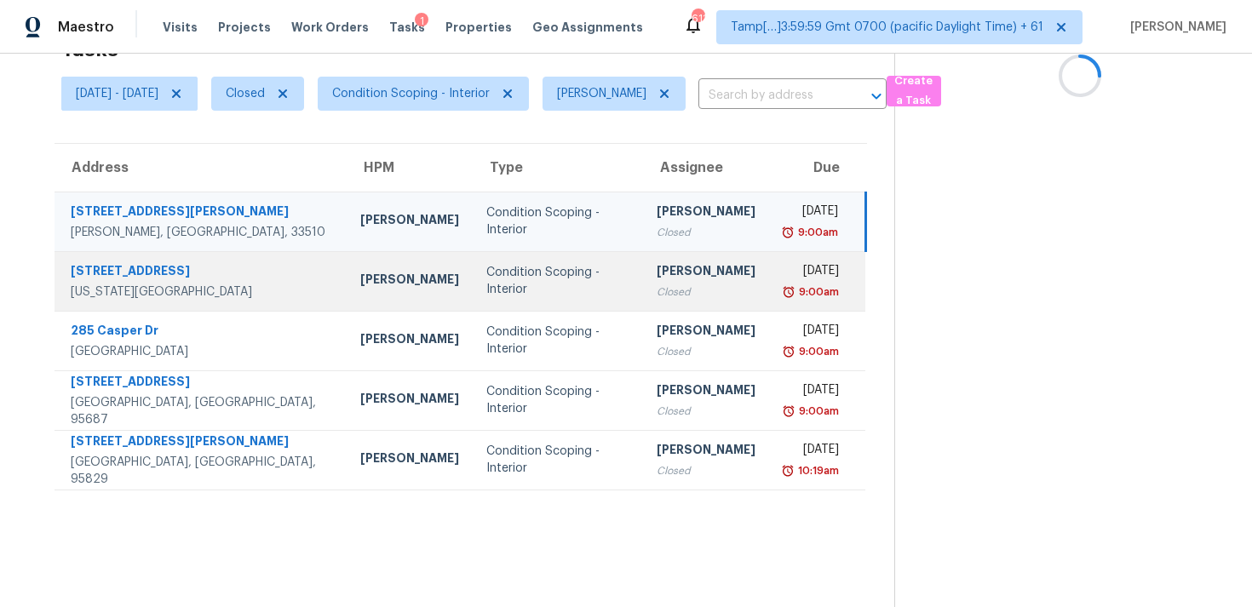
click at [657, 285] on div "Closed" at bounding box center [706, 292] width 99 height 17
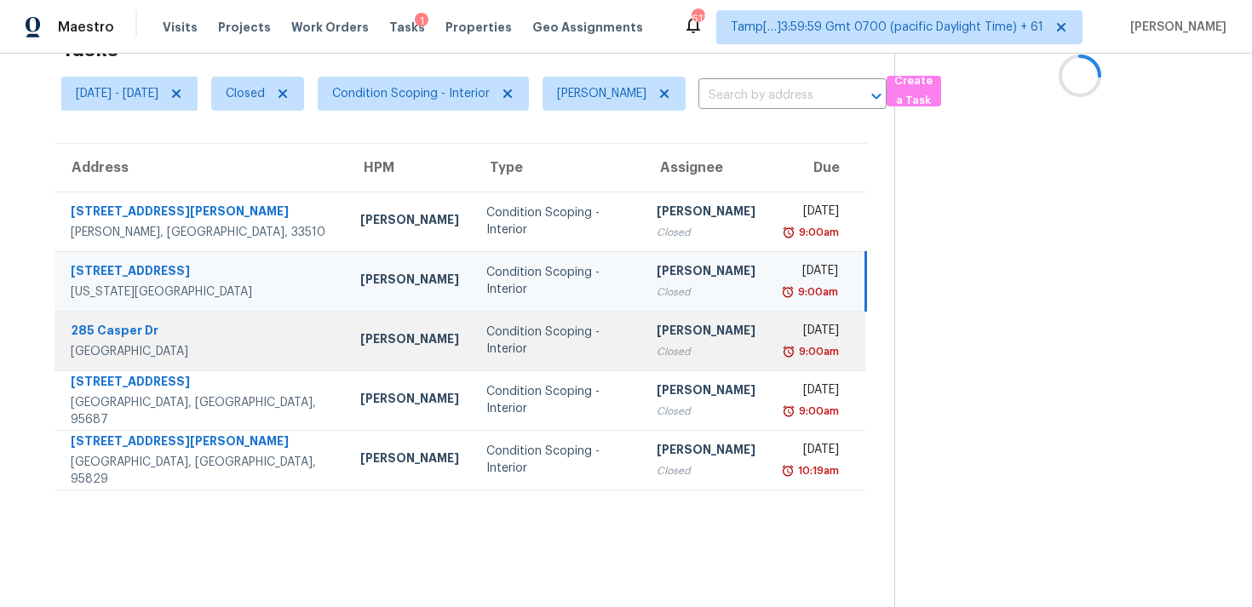
click at [657, 327] on div "[PERSON_NAME]" at bounding box center [706, 332] width 99 height 21
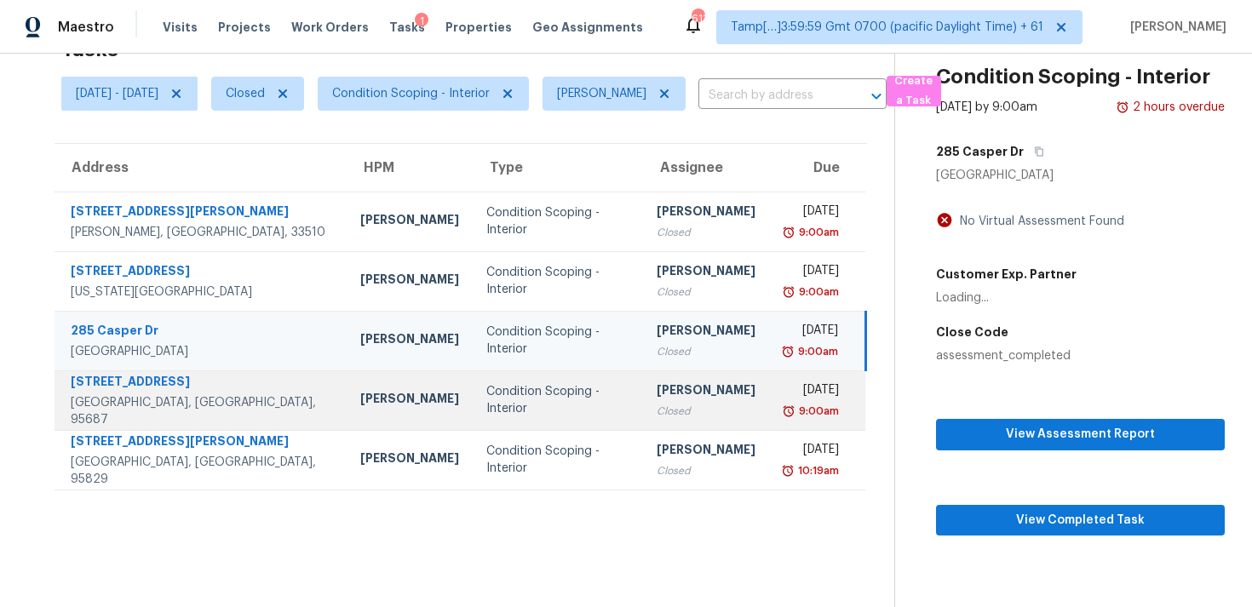
click at [643, 375] on td "Vigneshwaran B Closed" at bounding box center [706, 401] width 126 height 60
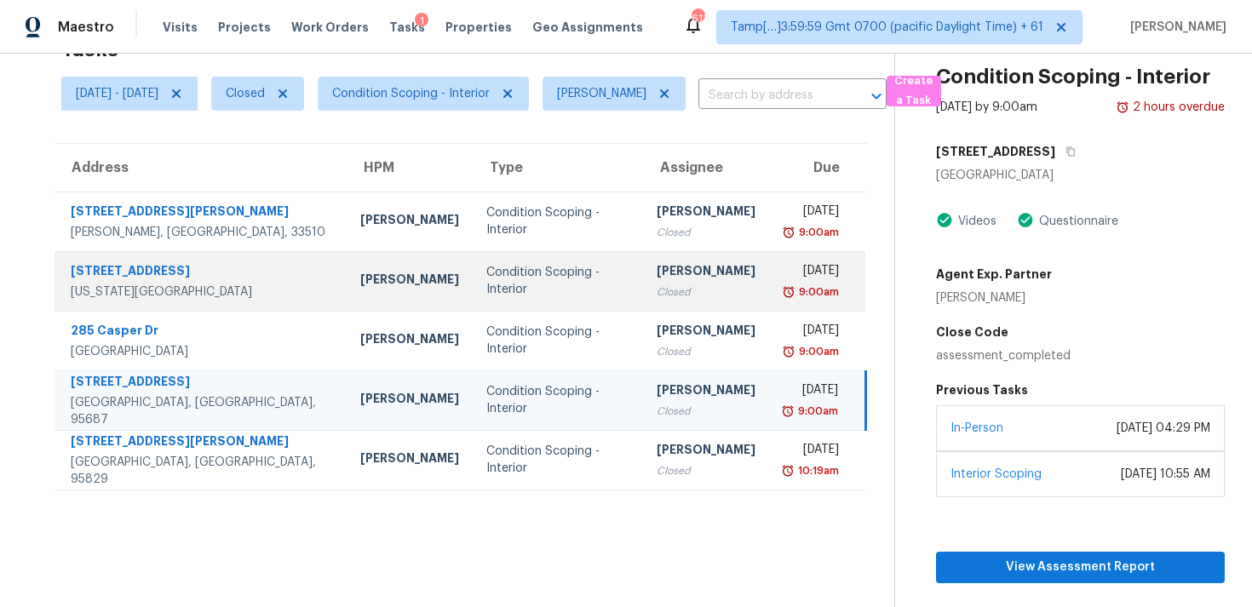
click at [657, 263] on div "[PERSON_NAME]" at bounding box center [706, 272] width 99 height 21
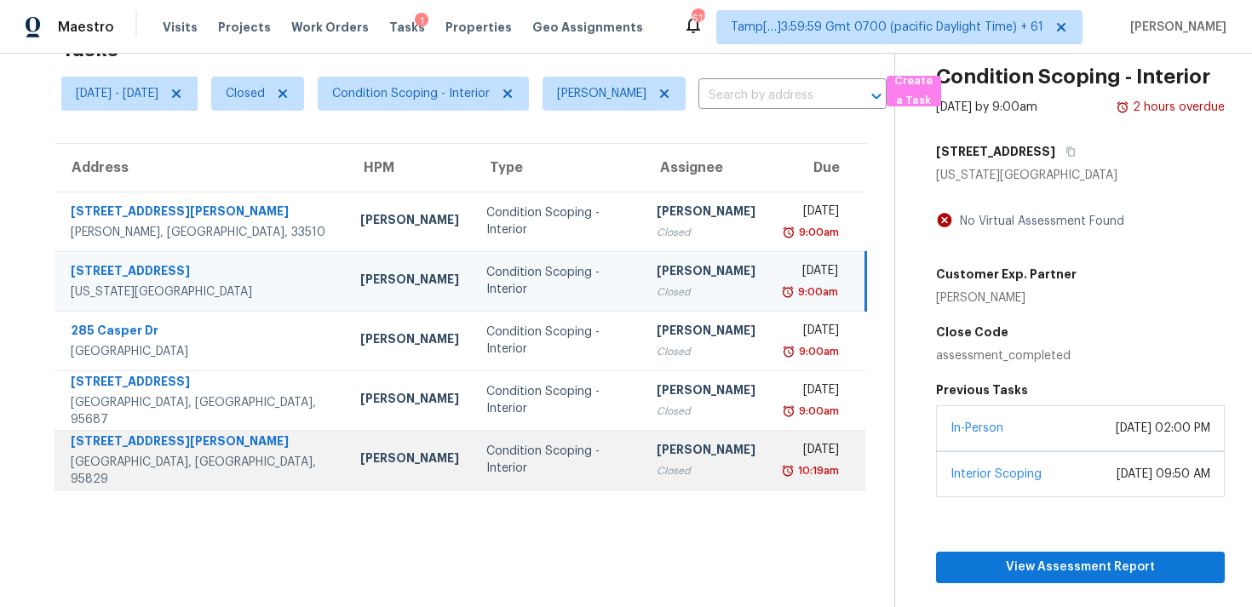
click at [486, 461] on div "Condition Scoping - Interior" at bounding box center [557, 460] width 143 height 34
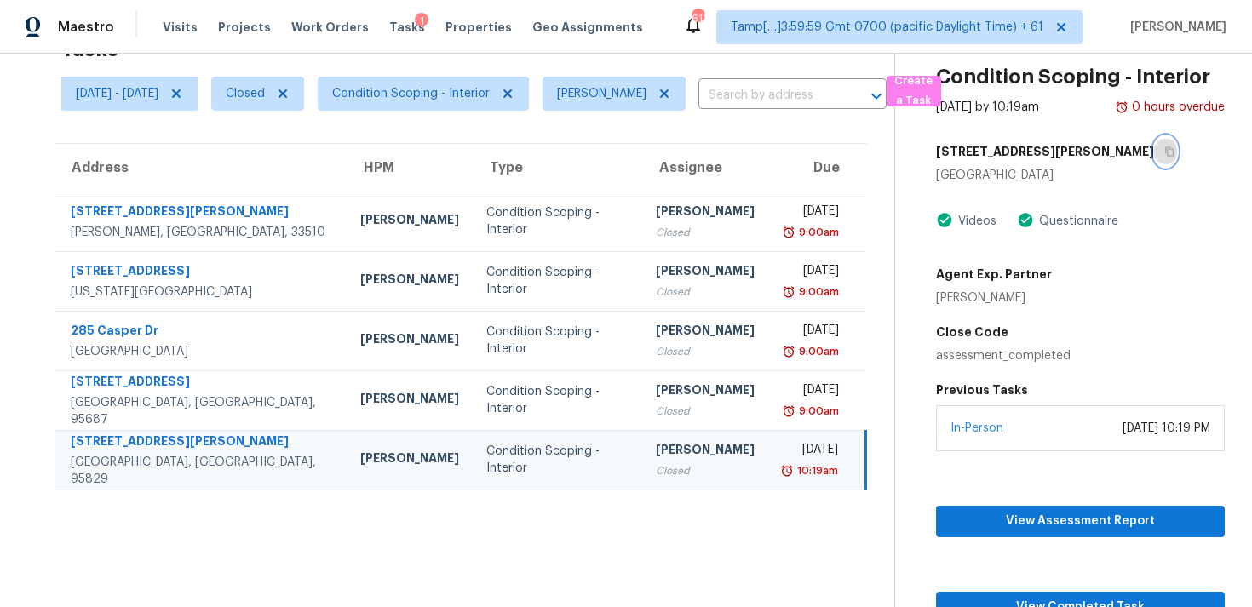
click at [1164, 154] on icon "button" at bounding box center [1169, 152] width 10 height 10
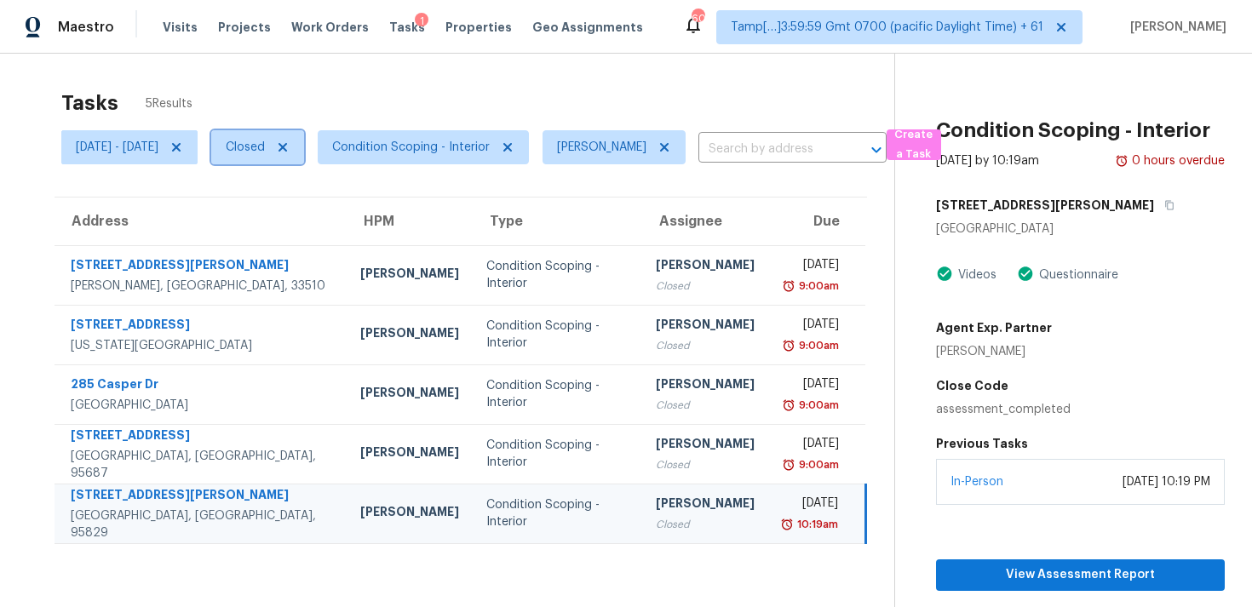
click at [287, 147] on icon at bounding box center [283, 147] width 9 height 9
click at [288, 147] on icon at bounding box center [281, 148] width 14 height 14
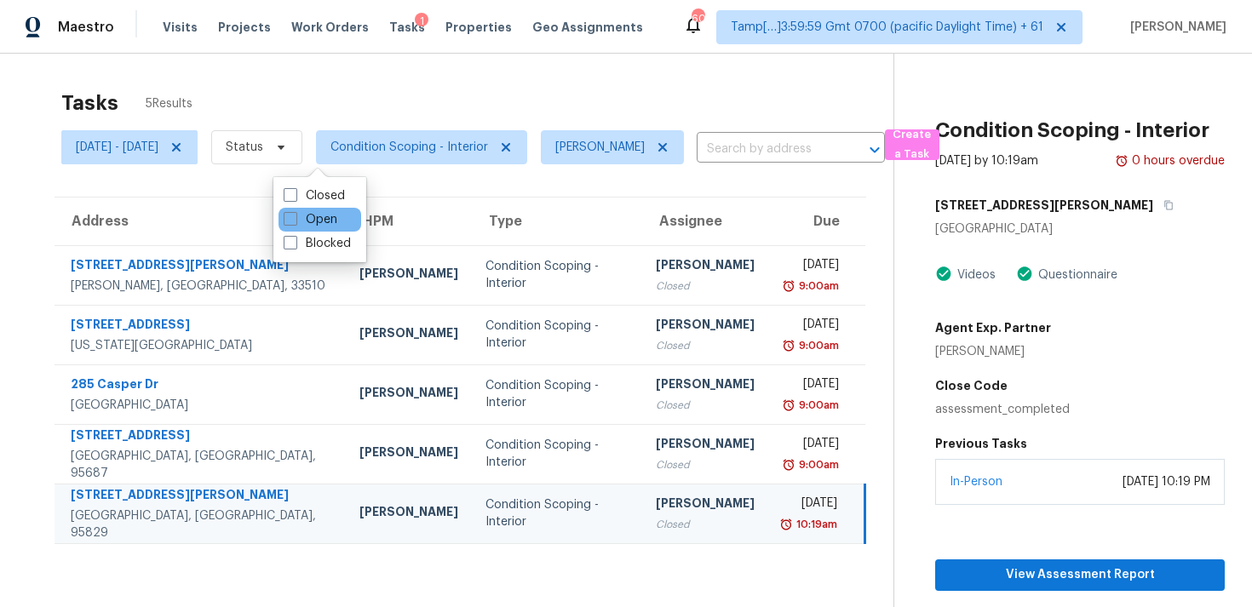
click at [344, 217] on div "Open" at bounding box center [320, 220] width 83 height 24
click at [302, 226] on label "Open" at bounding box center [311, 219] width 54 height 17
click at [295, 222] on input "Open" at bounding box center [289, 216] width 11 height 11
checkbox input "true"
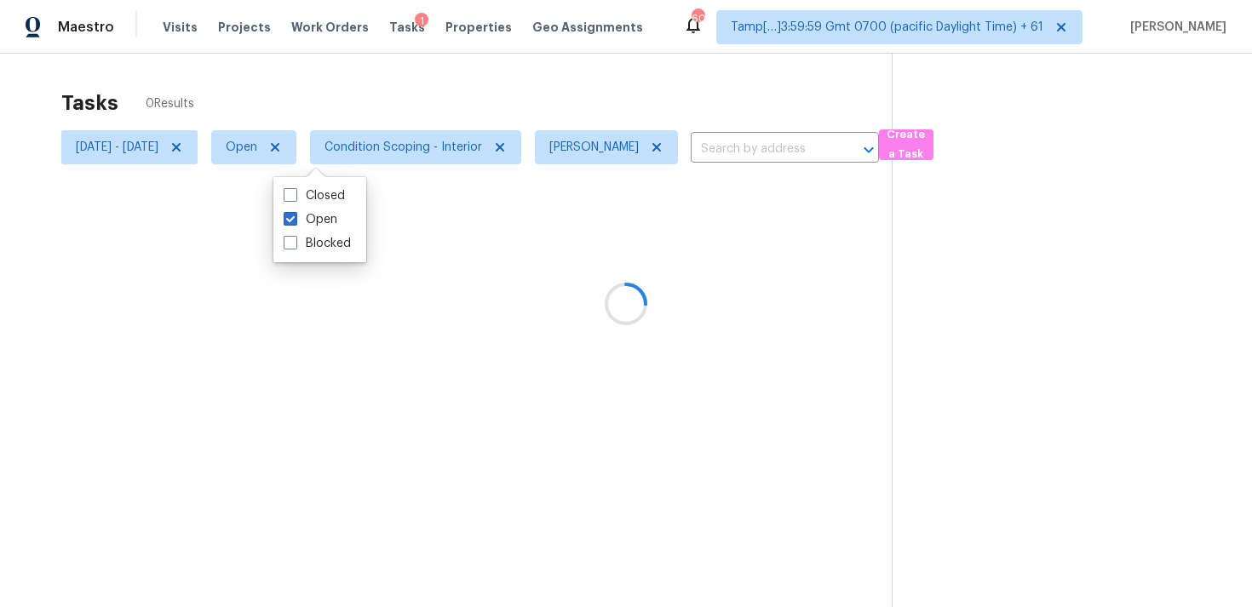
click at [339, 81] on div "Tasks 0 Results" at bounding box center [476, 103] width 831 height 44
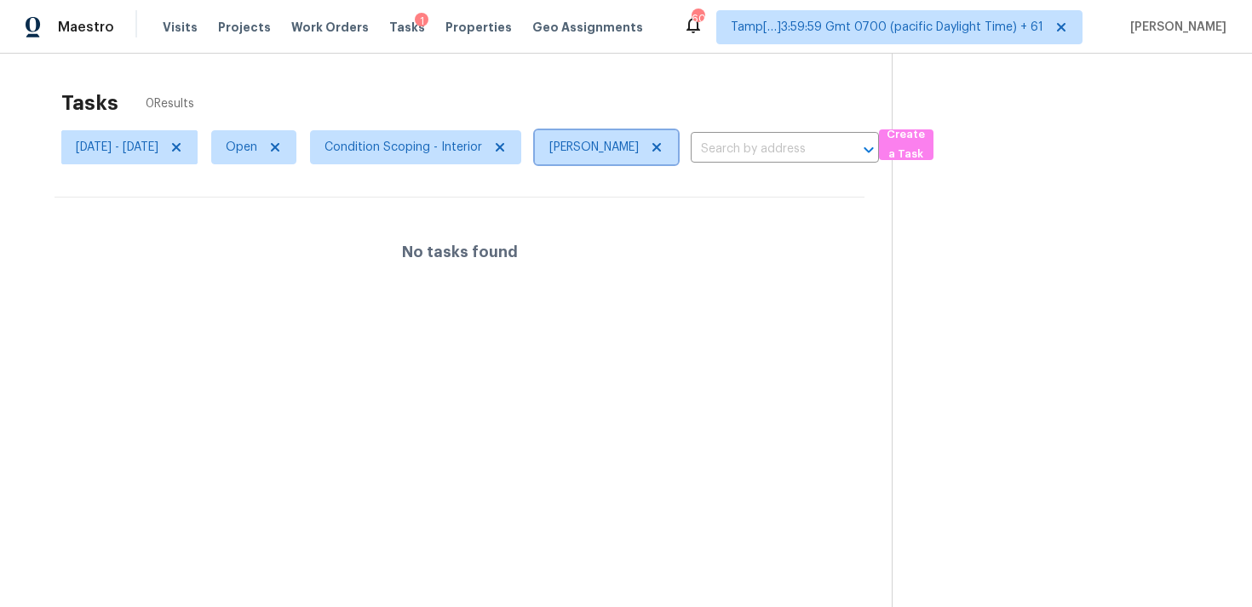
click at [664, 152] on icon at bounding box center [657, 148] width 14 height 14
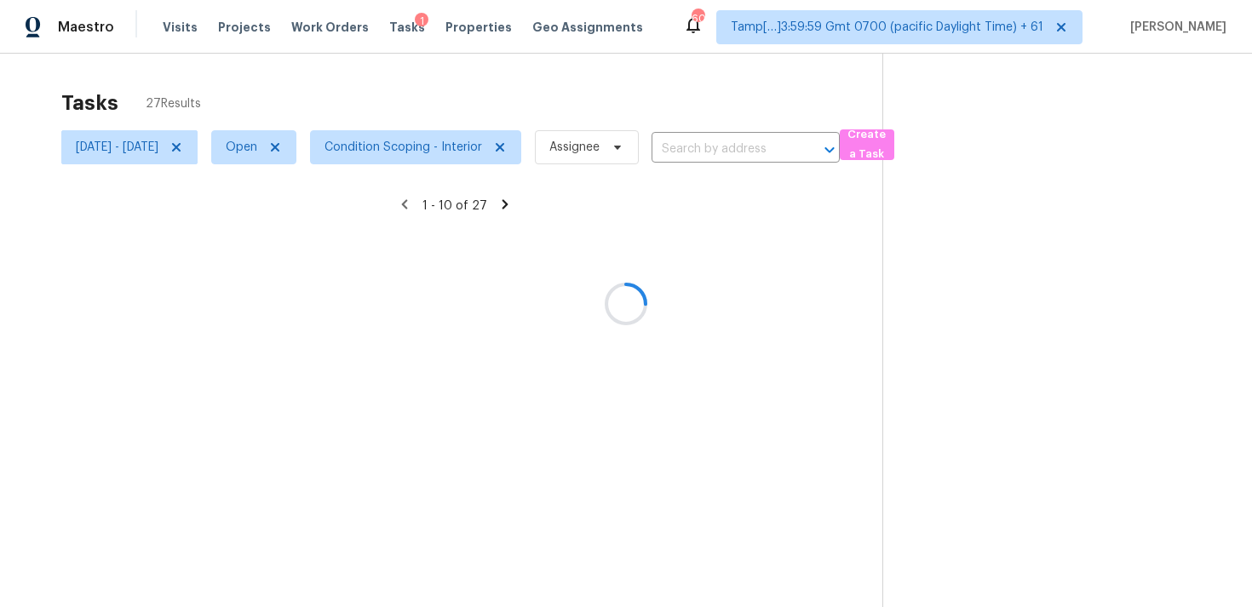
click at [683, 113] on div at bounding box center [626, 303] width 1252 height 607
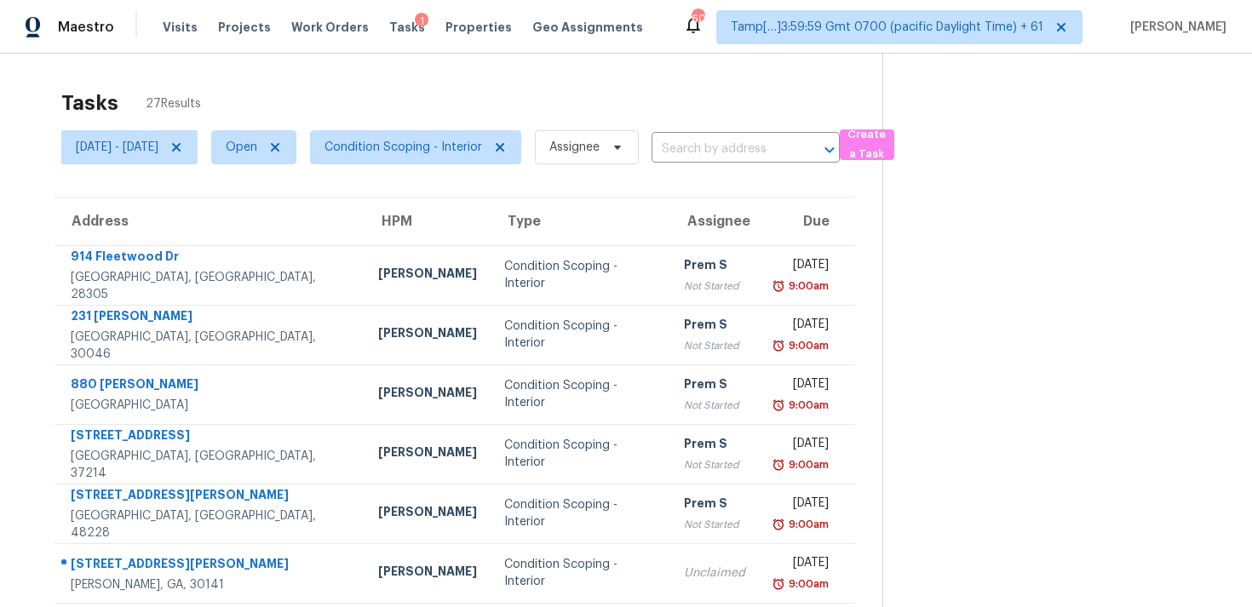
scroll to position [279, 0]
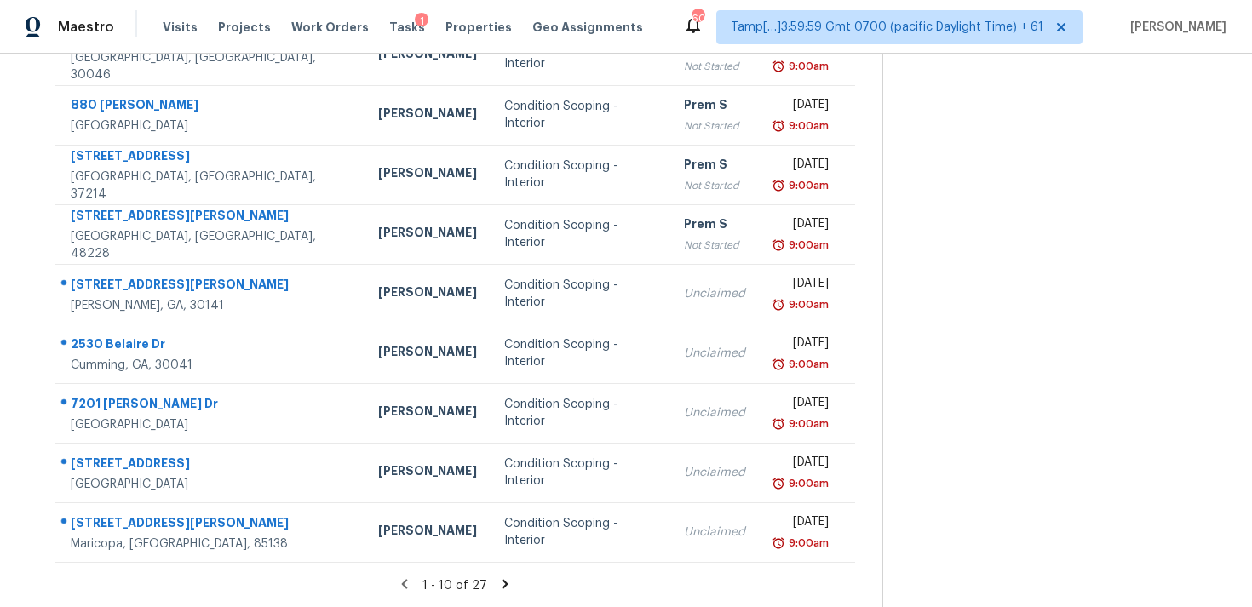
click at [512, 579] on icon at bounding box center [504, 584] width 15 height 15
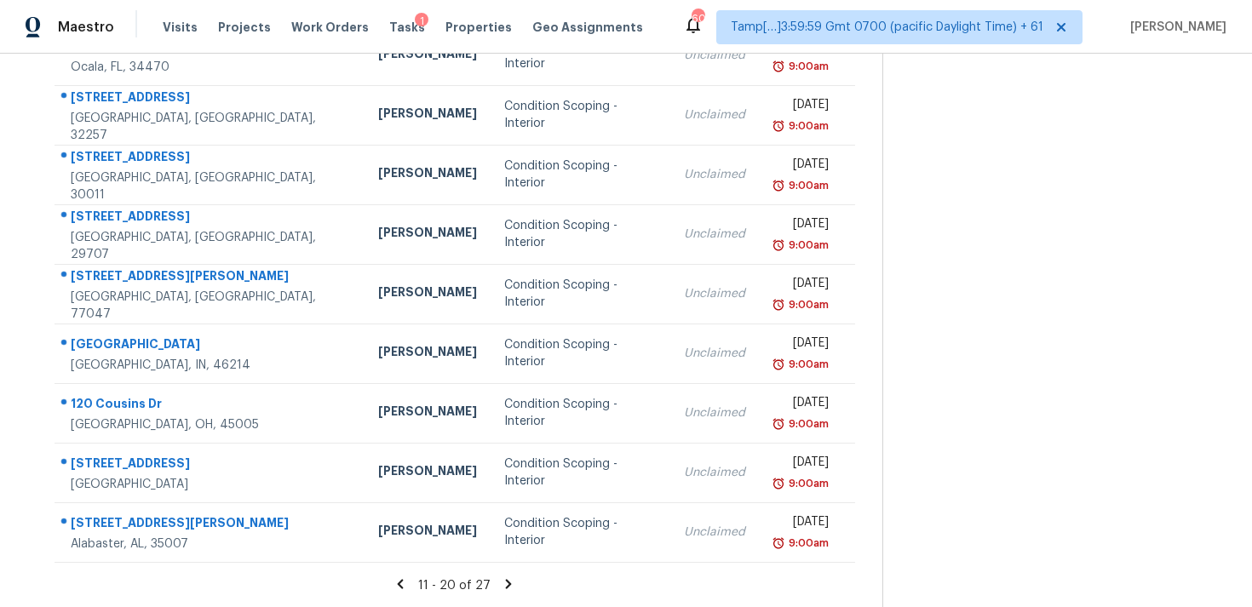
scroll to position [0, 0]
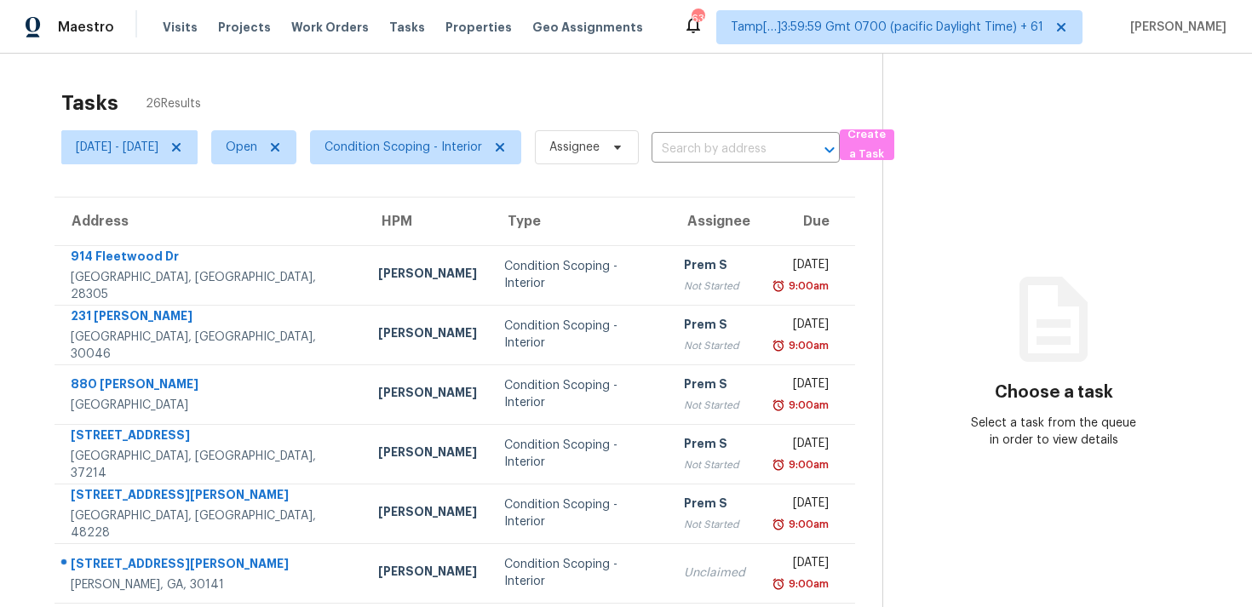
scroll to position [279, 0]
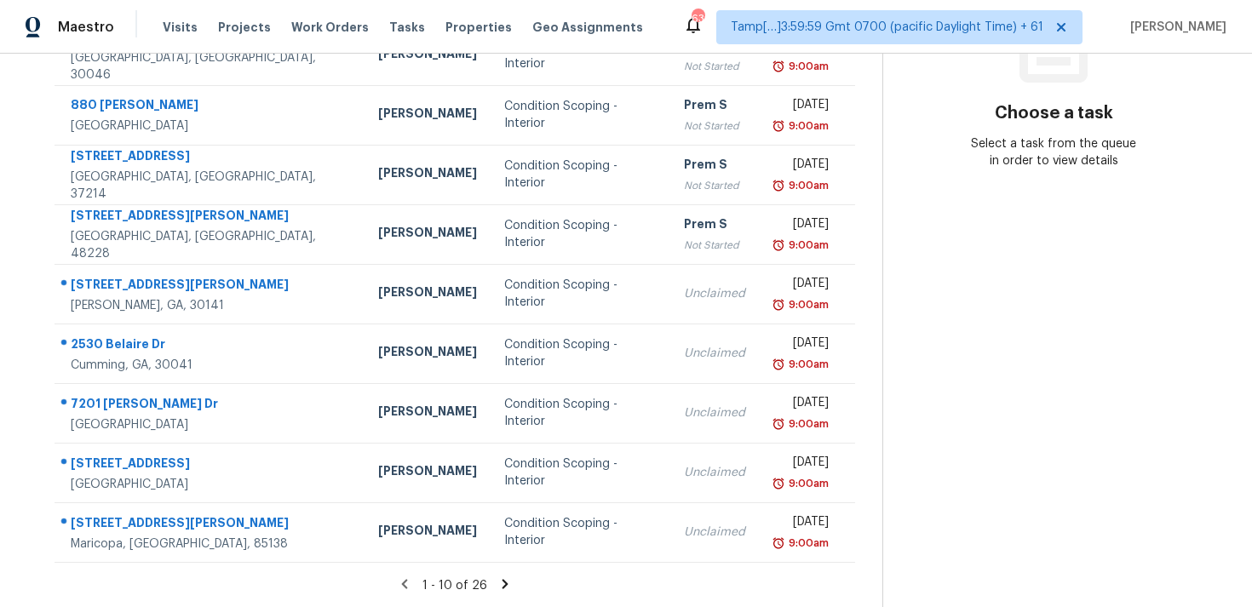
click at [518, 592] on div "1 - 10 of 26" at bounding box center [454, 586] width 855 height 18
click at [511, 580] on icon at bounding box center [504, 584] width 15 height 15
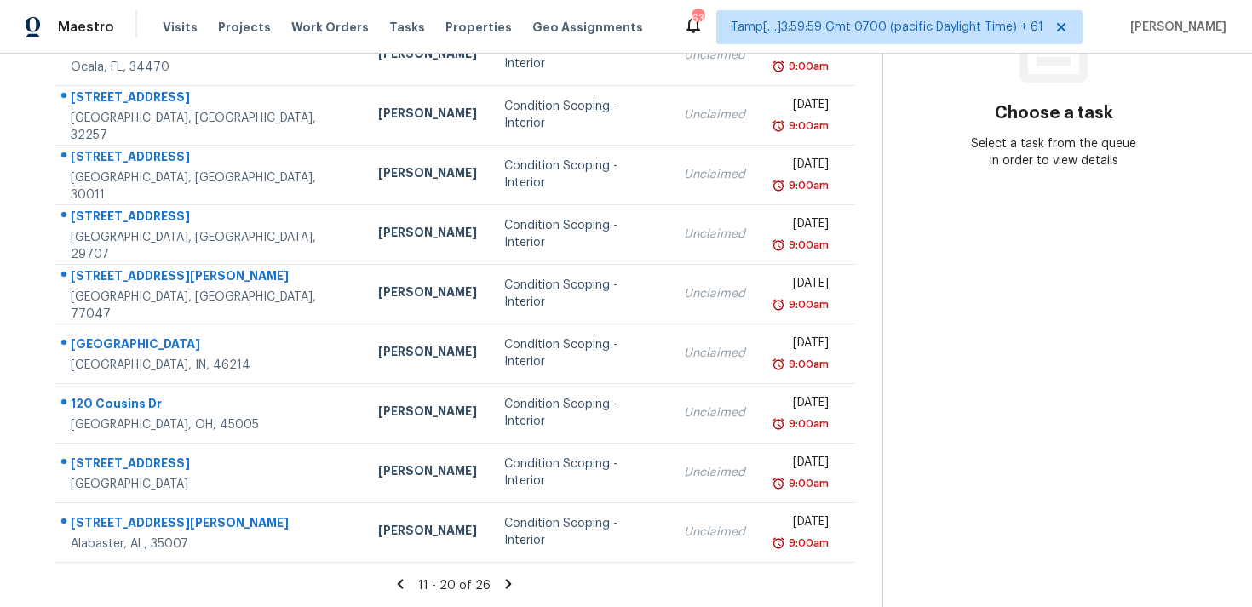
click at [515, 581] on icon at bounding box center [508, 584] width 15 height 15
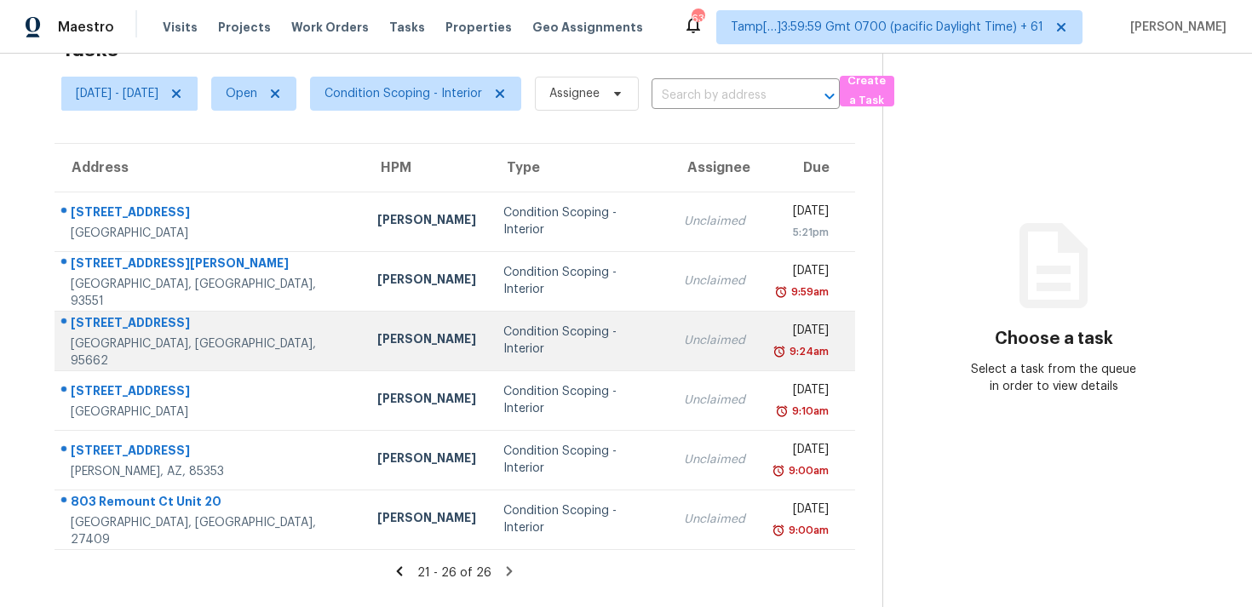
click at [525, 365] on td "Condition Scoping - Interior" at bounding box center [580, 341] width 180 height 60
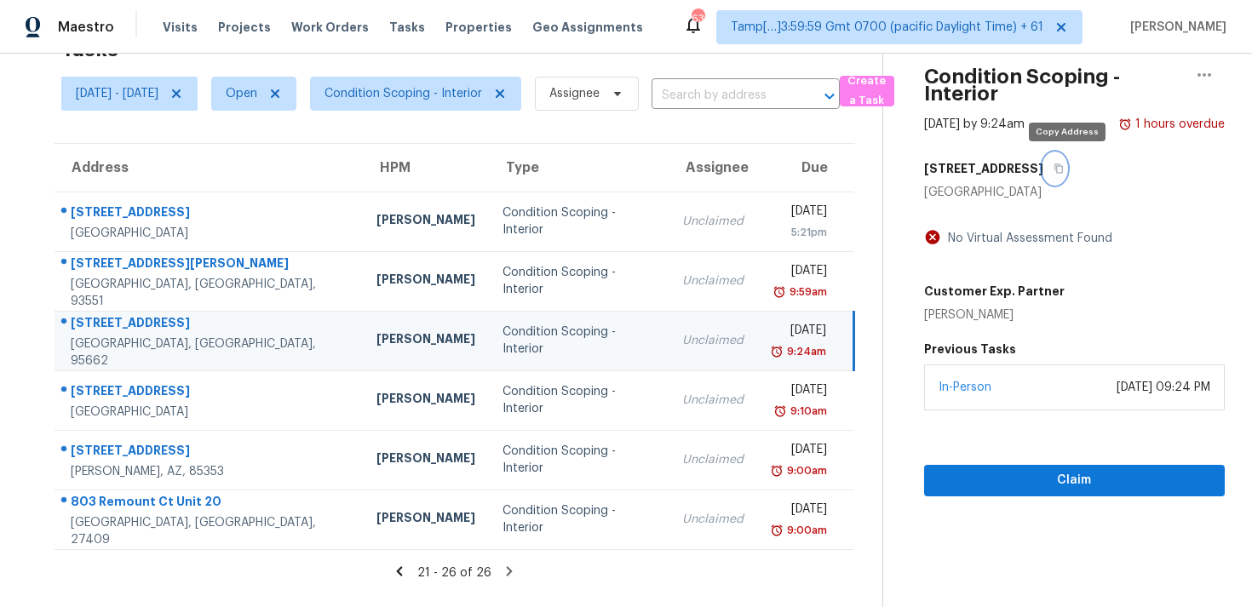
click at [1056, 162] on button "button" at bounding box center [1054, 168] width 23 height 31
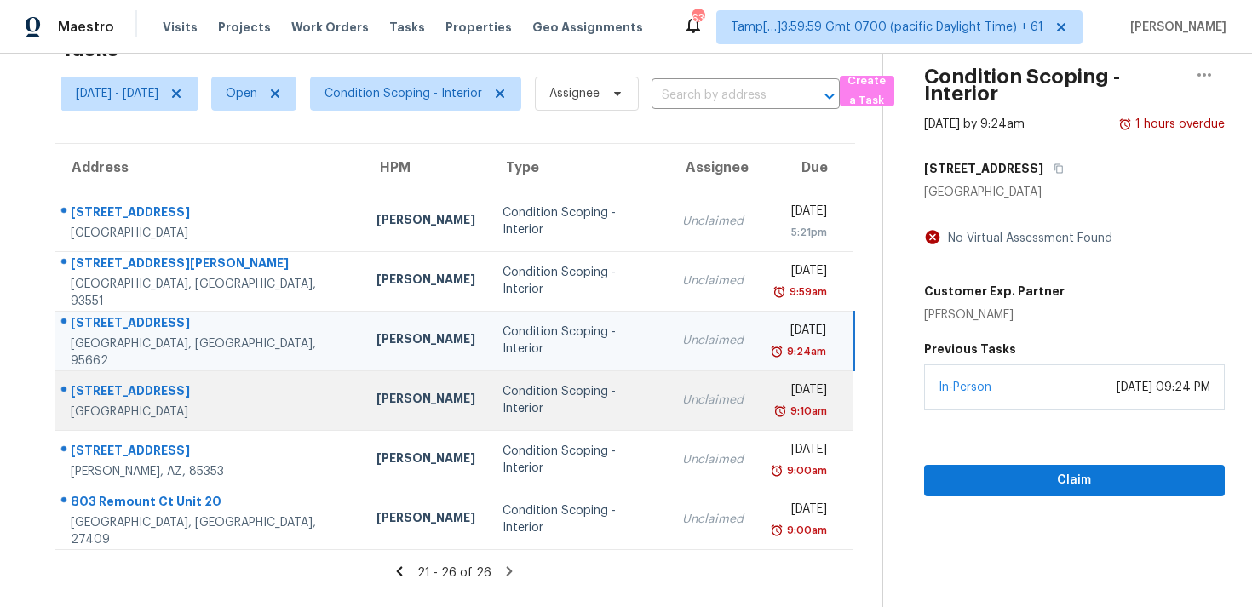
click at [584, 382] on td "Condition Scoping - Interior" at bounding box center [578, 401] width 179 height 60
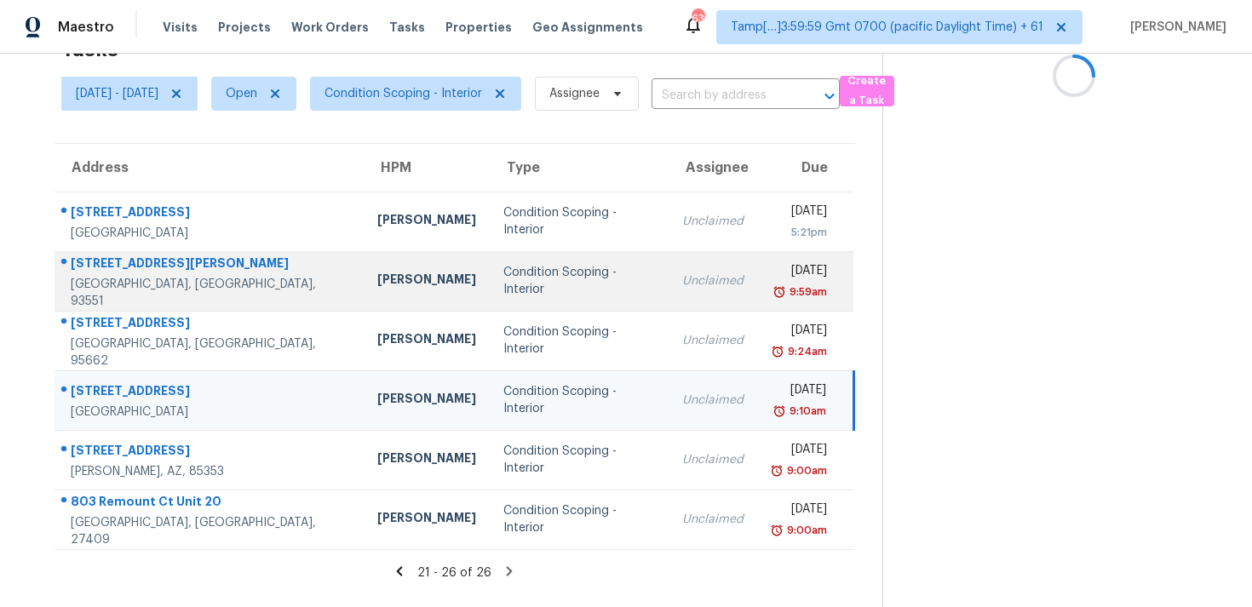
click at [601, 273] on td "Condition Scoping - Interior" at bounding box center [580, 281] width 180 height 60
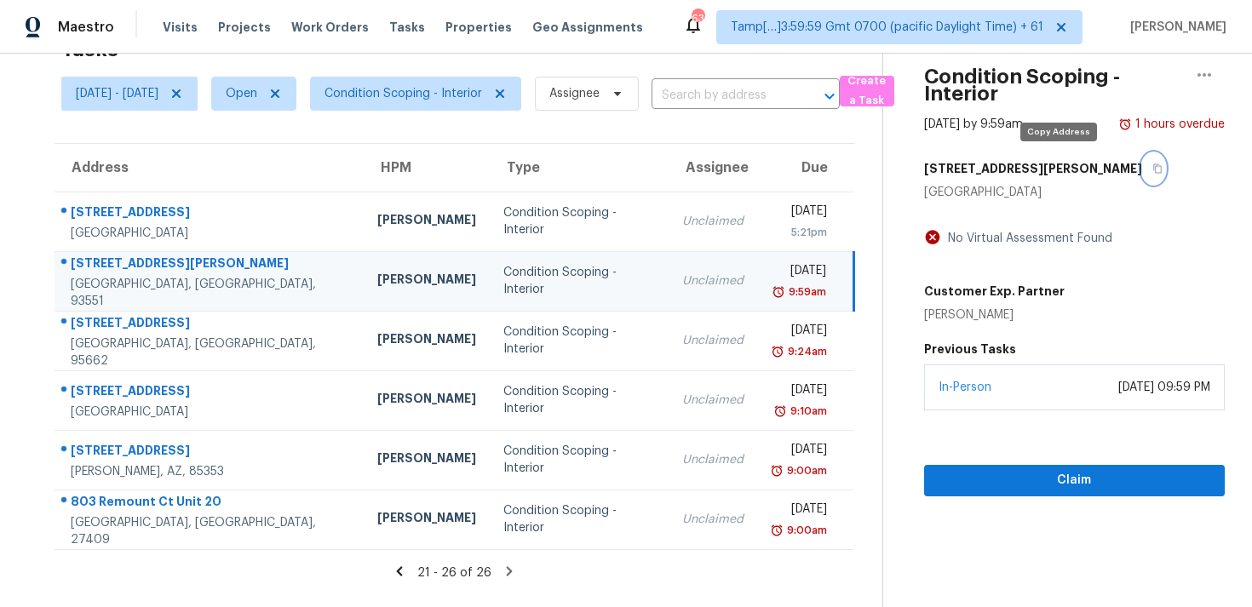
click at [1153, 164] on icon "button" at bounding box center [1158, 169] width 10 height 10
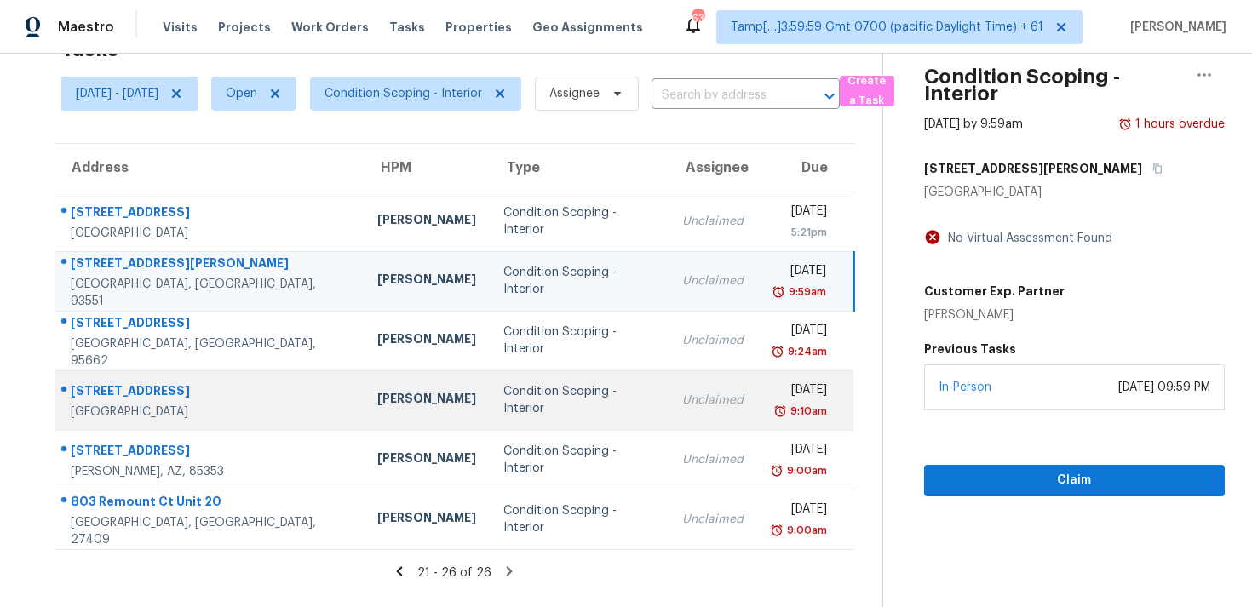
click at [566, 399] on div "Condition Scoping - Interior" at bounding box center [579, 400] width 152 height 34
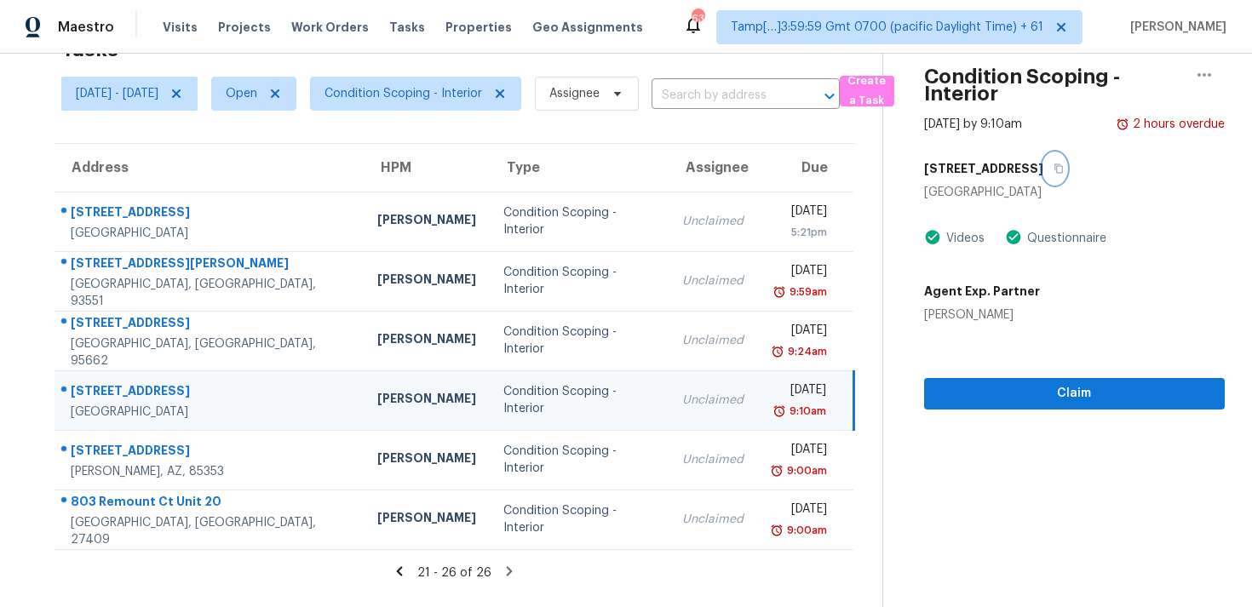
click at [1051, 170] on button "button" at bounding box center [1054, 168] width 23 height 31
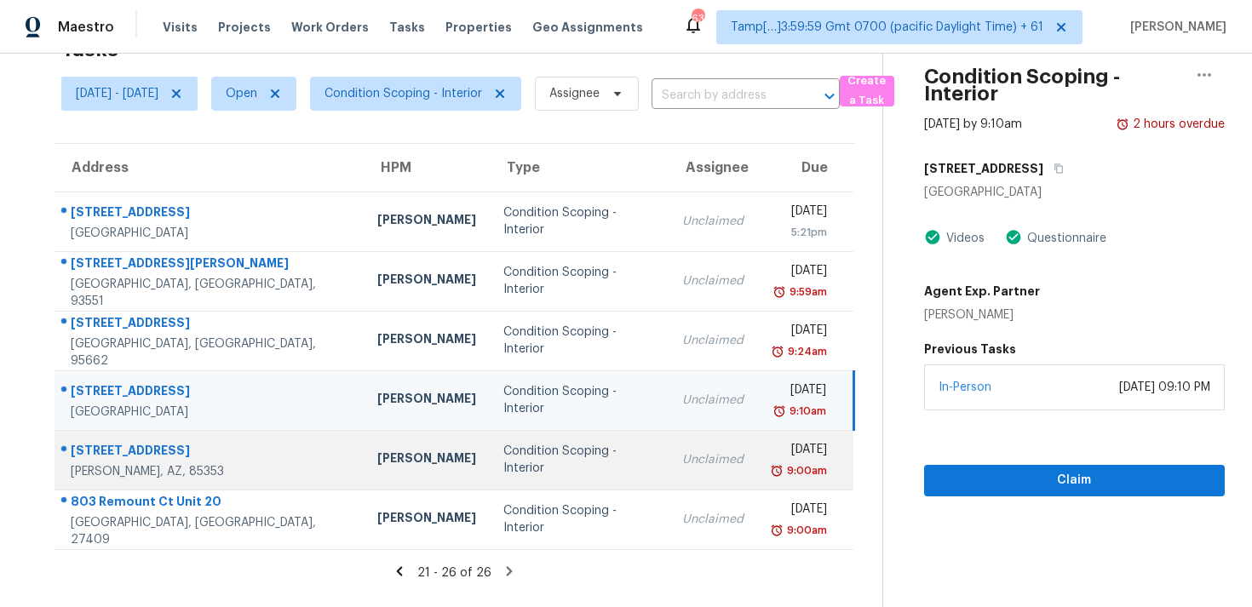
click at [490, 438] on td "Condition Scoping - Interior" at bounding box center [580, 460] width 180 height 60
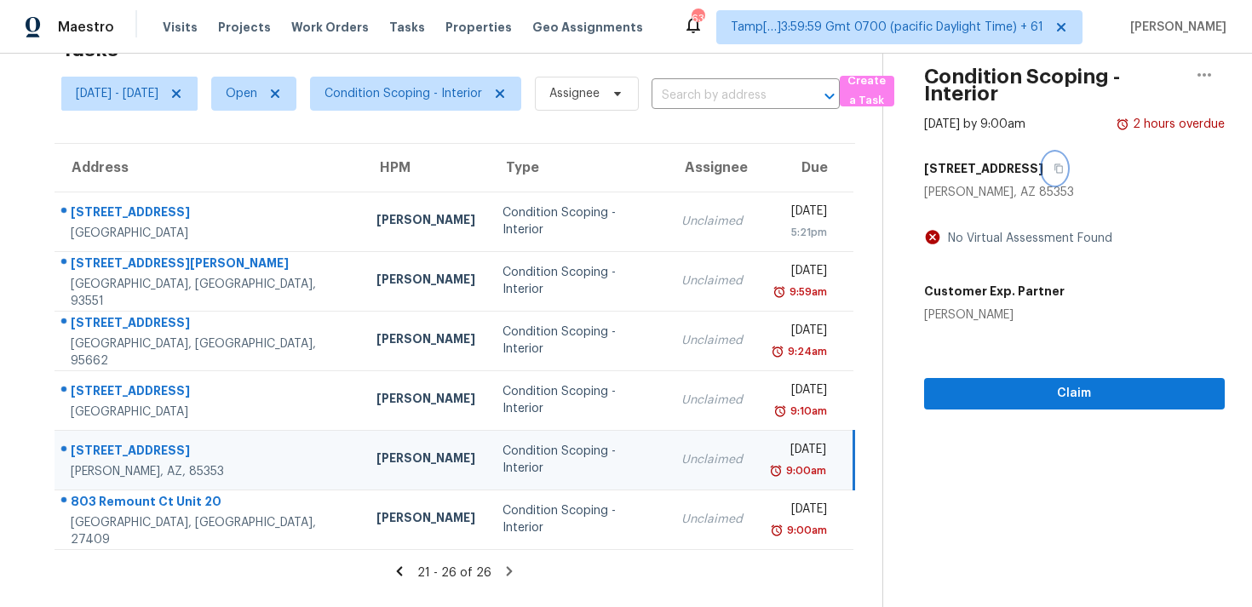
click at [1064, 174] on button "button" at bounding box center [1054, 168] width 23 height 31
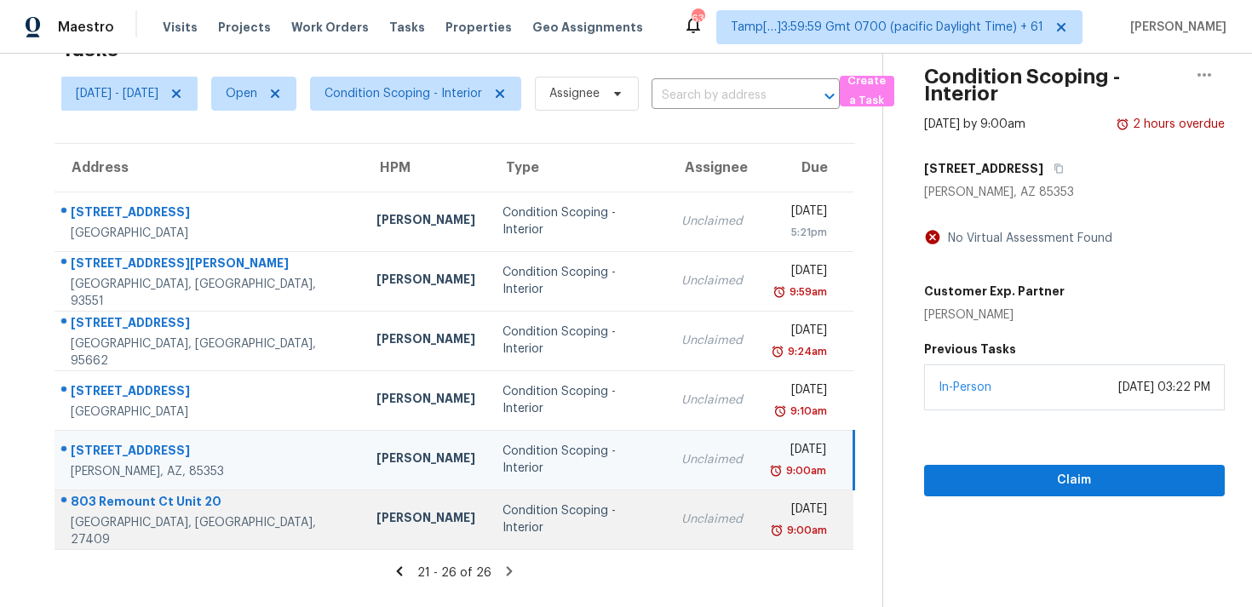
click at [489, 537] on td "Condition Scoping - Interior" at bounding box center [578, 520] width 179 height 60
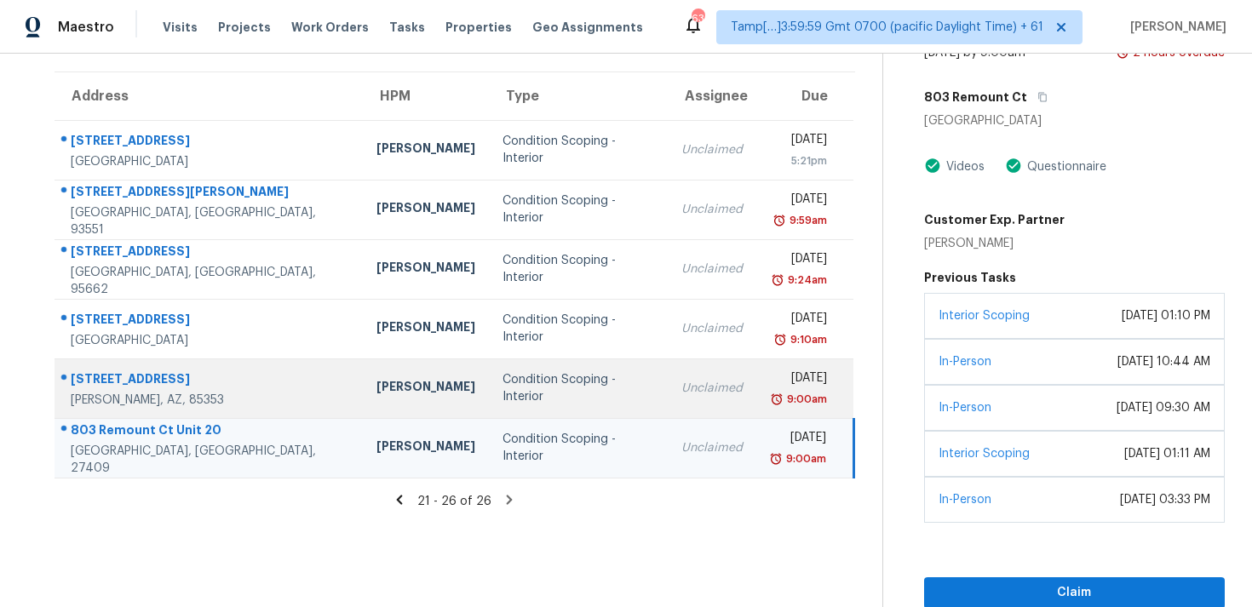
scroll to position [124, 0]
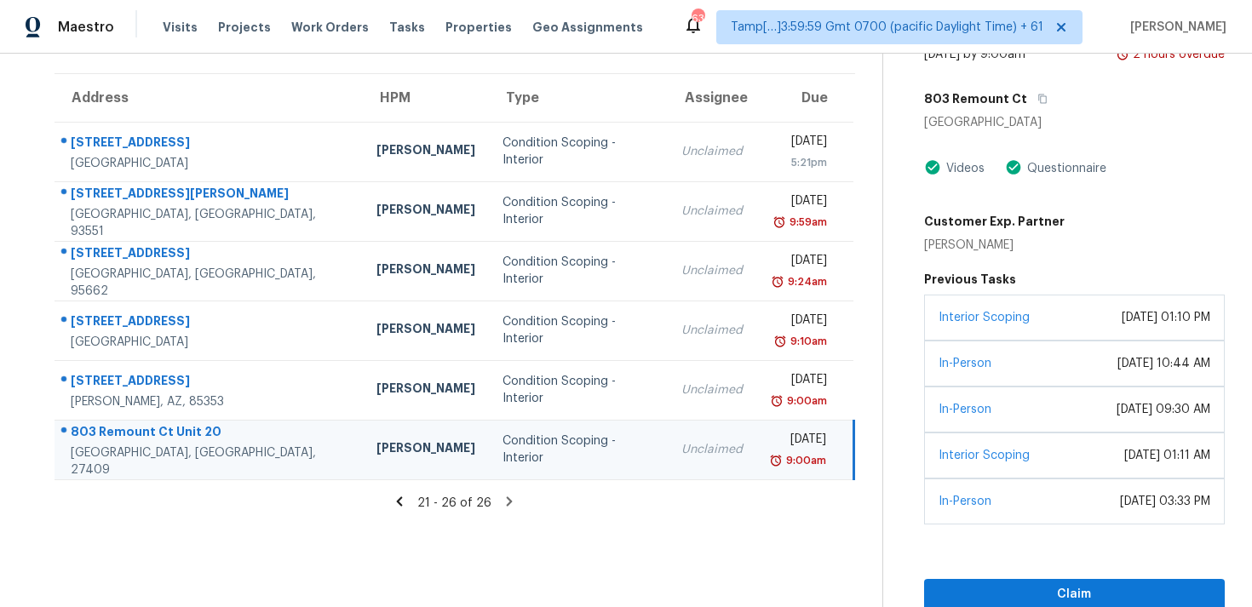
click at [407, 494] on icon at bounding box center [399, 501] width 15 height 15
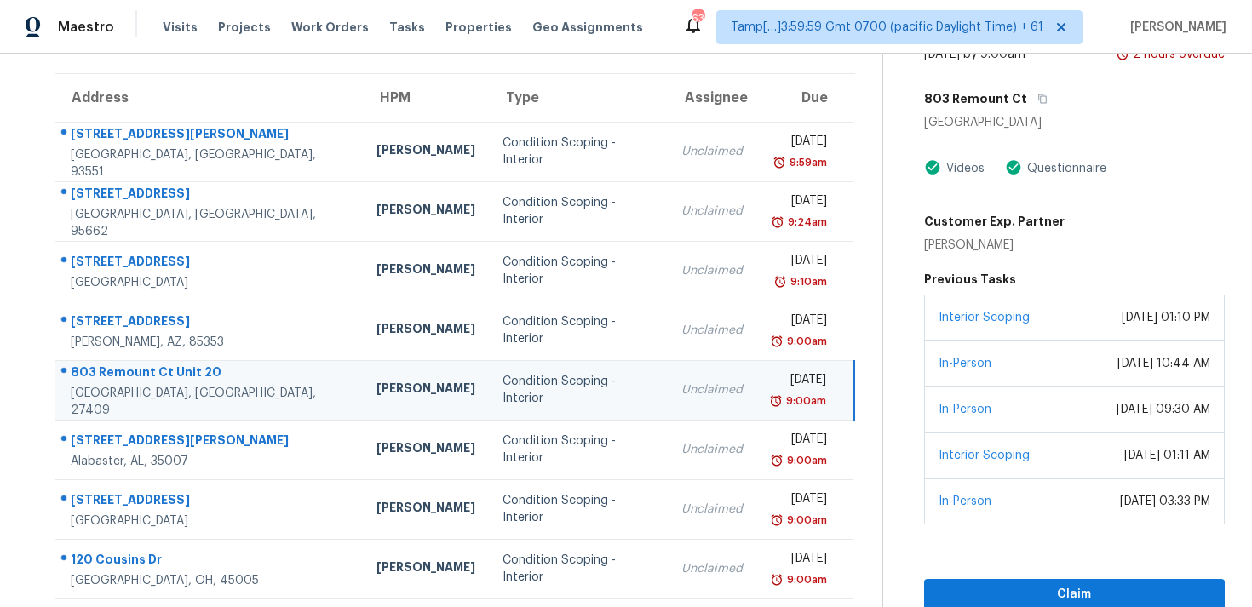
scroll to position [279, 0]
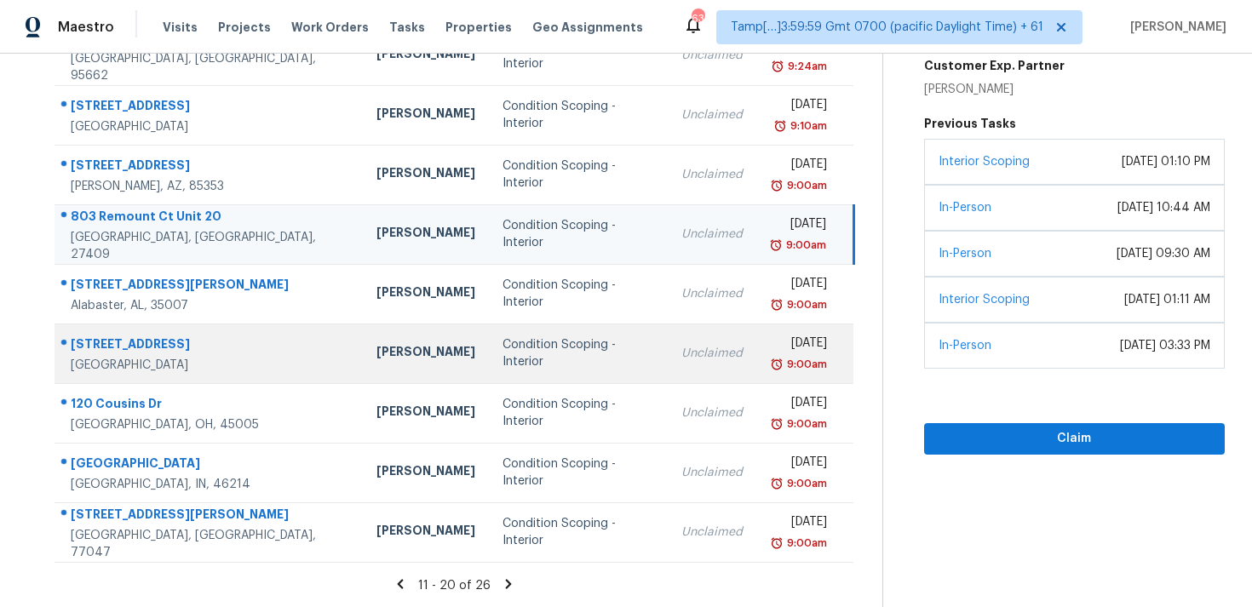
click at [377, 346] on div "[PERSON_NAME]" at bounding box center [426, 353] width 99 height 21
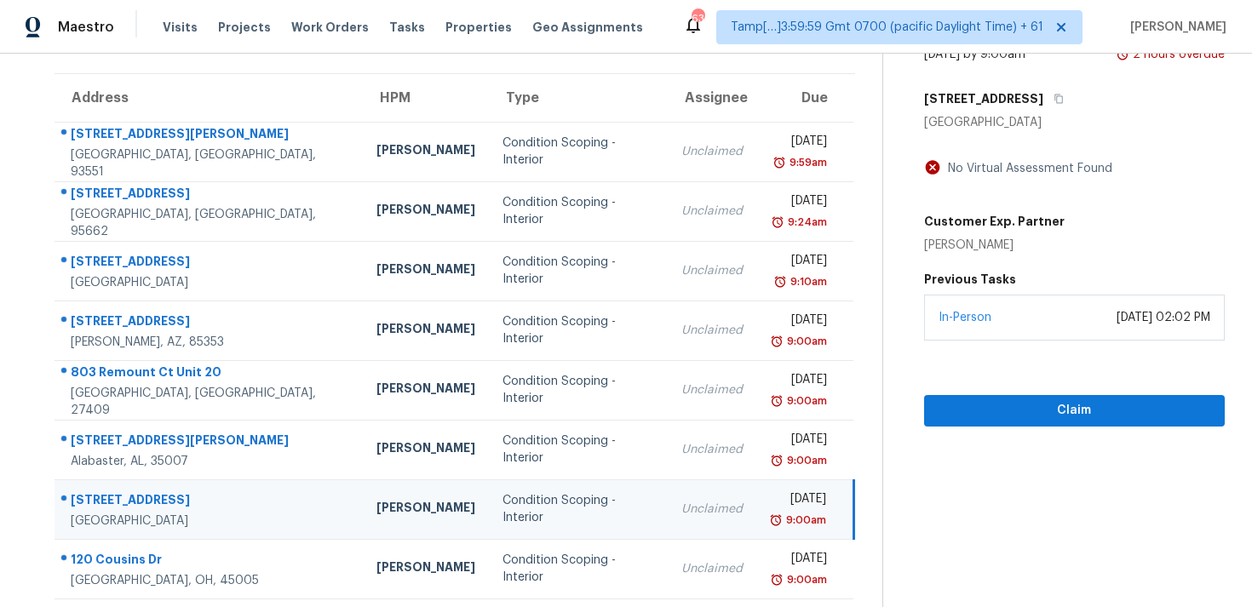
scroll to position [114, 0]
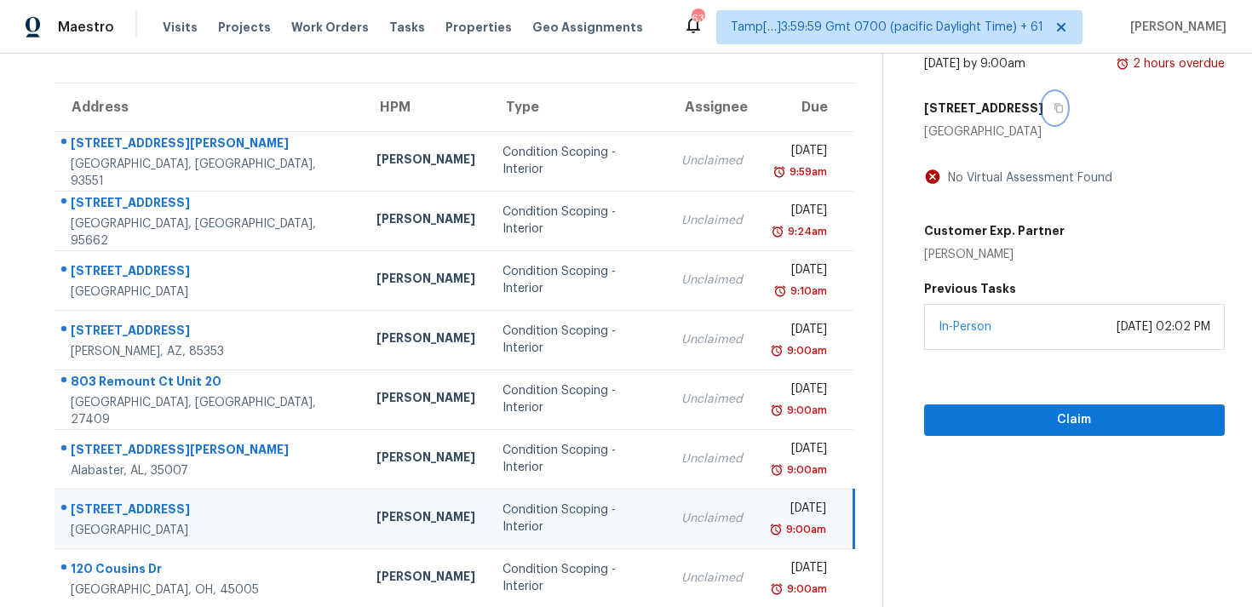
click at [1066, 101] on button "button" at bounding box center [1054, 108] width 23 height 31
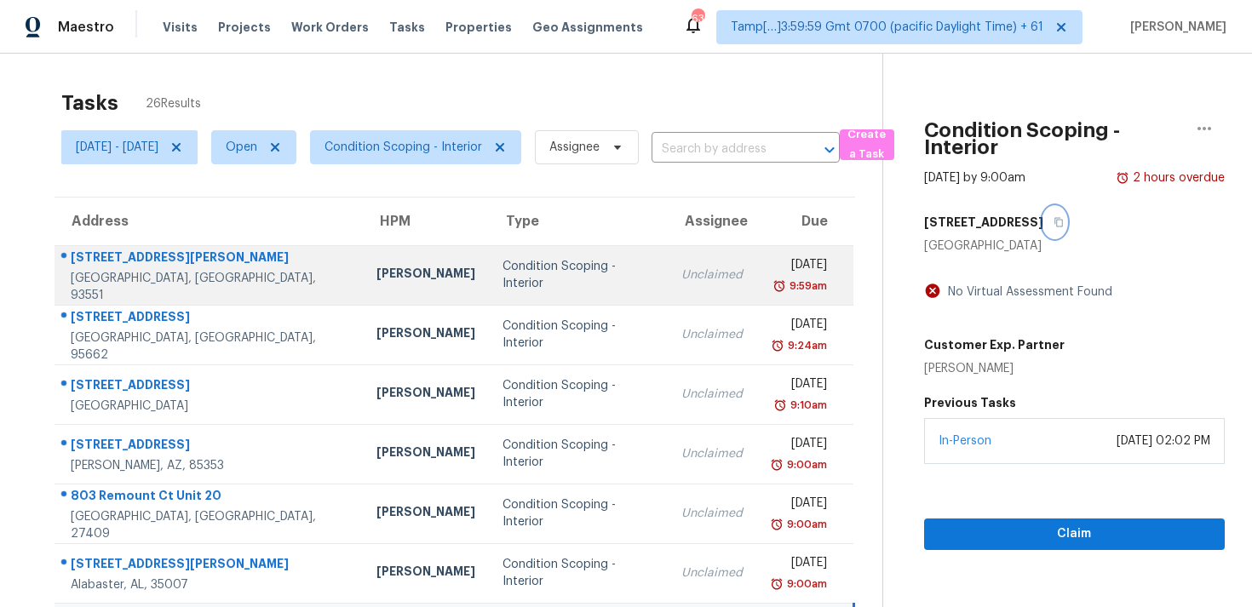
scroll to position [279, 0]
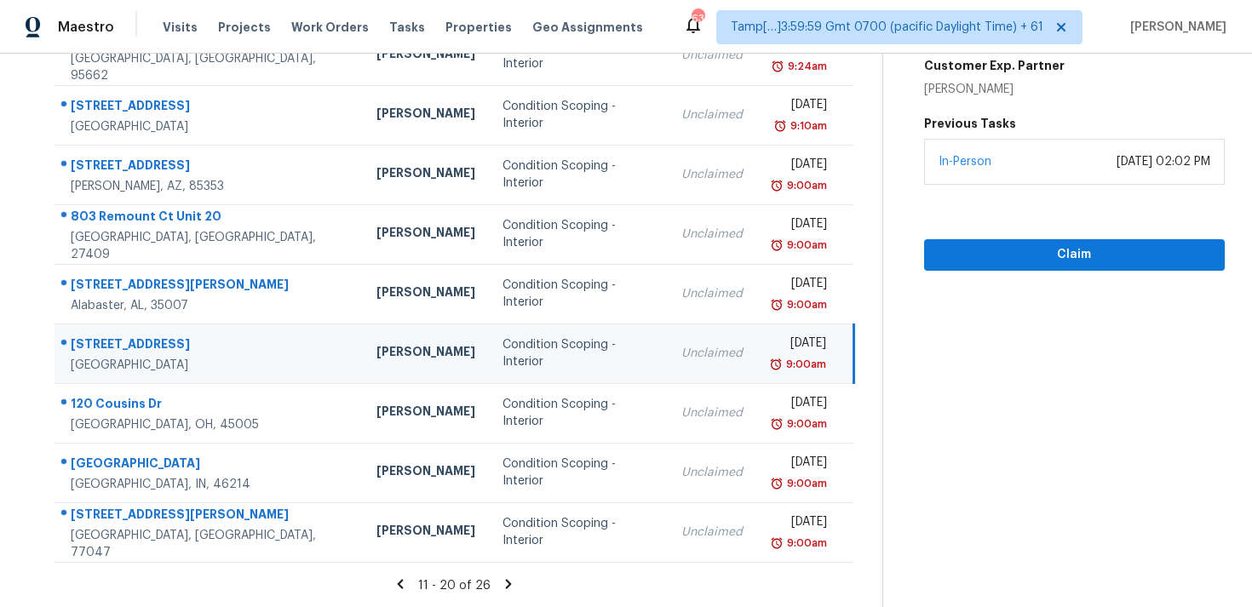
click at [377, 361] on div "[PERSON_NAME]" at bounding box center [426, 353] width 99 height 21
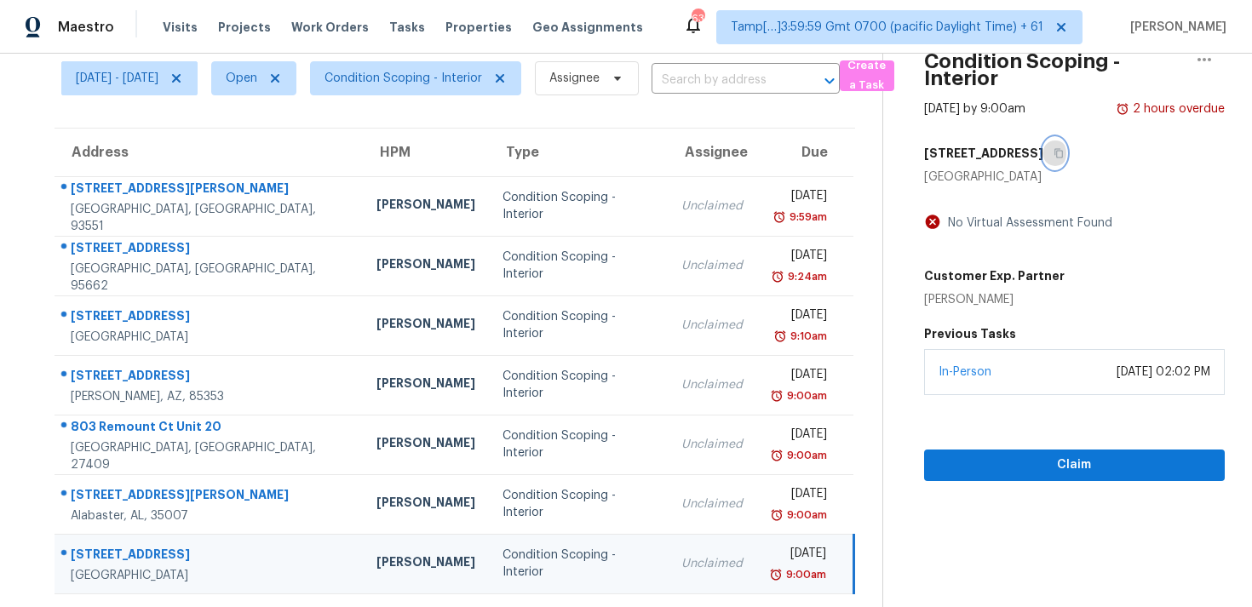
click at [1064, 148] on icon "button" at bounding box center [1059, 153] width 10 height 10
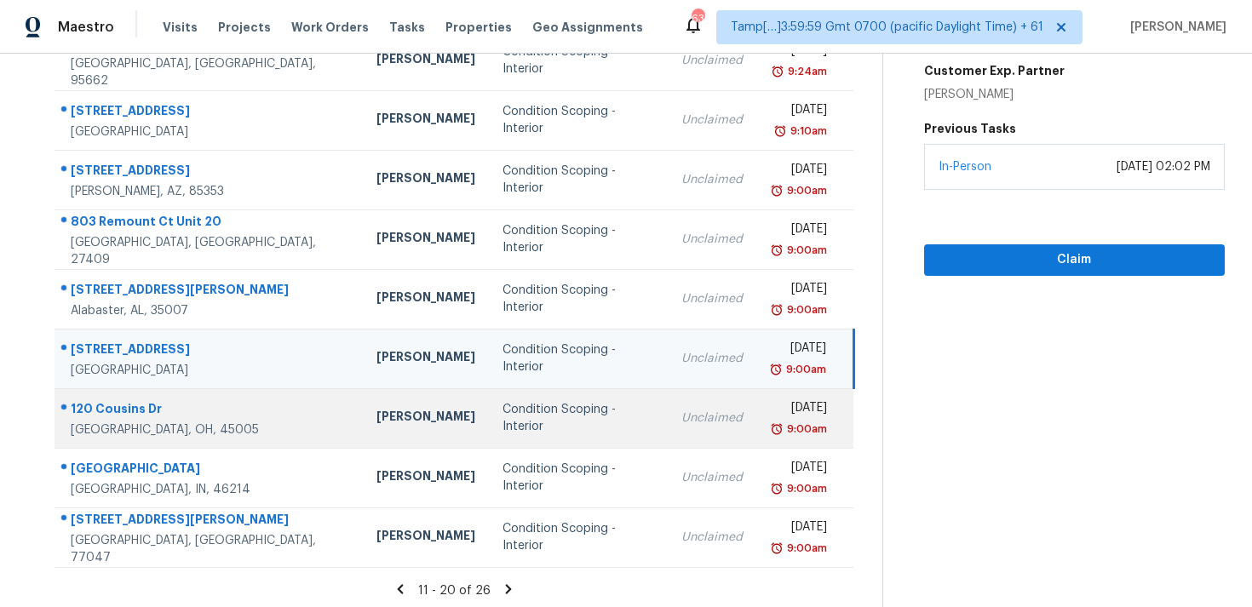
scroll to position [279, 0]
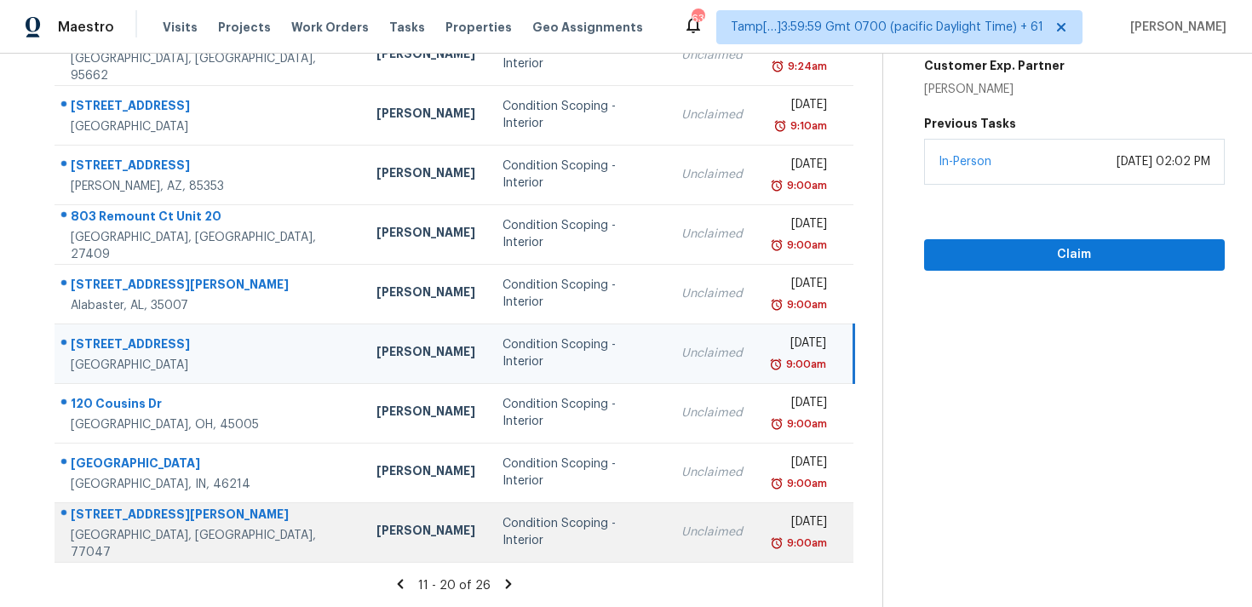
click at [489, 555] on td "Condition Scoping - Interior" at bounding box center [578, 533] width 179 height 60
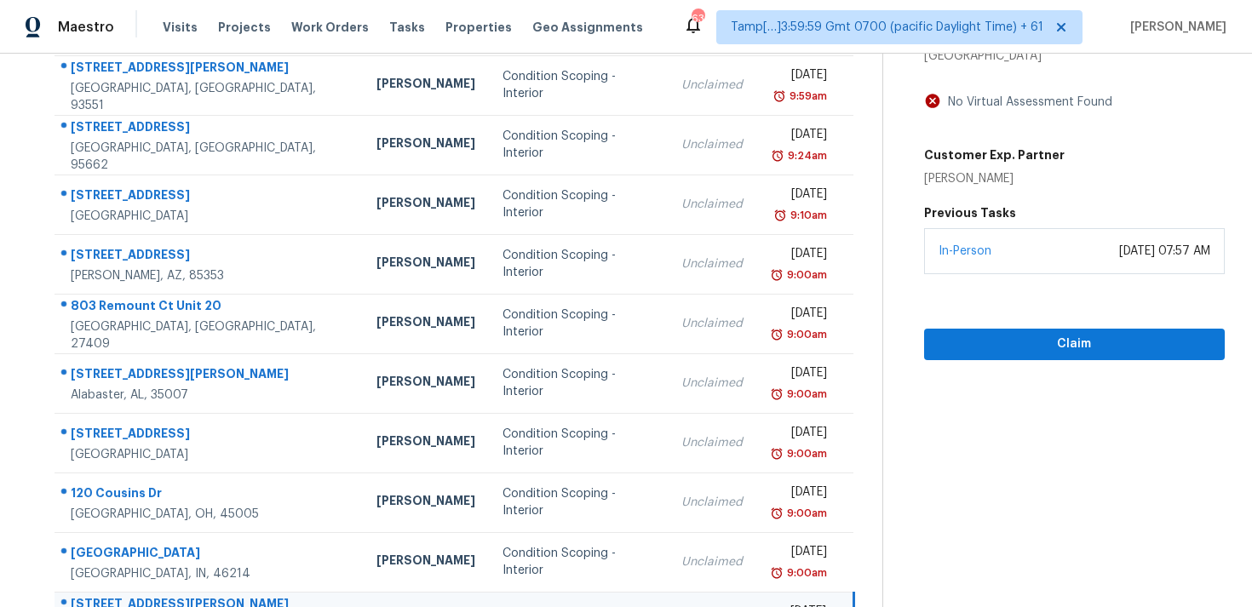
scroll to position [126, 0]
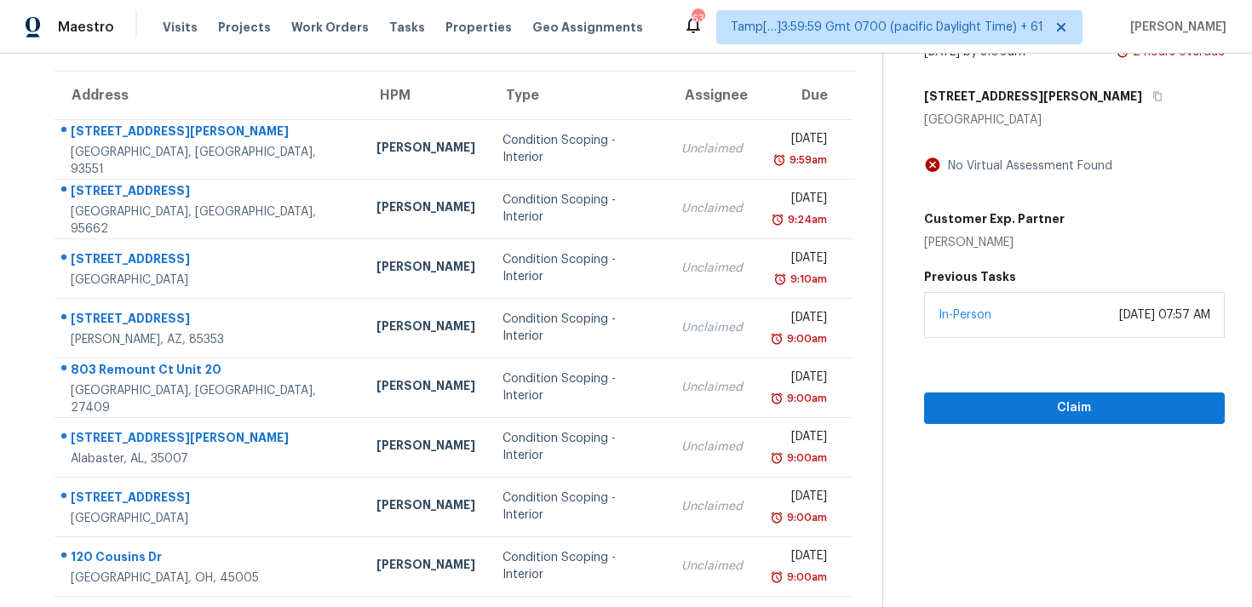
click at [1096, 91] on div "[STREET_ADDRESS][PERSON_NAME]" at bounding box center [1074, 96] width 301 height 31
click at [1153, 98] on icon "button" at bounding box center [1158, 96] width 10 height 10
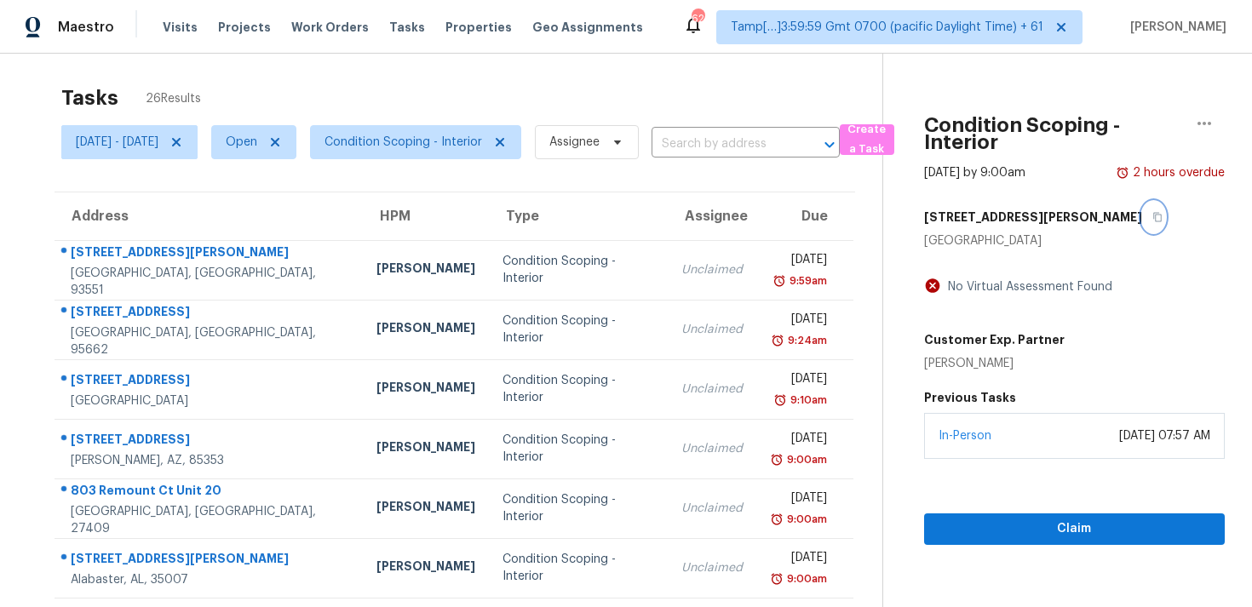
scroll to position [0, 0]
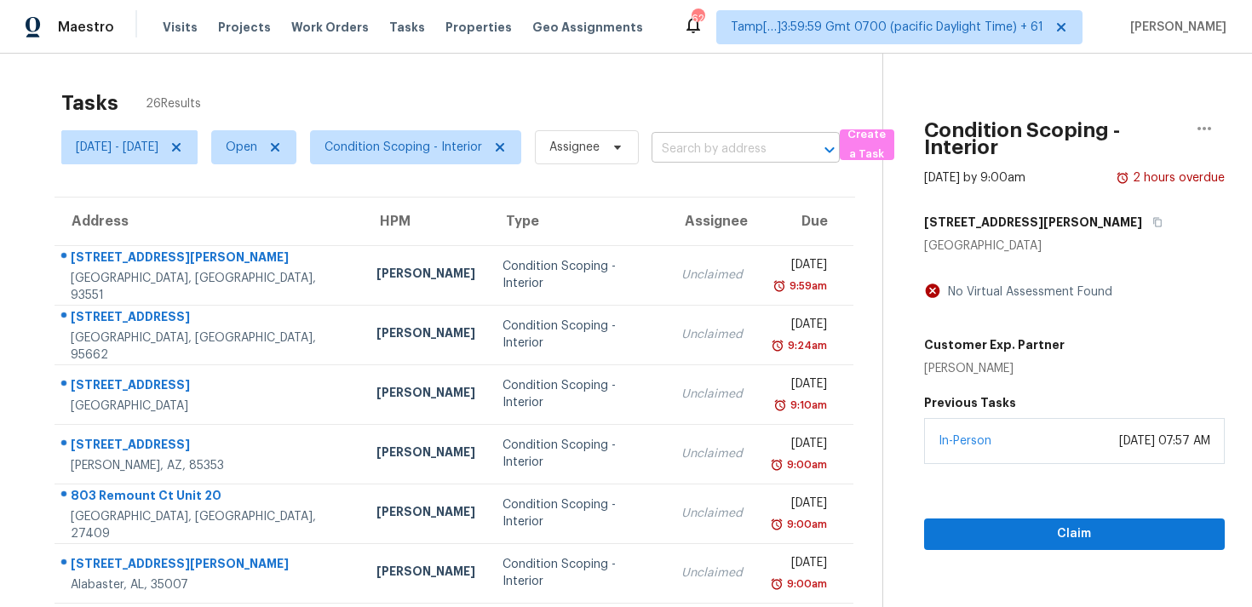
click at [739, 153] on input "text" at bounding box center [722, 149] width 141 height 26
click at [756, 152] on input "text" at bounding box center [722, 149] width 141 height 26
paste input "1609 Nichole Woods Dr, Houston, TX 77047"
type input "1609 Nichole Woods Dr, Houston, TX 77047"
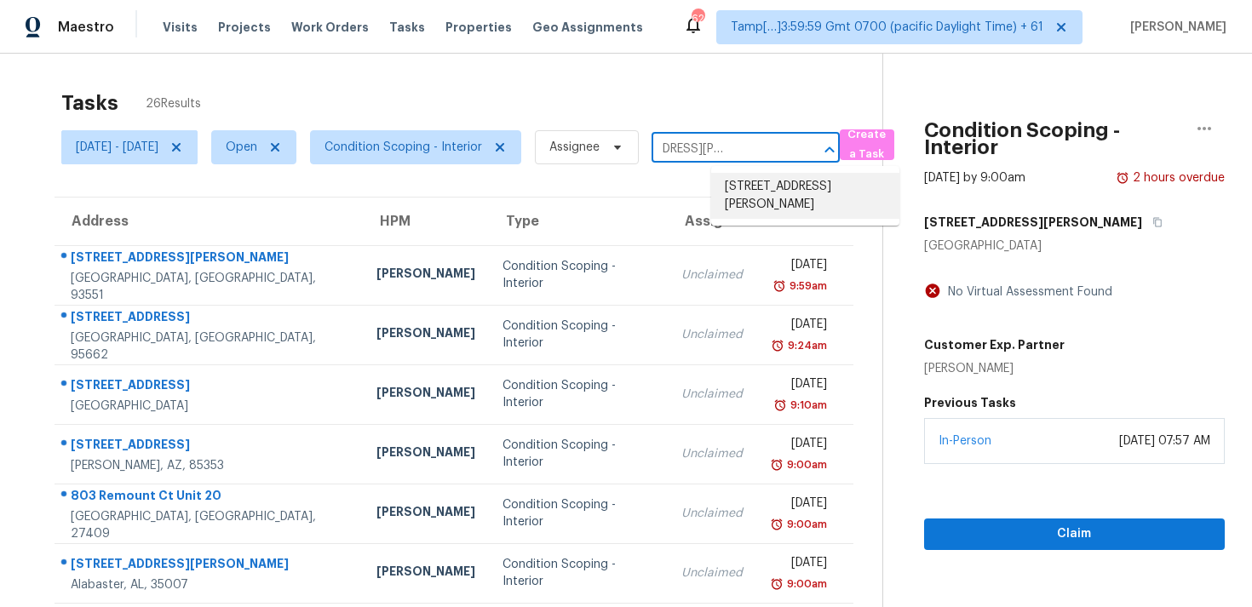
click at [769, 185] on li "1609 Nichole Woods Dr, Houston, TX 77047" at bounding box center [805, 196] width 188 height 46
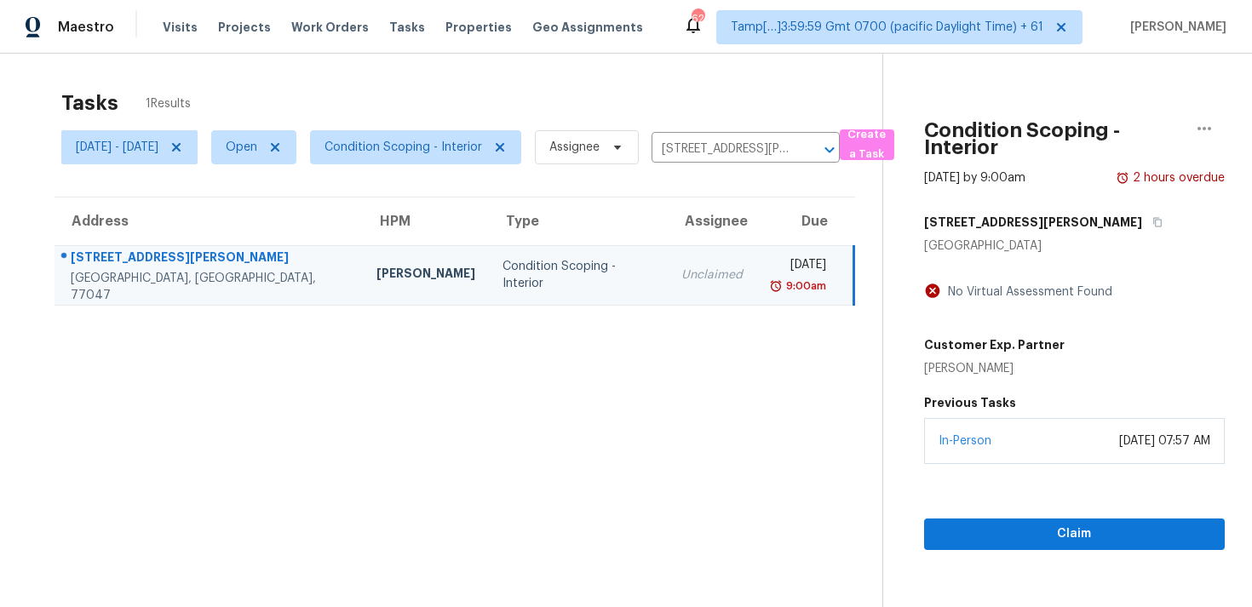
click at [770, 274] on div "[DATE]" at bounding box center [798, 266] width 56 height 21
click at [1018, 519] on button "Claim" at bounding box center [1074, 535] width 301 height 32
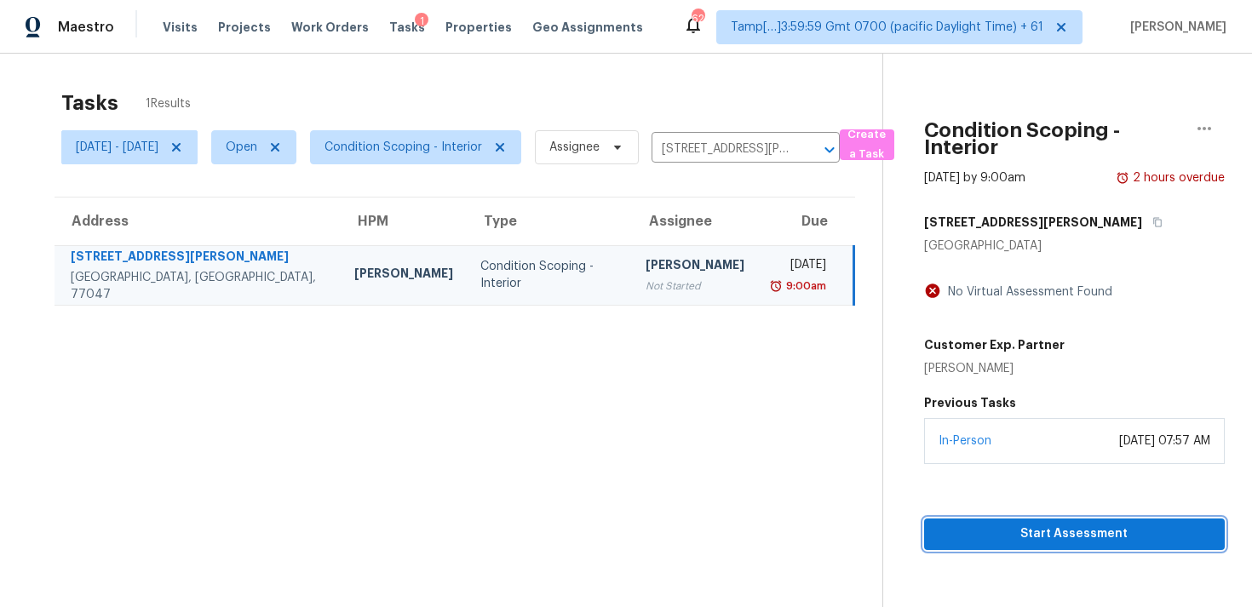
click at [1018, 519] on button "Start Assessment" at bounding box center [1074, 535] width 301 height 32
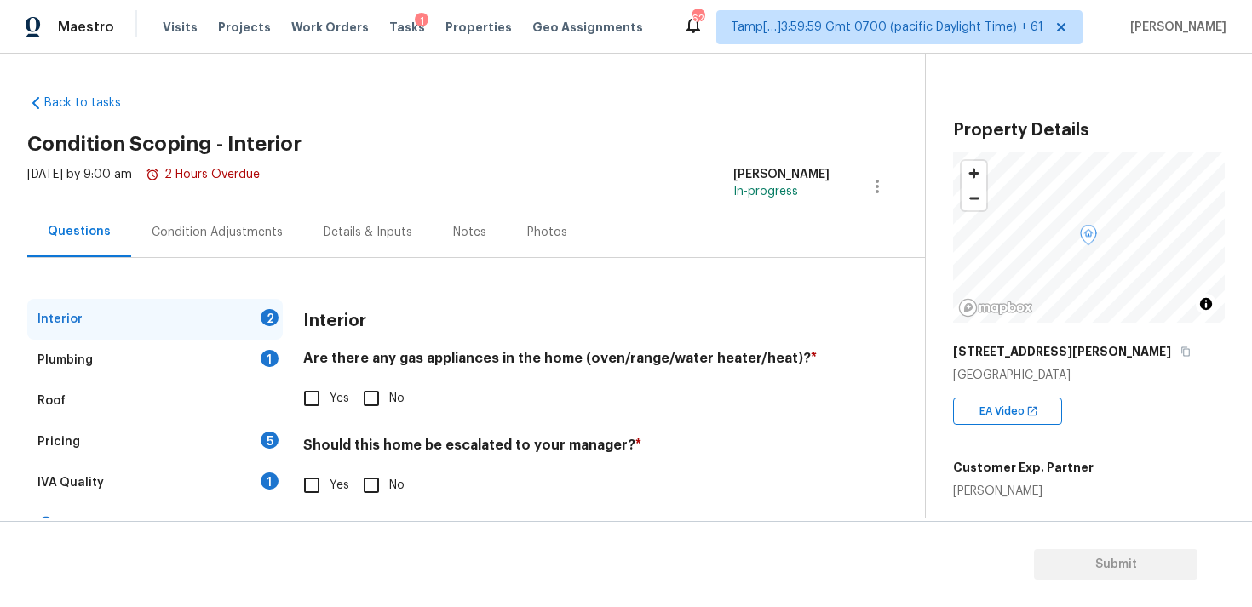
click at [374, 393] on input "No" at bounding box center [372, 399] width 36 height 36
checkbox input "true"
click at [261, 250] on div "Condition Adjustments" at bounding box center [217, 232] width 172 height 50
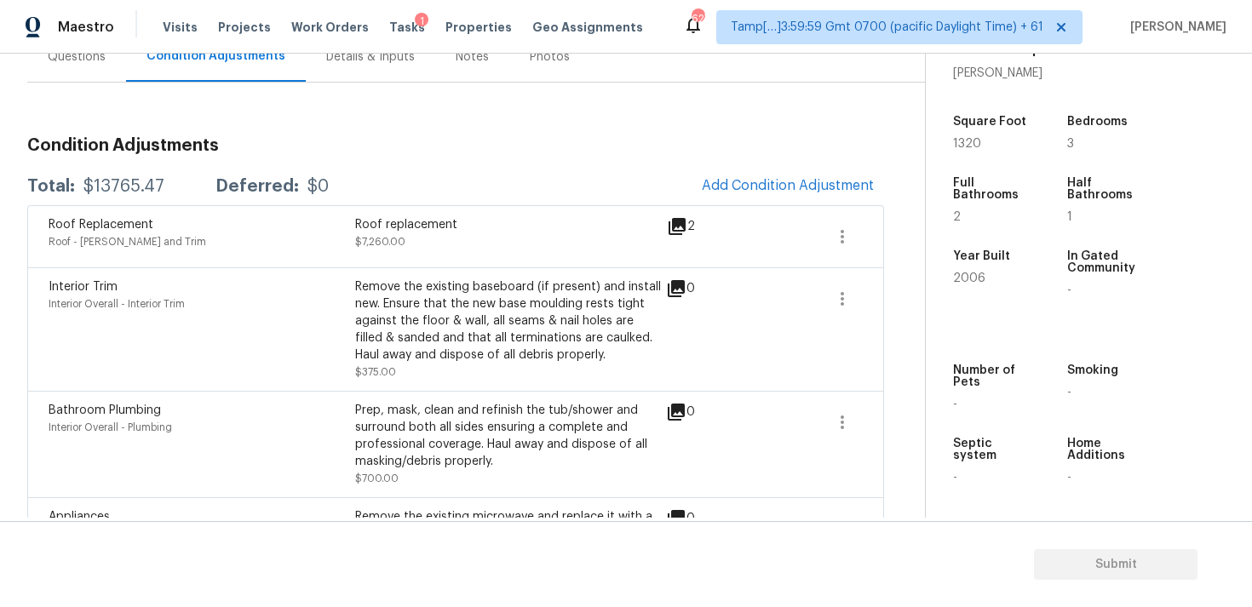
scroll to position [99, 0]
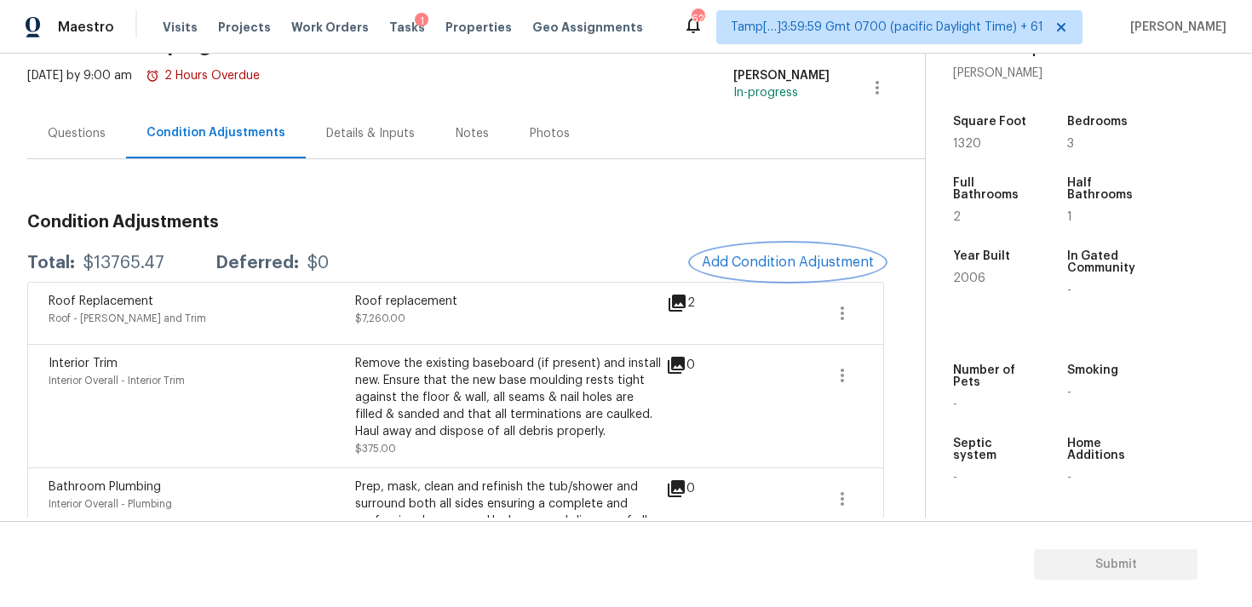
click at [784, 274] on button "Add Condition Adjustment" at bounding box center [788, 262] width 193 height 36
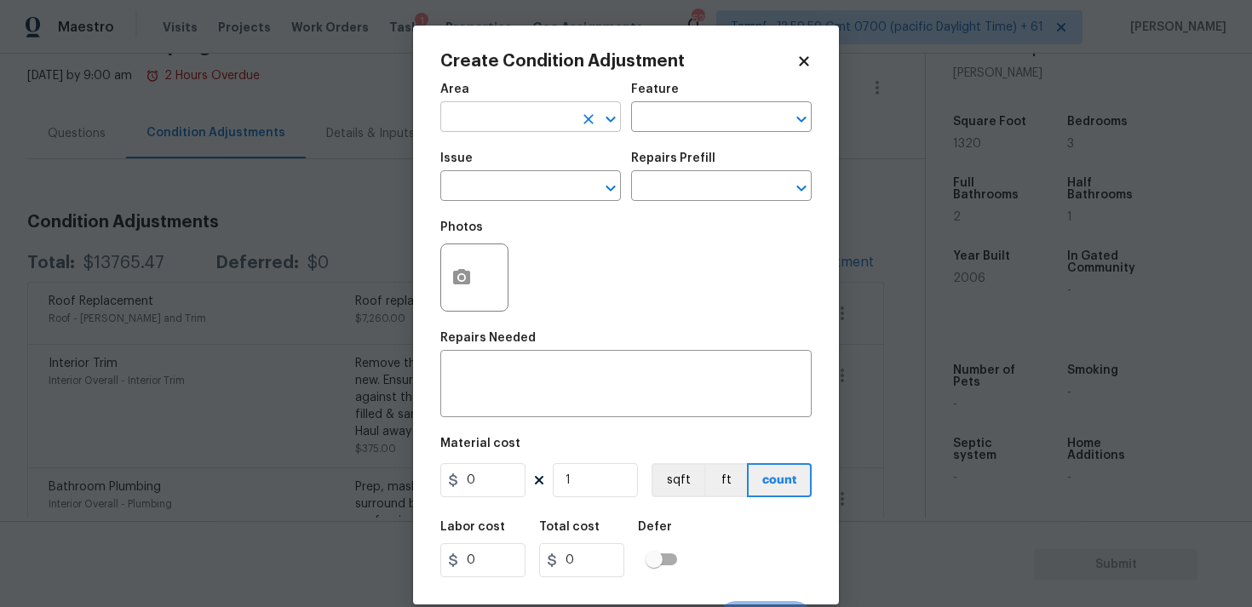
click at [511, 110] on input "text" at bounding box center [506, 119] width 133 height 26
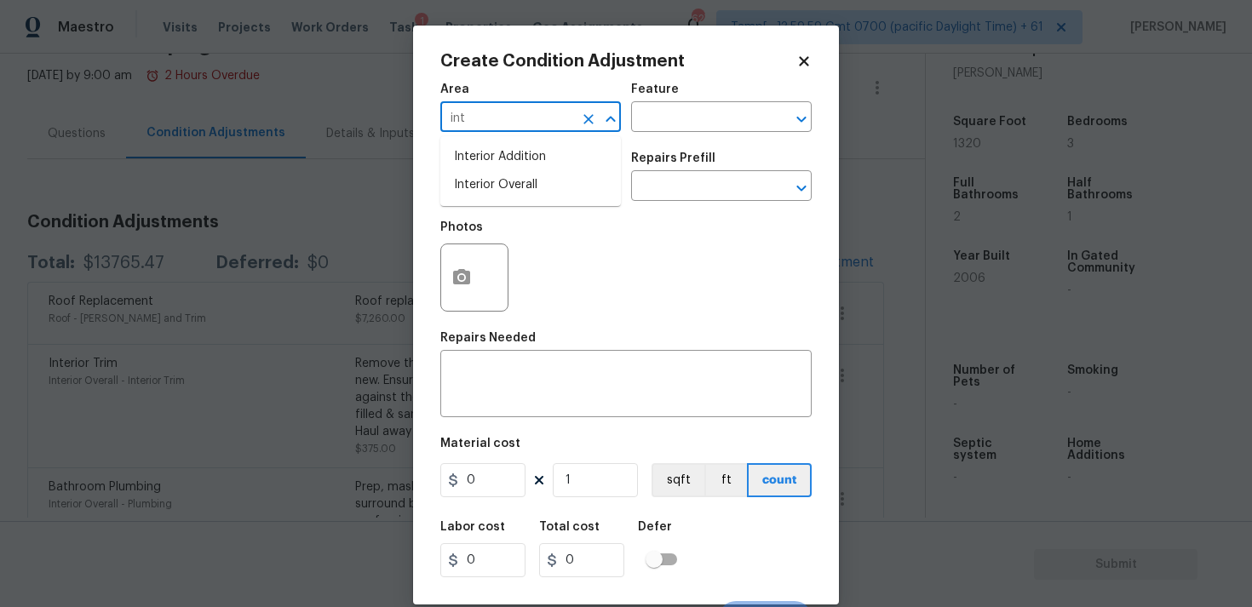
type input "inte"
type input "r"
click at [522, 189] on li "Interior Overall" at bounding box center [530, 185] width 181 height 28
type input "Interior Overall"
click at [522, 189] on input "text" at bounding box center [506, 188] width 133 height 26
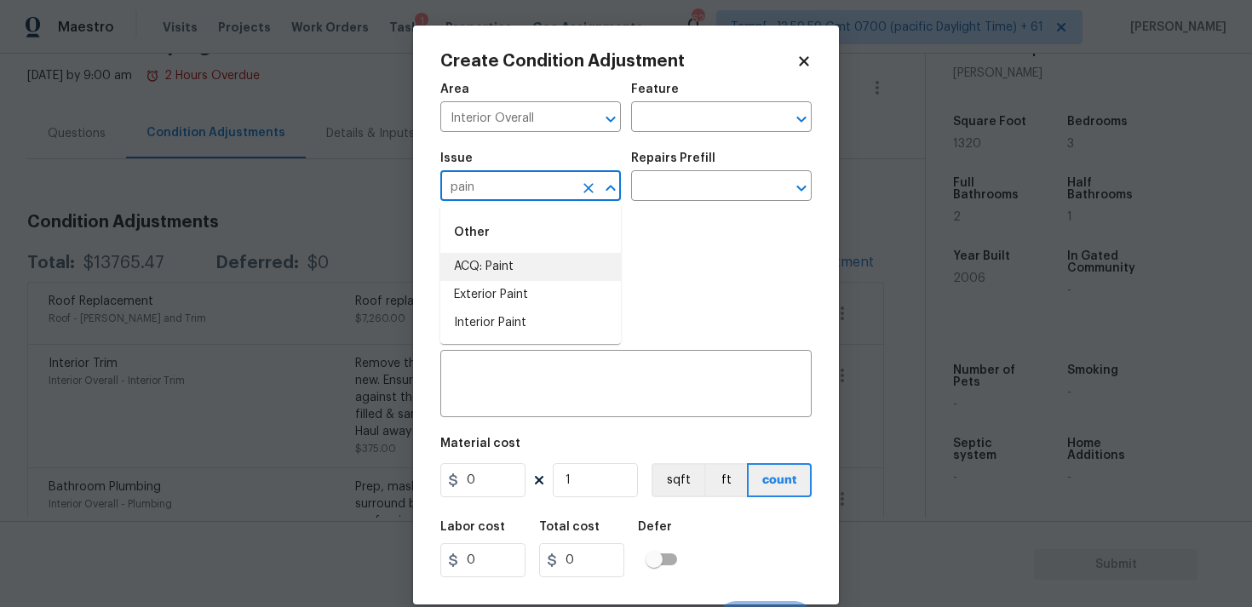
click at [528, 260] on li "ACQ: Paint" at bounding box center [530, 267] width 181 height 28
type input "ACQ: Paint"
click at [712, 189] on input "text" at bounding box center [697, 188] width 133 height 26
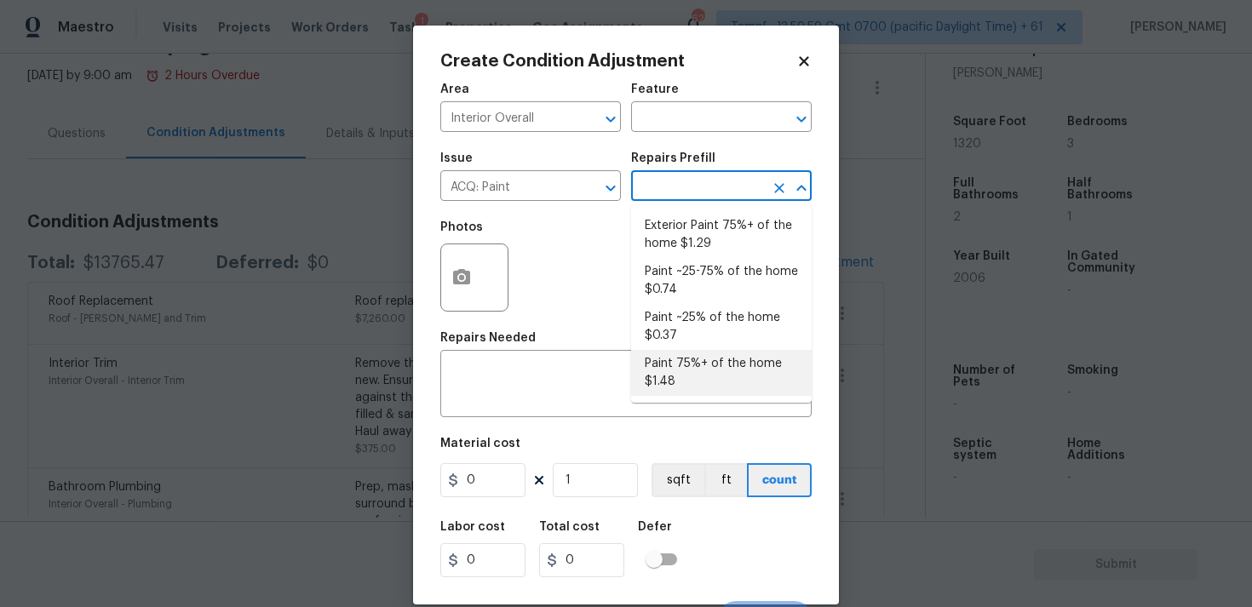
click at [705, 371] on li "Paint 75%+ of the home $1.48" at bounding box center [721, 373] width 181 height 46
type input "Acquisition"
type textarea "Acquisition Scope: 75%+ of the home will likely require interior paint"
type input "1.48"
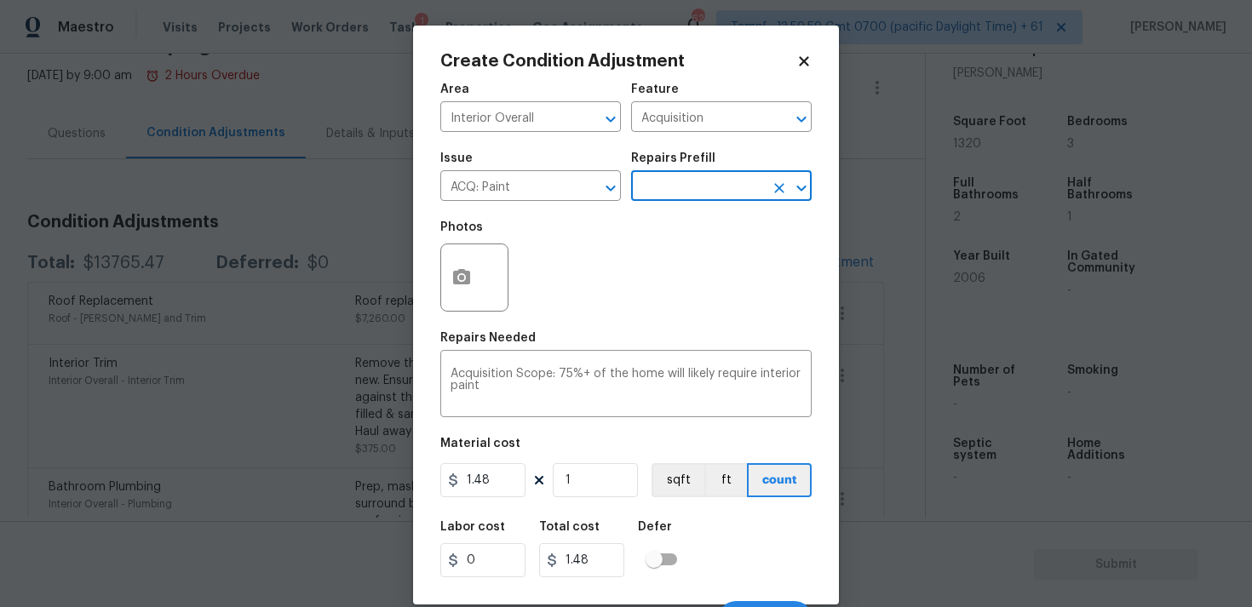
scroll to position [29, 0]
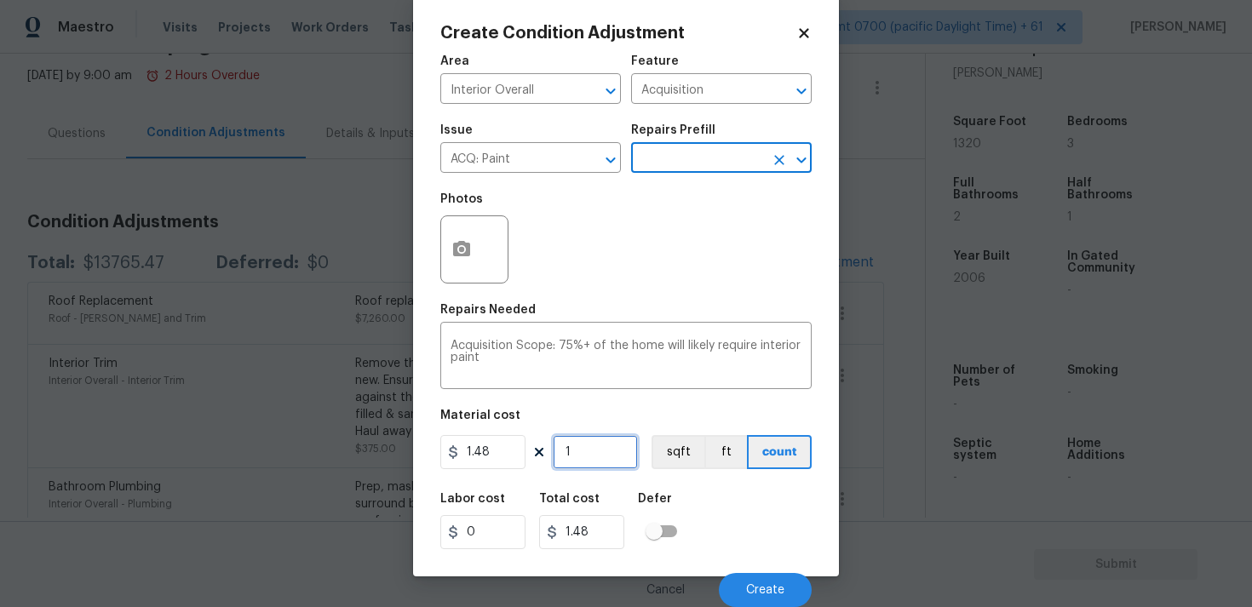
click at [593, 442] on input "1" at bounding box center [595, 452] width 85 height 34
click at [617, 451] on input "1" at bounding box center [595, 452] width 85 height 34
type input "0"
paste input "132"
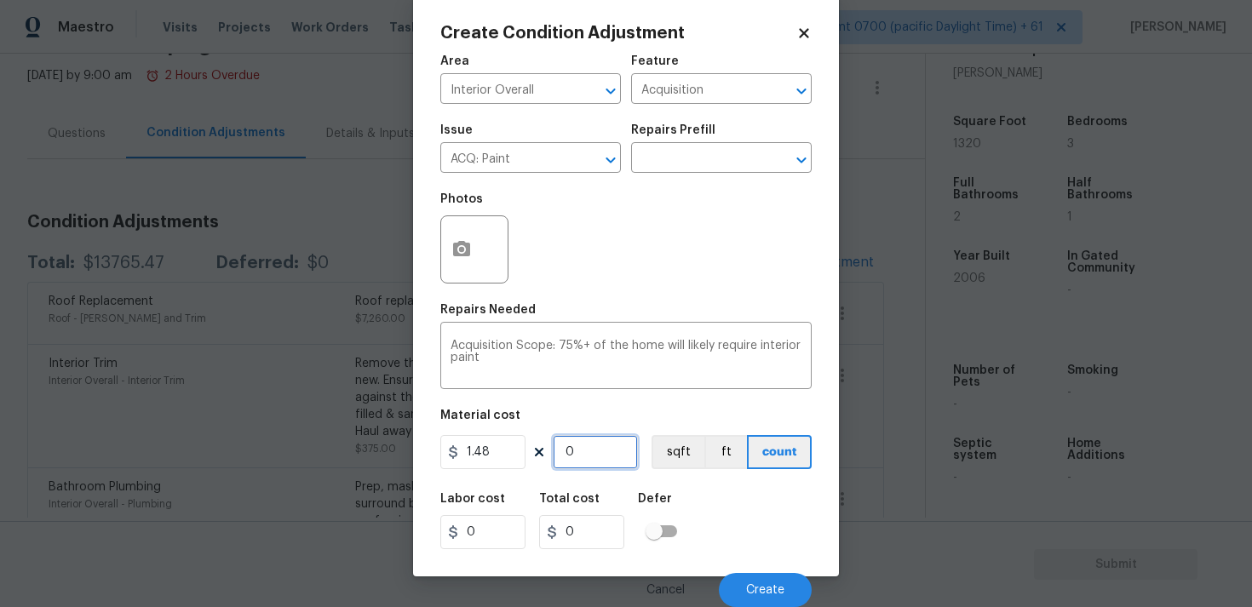
type input "1320"
type input "1953.6"
type input "1320"
click at [479, 247] on button "button" at bounding box center [461, 249] width 41 height 66
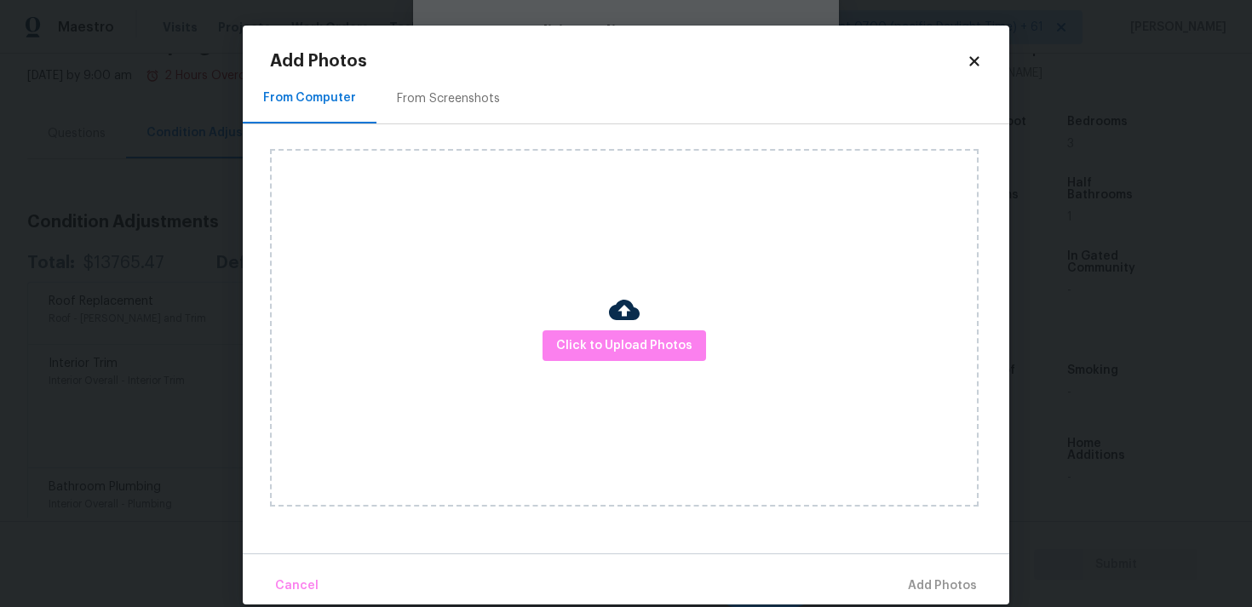
click at [618, 325] on div at bounding box center [624, 313] width 31 height 36
click at [618, 346] on span "Click to Upload Photos" at bounding box center [624, 346] width 136 height 21
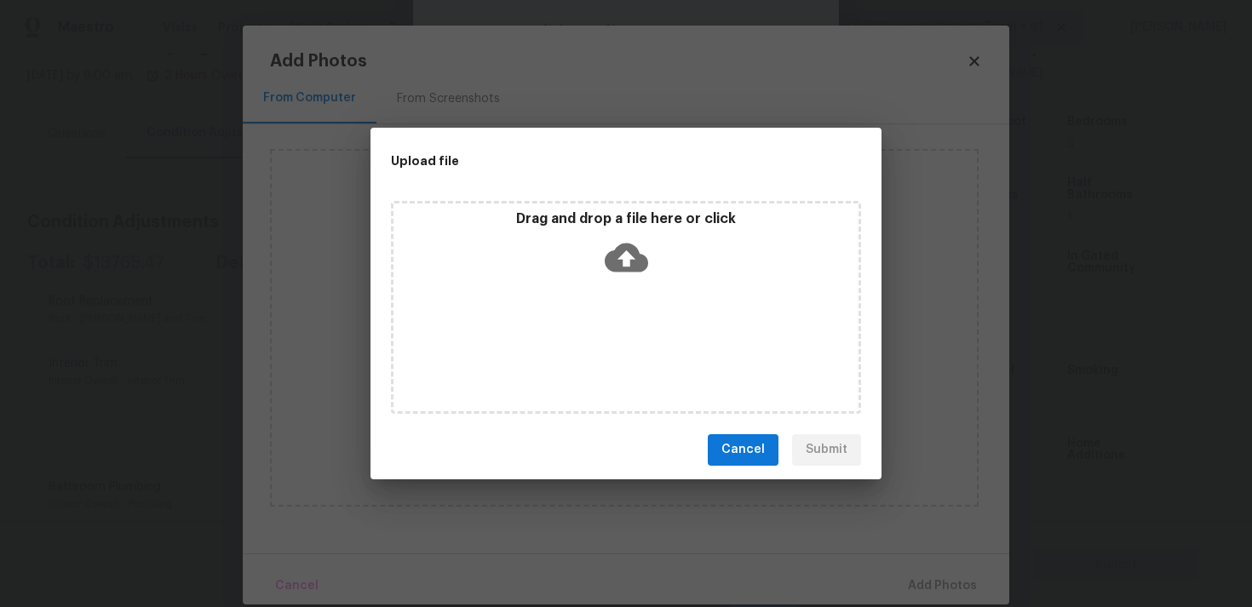
click at [618, 239] on icon at bounding box center [626, 257] width 43 height 43
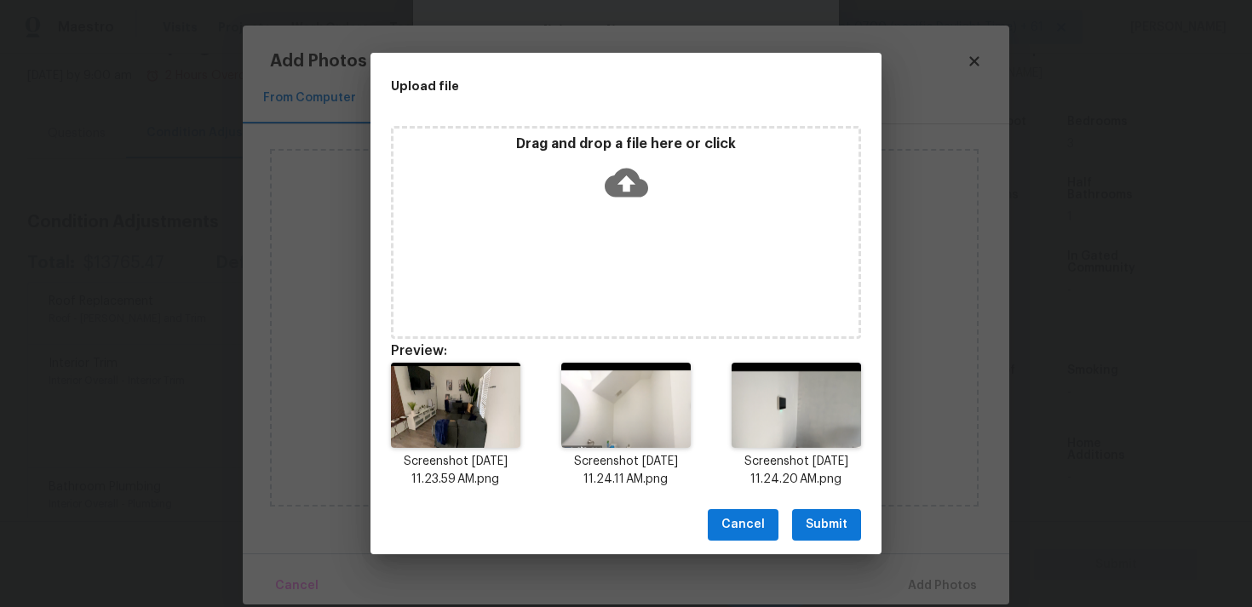
scroll to position [14, 0]
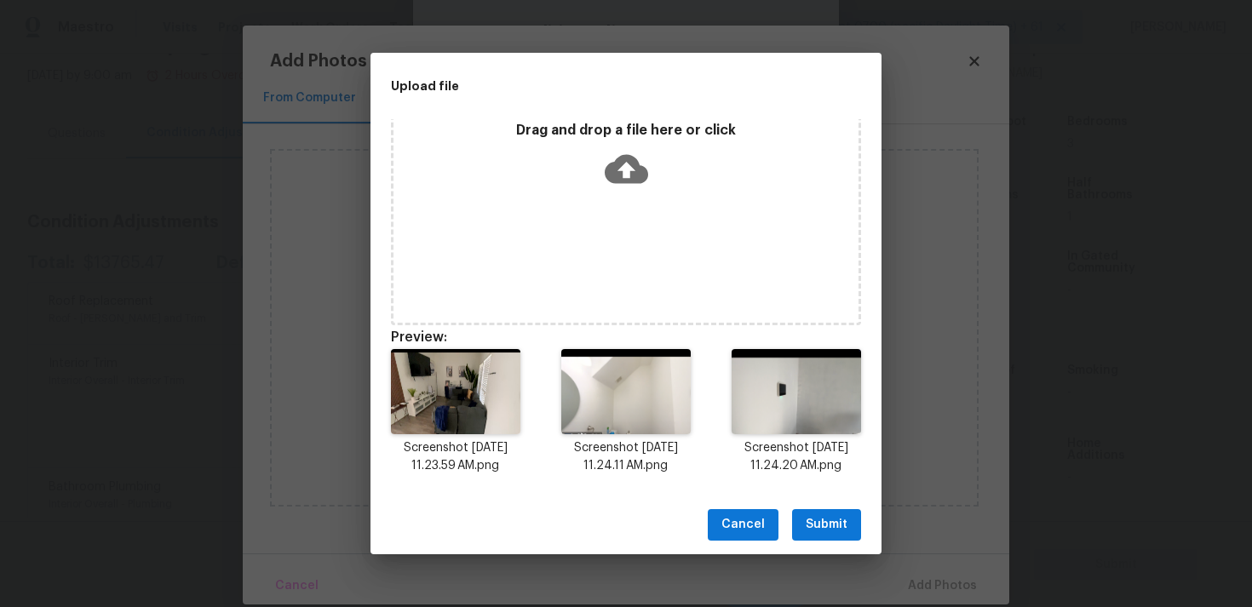
click at [811, 528] on span "Submit" at bounding box center [827, 525] width 42 height 21
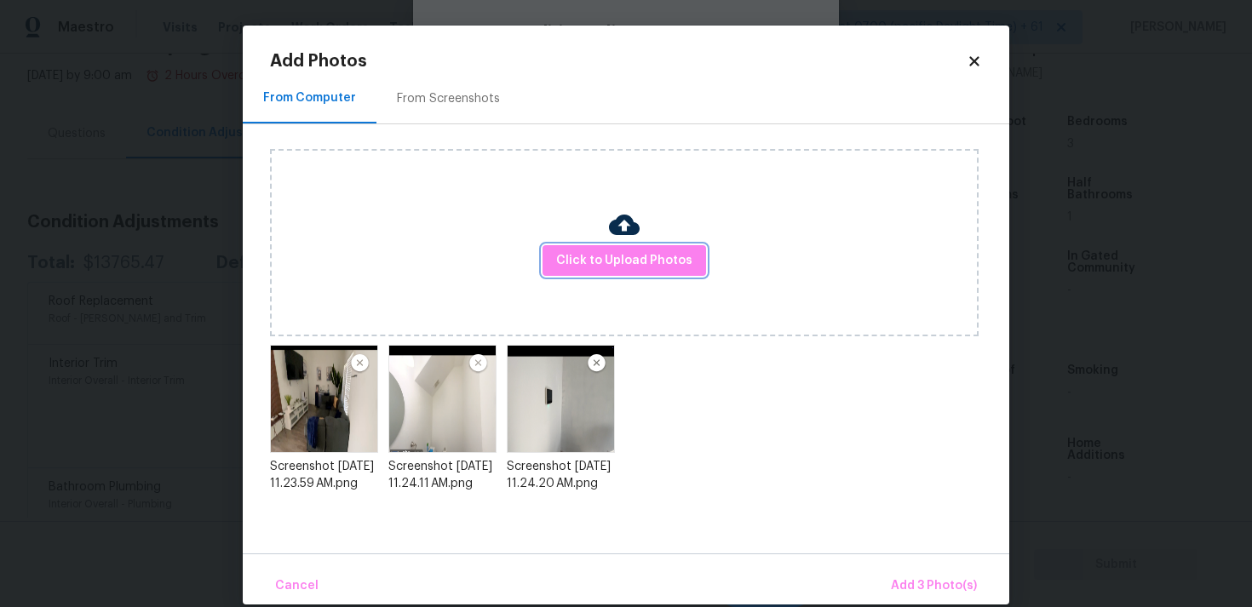
scroll to position [0, 0]
click at [907, 580] on span "Add 3 Photo(s)" at bounding box center [934, 586] width 86 height 21
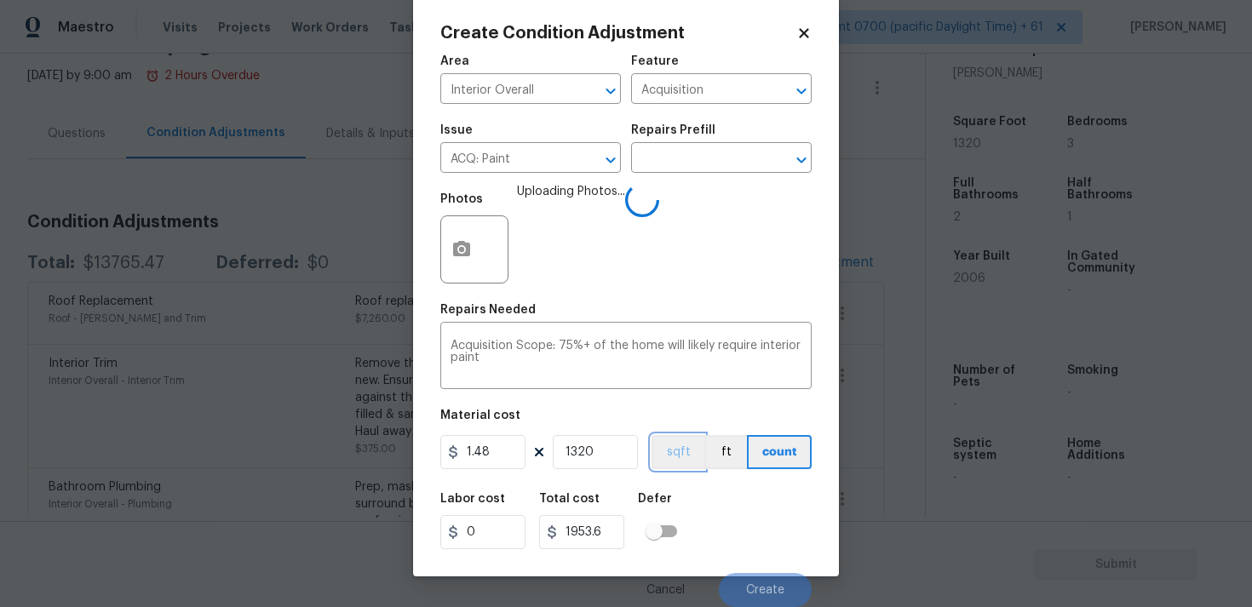
click at [681, 461] on button "sqft" at bounding box center [678, 452] width 53 height 34
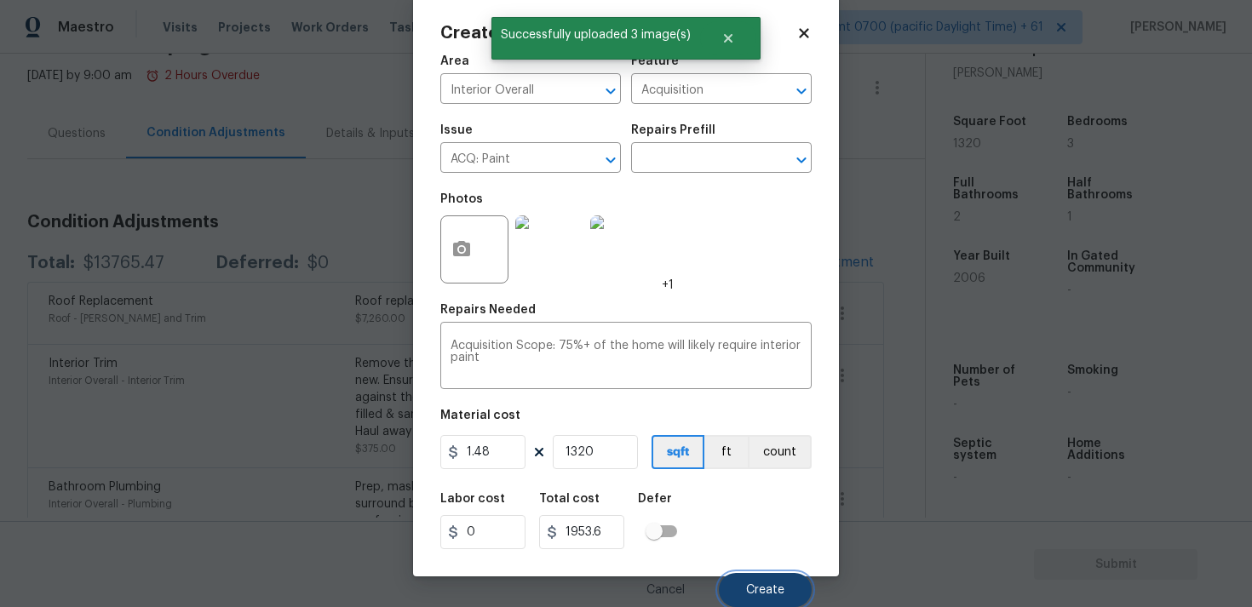
click at [748, 584] on span "Create" at bounding box center [765, 590] width 38 height 13
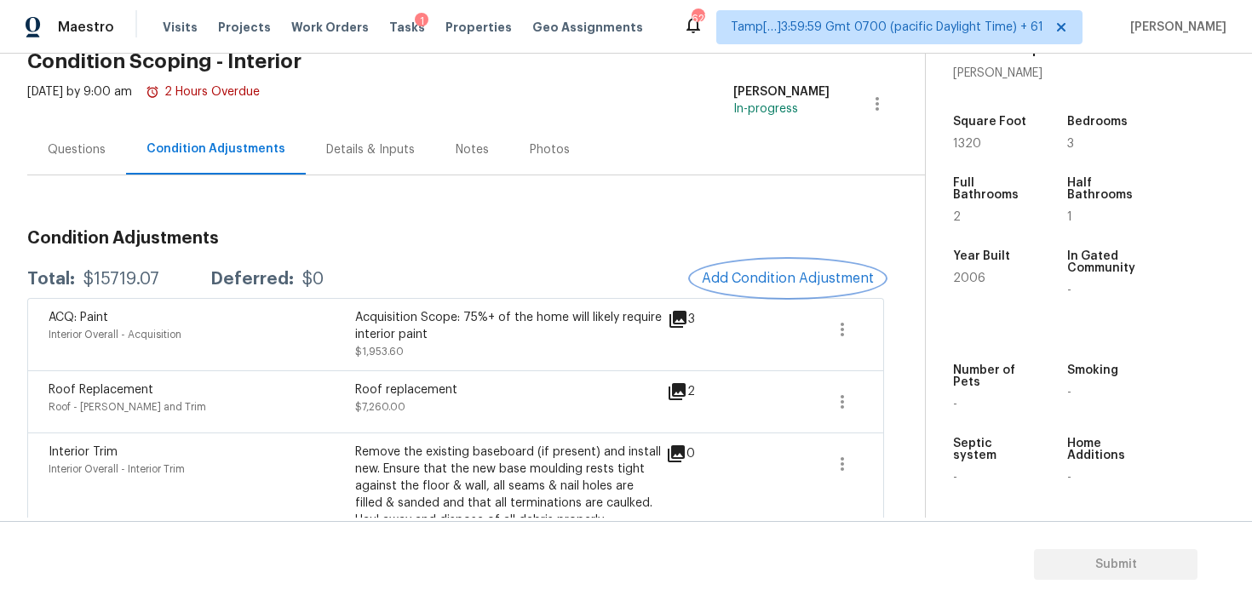
scroll to position [82, 0]
click at [785, 293] on button "Add Condition Adjustment" at bounding box center [788, 280] width 193 height 36
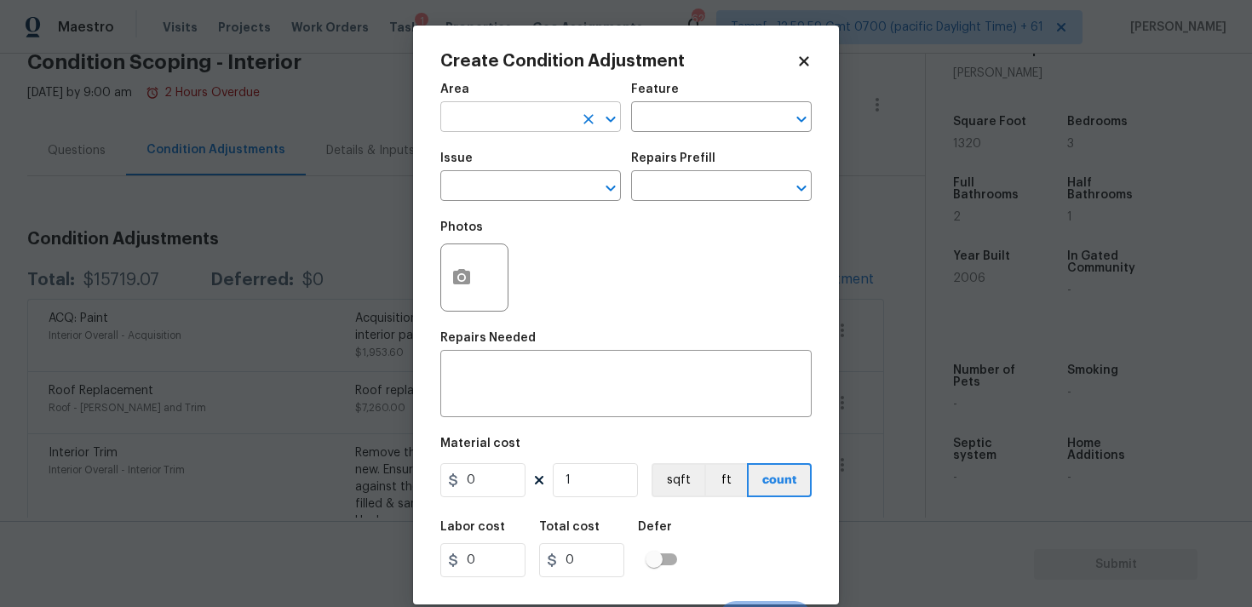
click at [454, 106] on input "text" at bounding box center [506, 119] width 133 height 26
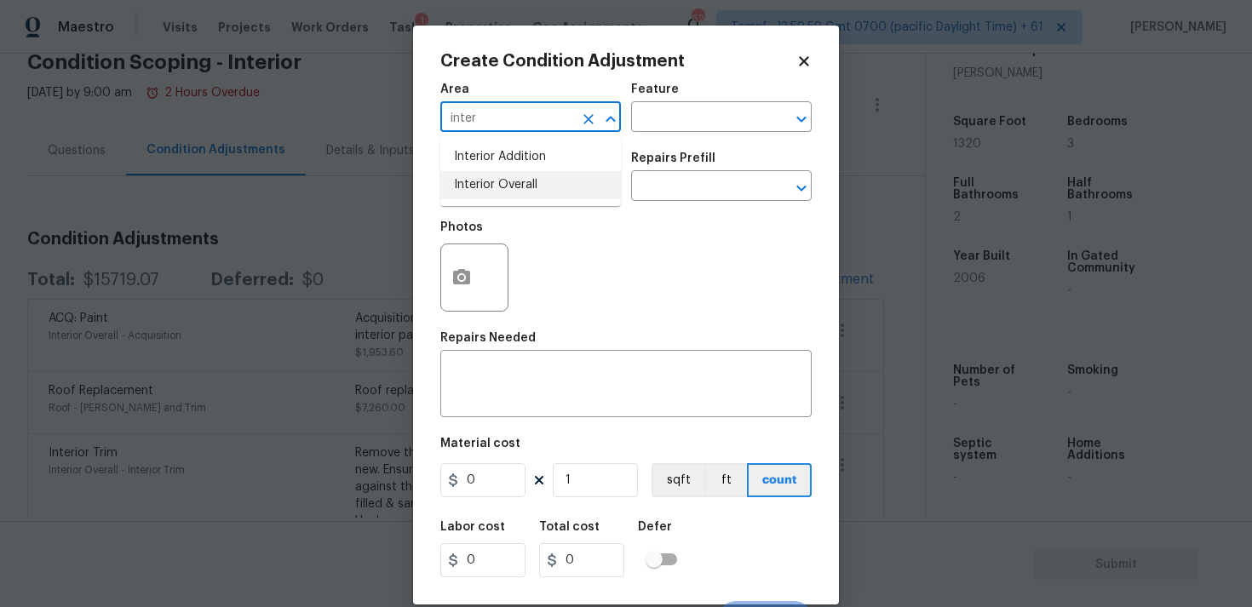
click at [520, 183] on li "Interior Overall" at bounding box center [530, 185] width 181 height 28
type input "Interior Overall"
click at [520, 183] on input "text" at bounding box center [506, 188] width 133 height 26
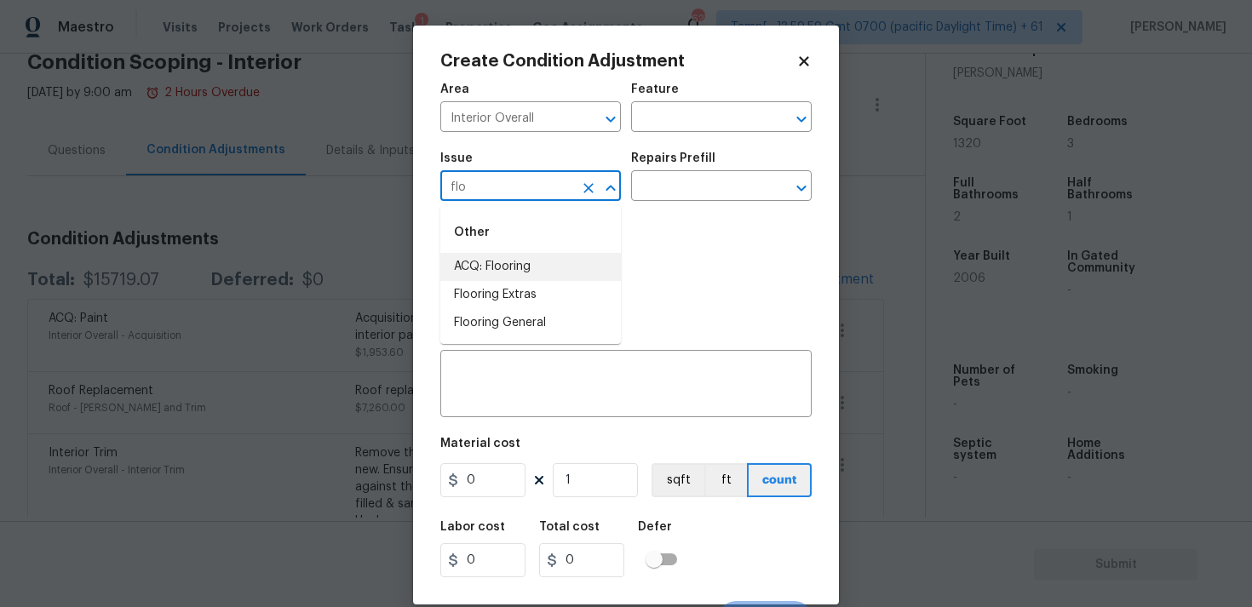
click at [533, 262] on li "ACQ: Flooring" at bounding box center [530, 267] width 181 height 28
type input "ACQ: Flooring"
click at [719, 177] on input "text" at bounding box center [697, 188] width 133 height 26
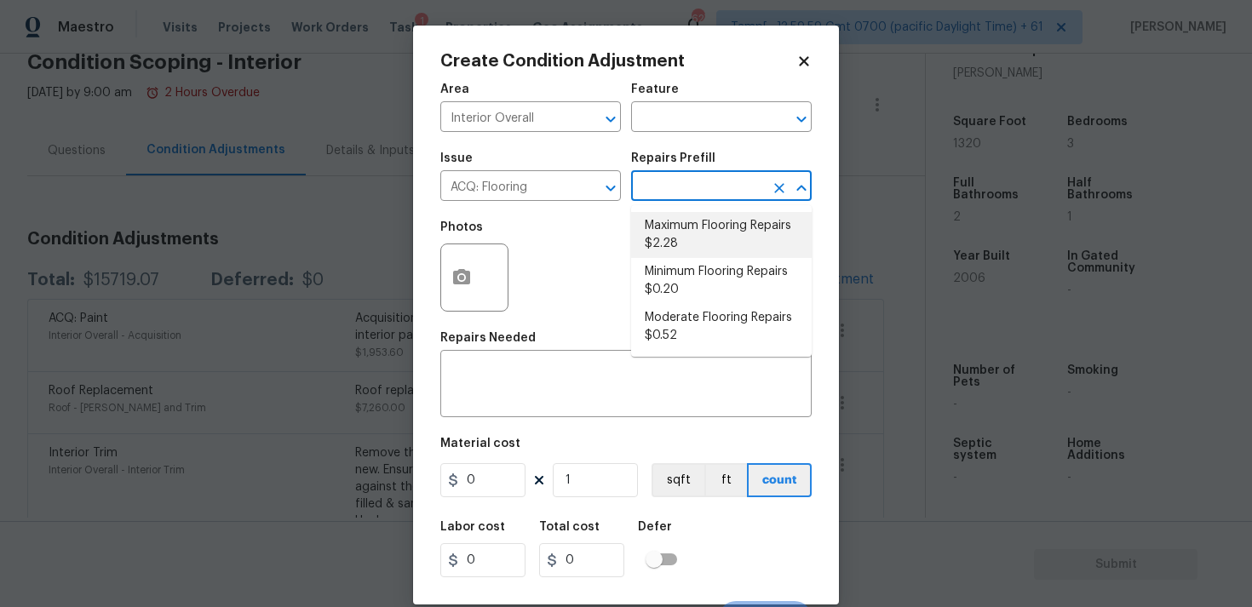
click at [716, 235] on li "Maximum Flooring Repairs $2.28" at bounding box center [721, 235] width 181 height 46
type input "Acquisition"
type textarea "Acquisition Scope: Maximum flooring repairs"
type input "2.28"
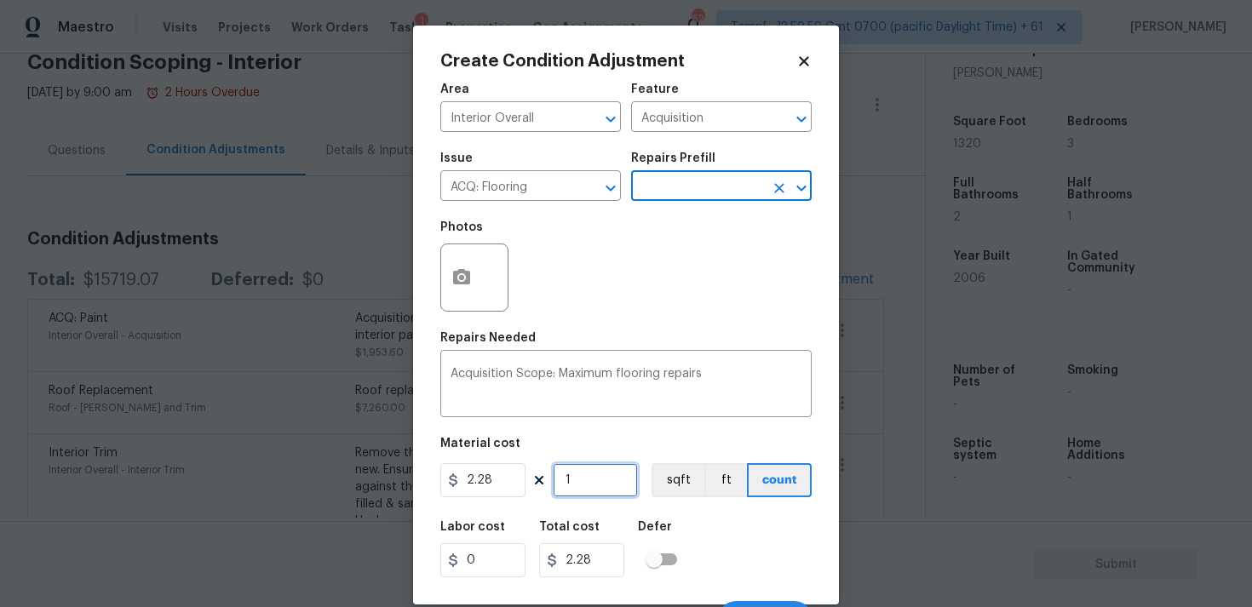
click at [572, 482] on input "1" at bounding box center [595, 480] width 85 height 34
type input "0"
paste input "132"
type input "1320"
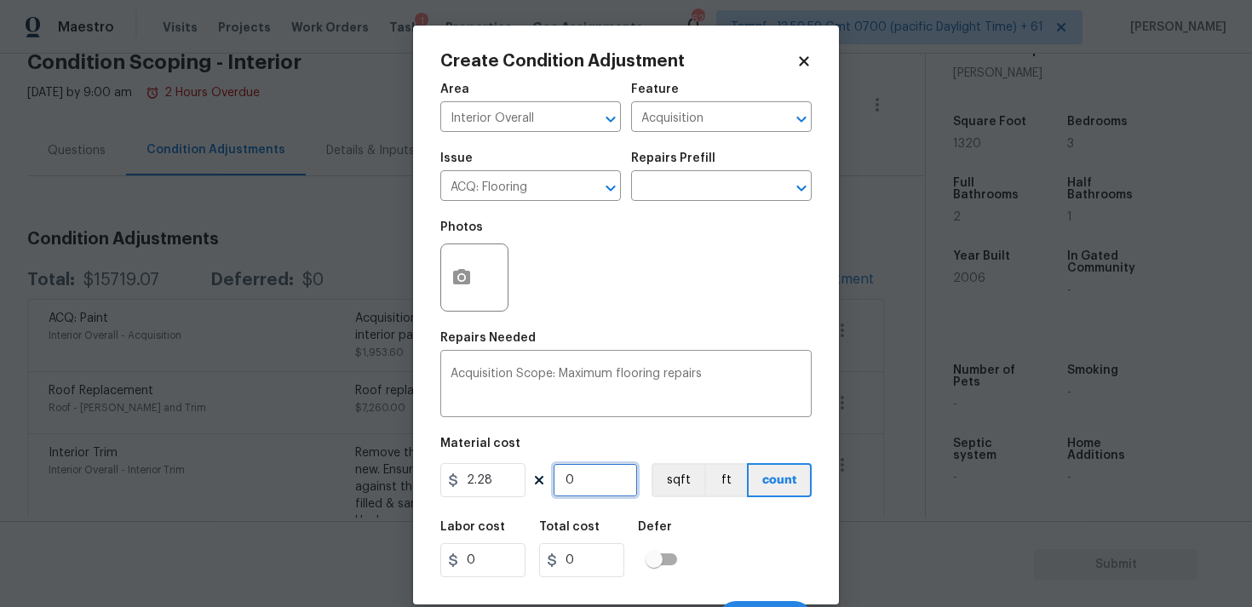
type input "3009.6"
type input "1320"
click at [681, 477] on button "sqft" at bounding box center [678, 480] width 53 height 34
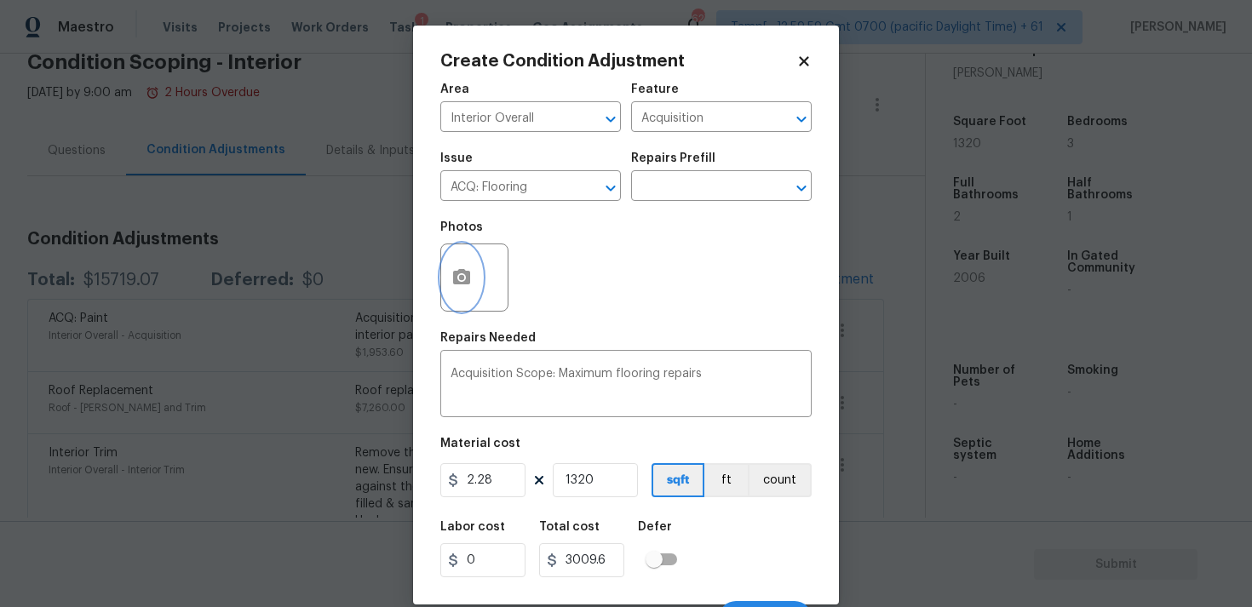
click at [459, 271] on icon "button" at bounding box center [461, 276] width 17 height 15
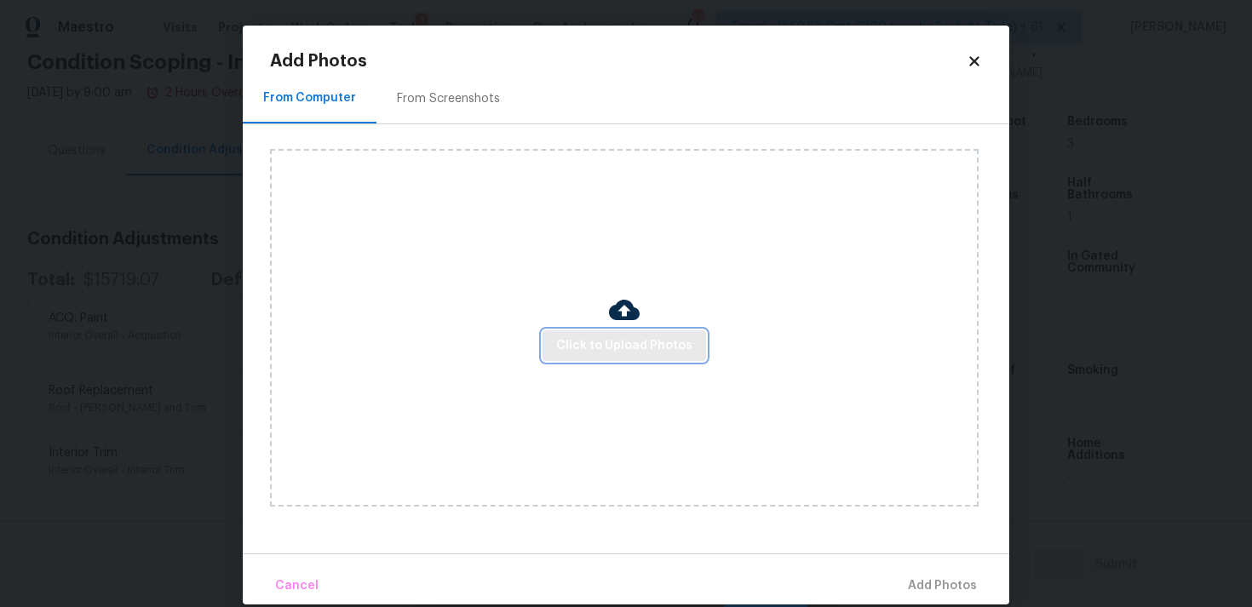
click at [594, 336] on span "Click to Upload Photos" at bounding box center [624, 346] width 136 height 21
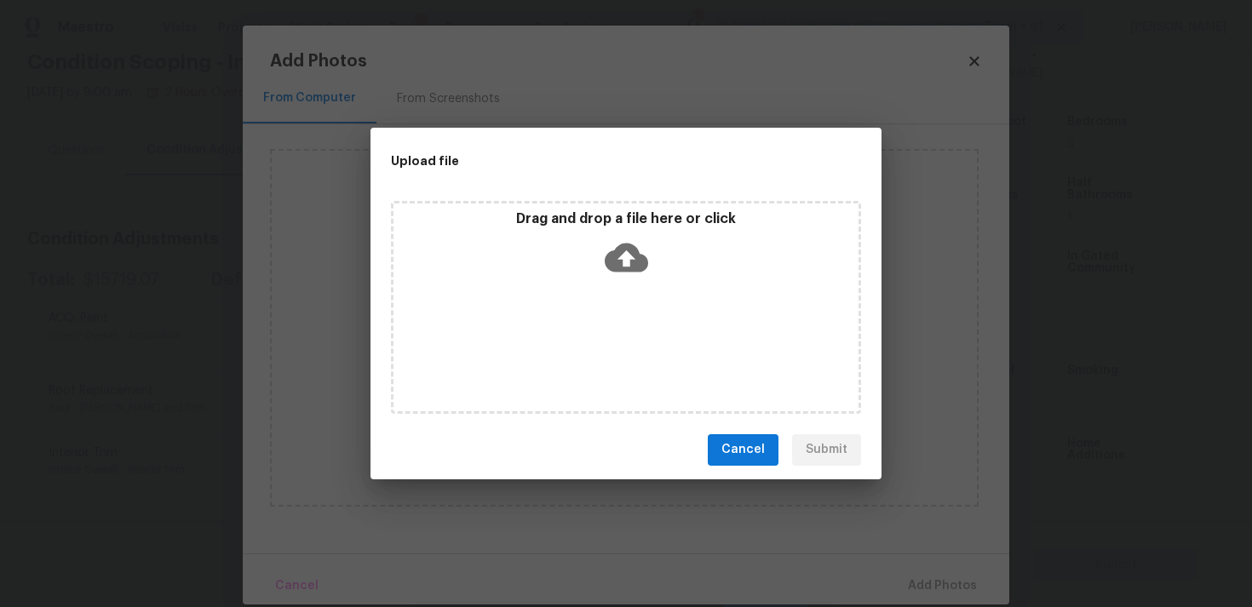
click at [623, 262] on icon at bounding box center [626, 257] width 43 height 43
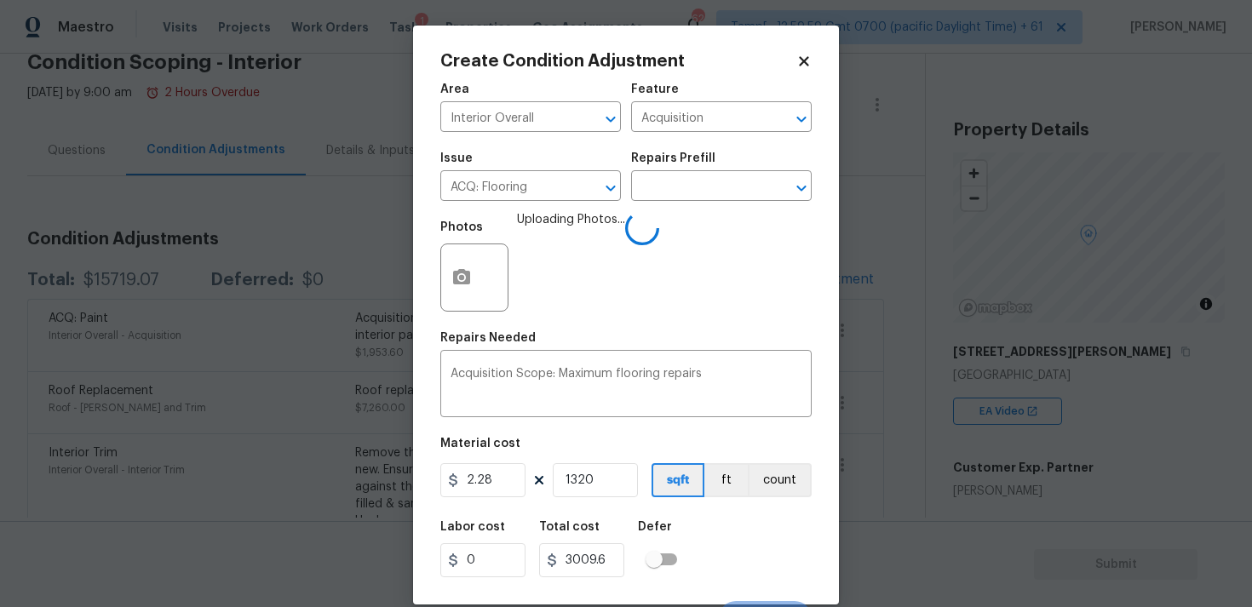
scroll to position [29, 0]
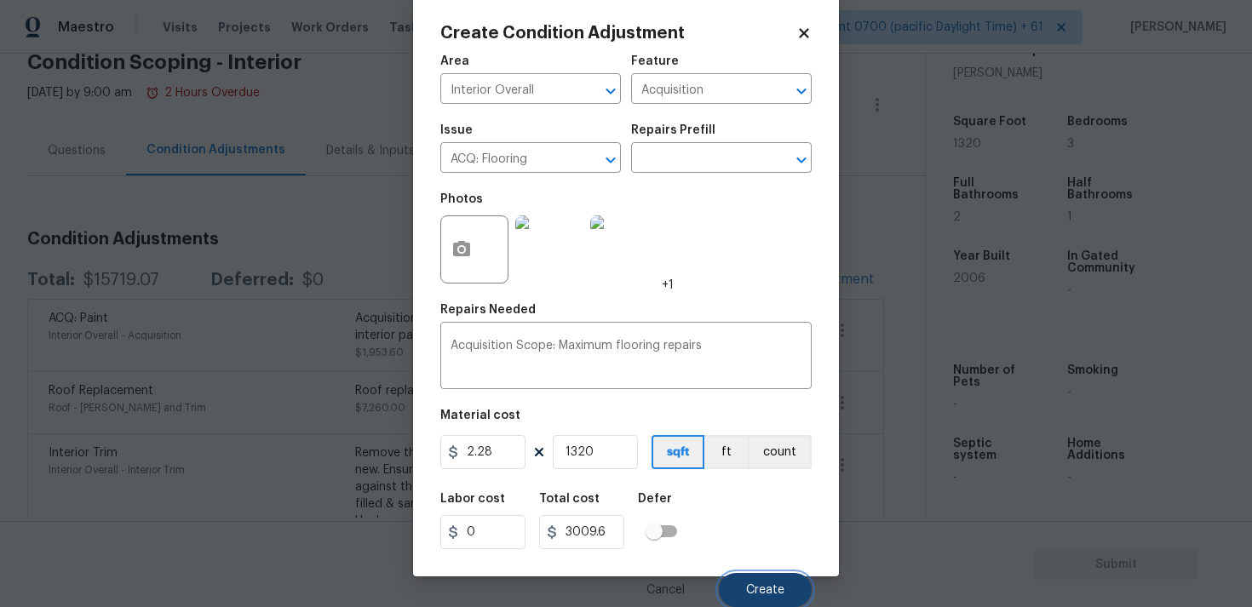
click at [745, 578] on button "Create" at bounding box center [765, 590] width 93 height 34
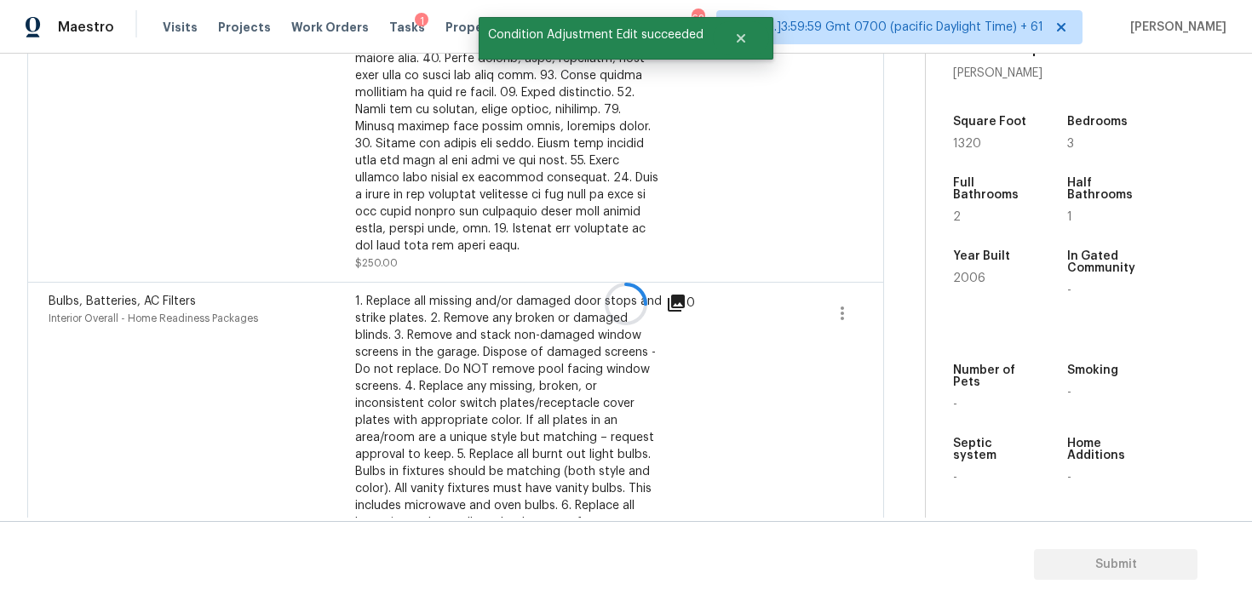
scroll to position [1378, 0]
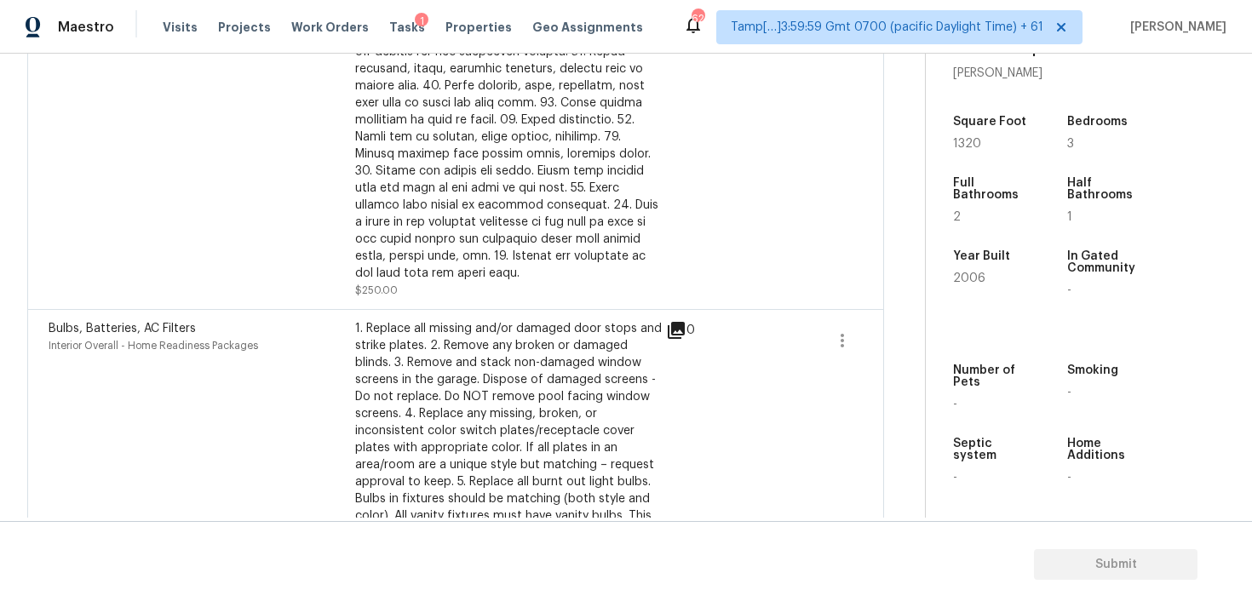
click at [424, 296] on div "$250.00" at bounding box center [508, 69] width 307 height 460
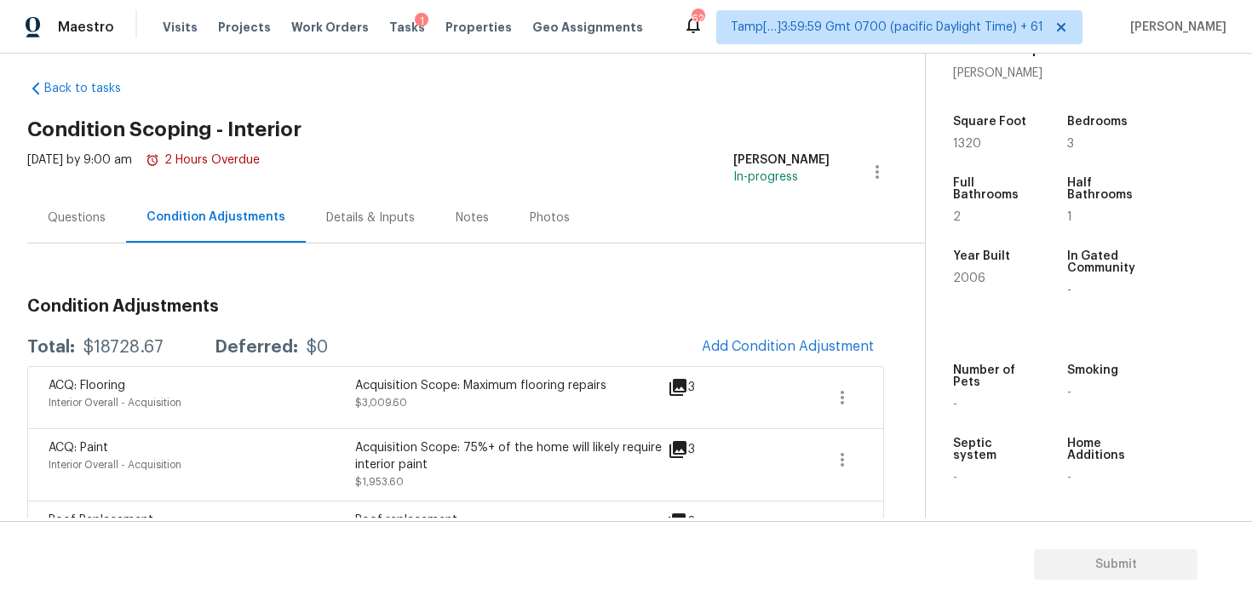
scroll to position [14, 0]
click at [94, 221] on div "Questions" at bounding box center [77, 218] width 58 height 17
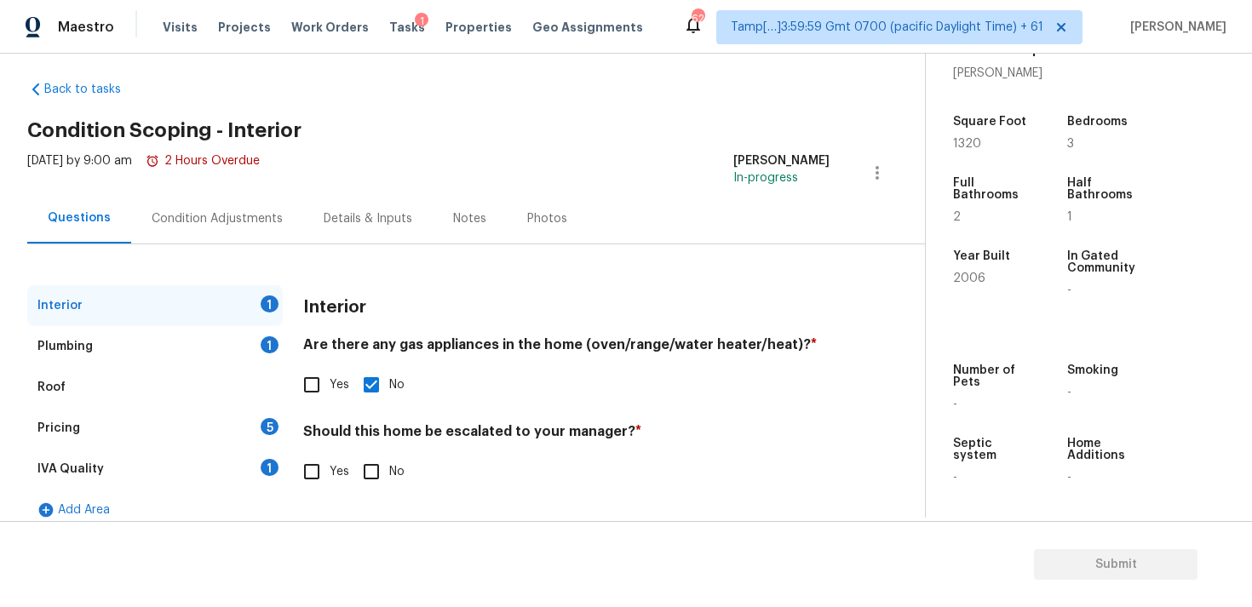
scroll to position [32, 0]
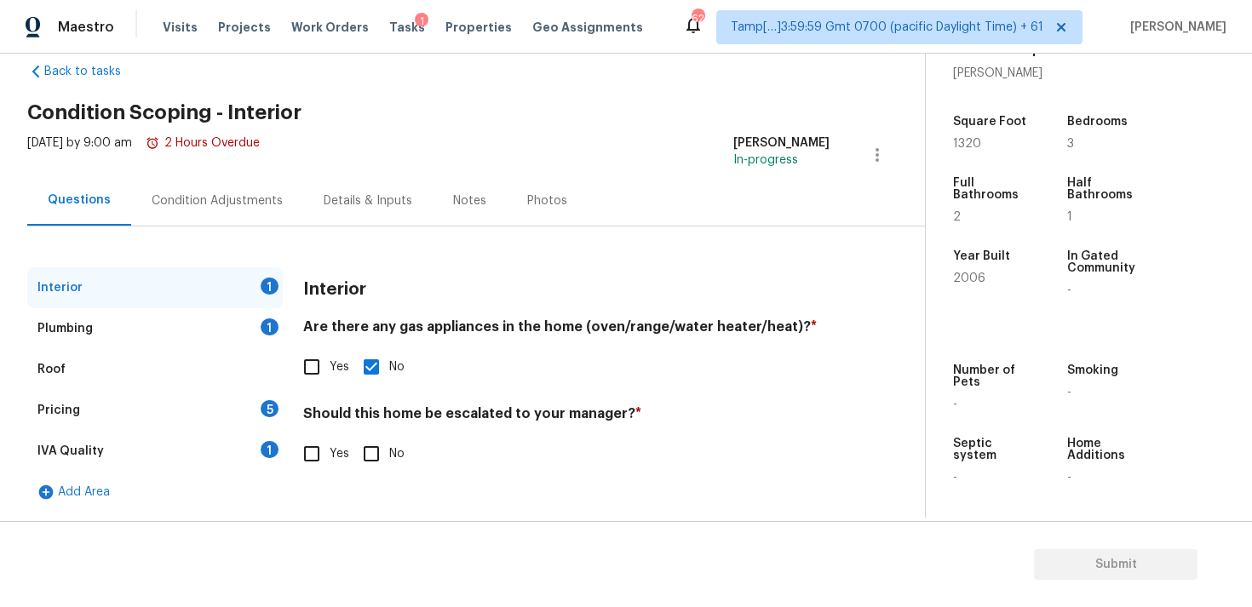
click at [354, 453] on input "No" at bounding box center [372, 454] width 36 height 36
checkbox input "true"
click at [213, 326] on div "Plumbing 1" at bounding box center [155, 328] width 256 height 41
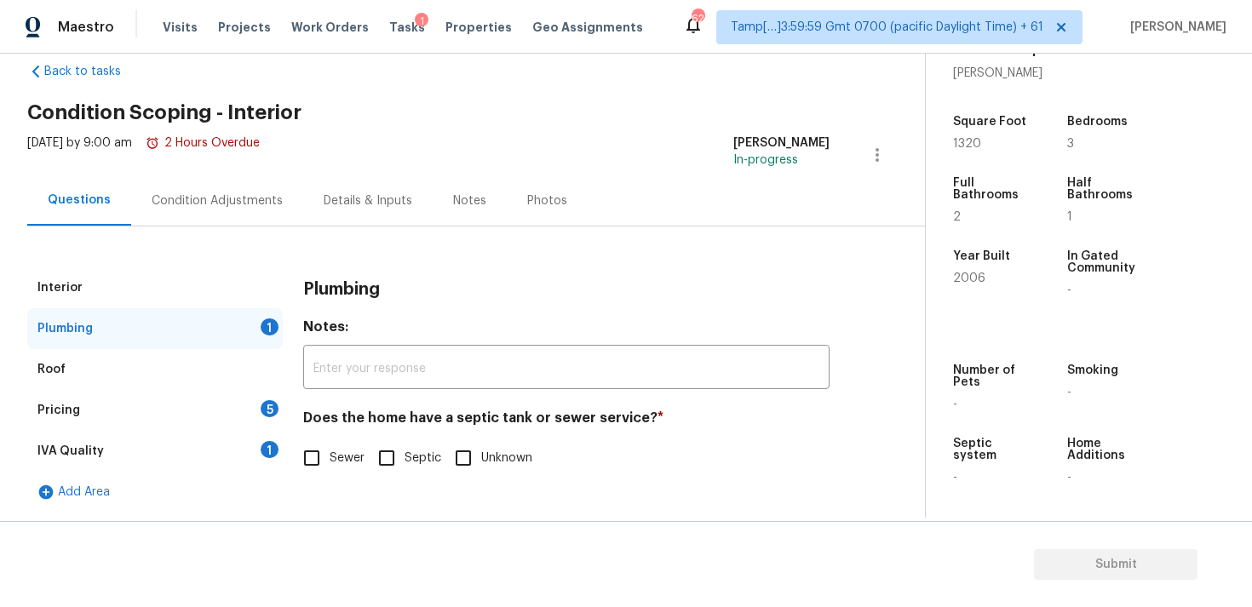
click at [311, 457] on input "Sewer" at bounding box center [312, 458] width 36 height 36
checkbox input "true"
click at [253, 411] on div "Pricing 5" at bounding box center [155, 410] width 256 height 41
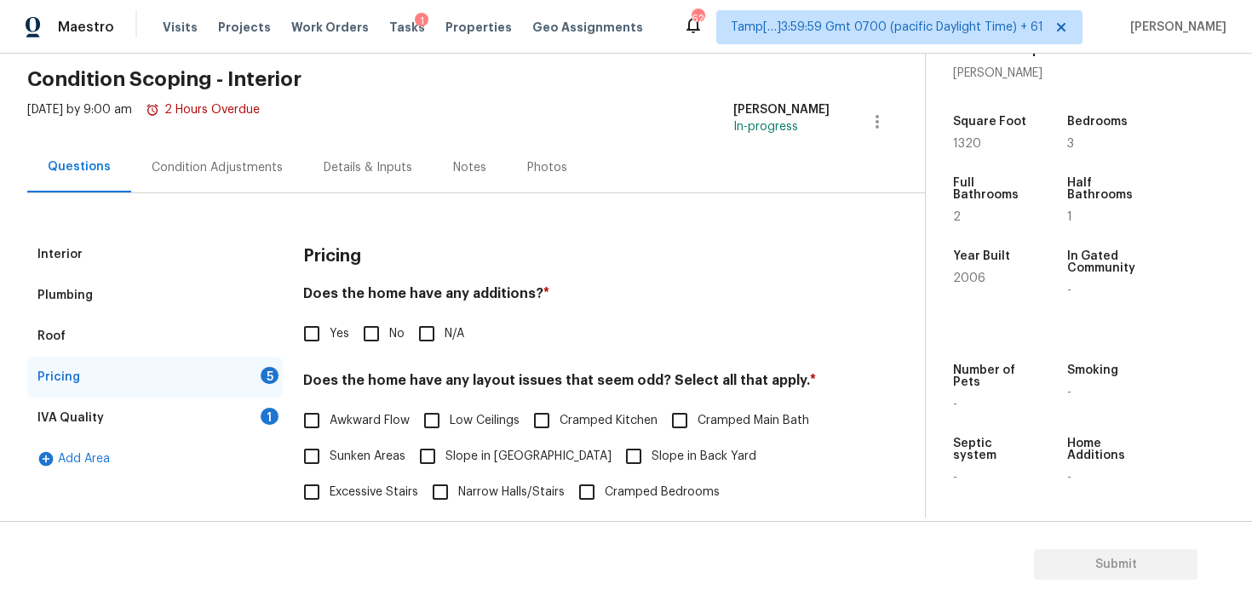
scroll to position [66, 0]
click at [362, 313] on div "Does the home have any additions? * Yes No N/A" at bounding box center [566, 318] width 526 height 66
click at [373, 324] on input "No" at bounding box center [372, 333] width 36 height 36
checkbox input "true"
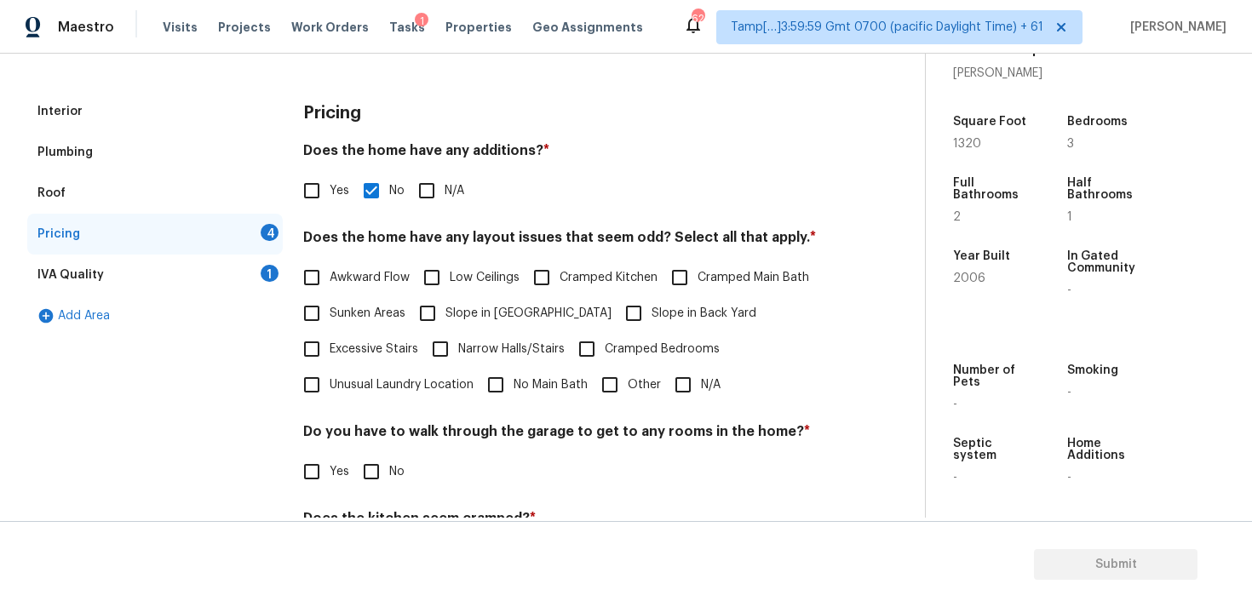
scroll to position [222, 0]
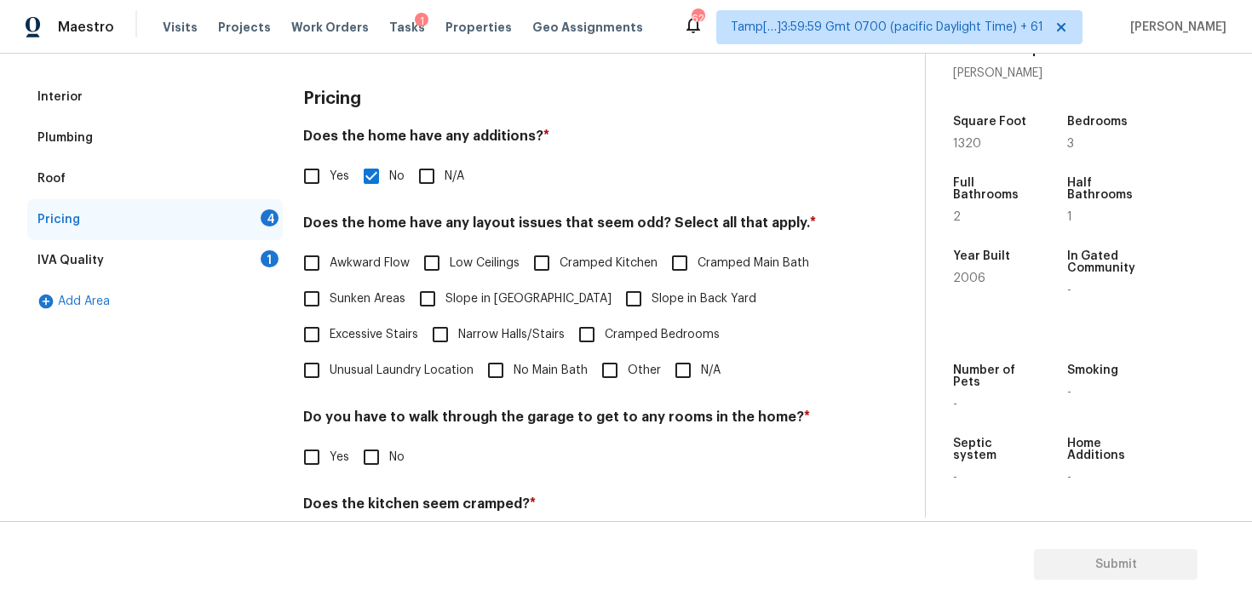
click at [689, 375] on input "N/A" at bounding box center [683, 371] width 36 height 36
checkbox input "true"
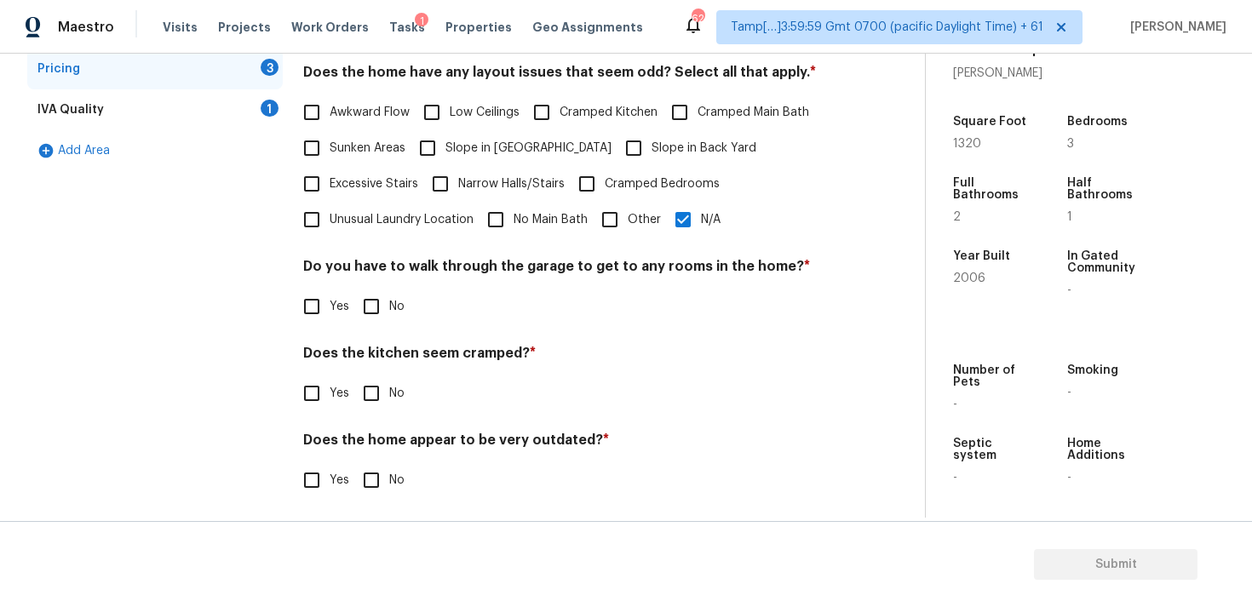
scroll to position [379, 0]
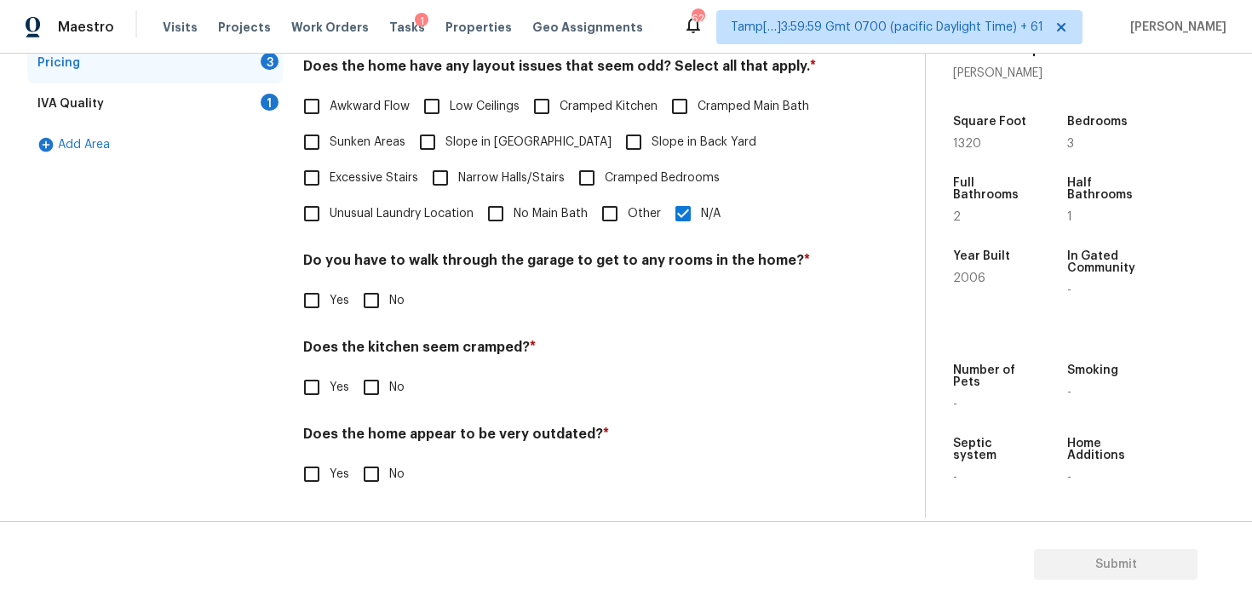
click at [409, 308] on div "Yes No" at bounding box center [566, 301] width 526 height 36
click at [380, 293] on input "No" at bounding box center [372, 301] width 36 height 36
checkbox input "true"
click at [385, 400] on input "No" at bounding box center [372, 389] width 36 height 36
checkbox input "true"
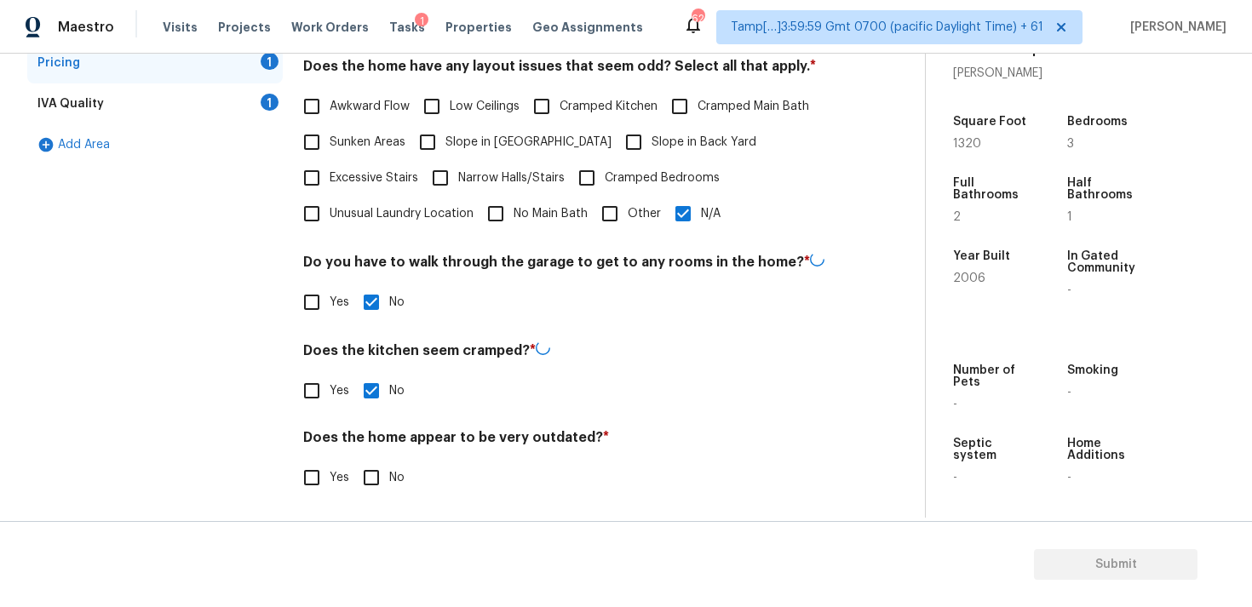
click at [380, 465] on input "No" at bounding box center [372, 478] width 36 height 36
checkbox input "true"
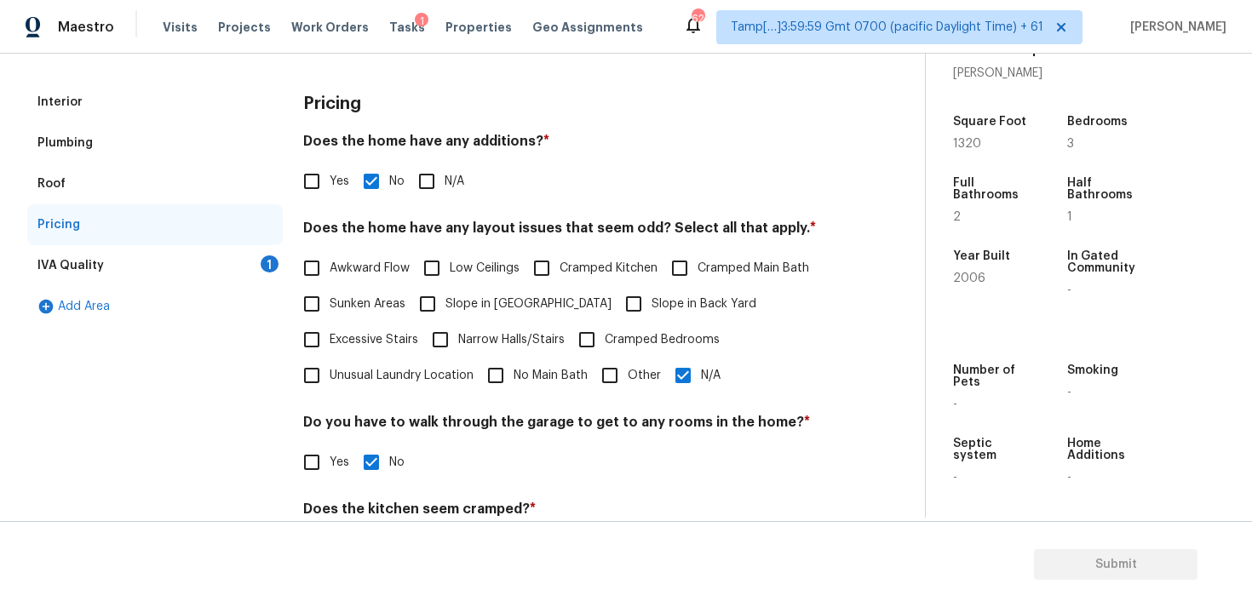
click at [255, 251] on div "IVA Quality 1" at bounding box center [155, 265] width 256 height 41
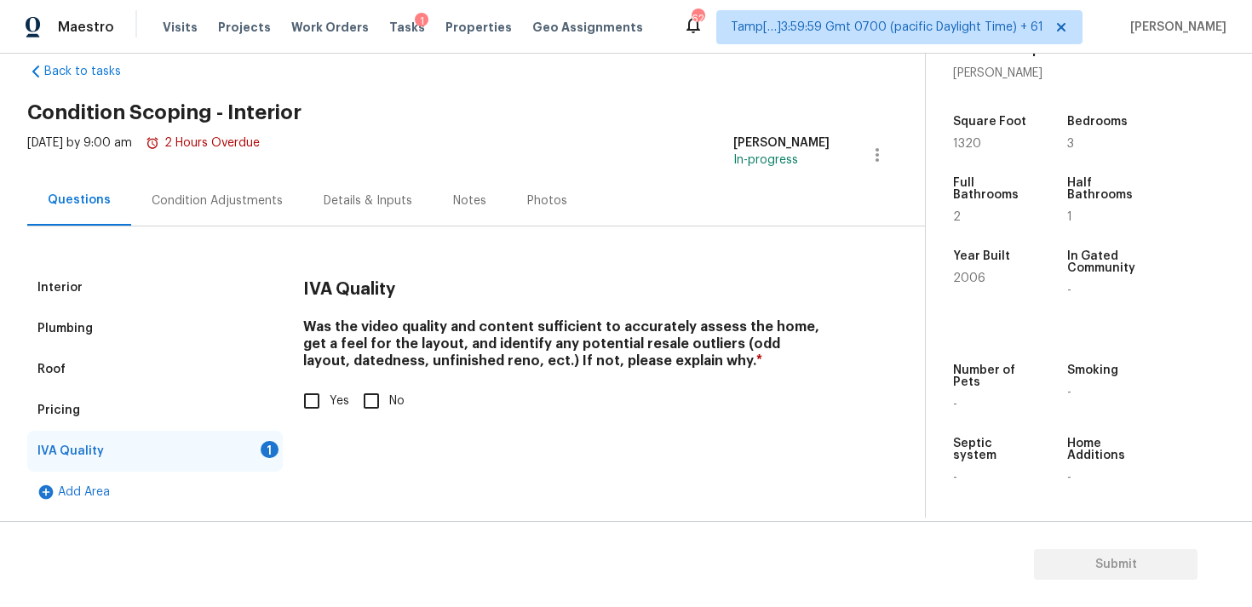
click at [316, 389] on input "Yes" at bounding box center [312, 401] width 36 height 36
checkbox input "true"
click at [244, 221] on div "Condition Adjustments" at bounding box center [217, 200] width 172 height 50
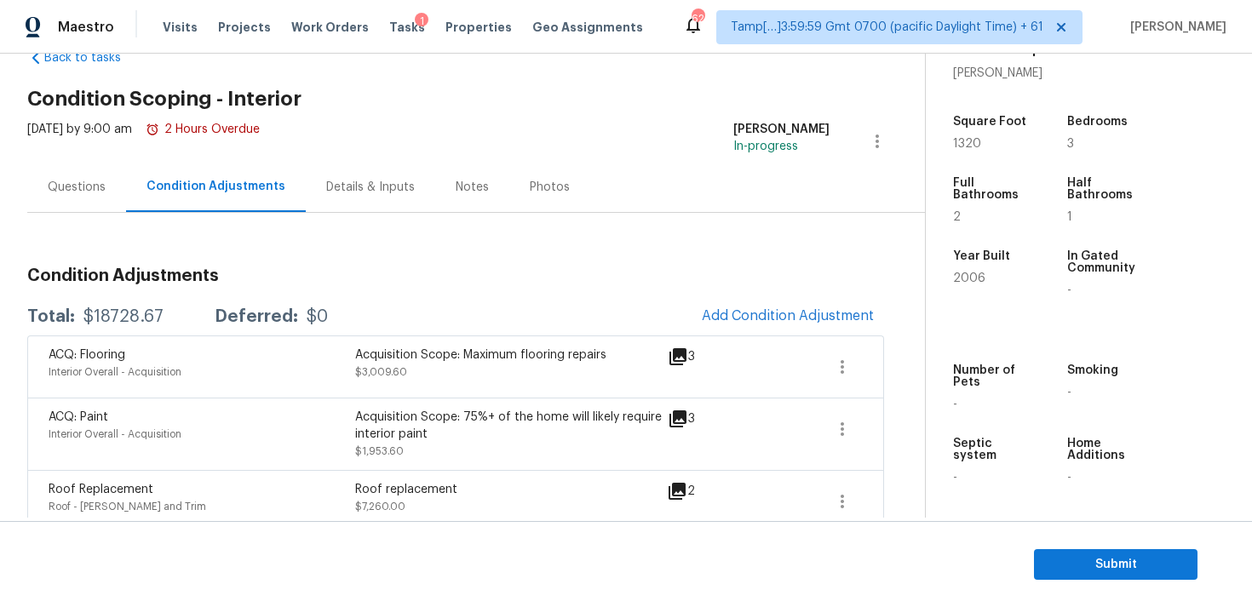
scroll to position [34, 0]
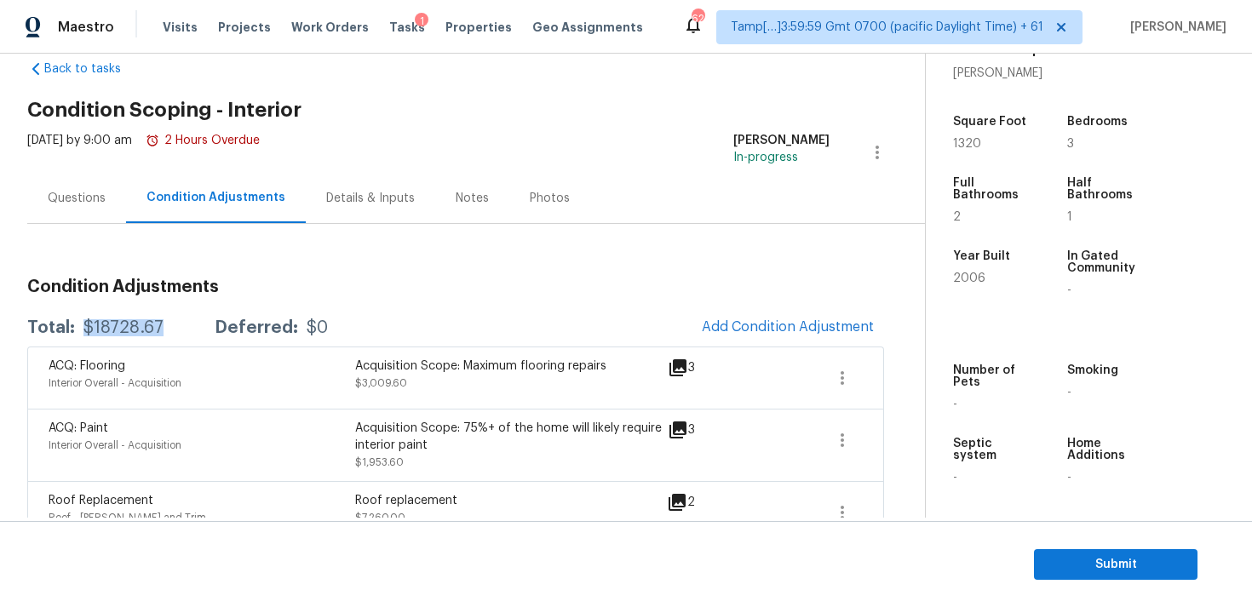
drag, startPoint x: 80, startPoint y: 322, endPoint x: 172, endPoint y: 321, distance: 92.0
click at [172, 322] on div "Total: $18728.67 Deferred: $0" at bounding box center [177, 327] width 301 height 17
copy div "$18728.67"
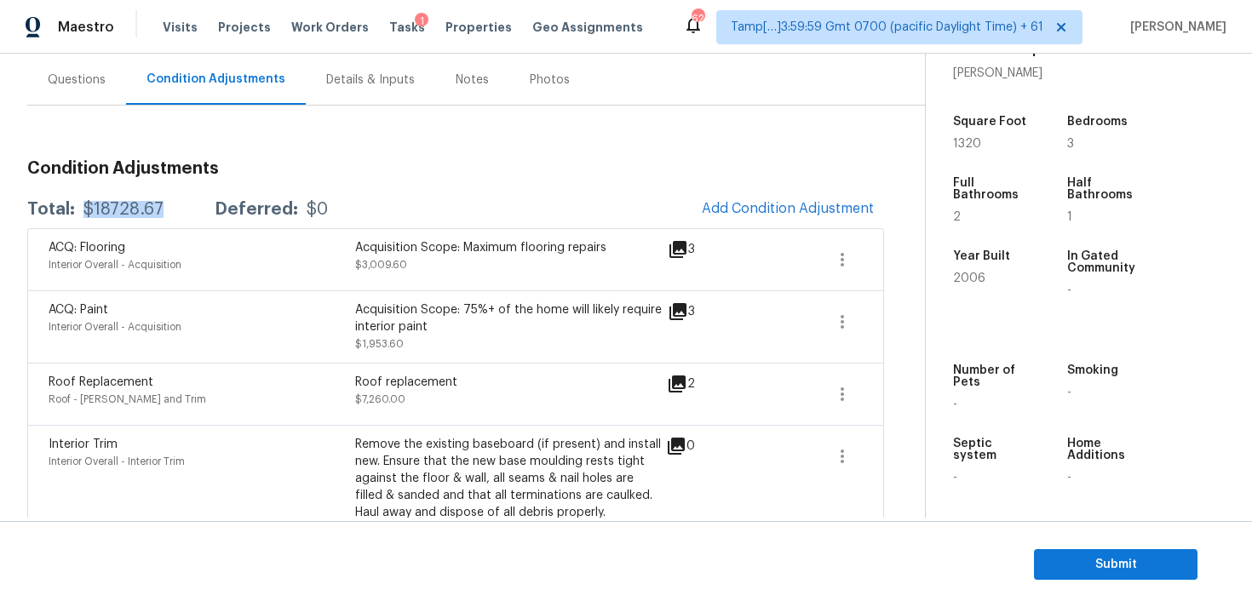
scroll to position [180, 0]
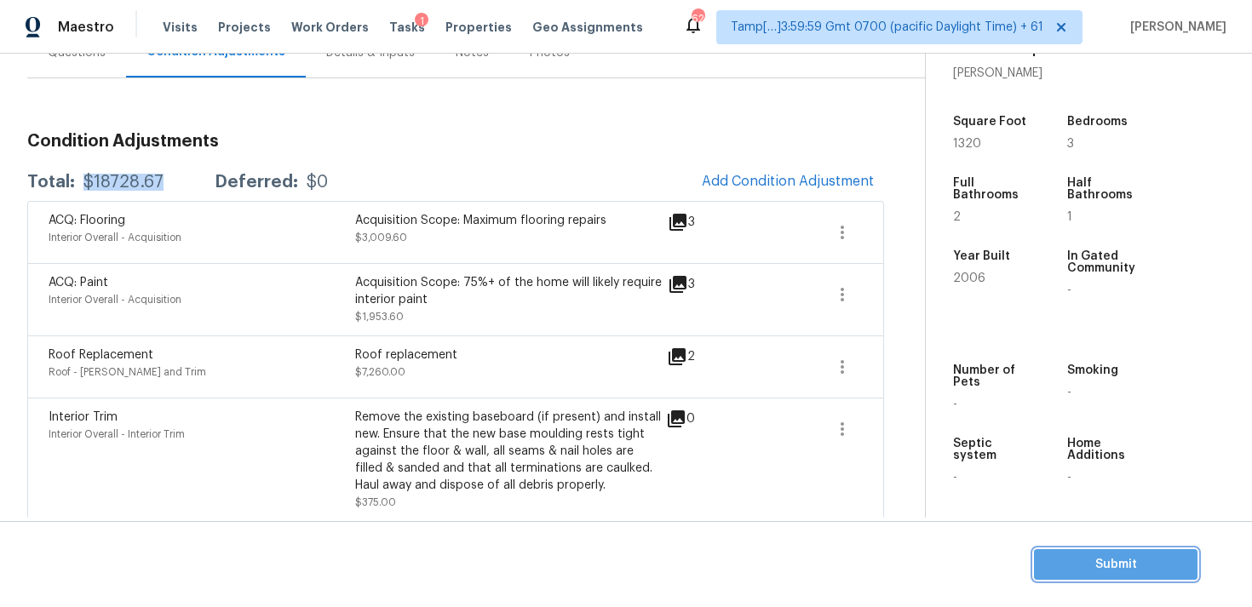
click at [1044, 559] on button "Submit" at bounding box center [1116, 565] width 164 height 32
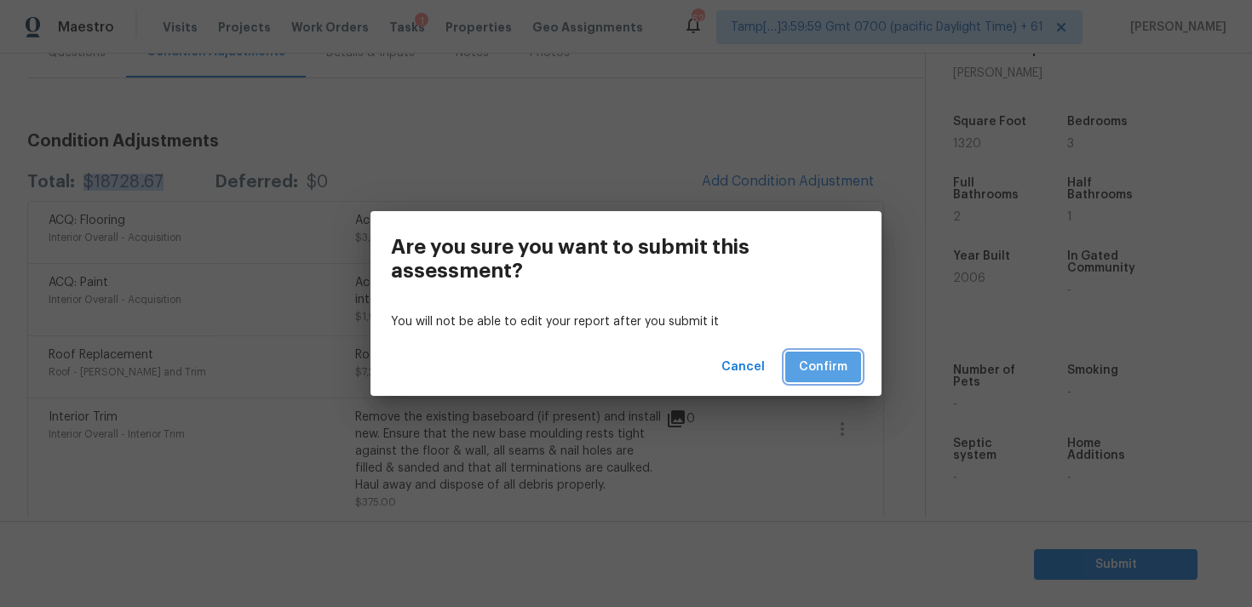
click at [832, 371] on span "Confirm" at bounding box center [823, 367] width 49 height 21
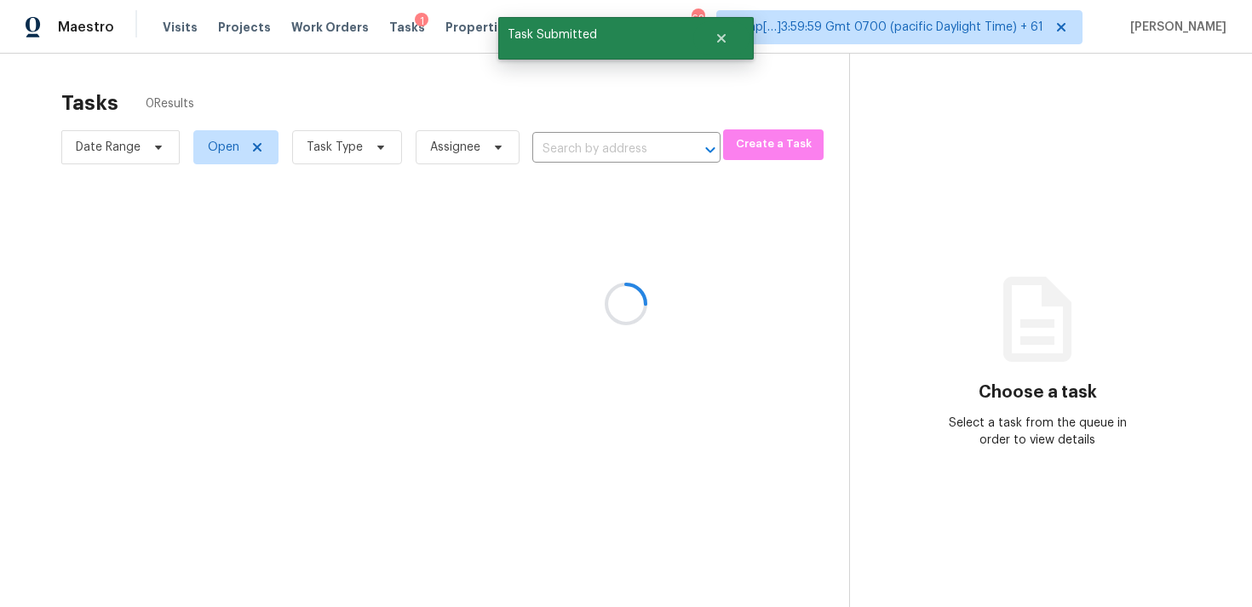
click at [832, 371] on div at bounding box center [626, 303] width 1252 height 607
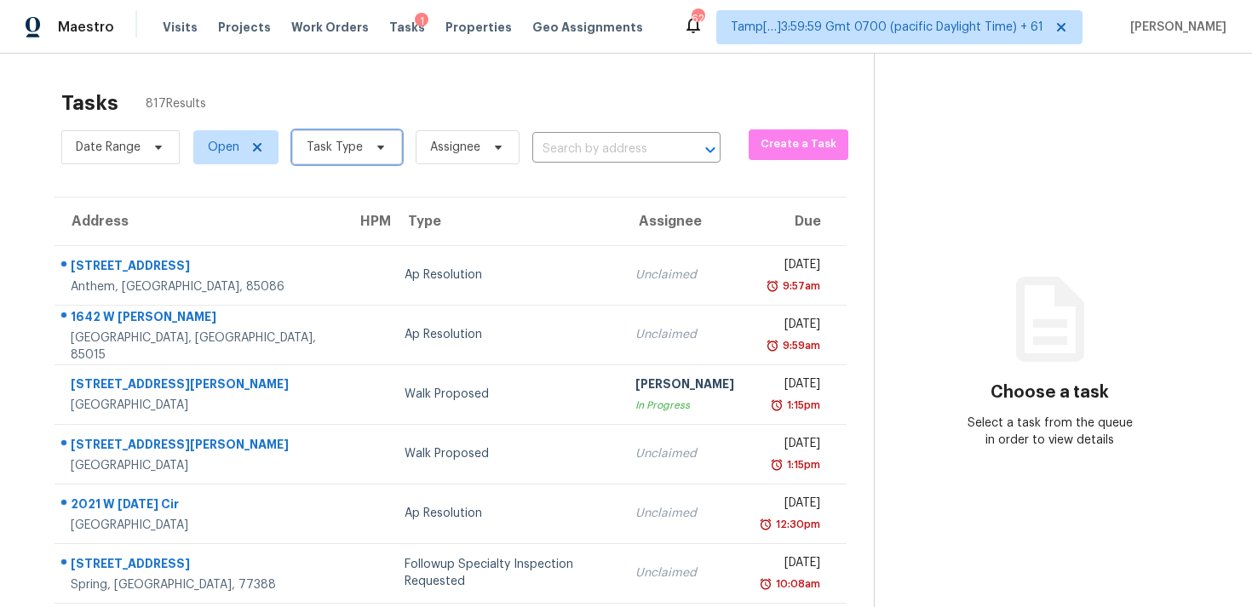
click at [347, 158] on span "Task Type" at bounding box center [347, 147] width 110 height 34
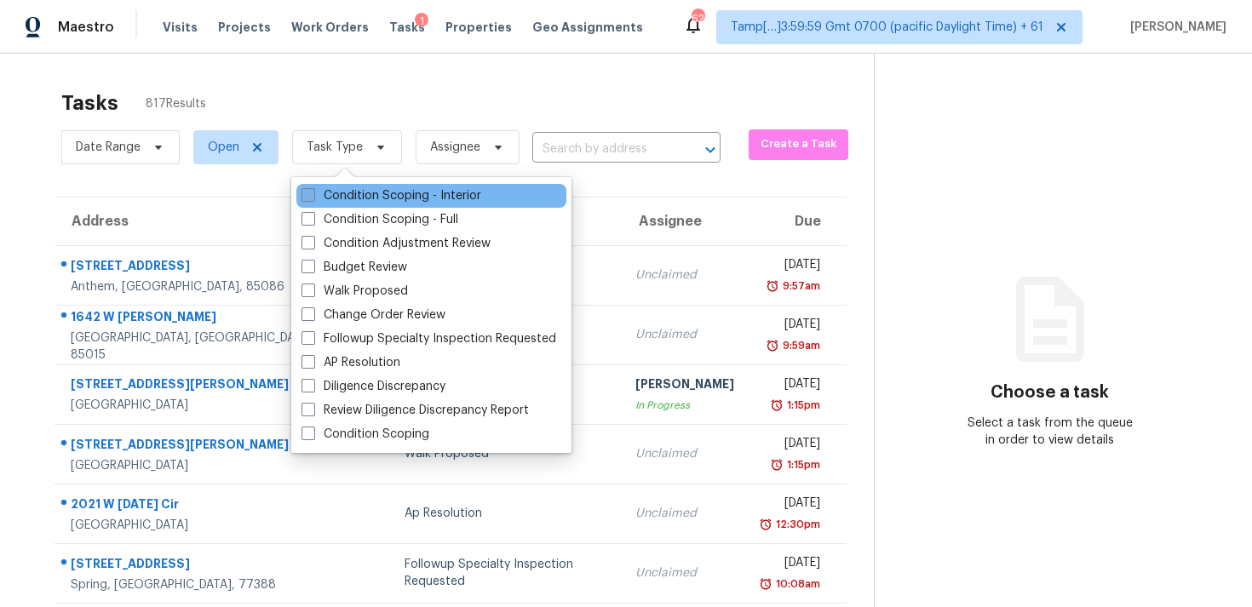
click at [372, 193] on label "Condition Scoping - Interior" at bounding box center [392, 195] width 180 height 17
click at [313, 193] on input "Condition Scoping - Interior" at bounding box center [307, 192] width 11 height 11
checkbox input "true"
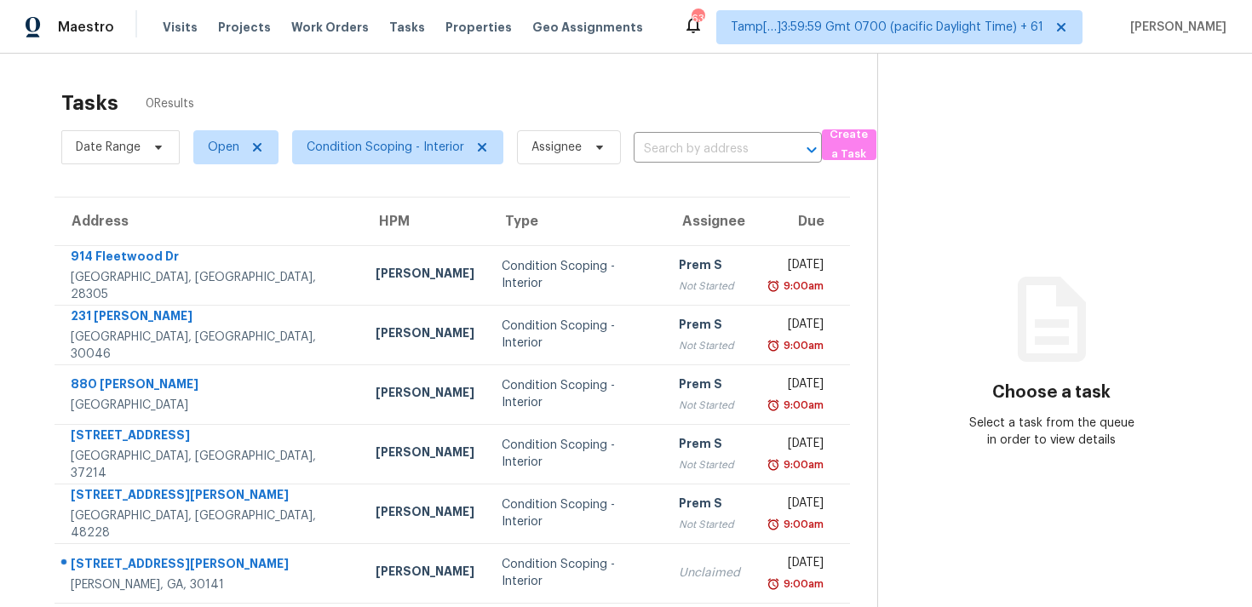
scroll to position [248, 0]
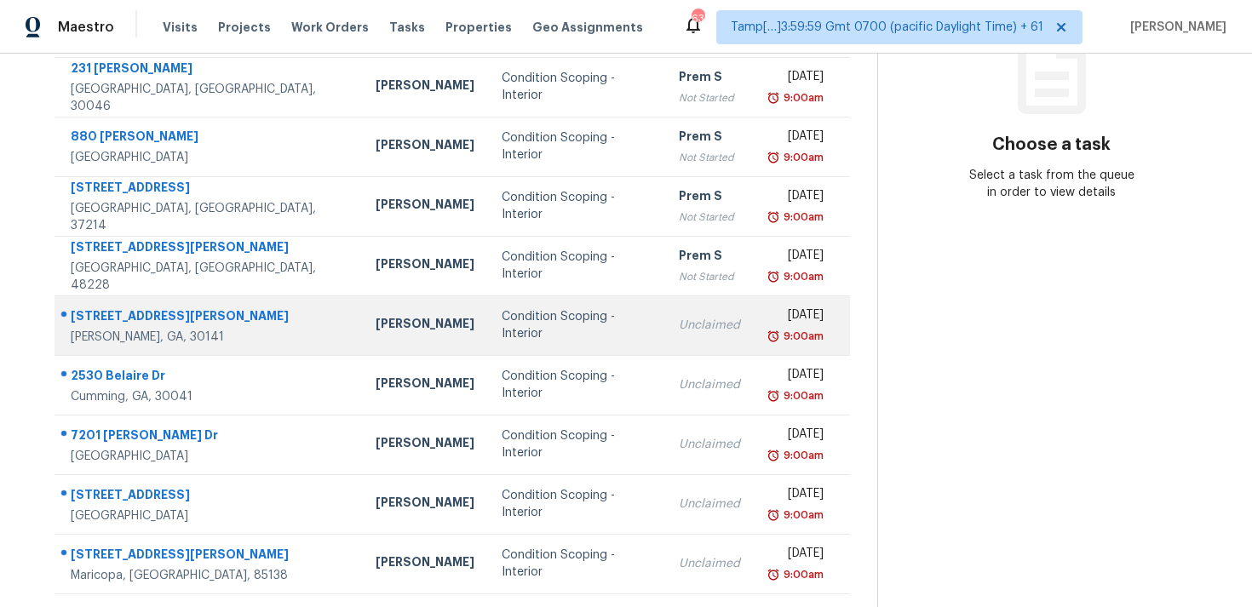
click at [376, 321] on div "[PERSON_NAME]" at bounding box center [425, 325] width 99 height 21
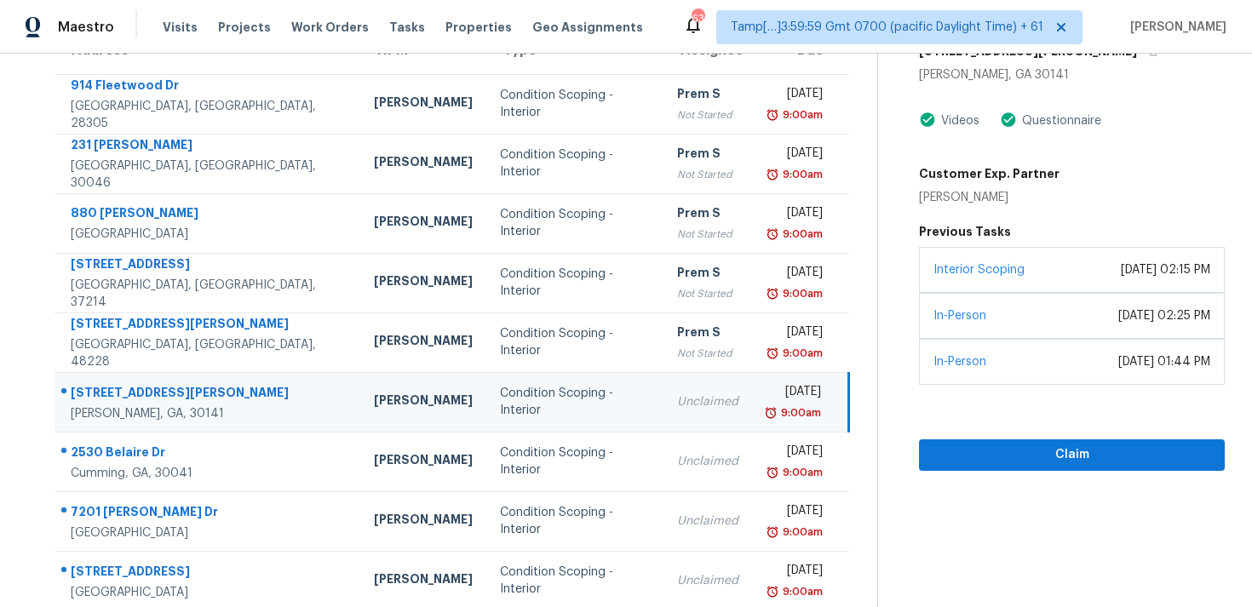
scroll to position [156, 0]
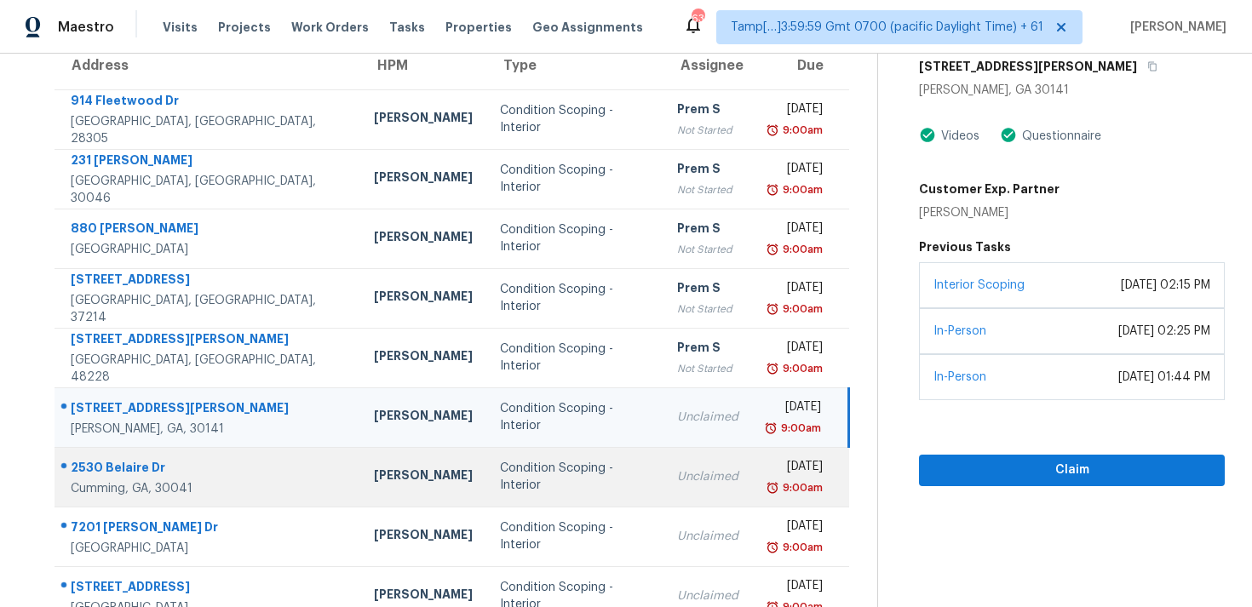
click at [677, 472] on div "Unclaimed" at bounding box center [707, 477] width 61 height 17
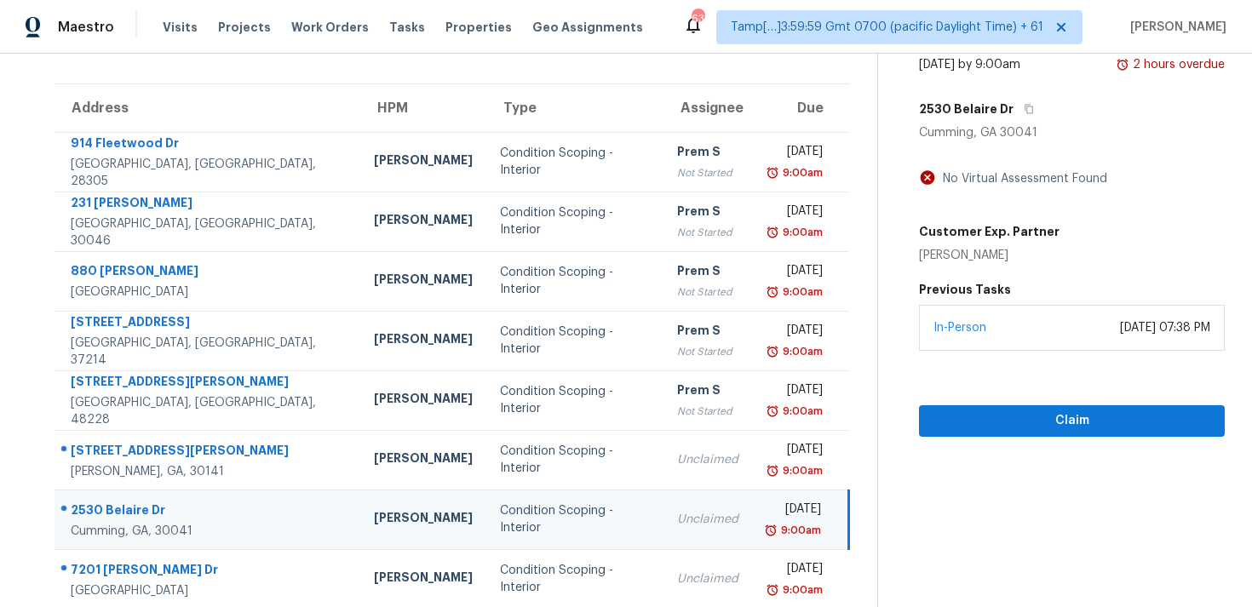
scroll to position [112, 0]
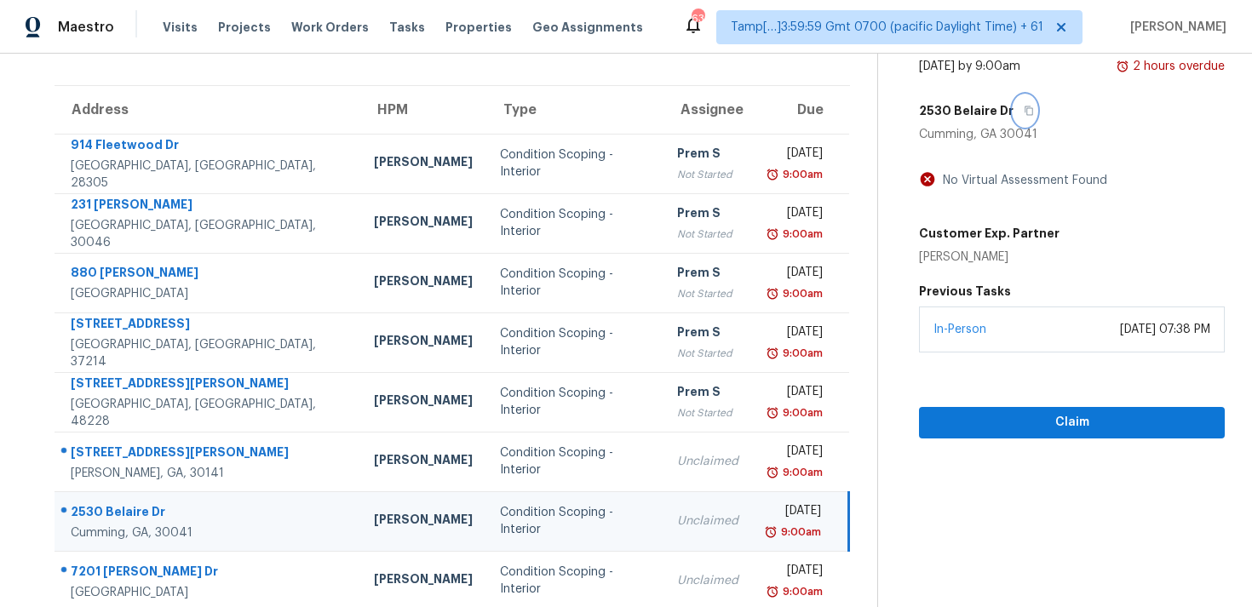
click at [1026, 107] on icon "button" at bounding box center [1030, 110] width 9 height 9
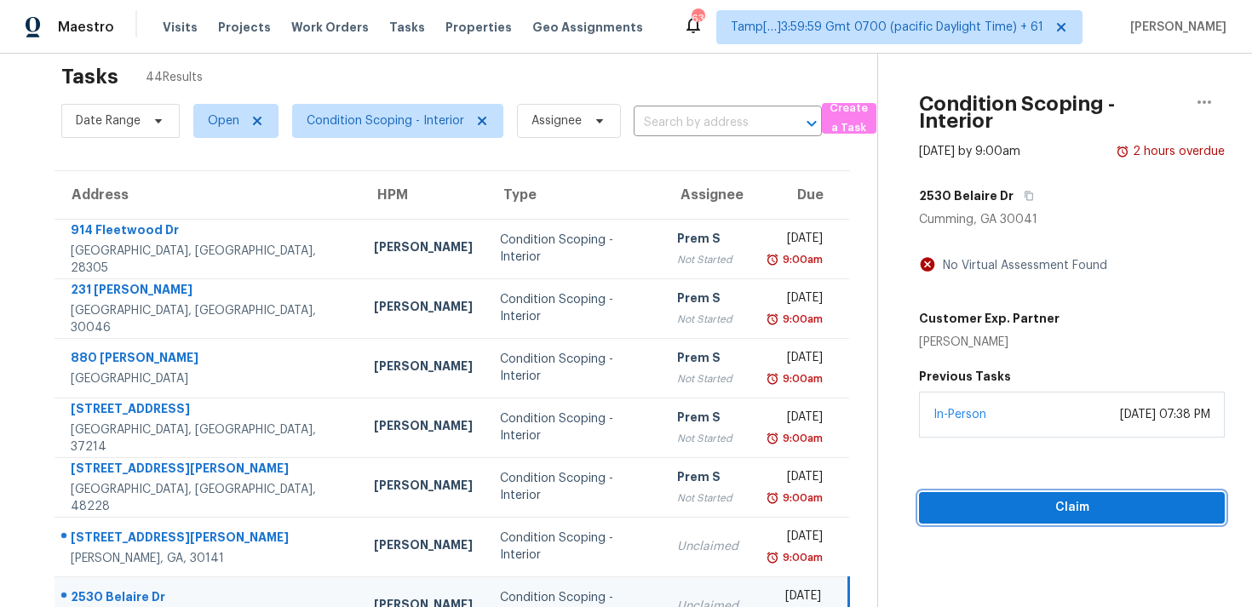
click at [992, 499] on span "Claim" at bounding box center [1072, 507] width 279 height 21
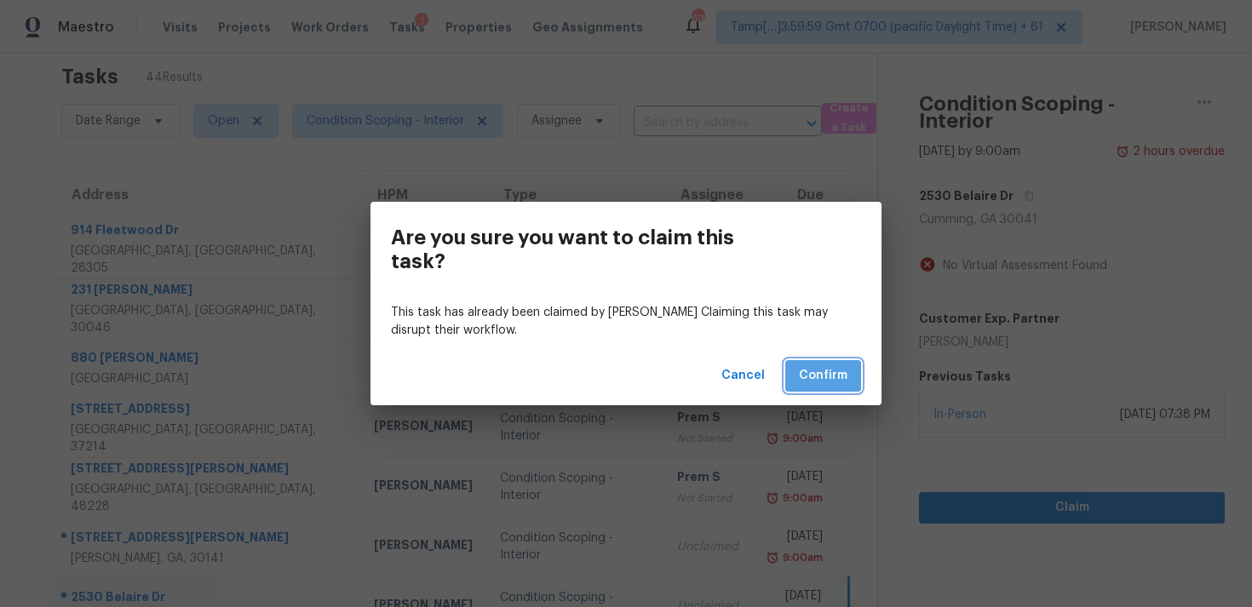
click at [839, 374] on span "Confirm" at bounding box center [823, 375] width 49 height 21
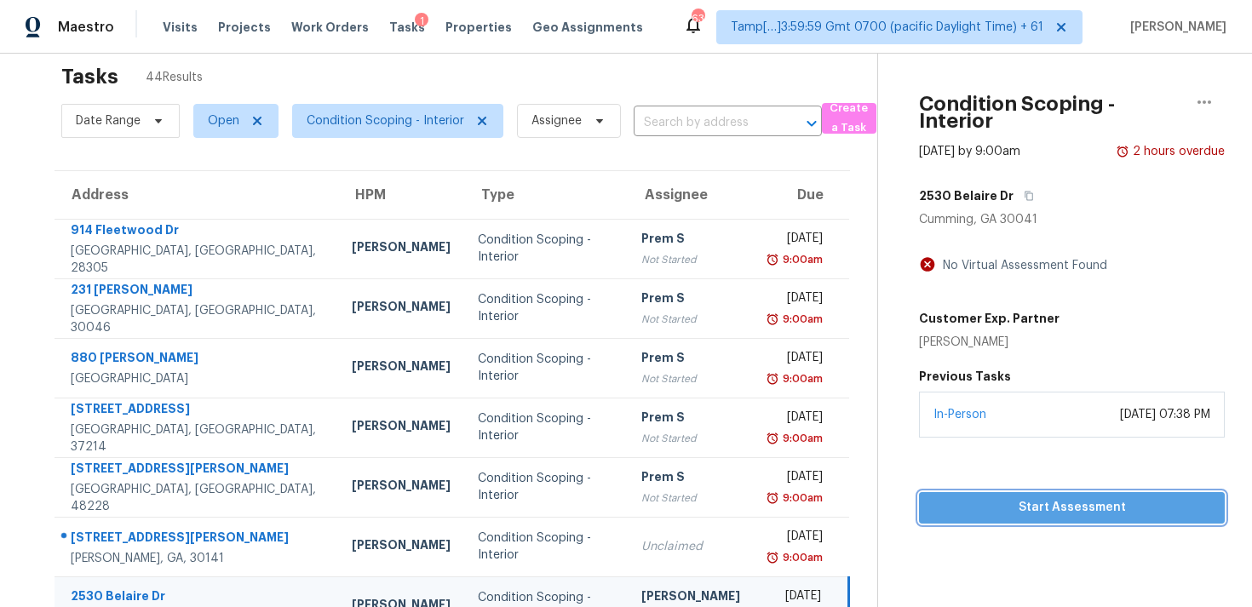
click at [1013, 497] on span "Start Assessment" at bounding box center [1072, 507] width 279 height 21
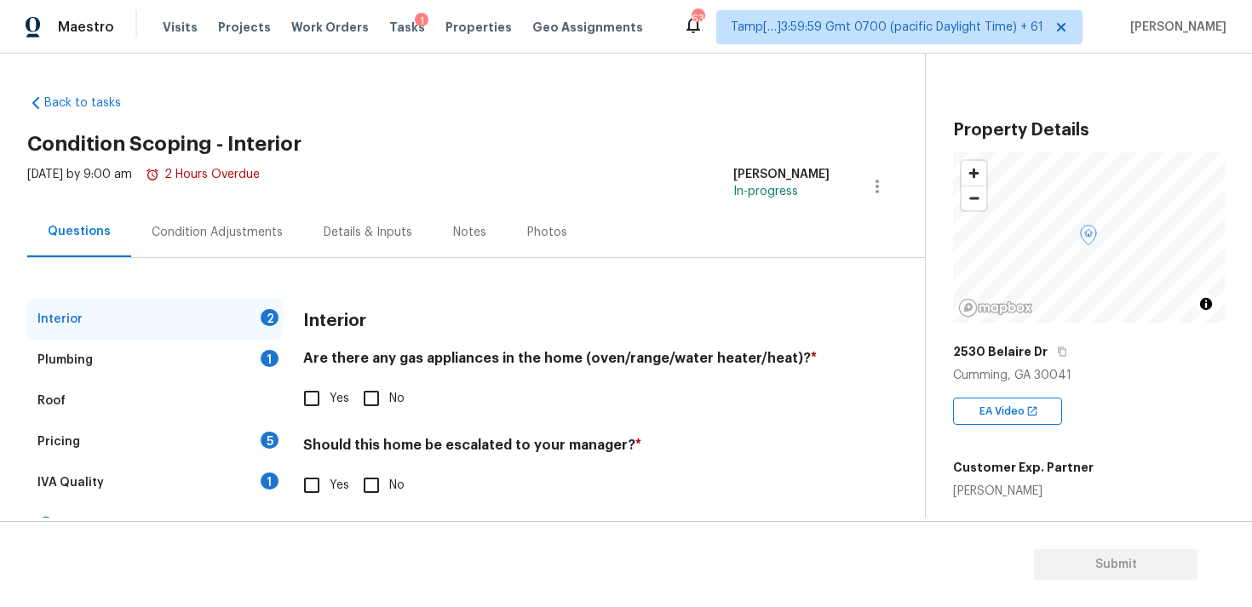
scroll to position [32, 0]
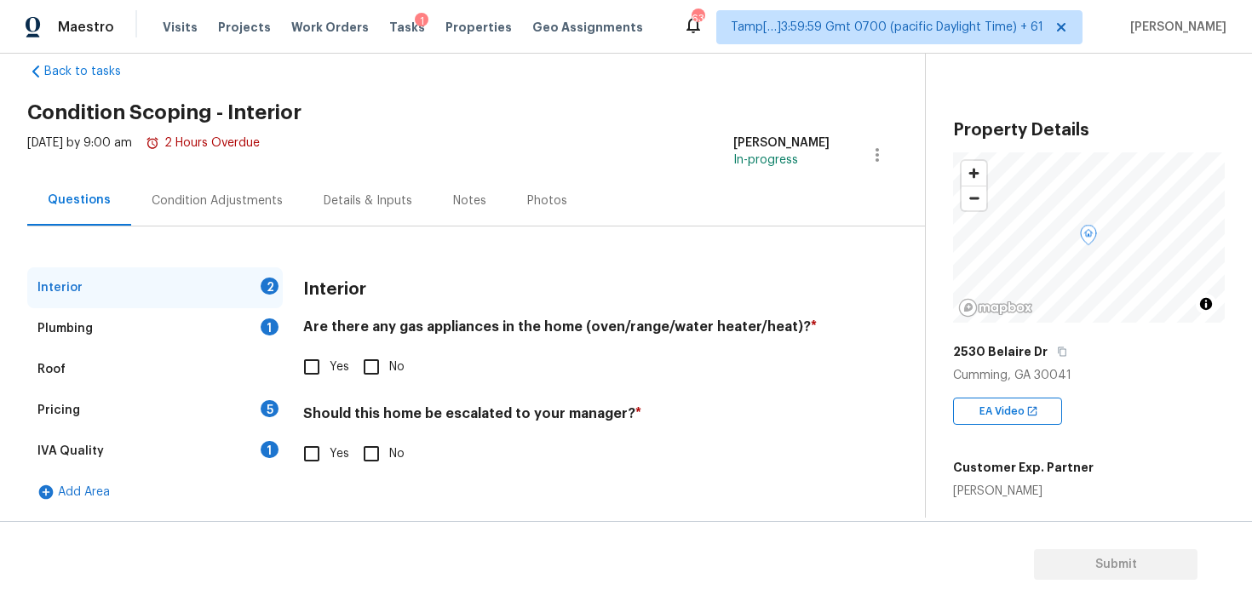
click at [328, 460] on input "Yes" at bounding box center [312, 454] width 36 height 36
checkbox input "true"
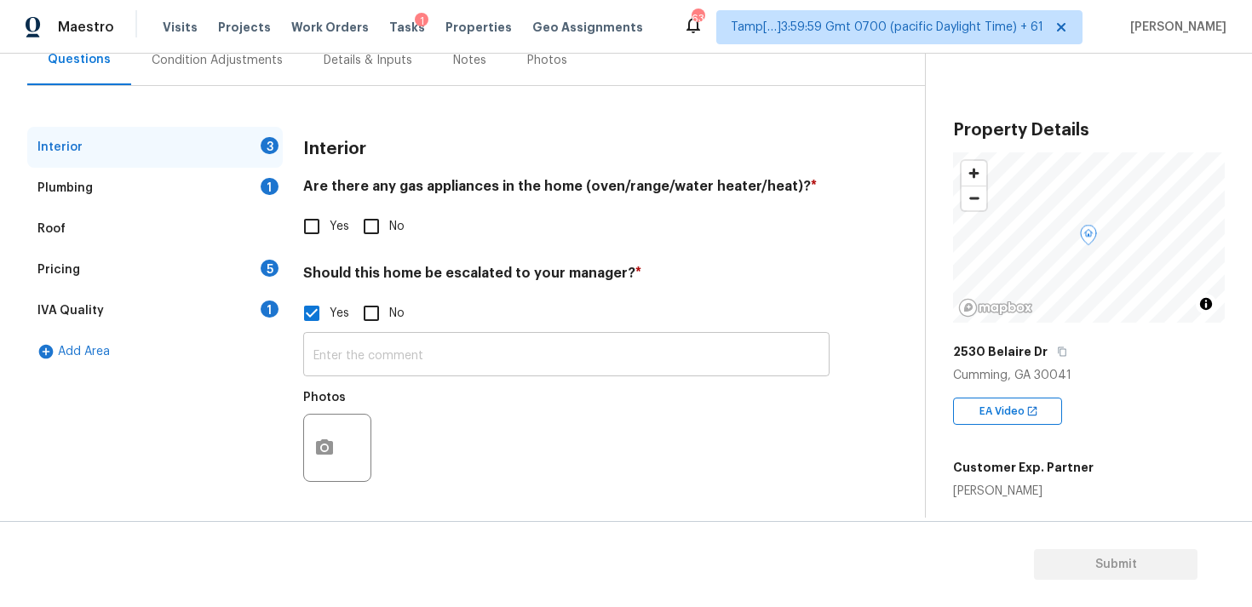
click at [433, 366] on input "text" at bounding box center [566, 356] width 526 height 40
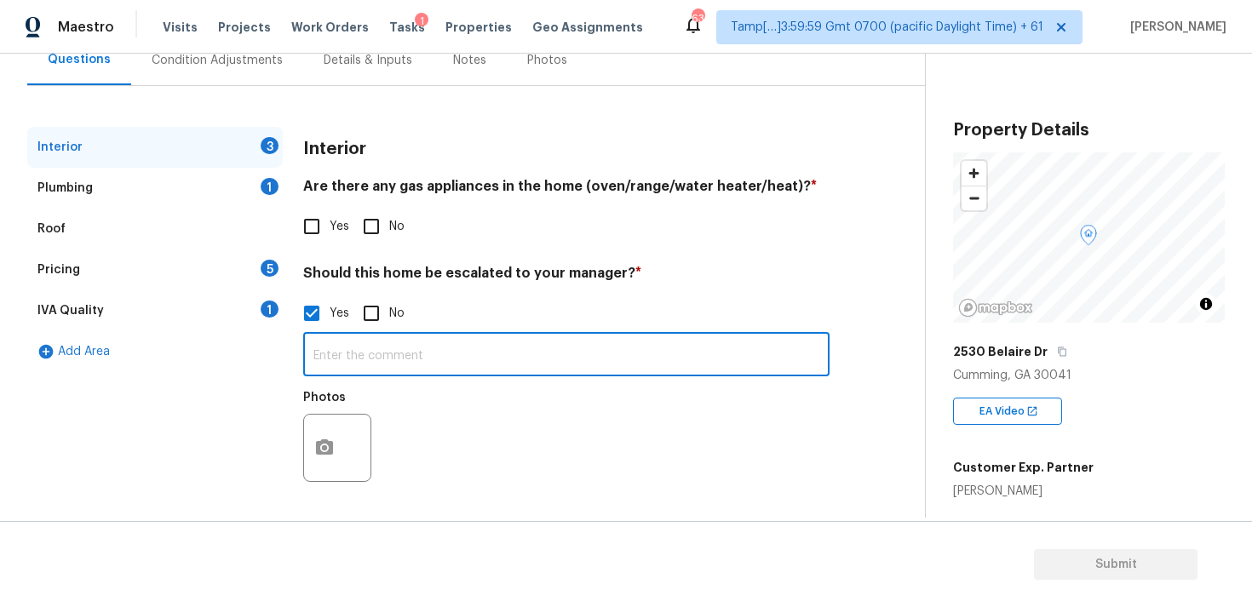
paste input "Block foundation is shifting due to tree roots. Missing subfloor. House is comp…"
type input "Block foundation is shifting due to tree roots. Missing subfloor. House is comp…"
click at [313, 438] on button "button" at bounding box center [324, 448] width 41 height 66
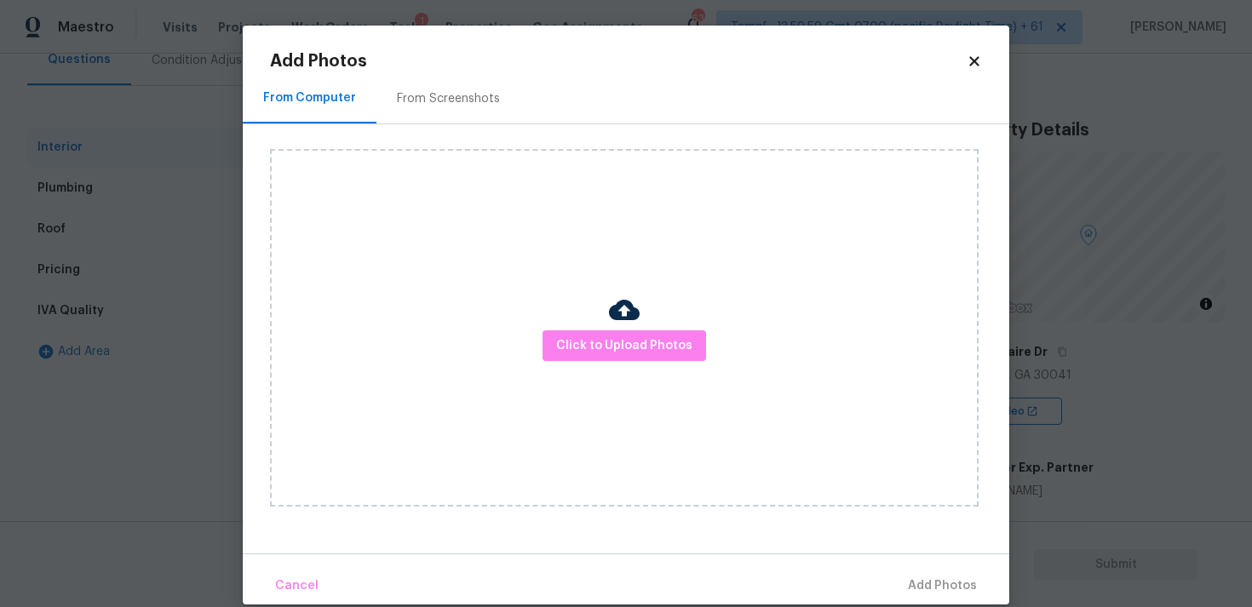
scroll to position [0, 0]
click at [668, 342] on span "Click to Upload Photos" at bounding box center [624, 346] width 136 height 21
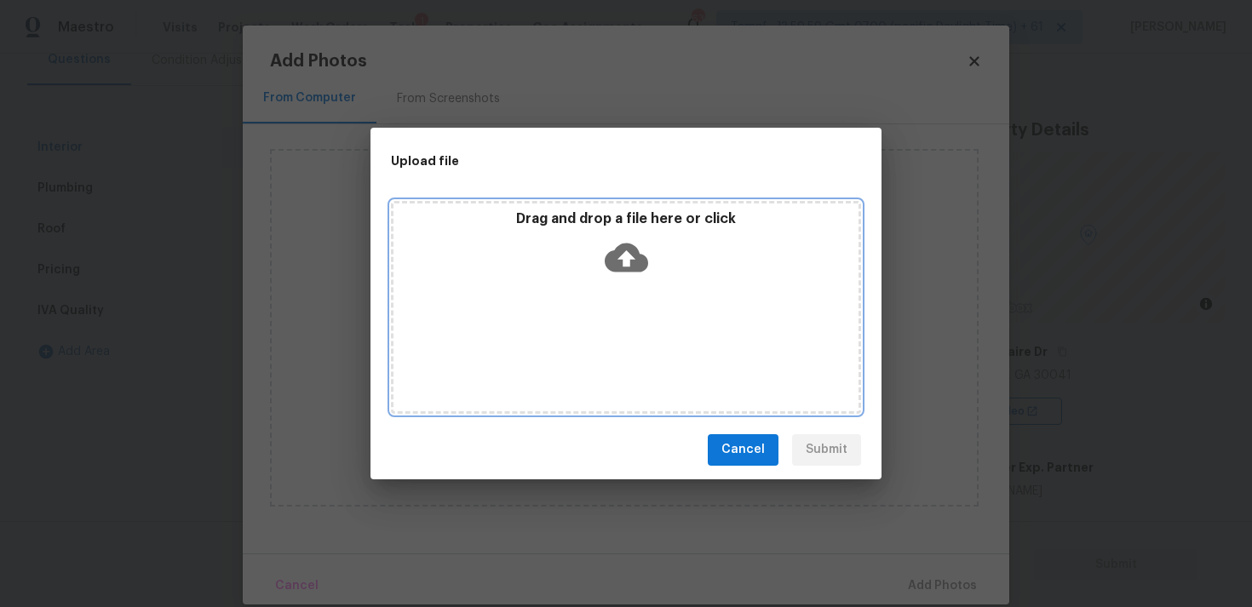
click at [589, 220] on p "Drag and drop a file here or click" at bounding box center [626, 219] width 465 height 18
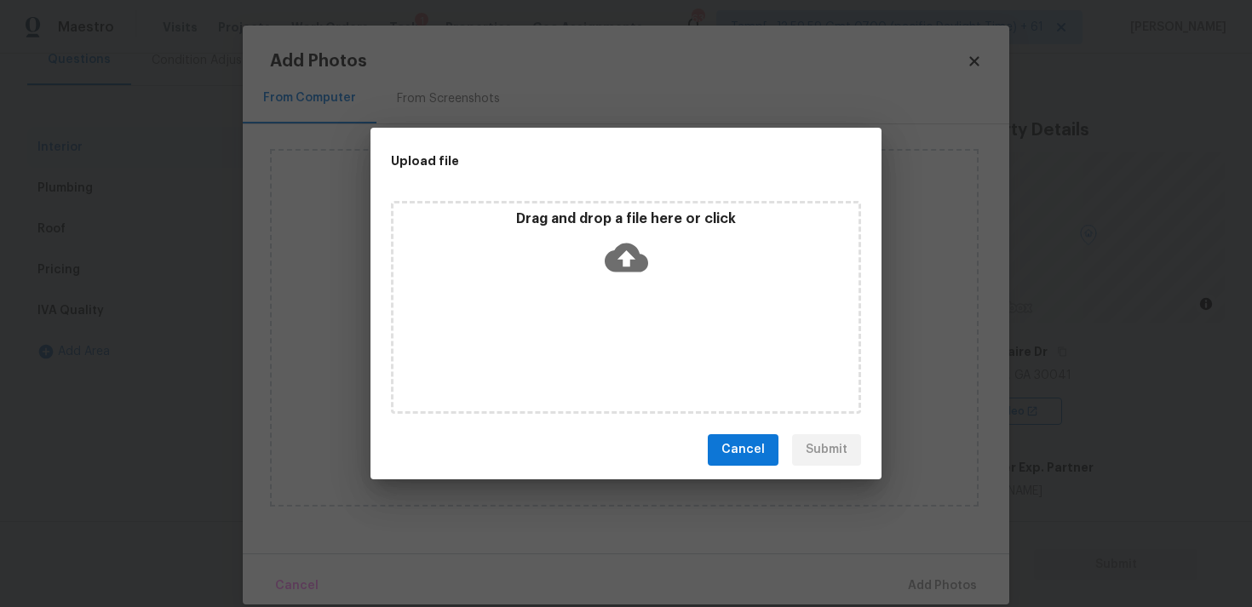
click at [647, 262] on icon at bounding box center [626, 257] width 43 height 29
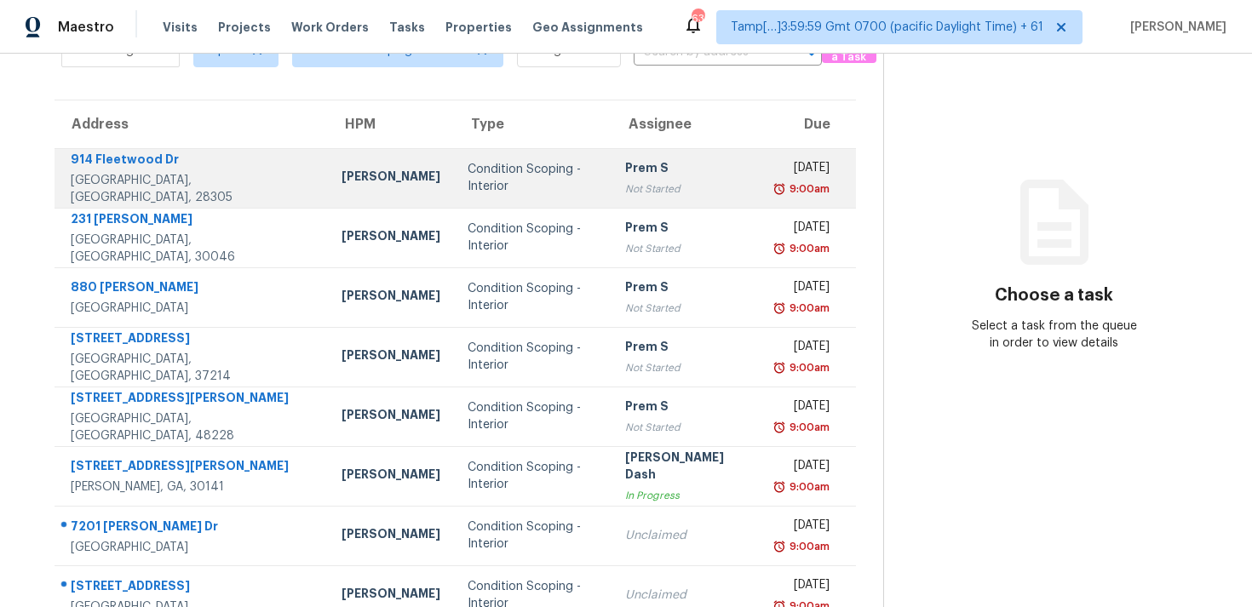
scroll to position [98, 0]
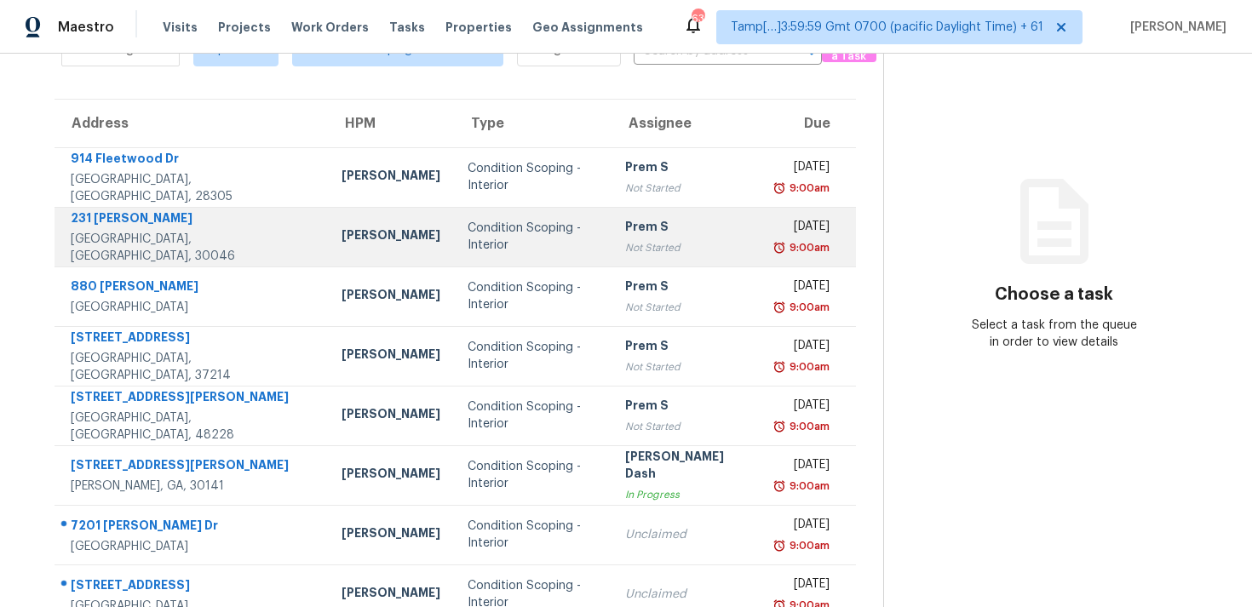
click at [468, 226] on div "Condition Scoping - Interior" at bounding box center [533, 237] width 130 height 34
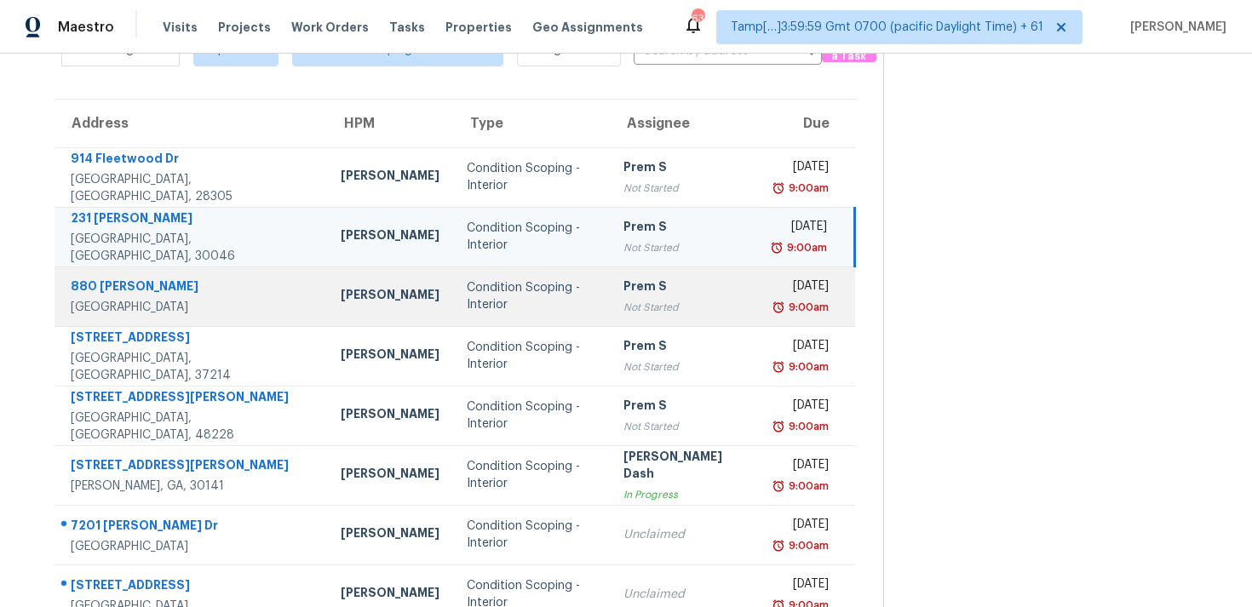
click at [467, 311] on div "Condition Scoping - Interior" at bounding box center [531, 296] width 129 height 34
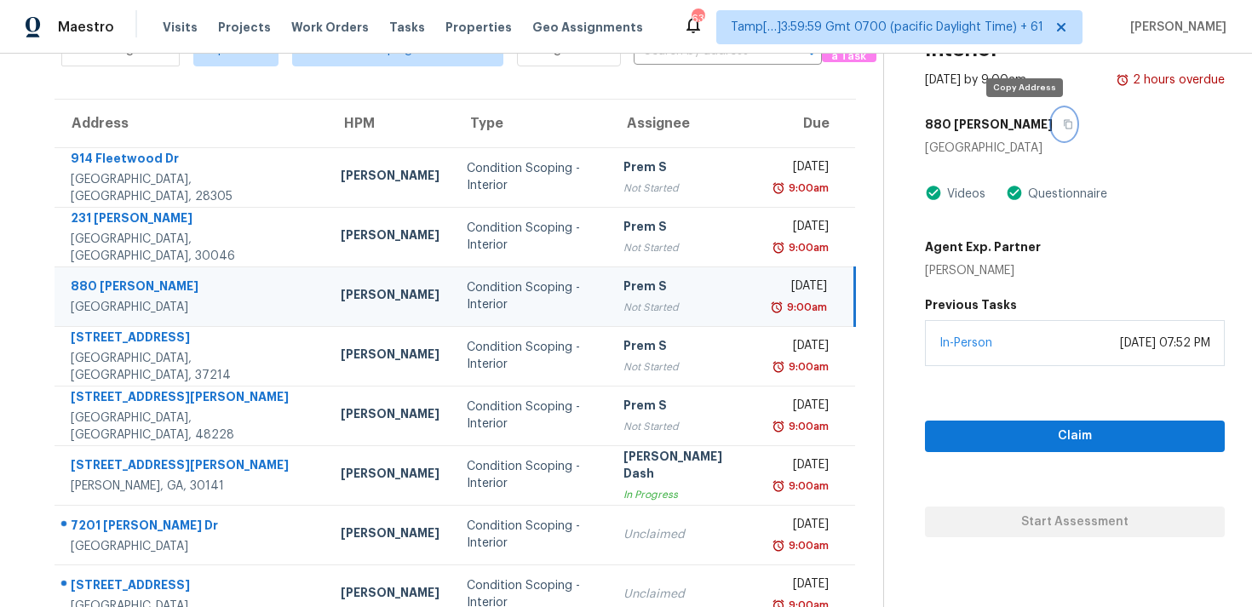
click at [1063, 129] on icon "button" at bounding box center [1068, 124] width 10 height 10
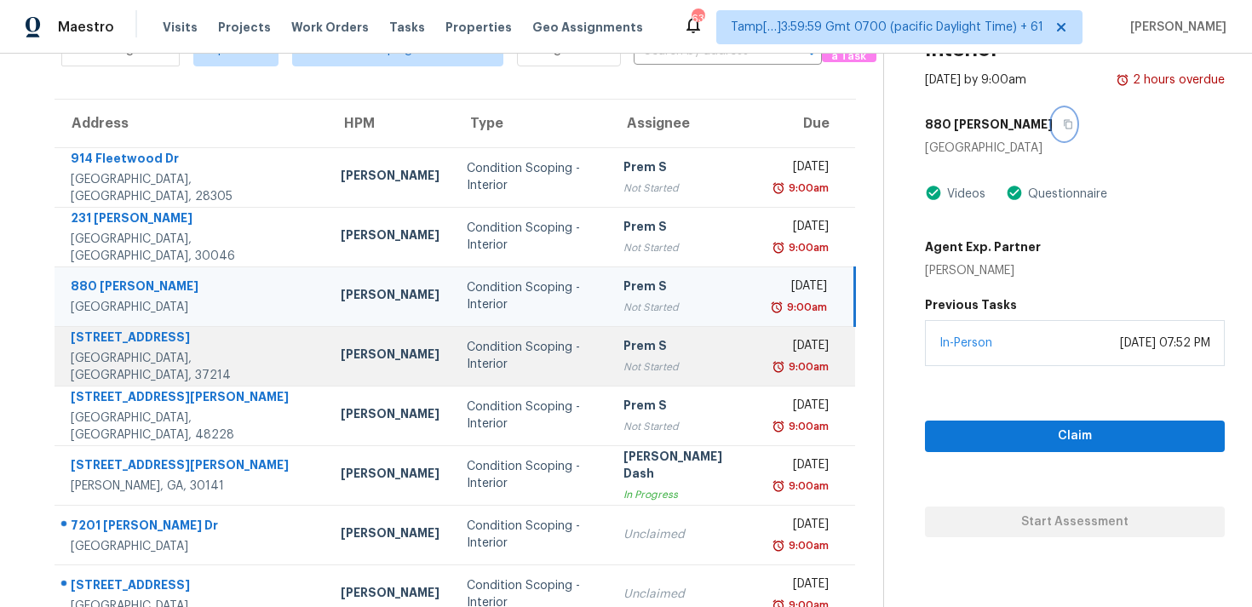
scroll to position [279, 0]
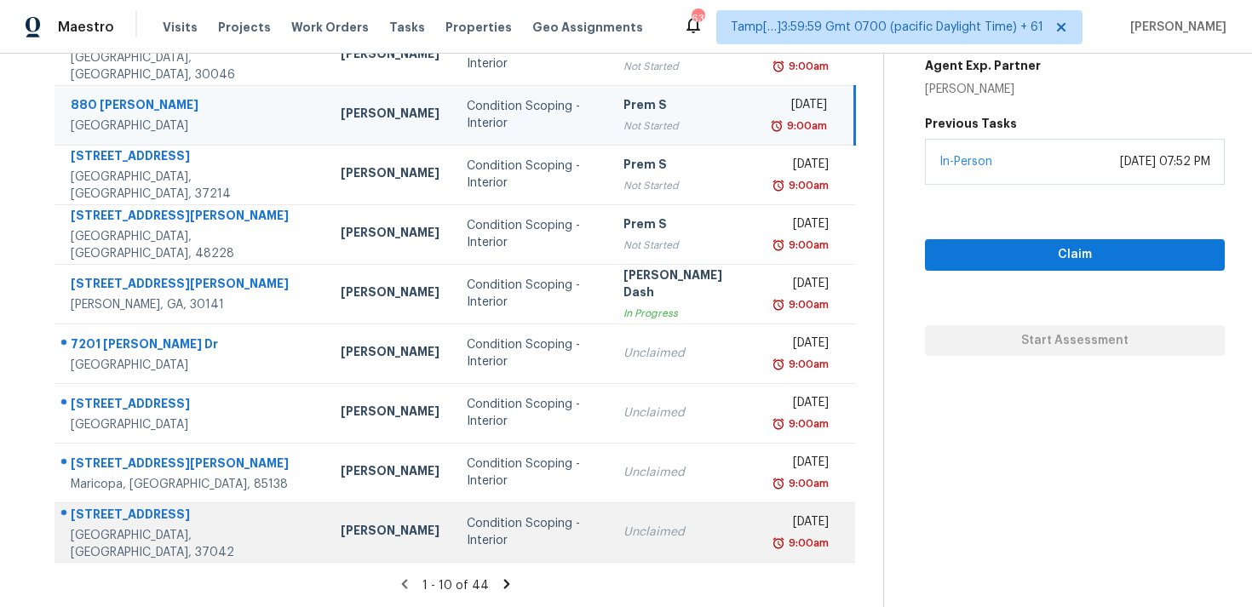
click at [496, 529] on div "Condition Scoping - Interior" at bounding box center [531, 532] width 129 height 34
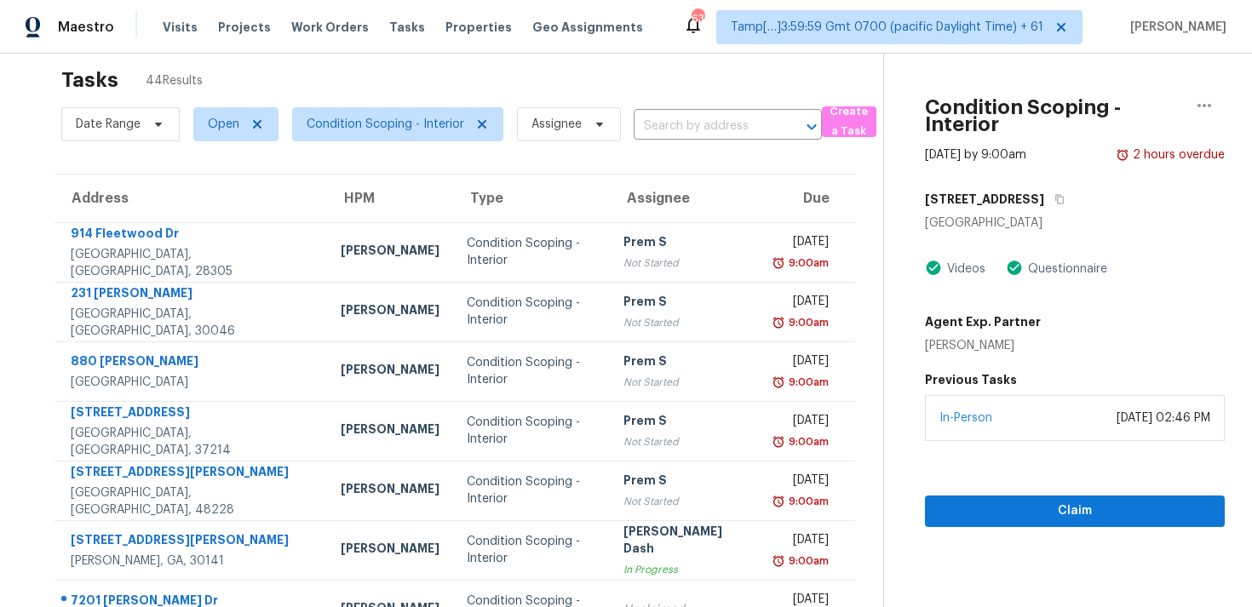
scroll to position [0, 0]
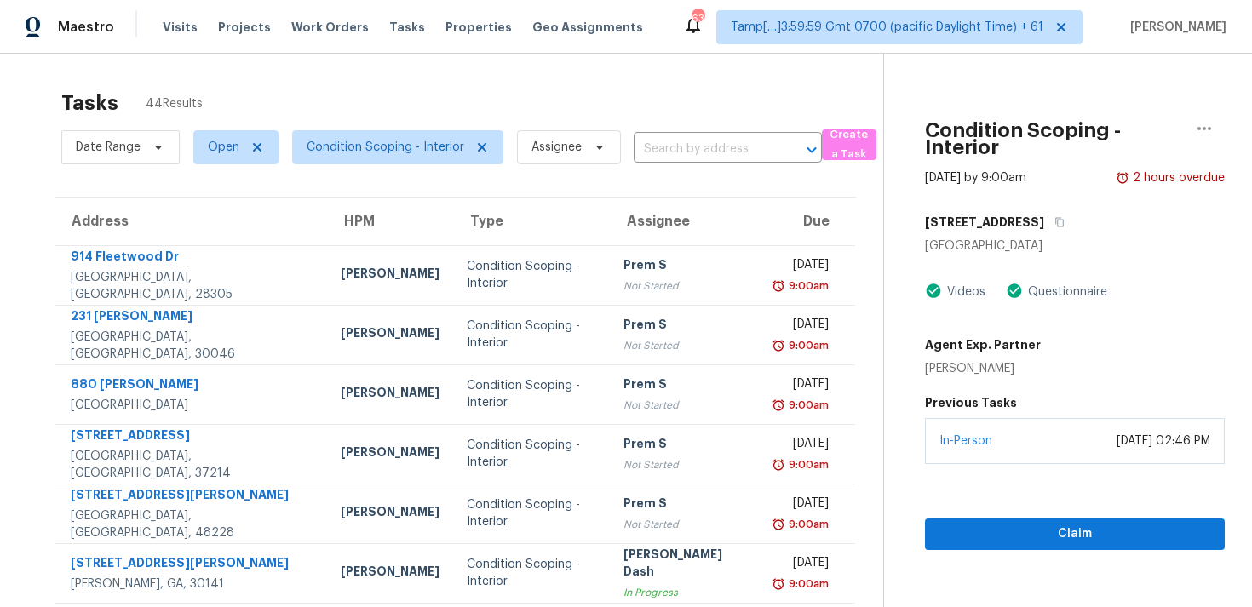
click at [1043, 204] on div "Condition Scoping - Interior [DATE] by 9:00am 2 hours overdue [STREET_ADDRESS] …" at bounding box center [1054, 302] width 341 height 497
click at [1045, 230] on button "button" at bounding box center [1055, 222] width 23 height 31
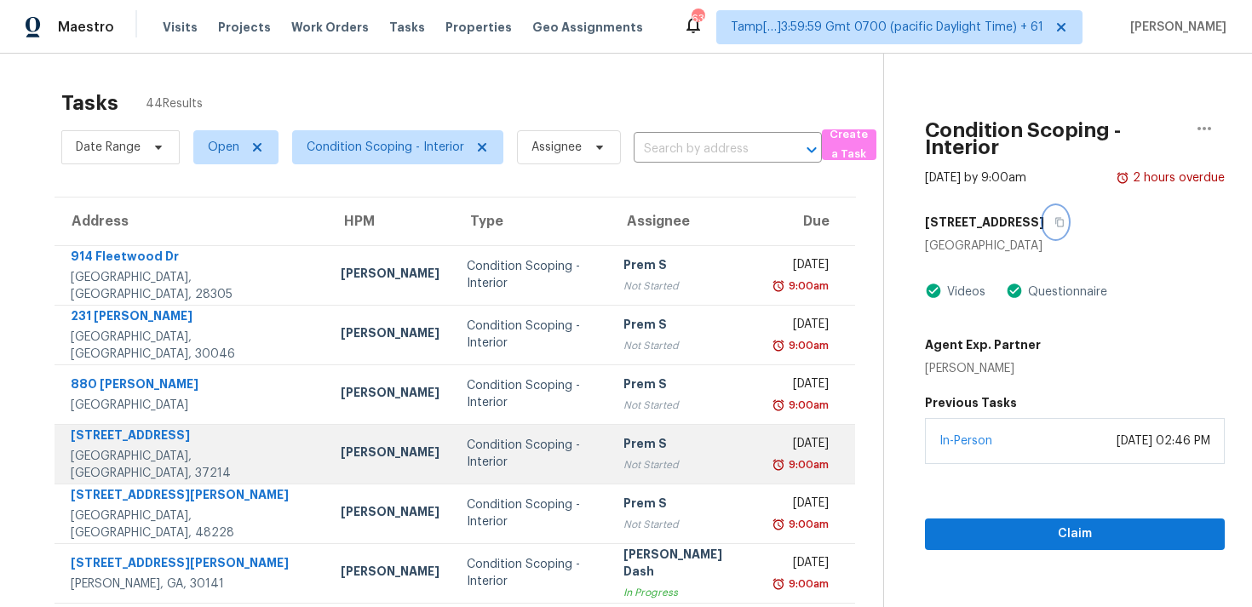
scroll to position [279, 0]
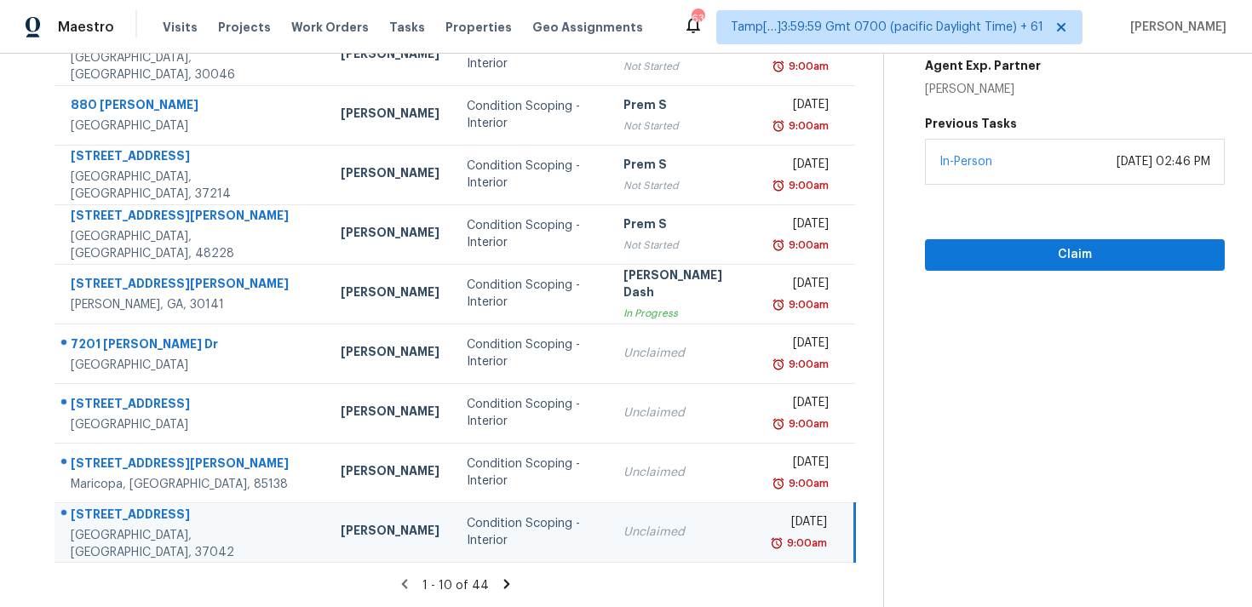
click at [503, 581] on icon at bounding box center [506, 583] width 6 height 9
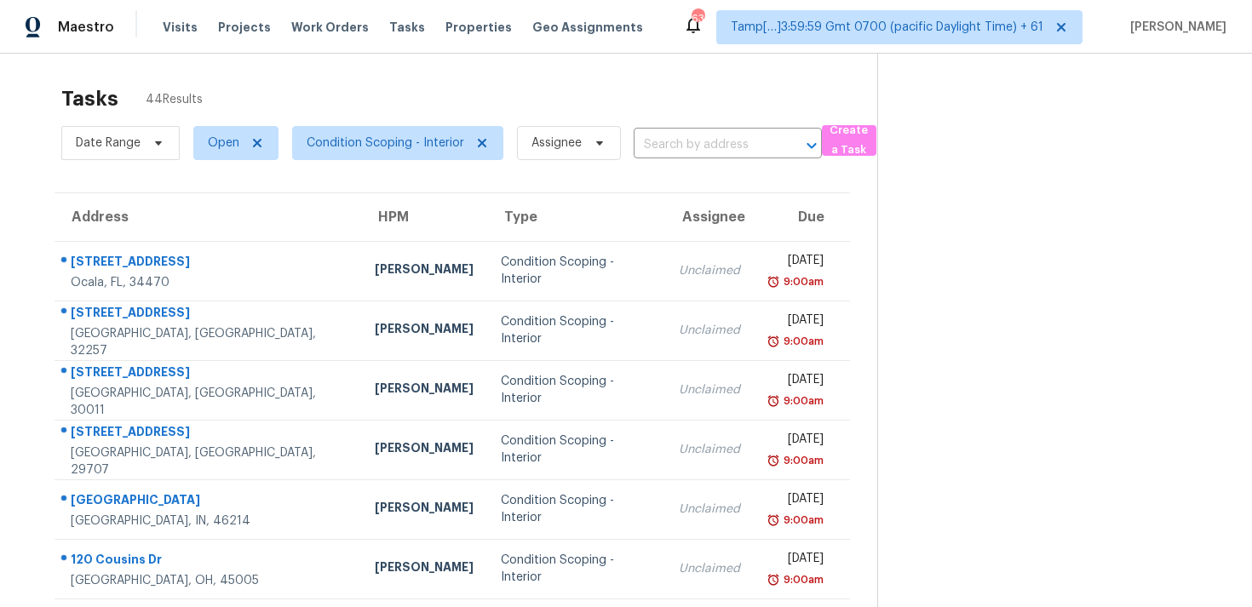
scroll to position [0, 0]
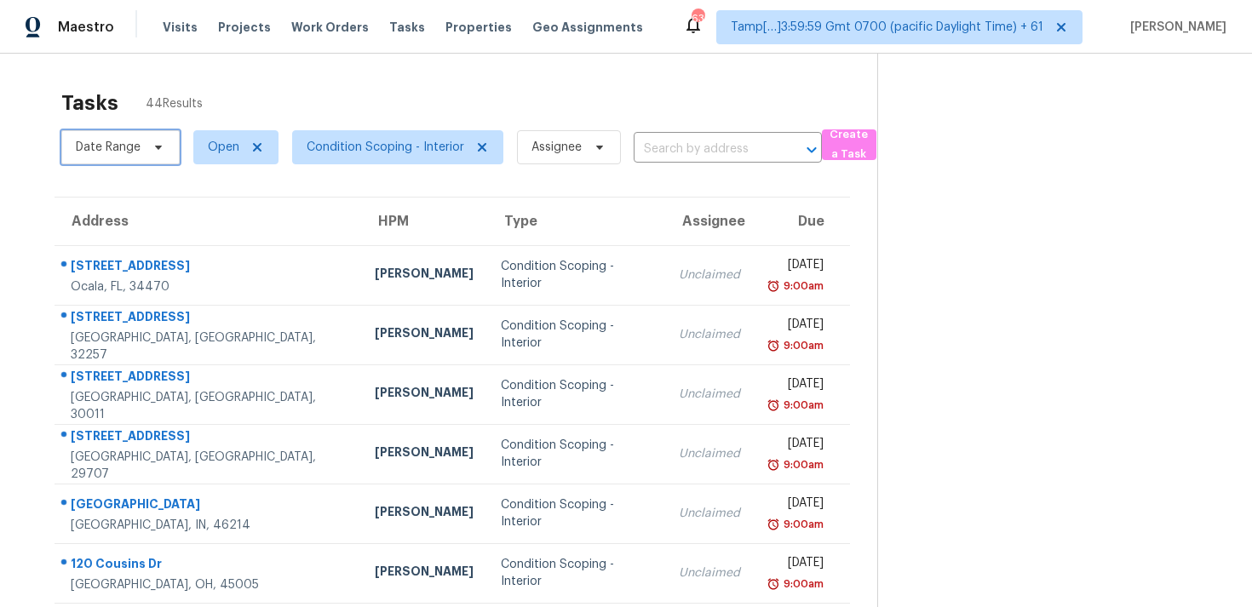
click at [152, 151] on icon at bounding box center [159, 148] width 14 height 14
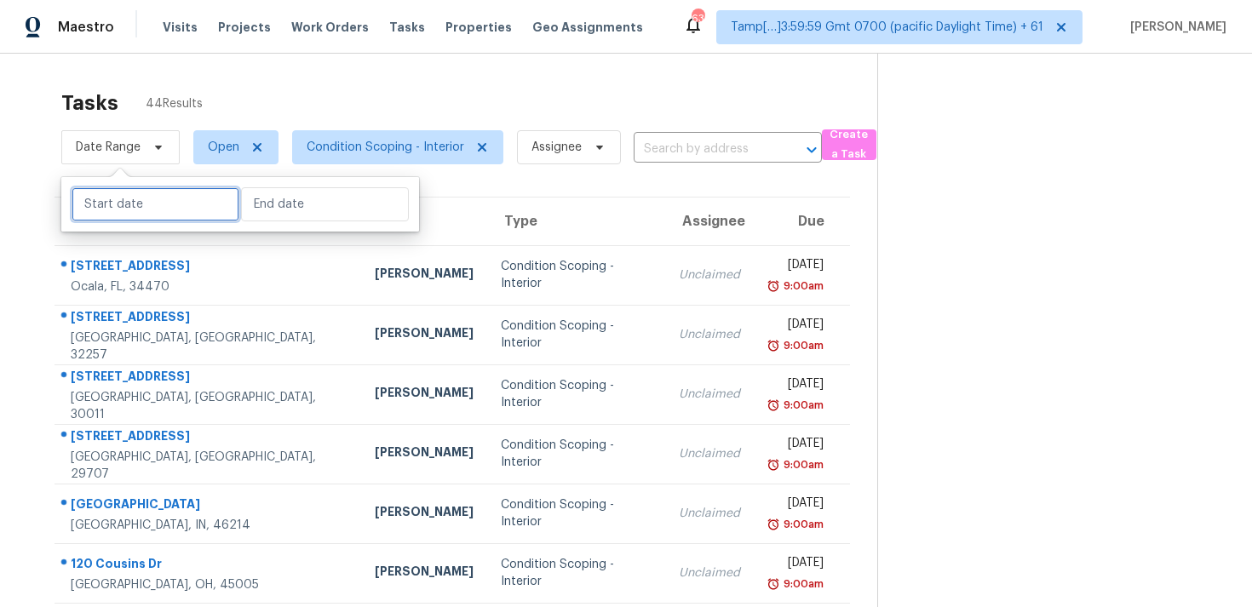
select select "8"
select select "2025"
select select "9"
select select "2025"
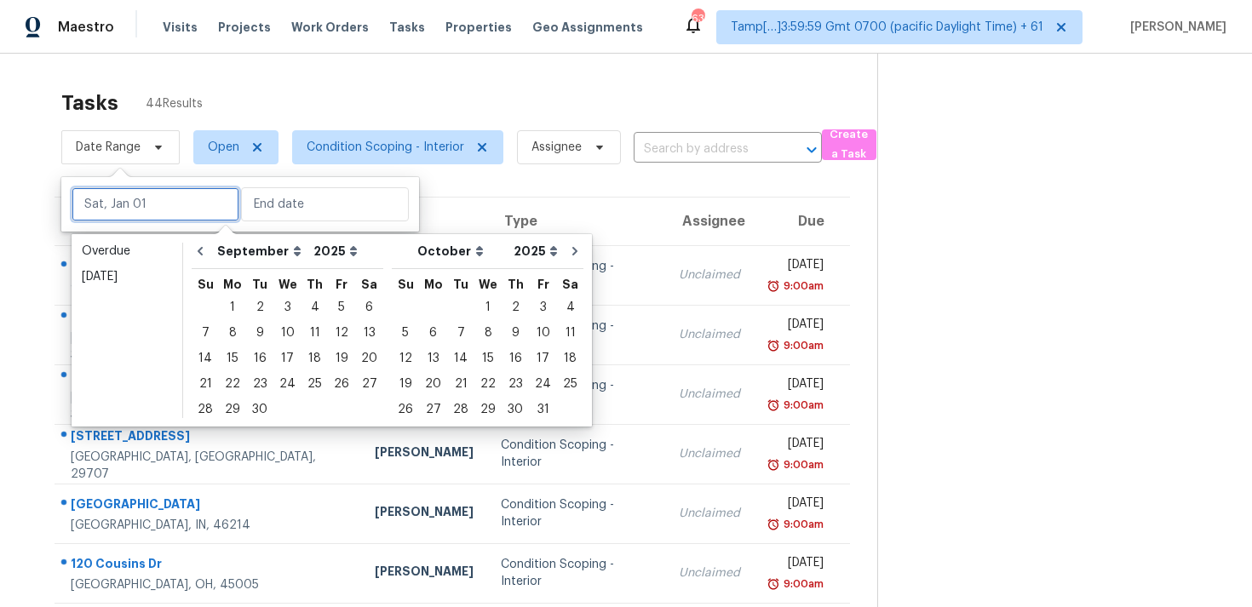
click at [168, 200] on input "text" at bounding box center [156, 204] width 168 height 34
click at [105, 276] on div "[DATE]" at bounding box center [127, 276] width 90 height 17
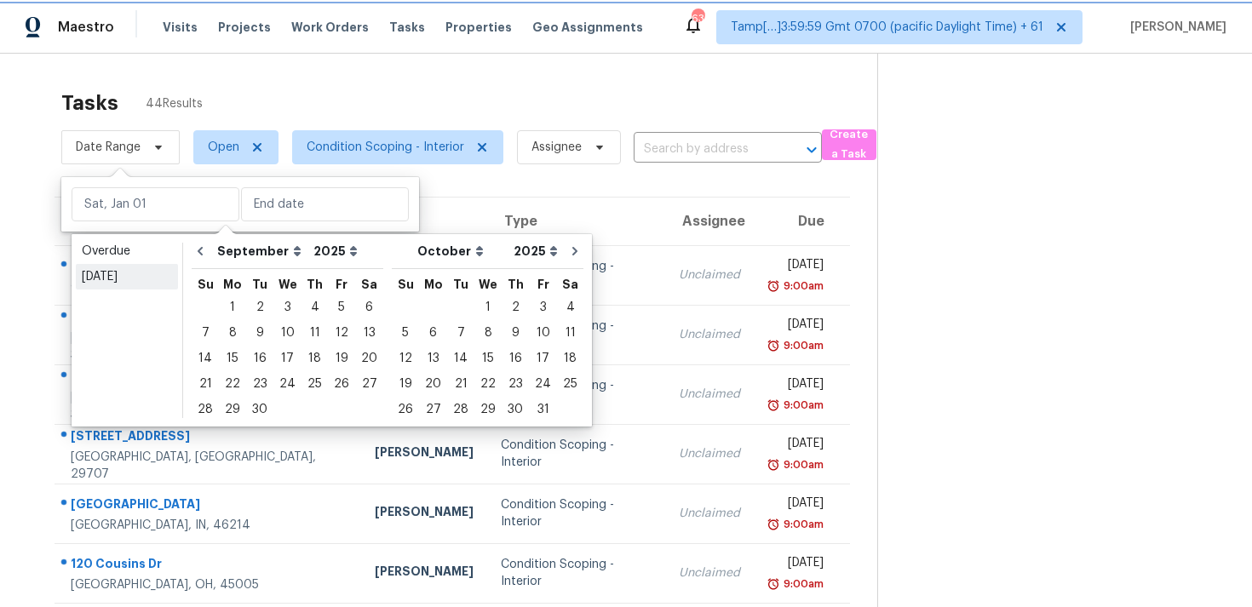
type input "[DATE]"
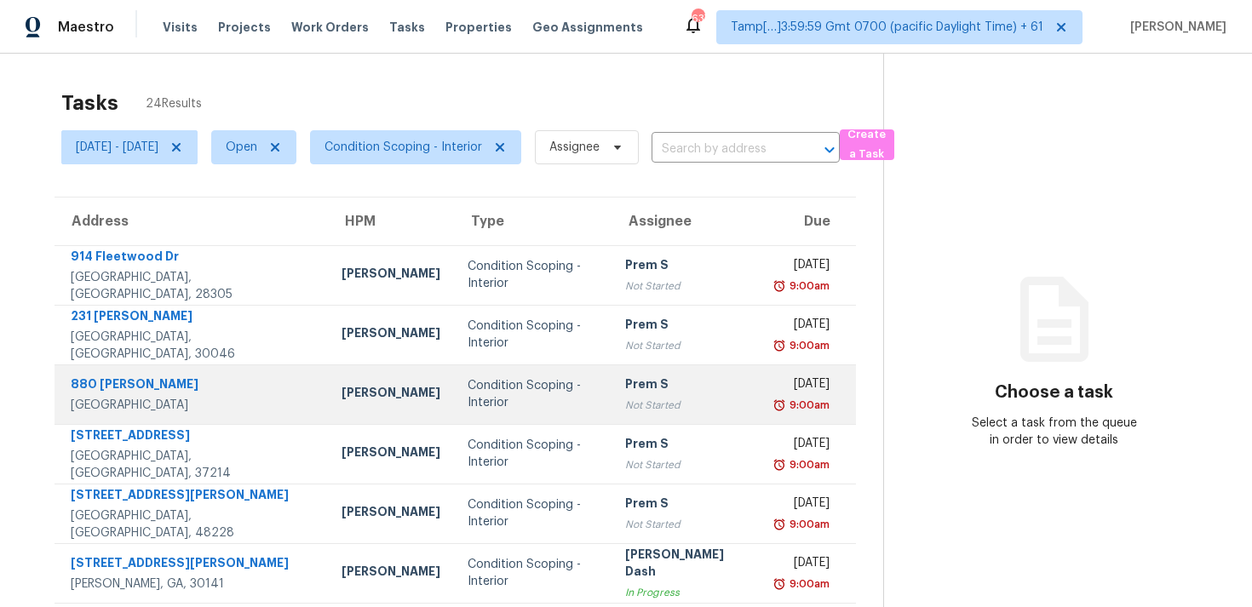
scroll to position [279, 0]
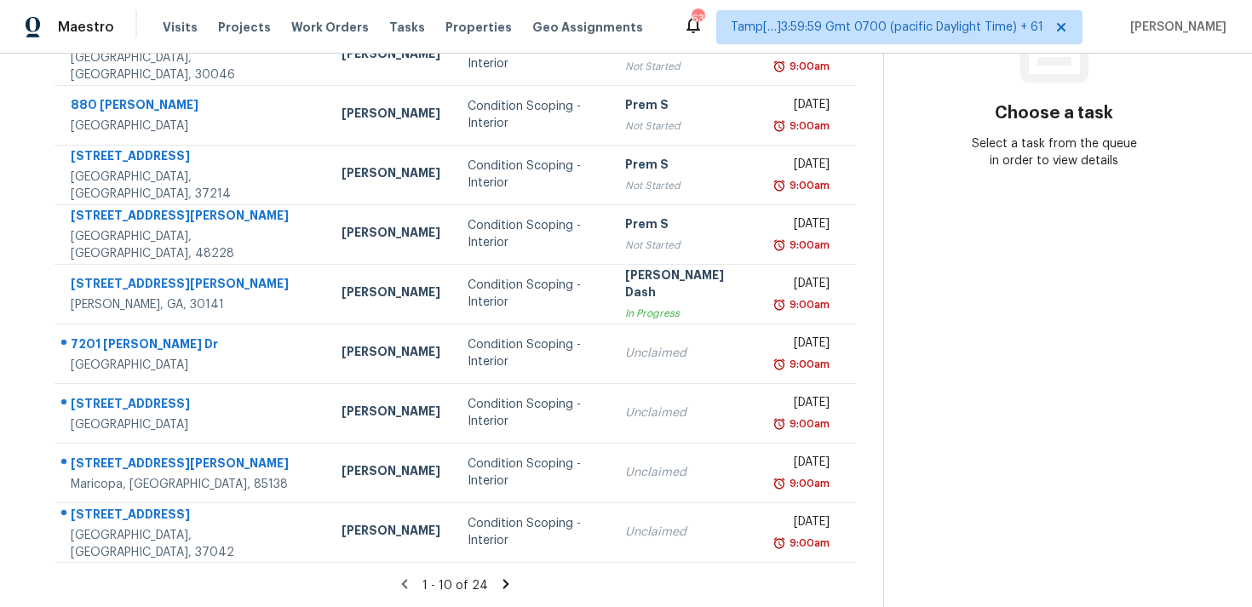
click at [514, 584] on icon at bounding box center [505, 584] width 15 height 15
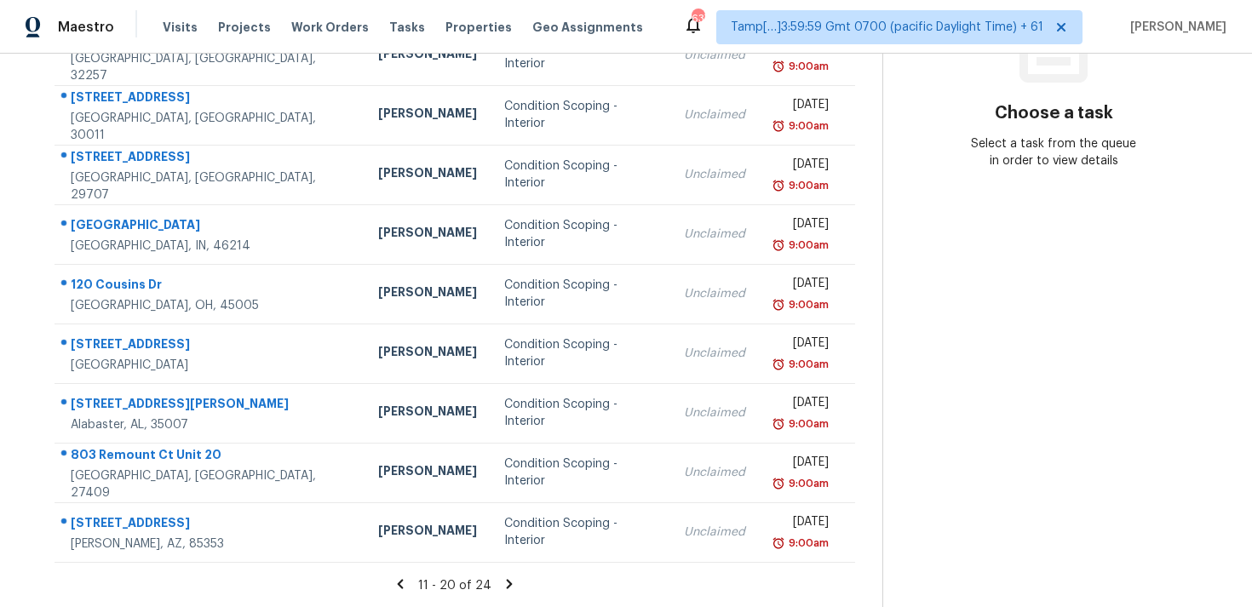
click at [513, 581] on icon at bounding box center [510, 583] width 6 height 9
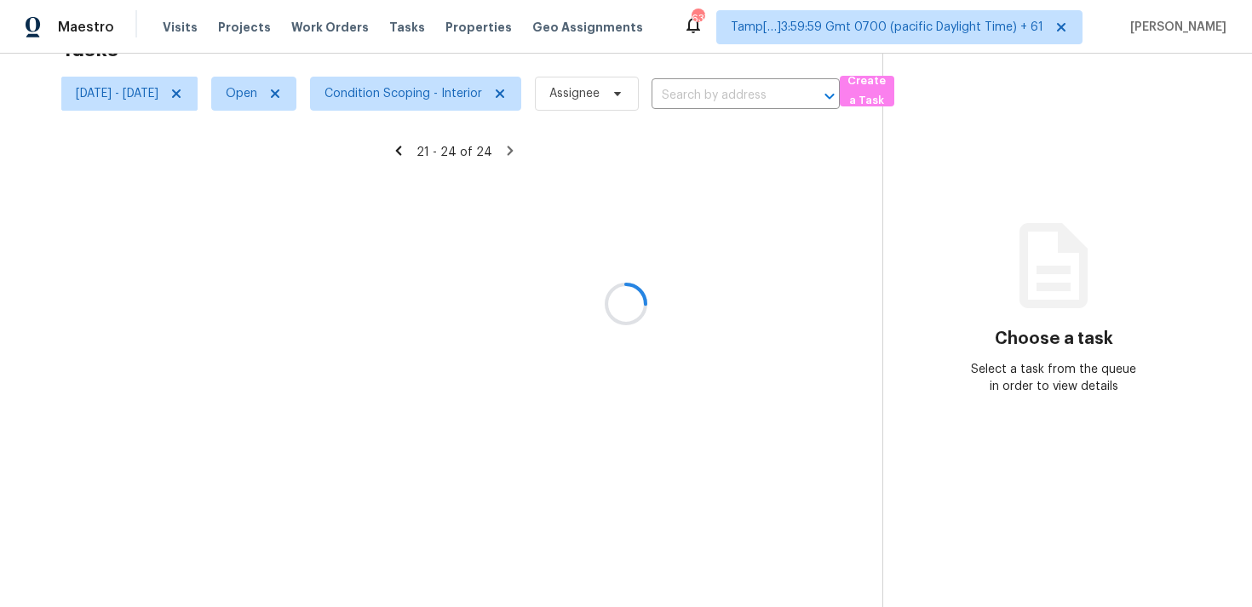
scroll to position [54, 0]
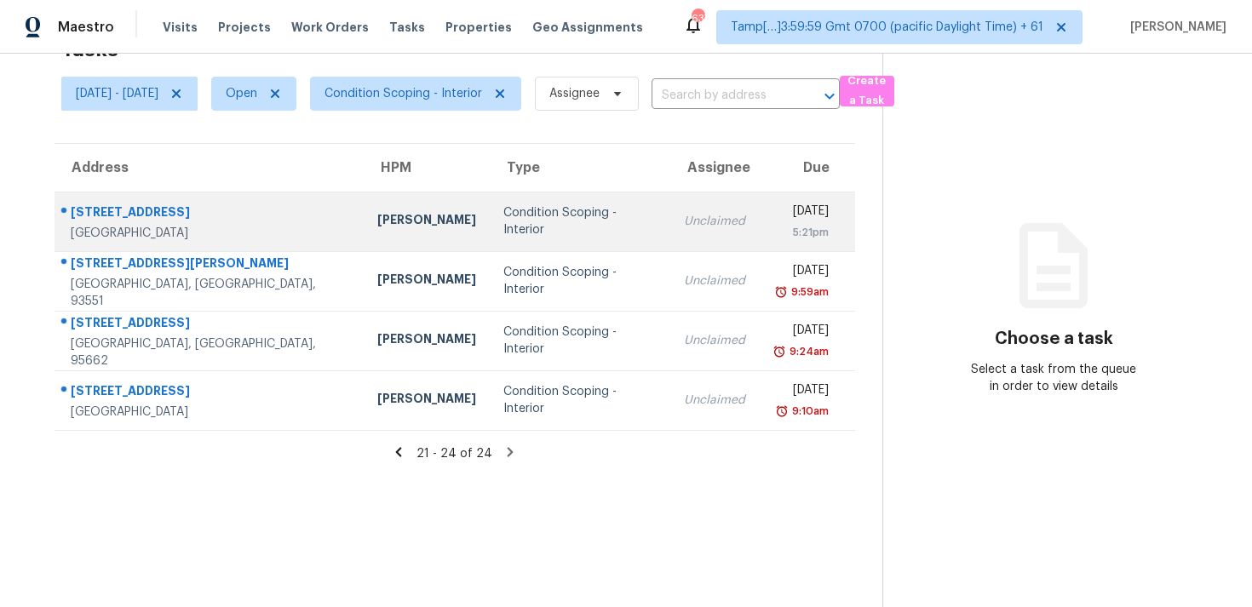
click at [490, 237] on td "Condition Scoping - Interior" at bounding box center [580, 222] width 181 height 60
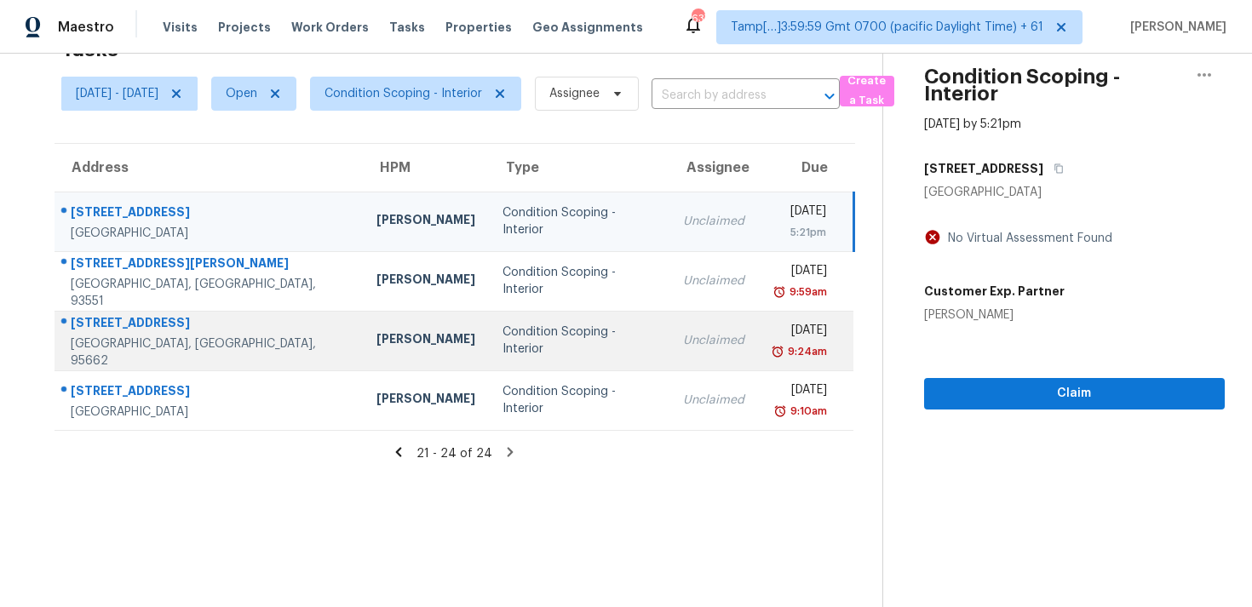
click at [489, 360] on td "Condition Scoping - Interior" at bounding box center [579, 341] width 181 height 60
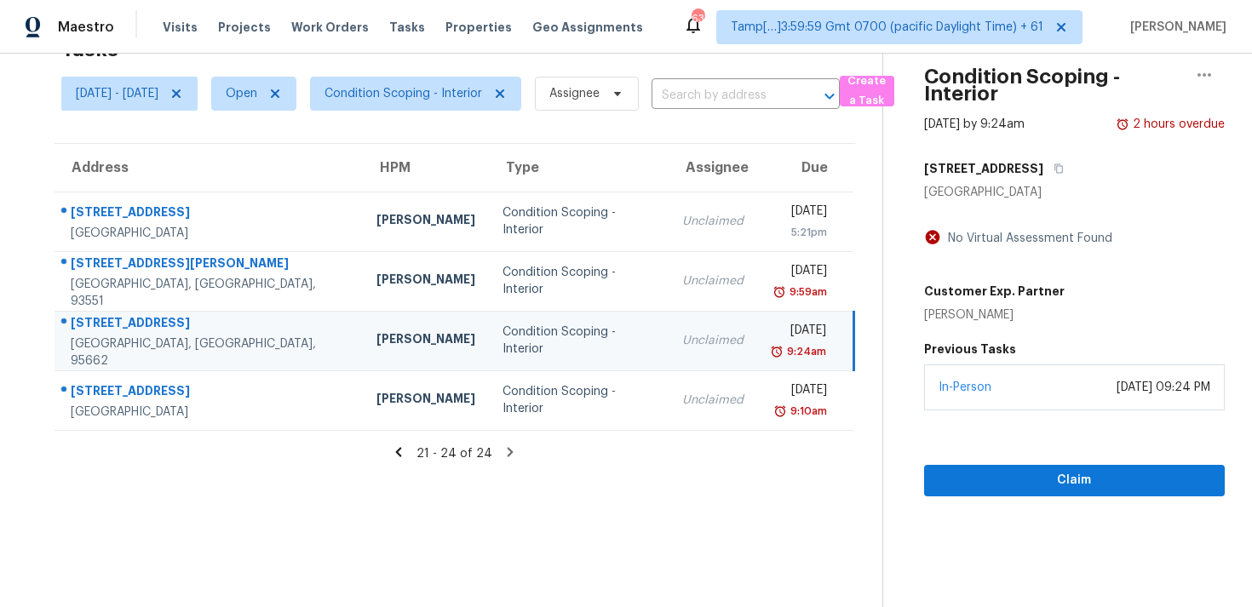
click at [406, 451] on icon at bounding box center [398, 452] width 15 height 15
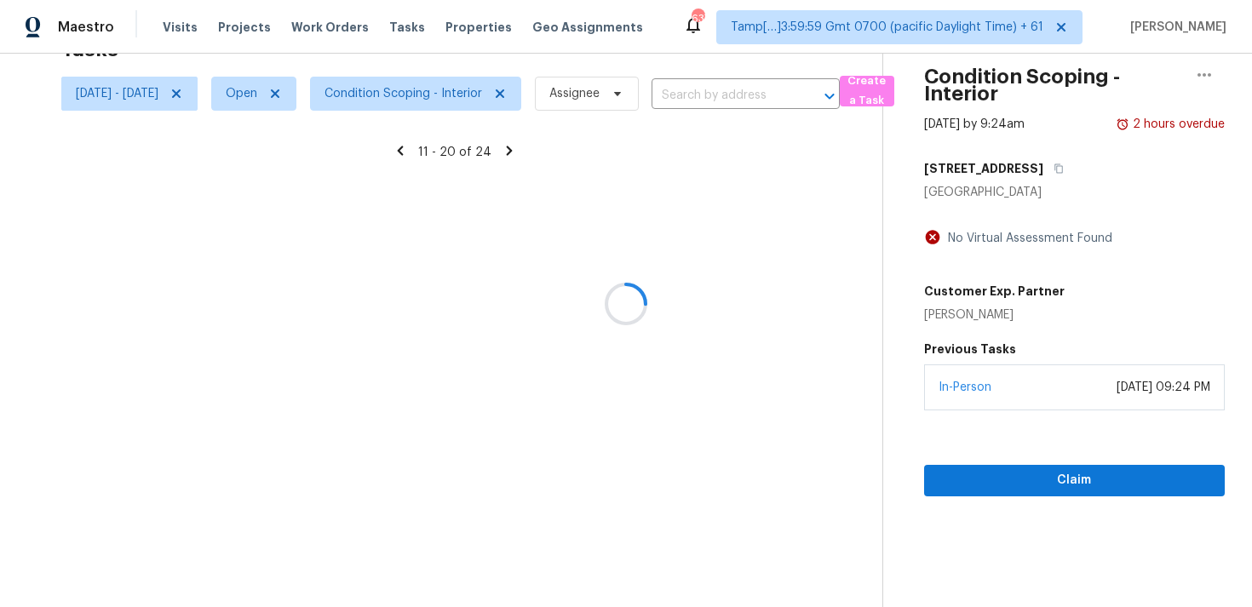
scroll to position [279, 0]
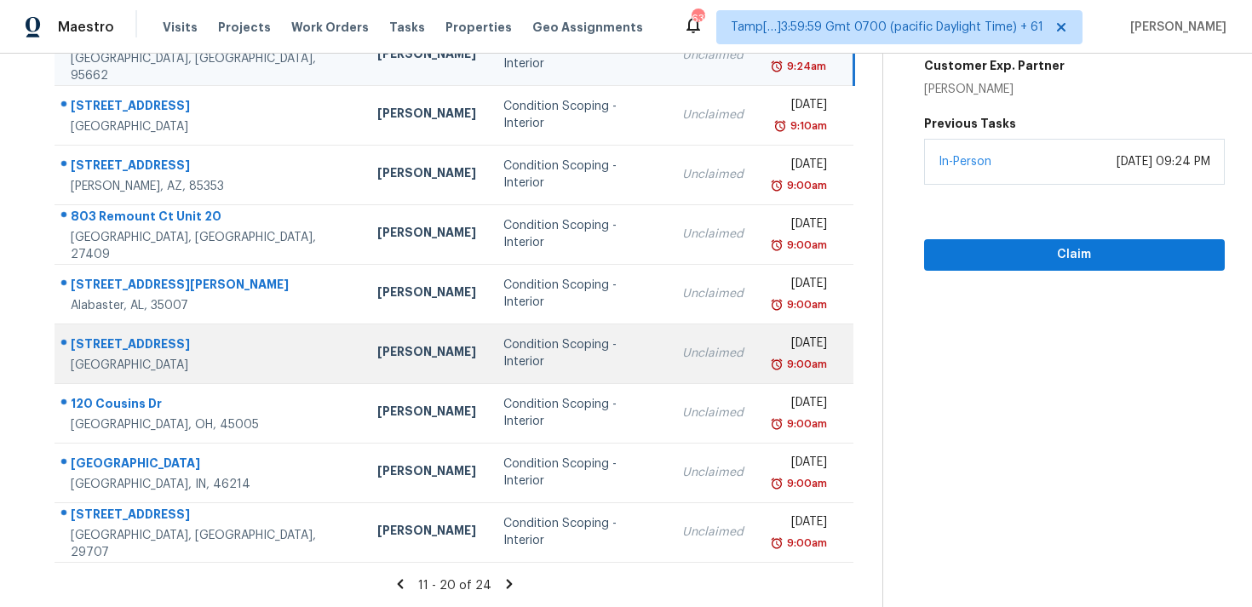
click at [490, 381] on td "Condition Scoping - Interior" at bounding box center [579, 354] width 179 height 60
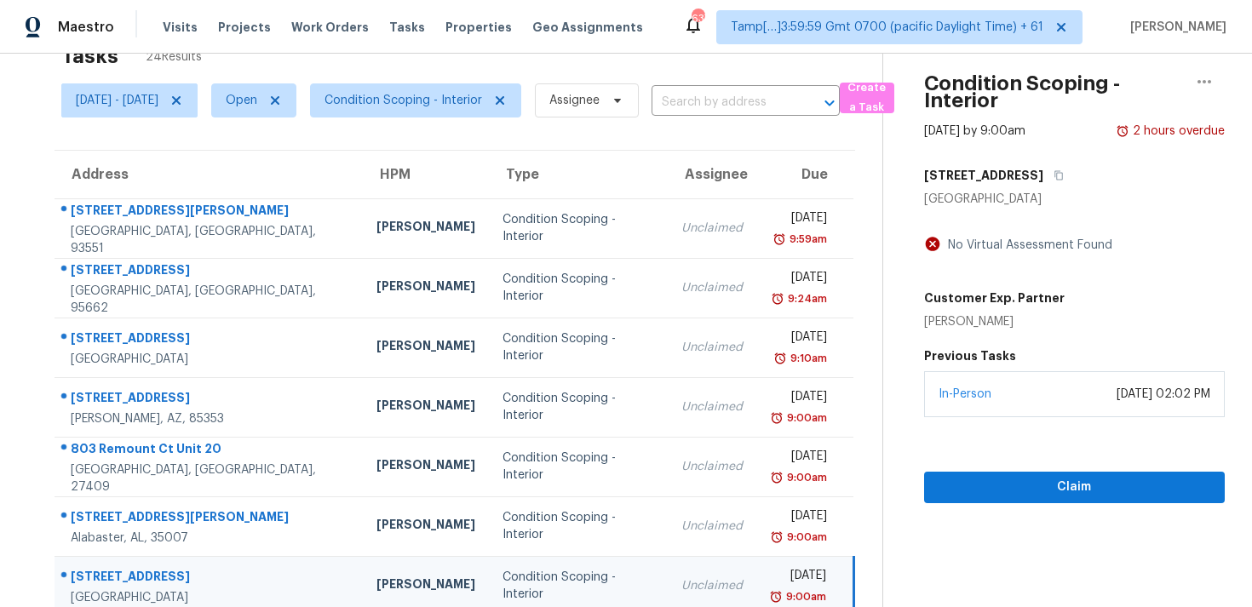
scroll to position [43, 0]
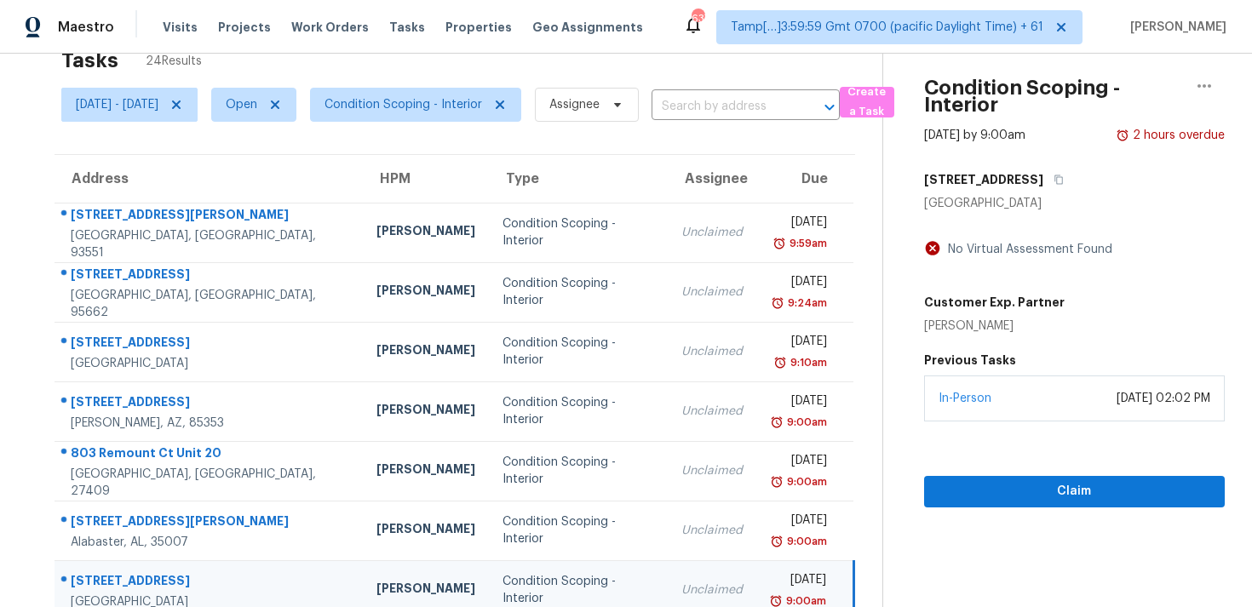
click at [1091, 169] on div "[STREET_ADDRESS]" at bounding box center [1074, 179] width 301 height 31
click at [1091, 170] on div "[STREET_ADDRESS]" at bounding box center [1074, 179] width 301 height 31
click at [1063, 176] on icon "button" at bounding box center [1059, 179] width 9 height 9
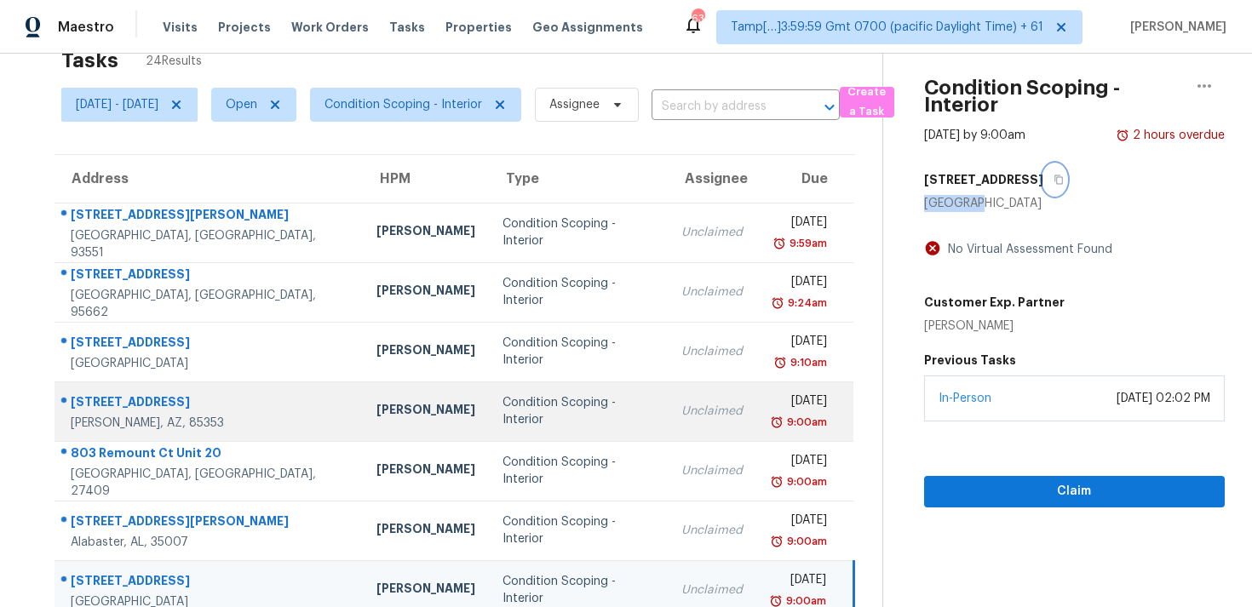
scroll to position [141, 0]
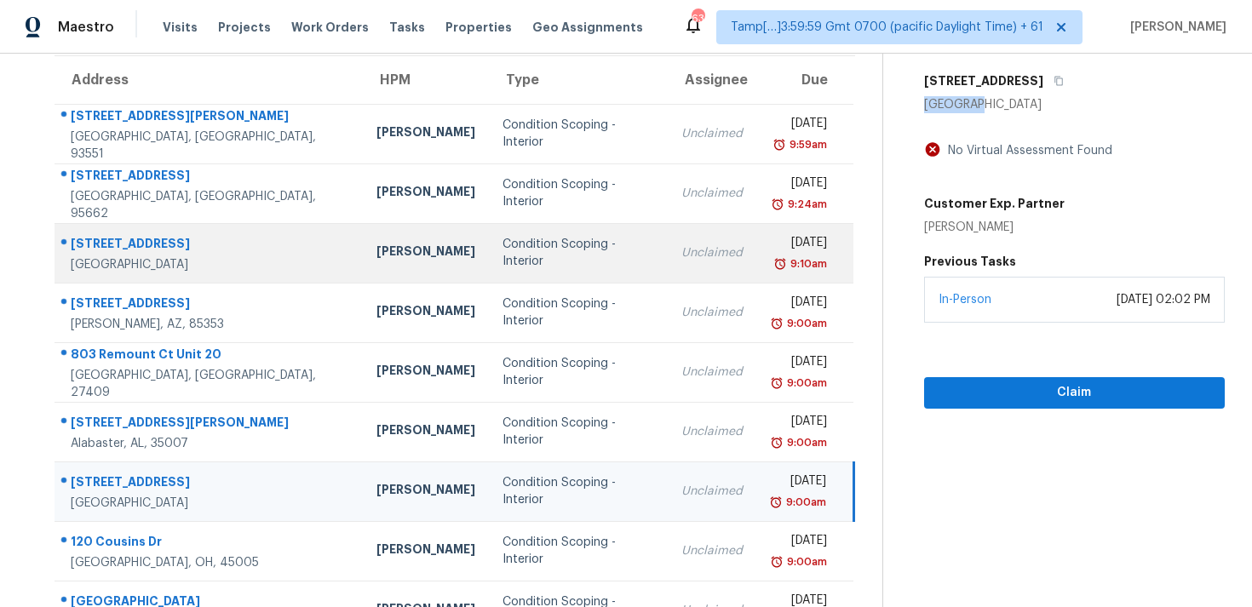
click at [363, 229] on td "[PERSON_NAME]" at bounding box center [426, 253] width 126 height 60
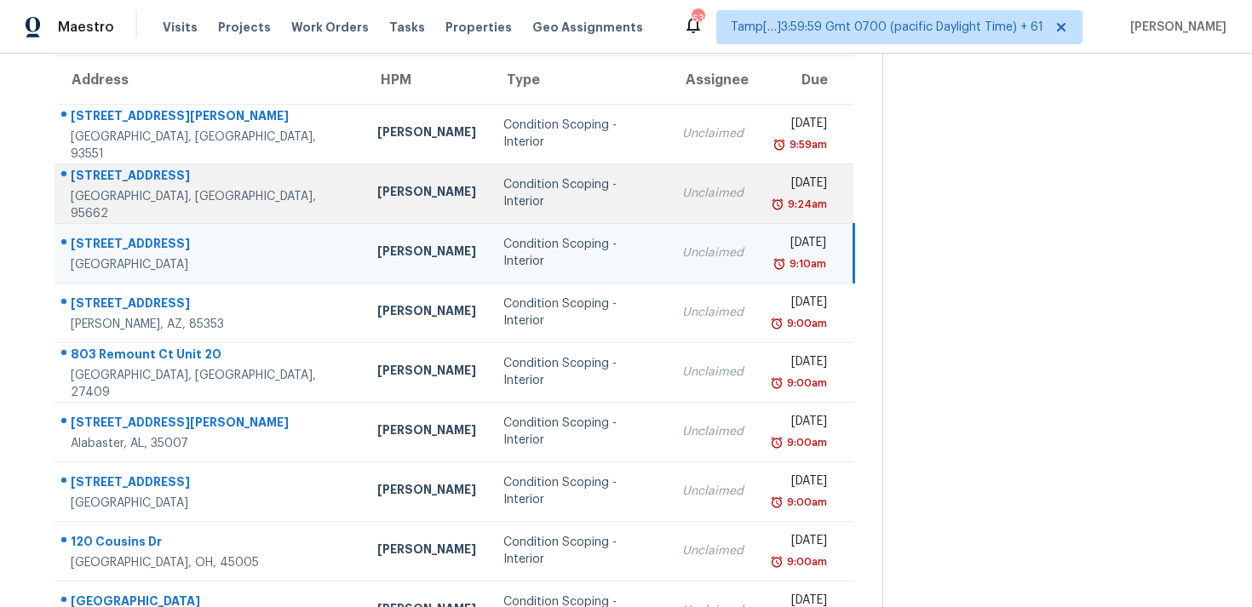
click at [372, 170] on td "[PERSON_NAME]" at bounding box center [427, 194] width 126 height 60
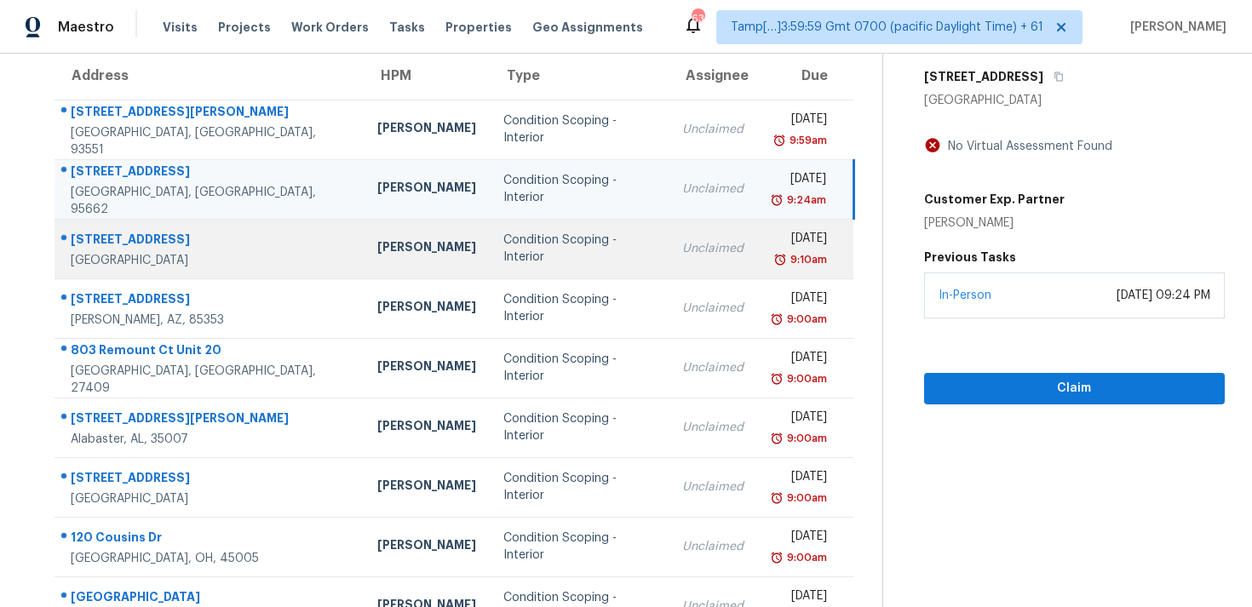
scroll to position [117, 0]
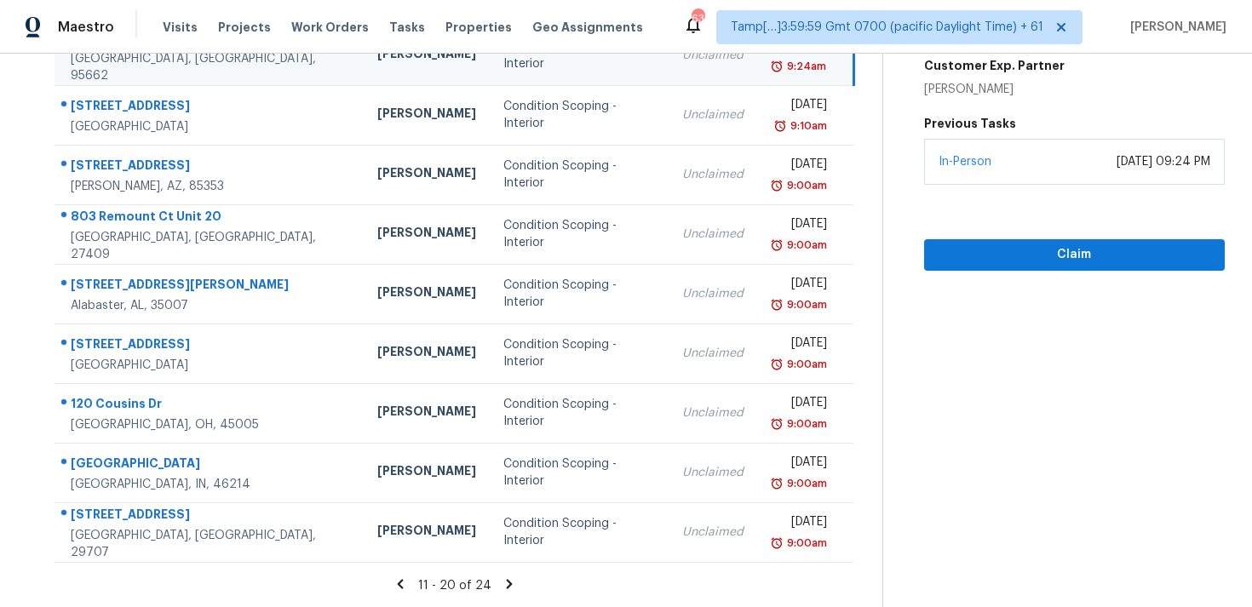
click at [509, 584] on icon at bounding box center [509, 584] width 15 height 15
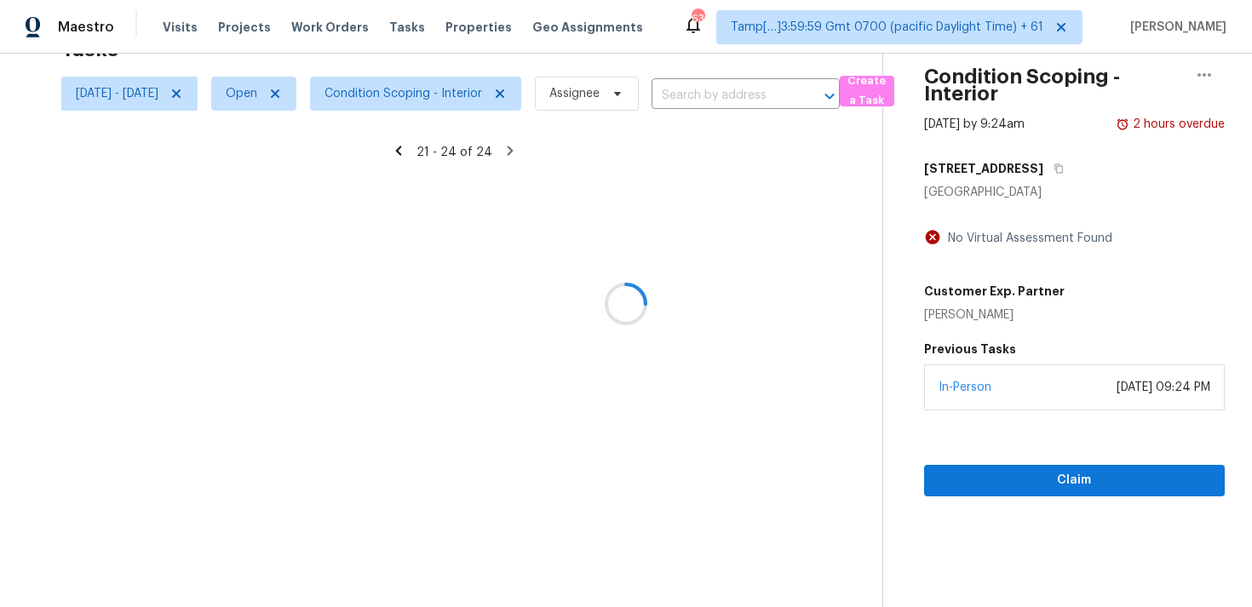
scroll to position [54, 0]
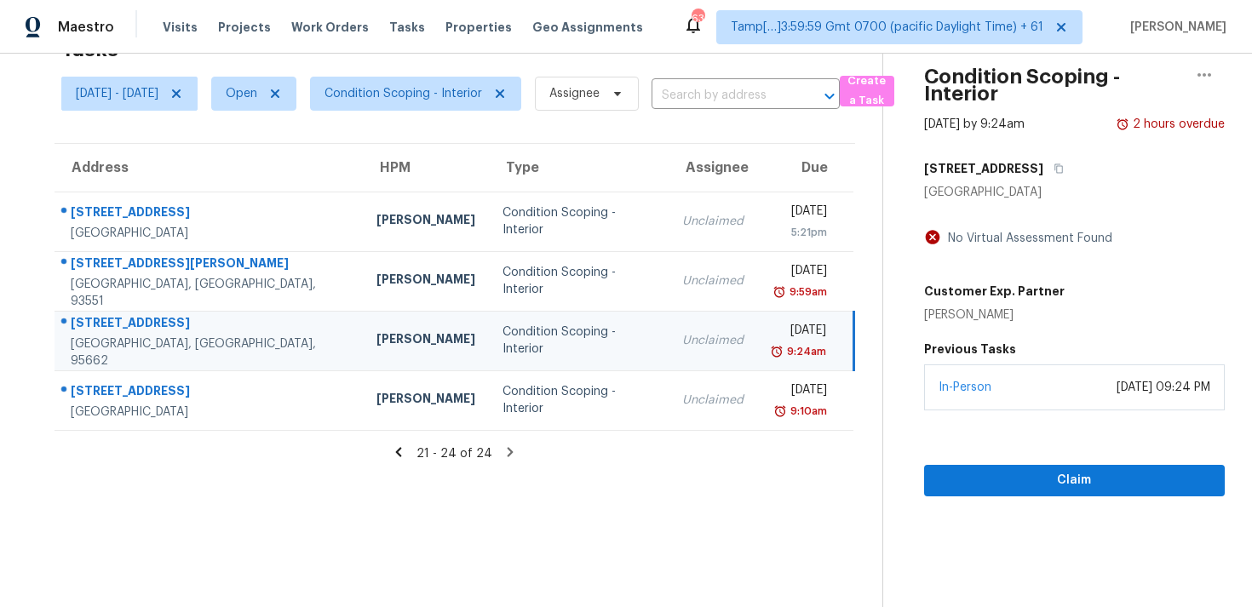
click at [405, 448] on icon at bounding box center [398, 452] width 15 height 15
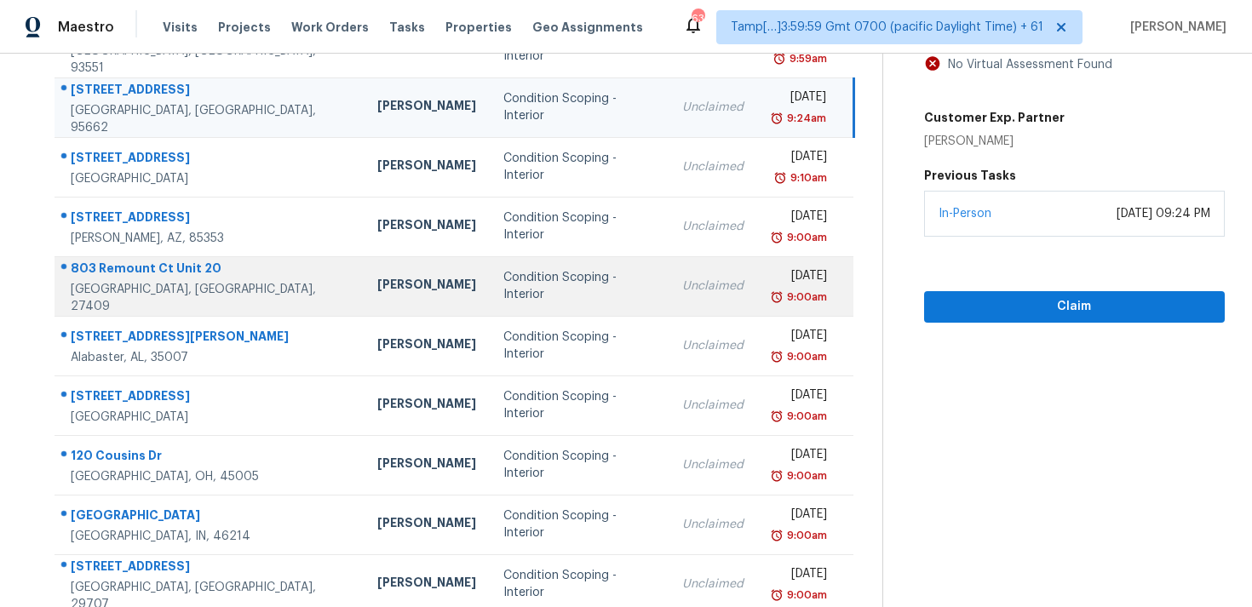
scroll to position [221, 0]
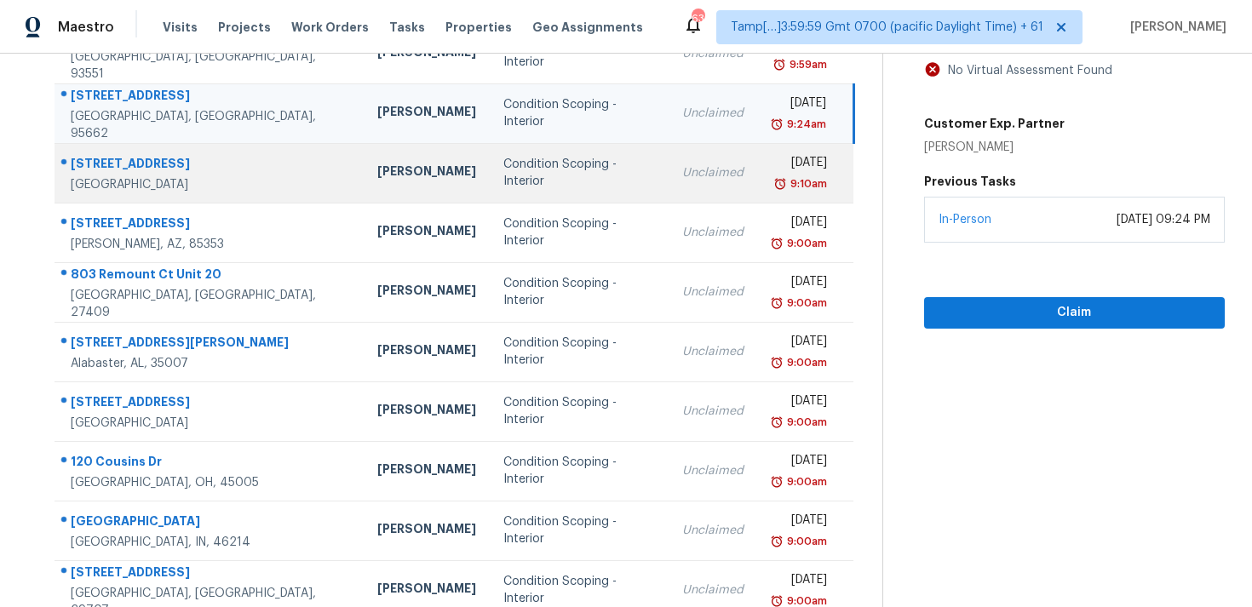
click at [490, 170] on td "Condition Scoping - Interior" at bounding box center [579, 173] width 179 height 60
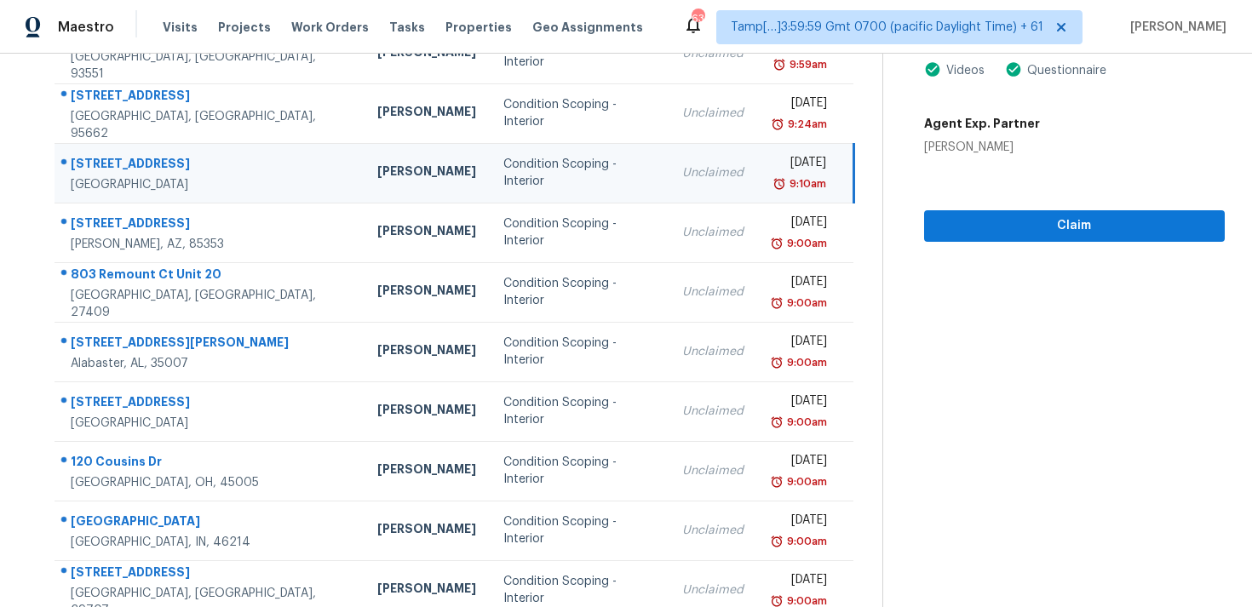
scroll to position [230, 0]
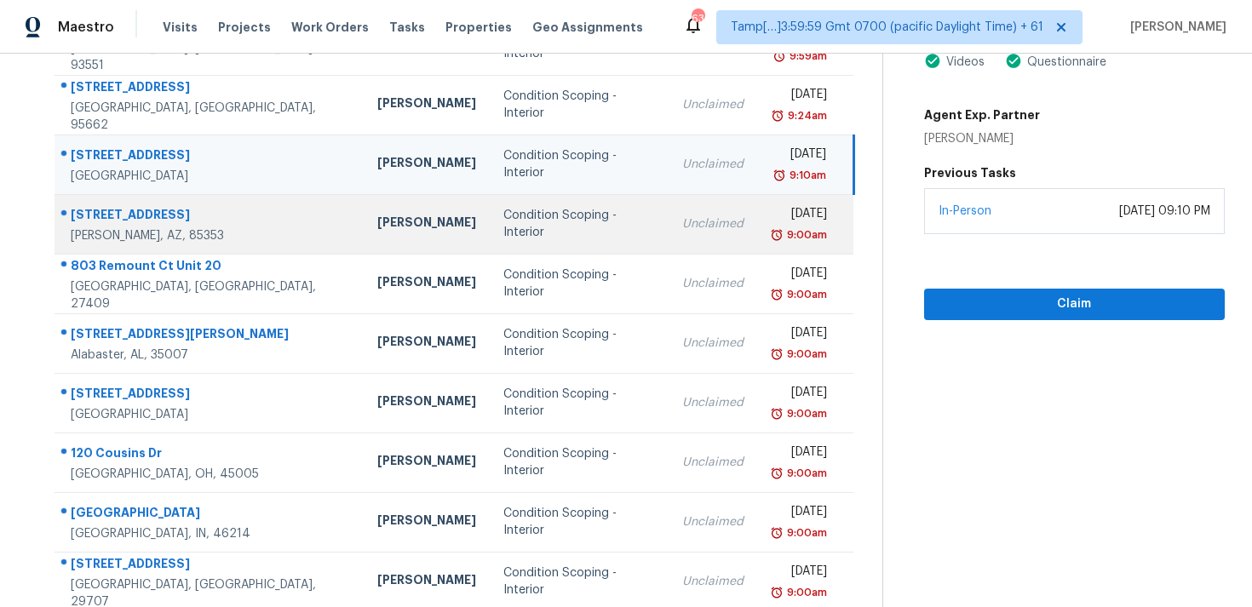
click at [490, 224] on td "Condition Scoping - Interior" at bounding box center [579, 224] width 179 height 60
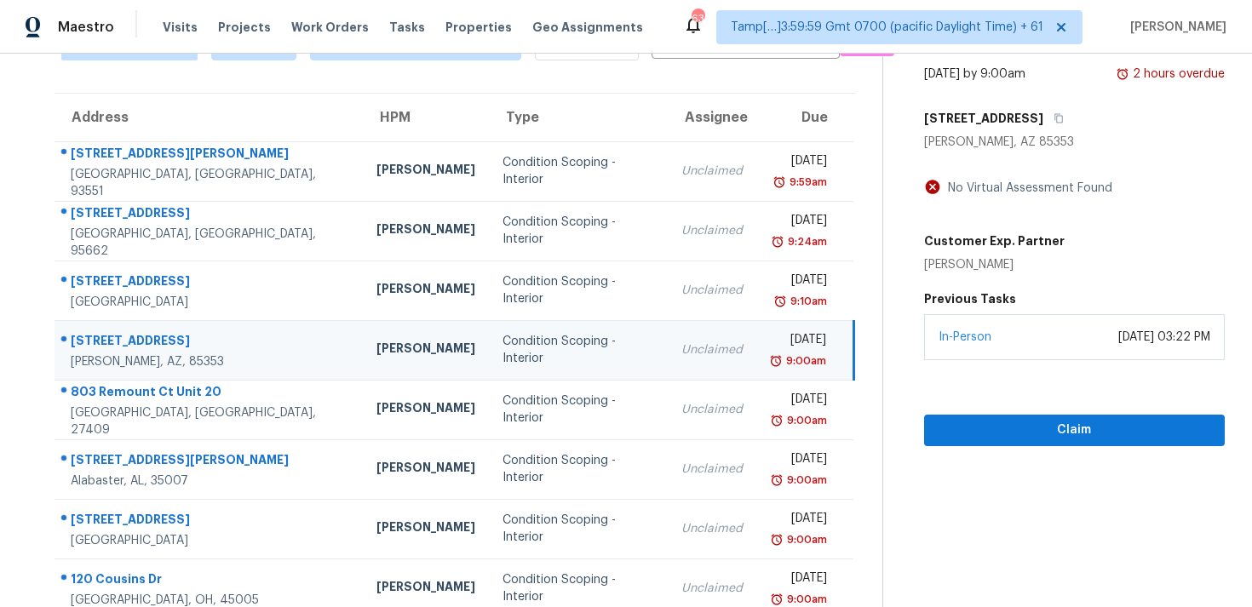
scroll to position [97, 0]
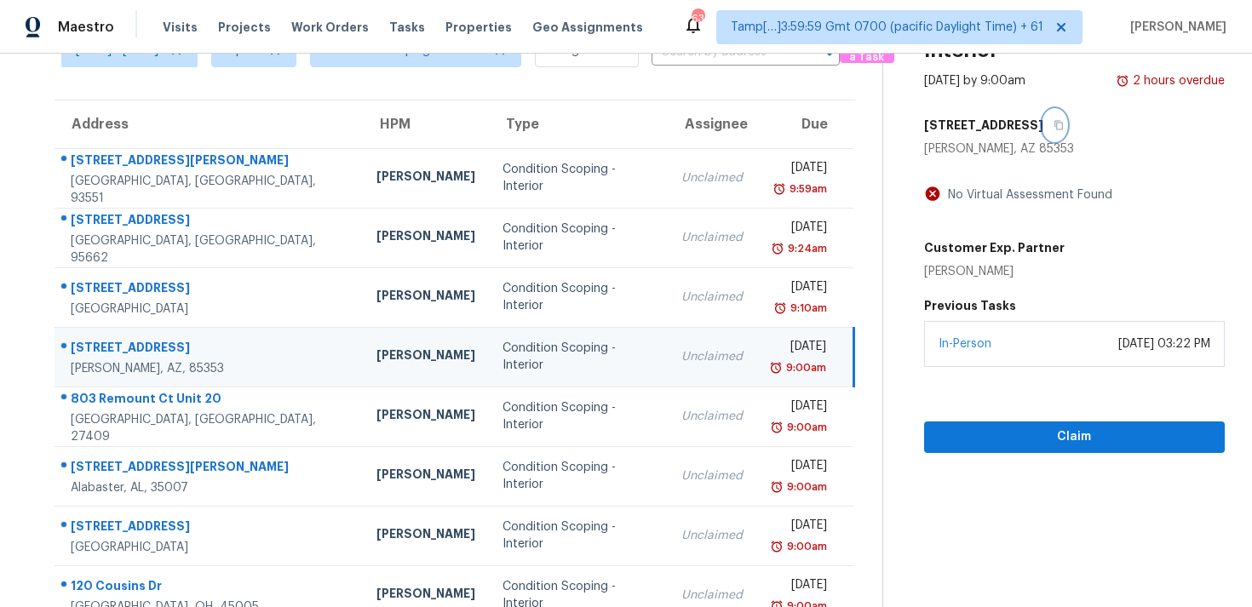
click at [1056, 123] on button "button" at bounding box center [1054, 125] width 23 height 31
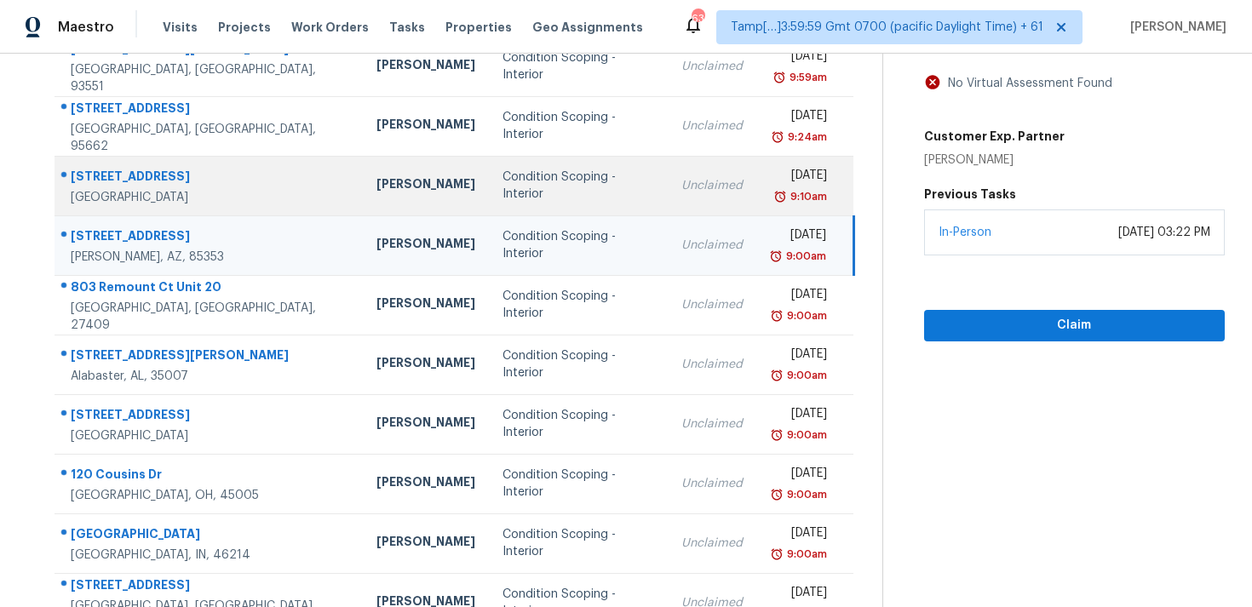
scroll to position [242, 0]
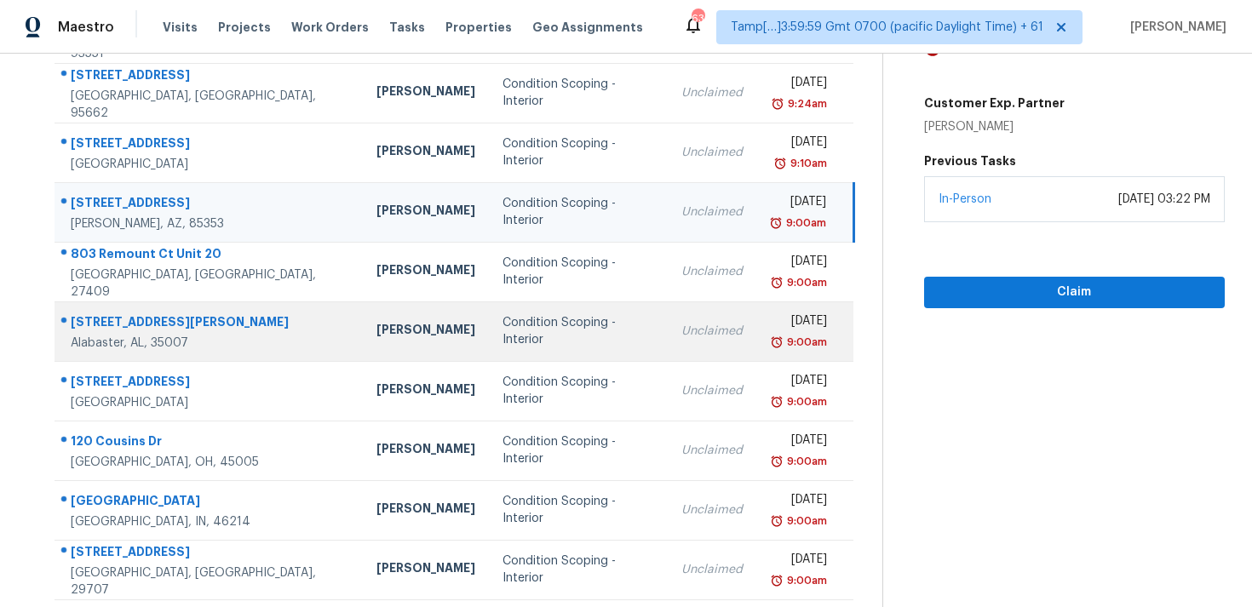
click at [377, 324] on div "[PERSON_NAME]" at bounding box center [426, 331] width 99 height 21
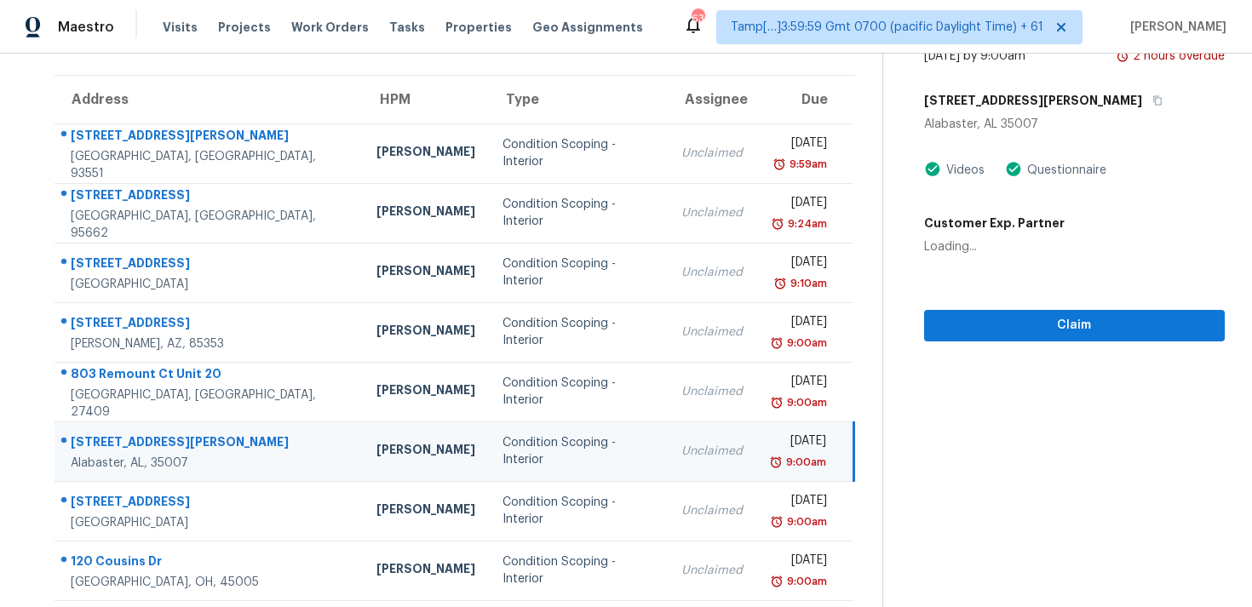
scroll to position [114, 0]
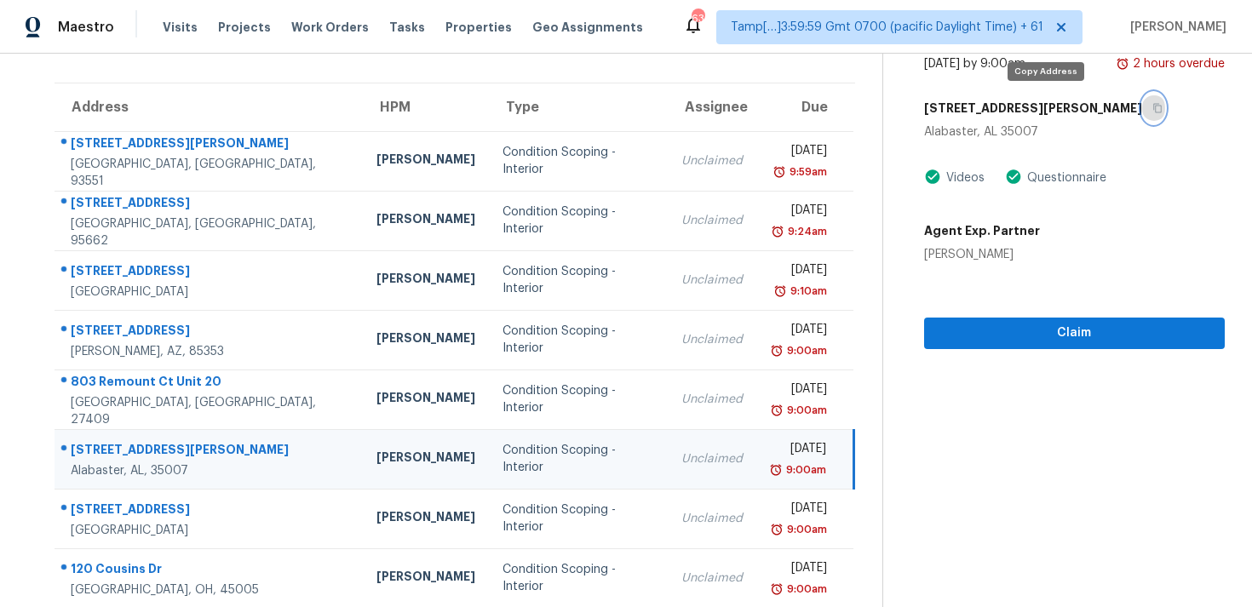
click at [1142, 106] on button "button" at bounding box center [1153, 108] width 23 height 31
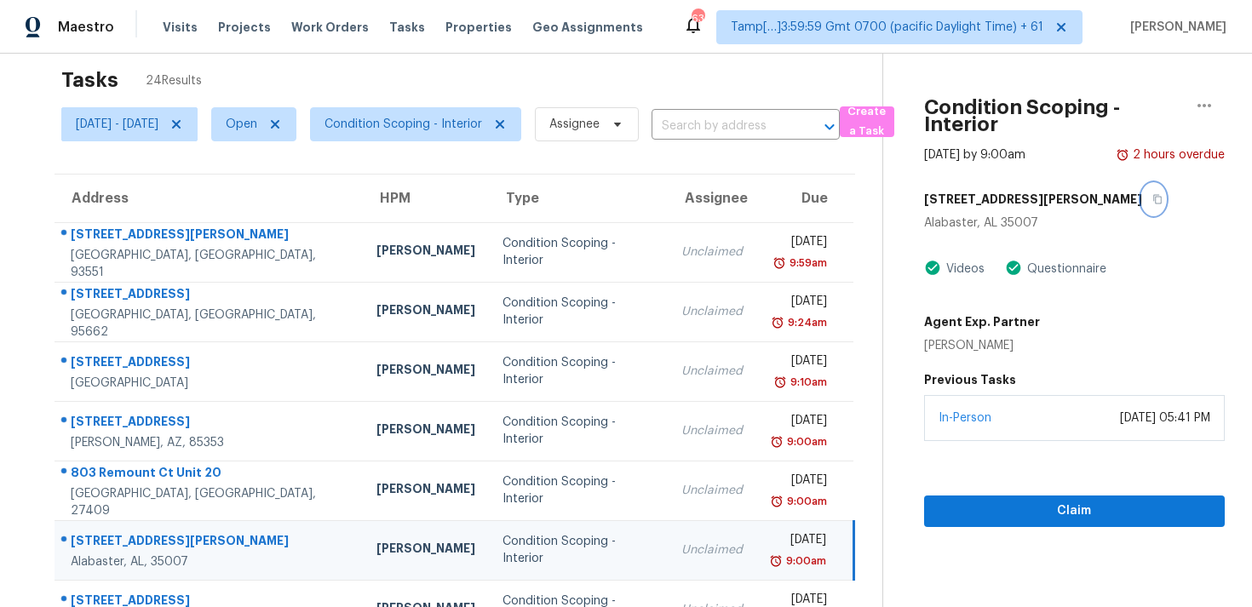
scroll to position [18, 0]
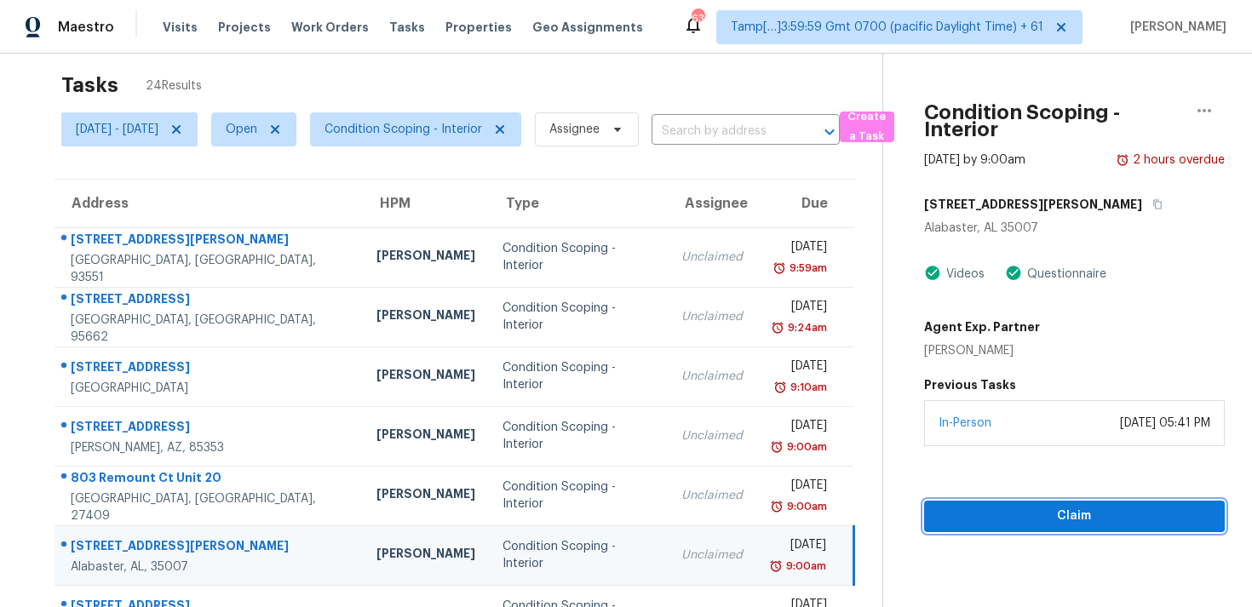
click at [1022, 510] on span "Claim" at bounding box center [1074, 516] width 273 height 21
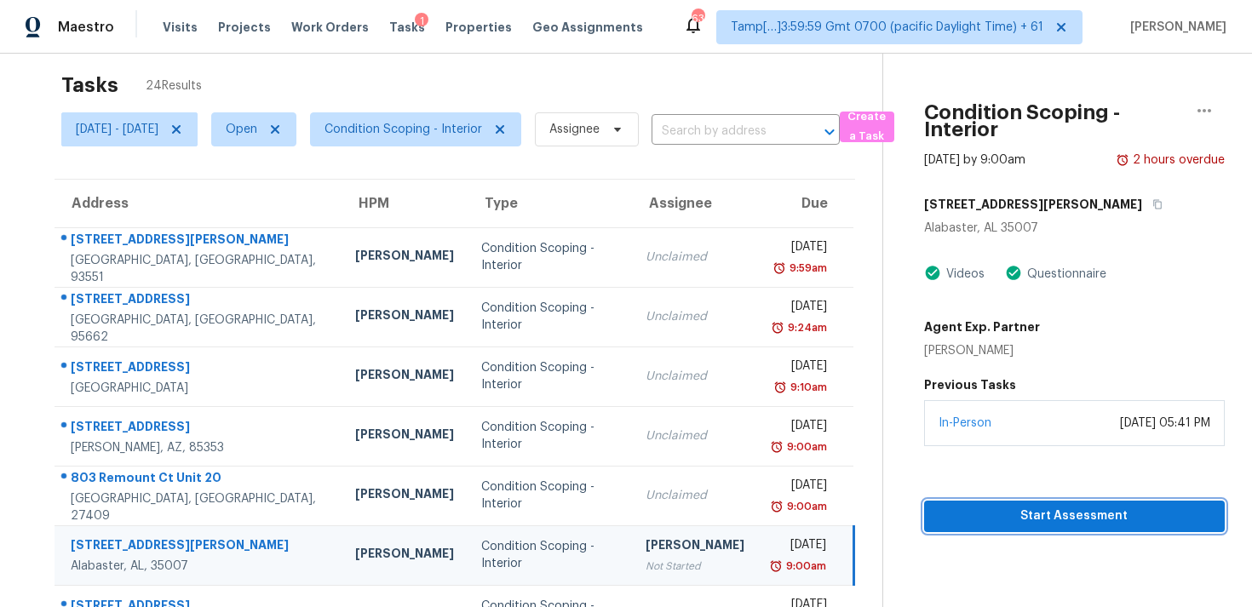
click at [1022, 510] on span "Start Assessment" at bounding box center [1074, 516] width 273 height 21
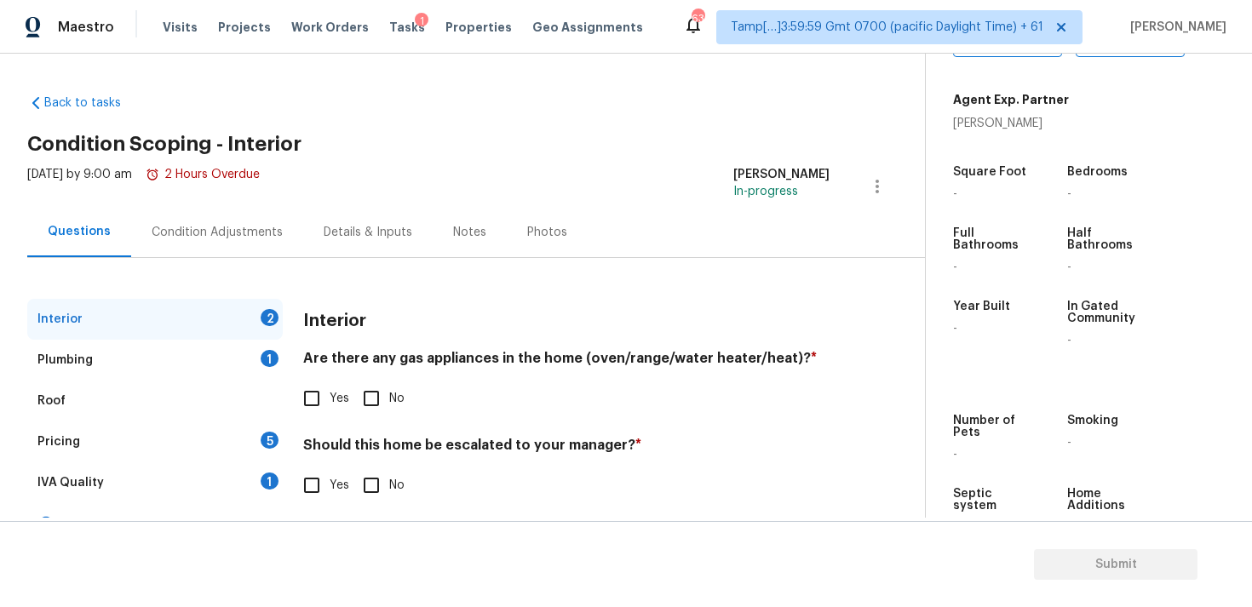
scroll to position [367, 0]
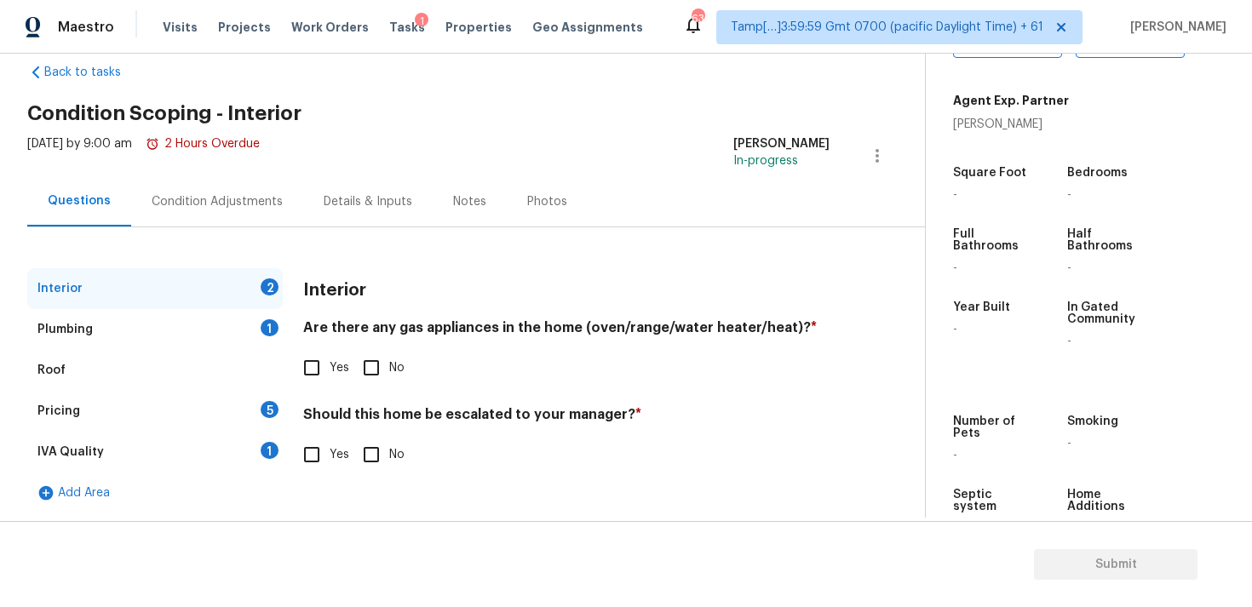
click at [322, 463] on input "Yes" at bounding box center [312, 455] width 36 height 36
checkbox input "true"
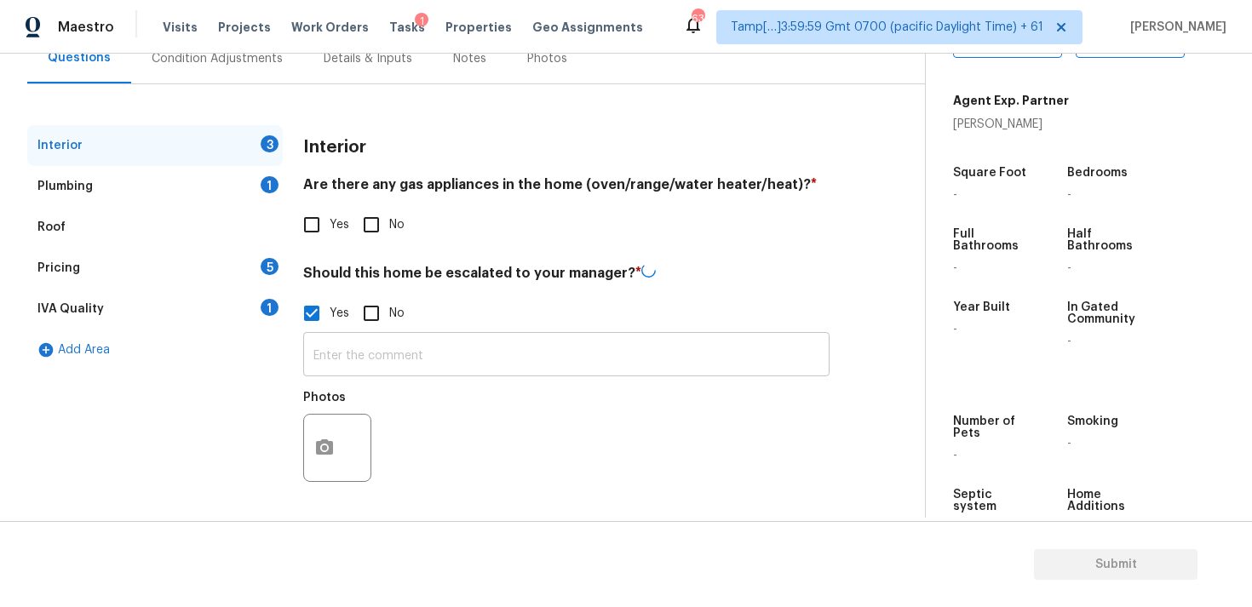
scroll to position [172, 0]
click at [348, 353] on input "text" at bounding box center [566, 356] width 526 height 40
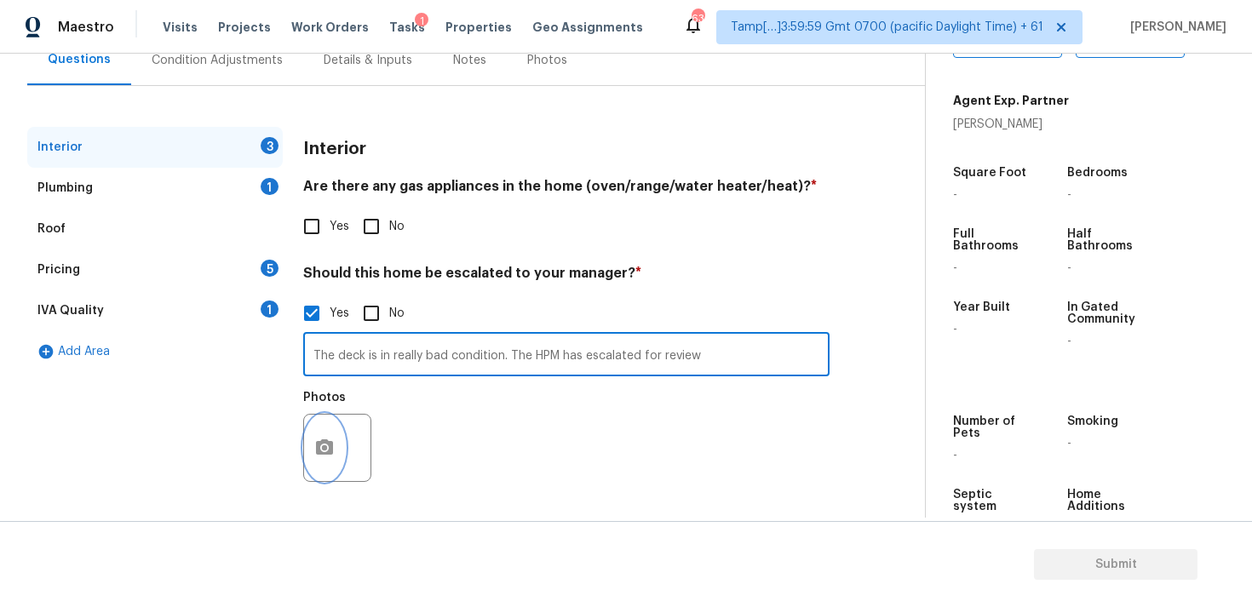
click at [324, 457] on icon "button" at bounding box center [324, 448] width 20 height 20
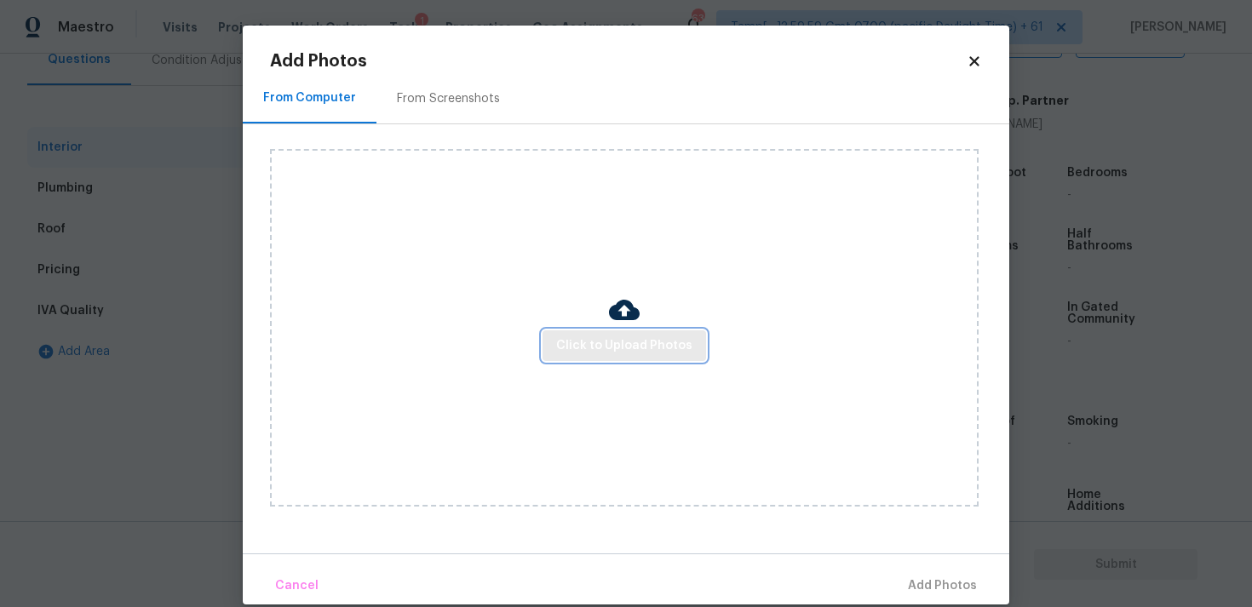
click at [637, 347] on span "Click to Upload Photos" at bounding box center [624, 346] width 136 height 21
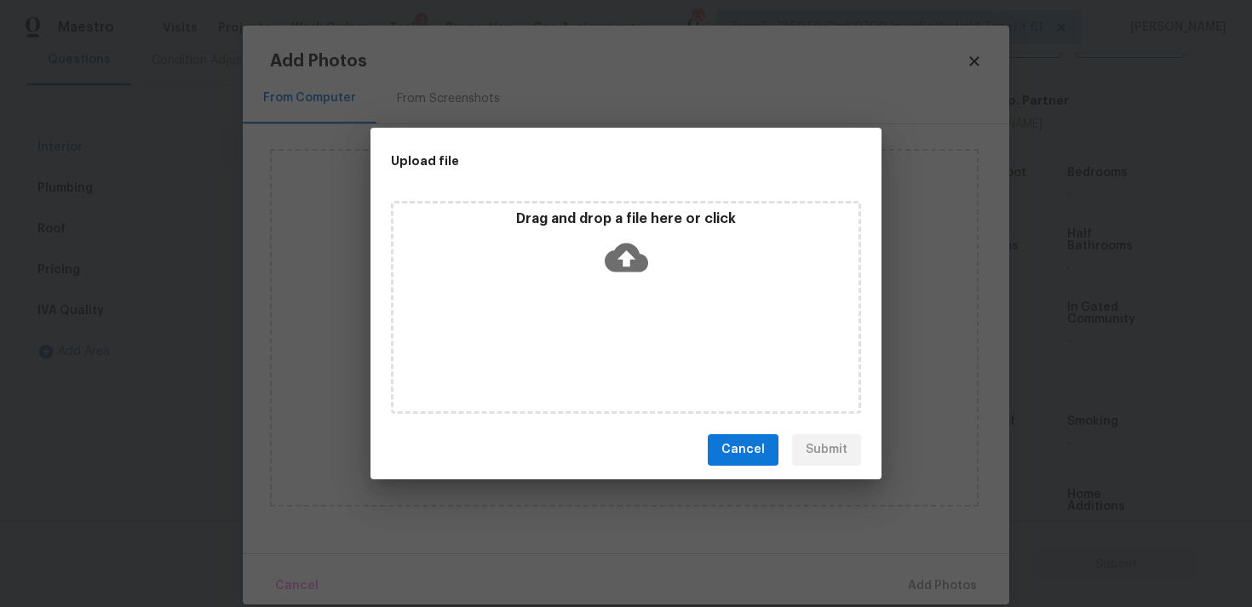
click at [636, 269] on icon at bounding box center [626, 257] width 43 height 29
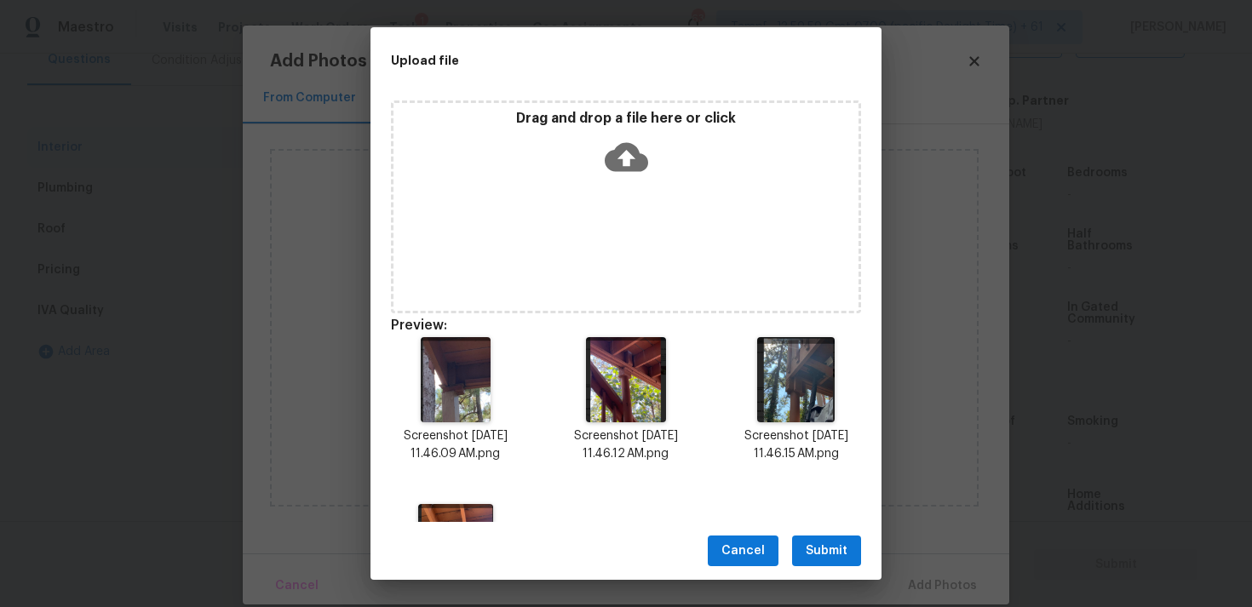
click at [824, 550] on span "Submit" at bounding box center [827, 551] width 42 height 21
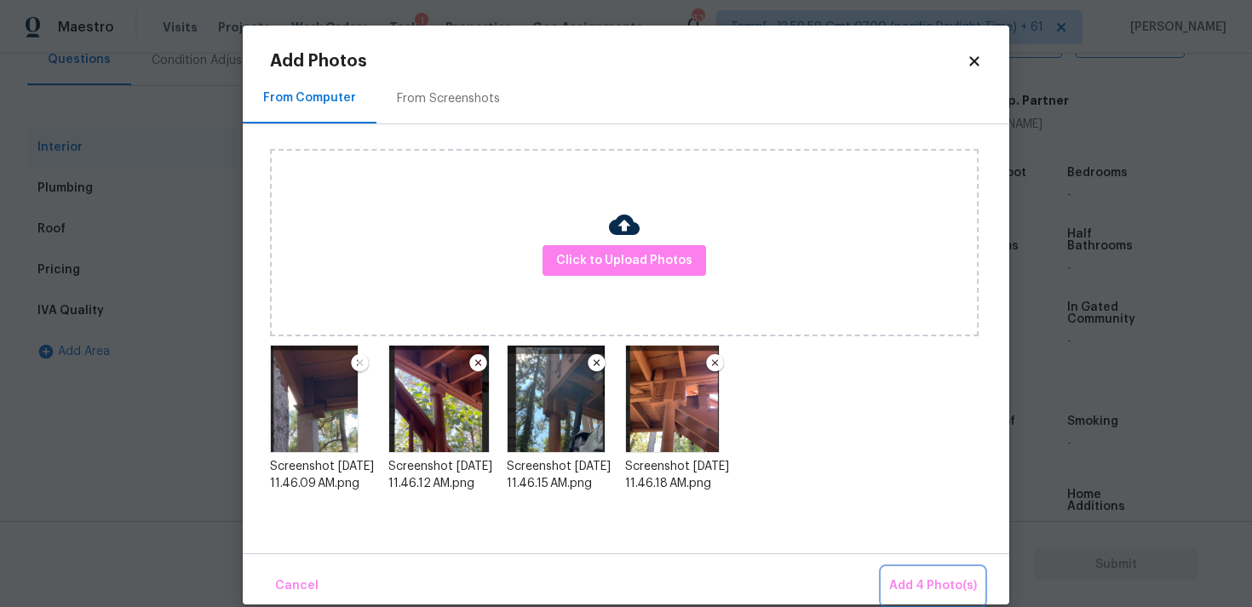
click at [931, 579] on span "Add 4 Photo(s)" at bounding box center [933, 586] width 88 height 21
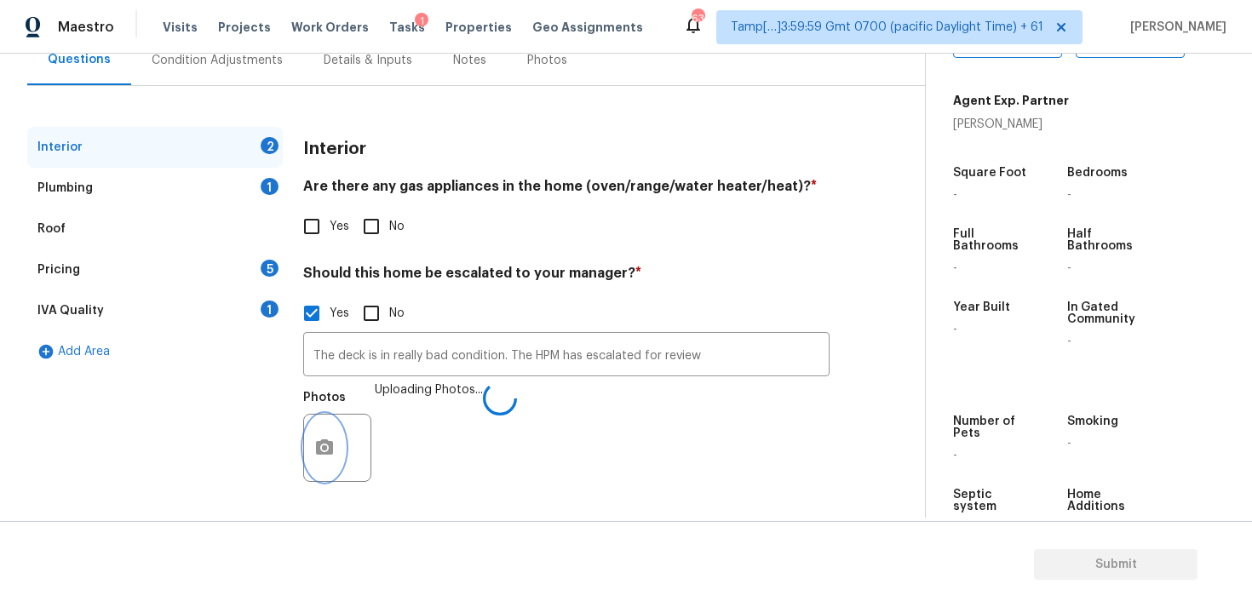
click at [319, 448] on icon "button" at bounding box center [324, 448] width 20 height 20
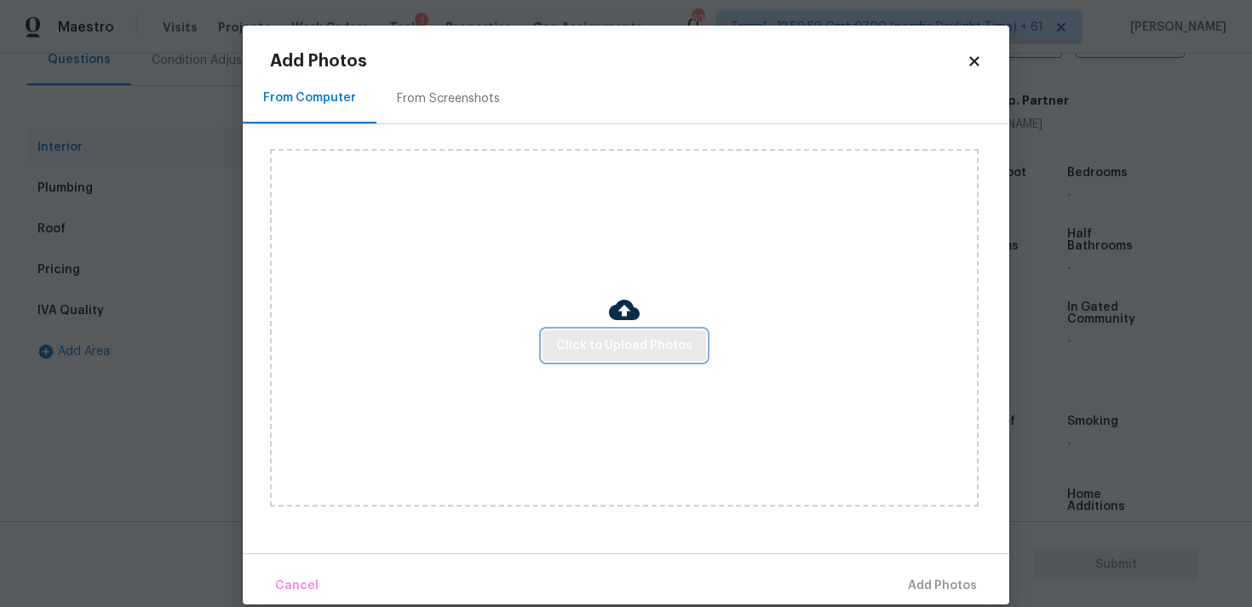
click at [600, 350] on span "Click to Upload Photos" at bounding box center [624, 346] width 136 height 21
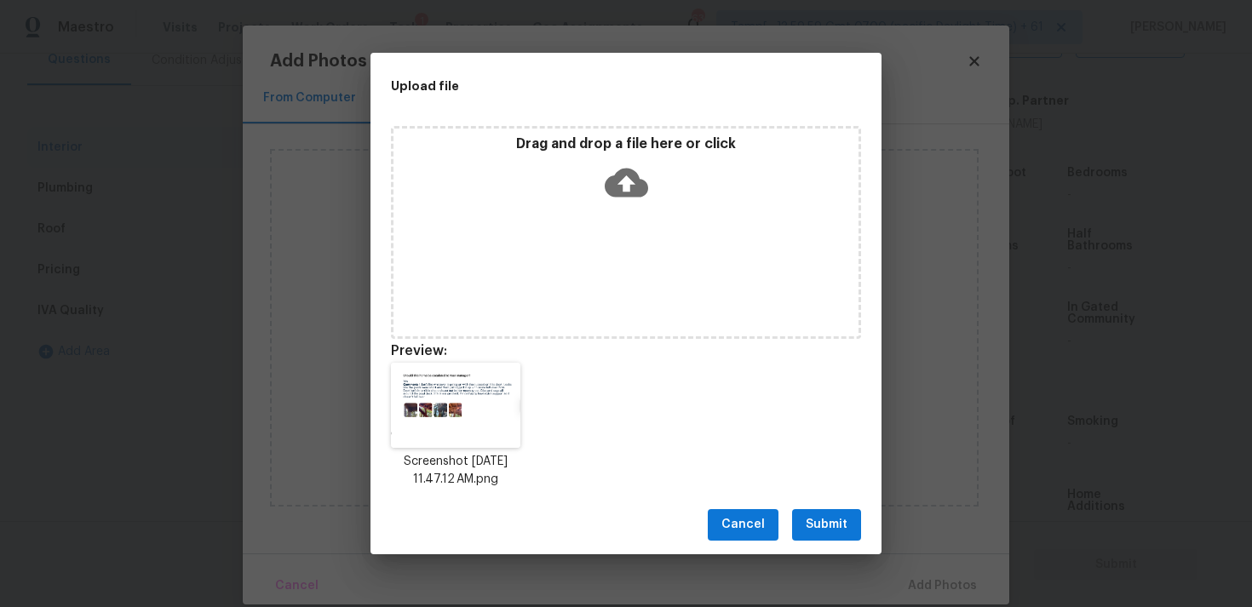
click at [820, 514] on button "Submit" at bounding box center [826, 525] width 69 height 32
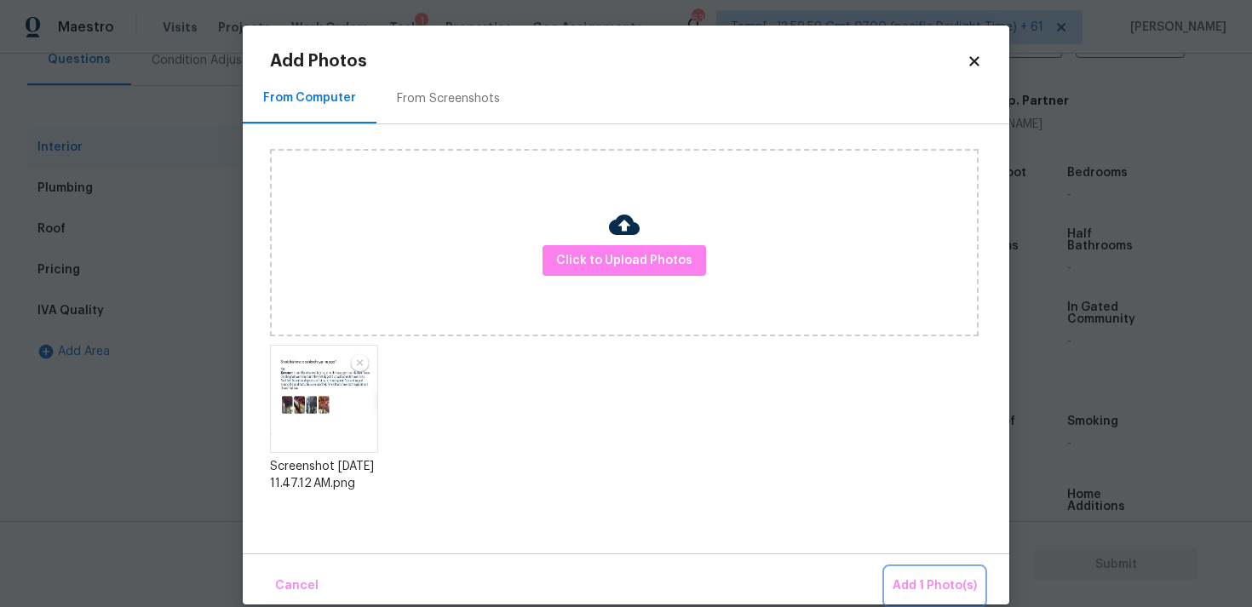
click at [904, 576] on span "Add 1 Photo(s)" at bounding box center [935, 586] width 84 height 21
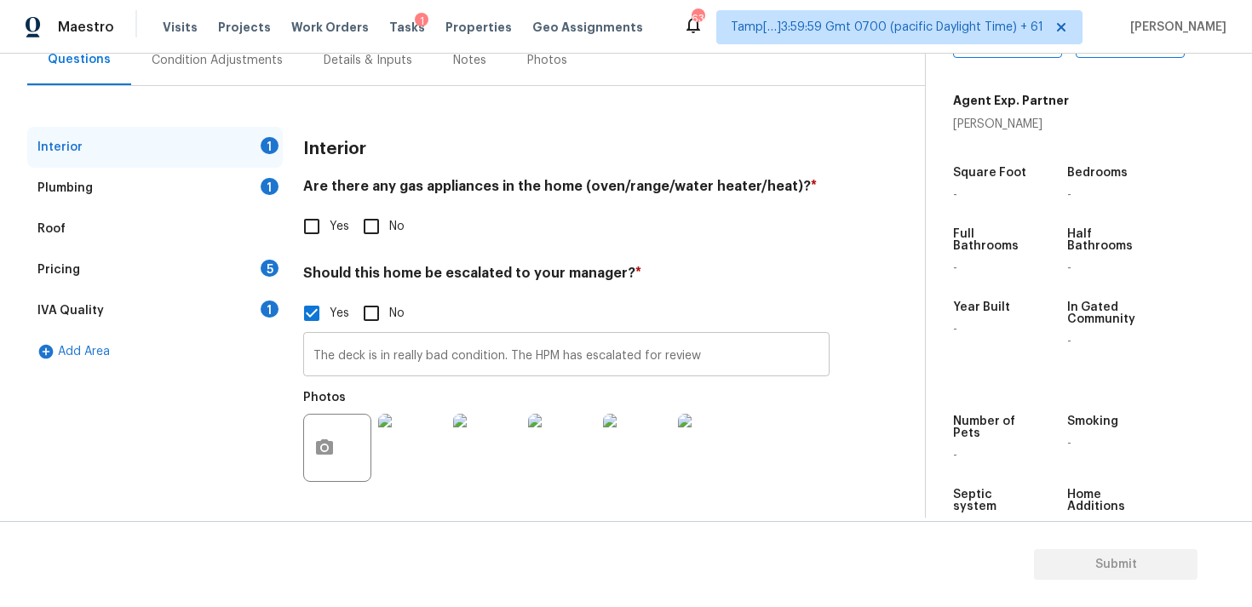
click at [695, 359] on input "The deck is in really bad condition. The HPM has escalated for review" at bounding box center [566, 356] width 526 height 40
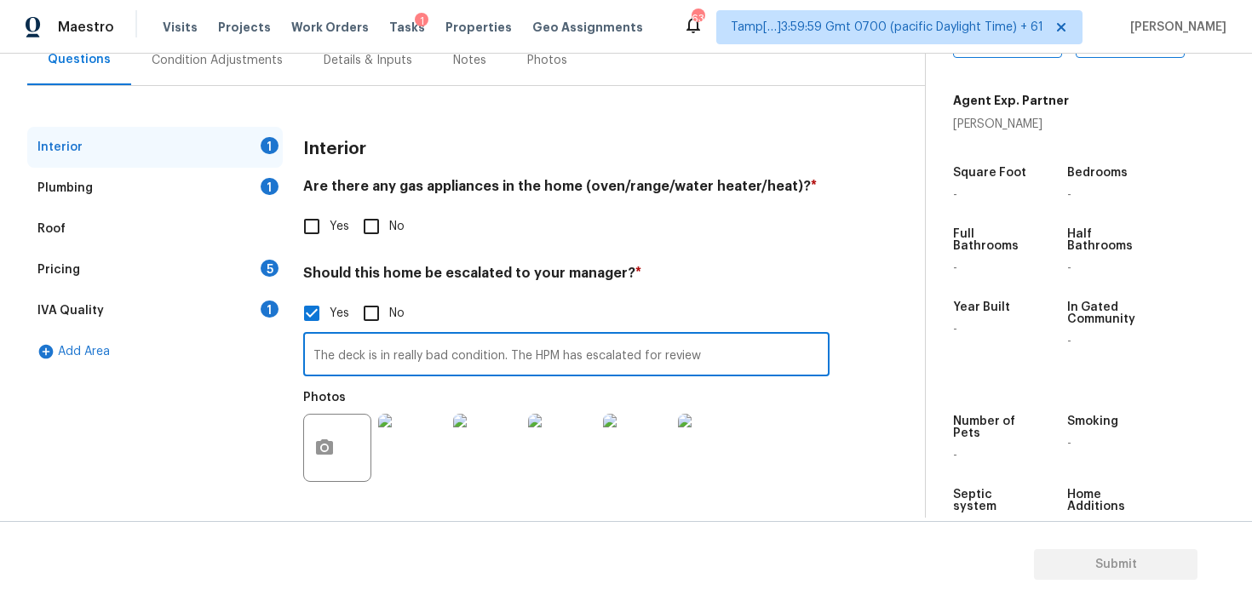
type input "The deck is in really bad condition. The HPM has escalated for review"
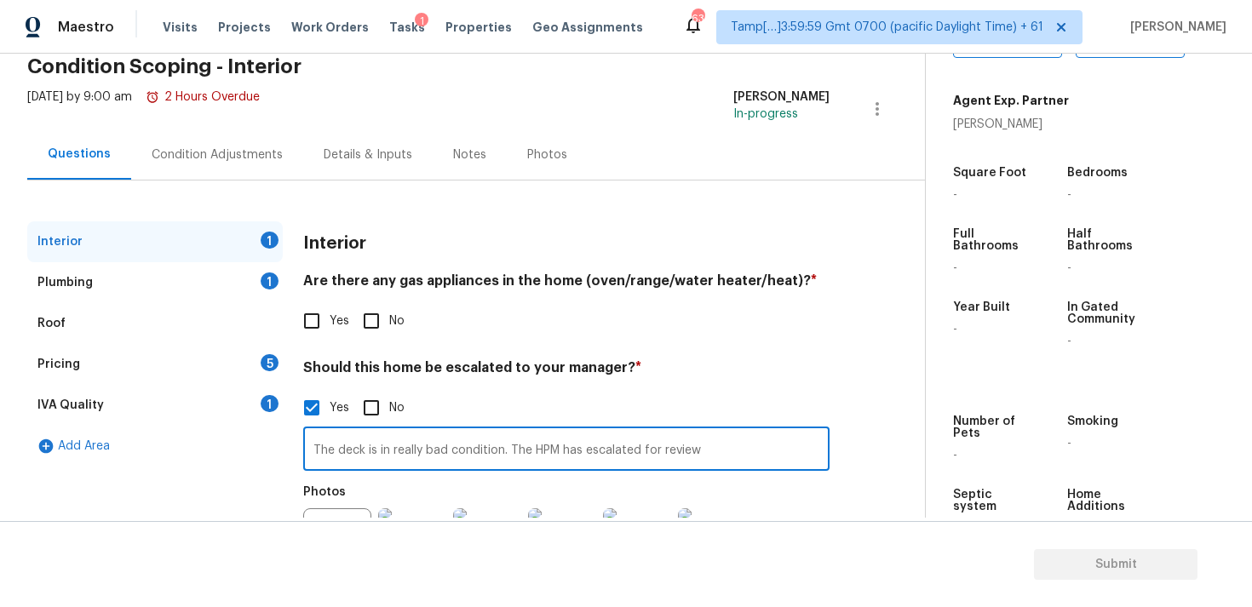
click at [243, 133] on div "Condition Adjustments" at bounding box center [217, 154] width 172 height 50
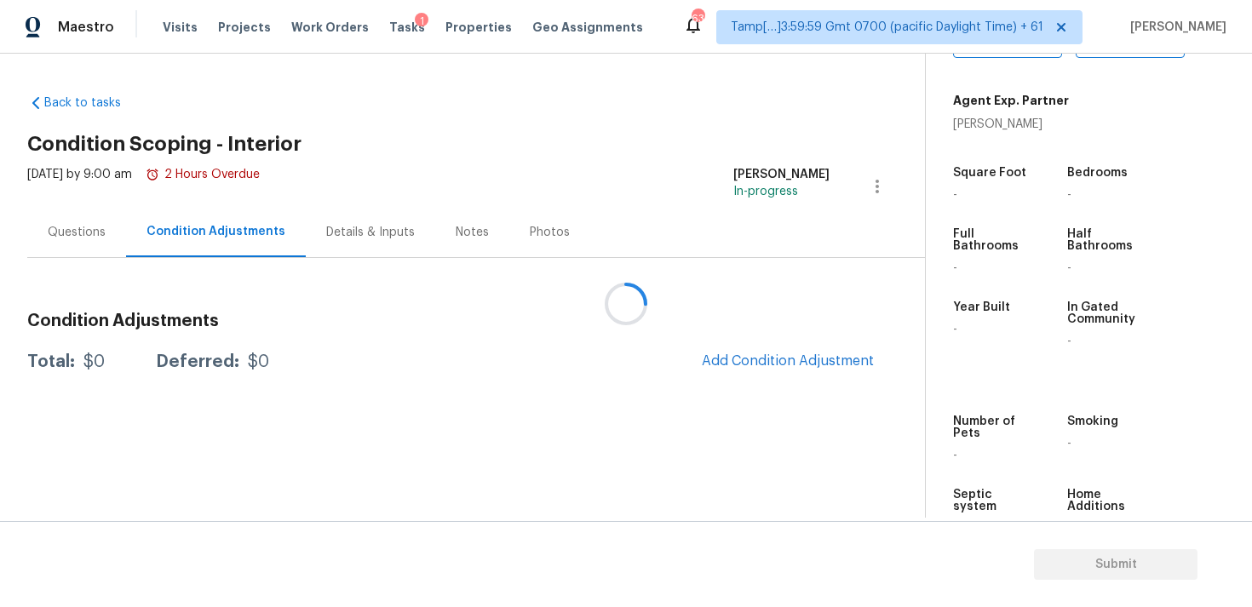
scroll to position [418, 0]
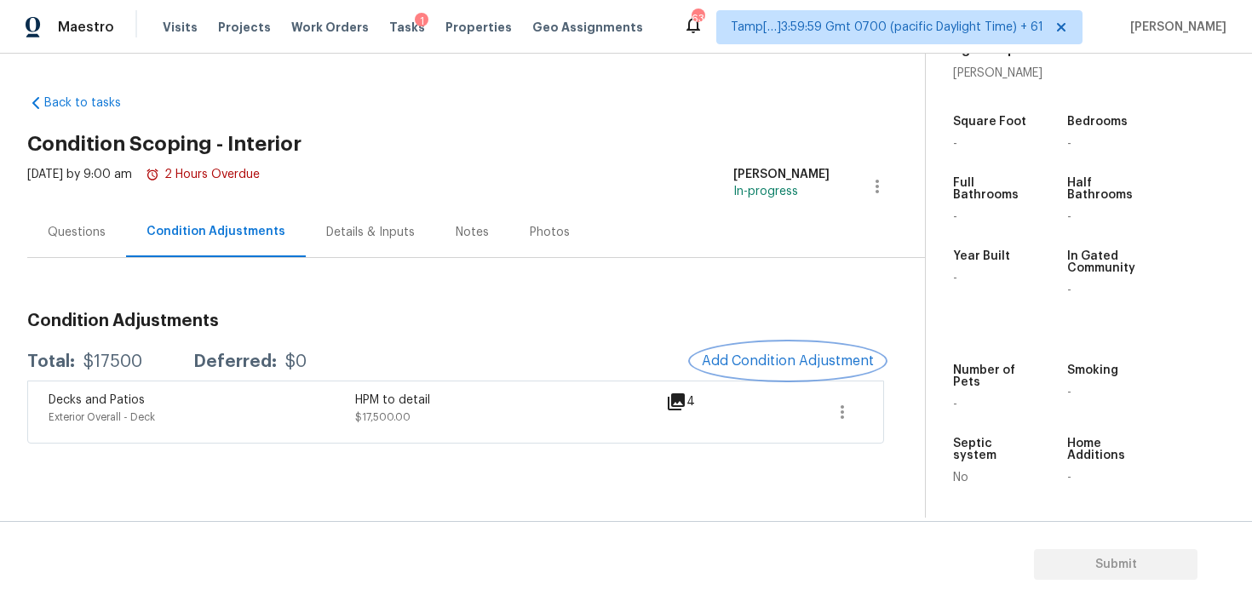
click at [772, 360] on span "Add Condition Adjustment" at bounding box center [788, 361] width 172 height 15
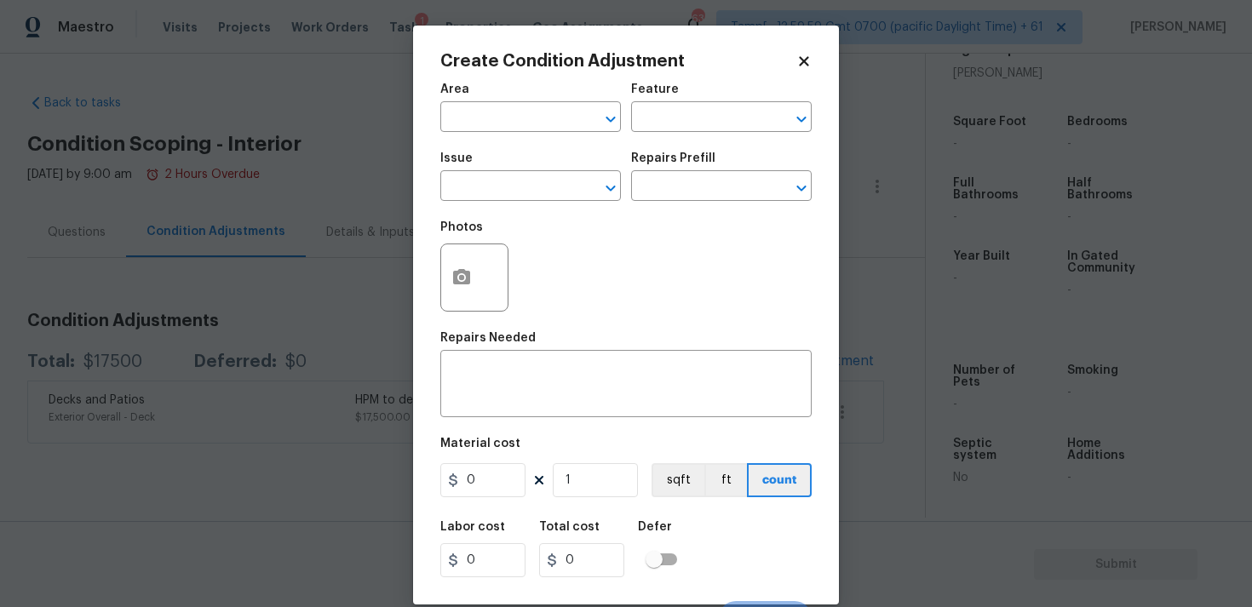
click at [482, 138] on span "Area ​" at bounding box center [530, 107] width 181 height 69
click at [490, 126] on input "text" at bounding box center [506, 119] width 133 height 26
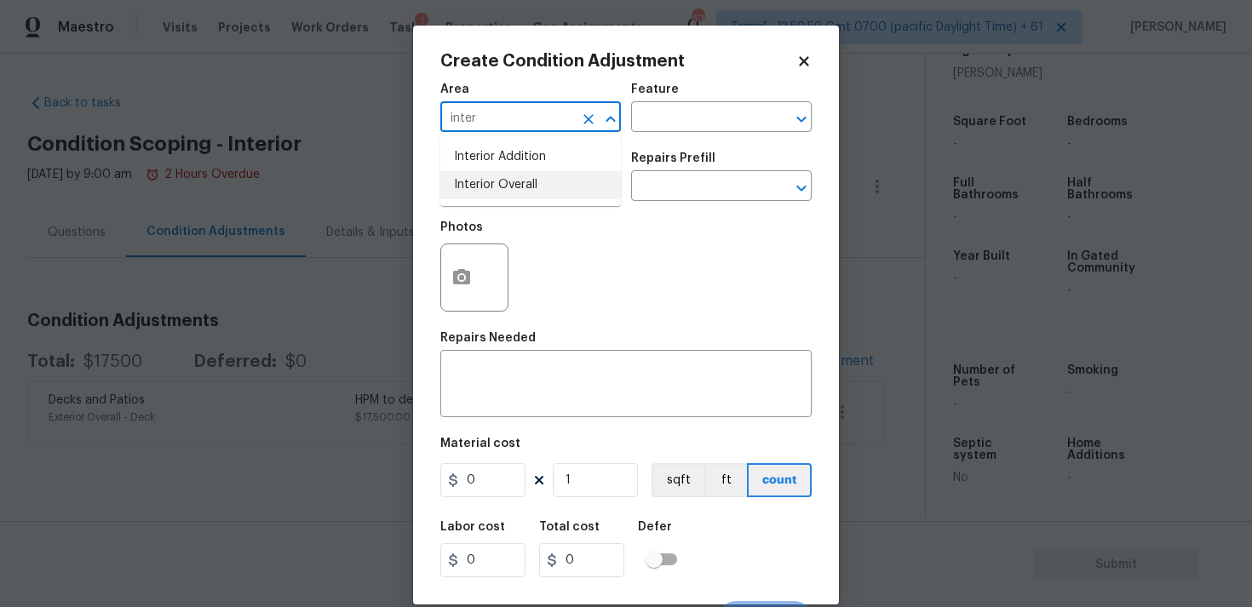
click at [481, 195] on li "Interior Overall" at bounding box center [530, 185] width 181 height 28
type input "Interior Overall"
click at [481, 195] on input "text" at bounding box center [506, 188] width 133 height 26
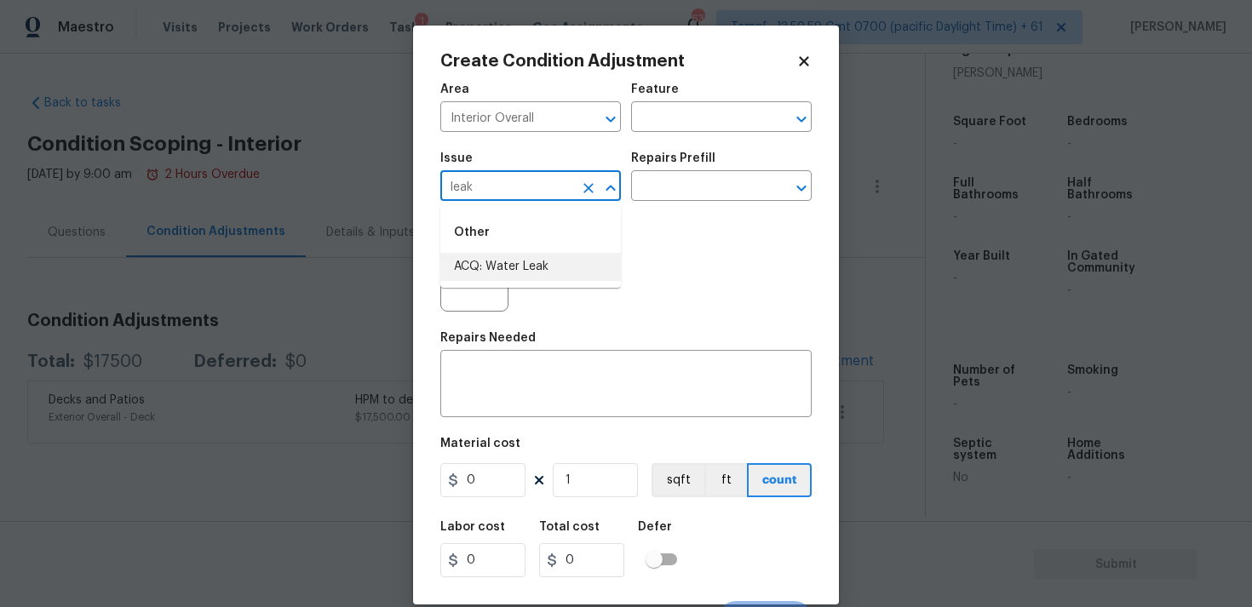
click at [504, 273] on li "ACQ: Water Leak" at bounding box center [530, 267] width 181 height 28
type input "ACQ: Water Leak"
click at [690, 182] on input "text" at bounding box center [697, 188] width 133 height 26
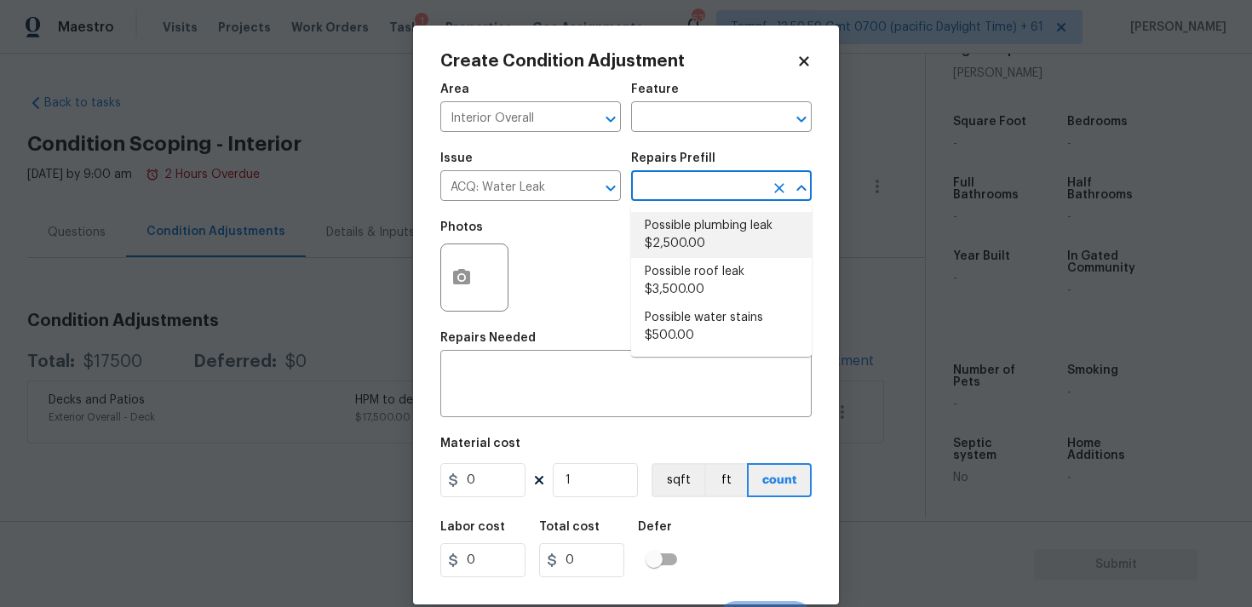
click at [693, 244] on li "Possible plumbing leak $2,500.00" at bounding box center [721, 235] width 181 height 46
type input "Acquisition"
type textarea "Acquisition Scope: Possible plumbing leak"
type input "2500"
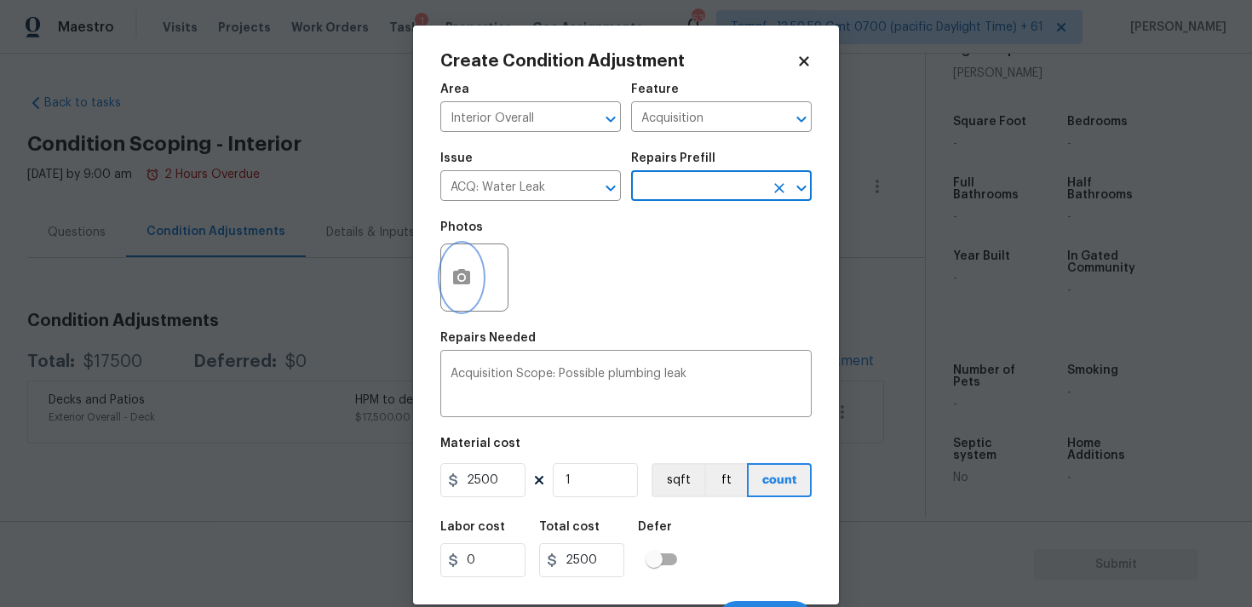
click at [477, 260] on button "button" at bounding box center [461, 277] width 41 height 66
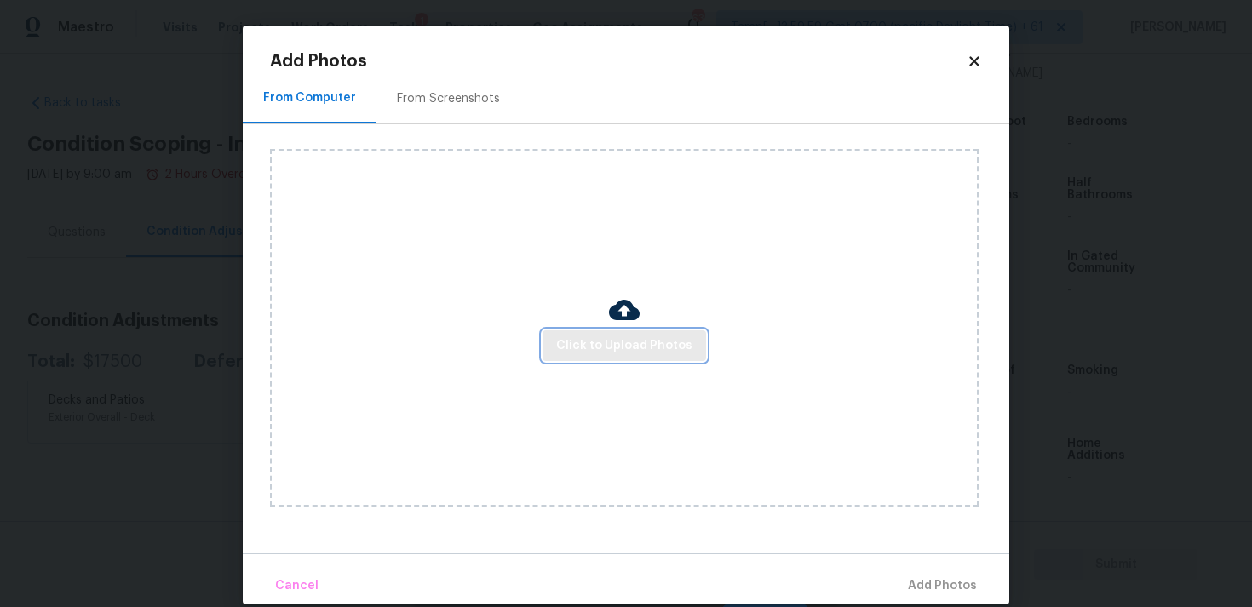
click at [608, 353] on span "Click to Upload Photos" at bounding box center [624, 346] width 136 height 21
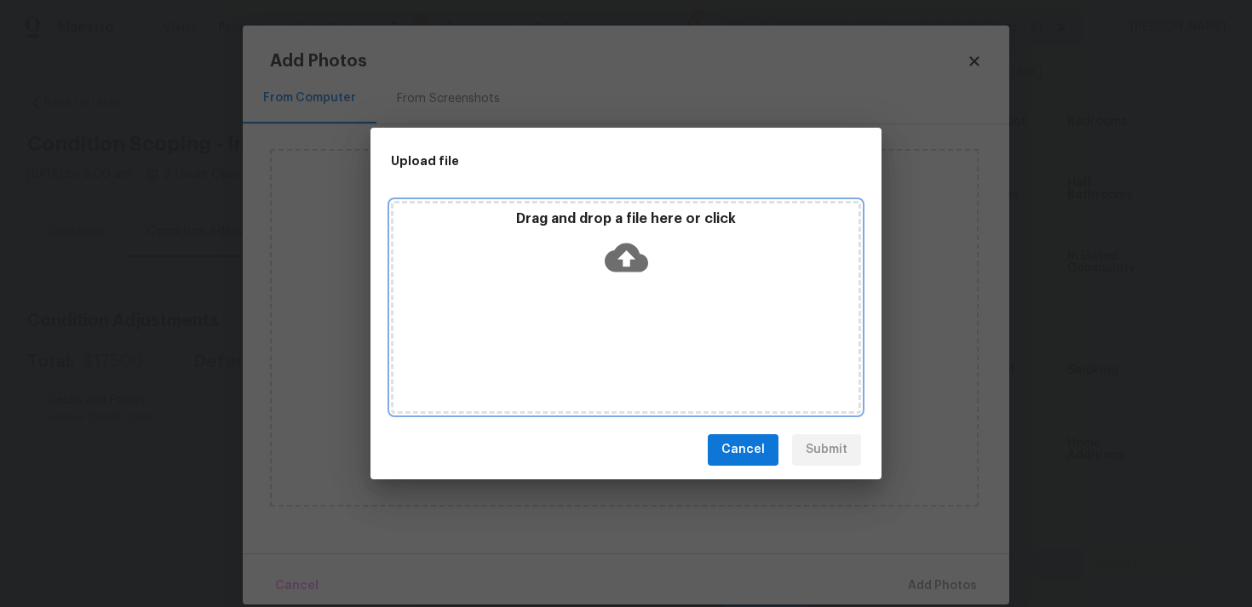
click at [631, 223] on p "Drag and drop a file here or click" at bounding box center [626, 219] width 465 height 18
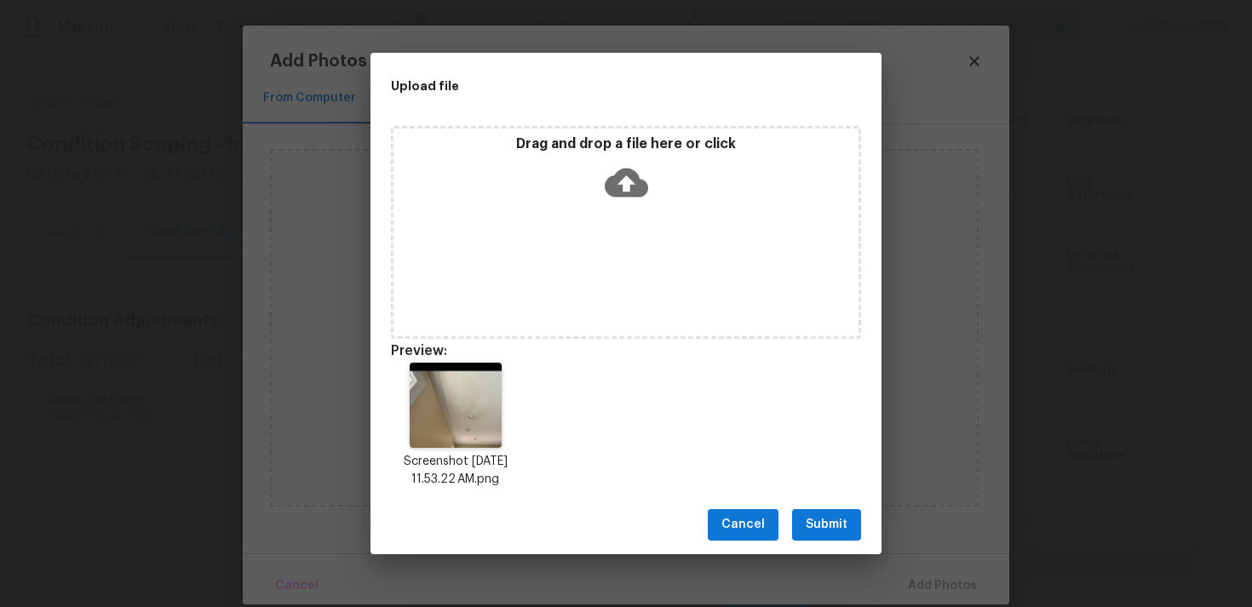
scroll to position [14, 0]
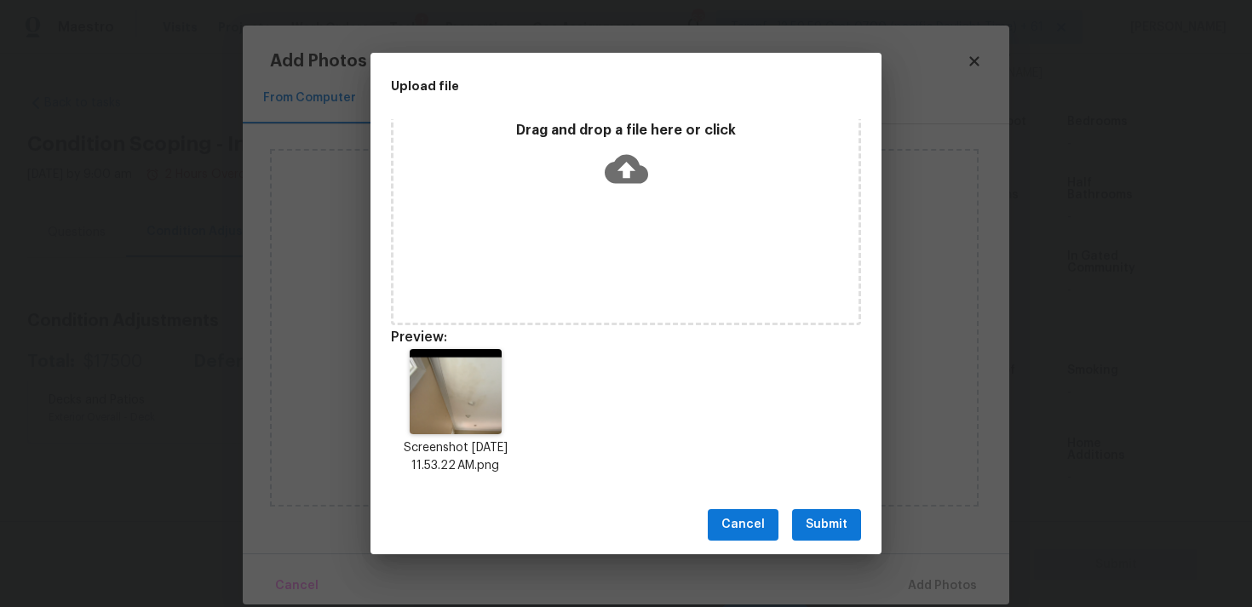
click at [818, 519] on span "Submit" at bounding box center [827, 525] width 42 height 21
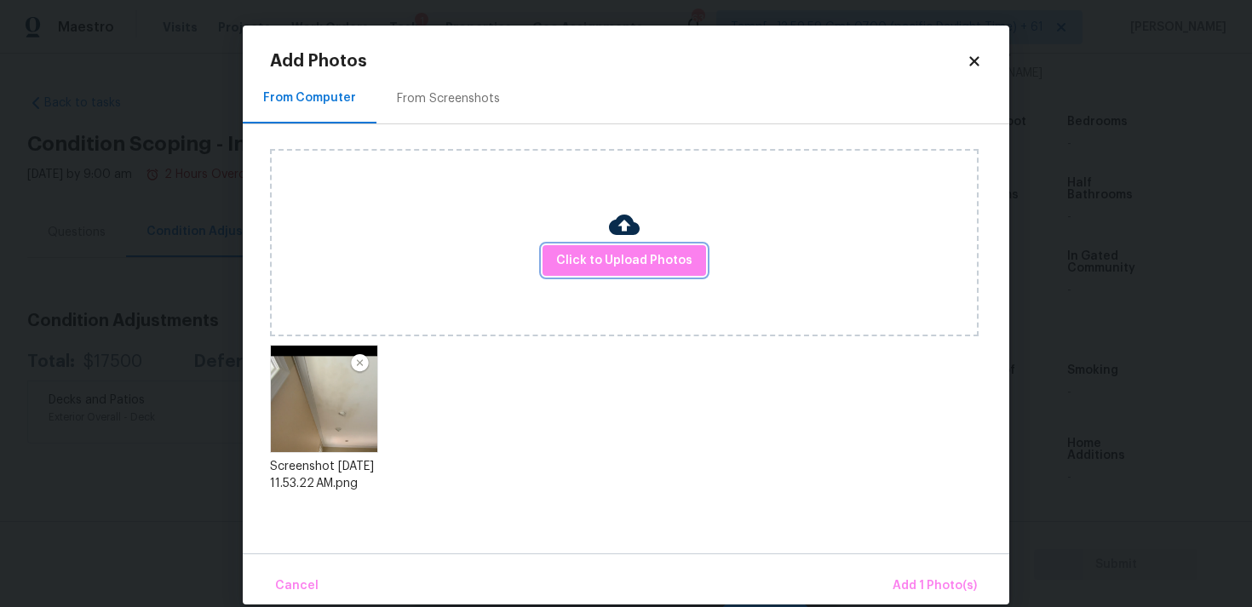
scroll to position [0, 0]
click at [909, 566] on div "Cancel Add 1 Photo(s)" at bounding box center [626, 579] width 767 height 51
click at [911, 573] on button "Add 1 Photo(s)" at bounding box center [935, 586] width 98 height 37
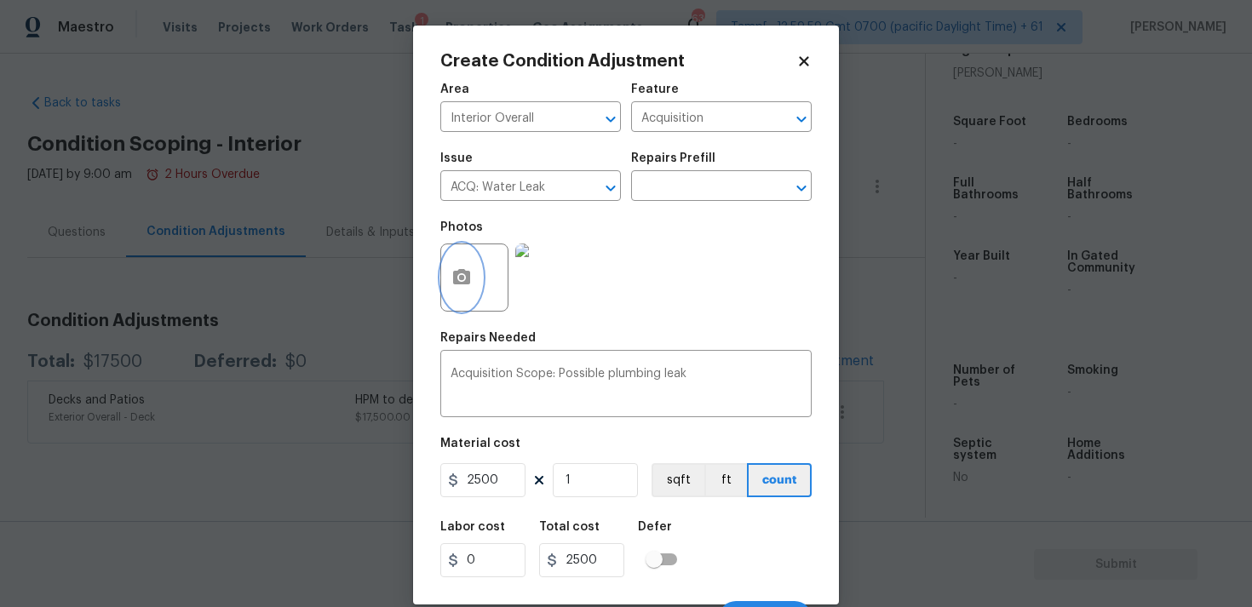
scroll to position [29, 0]
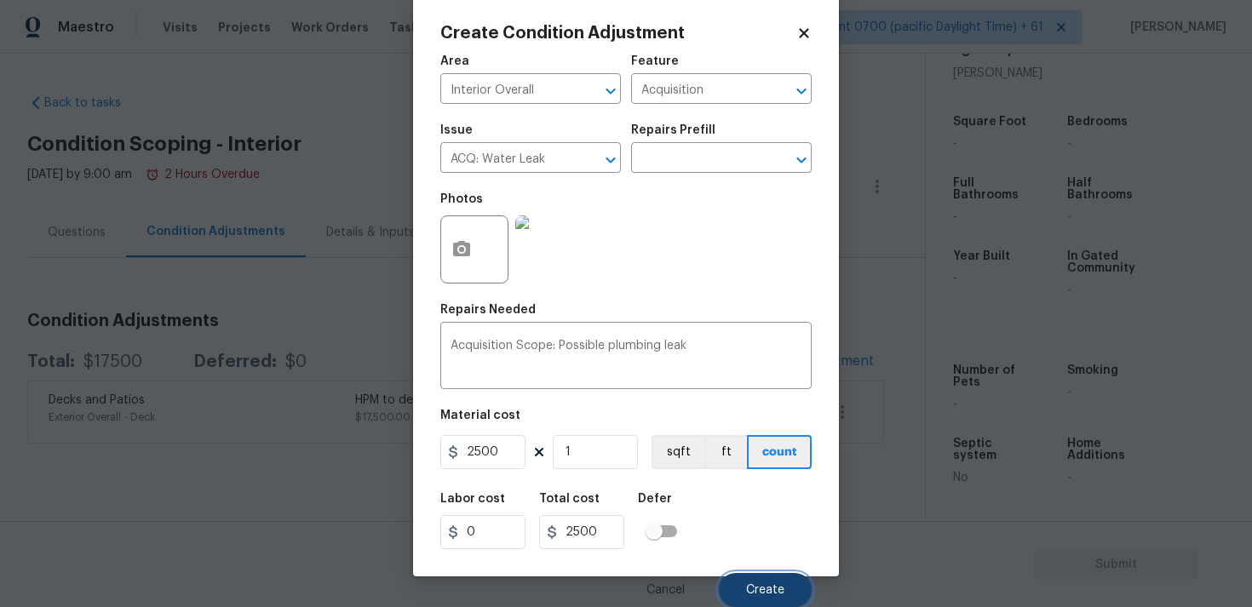
click at [753, 595] on span "Create" at bounding box center [765, 590] width 38 height 13
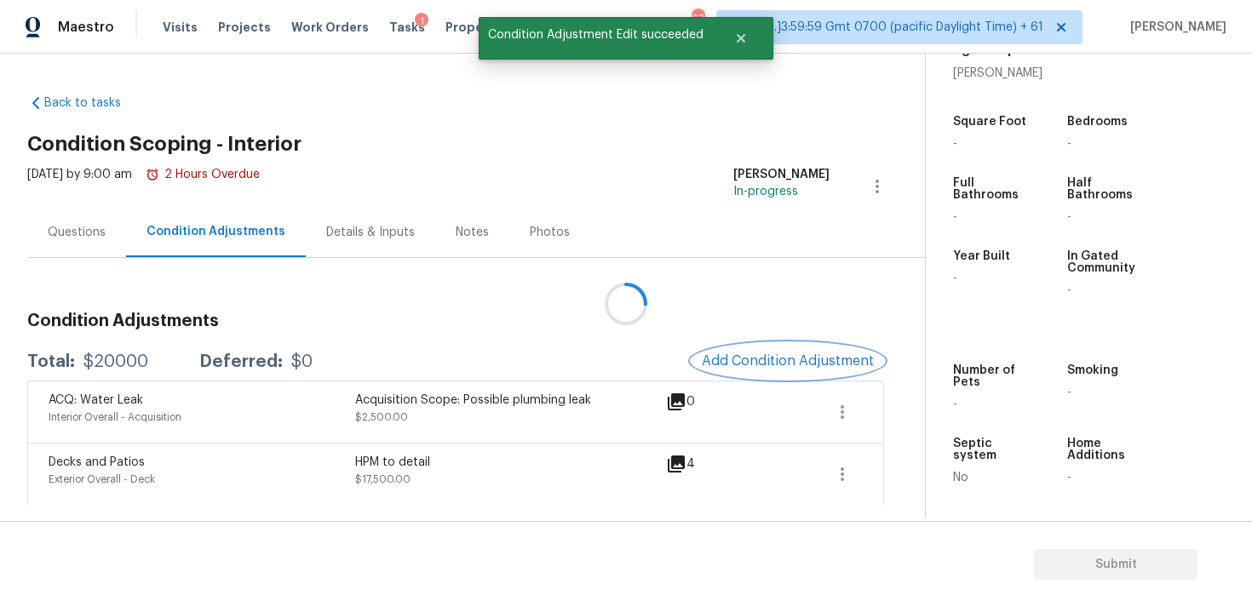
scroll to position [0, 0]
click at [784, 335] on div "Condition Adjustments Total: $20000 Deferred: $0 Add Condition Adjustment ACQ: …" at bounding box center [455, 402] width 857 height 207
click at [774, 359] on span "Add Condition Adjustment" at bounding box center [788, 361] width 172 height 15
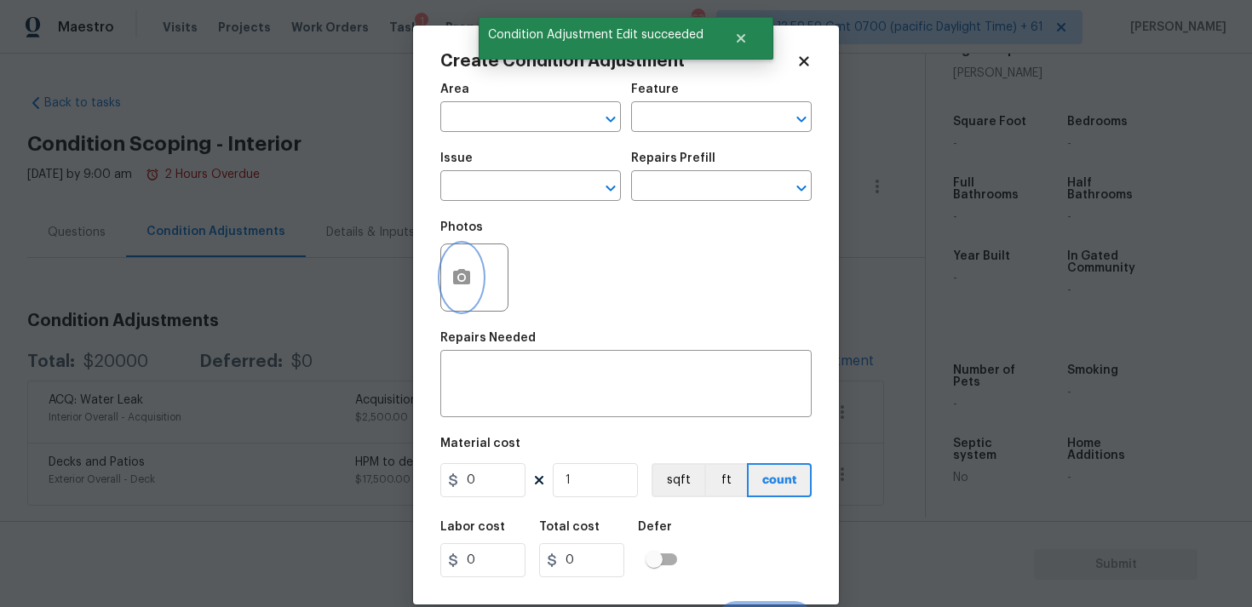
click at [466, 271] on icon "button" at bounding box center [461, 277] width 20 height 20
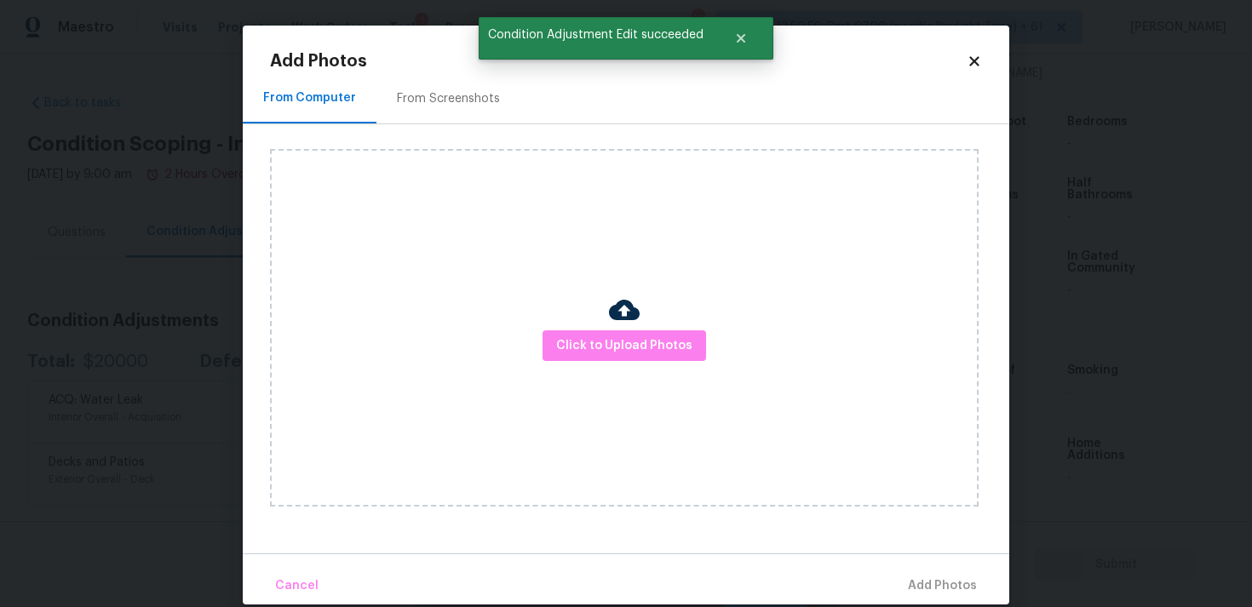
click at [578, 329] on div "Click to Upload Photos" at bounding box center [624, 328] width 709 height 358
click at [613, 341] on span "Click to Upload Photos" at bounding box center [624, 346] width 136 height 21
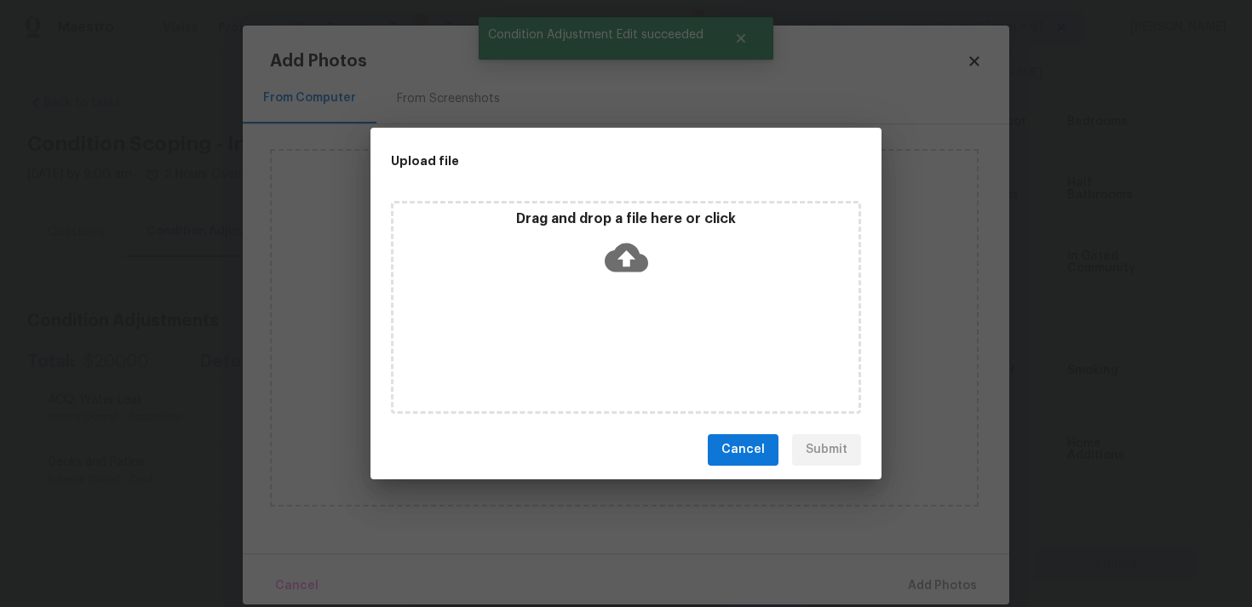
click at [648, 227] on div "Drag and drop a file here or click" at bounding box center [626, 246] width 465 height 73
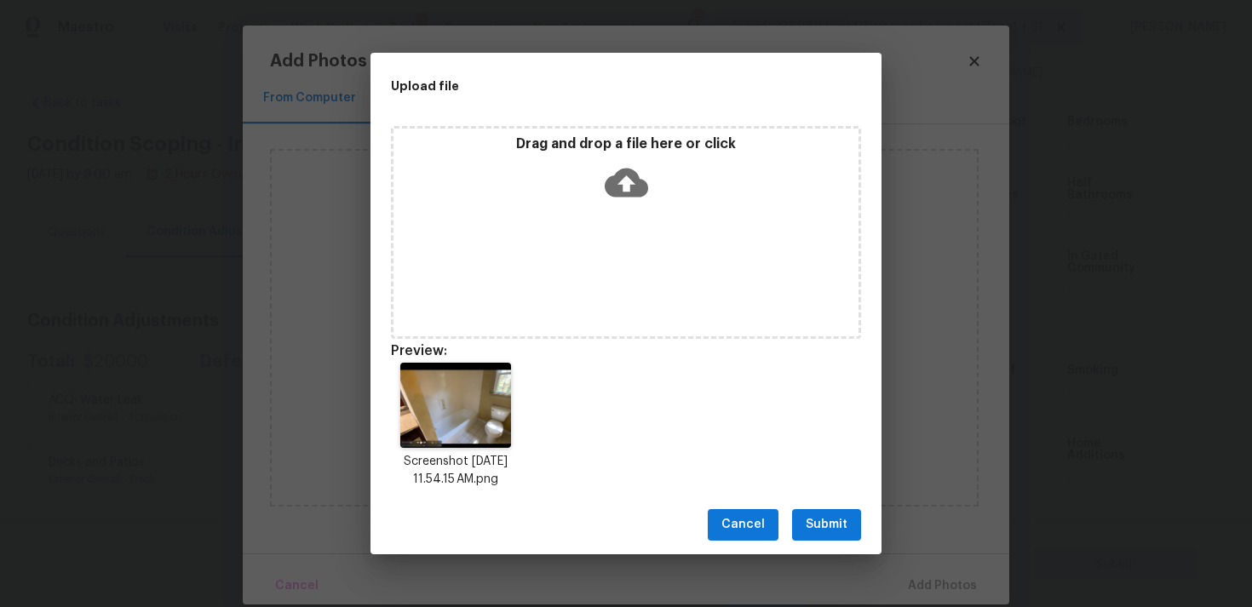
click at [805, 515] on button "Submit" at bounding box center [826, 525] width 69 height 32
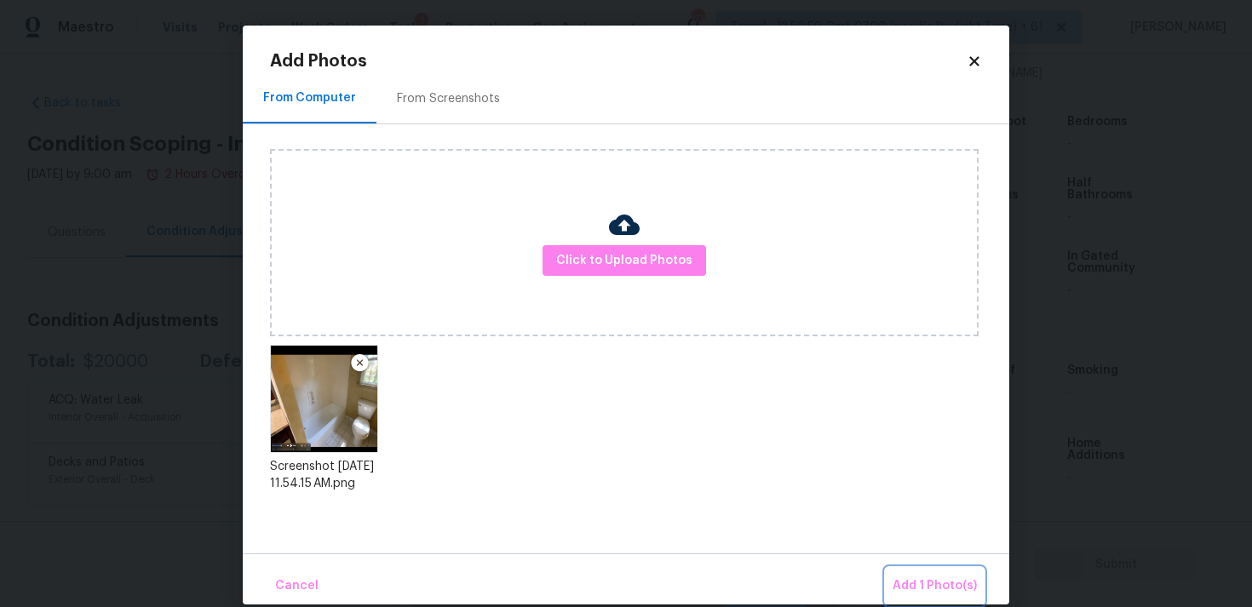
click at [918, 581] on span "Add 1 Photo(s)" at bounding box center [935, 586] width 84 height 21
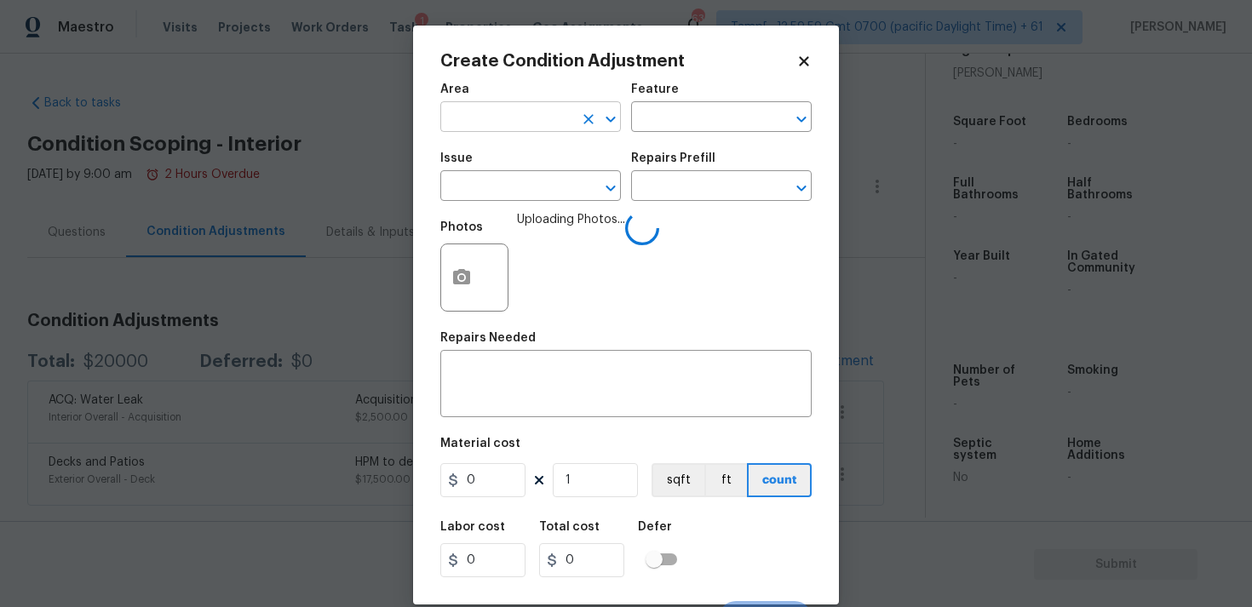
click at [496, 126] on input "text" at bounding box center [506, 119] width 133 height 26
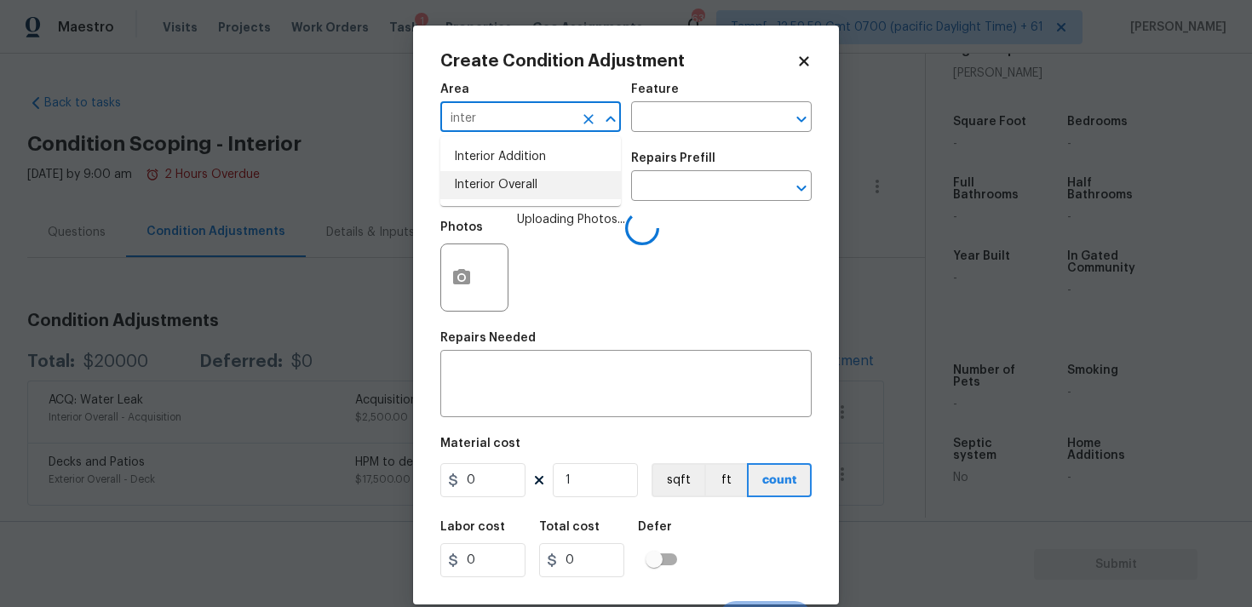
click at [502, 194] on li "Interior Overall" at bounding box center [530, 185] width 181 height 28
type input "Interior Overall"
click at [502, 194] on input "text" at bounding box center [506, 188] width 133 height 26
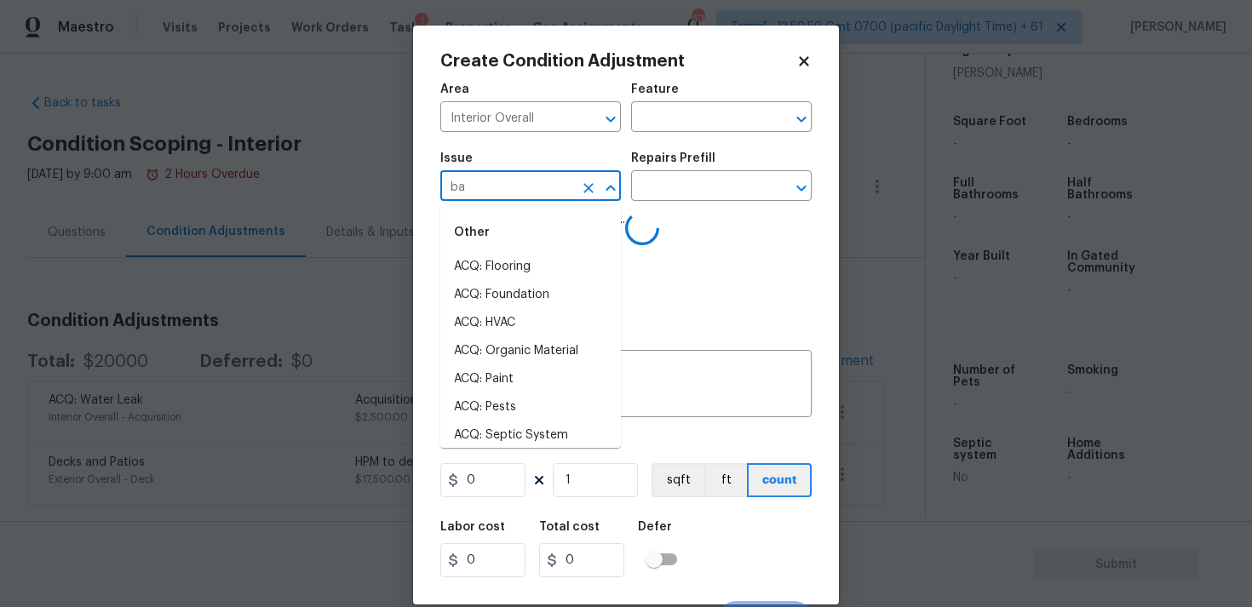
type input "bat"
type input "h"
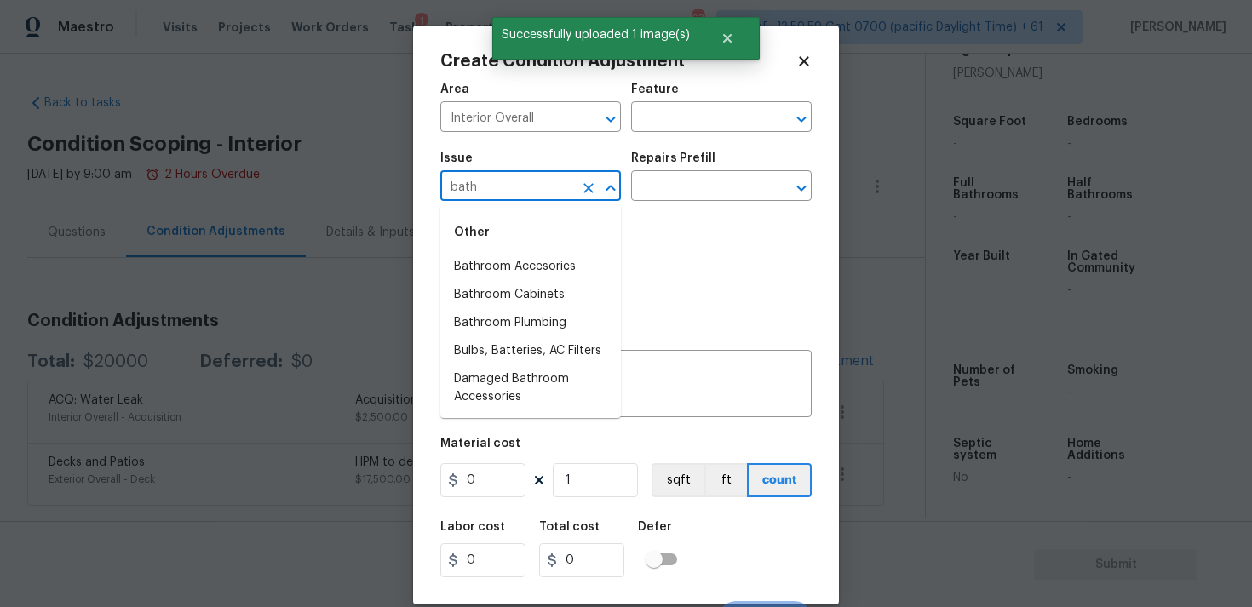
type input "bathr"
click at [510, 317] on li "ACQ: HVAC" at bounding box center [530, 323] width 181 height 28
type input "ACQ: HVAC"
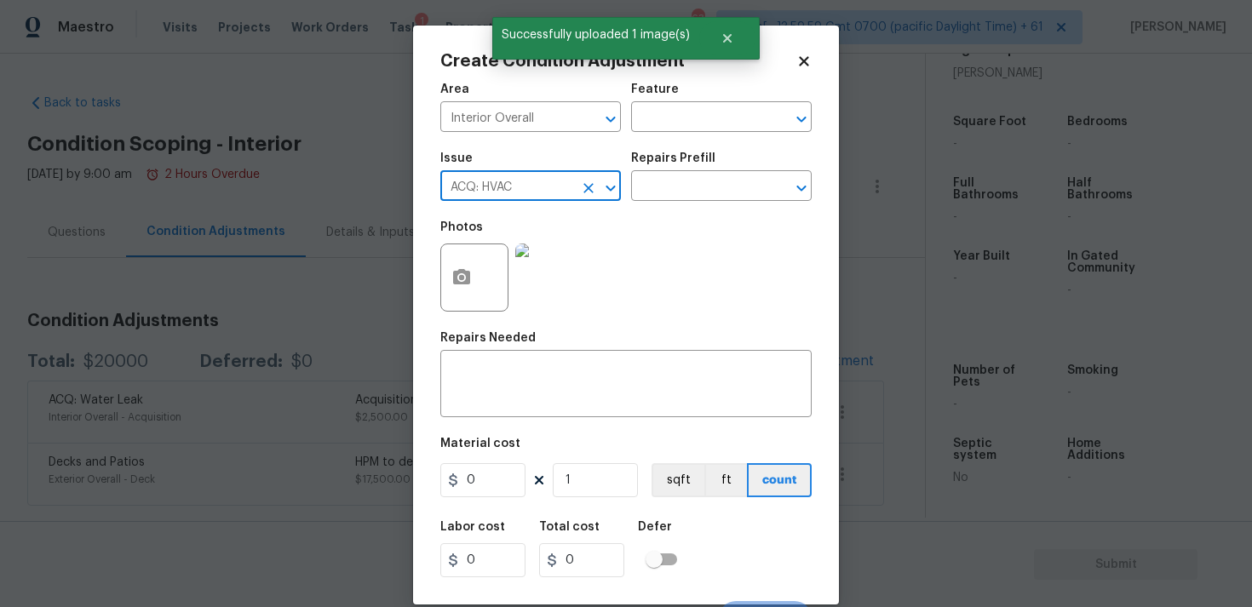
click at [584, 198] on button "Clear" at bounding box center [589, 188] width 24 height 24
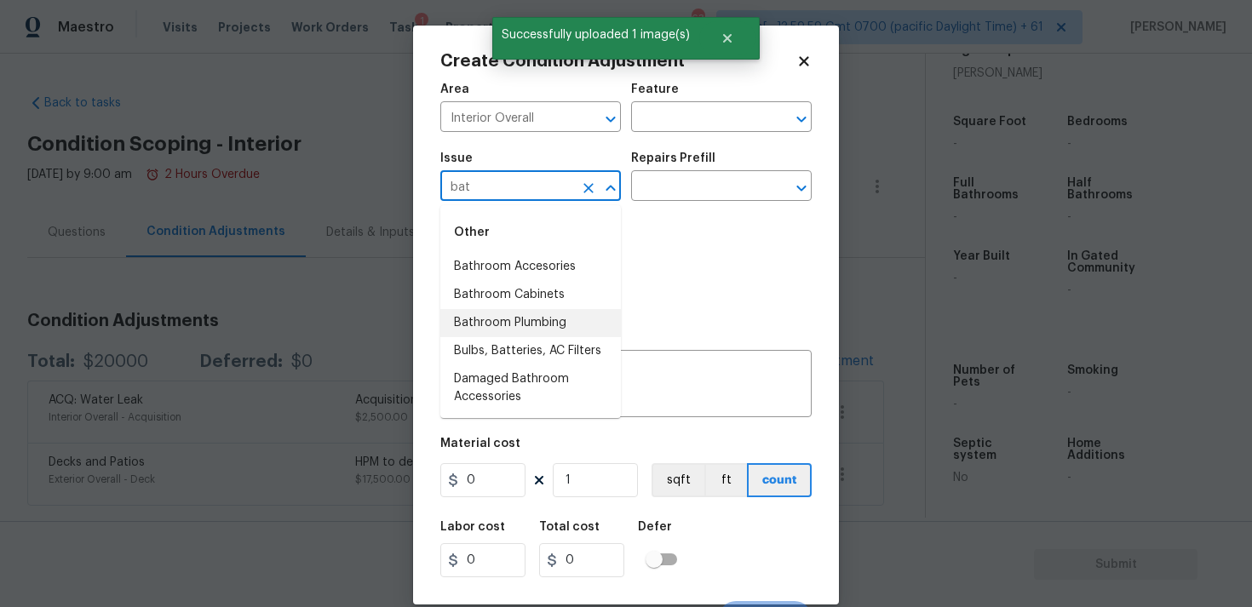
click at [601, 319] on li "Bathroom Plumbing" at bounding box center [530, 323] width 181 height 28
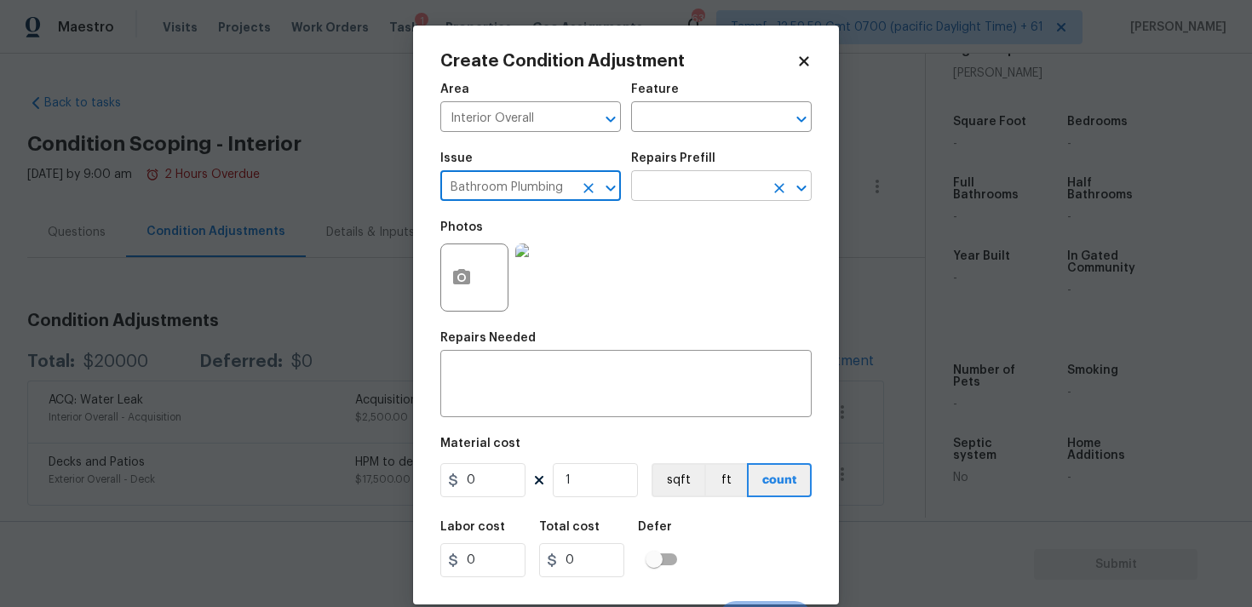
type input "Bathroom Plumbing"
click at [698, 187] on input "text" at bounding box center [697, 188] width 133 height 26
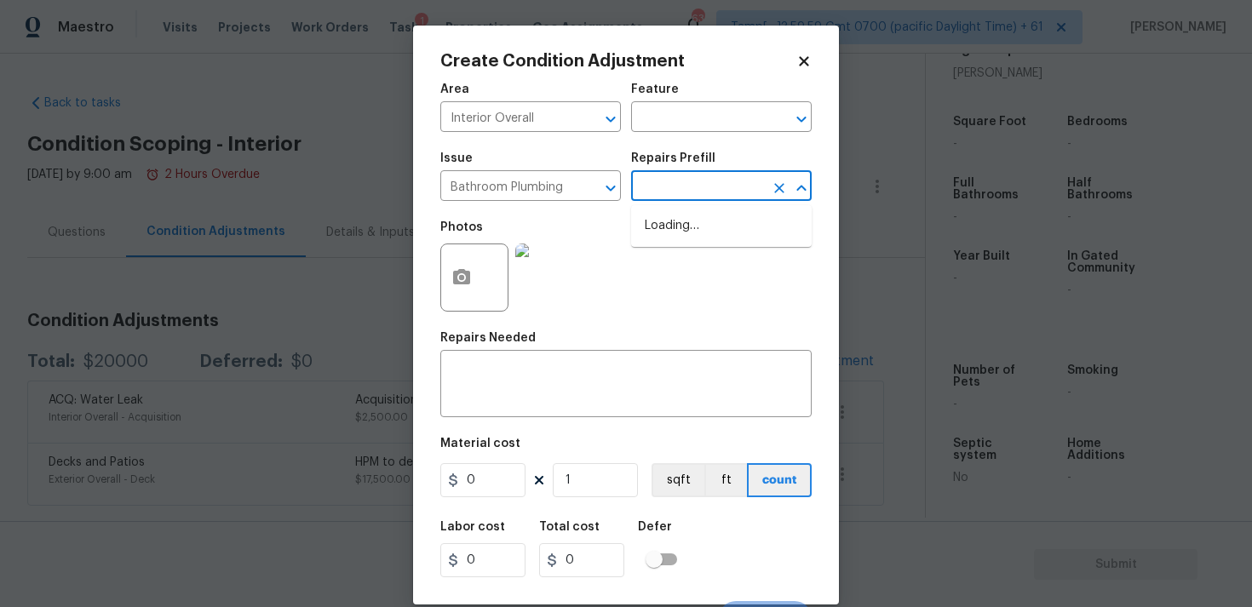
type input "s"
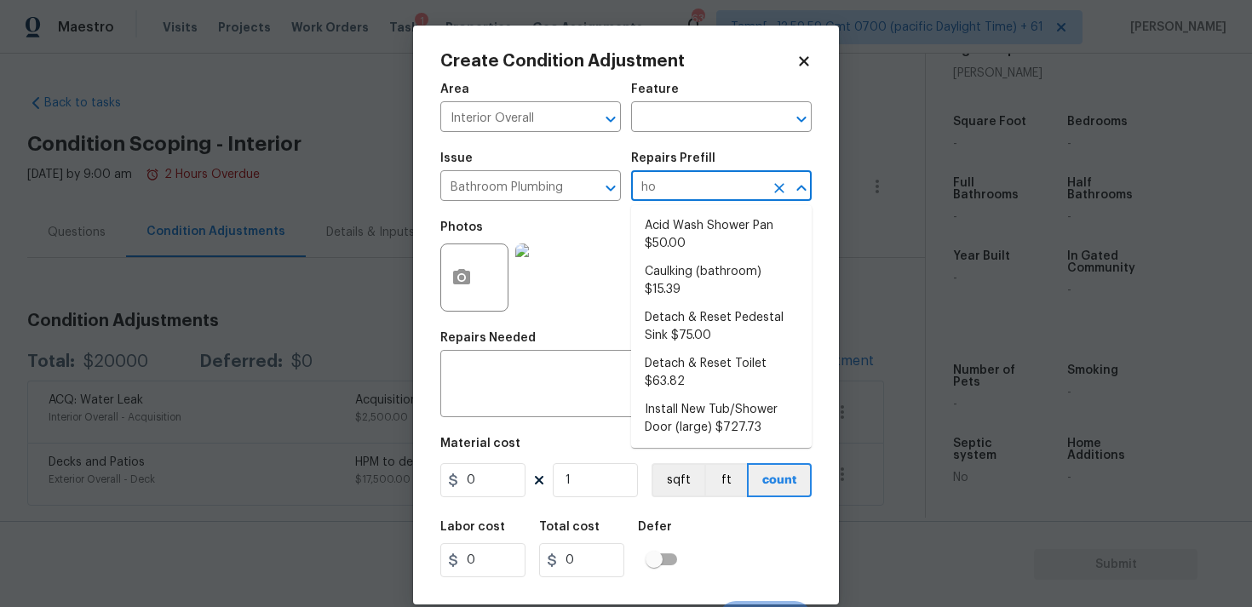
type input "how"
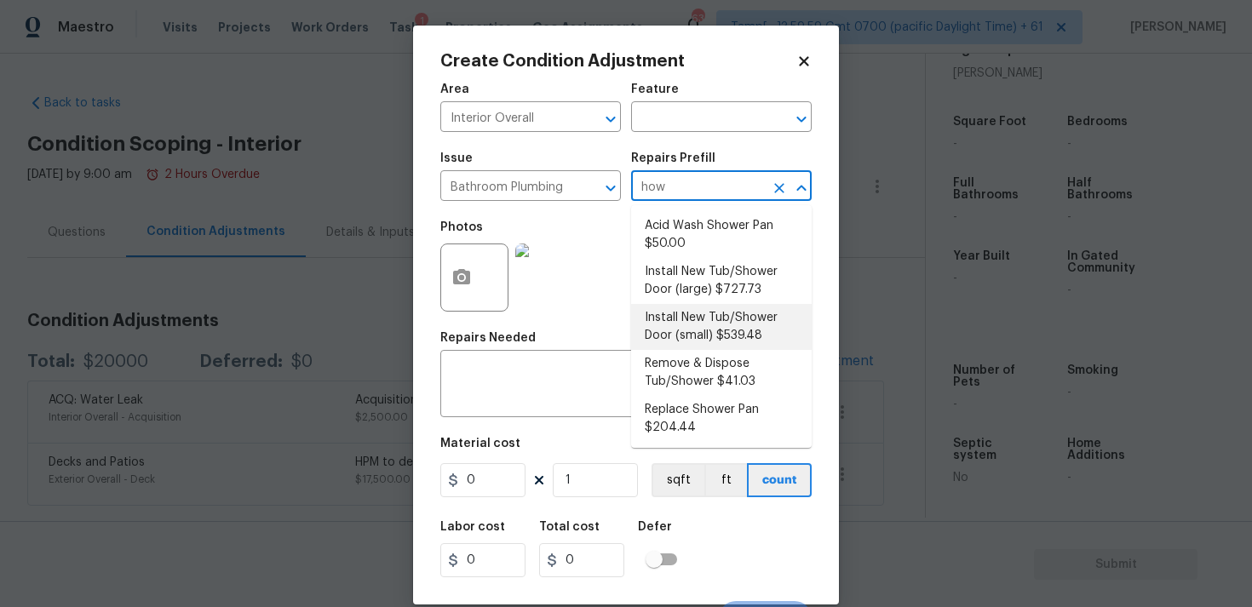
click at [696, 328] on li "Install New Tub/Shower Door (small) $539.48" at bounding box center [721, 327] width 181 height 46
type input "Plumbing"
type textarea "Prep the tub/shower surround and install a new 32''-36'' tempered shower door. …"
type input "539.48"
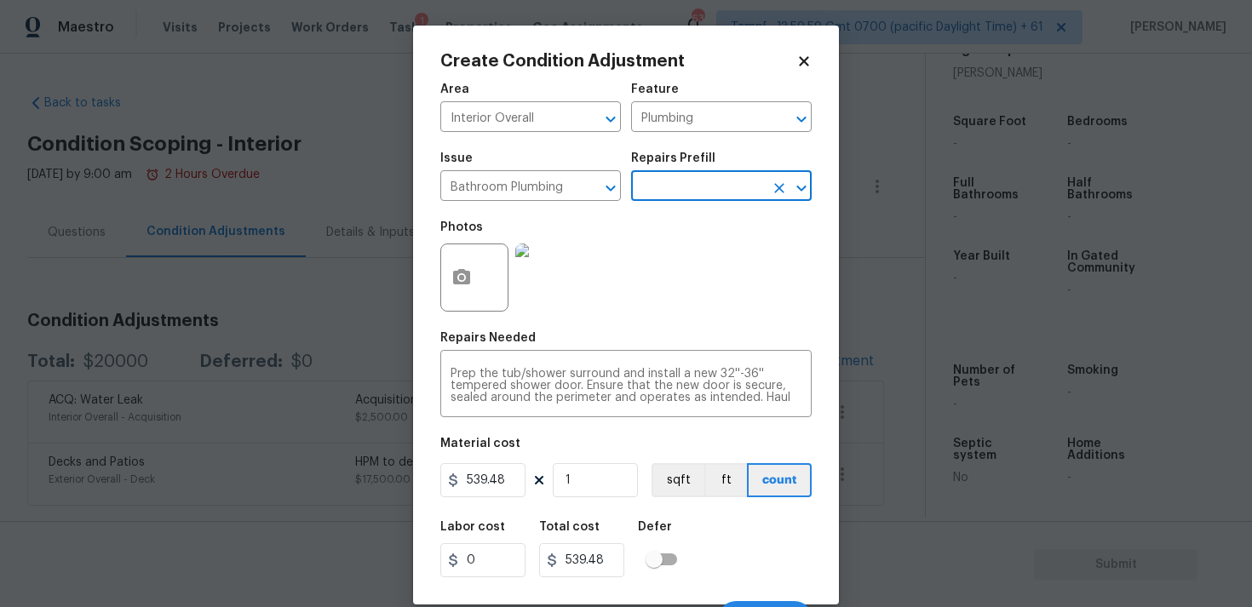
scroll to position [29, 0]
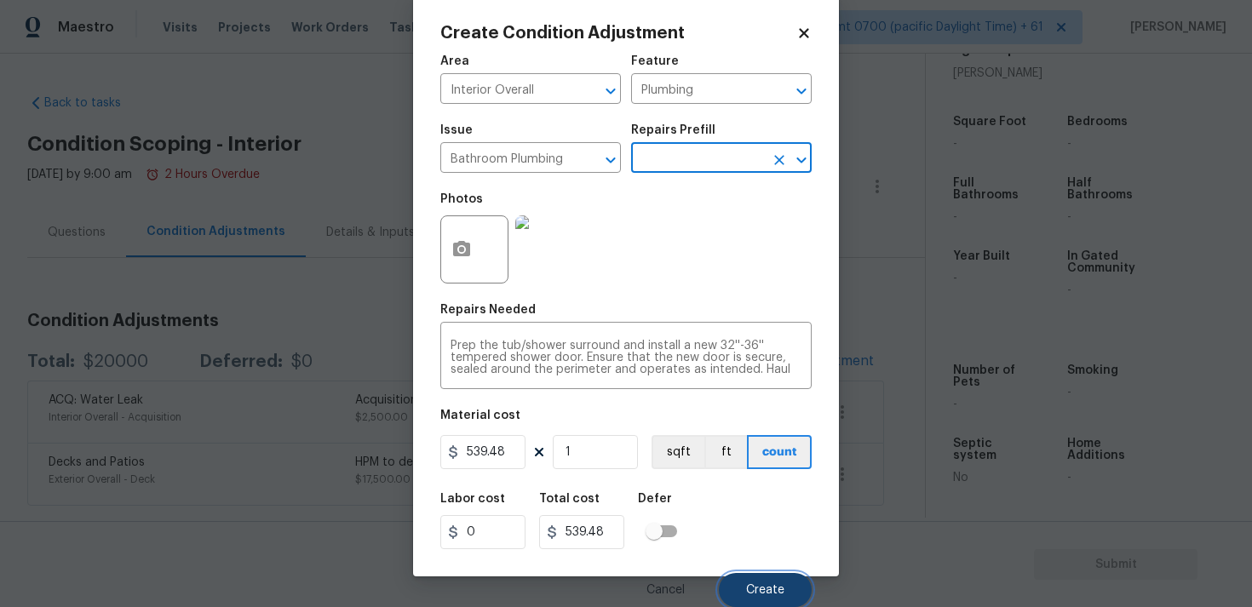
click at [772, 579] on button "Create" at bounding box center [765, 590] width 93 height 34
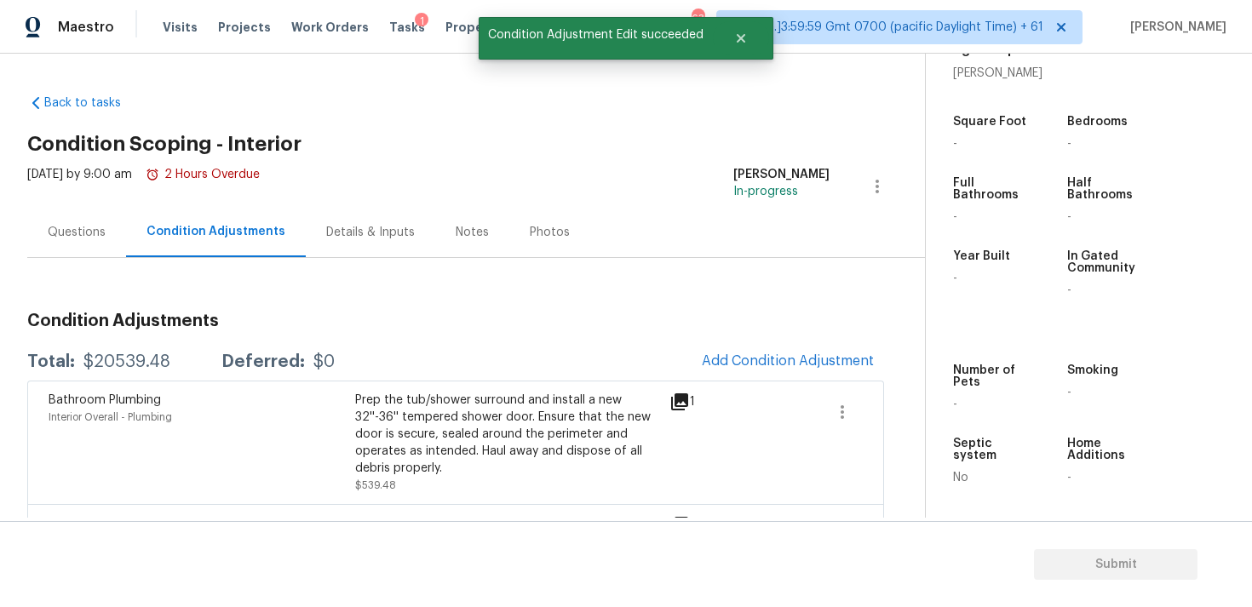
scroll to position [0, 0]
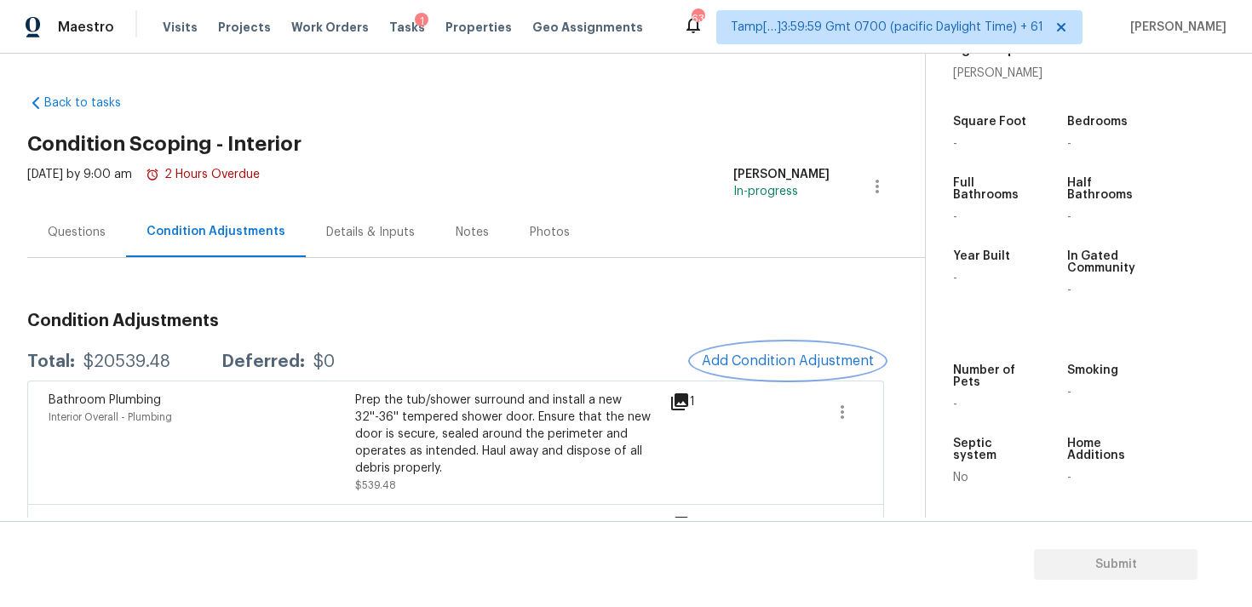
click at [802, 348] on button "Add Condition Adjustment" at bounding box center [788, 361] width 193 height 36
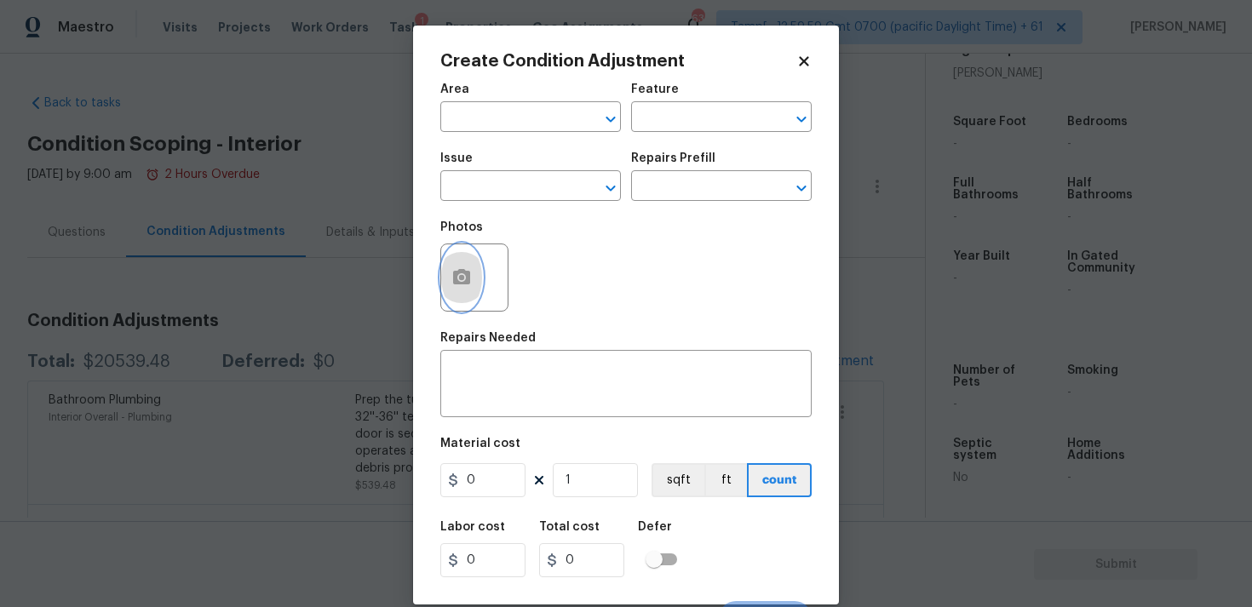
click at [474, 265] on button "button" at bounding box center [461, 277] width 41 height 66
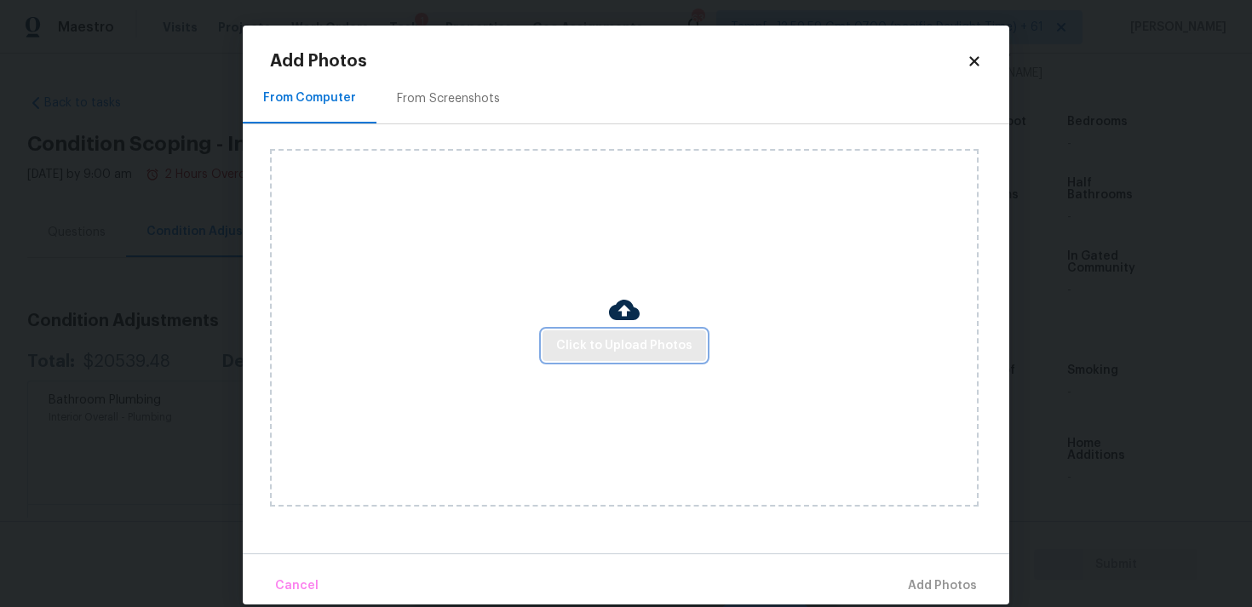
click at [641, 356] on button "Click to Upload Photos" at bounding box center [625, 347] width 164 height 32
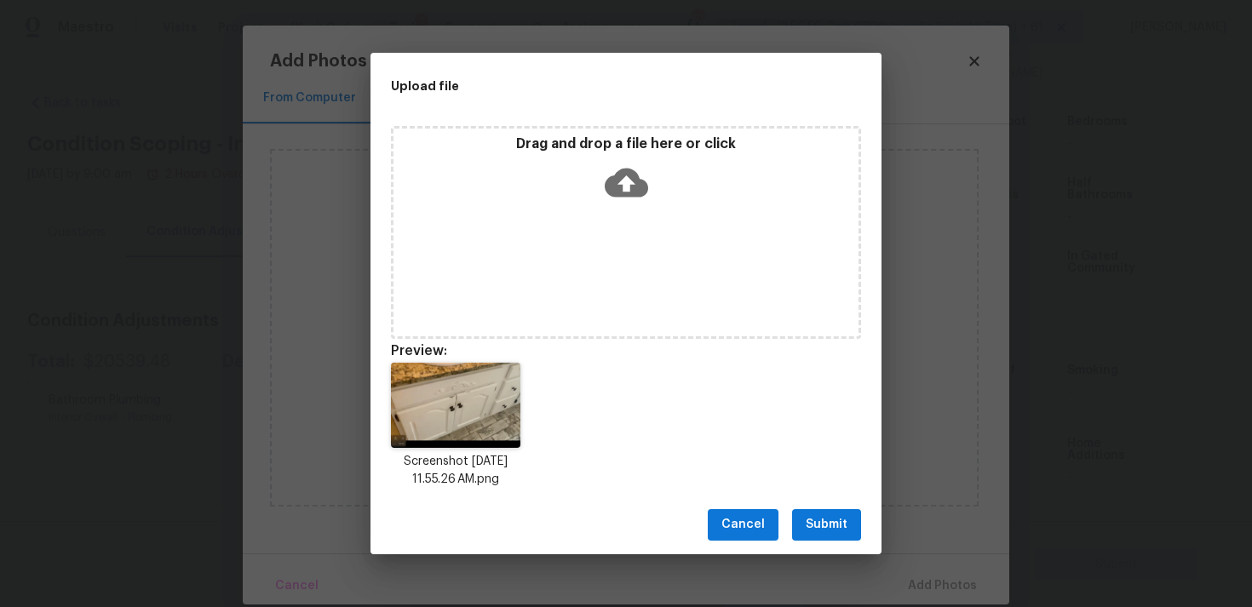
click at [824, 529] on span "Submit" at bounding box center [827, 525] width 42 height 21
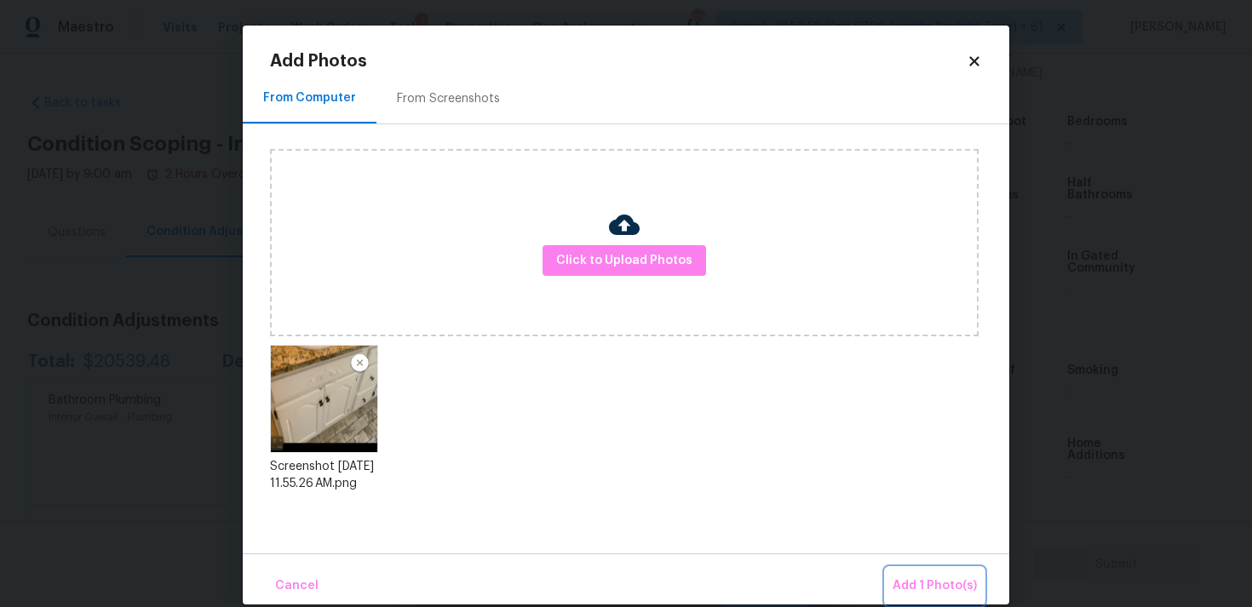
click at [919, 586] on span "Add 1 Photo(s)" at bounding box center [935, 586] width 84 height 21
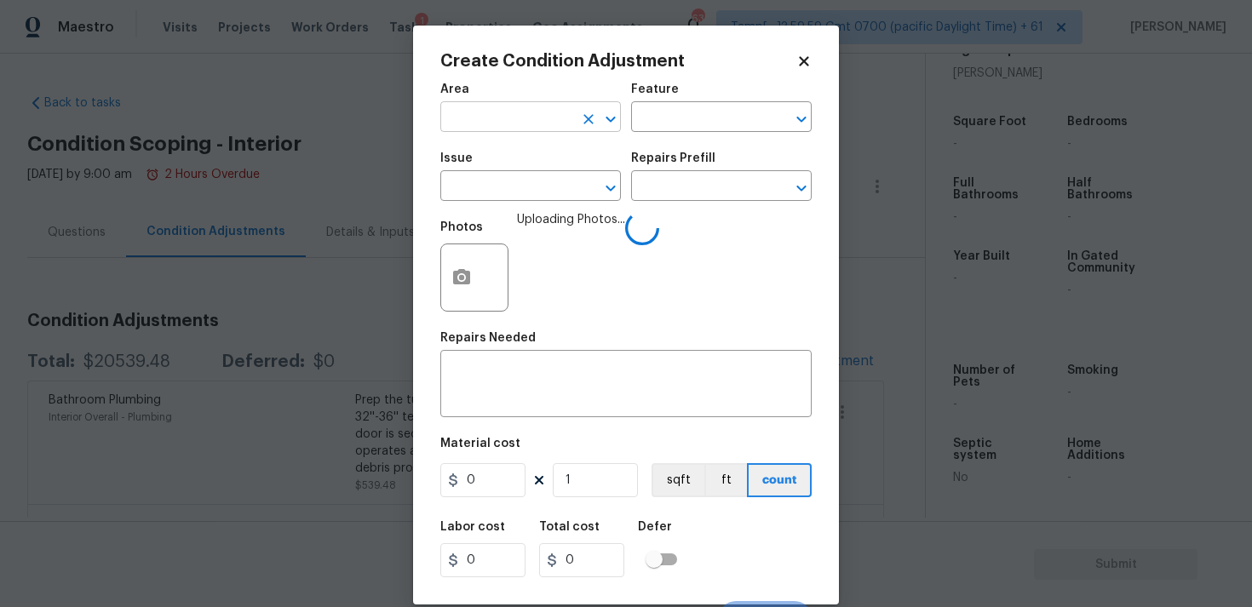
click at [548, 131] on input "text" at bounding box center [506, 119] width 133 height 26
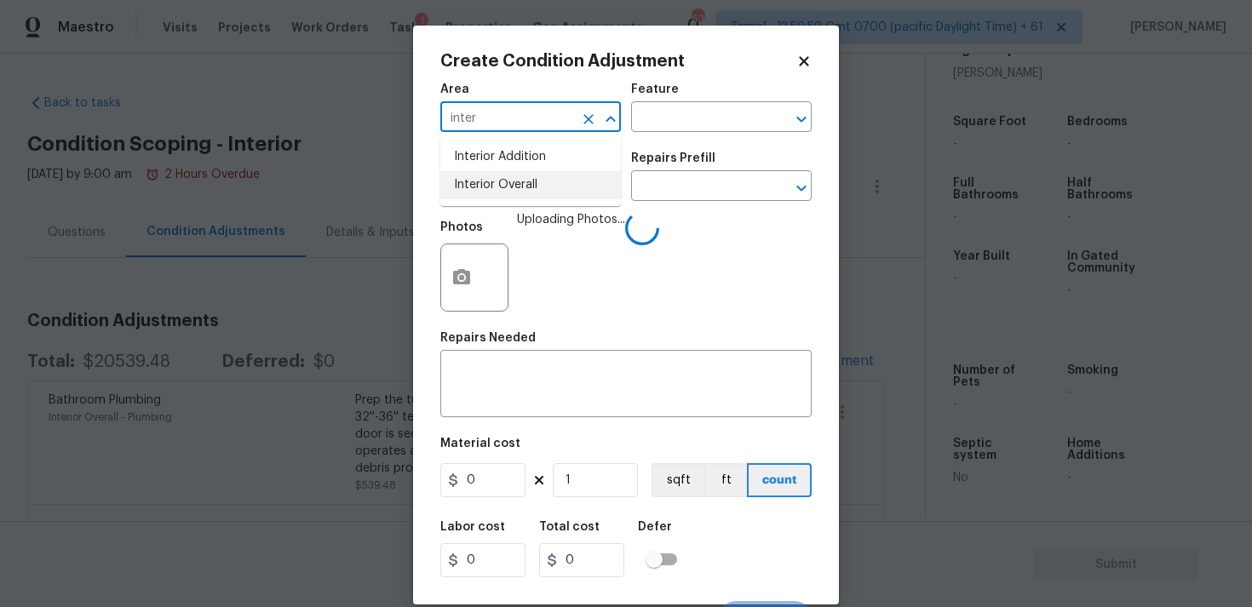
click at [532, 193] on li "Interior Overall" at bounding box center [530, 185] width 181 height 28
type input "Interior Overall"
click at [532, 193] on input "text" at bounding box center [506, 188] width 133 height 26
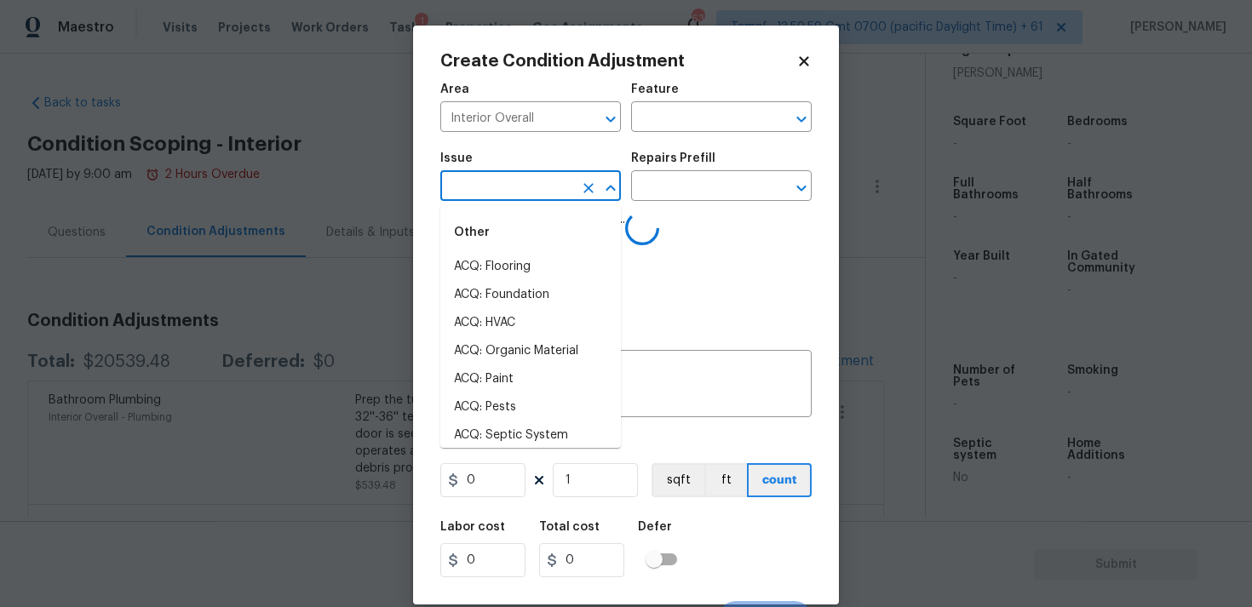
type input "c"
type input "abi"
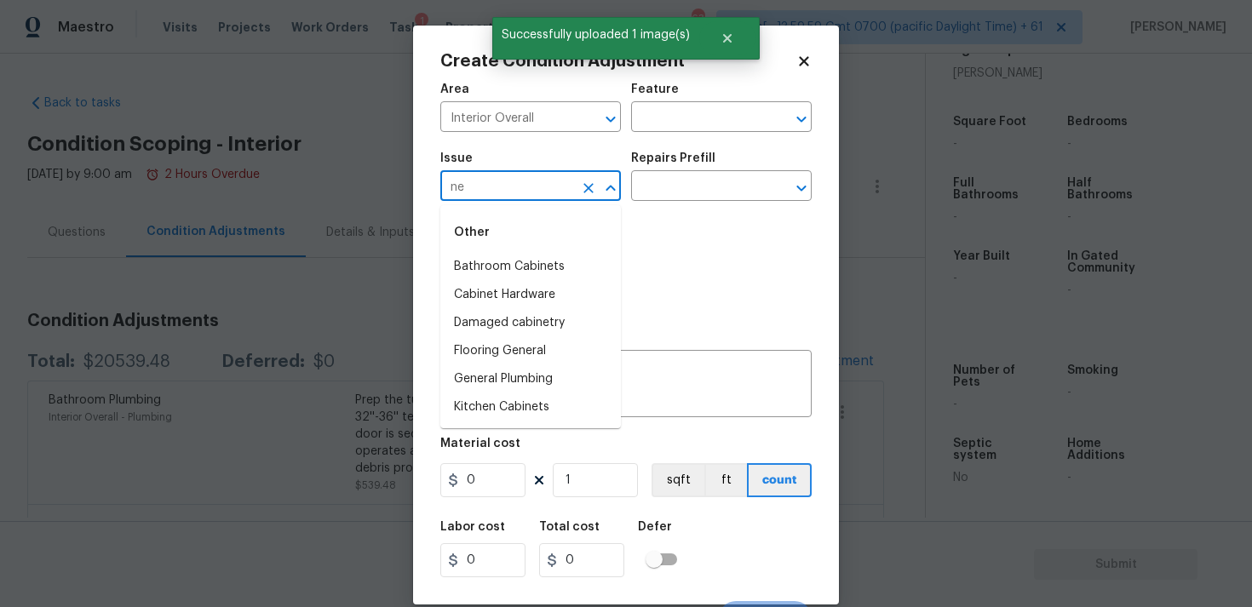
type input "n"
click at [548, 278] on li "Bathroom Cabinets" at bounding box center [530, 267] width 181 height 28
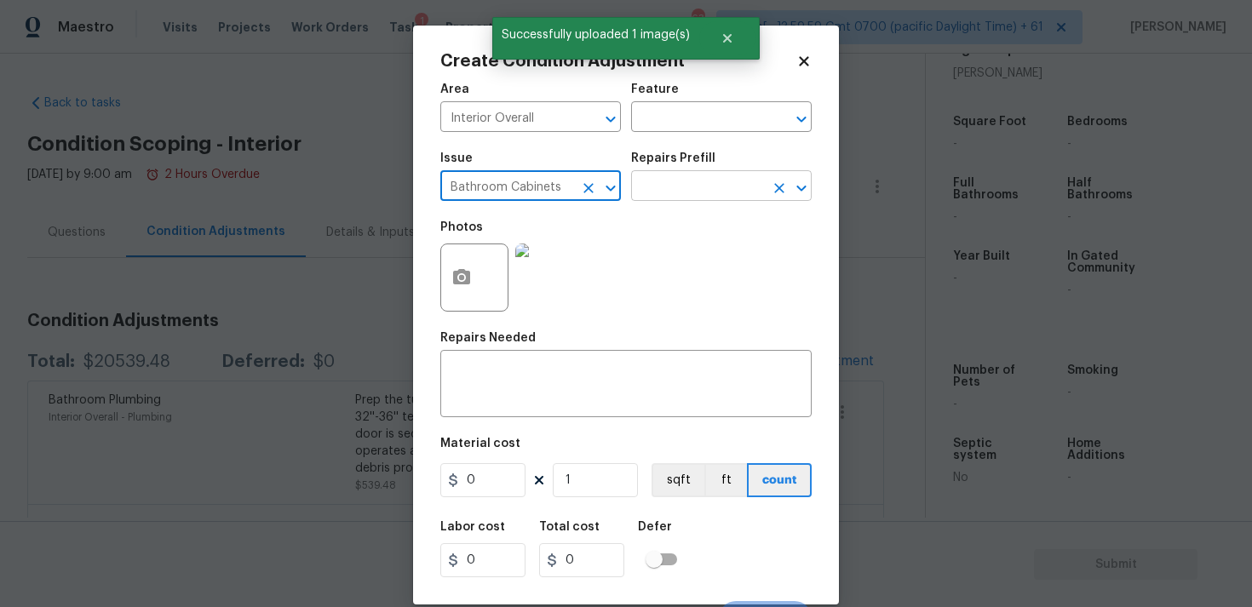
type input "Bathroom Cabinets"
click at [673, 186] on input "text" at bounding box center [697, 188] width 133 height 26
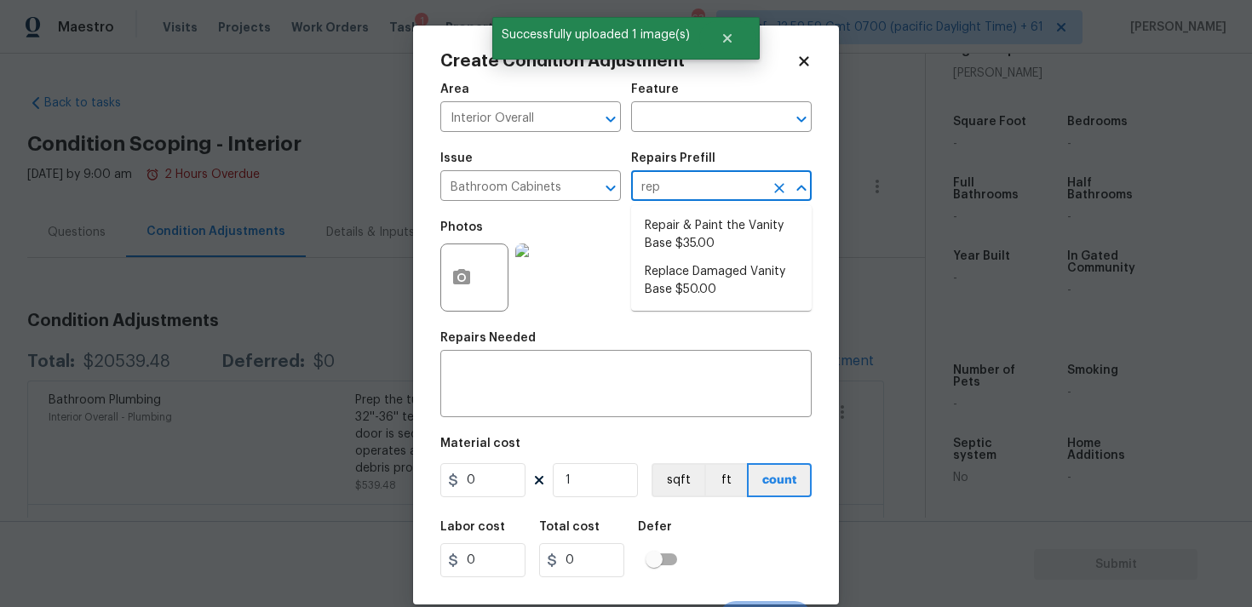
type input "repa"
click at [705, 249] on li "Repair & Paint the Vanity Base $35.00" at bounding box center [721, 235] width 181 height 46
type input "Cabinets"
type textarea "Repair and Paint the damaged vanity base to meet current standard. Remove and d…"
type input "35"
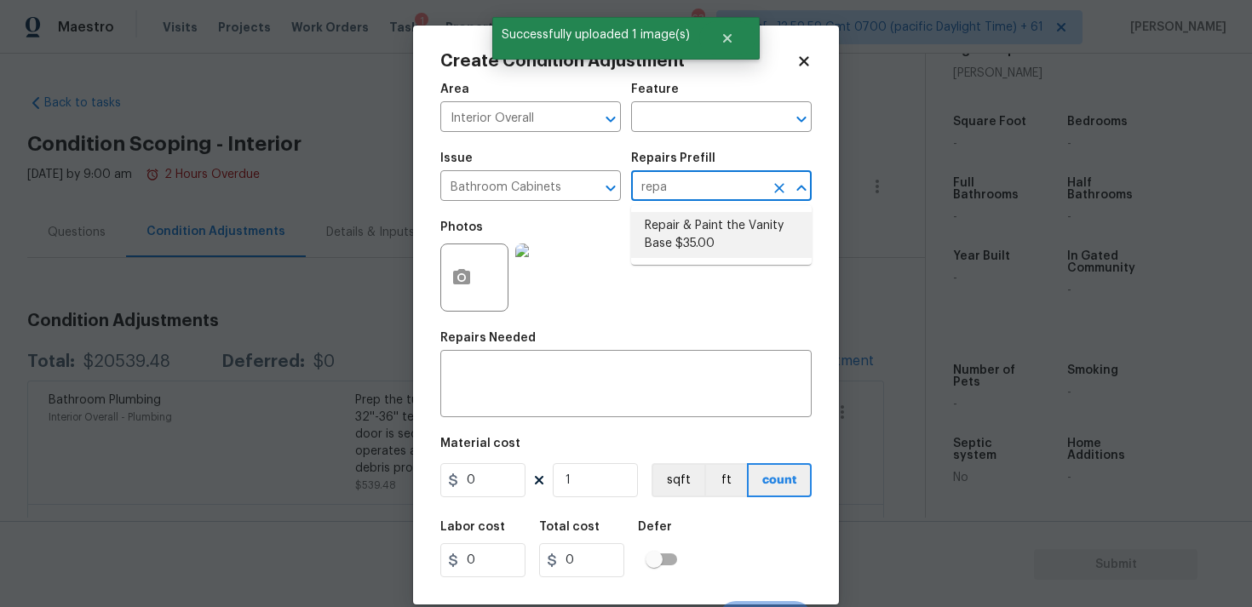
type input "35"
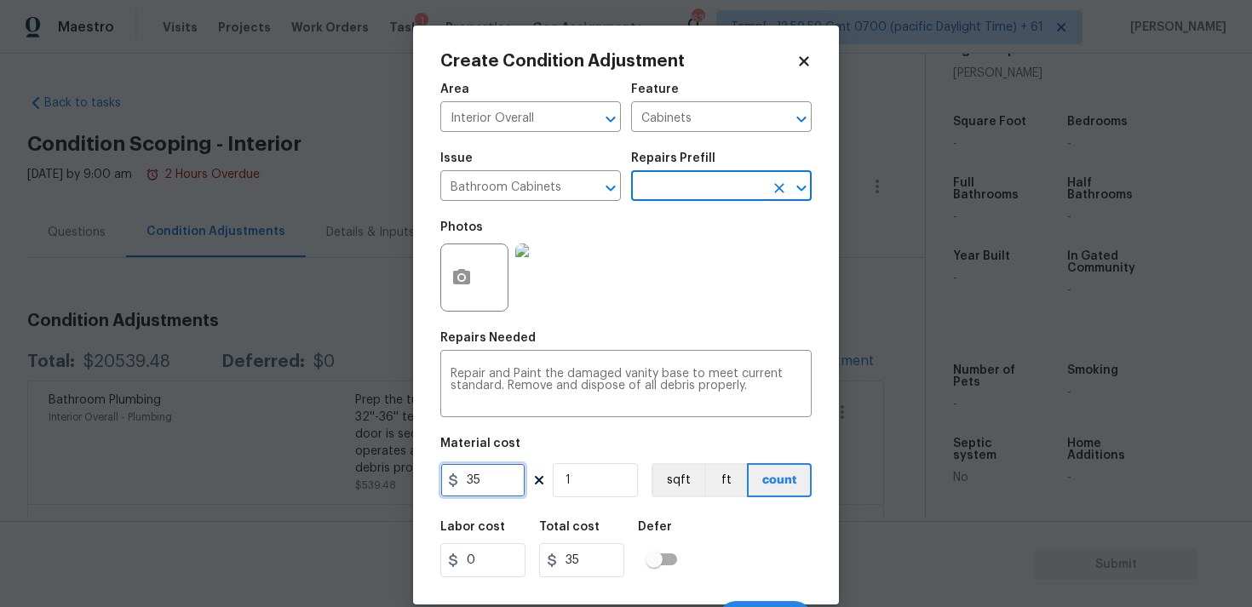
click at [492, 488] on input "35" at bounding box center [482, 480] width 85 height 34
type input "350"
click at [663, 545] on input "checkbox" at bounding box center [654, 559] width 97 height 32
checkbox input "true"
type input "350"
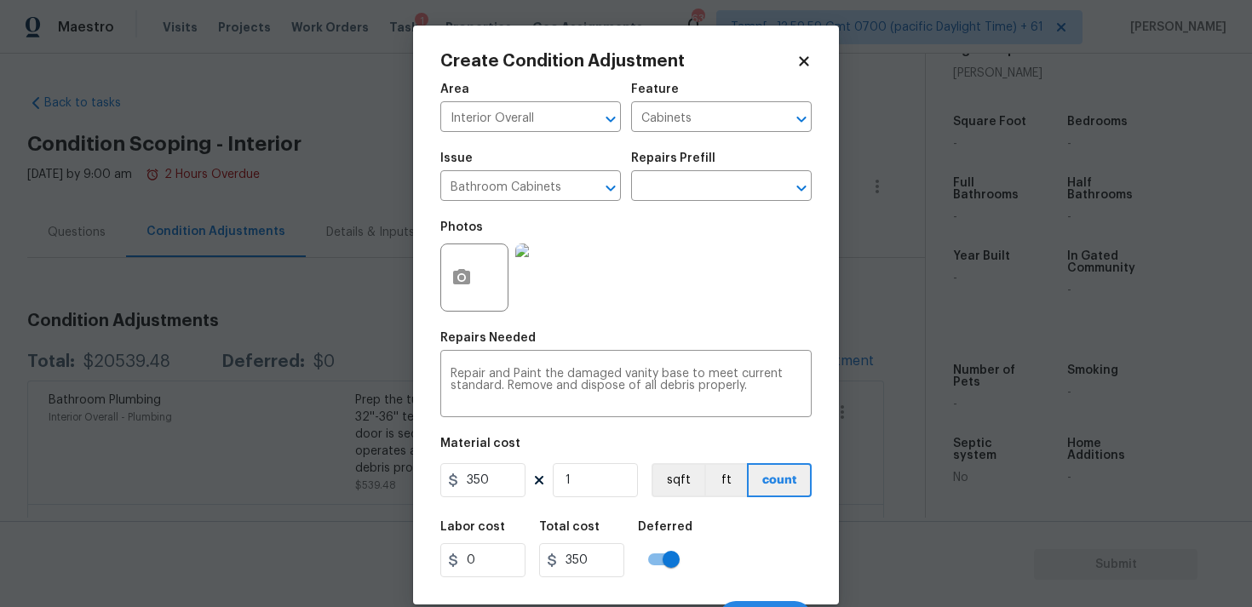
click at [671, 549] on input "checkbox" at bounding box center [671, 559] width 97 height 32
checkbox input "false"
click at [503, 470] on input "350" at bounding box center [482, 480] width 85 height 34
type input "400"
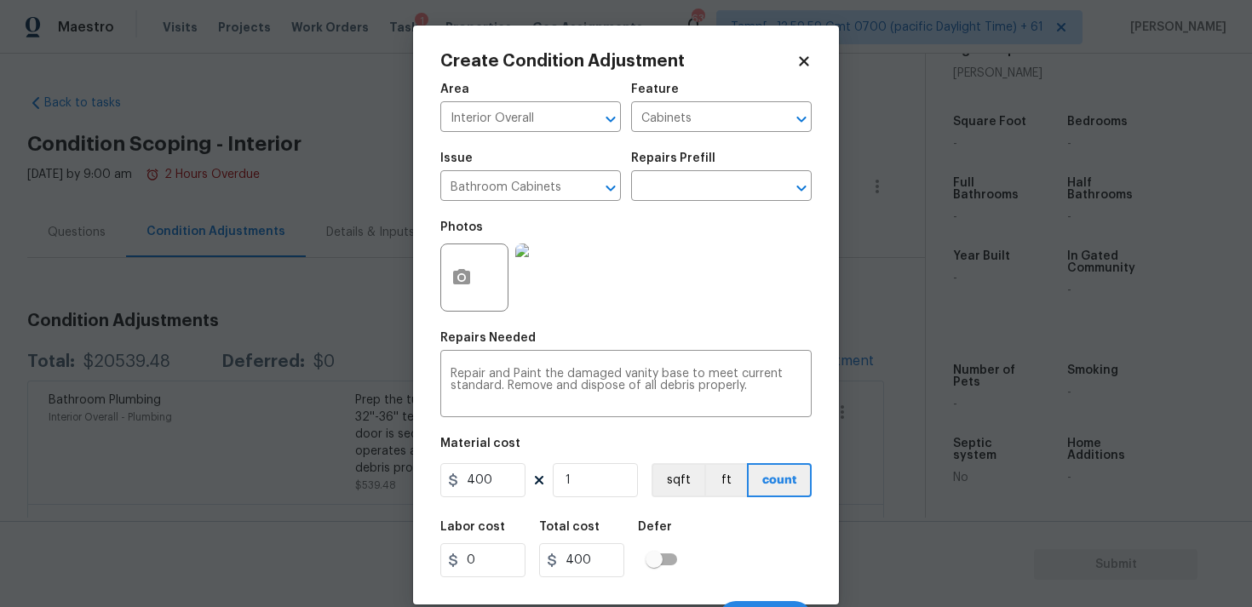
click at [709, 519] on div "Labor cost 0 Total cost 400 Defer" at bounding box center [625, 549] width 371 height 77
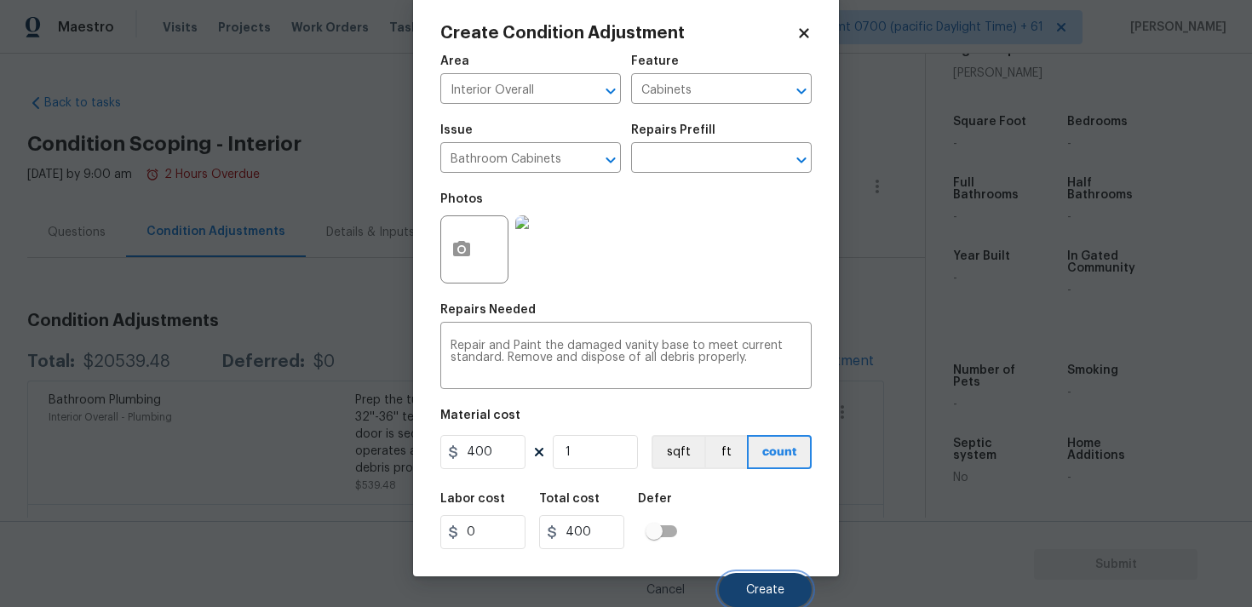
click at [750, 584] on span "Create" at bounding box center [765, 590] width 38 height 13
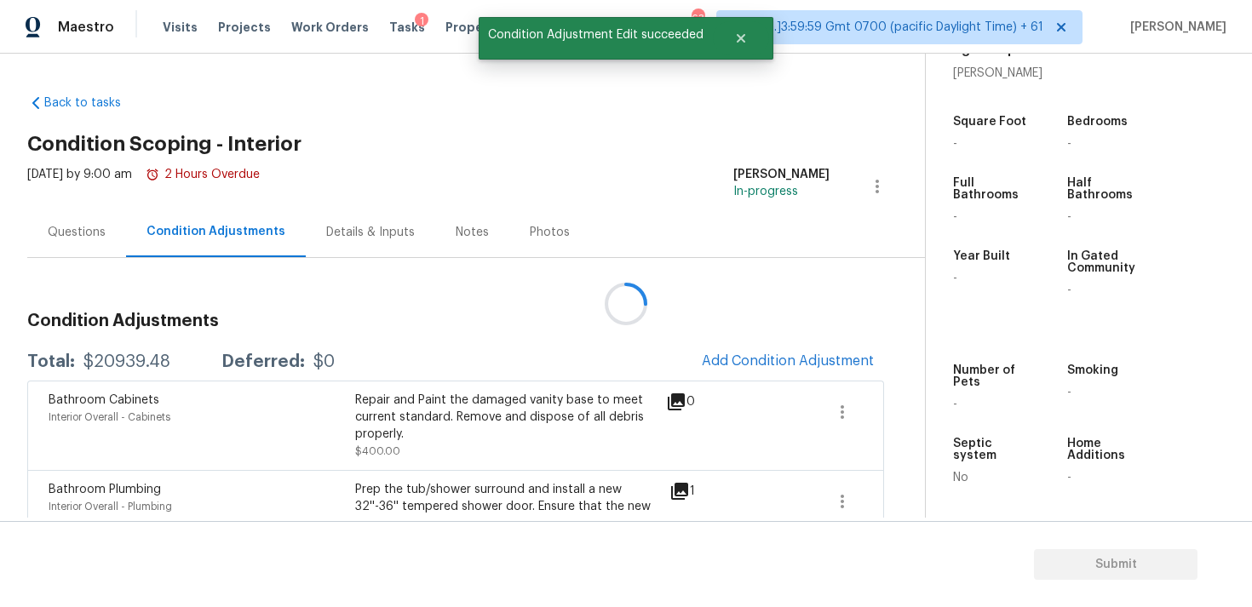
scroll to position [0, 0]
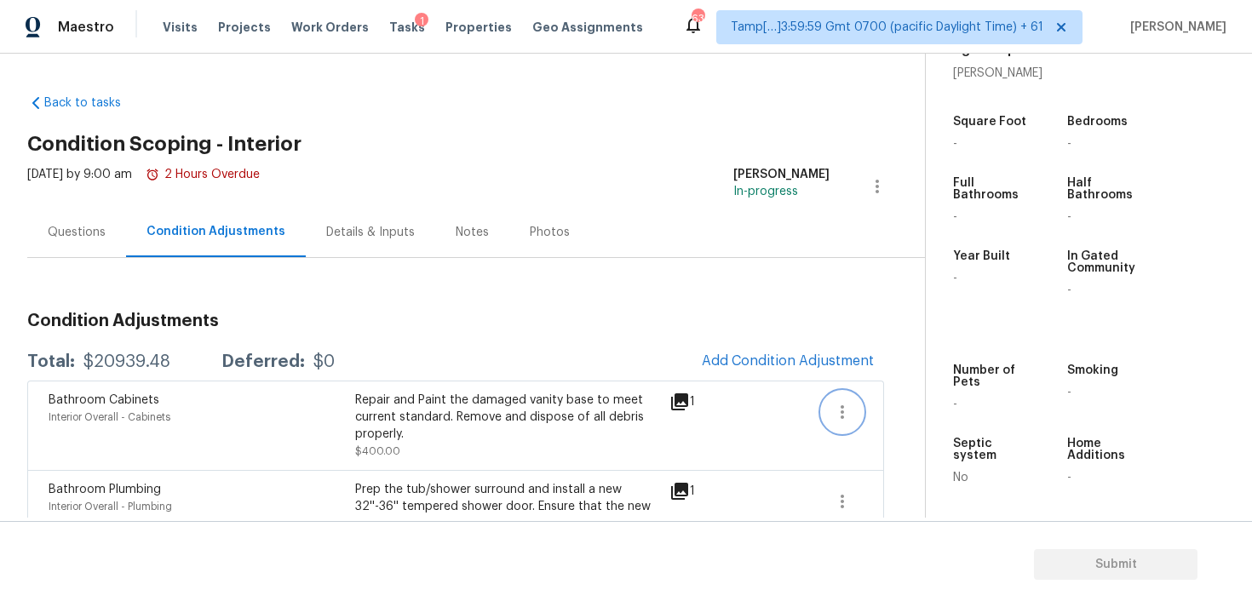
click at [843, 408] on icon "button" at bounding box center [842, 412] width 3 height 14
click at [936, 403] on div "Edit" at bounding box center [939, 408] width 133 height 17
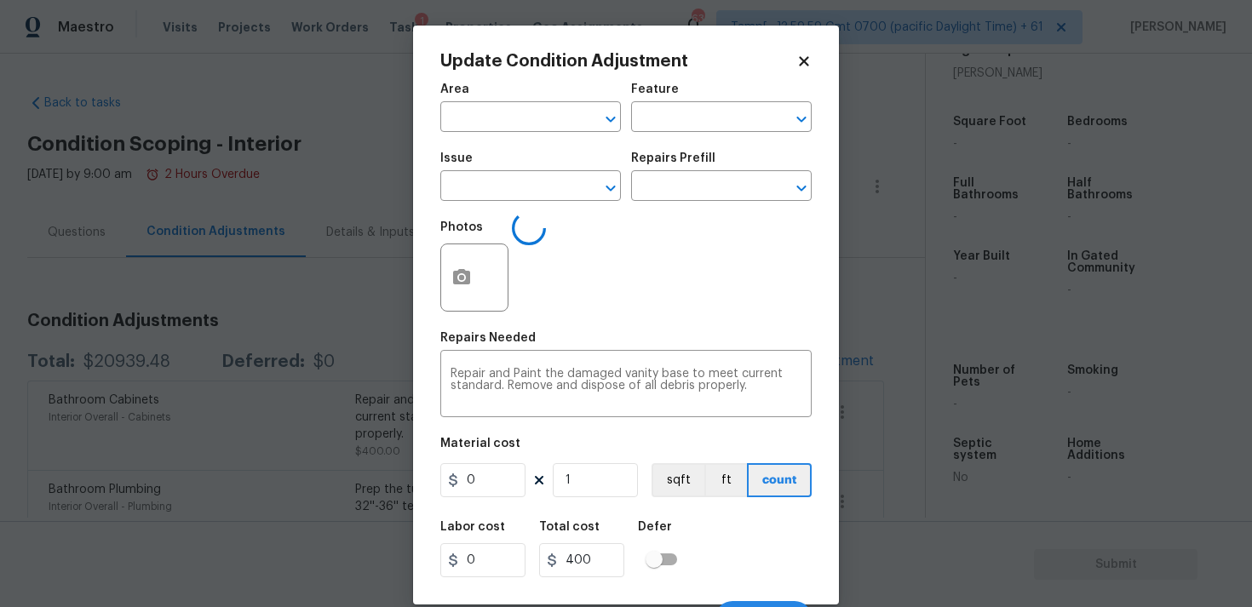
type input "Interior Overall"
type input "Cabinets"
type input "Bathroom Cabinets"
type input "400"
click at [443, 286] on button "button" at bounding box center [461, 277] width 41 height 66
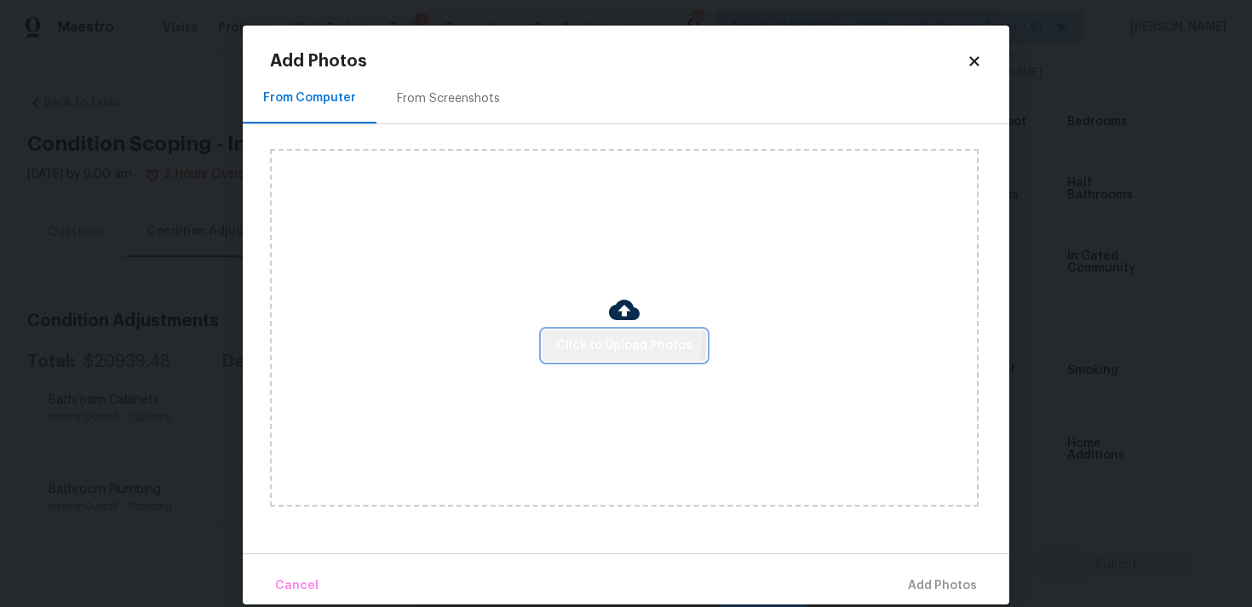
click at [556, 331] on button "Click to Upload Photos" at bounding box center [625, 347] width 164 height 32
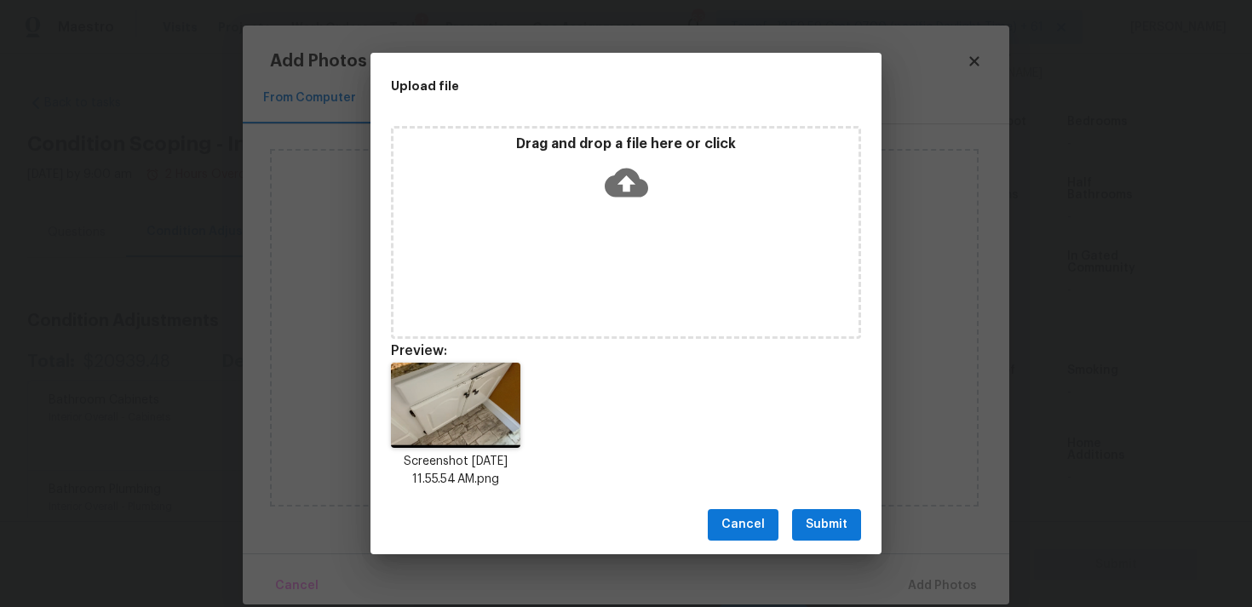
click at [827, 513] on button "Submit" at bounding box center [826, 525] width 69 height 32
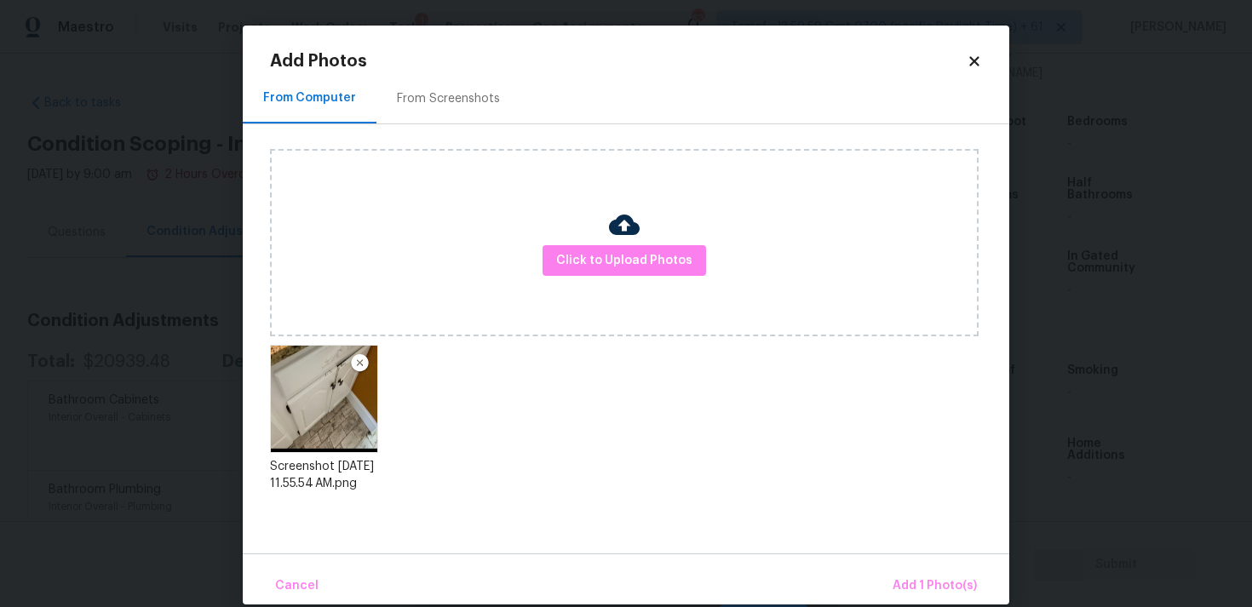
click at [919, 566] on div "Cancel Add 1 Photo(s)" at bounding box center [626, 579] width 767 height 51
click at [929, 587] on span "Add 1 Photo(s)" at bounding box center [935, 586] width 84 height 21
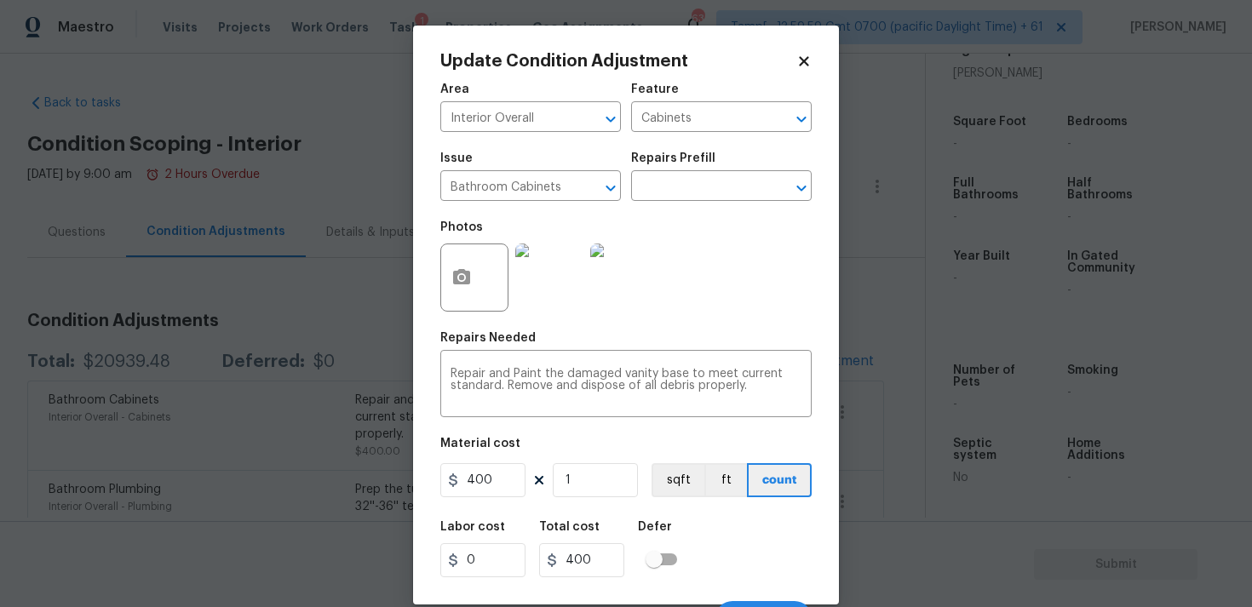
click at [730, 526] on div "Labor cost 0 Total cost 400 Defer" at bounding box center [625, 549] width 371 height 77
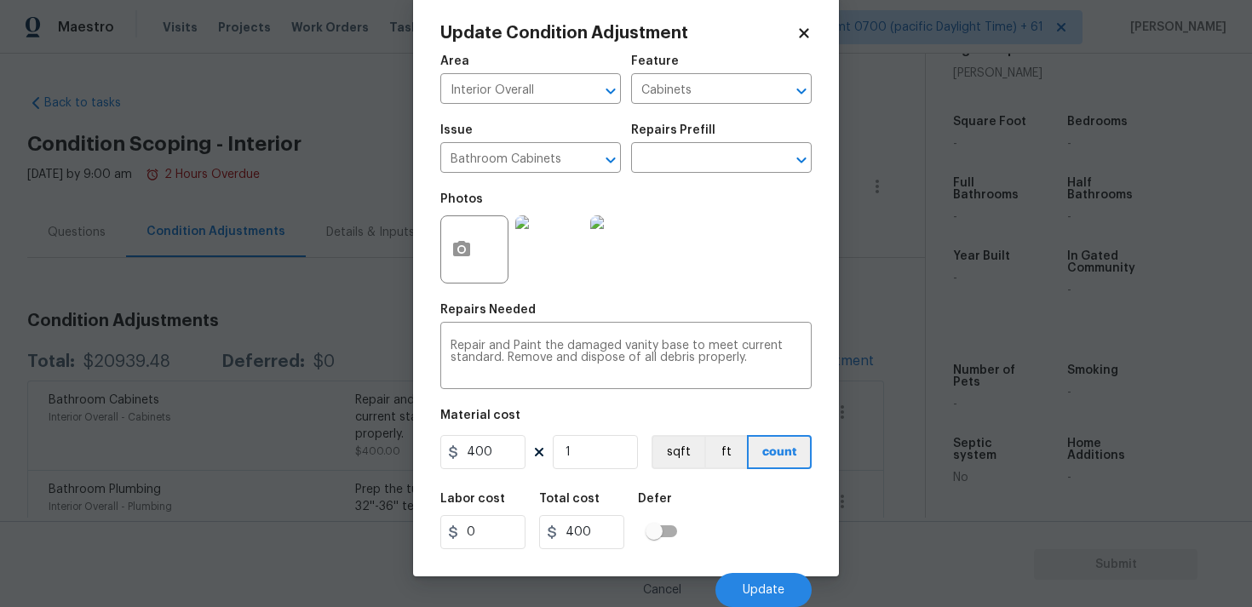
click at [751, 571] on div "Cancel Update" at bounding box center [625, 584] width 371 height 48
click at [755, 588] on span "Update" at bounding box center [764, 590] width 42 height 13
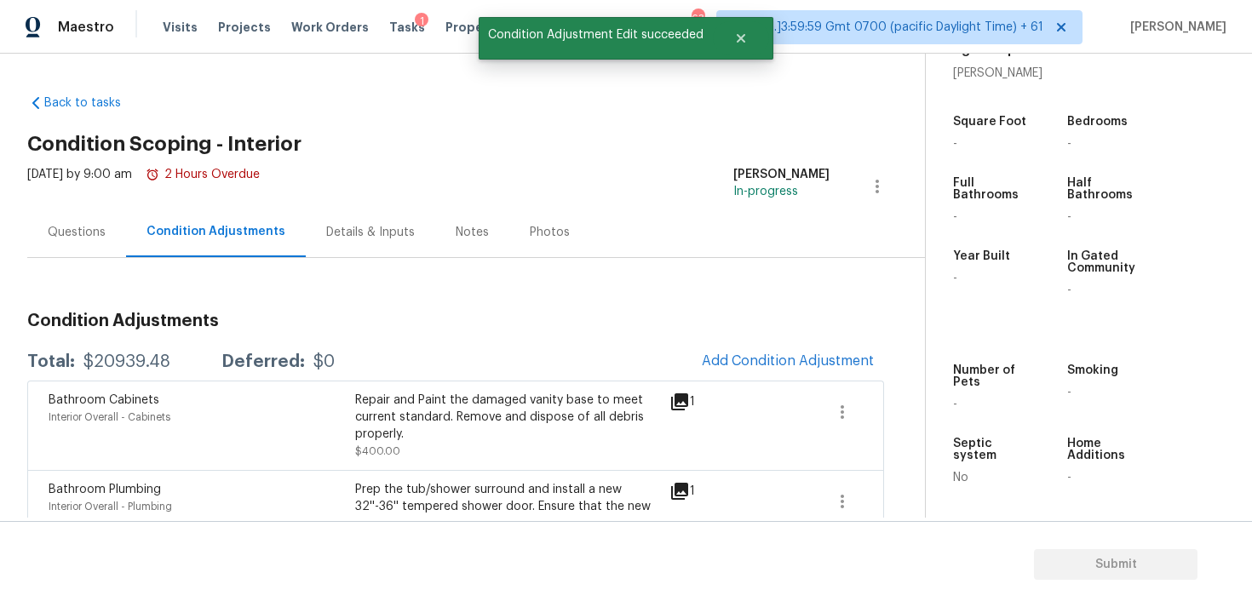
scroll to position [0, 0]
click at [769, 352] on button "Add Condition Adjustment" at bounding box center [788, 361] width 193 height 36
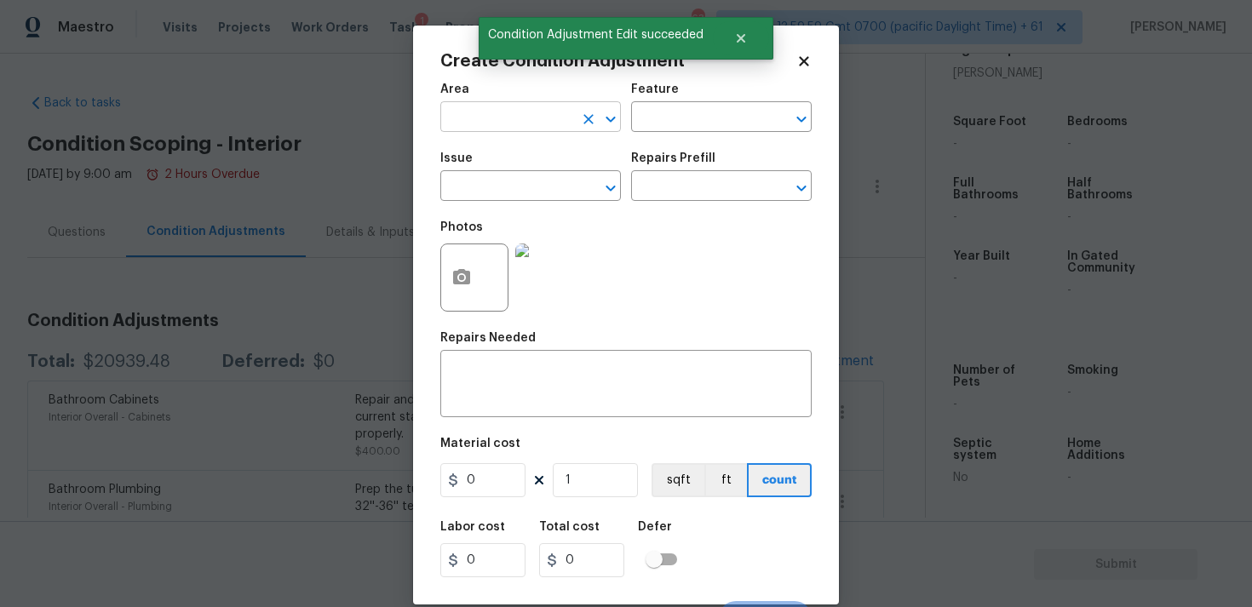
click at [538, 117] on input "text" at bounding box center [506, 119] width 133 height 26
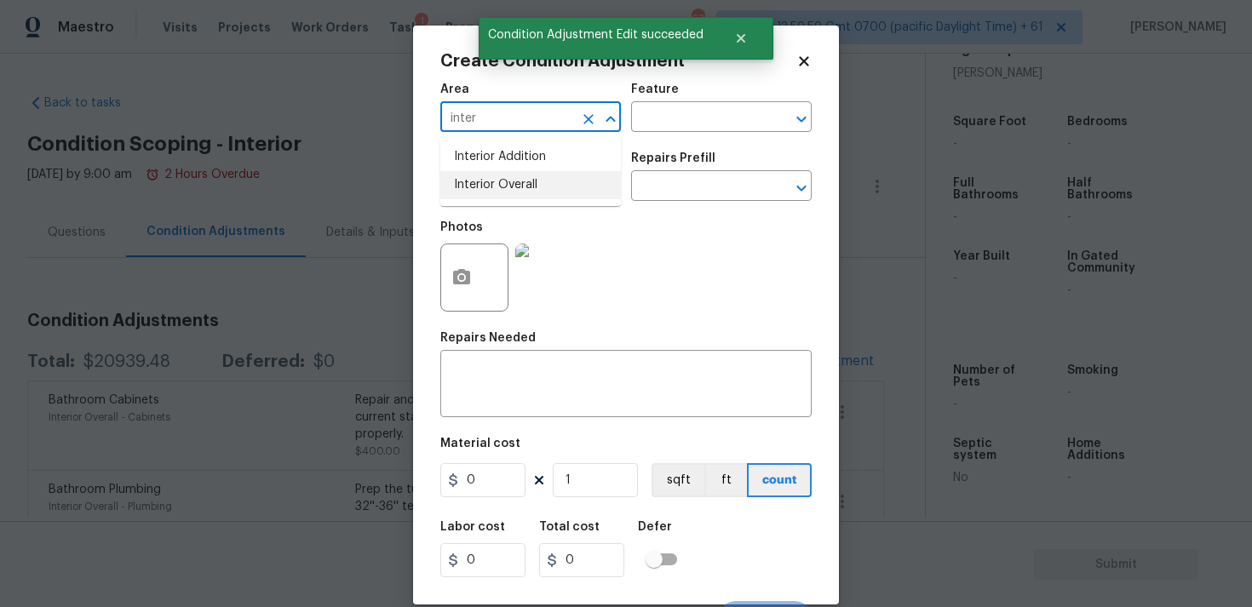
click at [533, 175] on li "Interior Overall" at bounding box center [530, 185] width 181 height 28
type input "Interior Overall"
click at [541, 204] on span "Issue ​" at bounding box center [530, 176] width 181 height 69
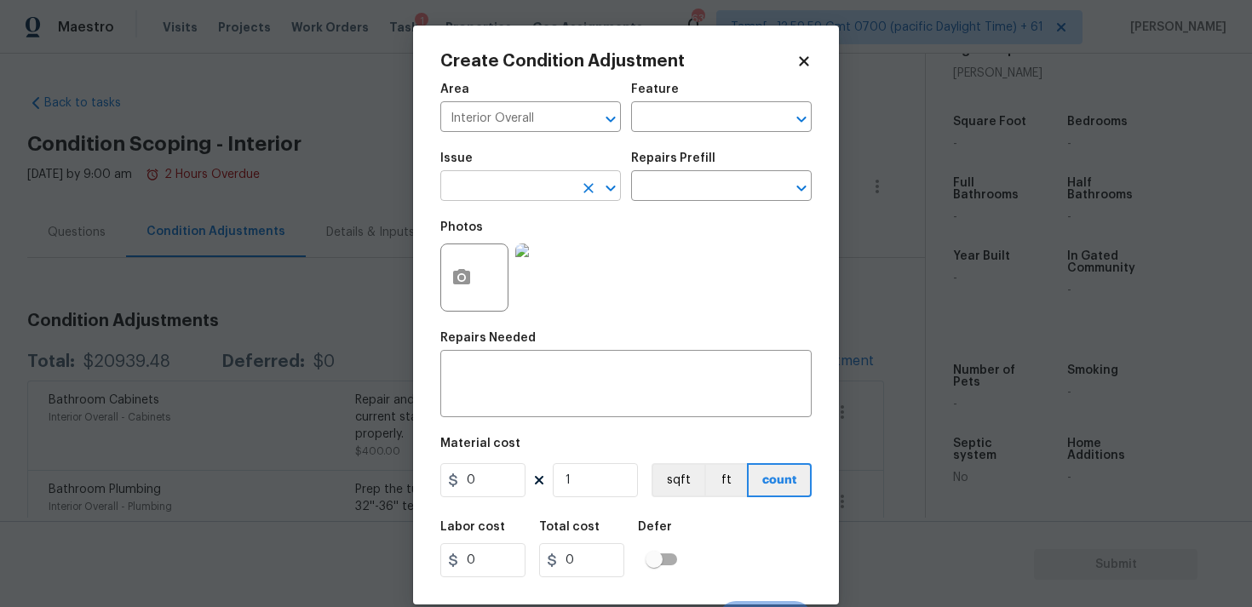
click at [532, 197] on input "text" at bounding box center [506, 188] width 133 height 26
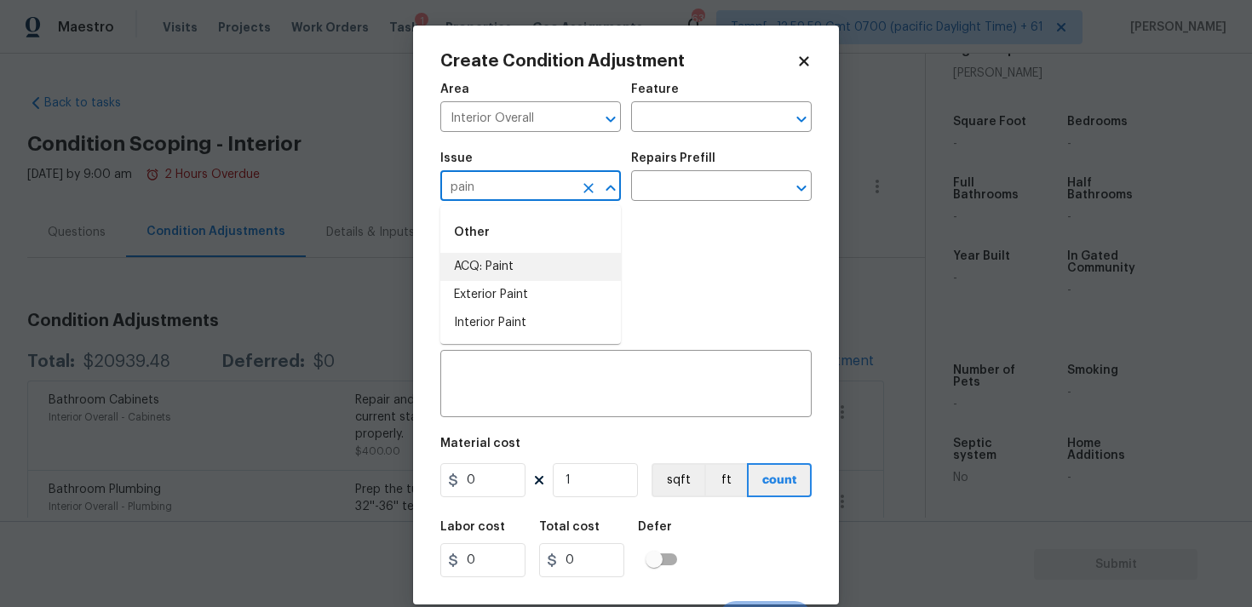
click at [544, 270] on li "ACQ: Paint" at bounding box center [530, 267] width 181 height 28
type input "ACQ: Paint"
click at [691, 173] on div "Repairs Prefill" at bounding box center [721, 163] width 181 height 22
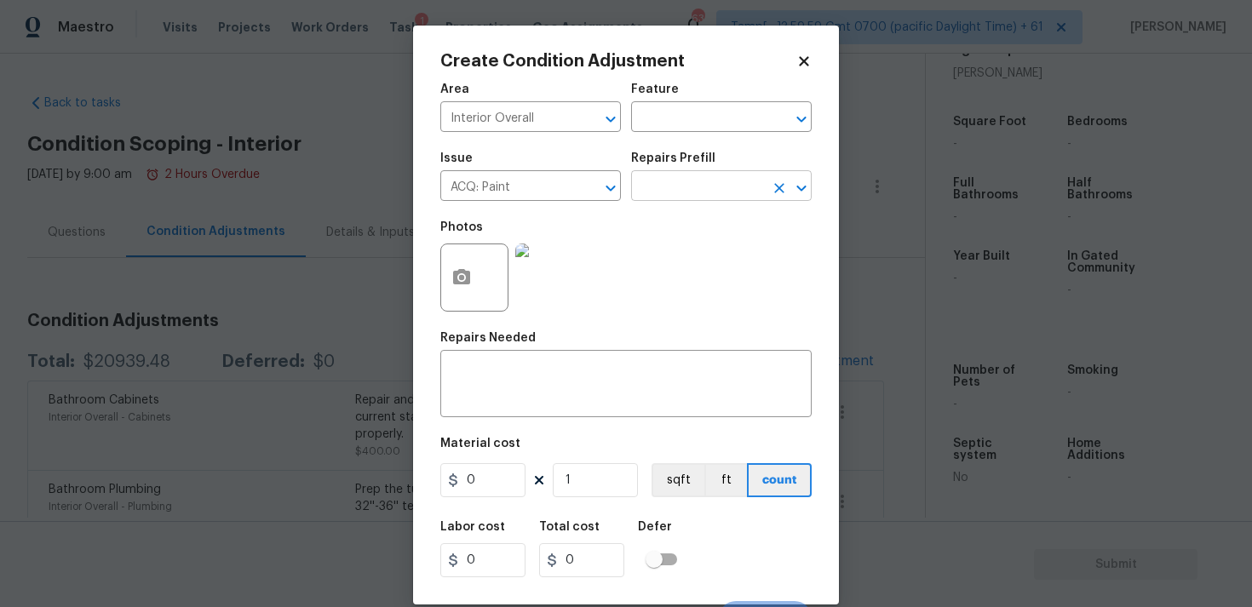
click at [692, 193] on input "text" at bounding box center [697, 188] width 133 height 26
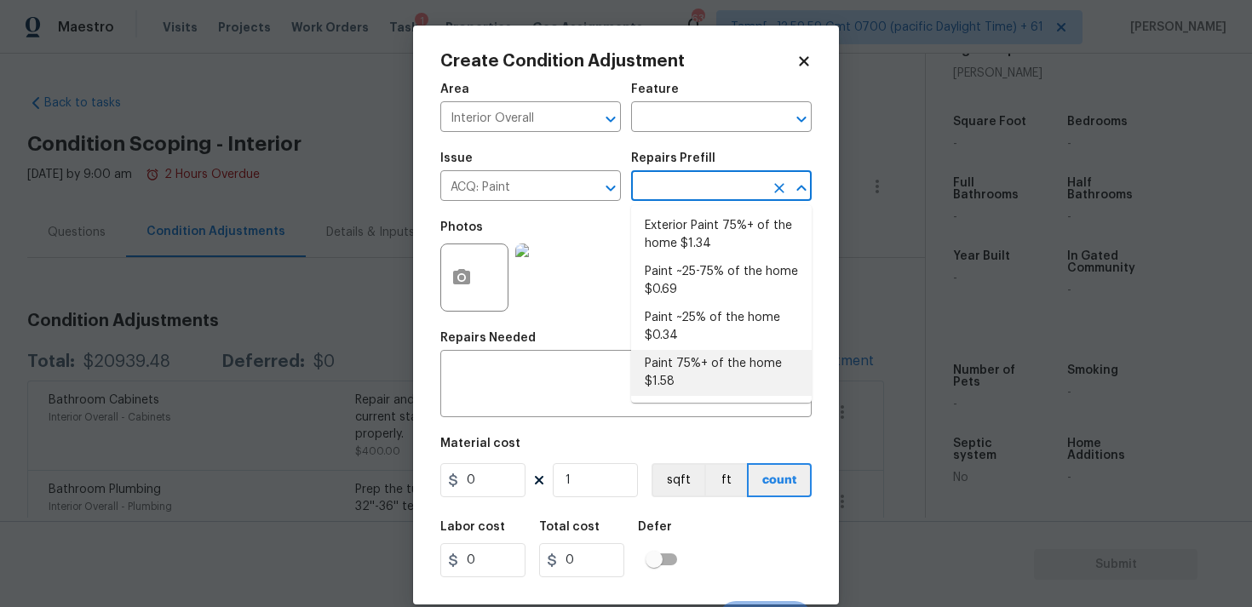
click at [688, 358] on li "Paint 75%+ of the home $1.58" at bounding box center [721, 373] width 181 height 46
type input "Acquisition"
type textarea "Acquisition Scope: 75%+ of the home will likely require interior paint"
type input "1.58"
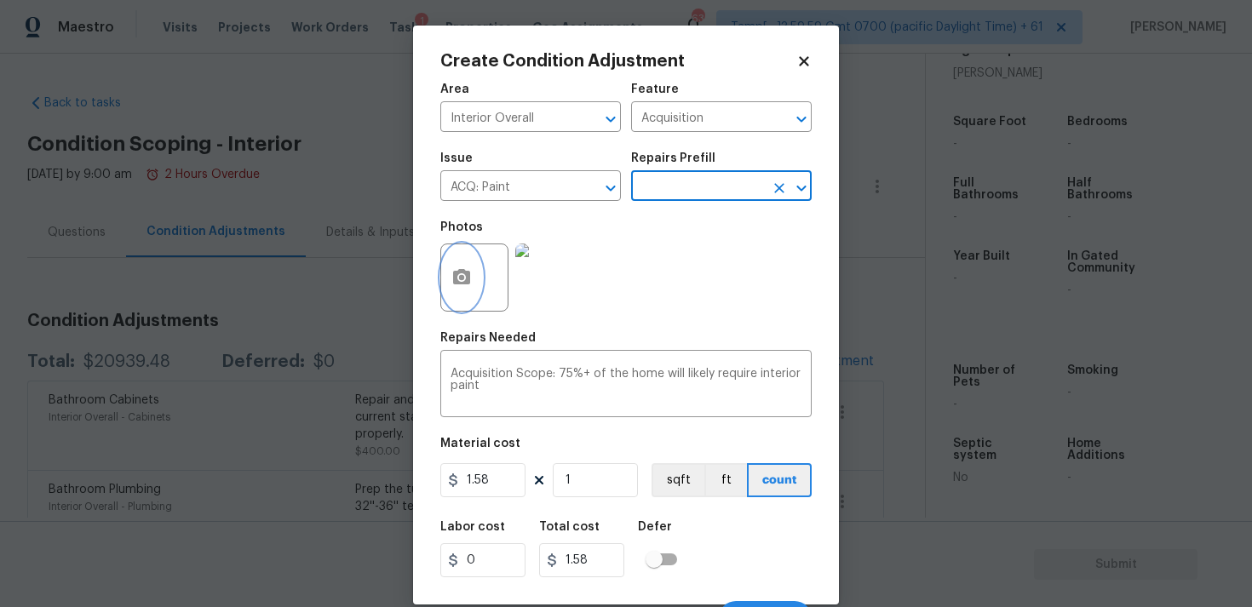
click at [472, 293] on button "button" at bounding box center [461, 277] width 41 height 66
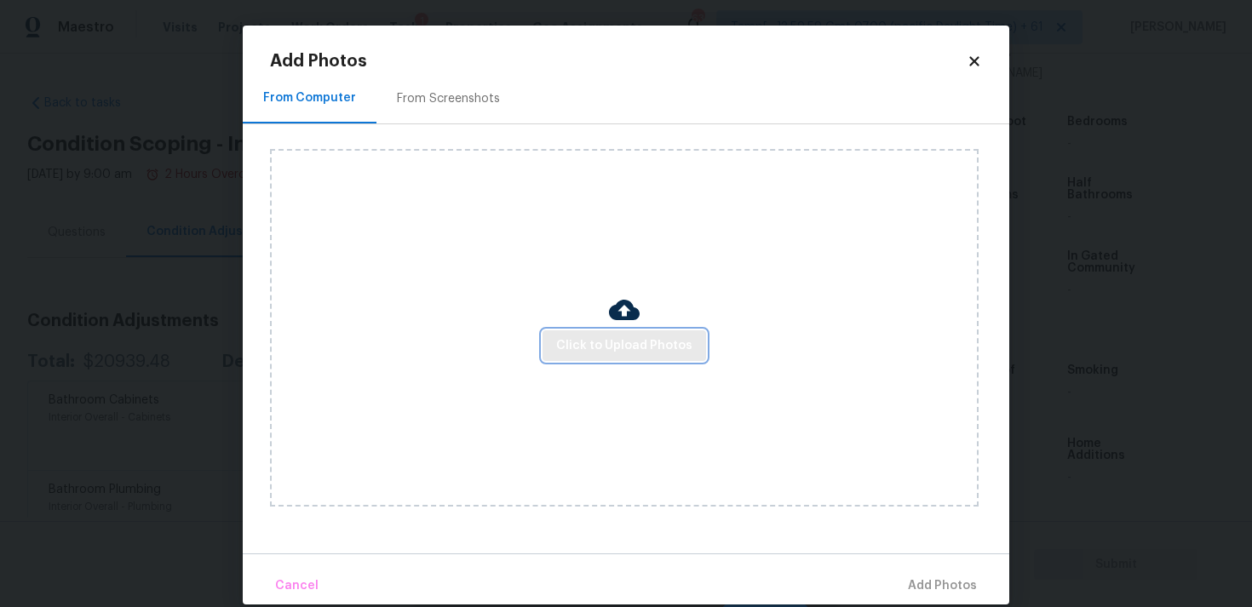
click at [635, 338] on span "Click to Upload Photos" at bounding box center [624, 346] width 136 height 21
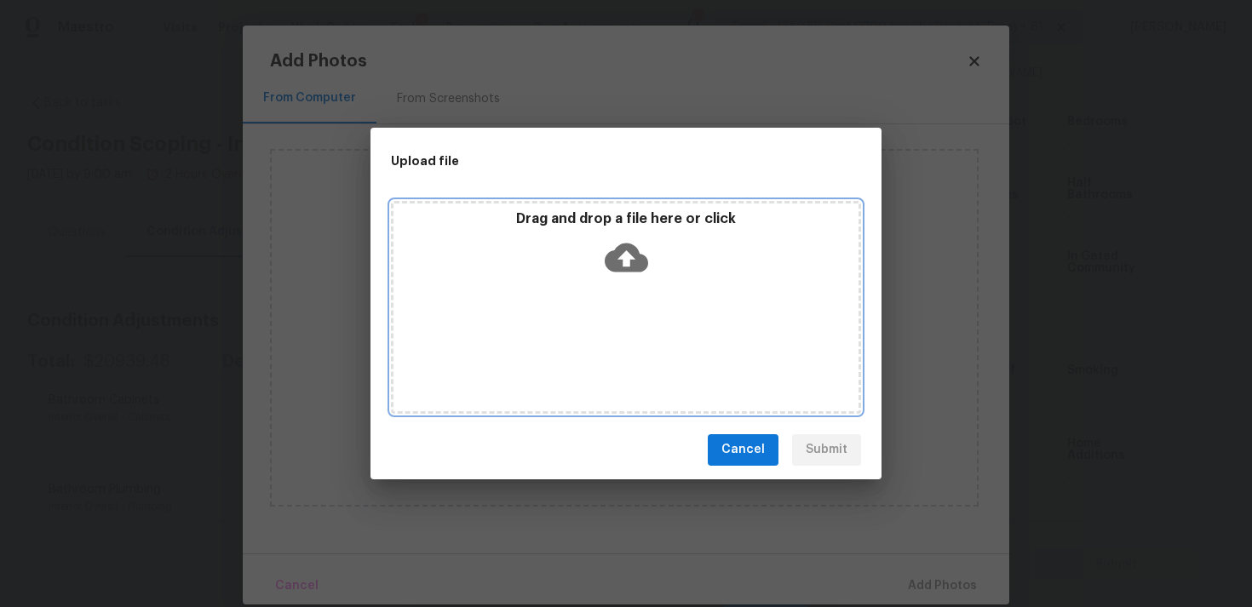
click at [614, 236] on icon at bounding box center [626, 257] width 43 height 43
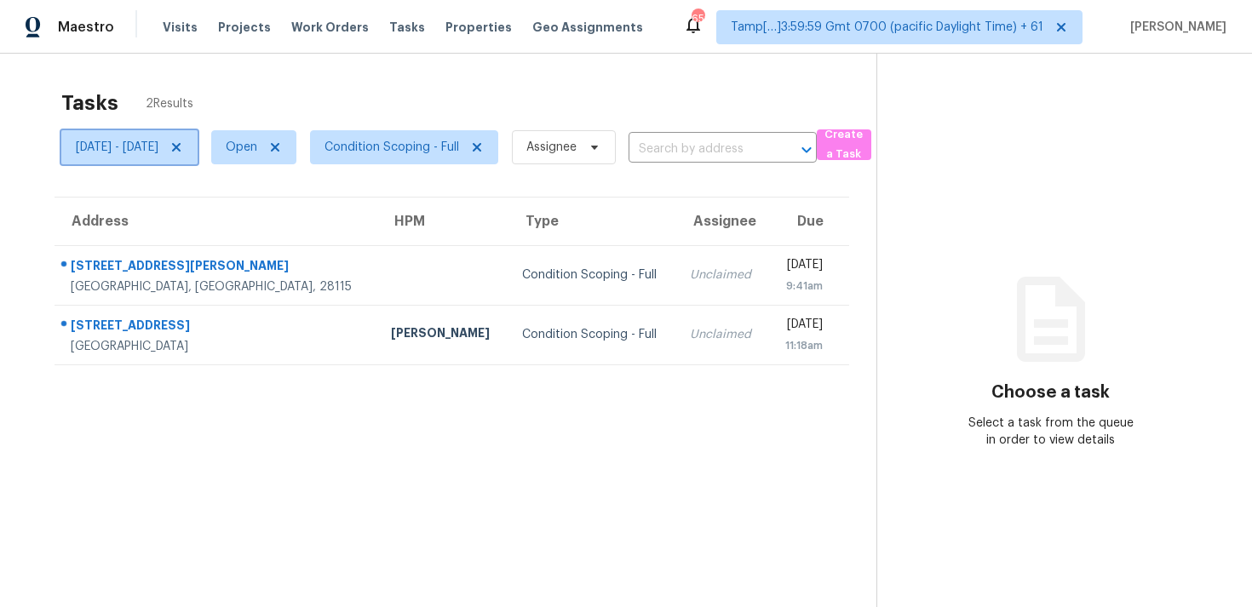
click at [158, 141] on span "[DATE] - [DATE]" at bounding box center [117, 147] width 83 height 17
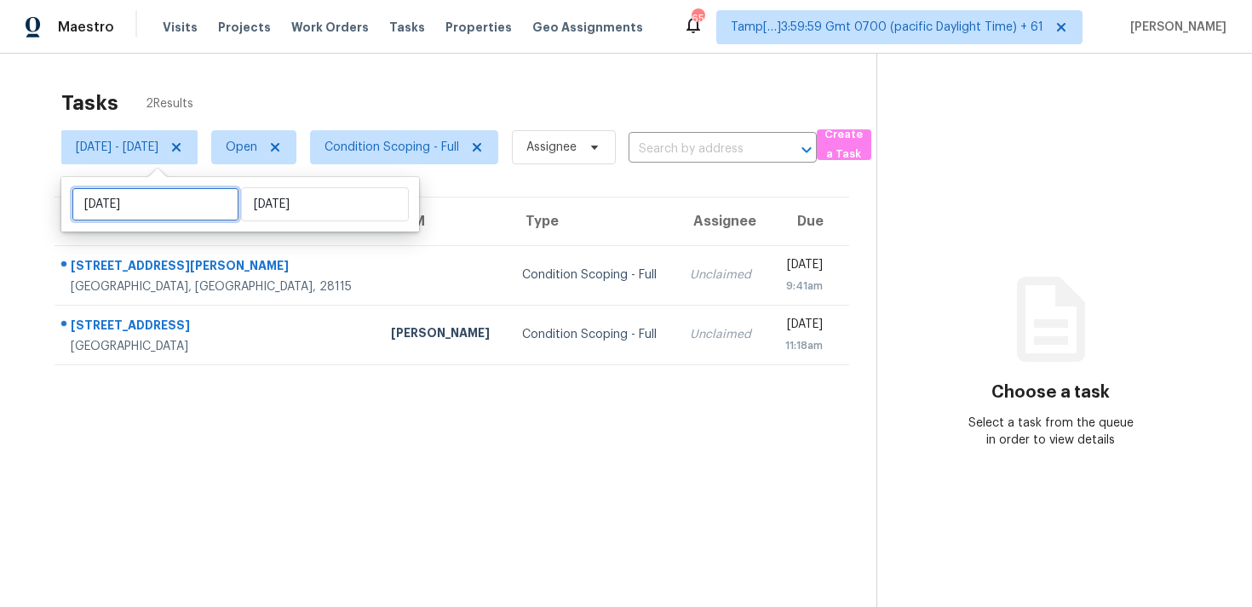
click at [158, 217] on input "[DATE]" at bounding box center [156, 204] width 168 height 34
select select "8"
select select "2025"
select select "9"
select select "2025"
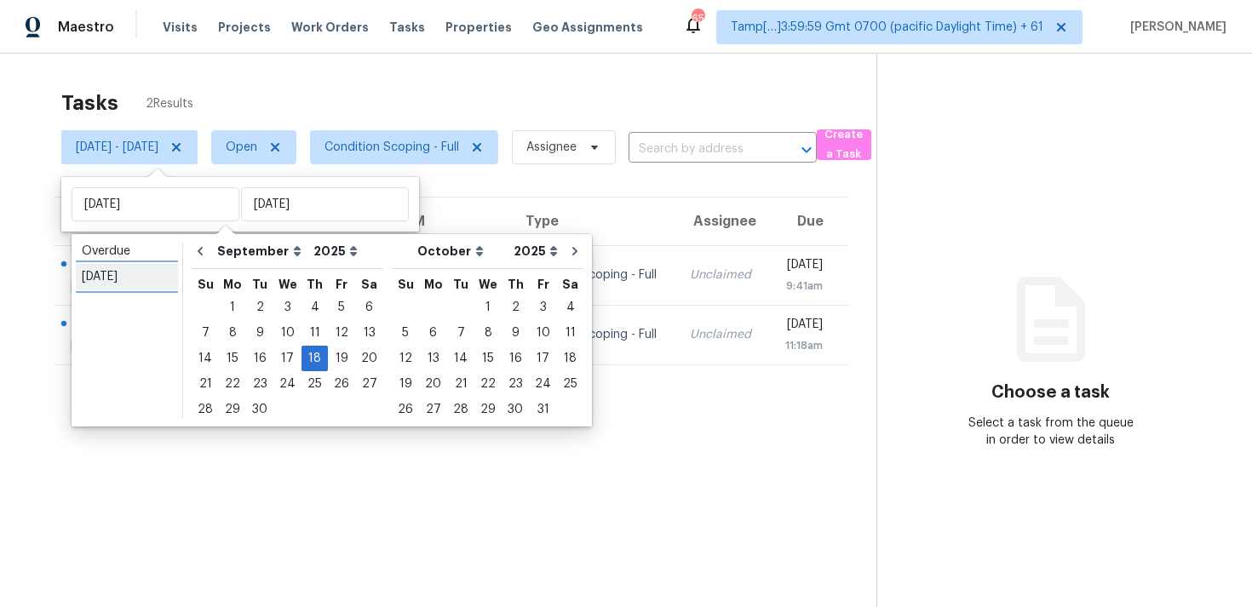
click at [114, 280] on div "[DATE]" at bounding box center [127, 276] width 90 height 17
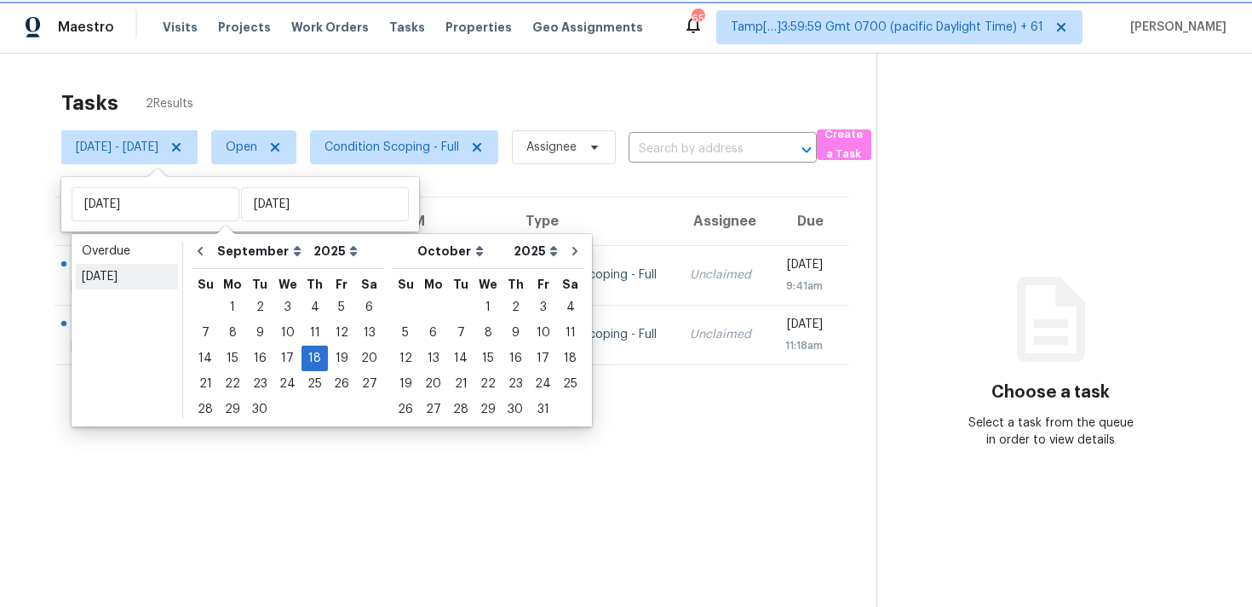
type input "[DATE]"
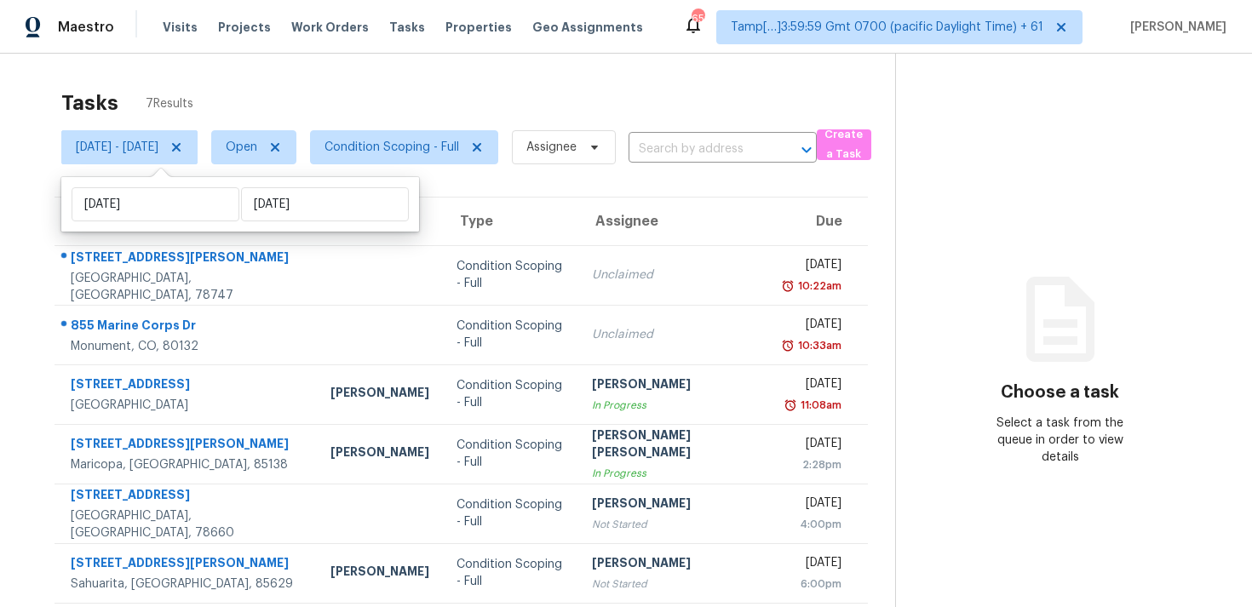
click at [448, 104] on div "Tasks 7 Results" at bounding box center [478, 103] width 834 height 44
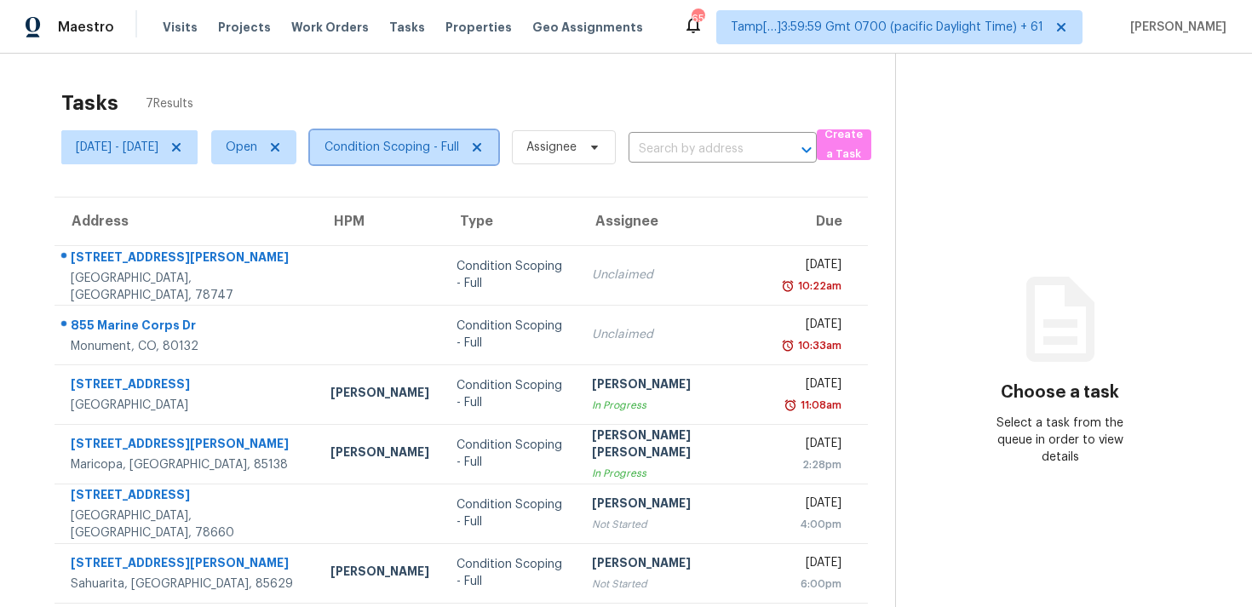
click at [452, 141] on span "Condition Scoping - Full" at bounding box center [392, 147] width 135 height 17
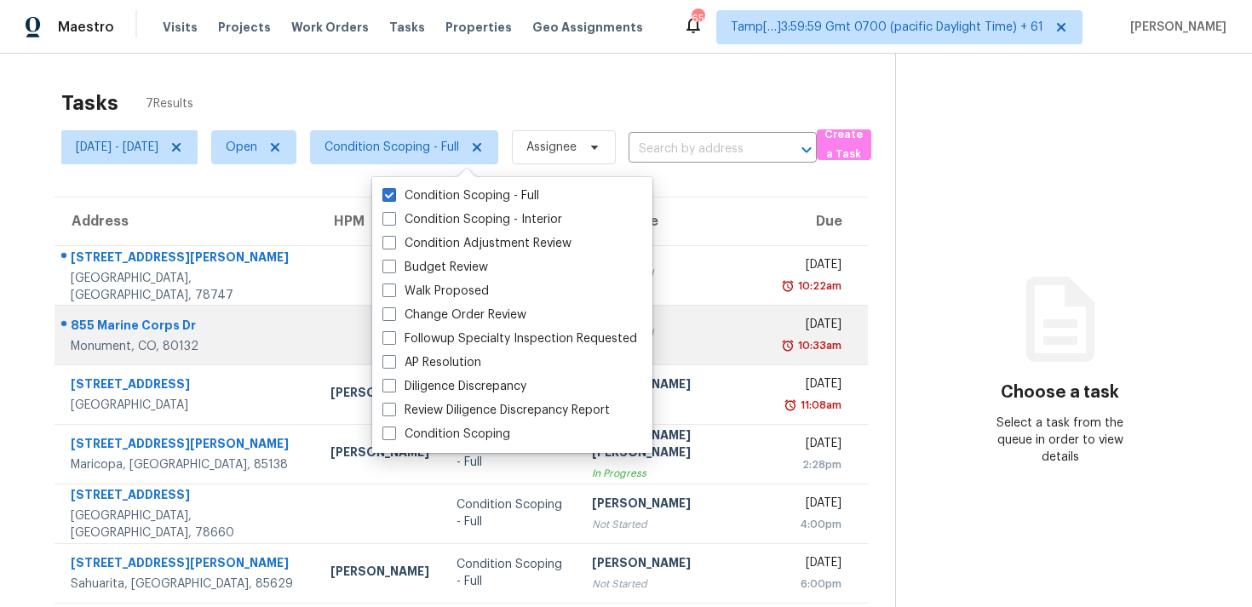
click at [347, 321] on td at bounding box center [380, 335] width 126 height 60
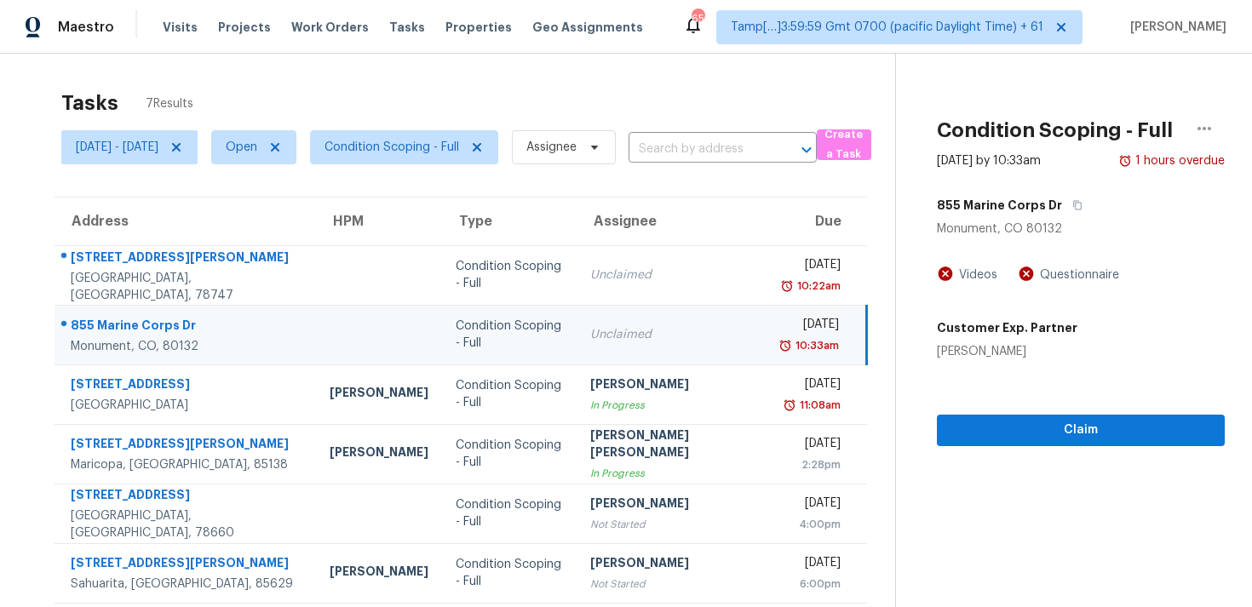
click at [1049, 216] on div "855 Marine Corps Dr" at bounding box center [1081, 205] width 288 height 31
click at [1062, 210] on button "button" at bounding box center [1073, 205] width 23 height 31
click at [577, 142] on span "Assignee" at bounding box center [551, 147] width 50 height 17
click at [296, 131] on span "Open" at bounding box center [253, 147] width 85 height 34
click at [305, 244] on label "Blocked" at bounding box center [317, 243] width 67 height 17
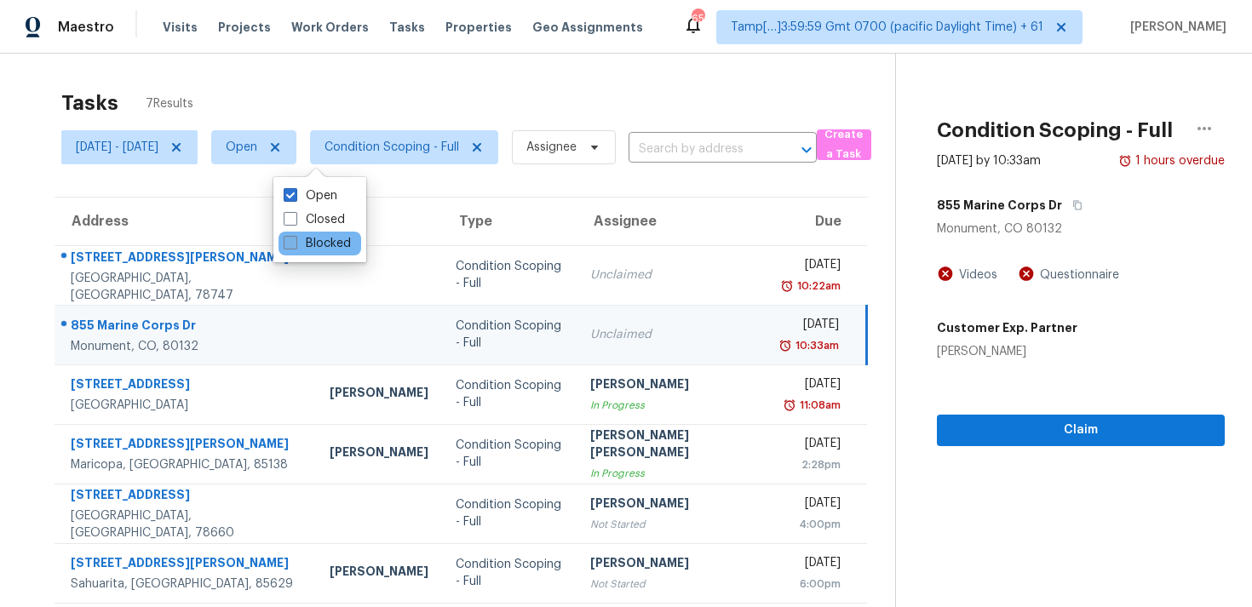
click at [295, 244] on input "Blocked" at bounding box center [289, 240] width 11 height 11
checkbox input "true"
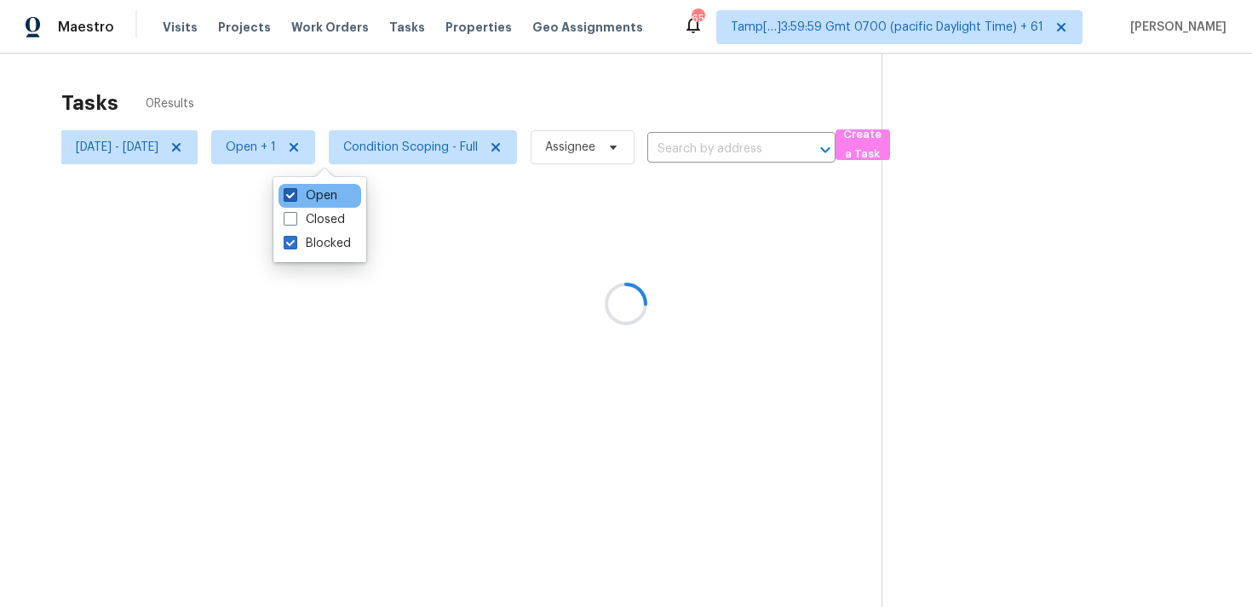
click at [302, 191] on label "Open" at bounding box center [311, 195] width 54 height 17
click at [295, 191] on input "Open" at bounding box center [289, 192] width 11 height 11
checkbox input "false"
click at [238, 142] on div at bounding box center [626, 303] width 1252 height 607
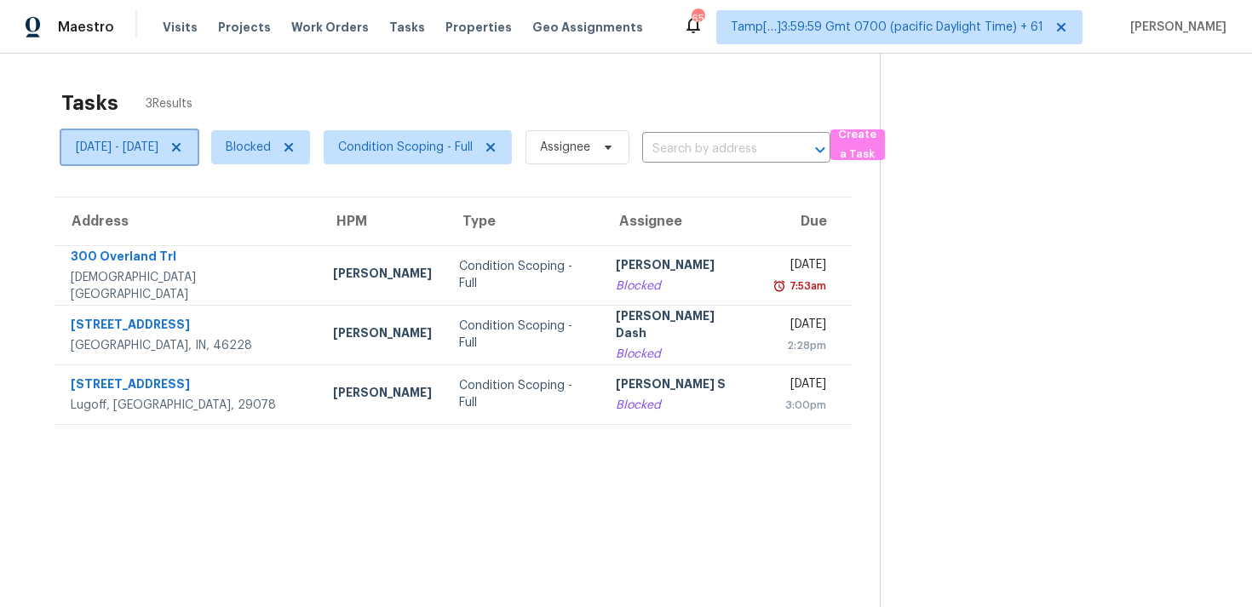
click at [183, 142] on icon at bounding box center [177, 148] width 14 height 14
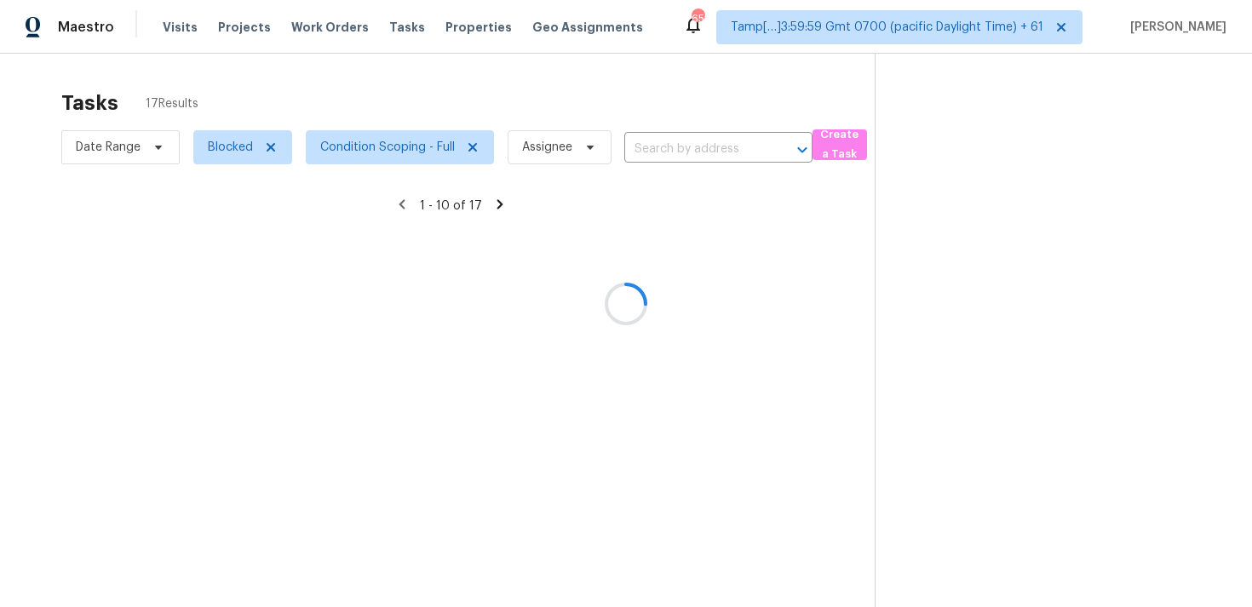
click at [349, 86] on div at bounding box center [626, 303] width 1252 height 607
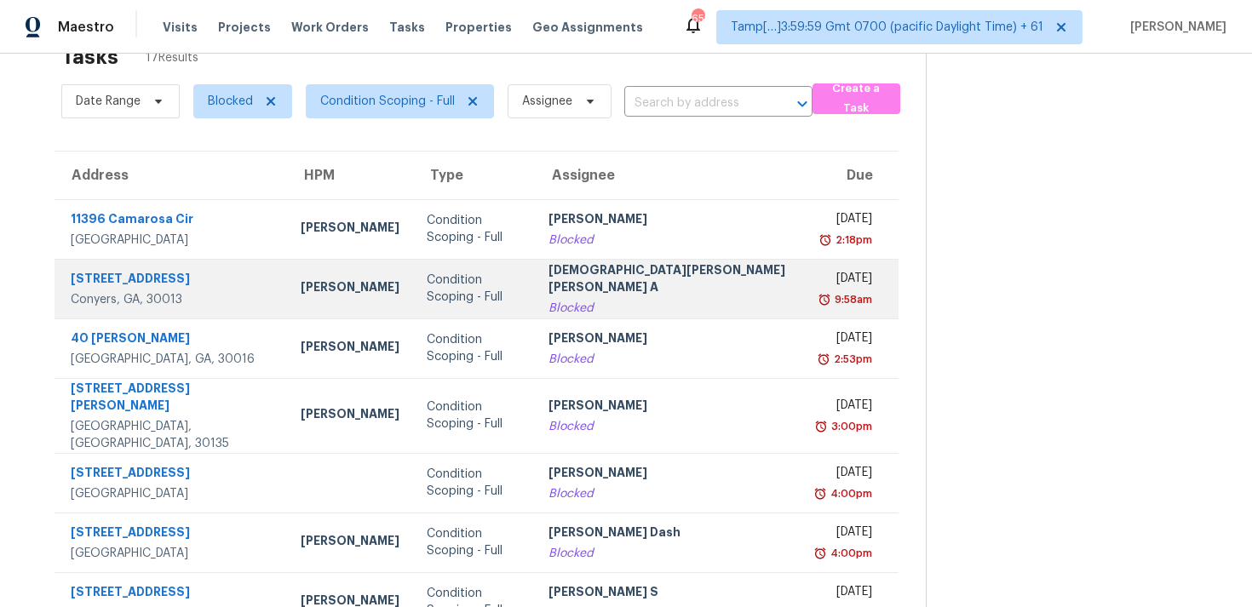
scroll to position [58, 0]
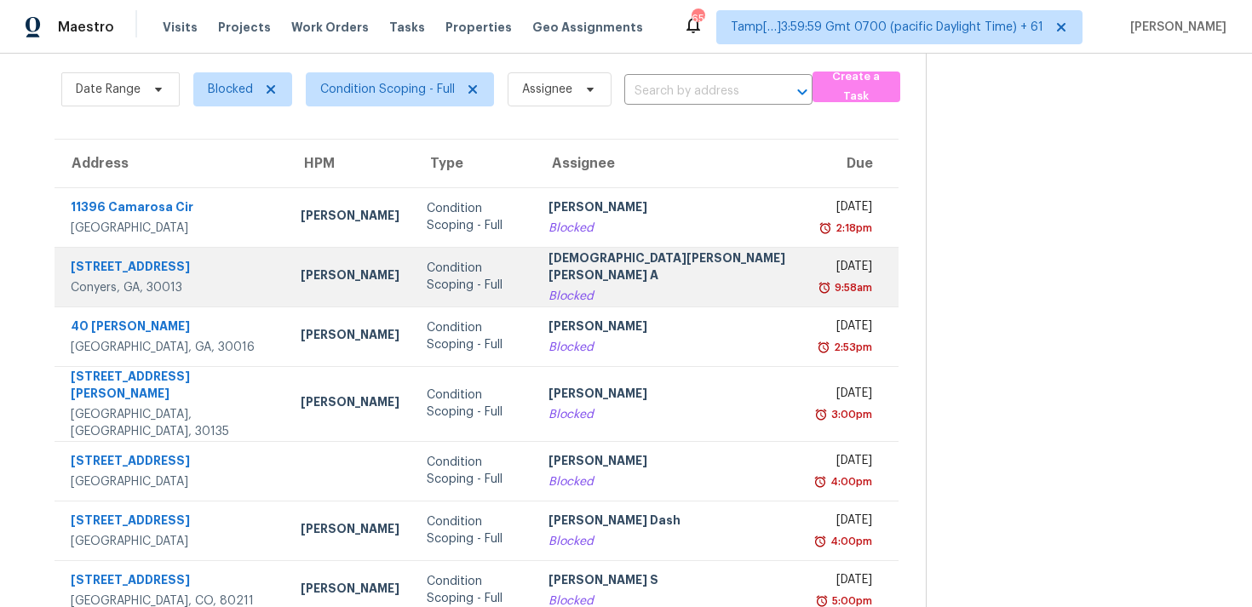
click at [448, 339] on div "Condition Scoping - Full" at bounding box center [474, 336] width 95 height 34
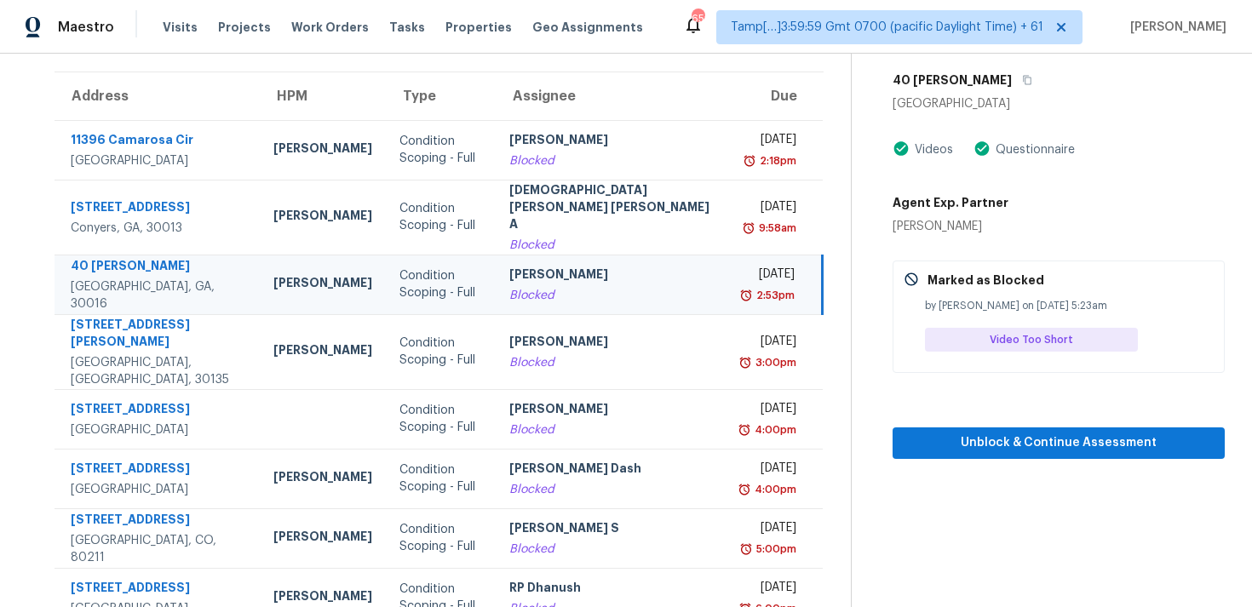
scroll to position [126, 0]
click at [565, 267] on div "[PERSON_NAME]" at bounding box center [614, 275] width 210 height 21
click at [1012, 81] on button "button" at bounding box center [1023, 79] width 23 height 31
